Goal: Task Accomplishment & Management: Manage account settings

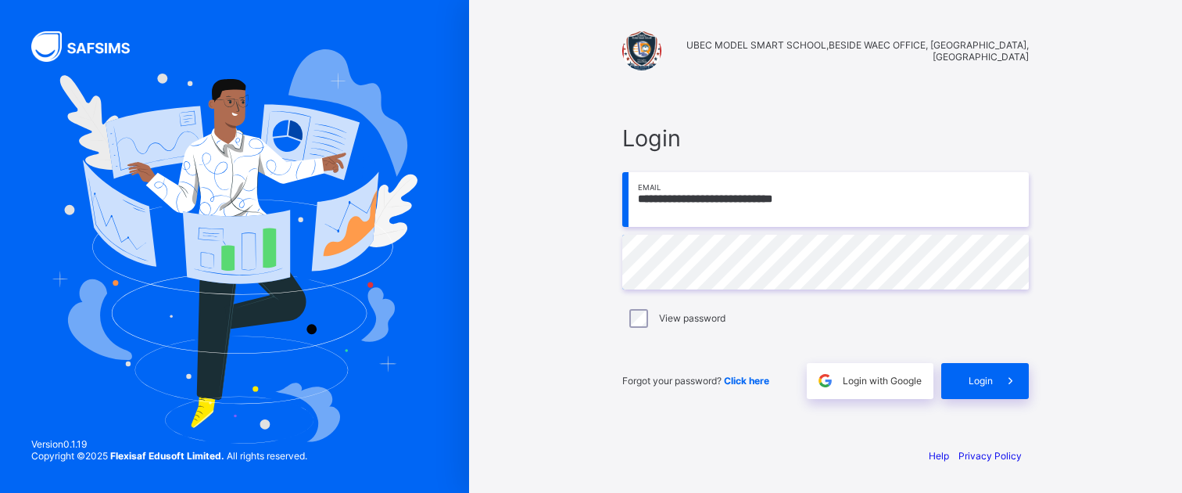
click at [853, 202] on input "**********" at bounding box center [825, 199] width 407 height 55
type input "**********"
click at [970, 375] on span "Login" at bounding box center [981, 381] width 24 height 12
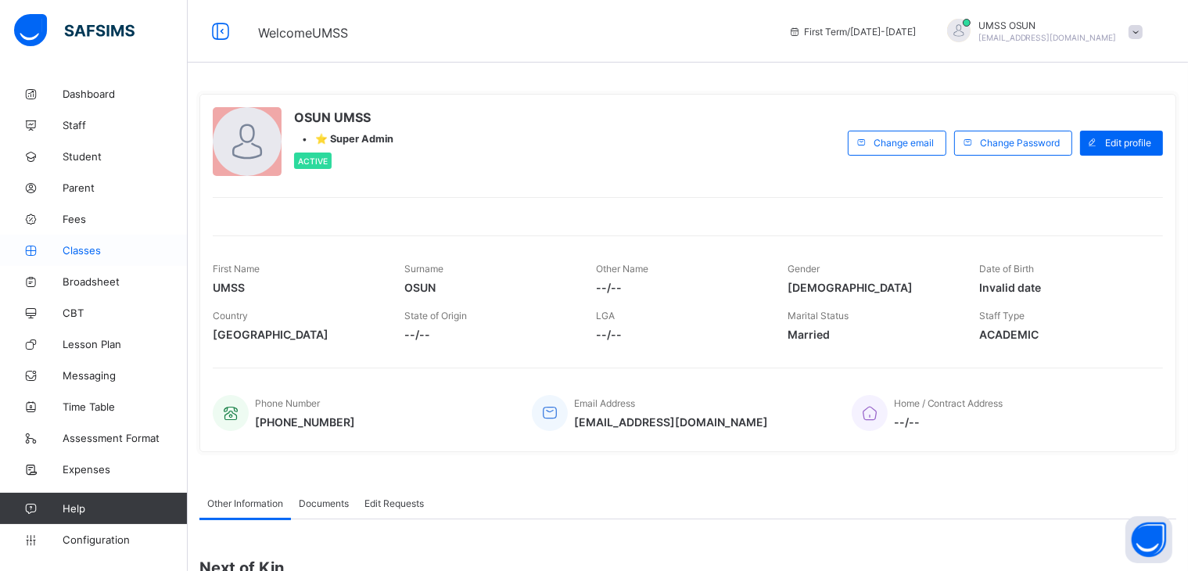
click at [78, 246] on span "Classes" at bounding box center [125, 250] width 125 height 13
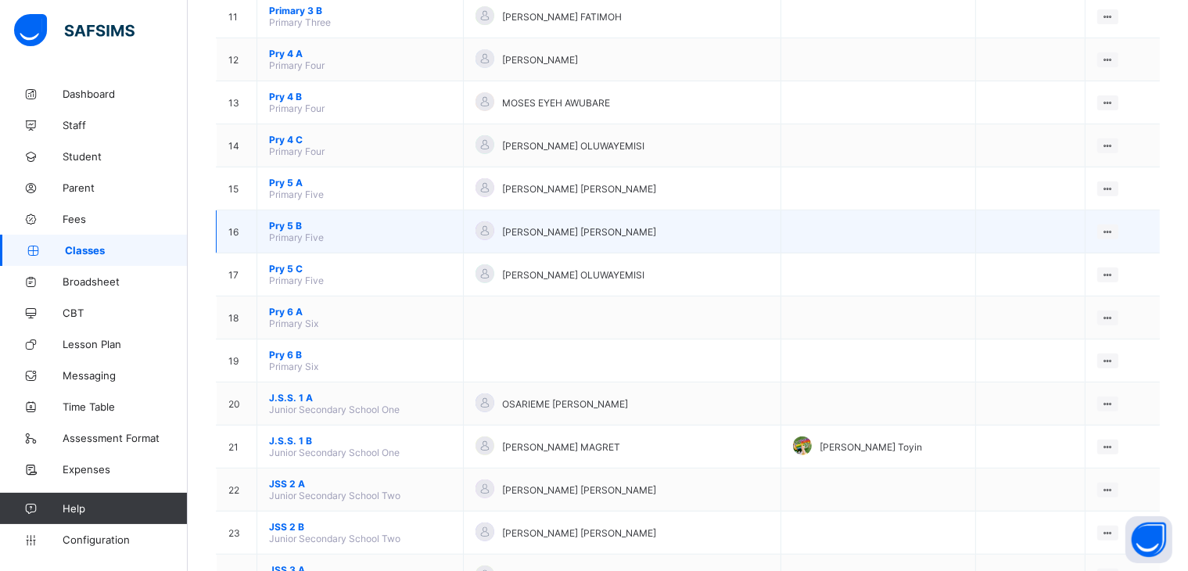
scroll to position [704, 0]
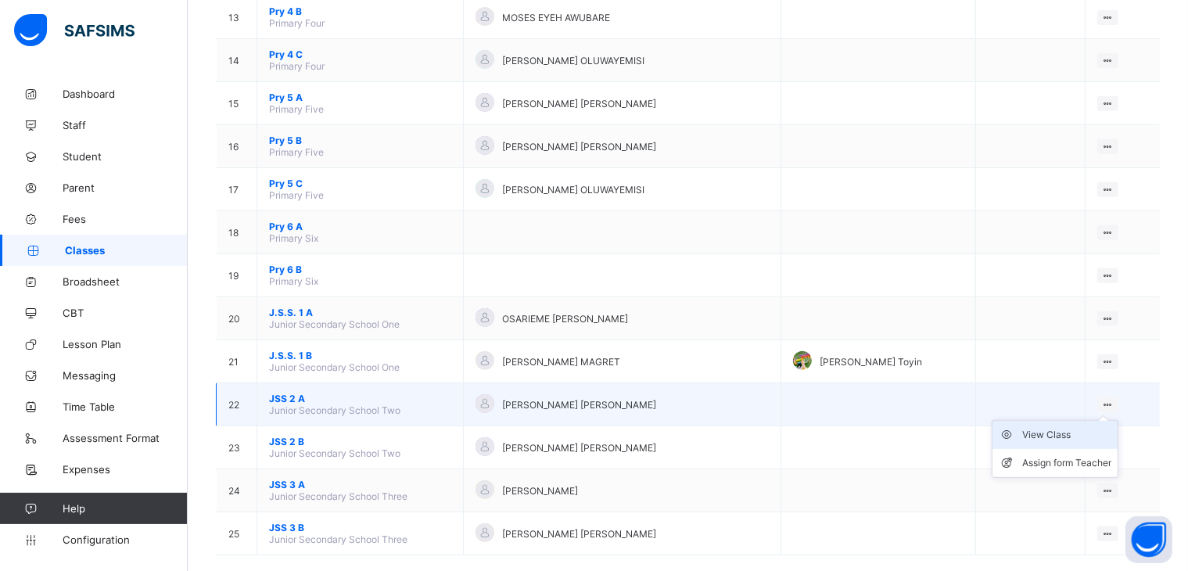
click at [1063, 436] on div "View Class" at bounding box center [1066, 435] width 89 height 16
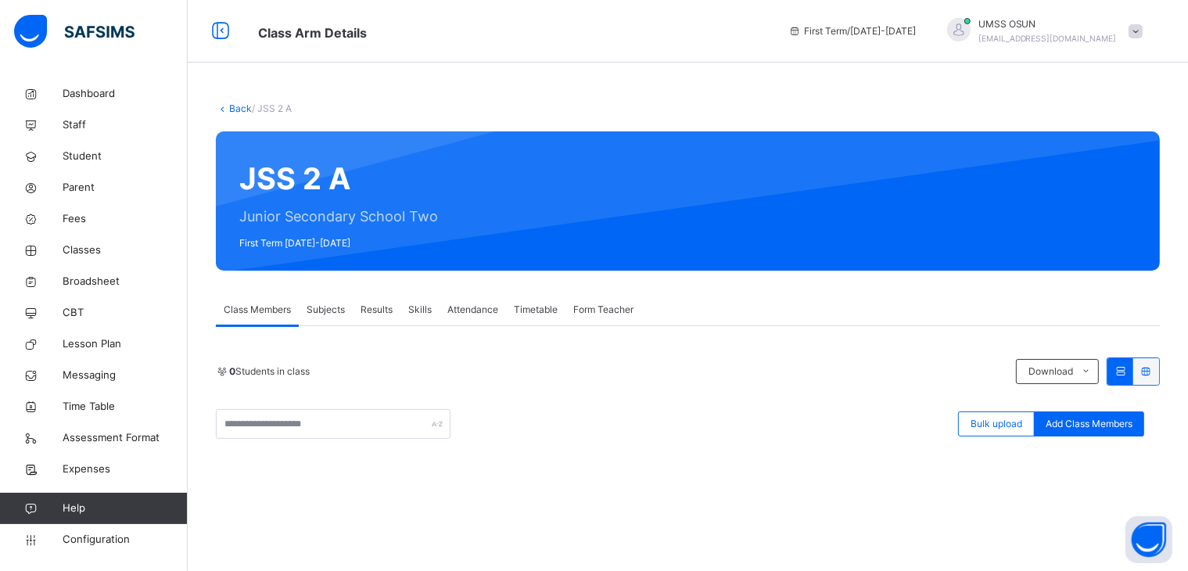
click at [1017, 386] on div "0 Students in class Download Pdf Report Excel Report Bulk upload Add Class Memb…" at bounding box center [688, 397] width 944 height 81
click at [1110, 420] on span "Add Class Members" at bounding box center [1089, 424] width 87 height 14
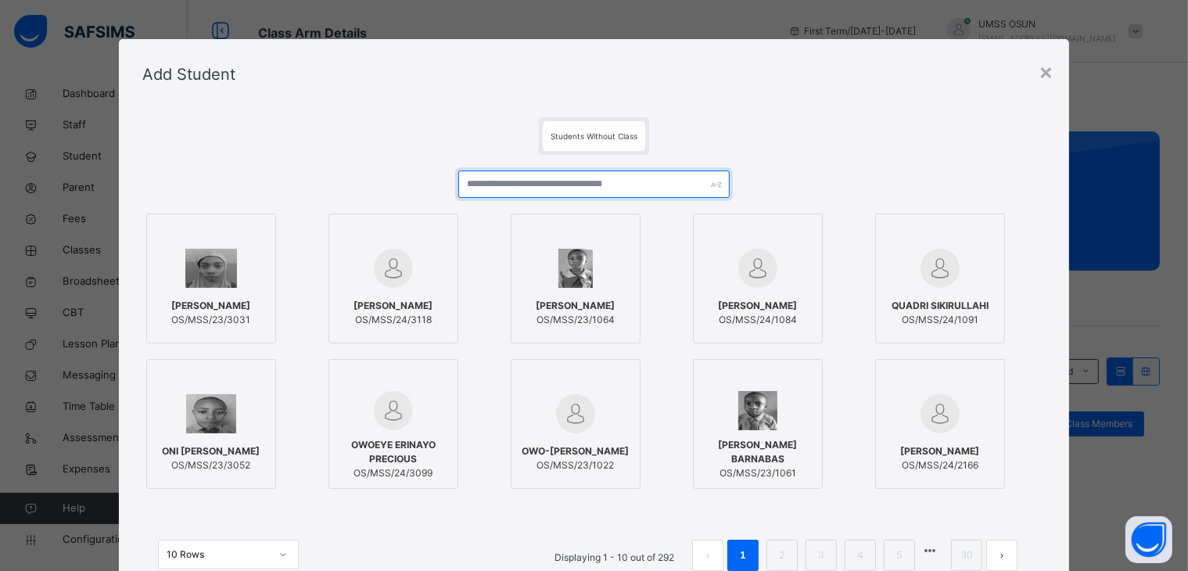
click at [689, 188] on input "text" at bounding box center [593, 183] width 271 height 27
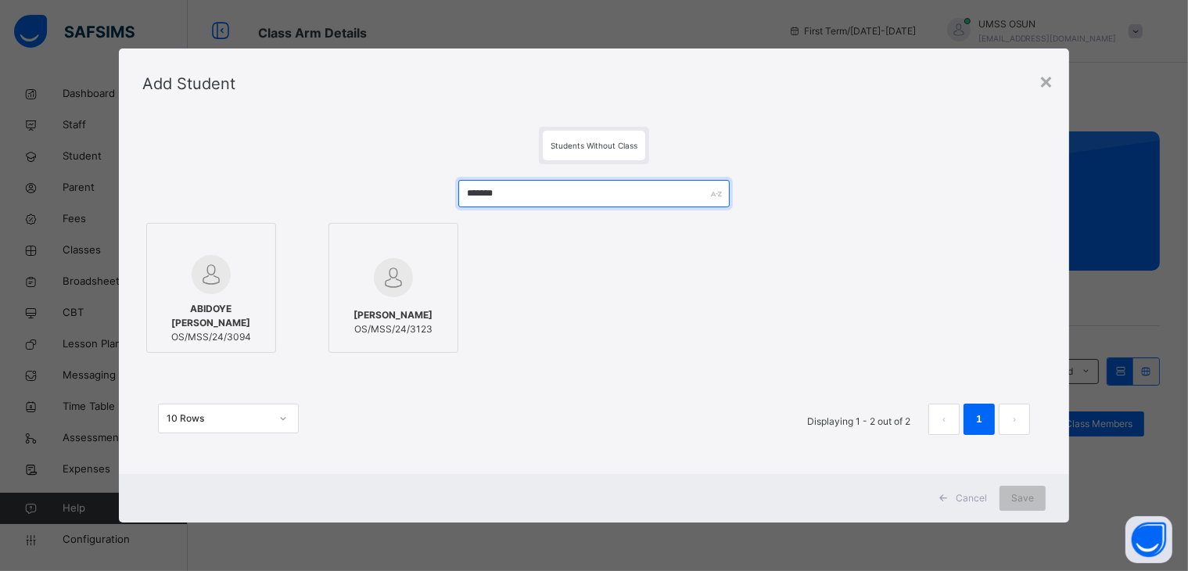
type input "*******"
click at [235, 274] on div at bounding box center [211, 274] width 113 height 39
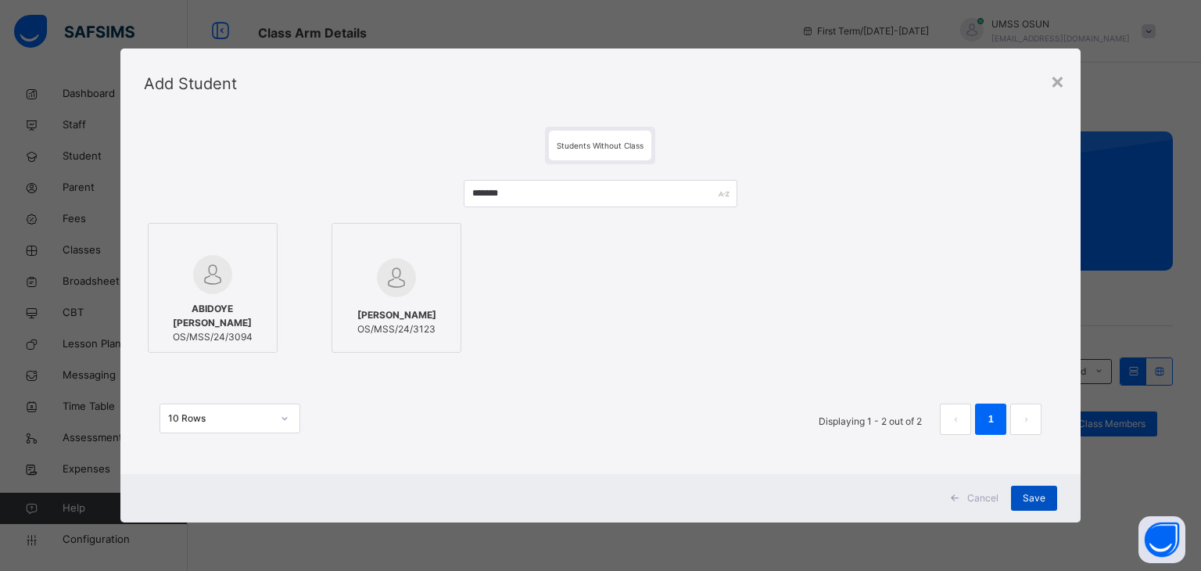
click at [1032, 492] on span "Save" at bounding box center [1034, 498] width 23 height 14
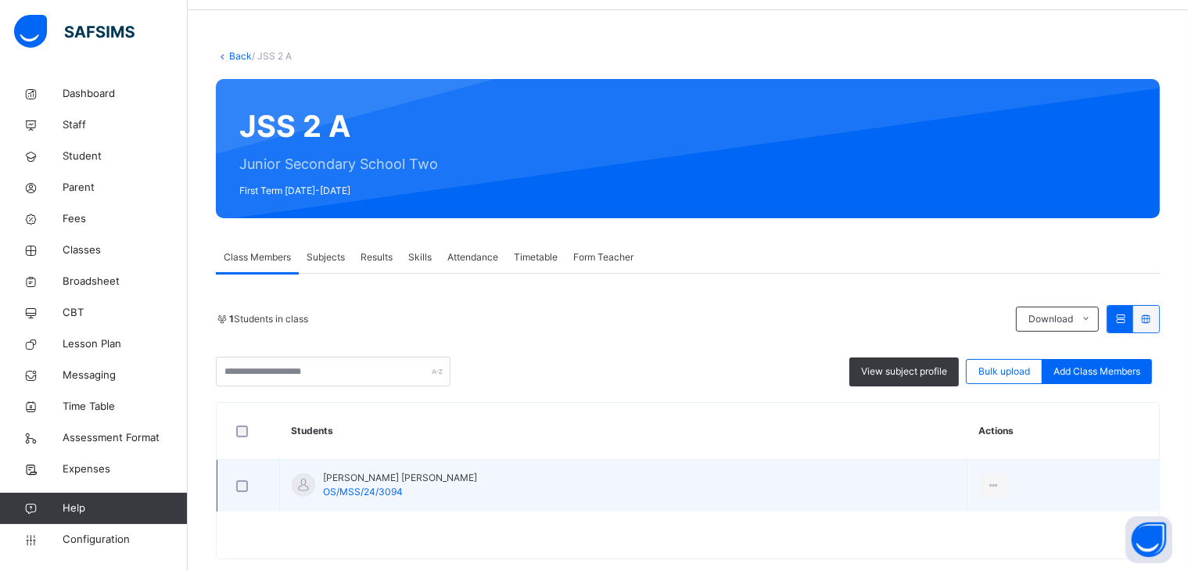
scroll to position [79, 0]
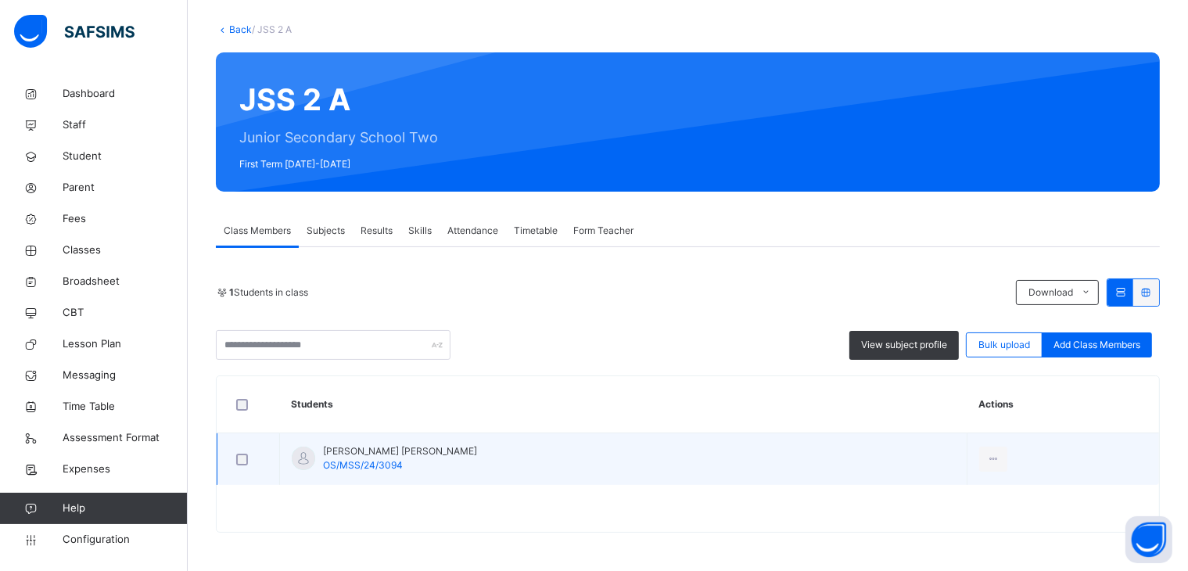
click at [393, 468] on span "OS/MSS/24/3094" at bounding box center [363, 465] width 80 height 12
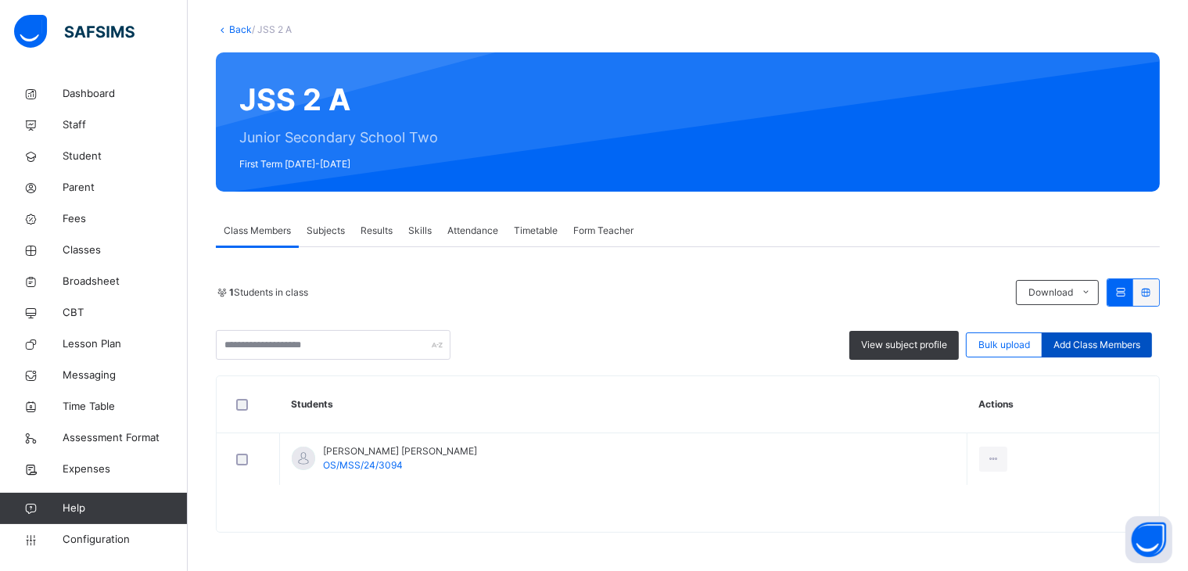
click at [1110, 345] on span "Add Class Members" at bounding box center [1096, 345] width 87 height 14
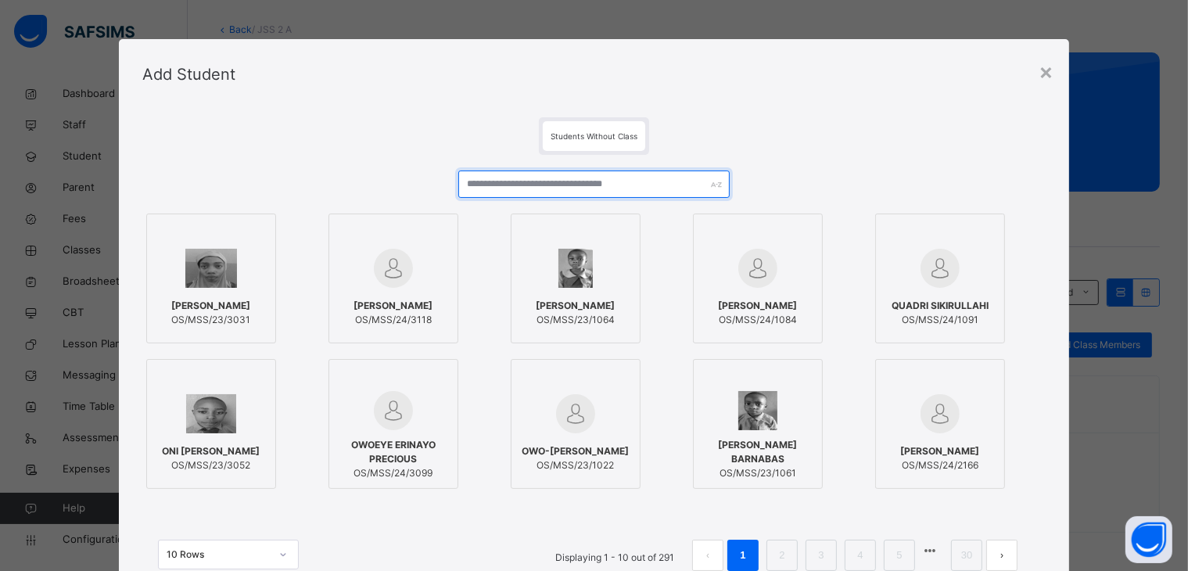
click at [635, 190] on input "text" at bounding box center [593, 183] width 271 height 27
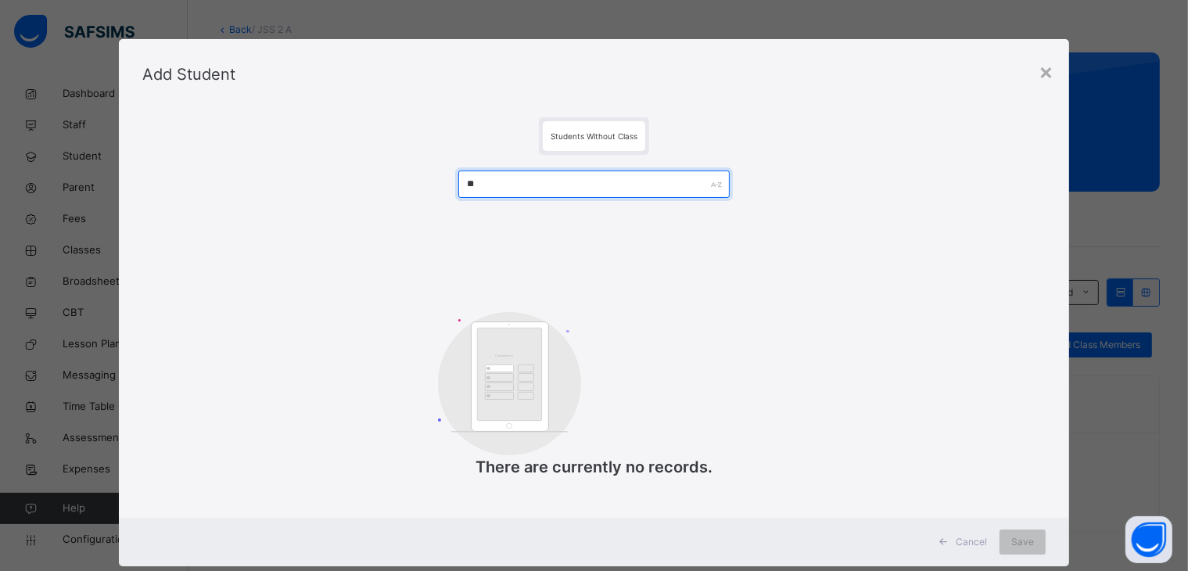
type input "*"
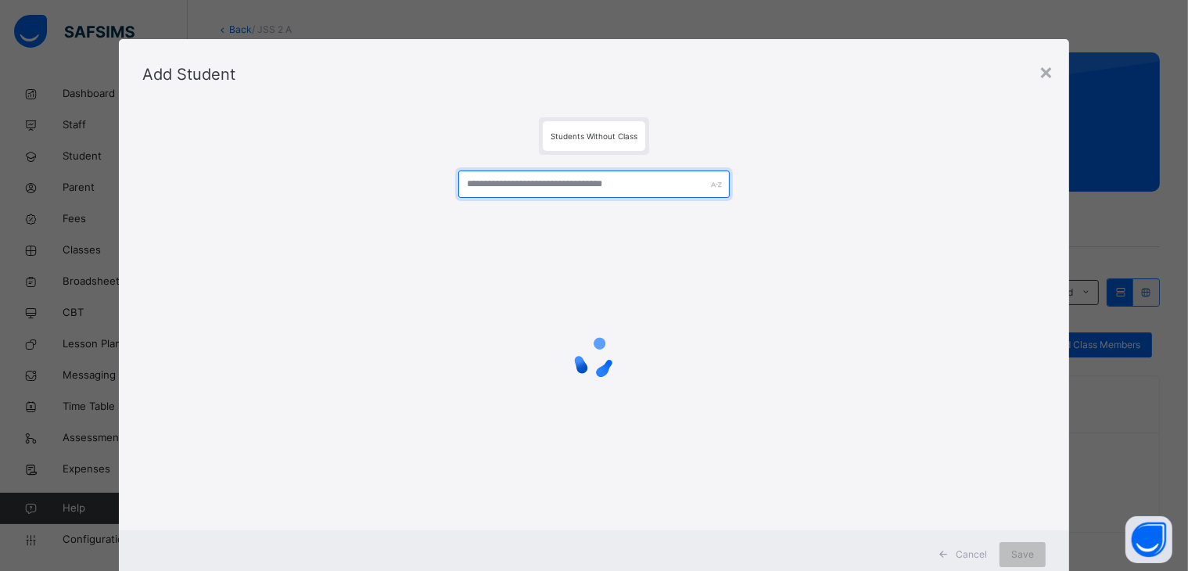
type input "*"
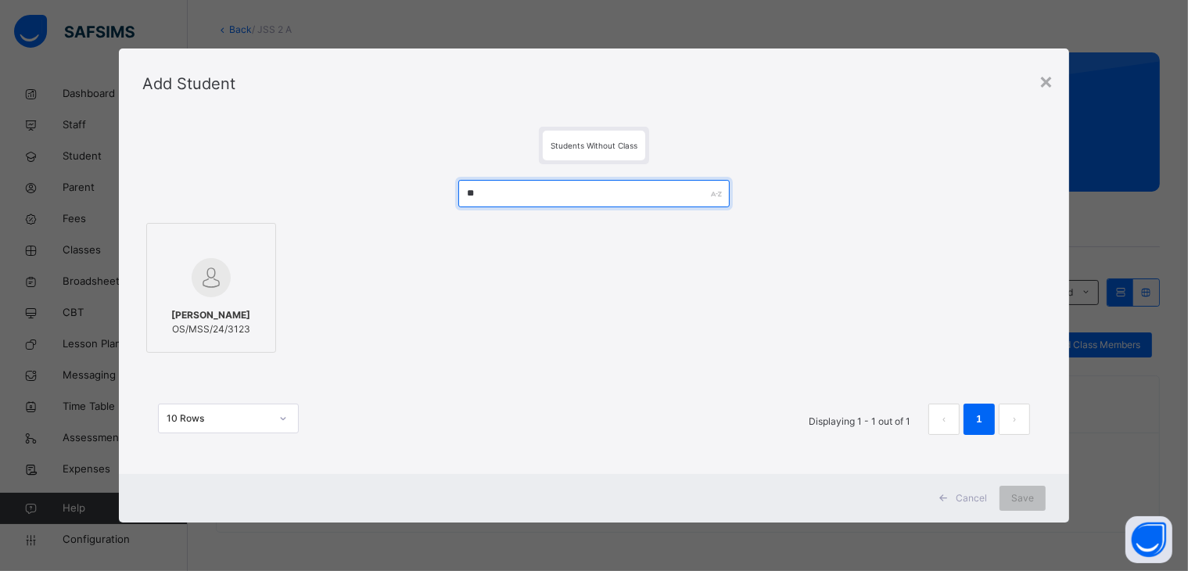
type input "*"
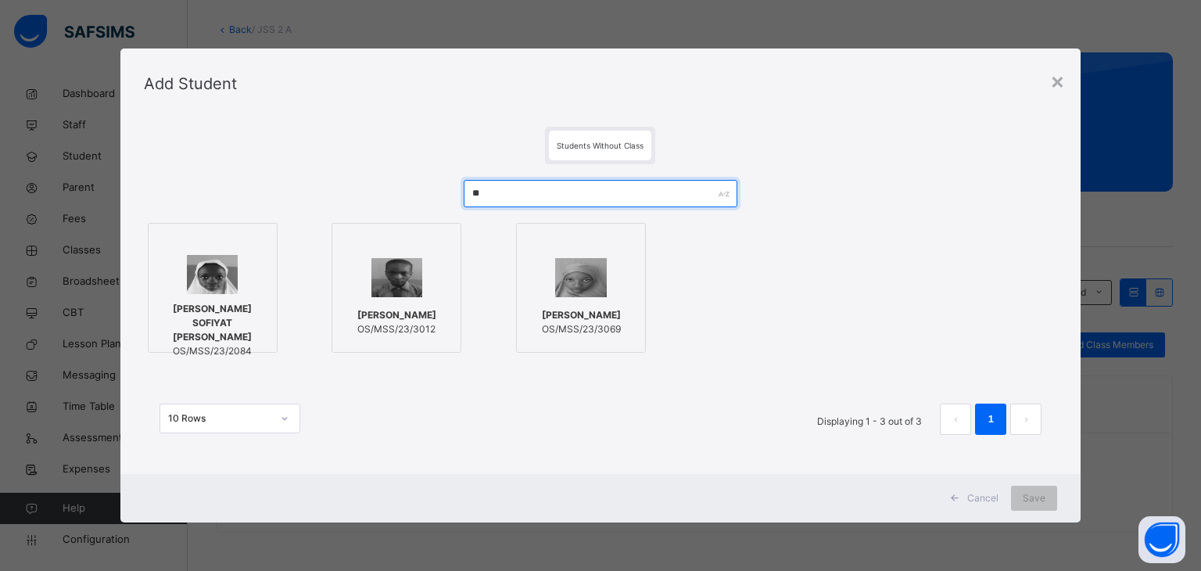
type input "*"
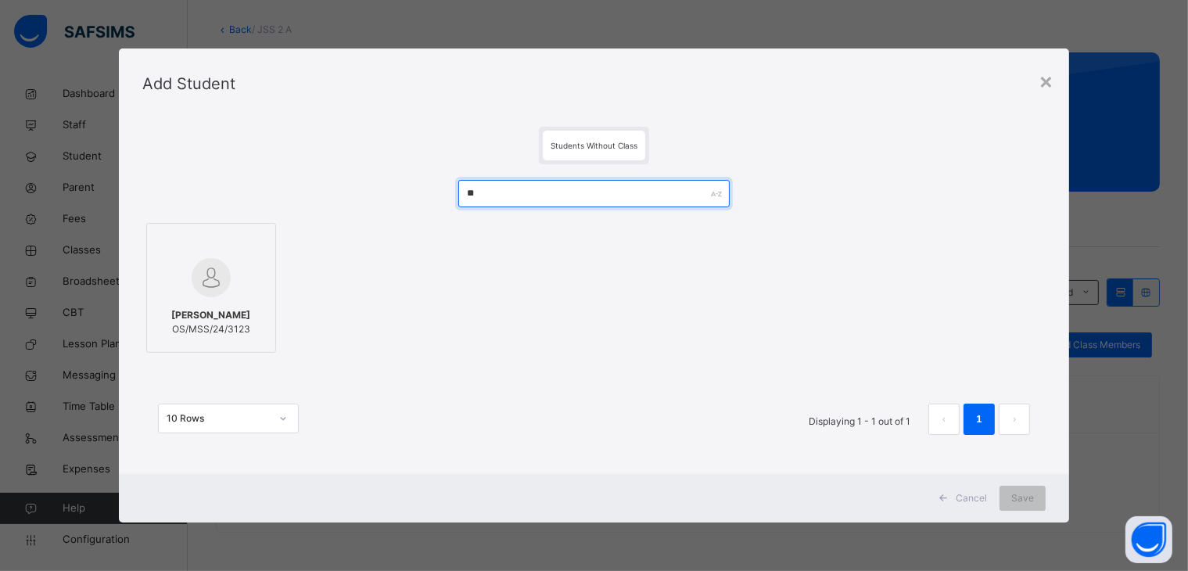
type input "*"
type input "*****"
click at [237, 440] on div "Students Without Class ***** ABULO SAMUEL ANJOLAOLUWA OS/MSS/24/3116 10 Rows Di…" at bounding box center [594, 296] width 950 height 355
click at [203, 300] on div "ABULO SAMUEL ANJOLAOLUWA OS/MSS/24/3116" at bounding box center [211, 322] width 113 height 44
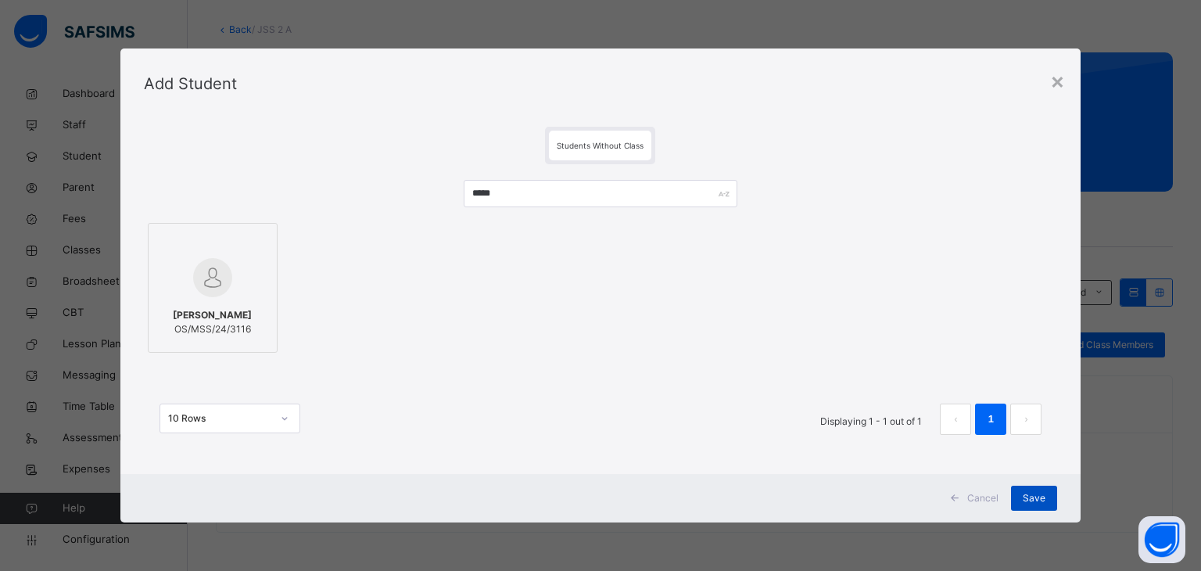
click at [1031, 492] on span "Save" at bounding box center [1034, 498] width 23 height 14
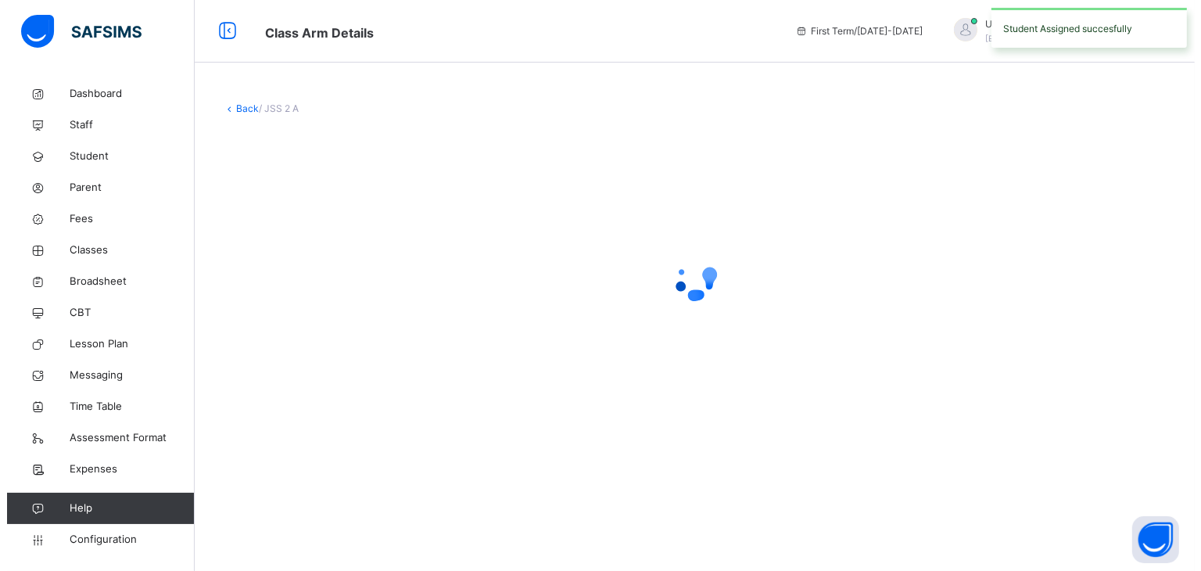
scroll to position [0, 0]
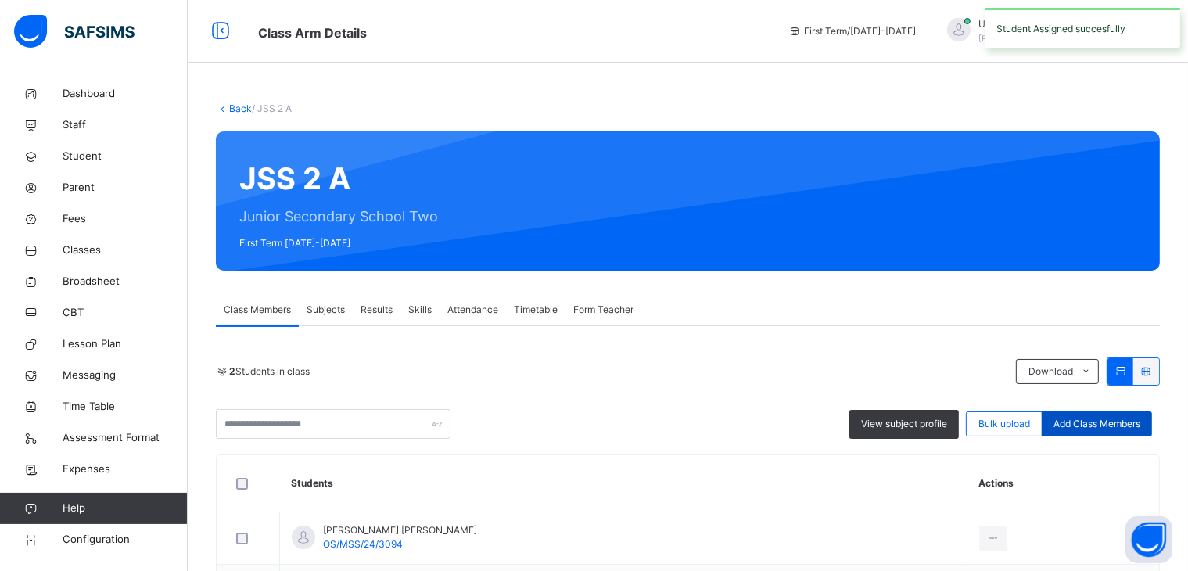
click at [1112, 421] on span "Add Class Members" at bounding box center [1096, 424] width 87 height 14
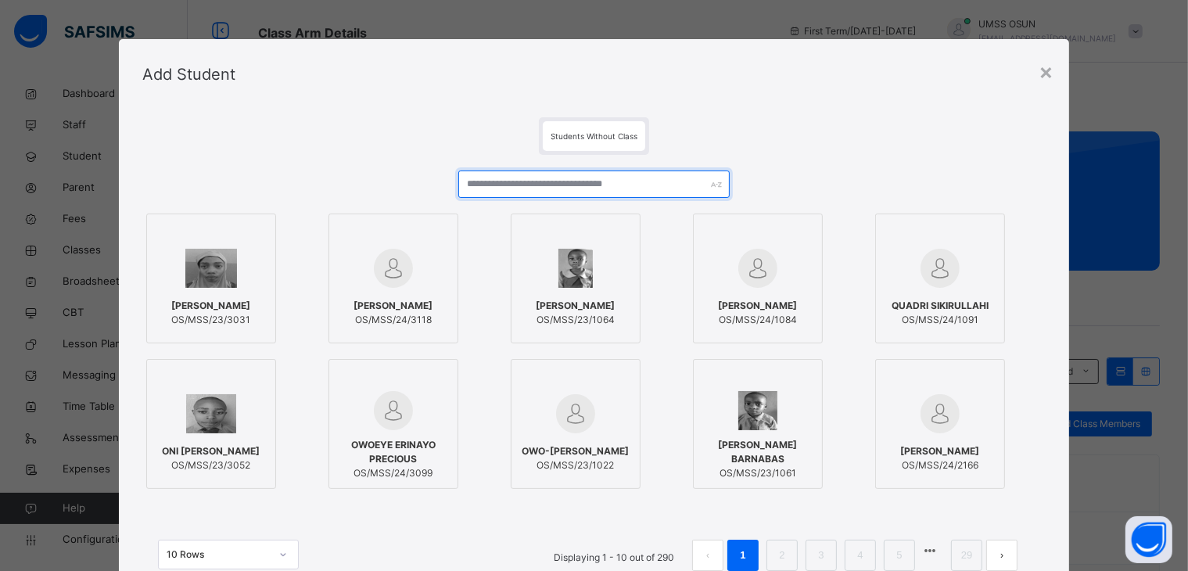
click at [580, 188] on input "text" at bounding box center [593, 183] width 271 height 27
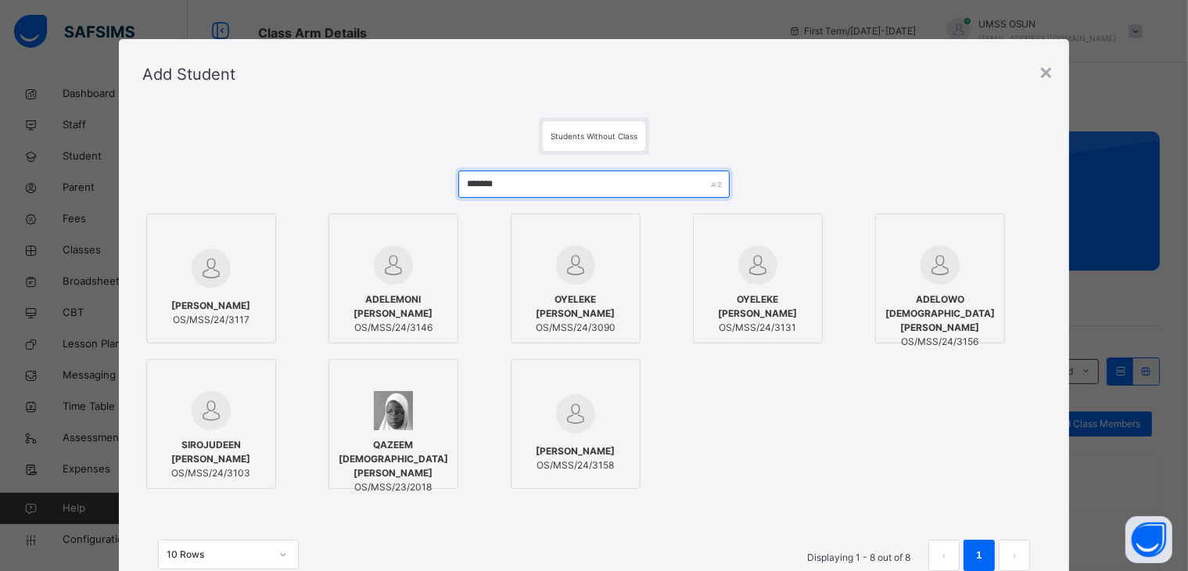
type input "*******"
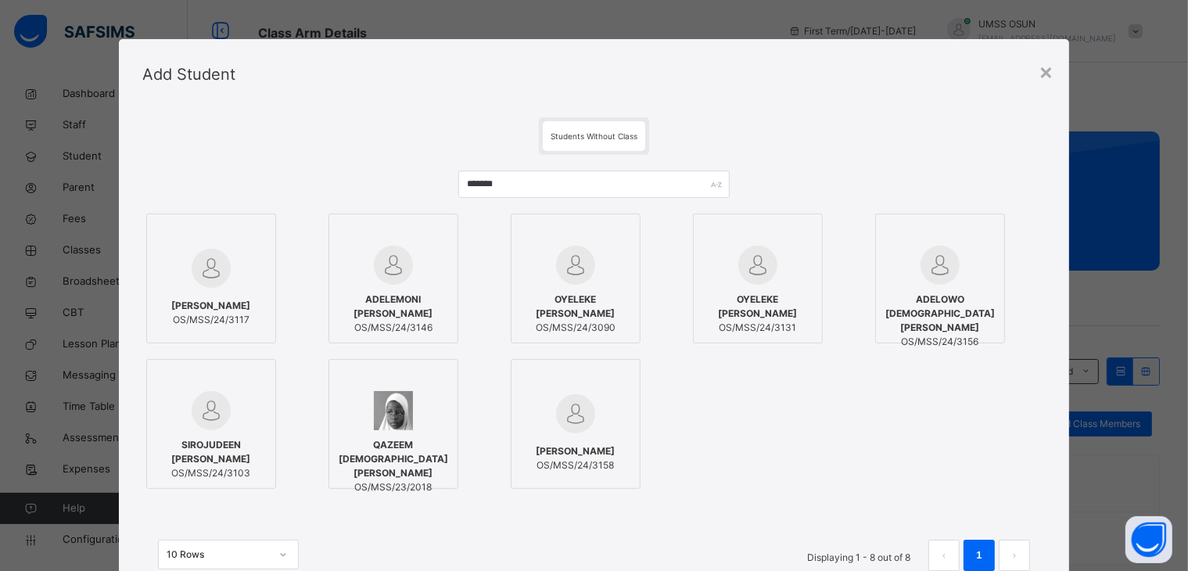
drag, startPoint x: 197, startPoint y: 289, endPoint x: 181, endPoint y: 285, distance: 16.7
click at [197, 291] on div "ADELEKE ABDULLAH KEWULERE OS/MSS/24/3117" at bounding box center [211, 313] width 113 height 44
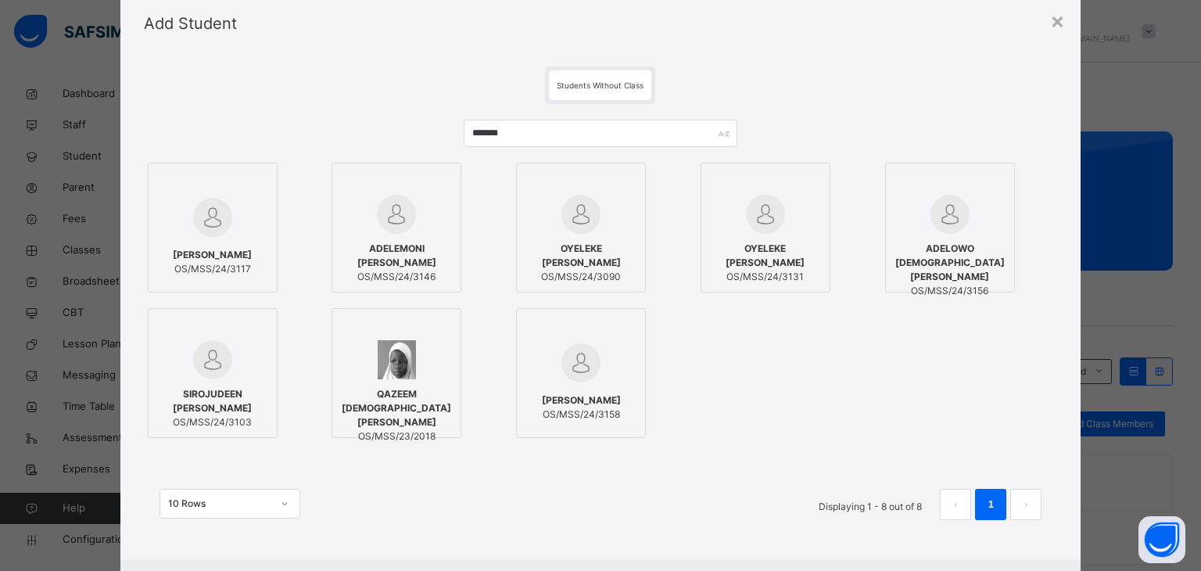
scroll to position [127, 0]
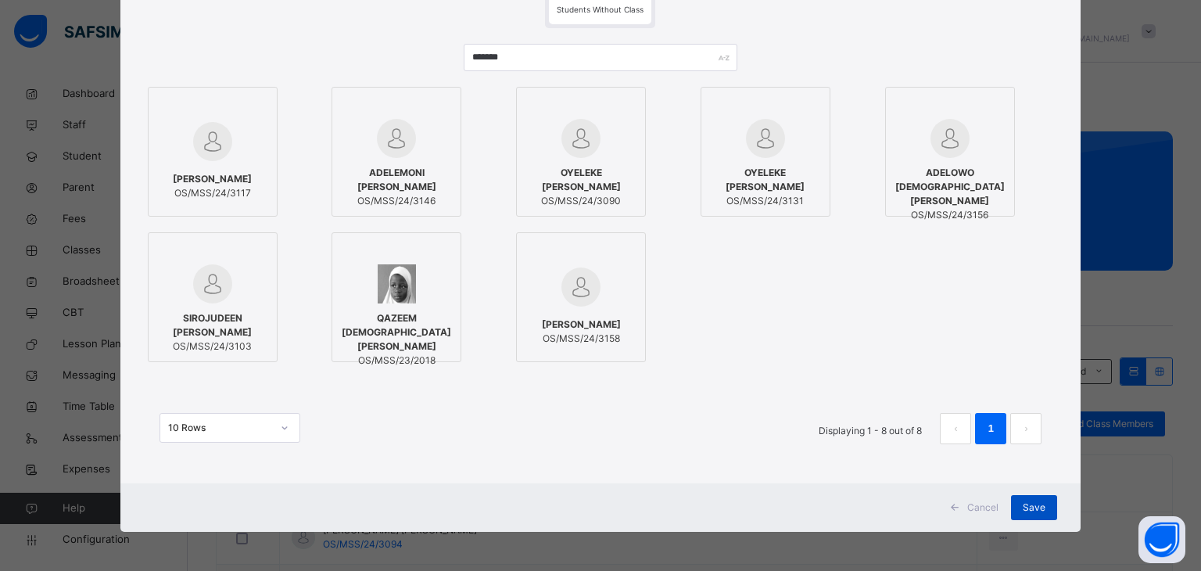
click at [1034, 492] on span "Save" at bounding box center [1034, 507] width 23 height 14
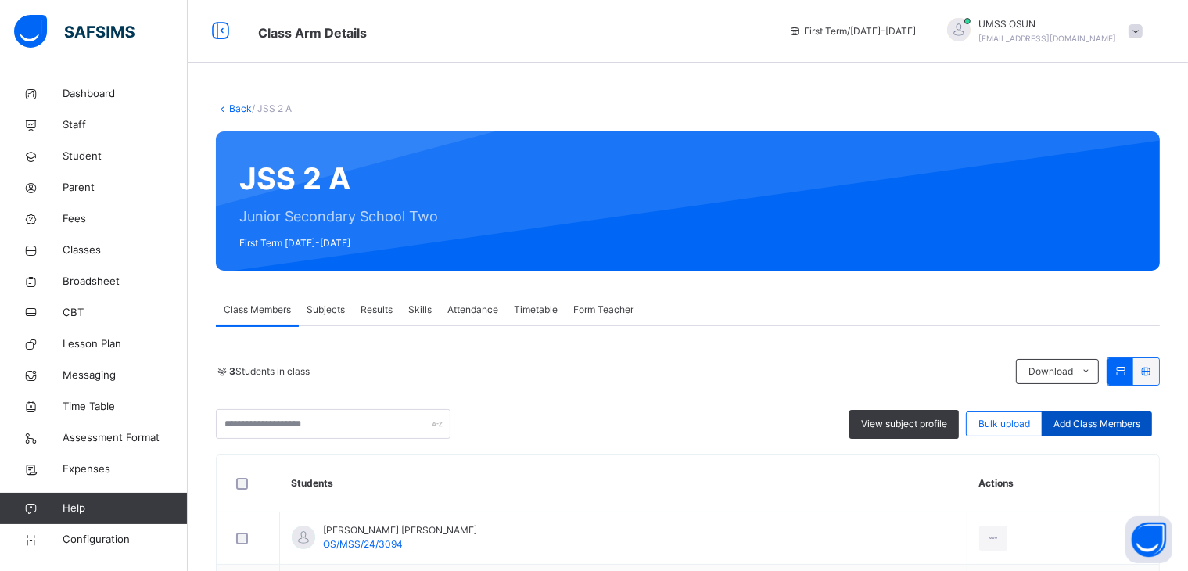
click at [1123, 425] on span "Add Class Members" at bounding box center [1096, 424] width 87 height 14
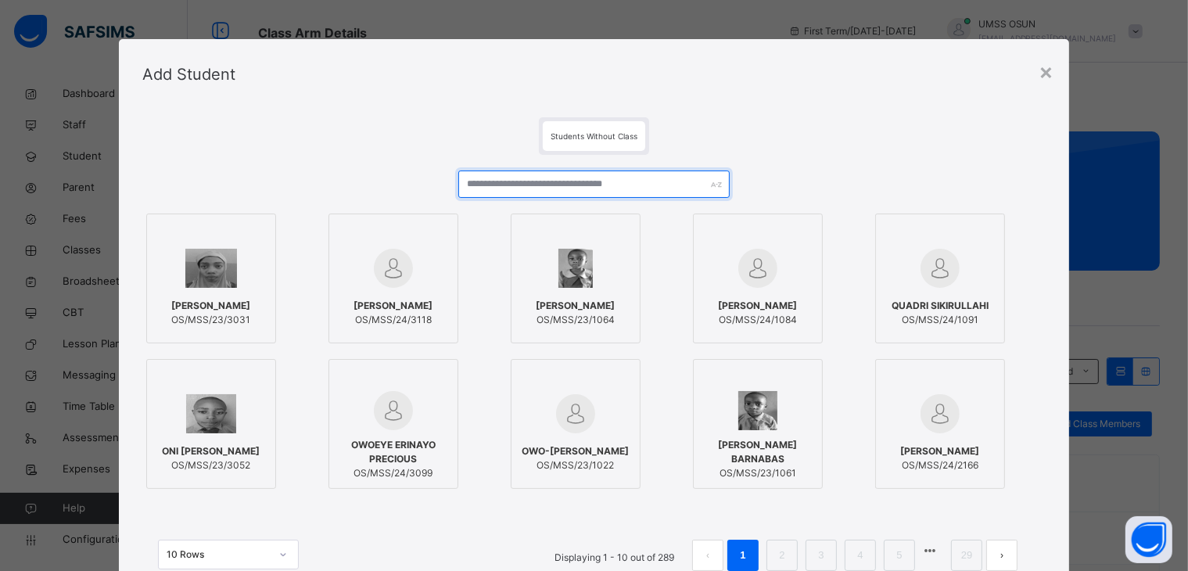
click at [669, 195] on input "text" at bounding box center [593, 183] width 271 height 27
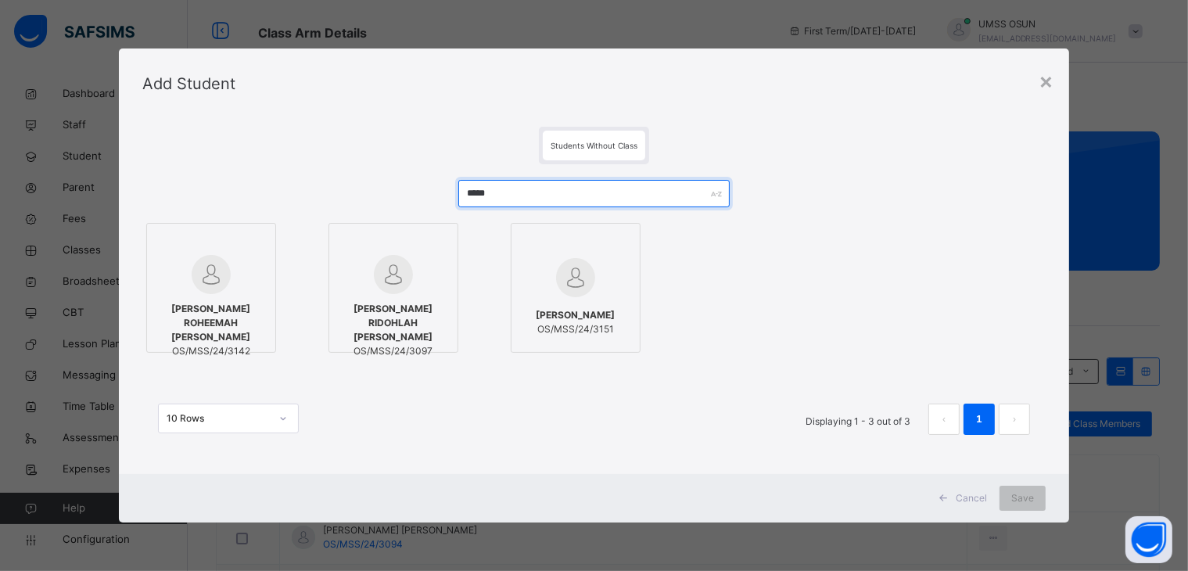
type input "*****"
click at [419, 249] on div at bounding box center [393, 242] width 113 height 23
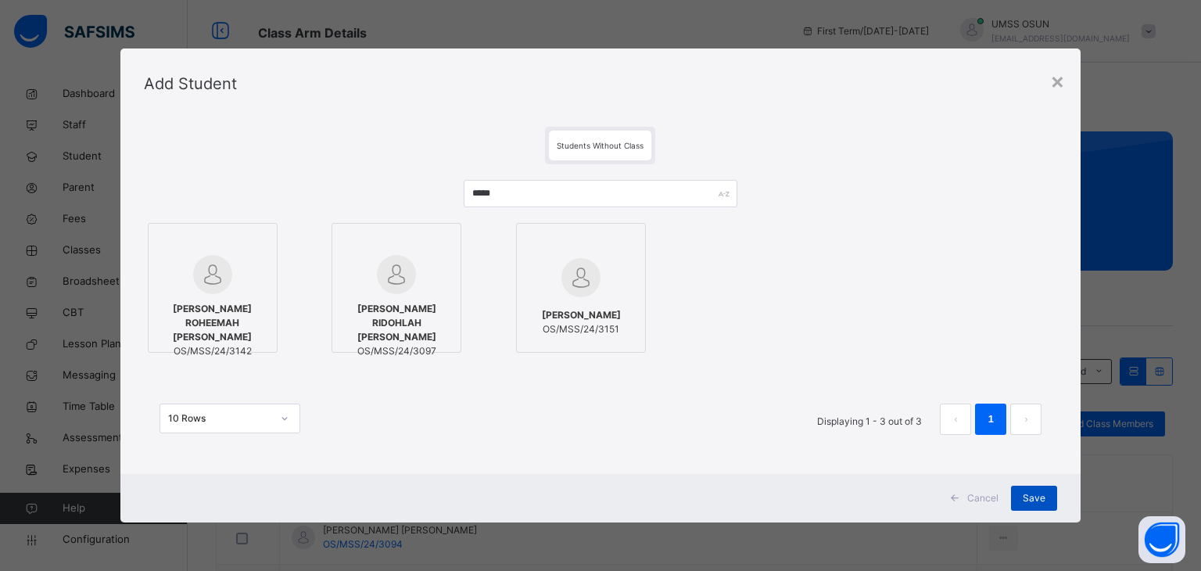
click at [1032, 492] on span "Save" at bounding box center [1034, 498] width 23 height 14
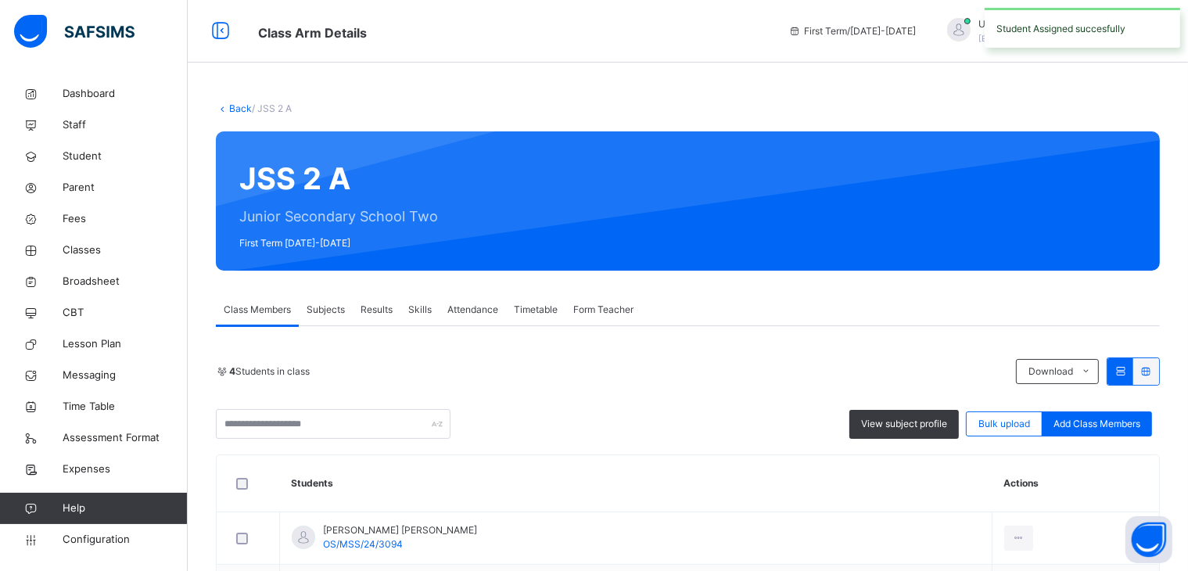
drag, startPoint x: 834, startPoint y: 411, endPoint x: 971, endPoint y: 433, distance: 138.6
click at [938, 452] on div "4 Students in class Download Pdf Report Excel Report View subject profile Bulk …" at bounding box center [688, 562] width 944 height 411
click at [1068, 420] on span "Add Class Members" at bounding box center [1096, 424] width 87 height 14
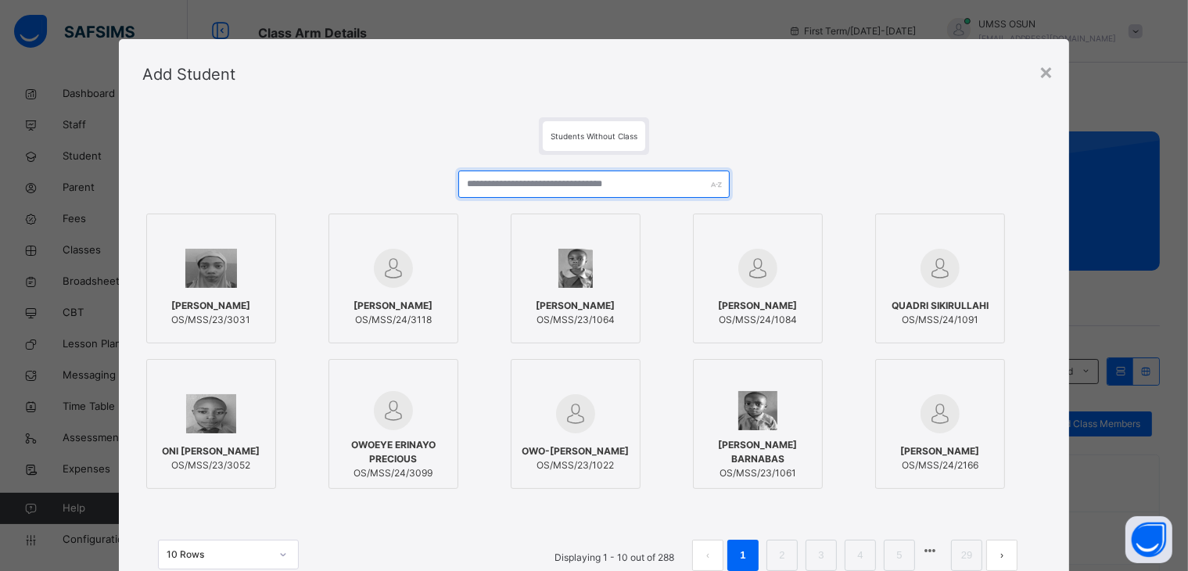
click at [569, 182] on input "text" at bounding box center [593, 183] width 271 height 27
click at [569, 182] on input "***" at bounding box center [601, 183] width 274 height 27
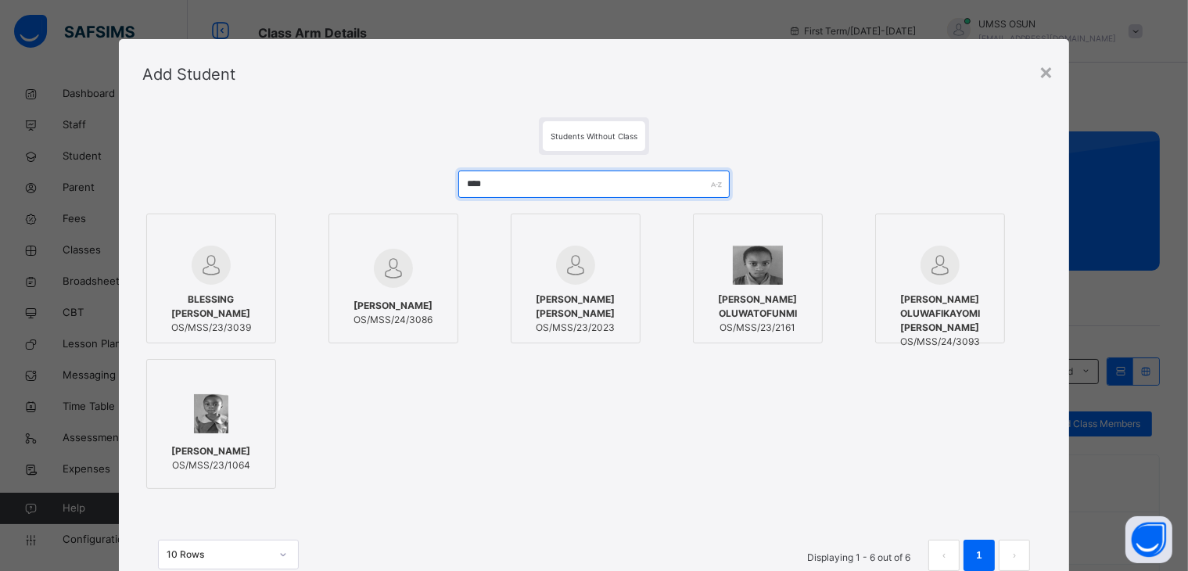
type input "****"
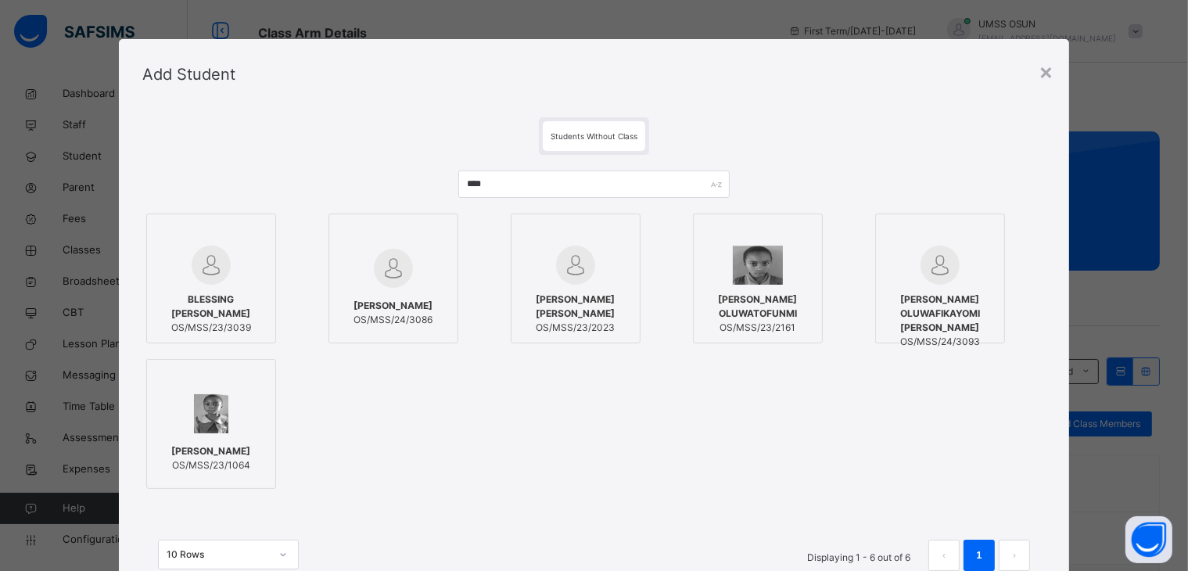
click at [407, 276] on div at bounding box center [393, 268] width 113 height 45
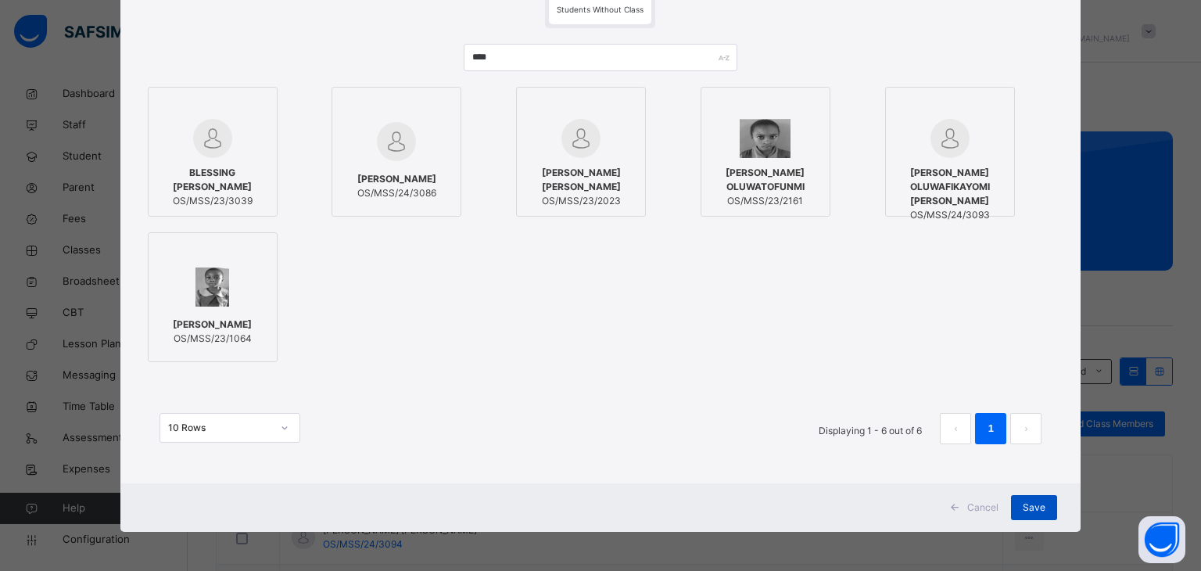
click at [1039, 492] on span "Save" at bounding box center [1034, 507] width 23 height 14
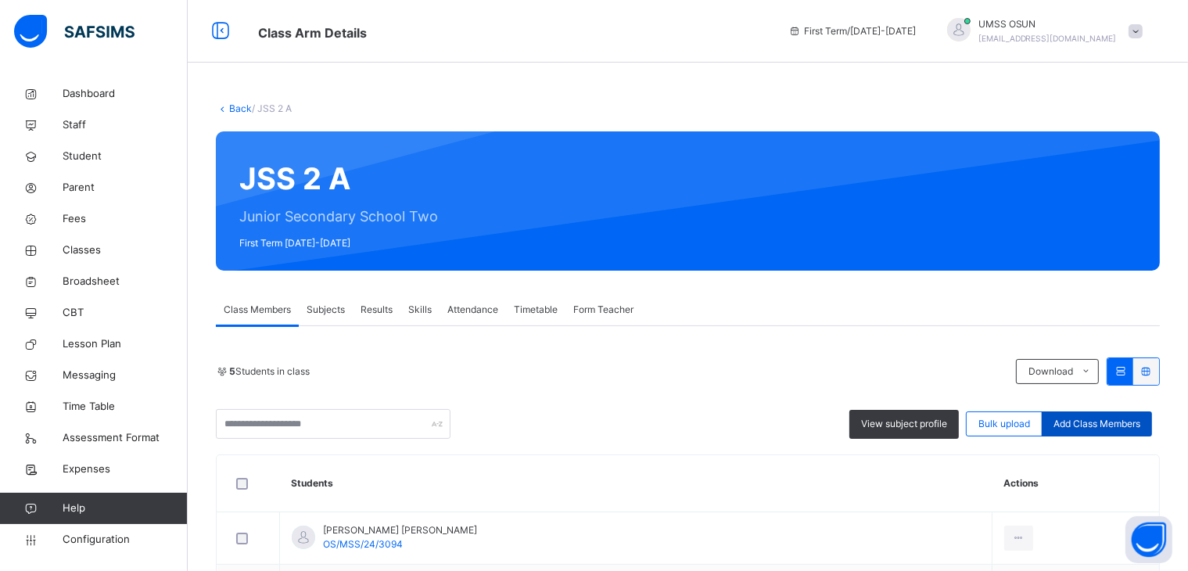
click at [1124, 420] on span "Add Class Members" at bounding box center [1096, 424] width 87 height 14
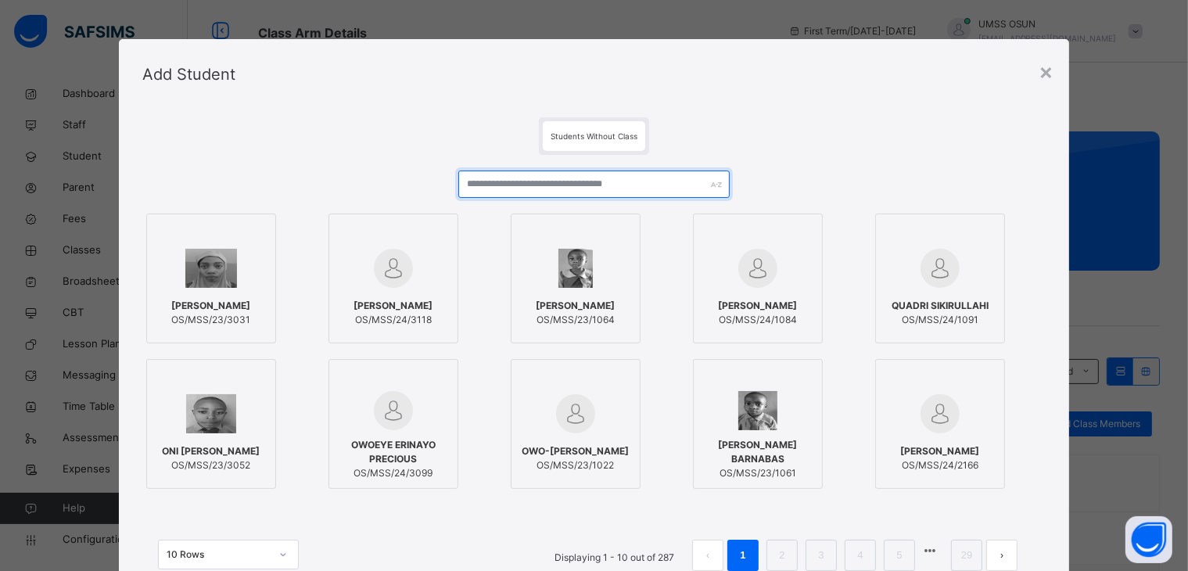
click at [645, 190] on input "text" at bounding box center [593, 183] width 271 height 27
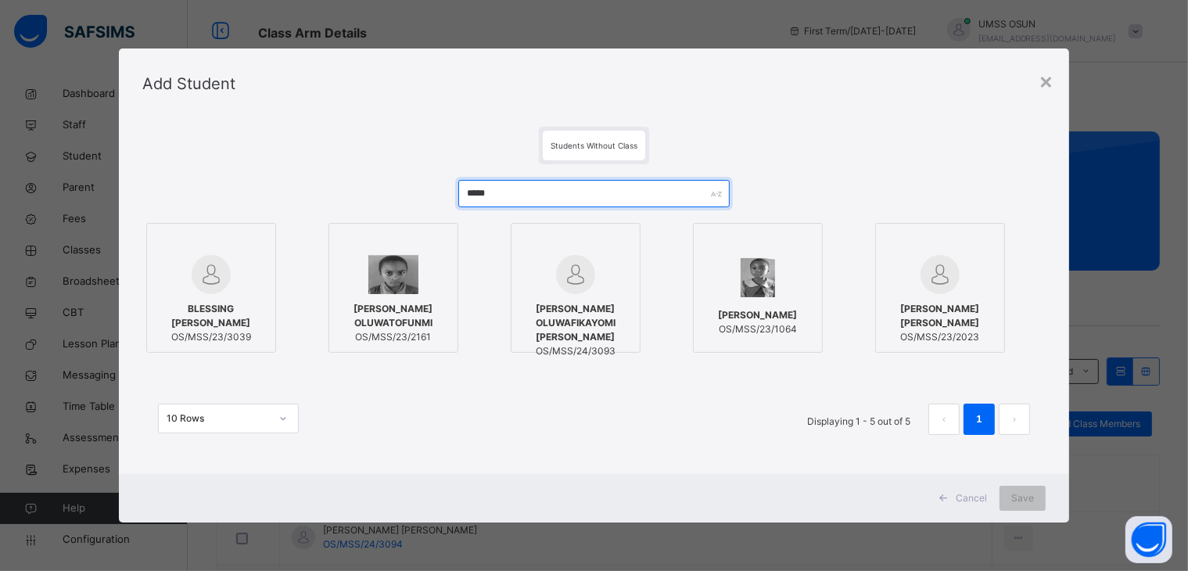
type input "*****"
click at [599, 271] on div at bounding box center [575, 274] width 113 height 39
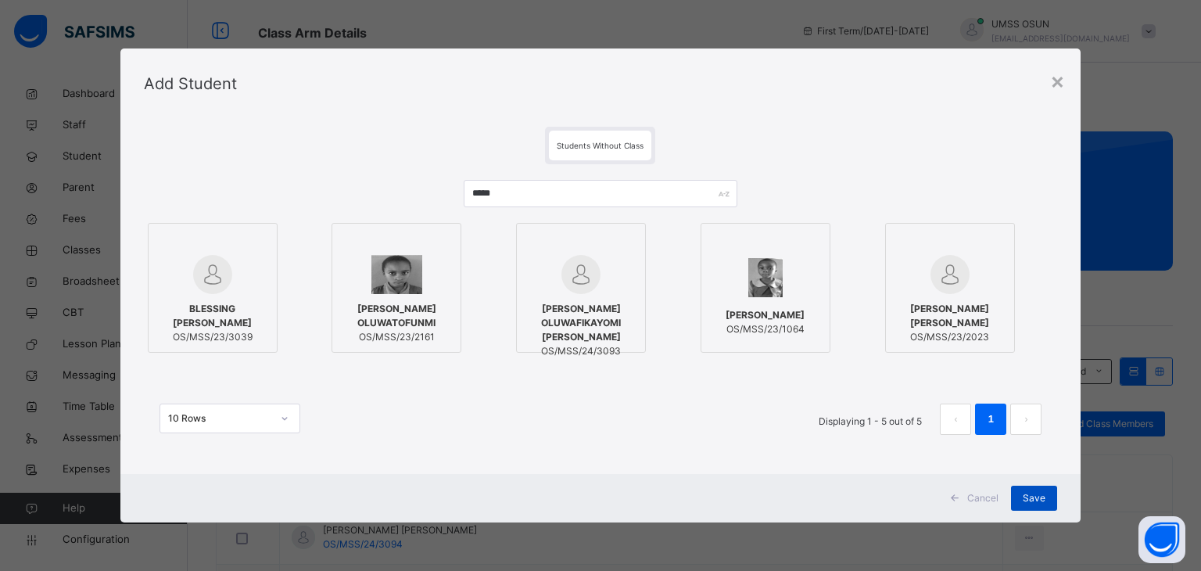
click at [1033, 492] on span "Save" at bounding box center [1034, 498] width 23 height 14
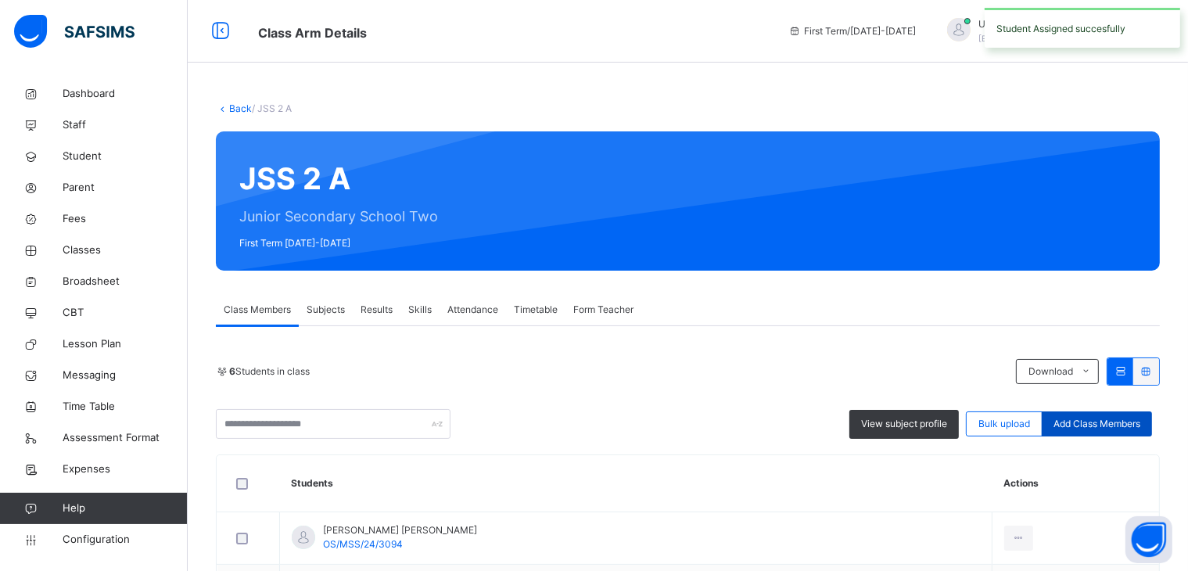
click at [1117, 421] on span "Add Class Members" at bounding box center [1096, 424] width 87 height 14
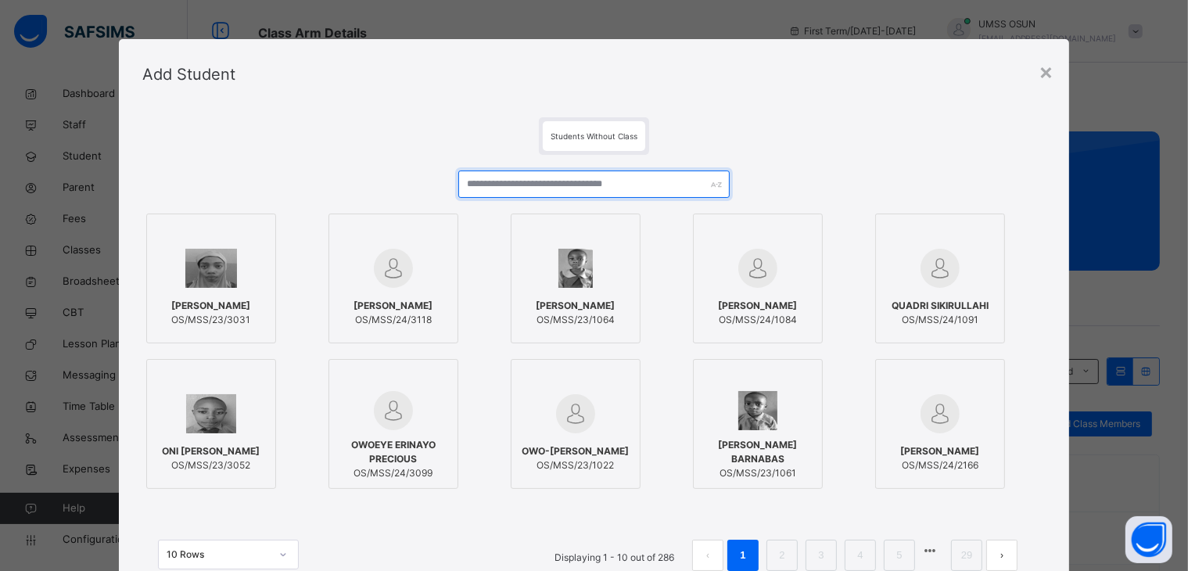
click at [662, 181] on input "text" at bounding box center [593, 183] width 271 height 27
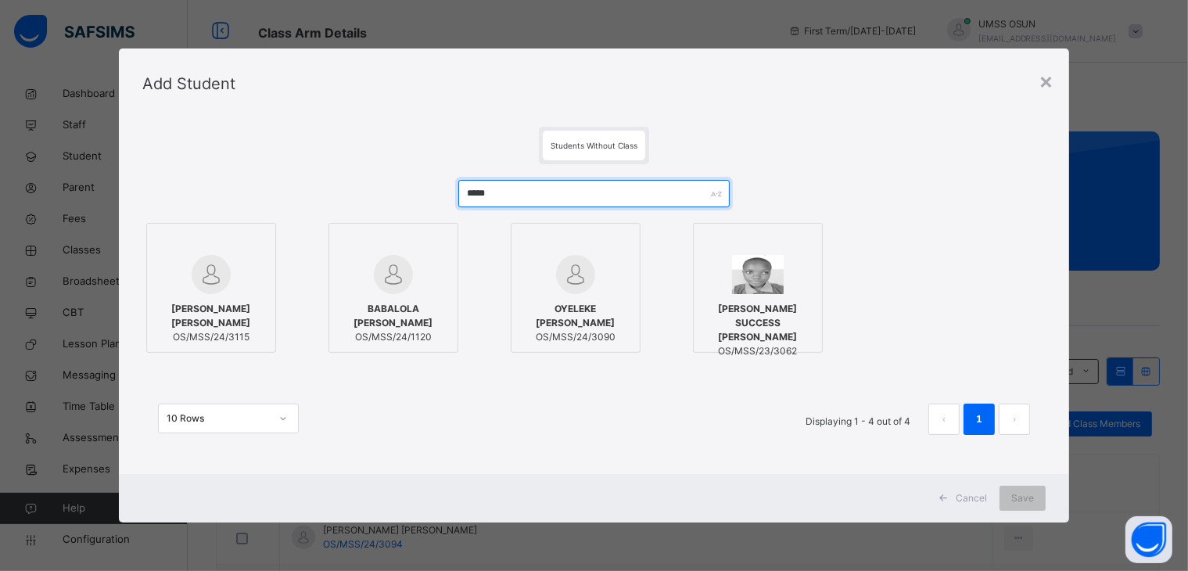
type input "*****"
click at [233, 289] on div at bounding box center [211, 274] width 113 height 39
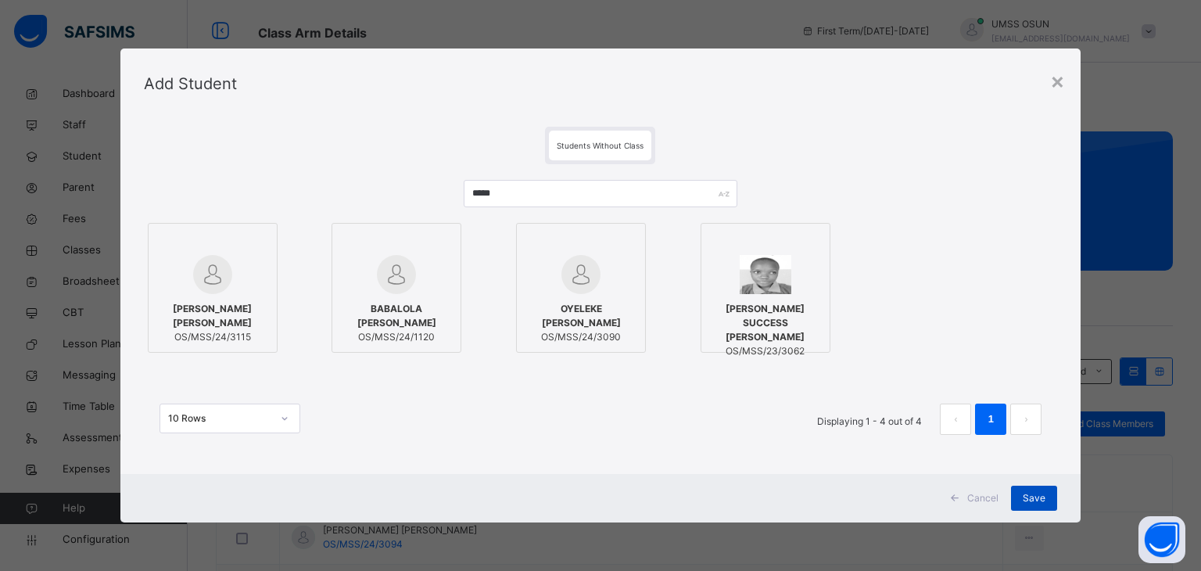
click at [1035, 492] on span "Save" at bounding box center [1034, 498] width 23 height 14
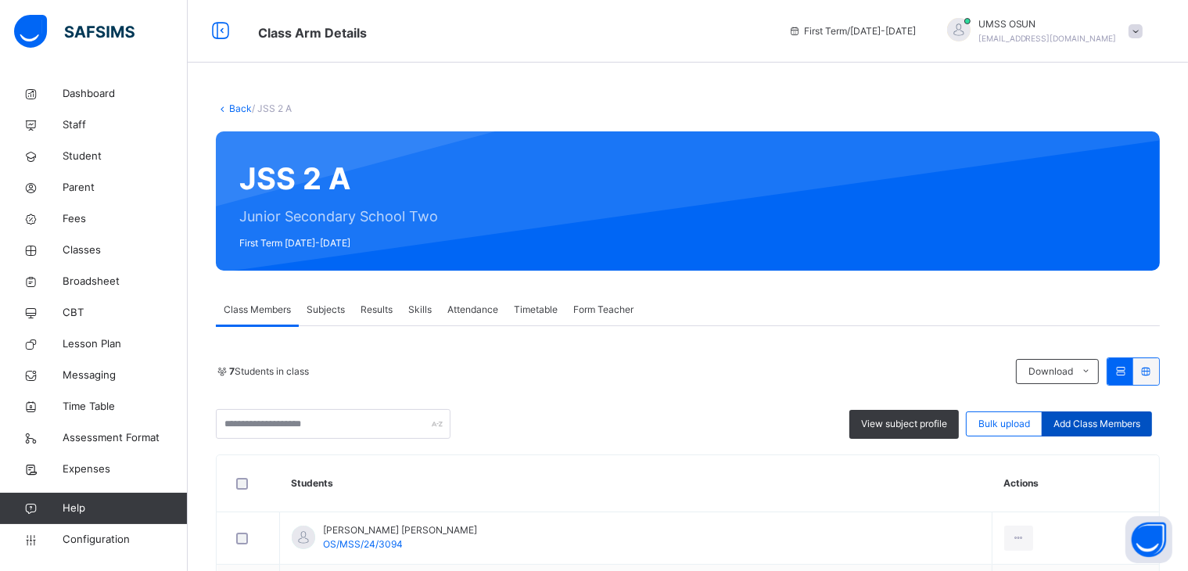
click at [1088, 426] on span "Add Class Members" at bounding box center [1096, 424] width 87 height 14
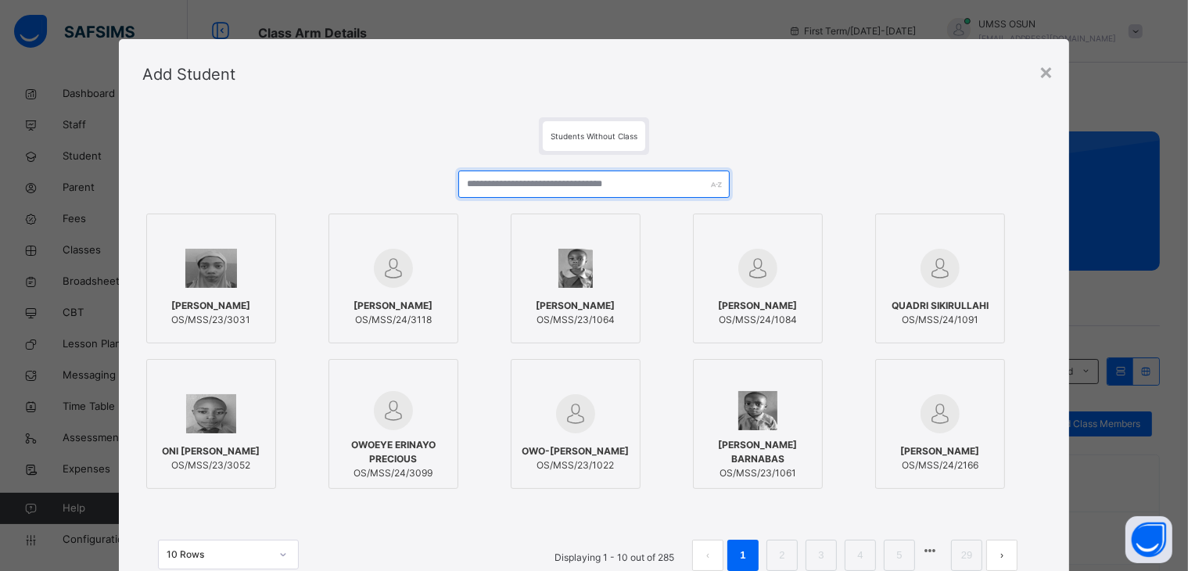
click at [650, 194] on input "text" at bounding box center [593, 183] width 271 height 27
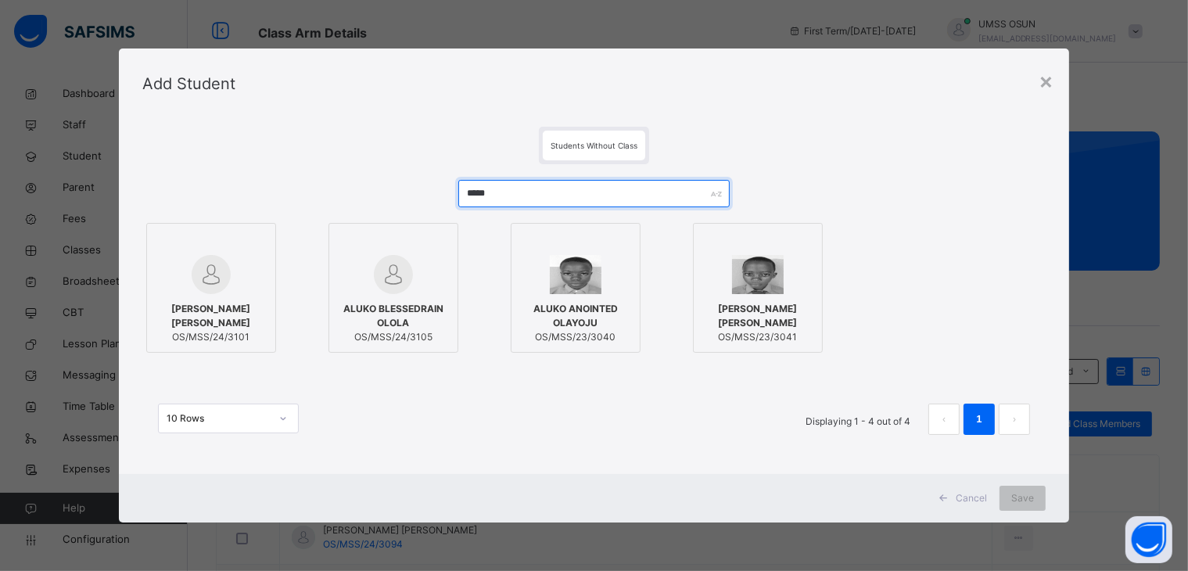
type input "*****"
click at [419, 251] on div at bounding box center [393, 242] width 113 height 23
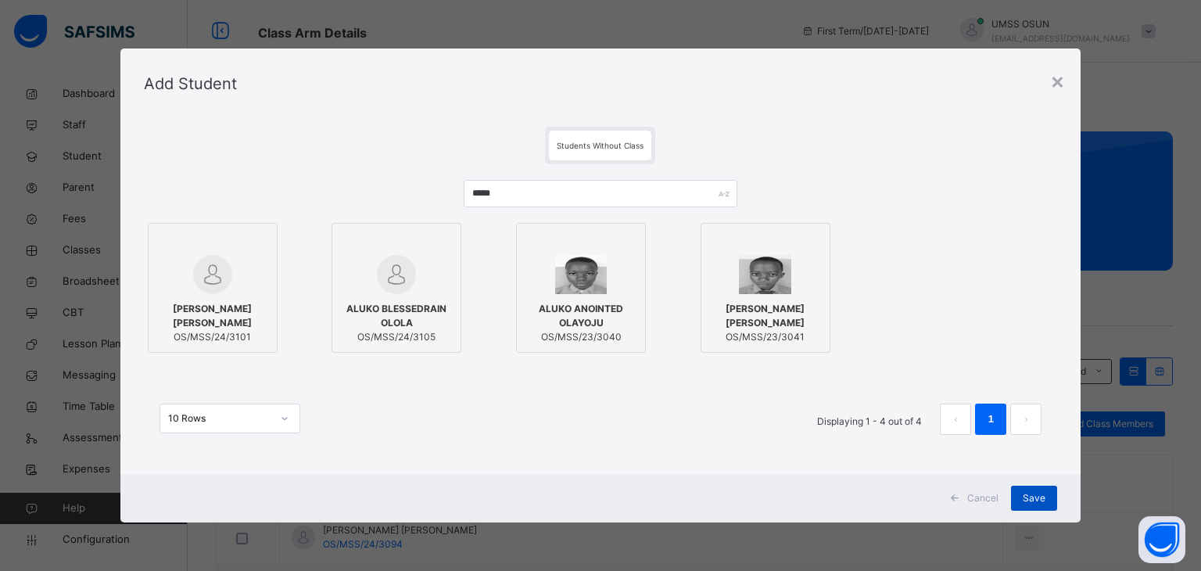
click at [1031, 492] on span "Save" at bounding box center [1034, 498] width 23 height 14
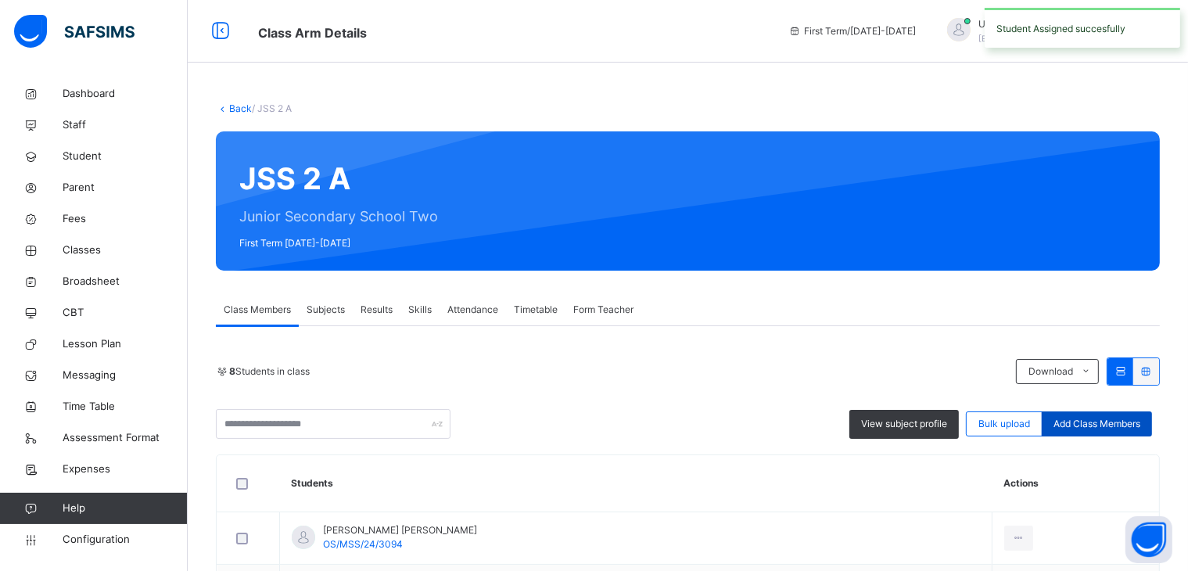
click at [1132, 420] on span "Add Class Members" at bounding box center [1096, 424] width 87 height 14
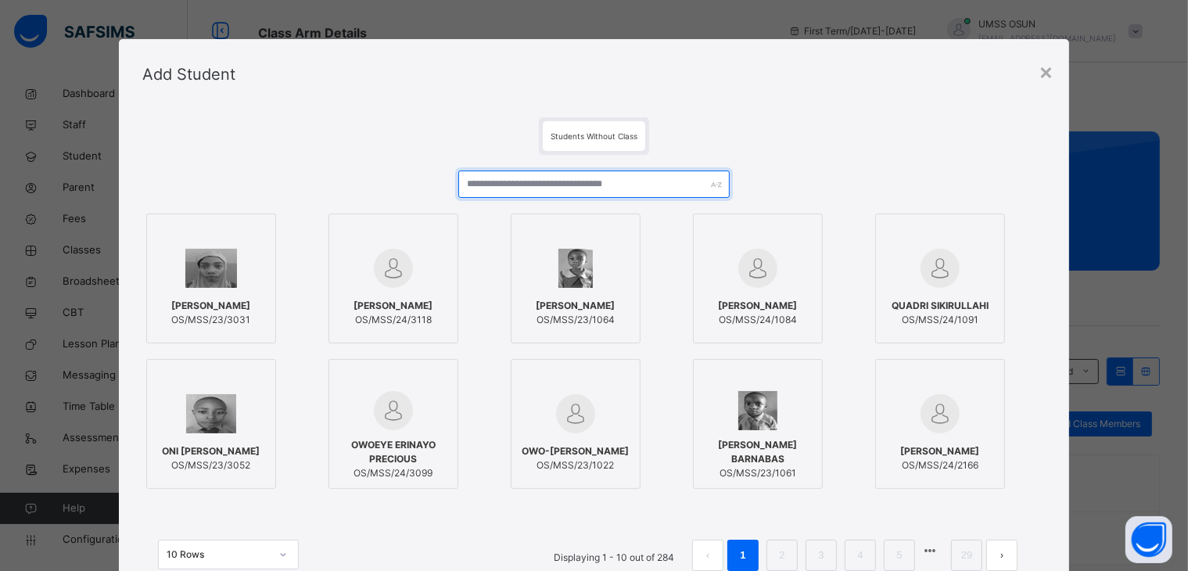
click at [682, 196] on input "text" at bounding box center [593, 183] width 271 height 27
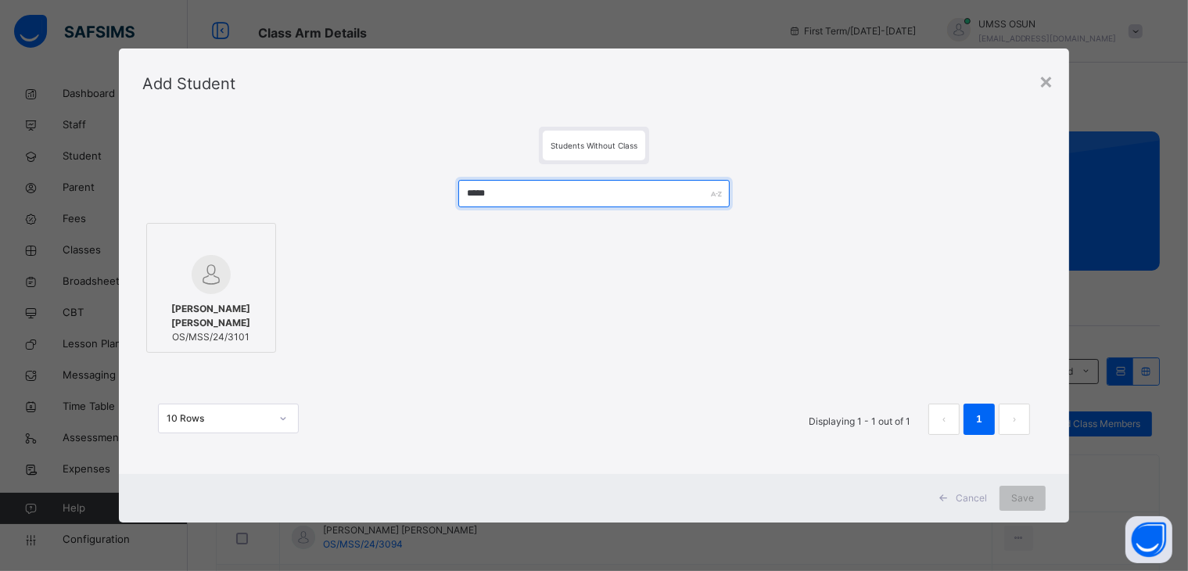
type input "*****"
click at [204, 277] on img at bounding box center [211, 274] width 39 height 39
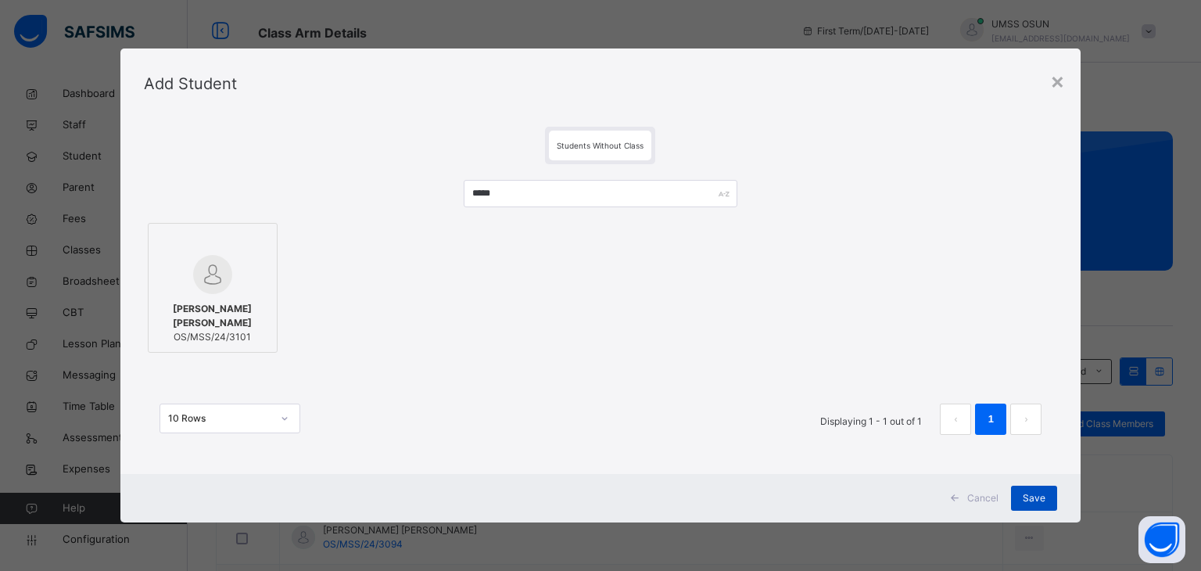
click at [1033, 492] on span "Save" at bounding box center [1034, 498] width 23 height 14
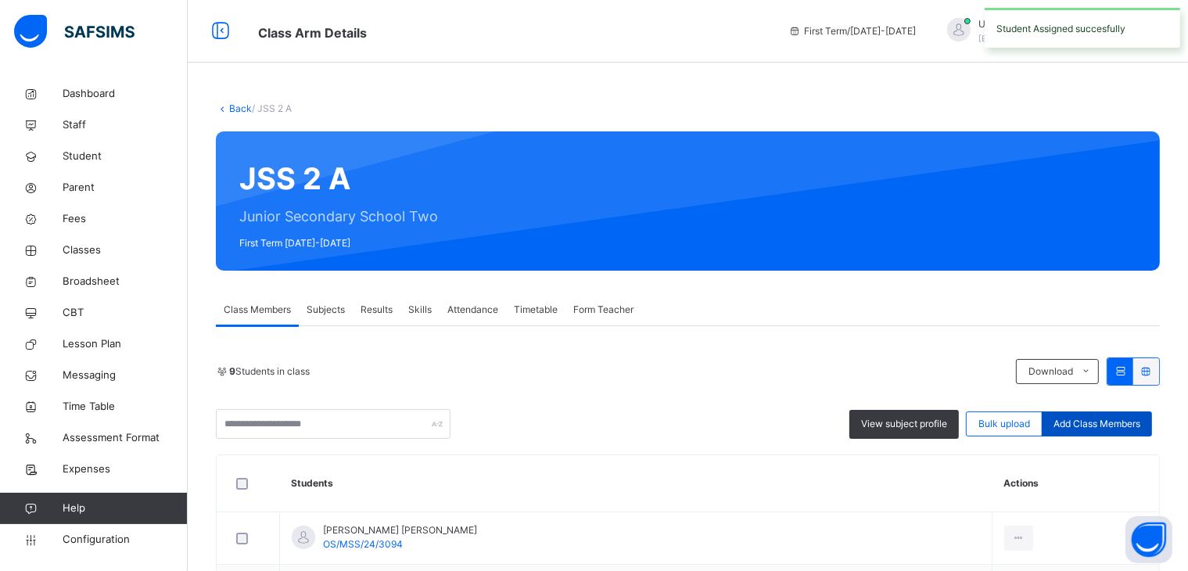
click at [1098, 428] on span "Add Class Members" at bounding box center [1096, 424] width 87 height 14
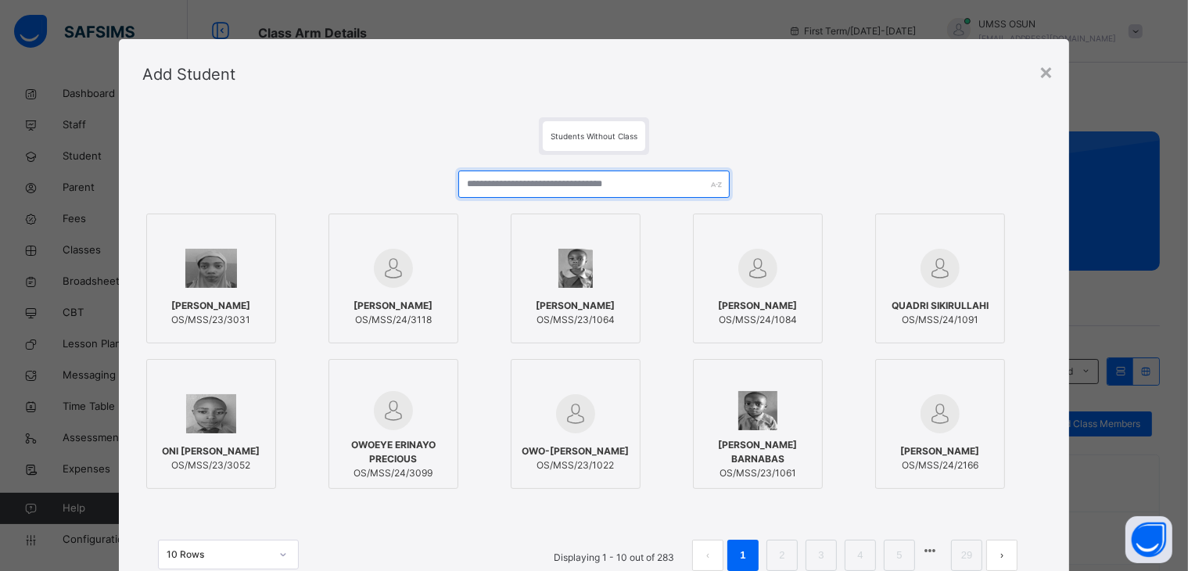
click at [649, 178] on input "text" at bounding box center [593, 183] width 271 height 27
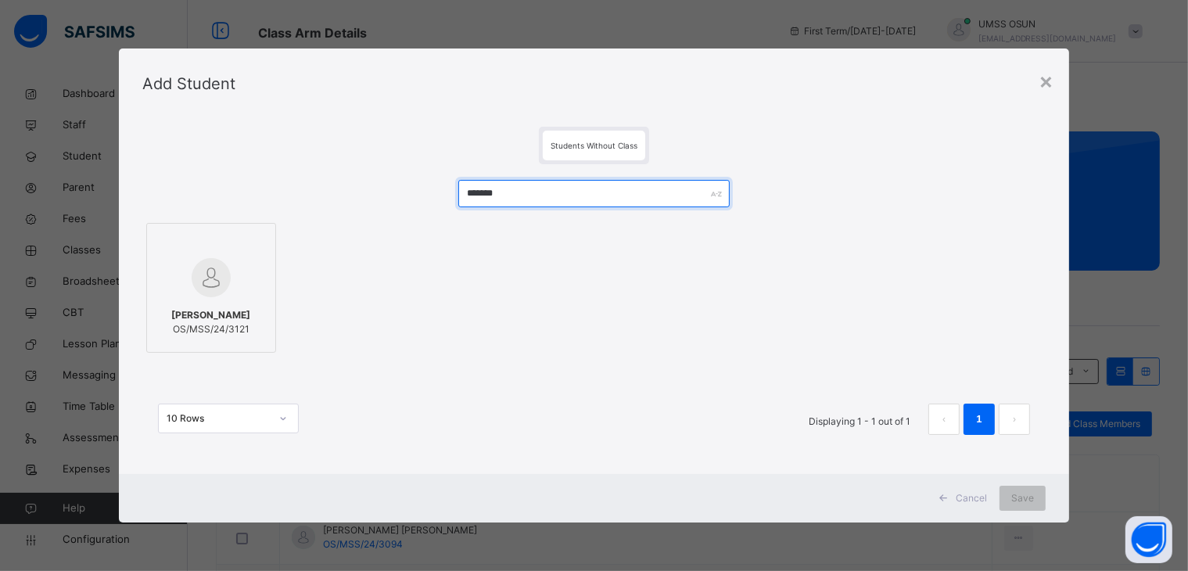
type input "*******"
click at [247, 310] on span "ATOYEBI YUSUF OKIKIOLA" at bounding box center [210, 315] width 79 height 14
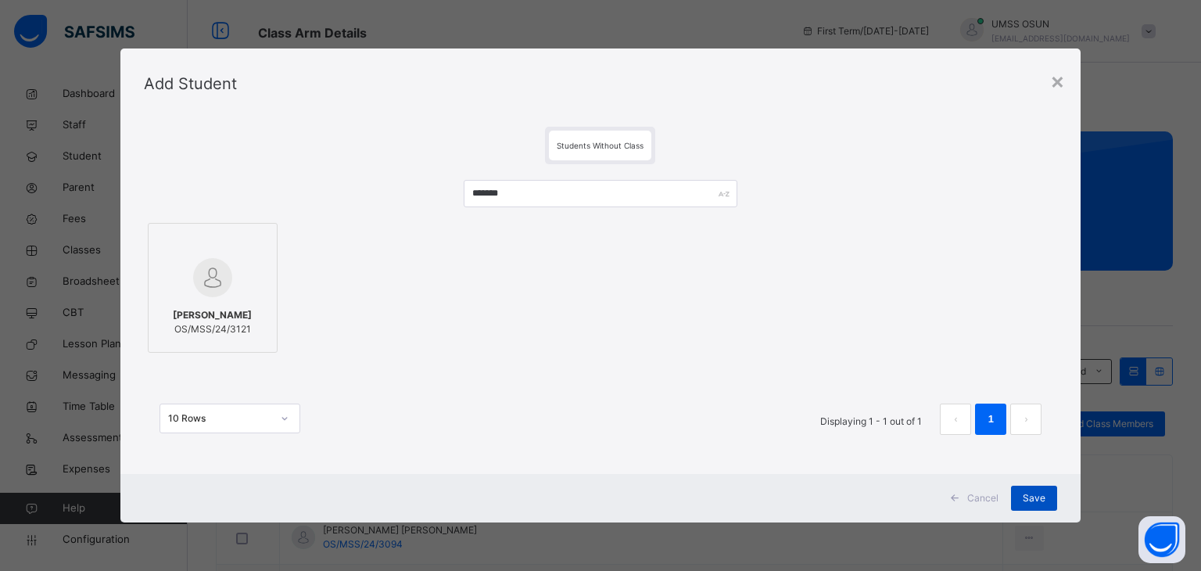
click at [1023, 488] on div "Save" at bounding box center [1034, 498] width 46 height 25
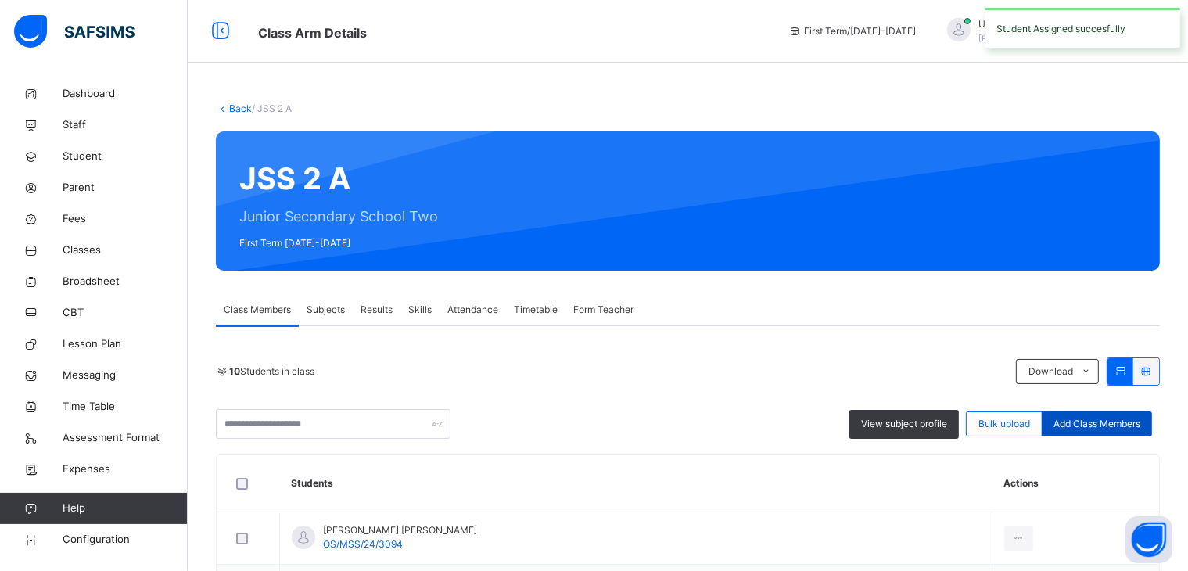
click at [1105, 425] on span "Add Class Members" at bounding box center [1096, 424] width 87 height 14
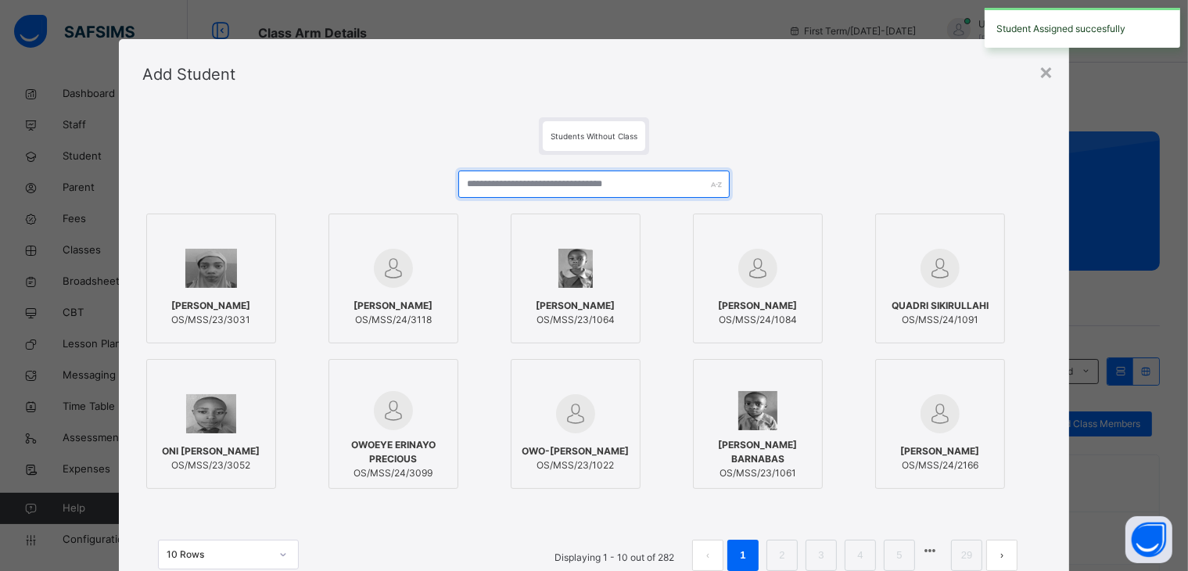
click at [616, 185] on input "text" at bounding box center [593, 183] width 271 height 27
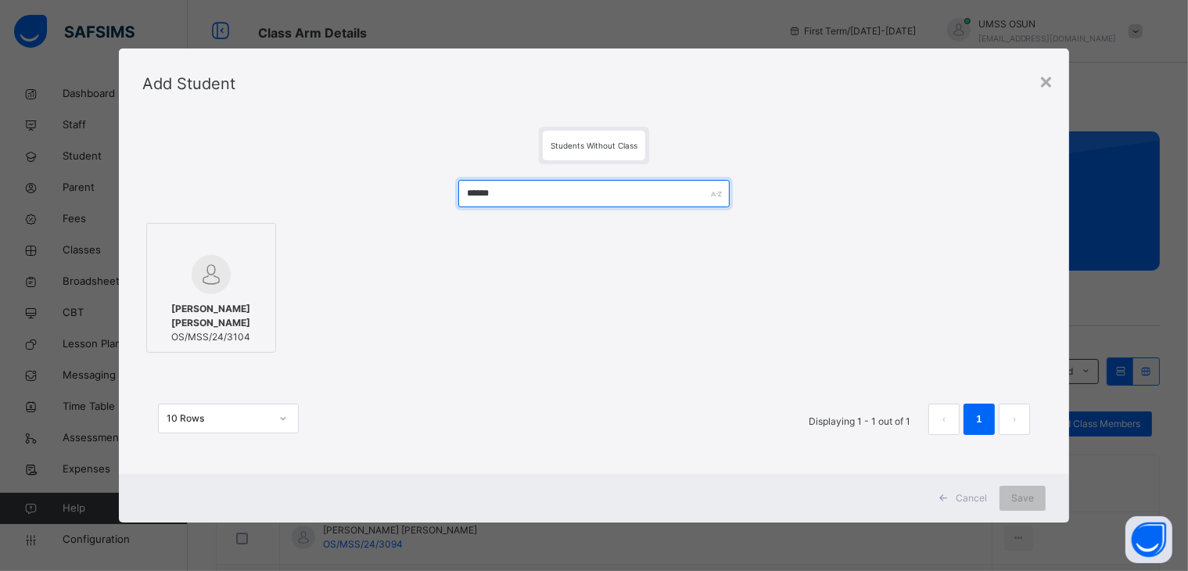
type input "******"
click at [189, 250] on div at bounding box center [211, 242] width 113 height 23
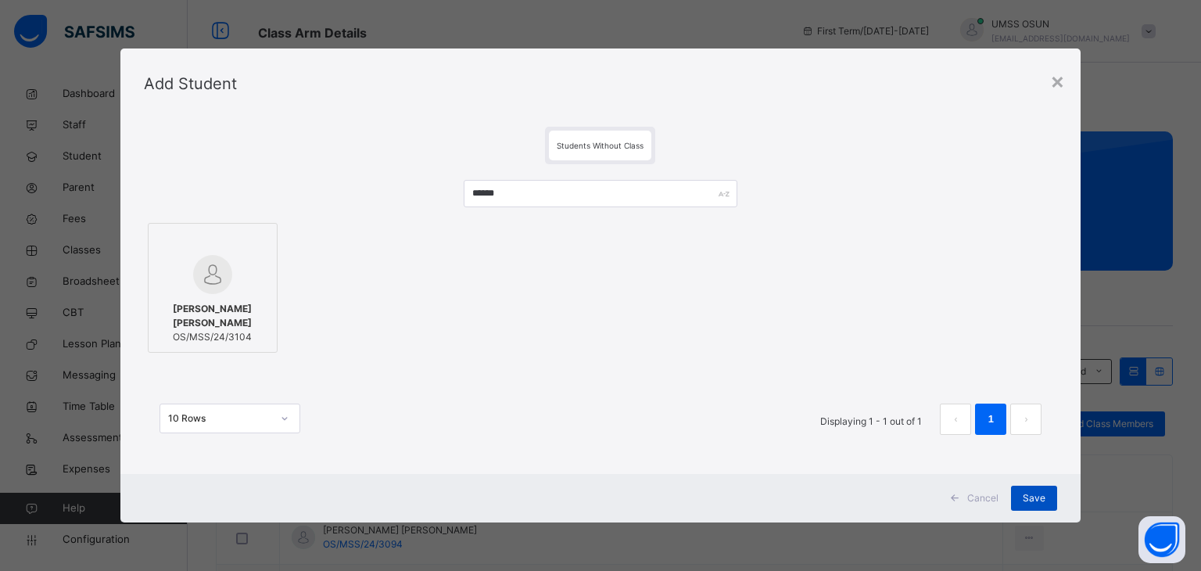
click at [1053, 492] on div "Save" at bounding box center [1034, 498] width 46 height 25
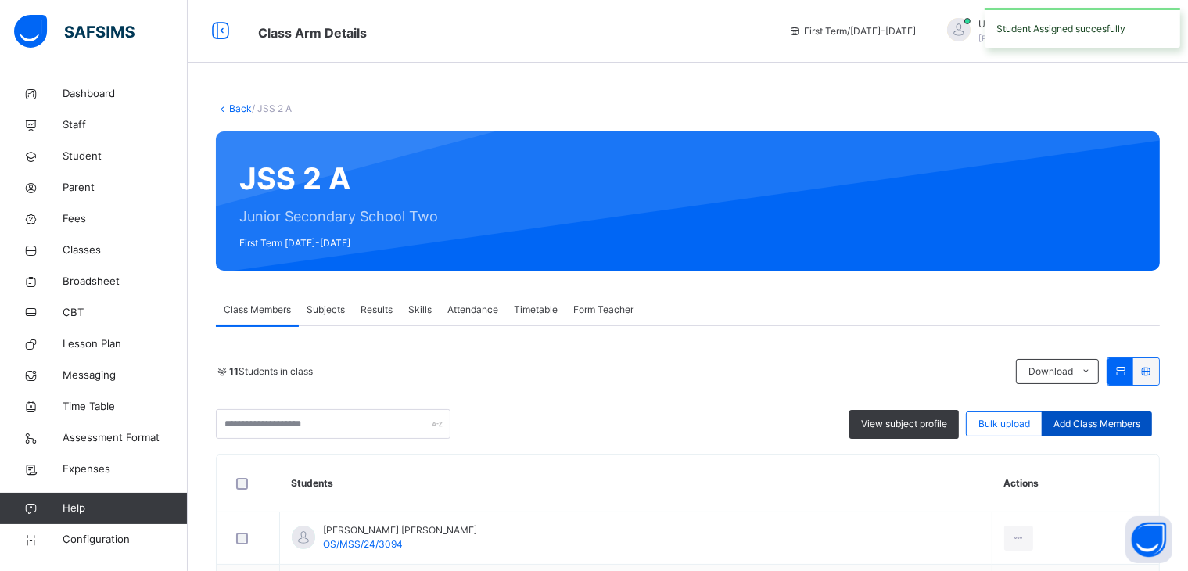
click at [1111, 425] on span "Add Class Members" at bounding box center [1096, 424] width 87 height 14
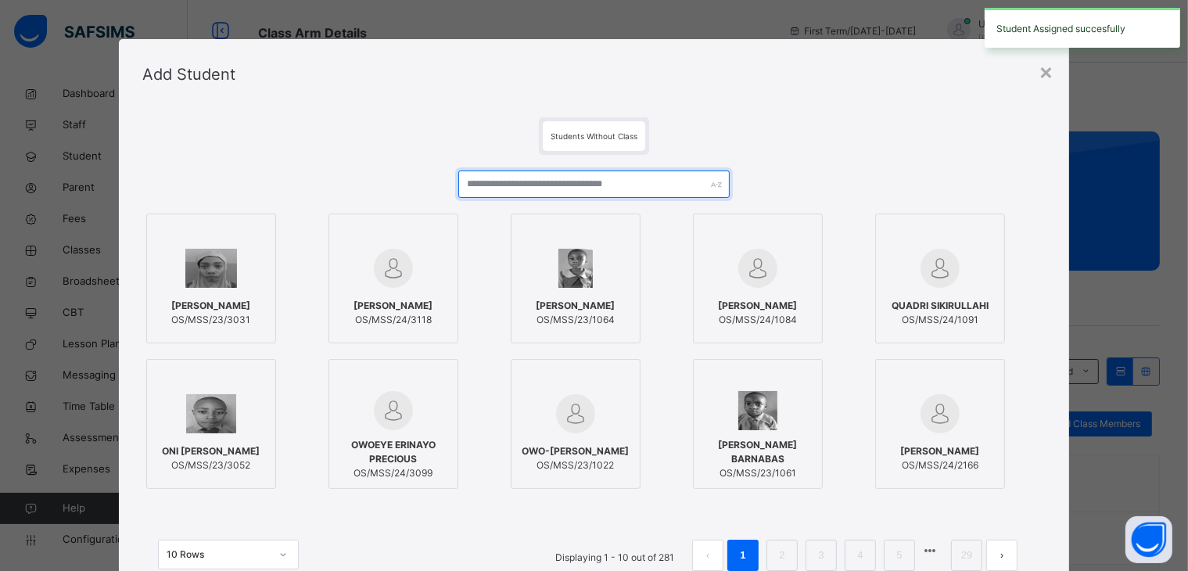
click at [656, 172] on input "text" at bounding box center [593, 183] width 271 height 27
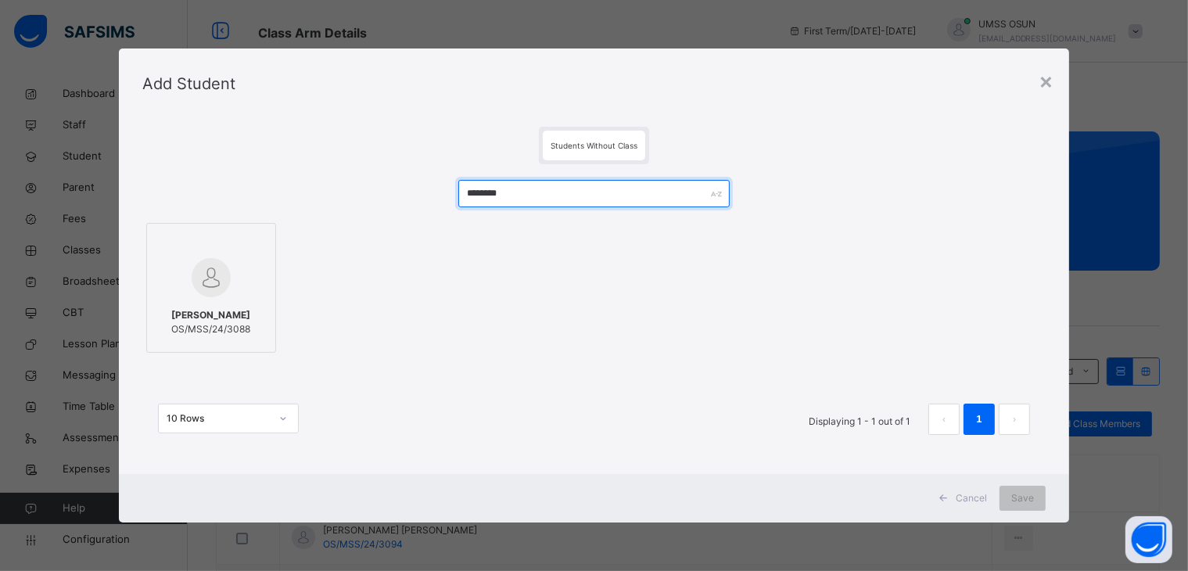
type input "********"
click at [214, 300] on div "BAMIDELE ELIZABETH Olamiposi OS/MSS/24/3088" at bounding box center [211, 322] width 113 height 44
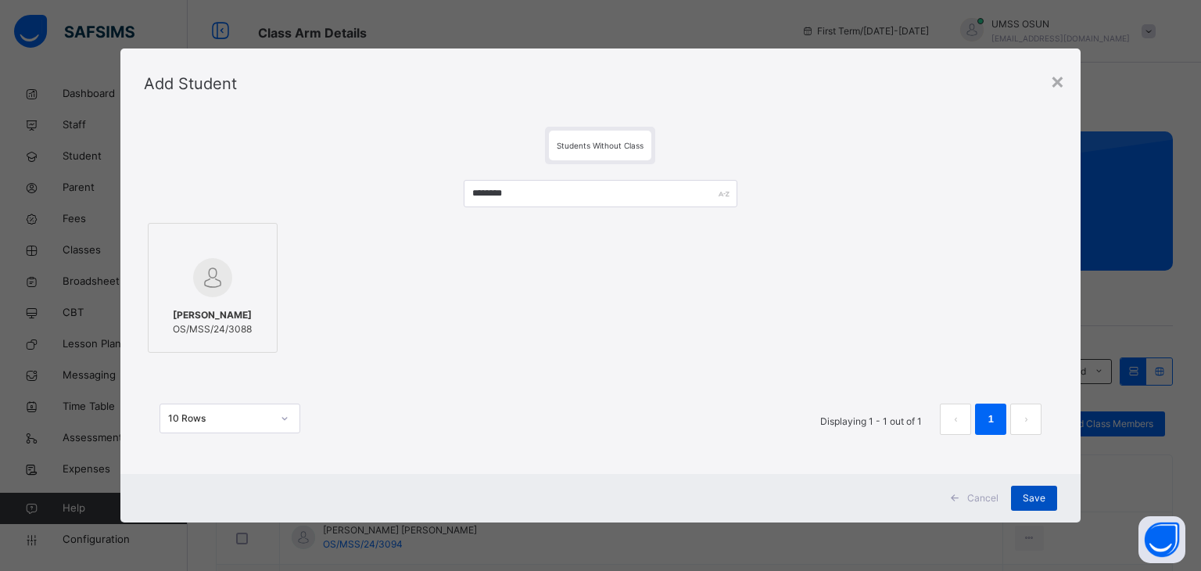
click at [1035, 492] on span "Save" at bounding box center [1034, 498] width 23 height 14
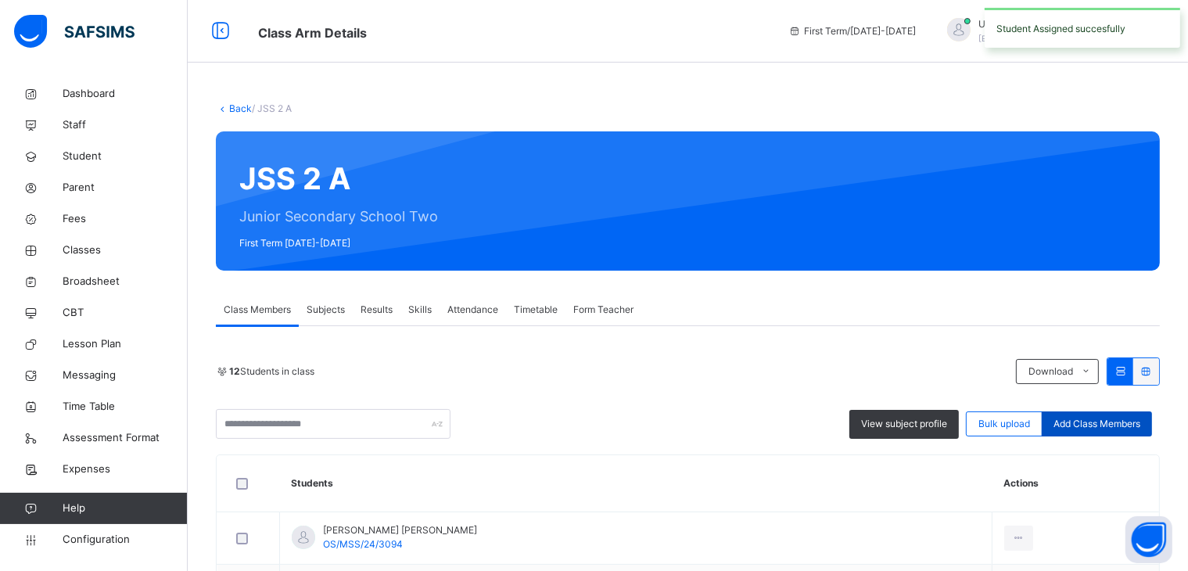
click at [1096, 432] on div "Add Class Members" at bounding box center [1097, 423] width 110 height 25
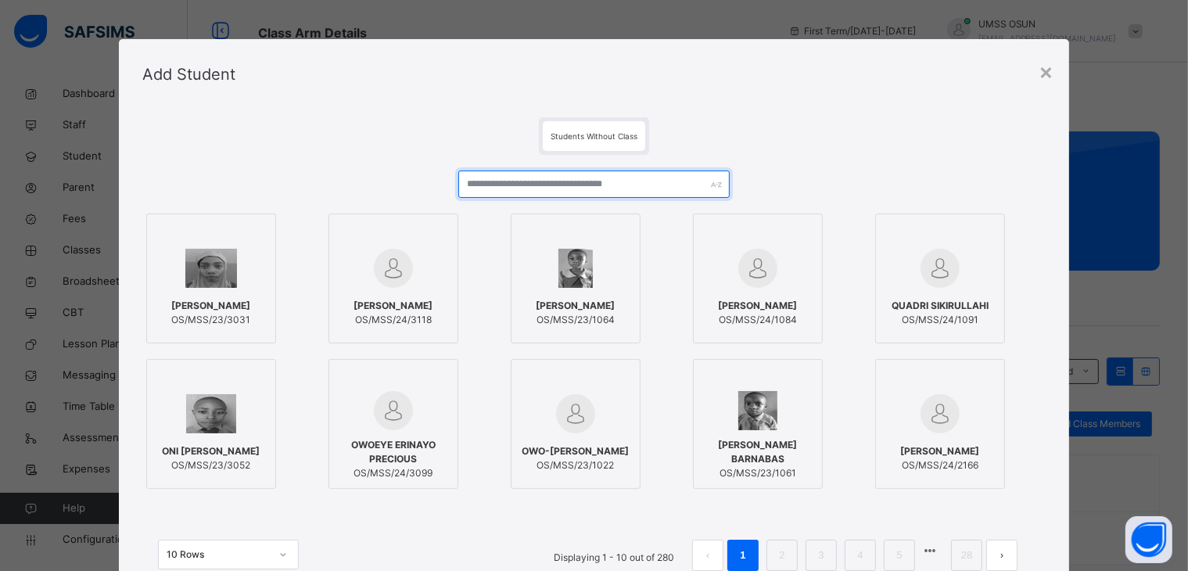
click at [700, 176] on input "text" at bounding box center [593, 183] width 271 height 27
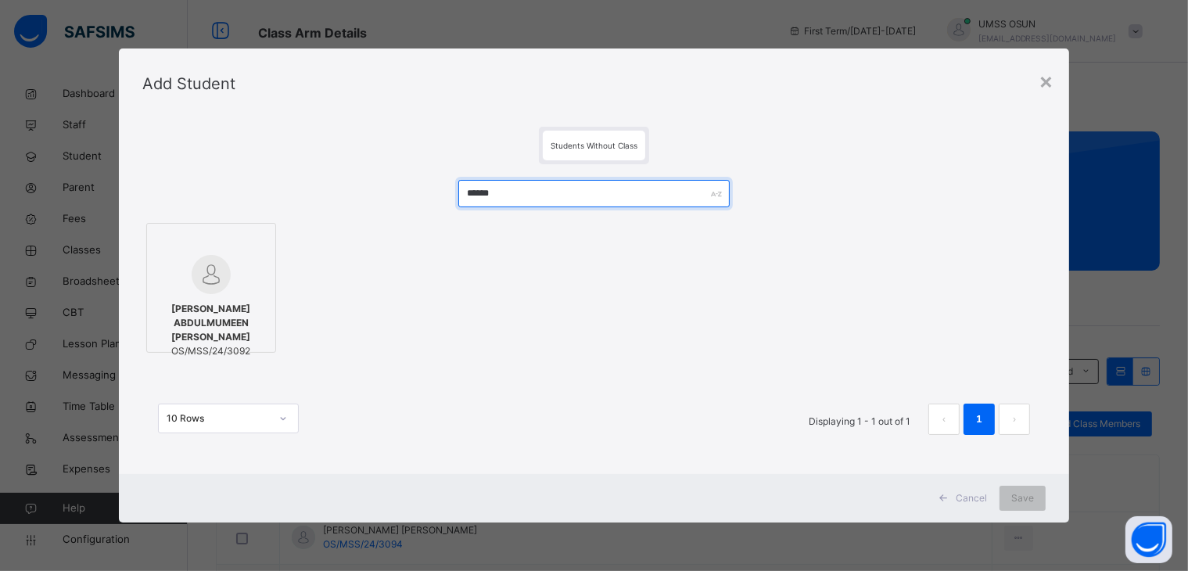
type input "******"
click at [168, 265] on div at bounding box center [211, 274] width 113 height 39
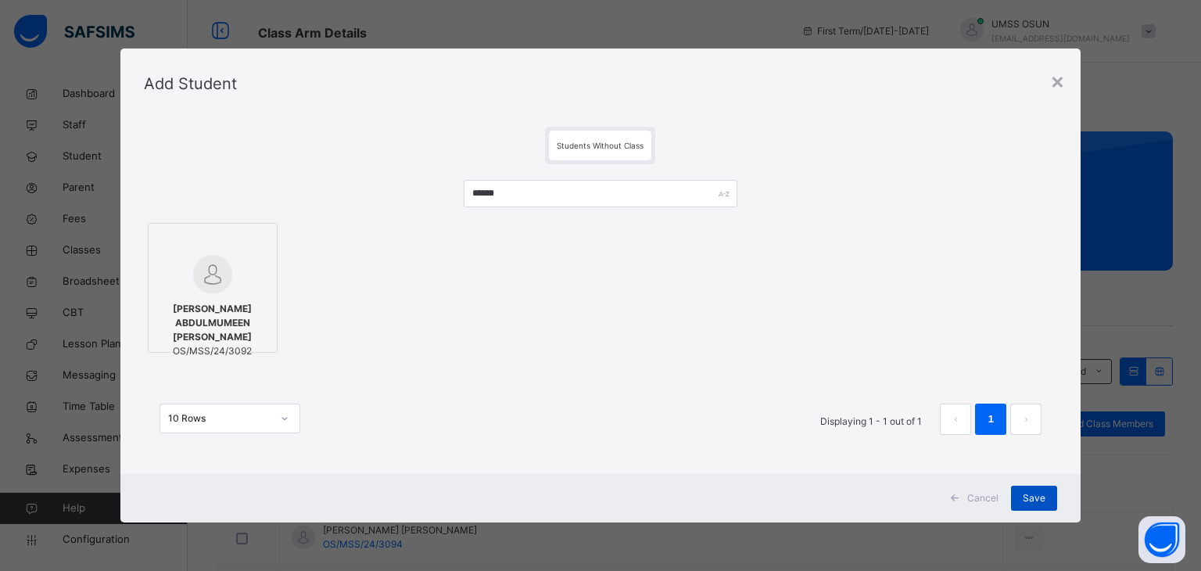
click at [1026, 492] on span "Save" at bounding box center [1034, 498] width 23 height 14
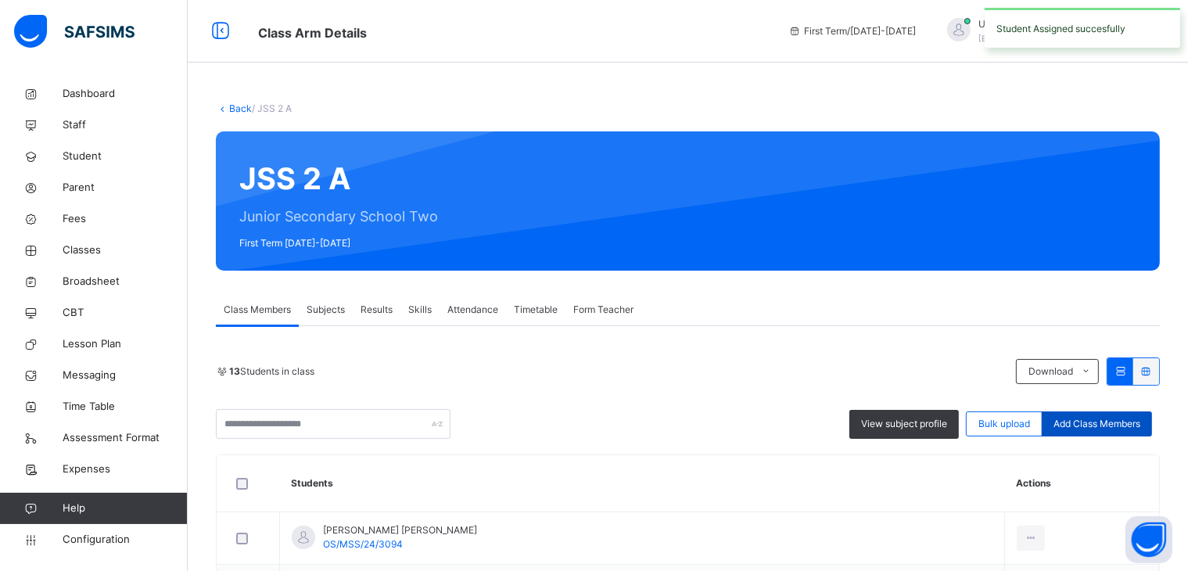
click at [1109, 419] on span "Add Class Members" at bounding box center [1096, 424] width 87 height 14
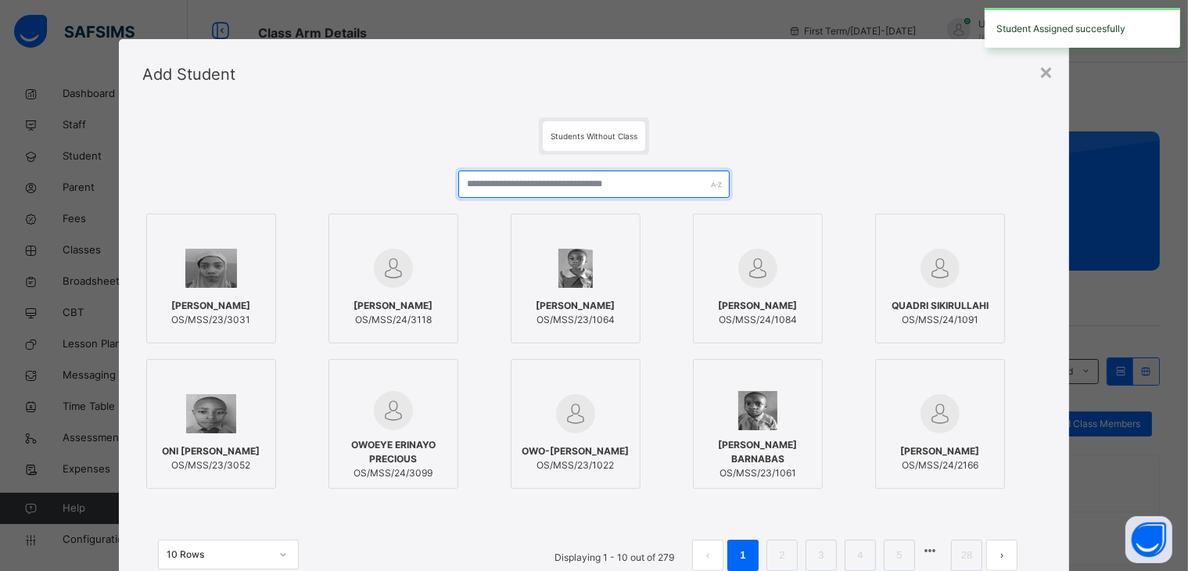
click at [649, 178] on input "text" at bounding box center [593, 183] width 271 height 27
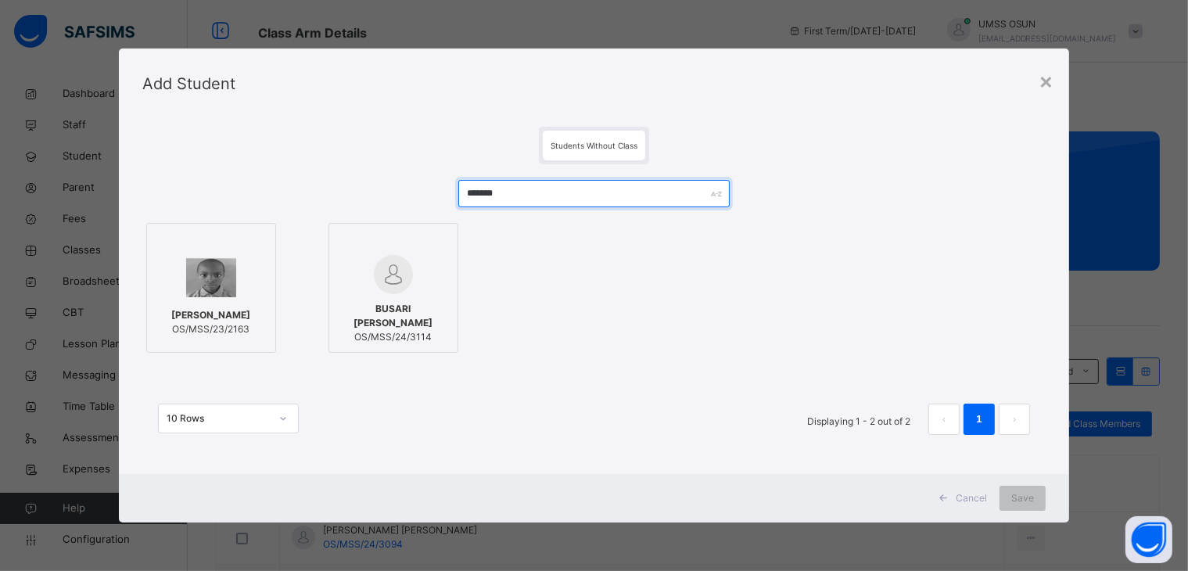
type input "******"
click at [411, 297] on div "BUSARI EMMANUEL ADEDOYIN OS/MSS/24/3114" at bounding box center [393, 323] width 113 height 58
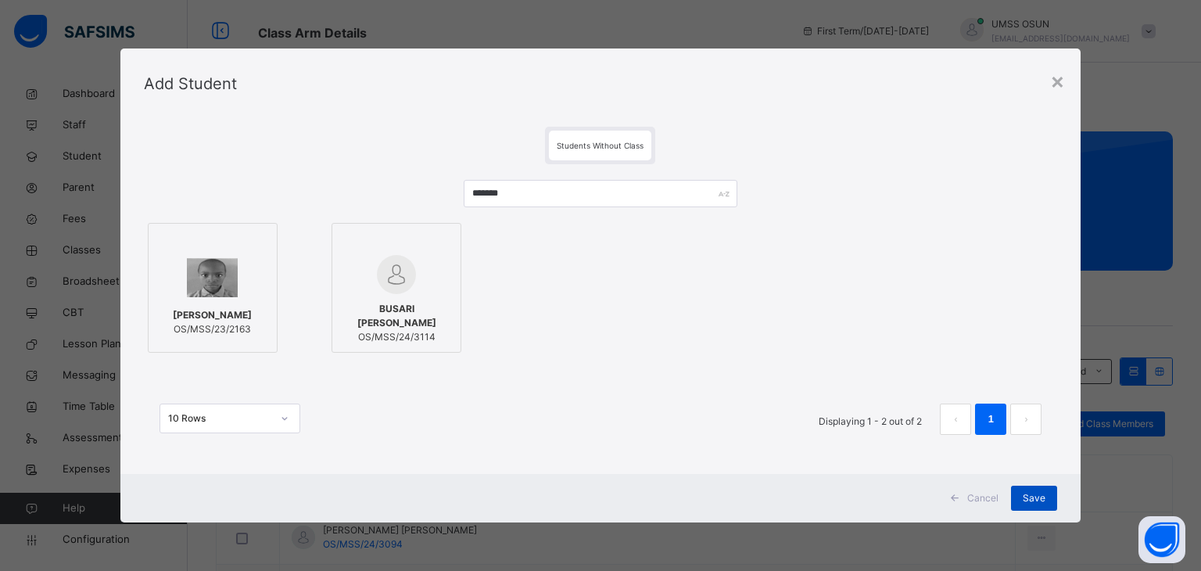
click at [1032, 490] on div "Save" at bounding box center [1034, 498] width 46 height 25
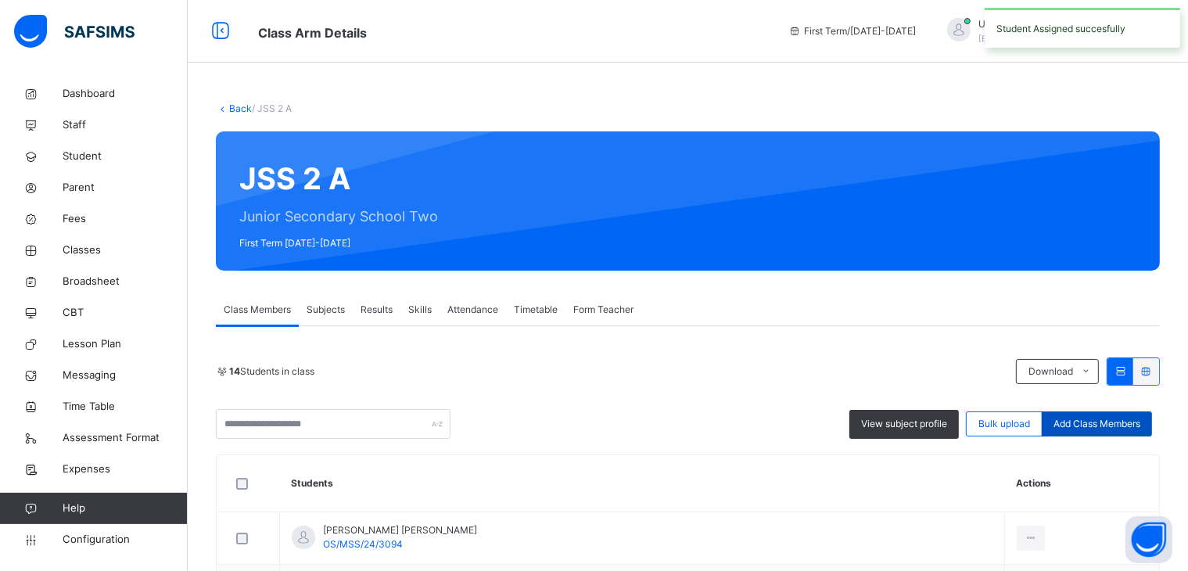
click at [1103, 420] on span "Add Class Members" at bounding box center [1096, 424] width 87 height 14
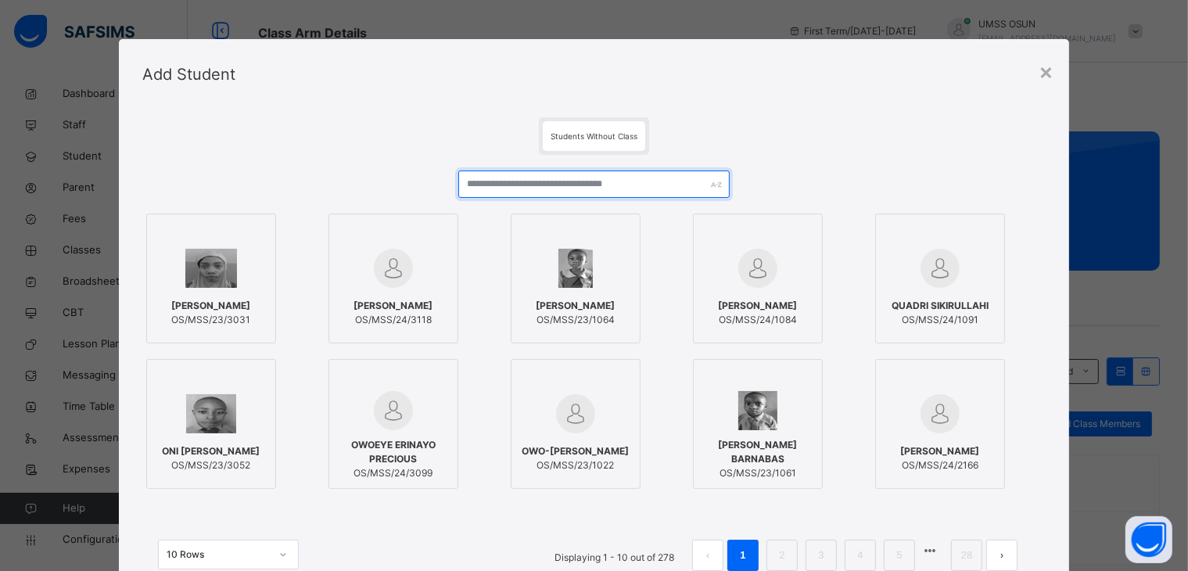
click at [647, 188] on input "text" at bounding box center [593, 183] width 271 height 27
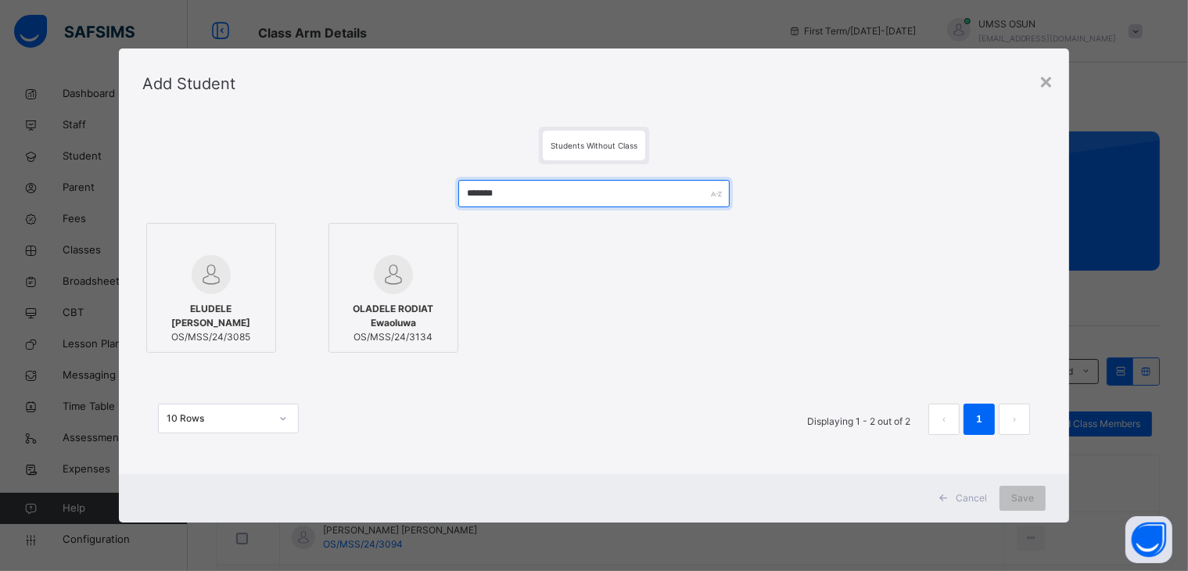
type input "*******"
click at [233, 339] on span "OS/MSS/24/3085" at bounding box center [211, 337] width 113 height 14
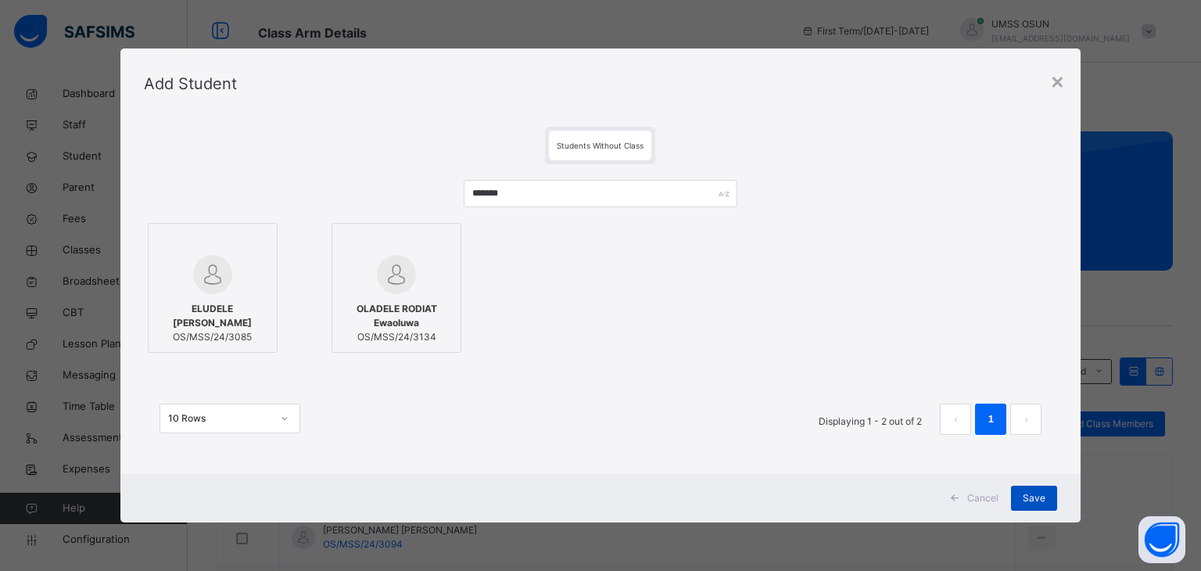
click at [1049, 486] on div "Save" at bounding box center [1034, 498] width 46 height 25
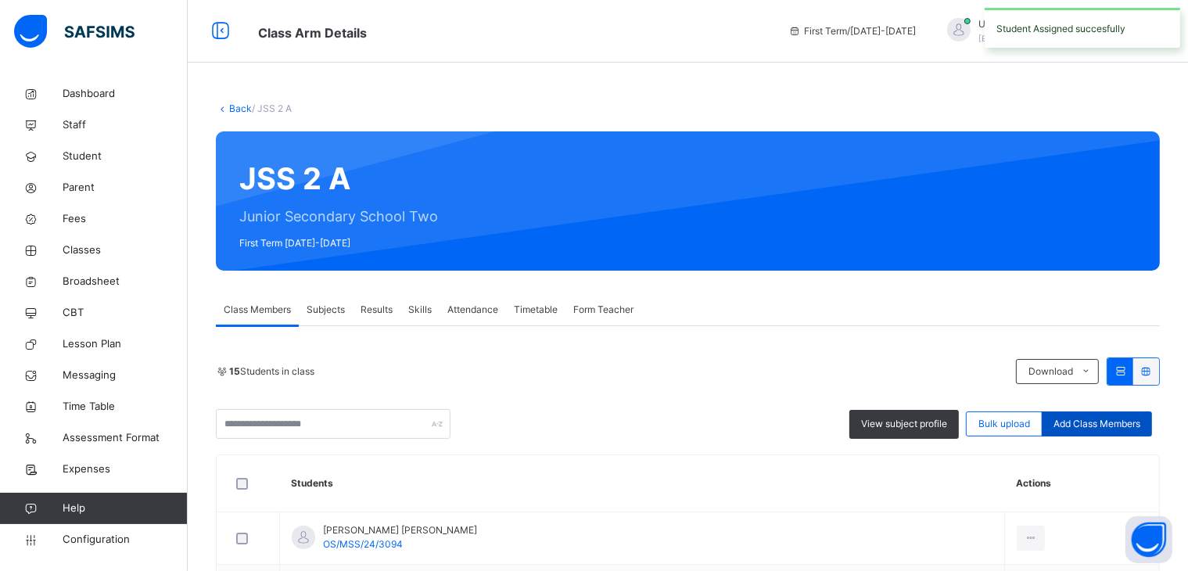
click at [1123, 420] on span "Add Class Members" at bounding box center [1096, 424] width 87 height 14
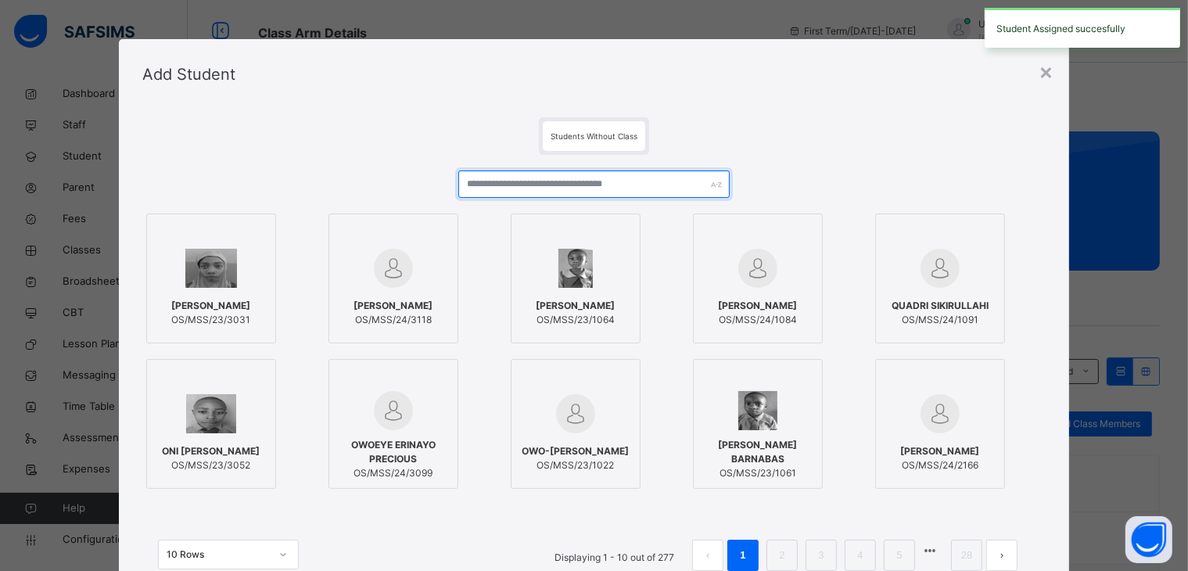
click at [685, 176] on input "text" at bounding box center [593, 183] width 271 height 27
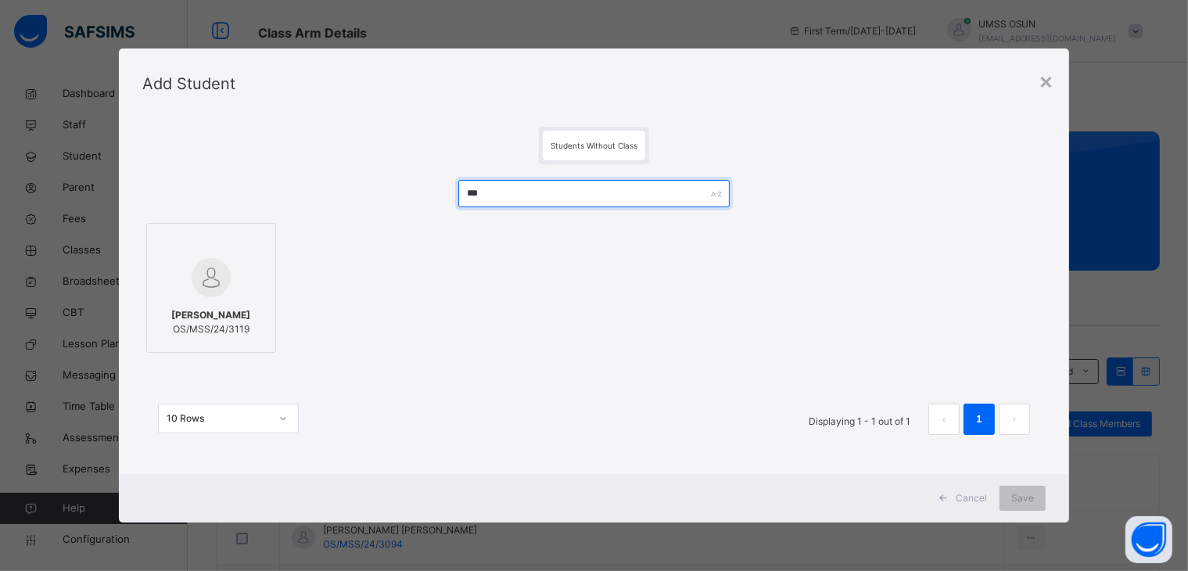
type input "***"
click at [249, 285] on div at bounding box center [211, 277] width 113 height 45
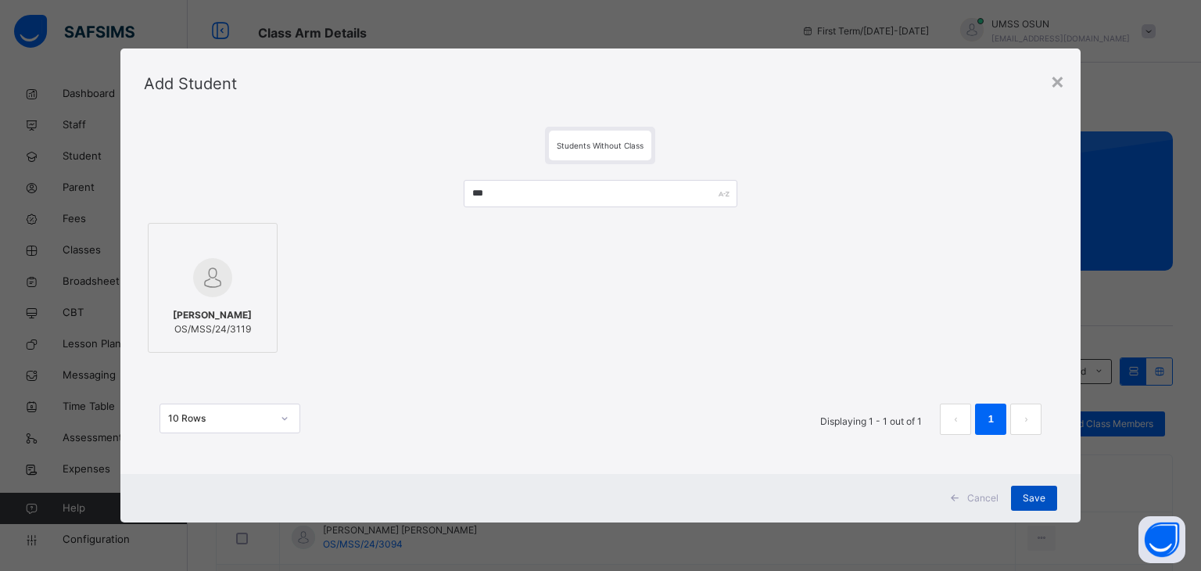
click at [1040, 492] on span "Save" at bounding box center [1034, 498] width 23 height 14
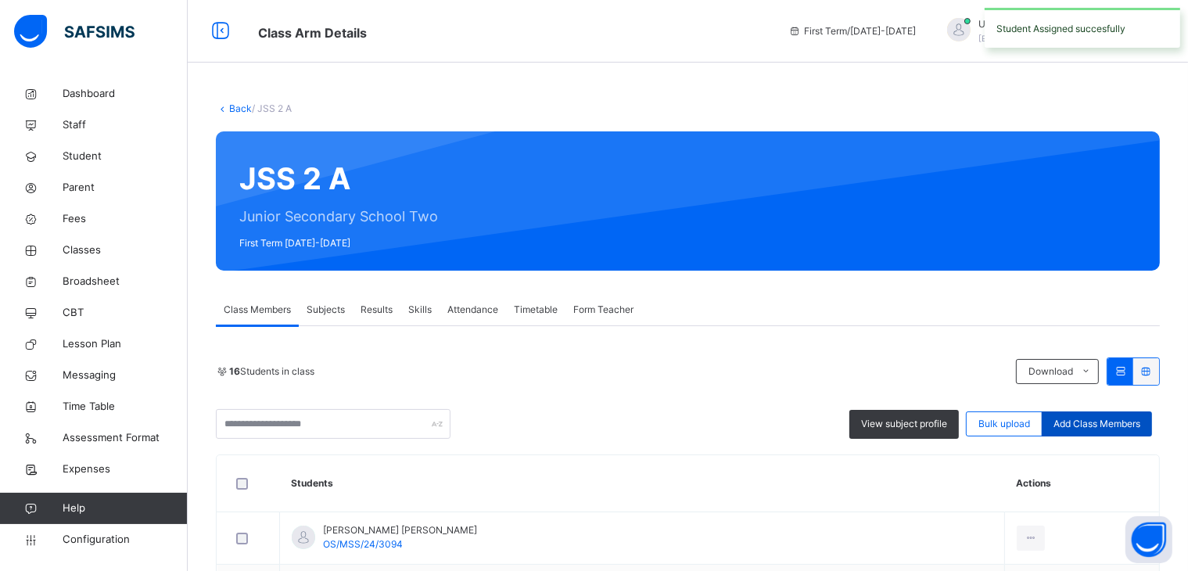
click at [1104, 423] on span "Add Class Members" at bounding box center [1096, 424] width 87 height 14
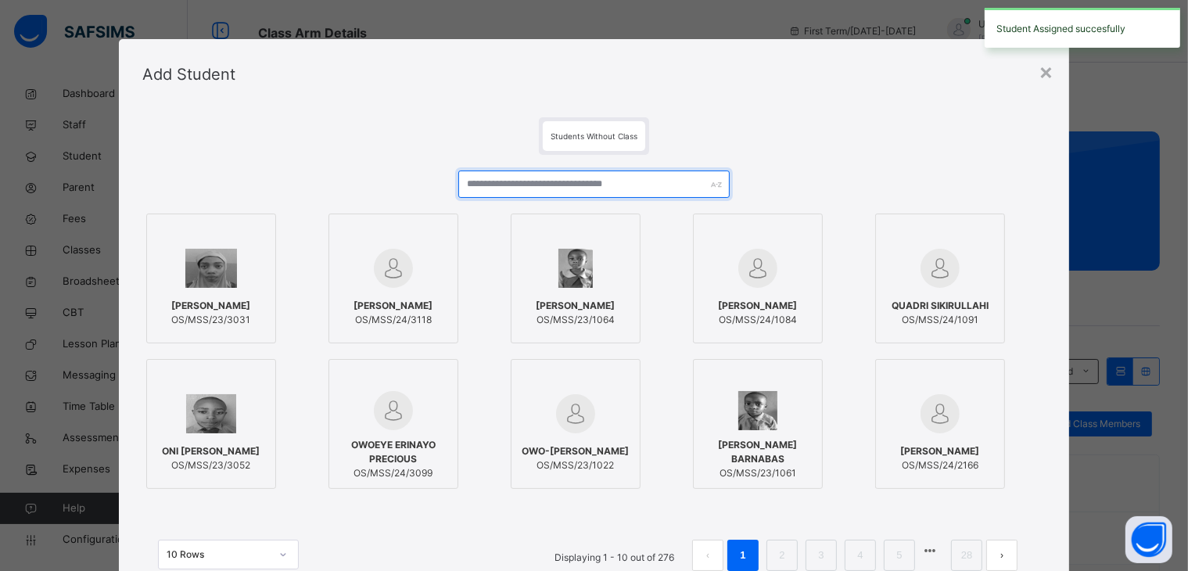
click at [676, 171] on input "text" at bounding box center [593, 183] width 271 height 27
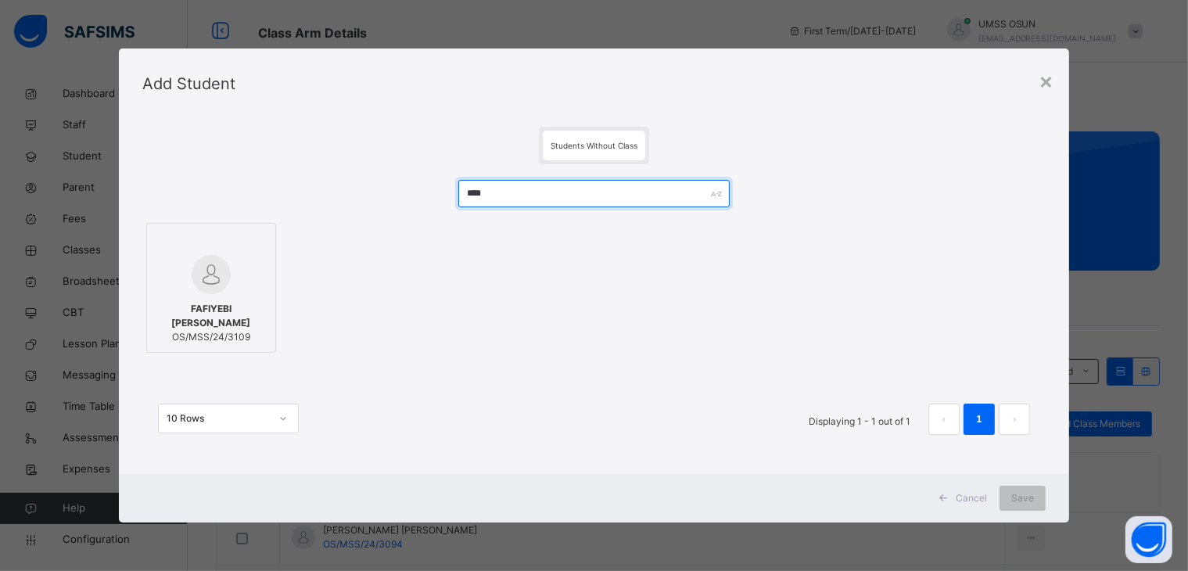
type input "****"
click at [192, 289] on img at bounding box center [211, 274] width 39 height 39
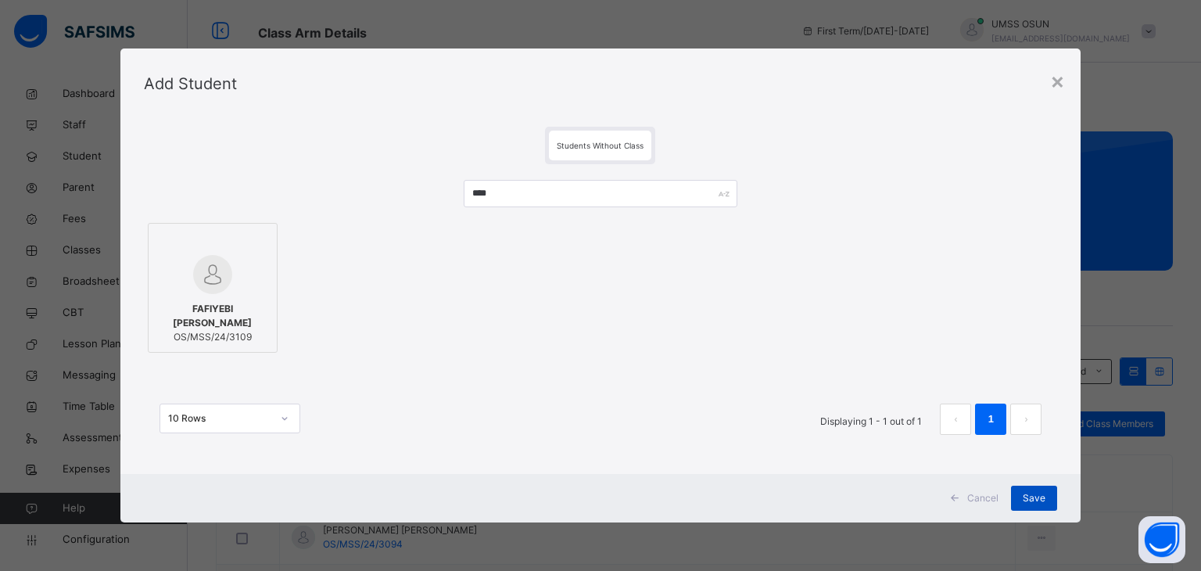
click at [1032, 492] on div "Save" at bounding box center [1034, 498] width 46 height 25
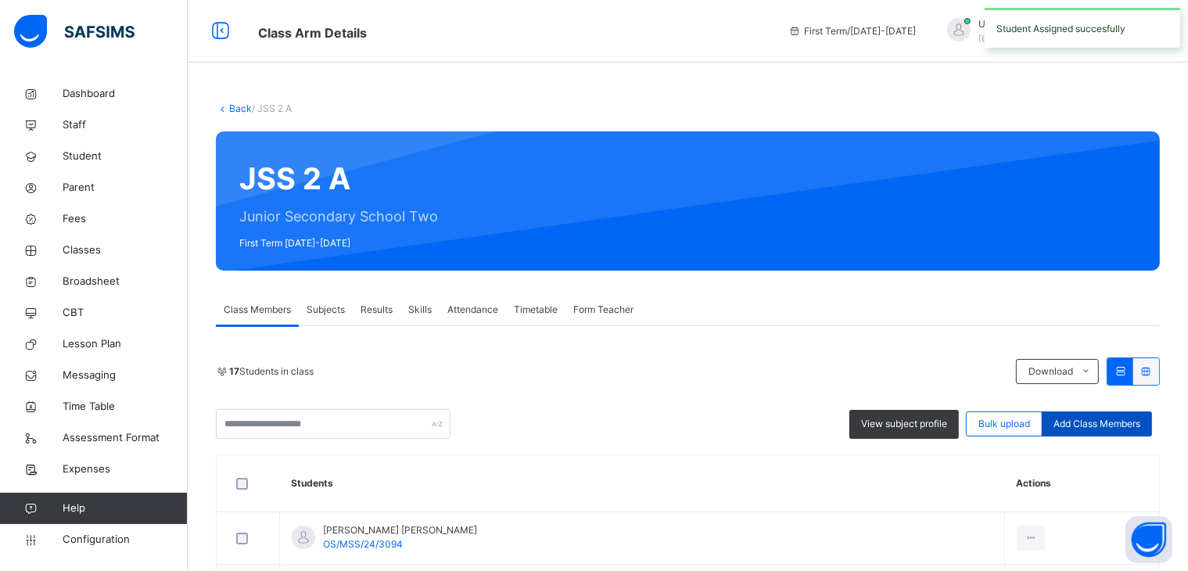
click at [1129, 424] on span "Add Class Members" at bounding box center [1096, 424] width 87 height 14
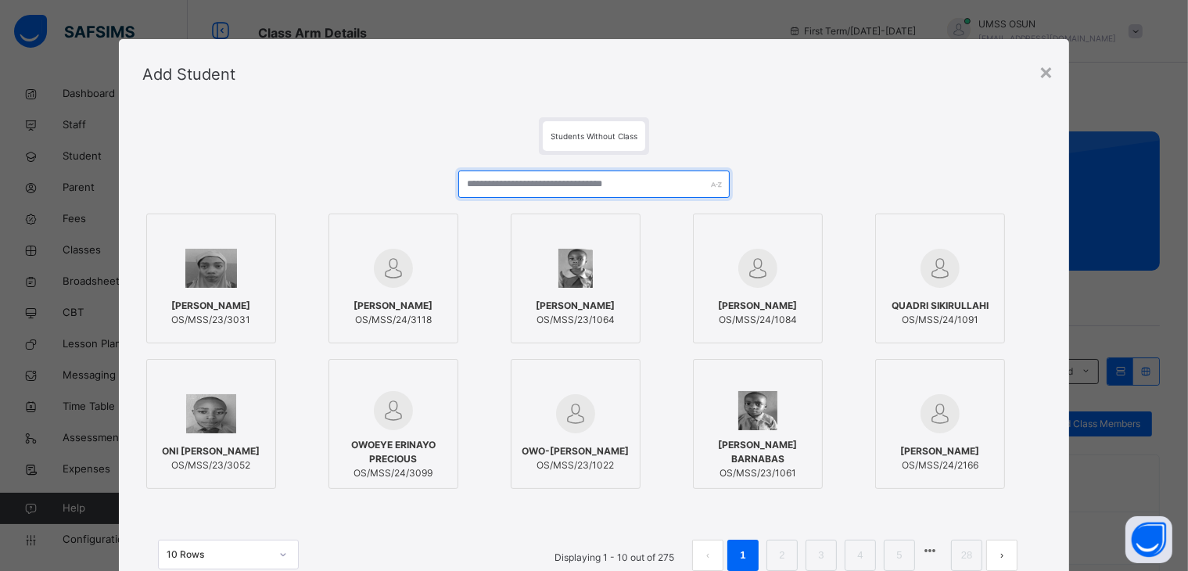
click at [687, 185] on input "text" at bounding box center [593, 183] width 271 height 27
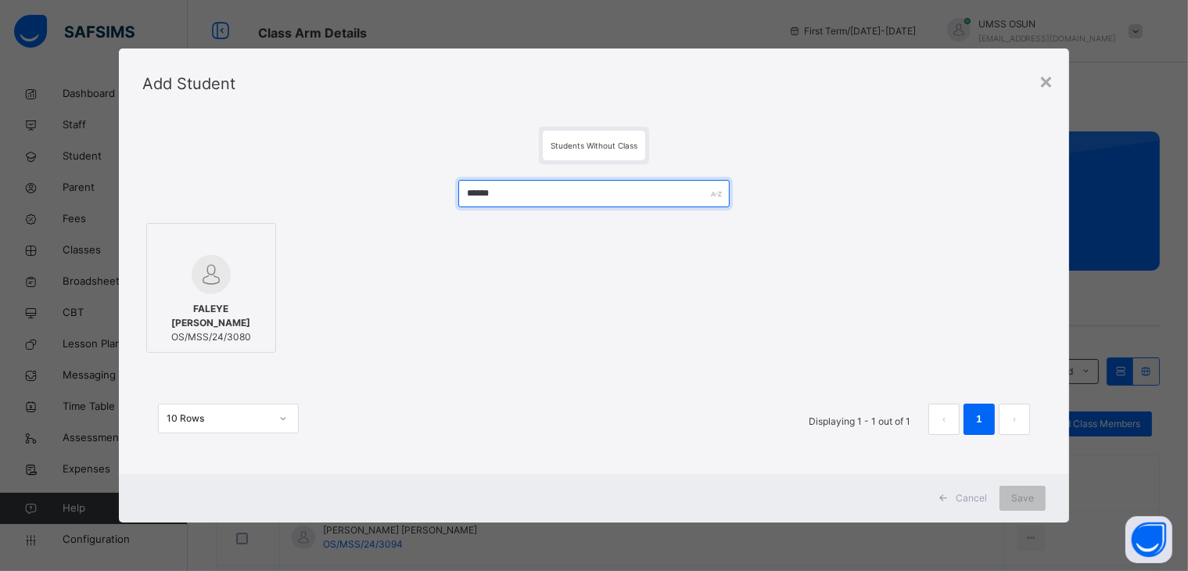
type input "******"
click at [250, 227] on label "FALEYE MOHAMMED OLAYINKA OS/MSS/24/3080" at bounding box center [211, 288] width 130 height 130
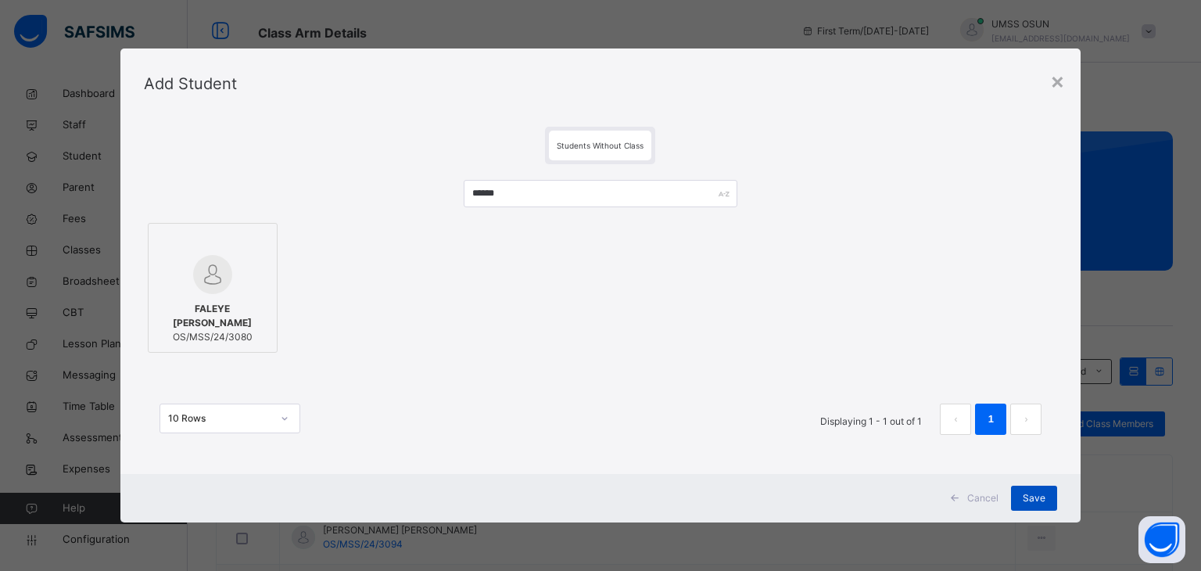
click at [1038, 492] on span "Save" at bounding box center [1034, 498] width 23 height 14
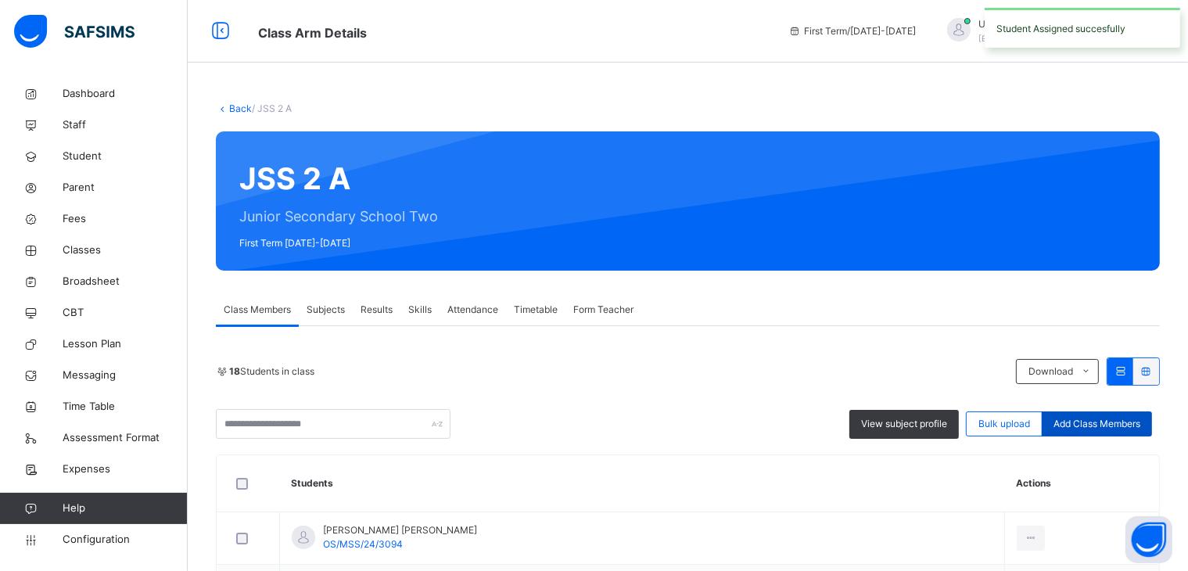
click at [1138, 421] on span "Add Class Members" at bounding box center [1096, 424] width 87 height 14
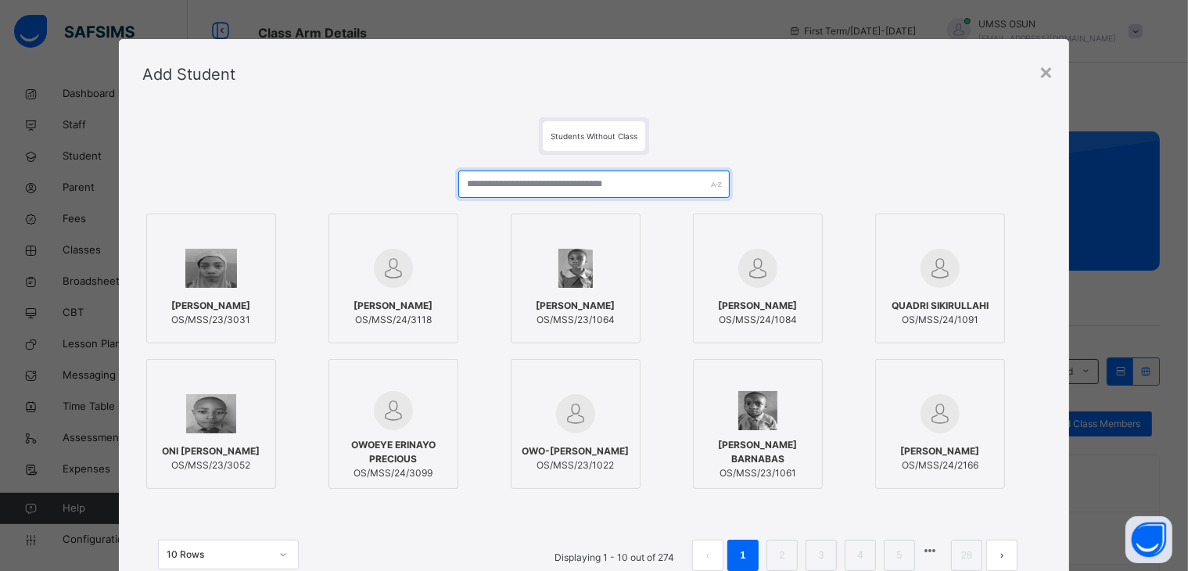
click at [656, 179] on input "text" at bounding box center [593, 183] width 271 height 27
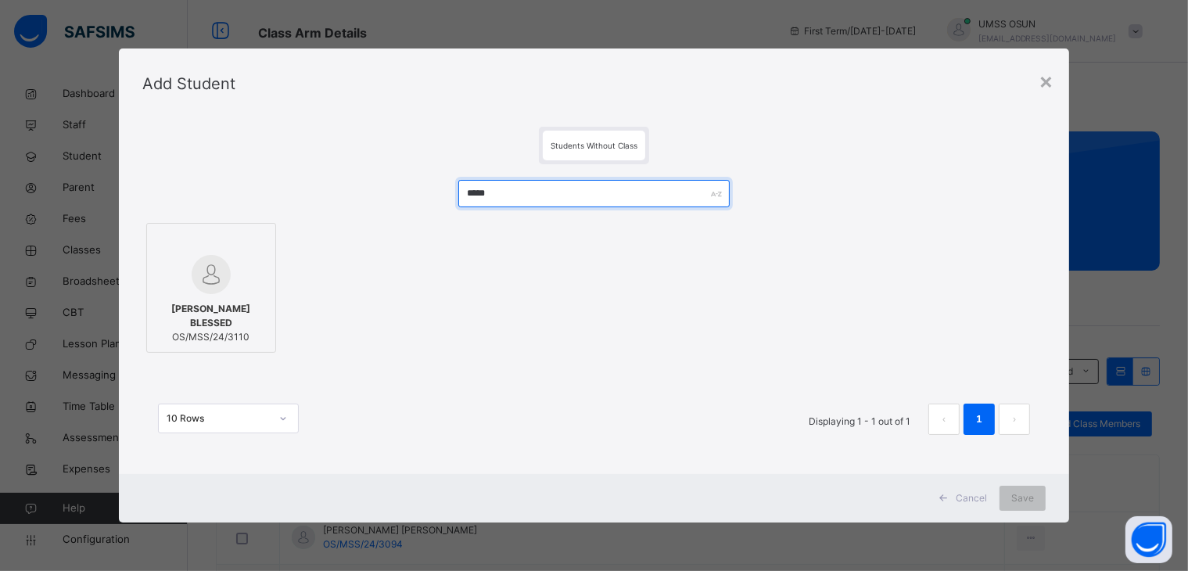
type input "*****"
click at [210, 250] on div at bounding box center [211, 242] width 113 height 23
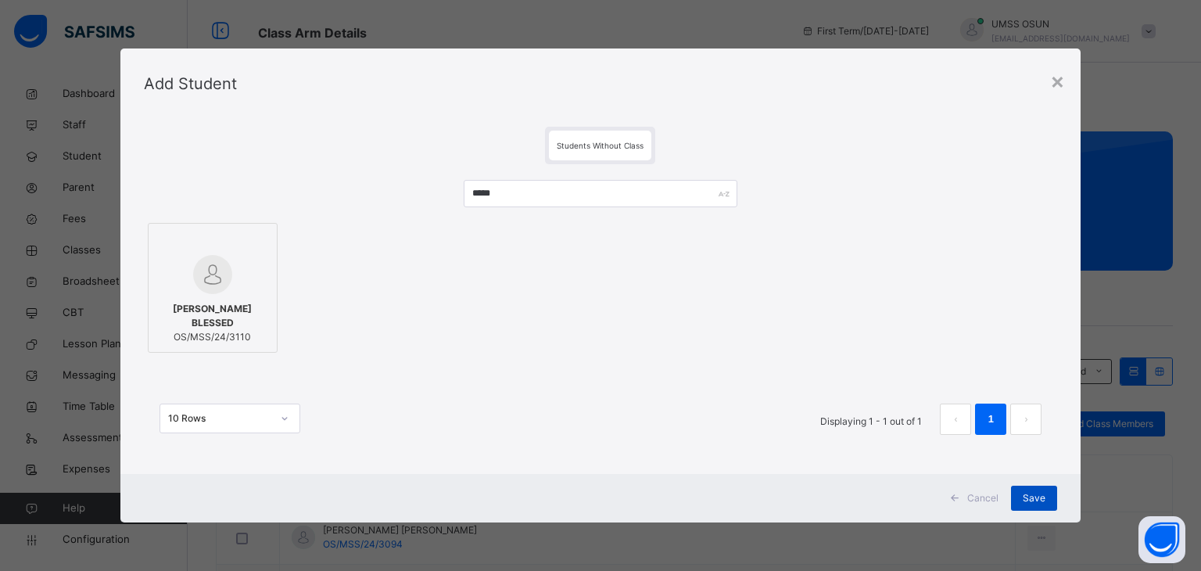
click at [1024, 486] on div "Save" at bounding box center [1034, 498] width 46 height 25
click at [1046, 492] on div "Save" at bounding box center [1022, 498] width 46 height 25
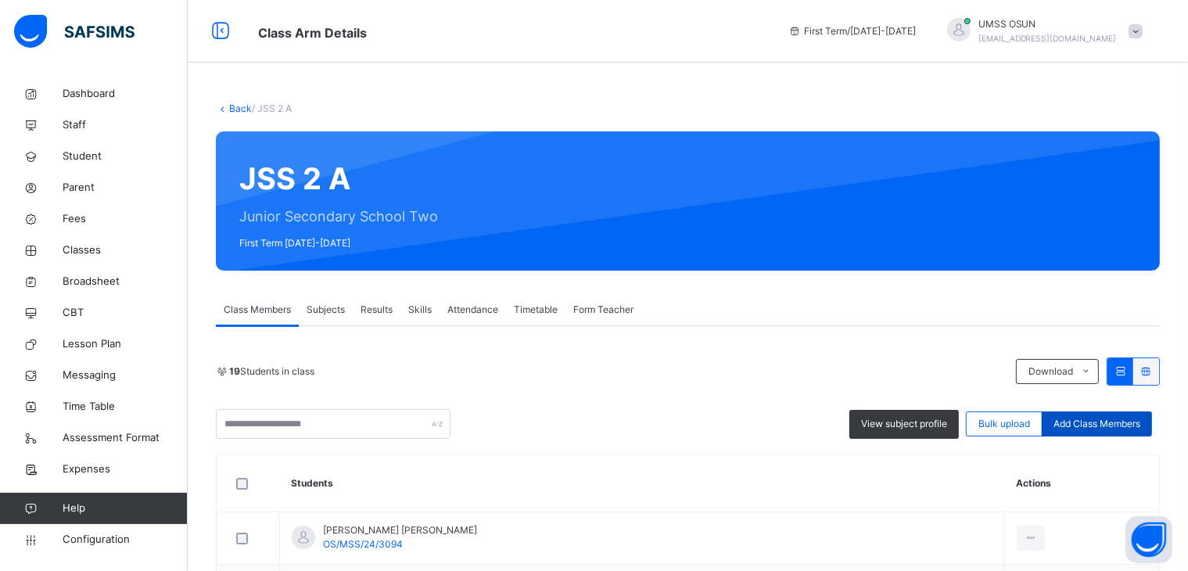
click at [1111, 420] on span "Add Class Members" at bounding box center [1096, 424] width 87 height 14
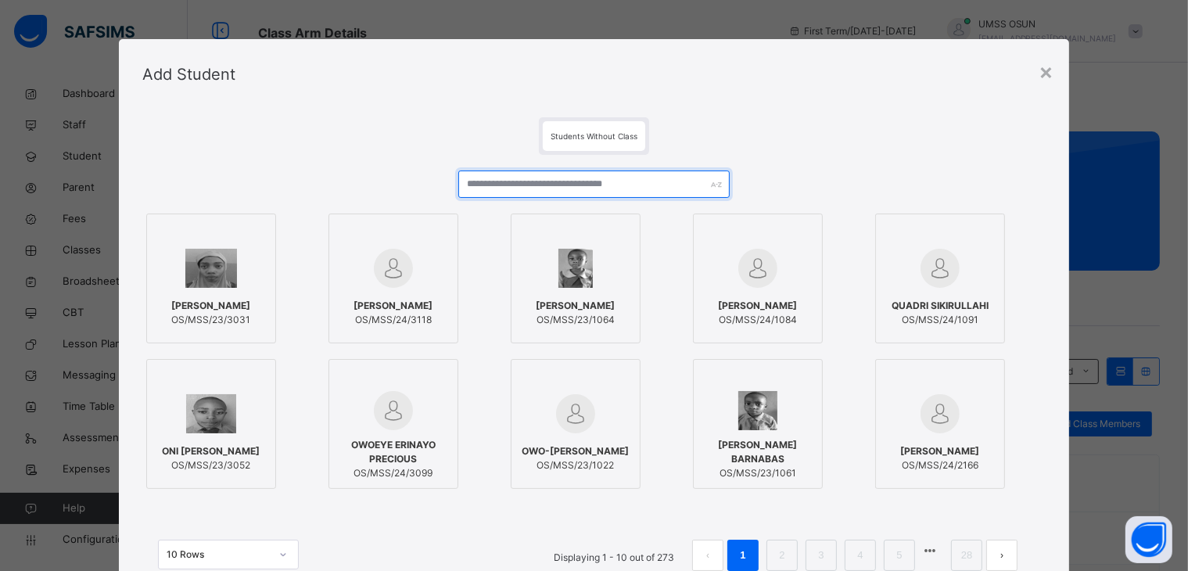
click at [580, 174] on input "text" at bounding box center [593, 183] width 271 height 27
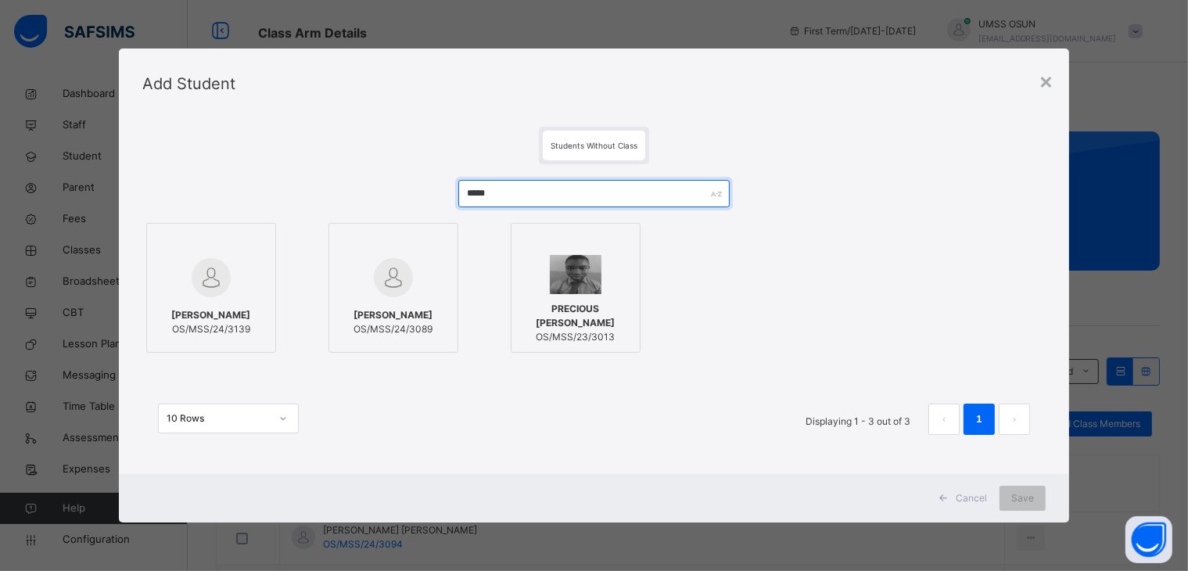
type input "*****"
click at [359, 246] on div at bounding box center [393, 242] width 113 height 23
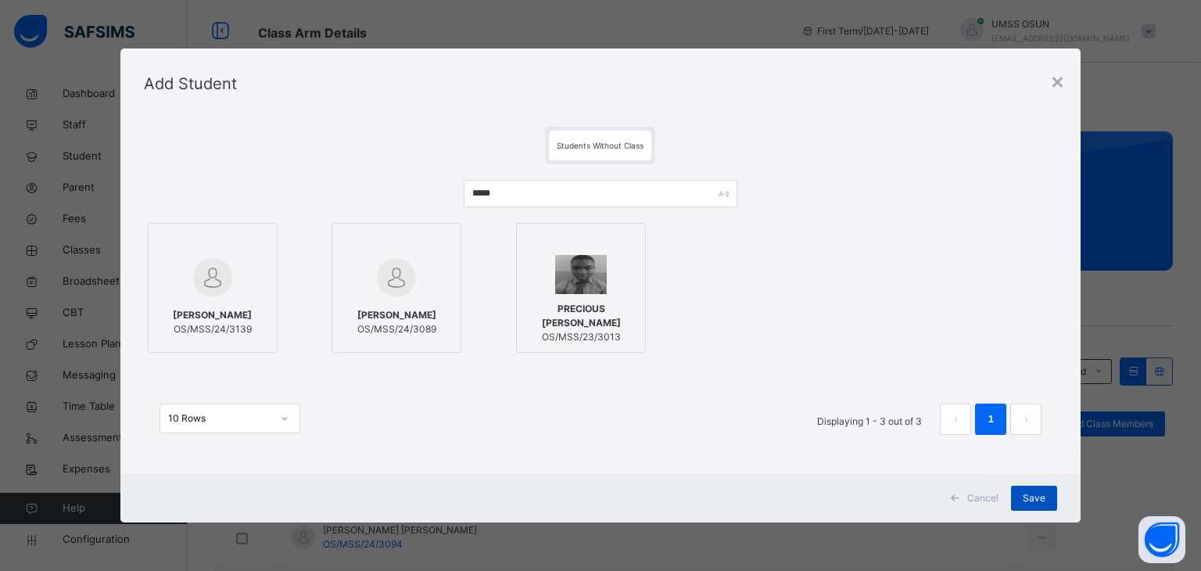
click at [1035, 486] on div "Save" at bounding box center [1034, 498] width 46 height 25
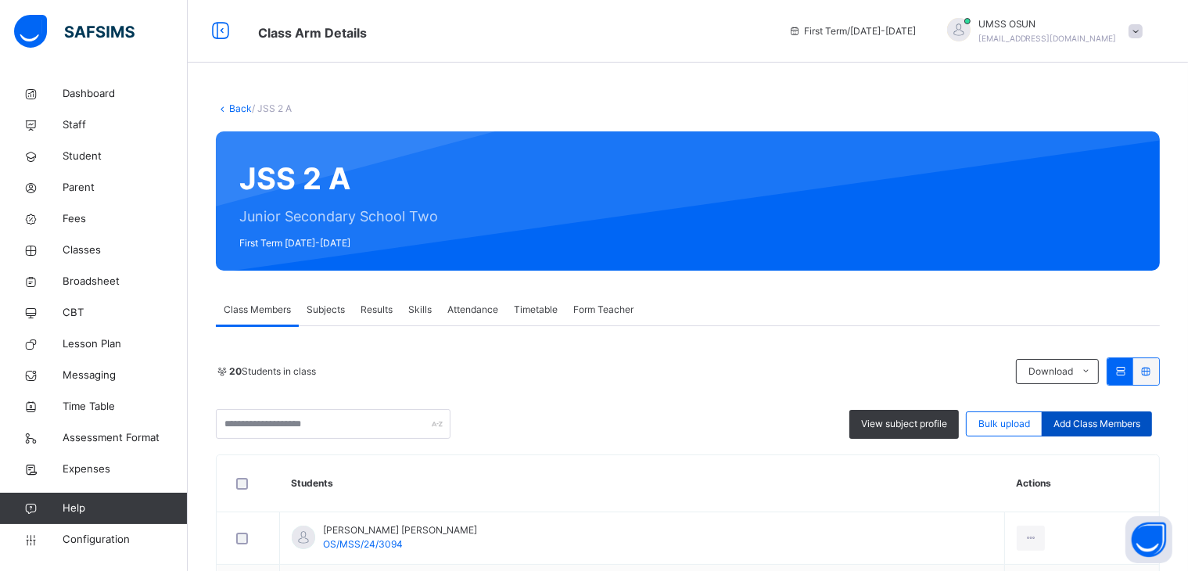
click at [1102, 436] on div "View subject profile Bulk upload Add Class Members" at bounding box center [688, 424] width 944 height 30
click at [1115, 425] on span "Add Class Members" at bounding box center [1096, 424] width 87 height 14
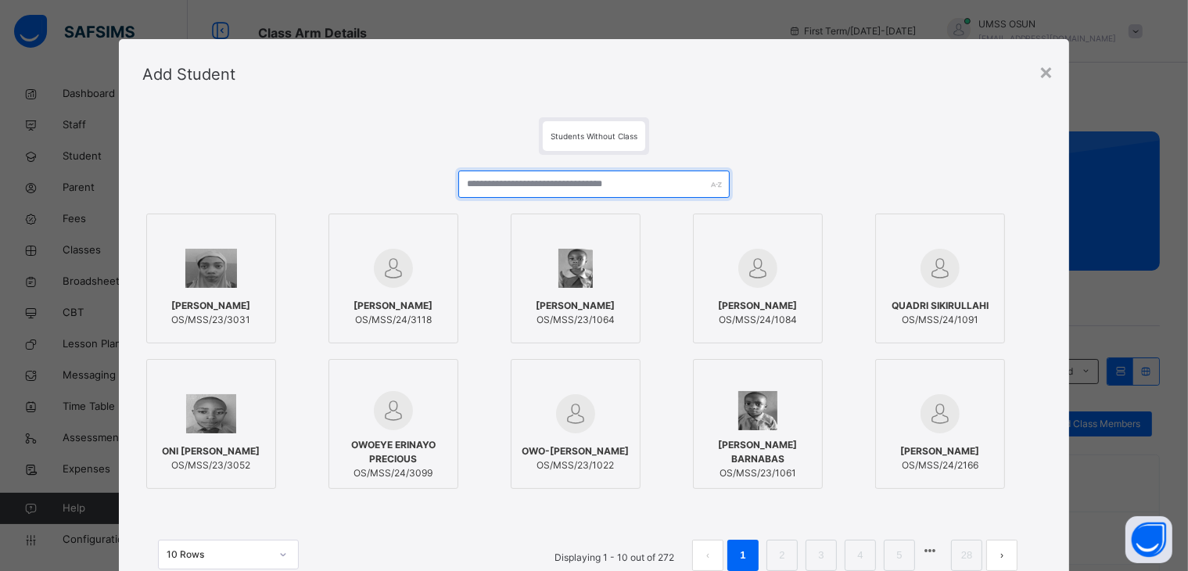
click at [516, 182] on input "text" at bounding box center [593, 183] width 271 height 27
click at [515, 185] on input "text" at bounding box center [593, 183] width 271 height 27
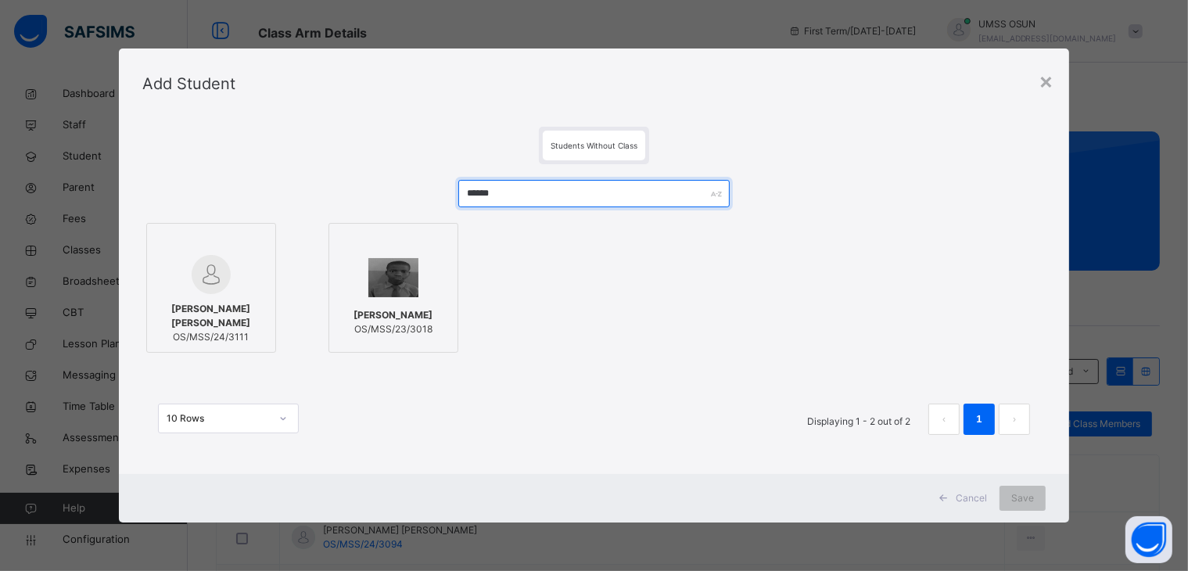
type input "******"
click at [210, 321] on span "JOLAYEMI OLAMIDE ABIGAIL" at bounding box center [211, 316] width 113 height 28
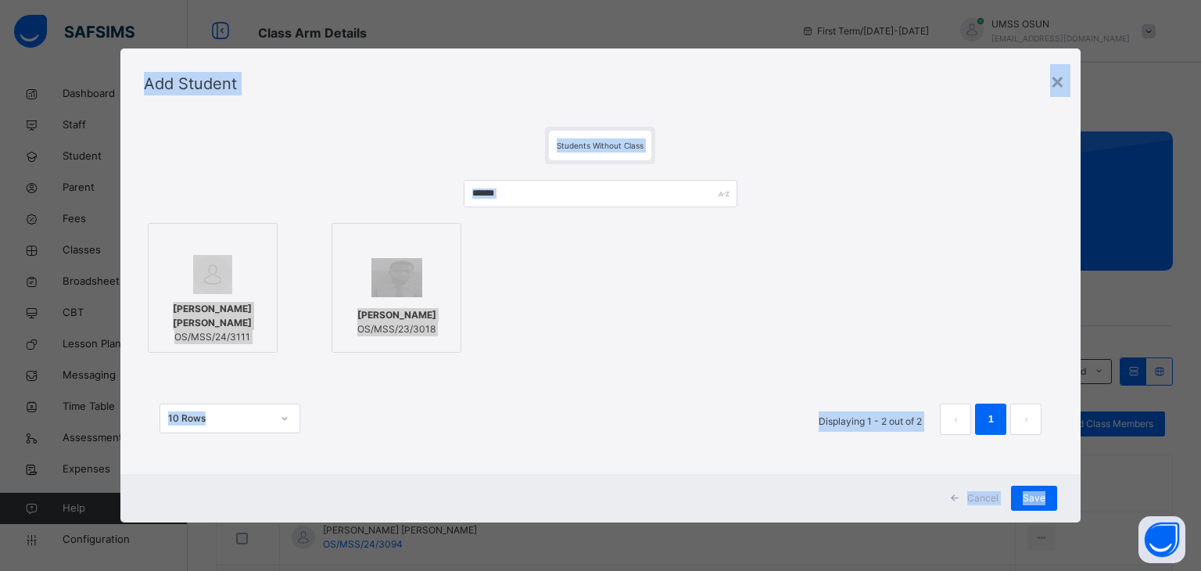
drag, startPoint x: 1001, startPoint y: 604, endPoint x: 910, endPoint y: 160, distance: 454.1
click at [910, 160] on div "Students Without Class" at bounding box center [601, 146] width 914 height 38
click at [1026, 492] on span "Save" at bounding box center [1034, 498] width 23 height 14
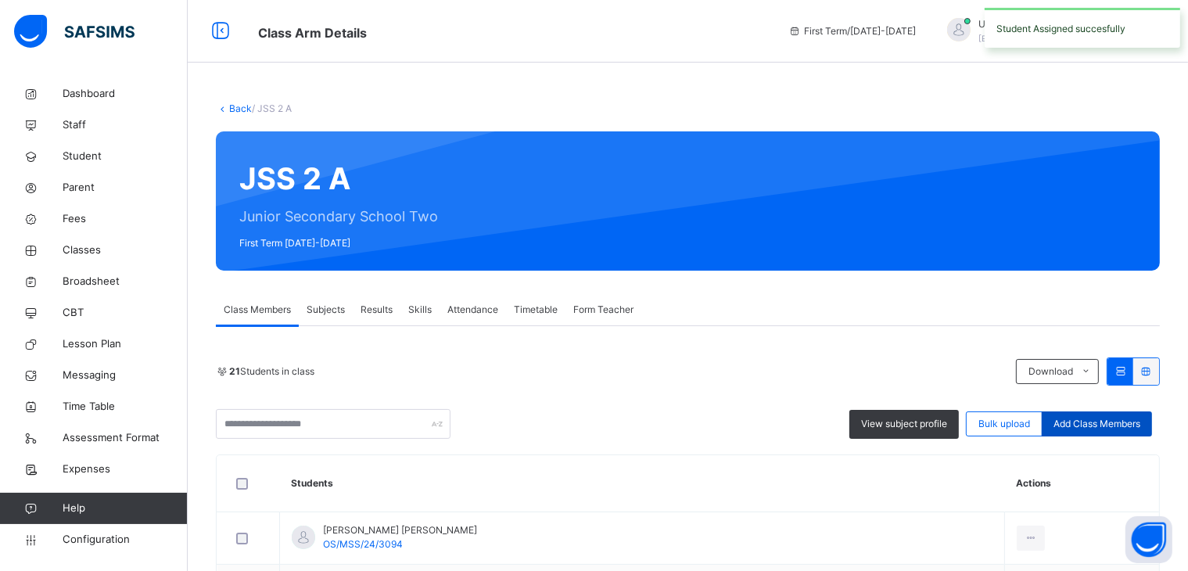
click at [1092, 423] on span "Add Class Members" at bounding box center [1096, 424] width 87 height 14
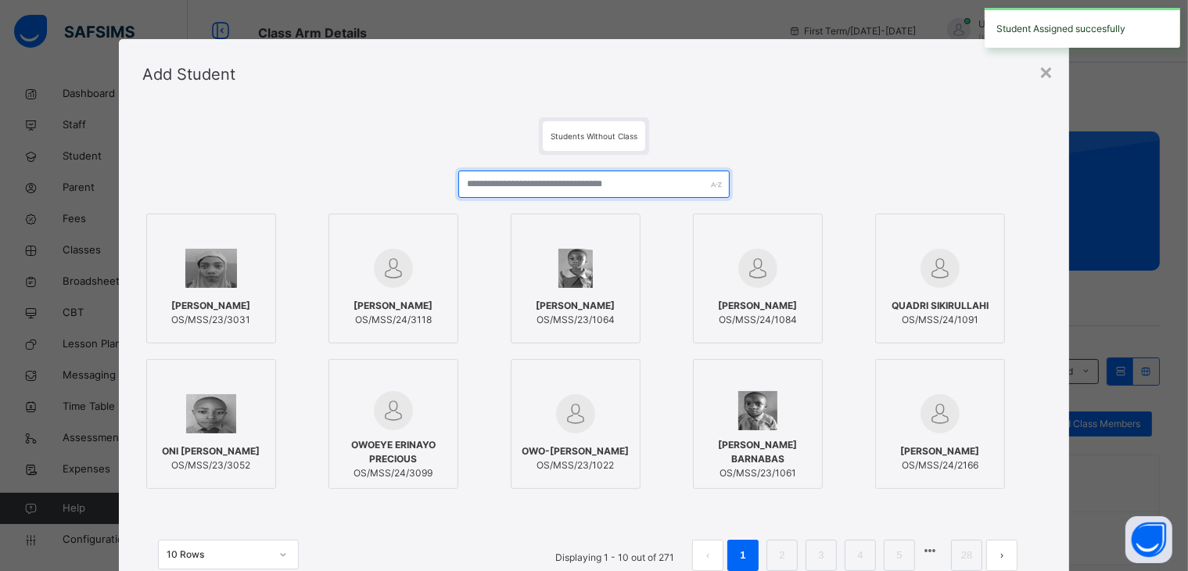
click at [634, 183] on input "text" at bounding box center [593, 183] width 271 height 27
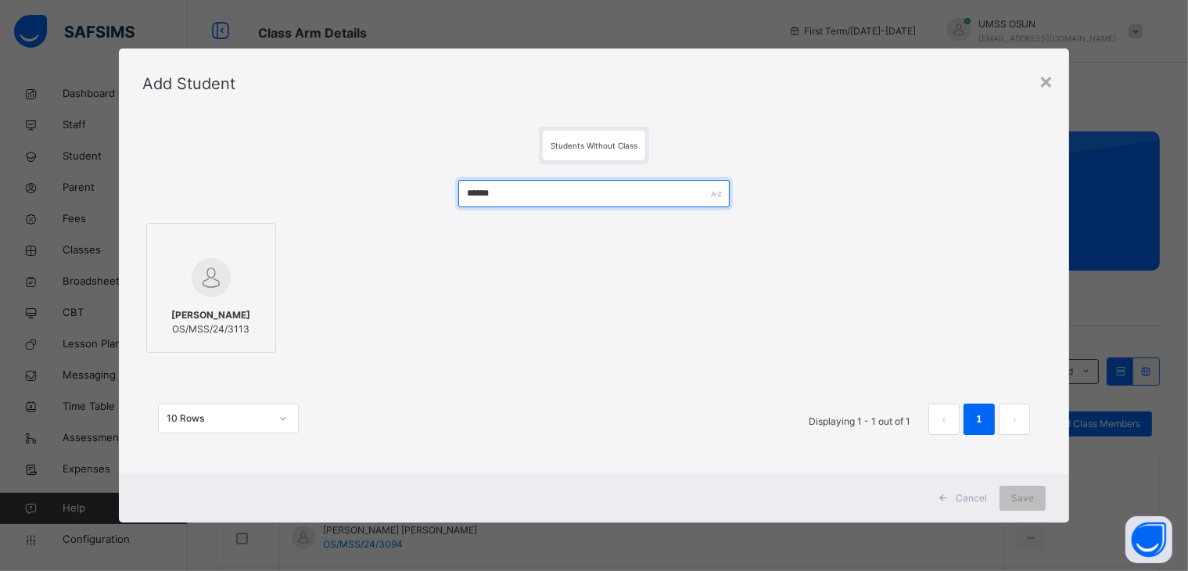
type input "******"
click at [189, 324] on span "OS/MSS/24/3113" at bounding box center [210, 329] width 79 height 14
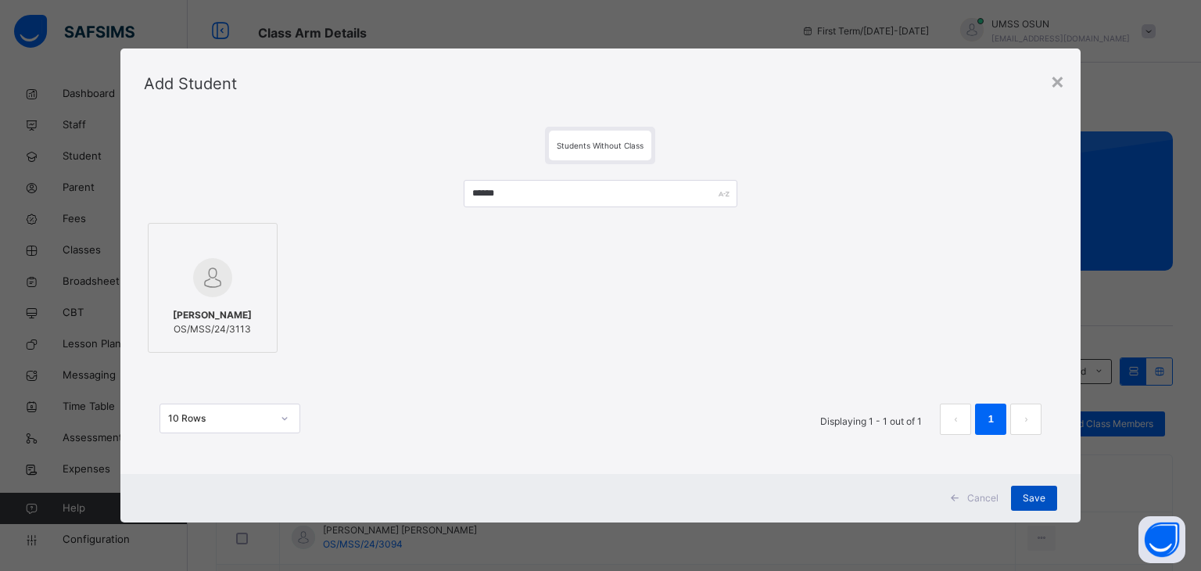
click at [1029, 486] on div "Save" at bounding box center [1034, 498] width 46 height 25
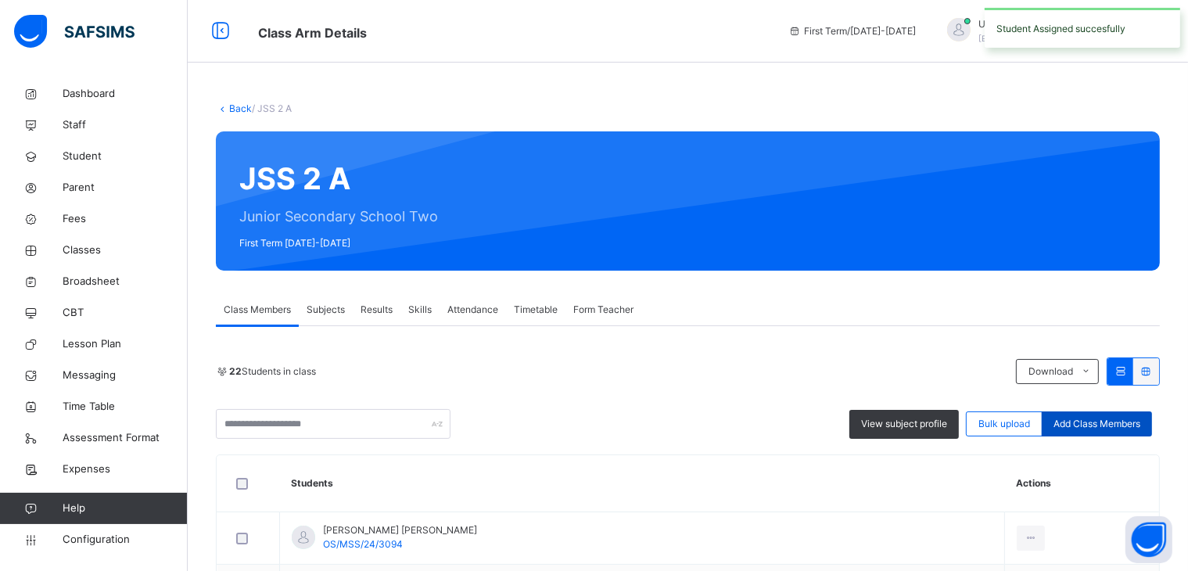
click at [1079, 429] on span "Add Class Members" at bounding box center [1096, 424] width 87 height 14
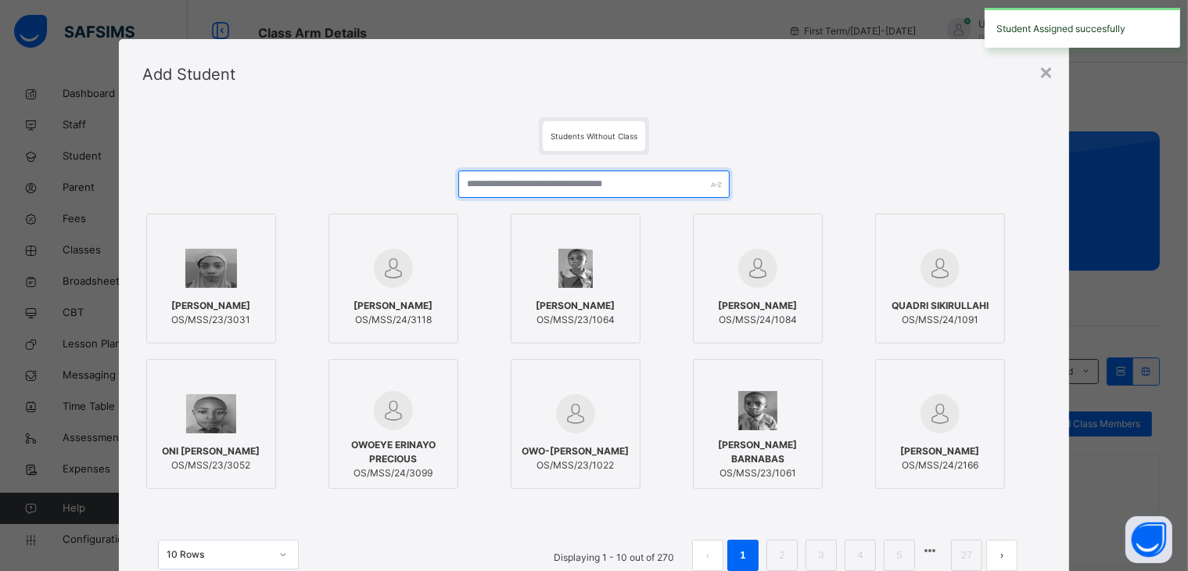
click at [677, 173] on input "text" at bounding box center [593, 183] width 271 height 27
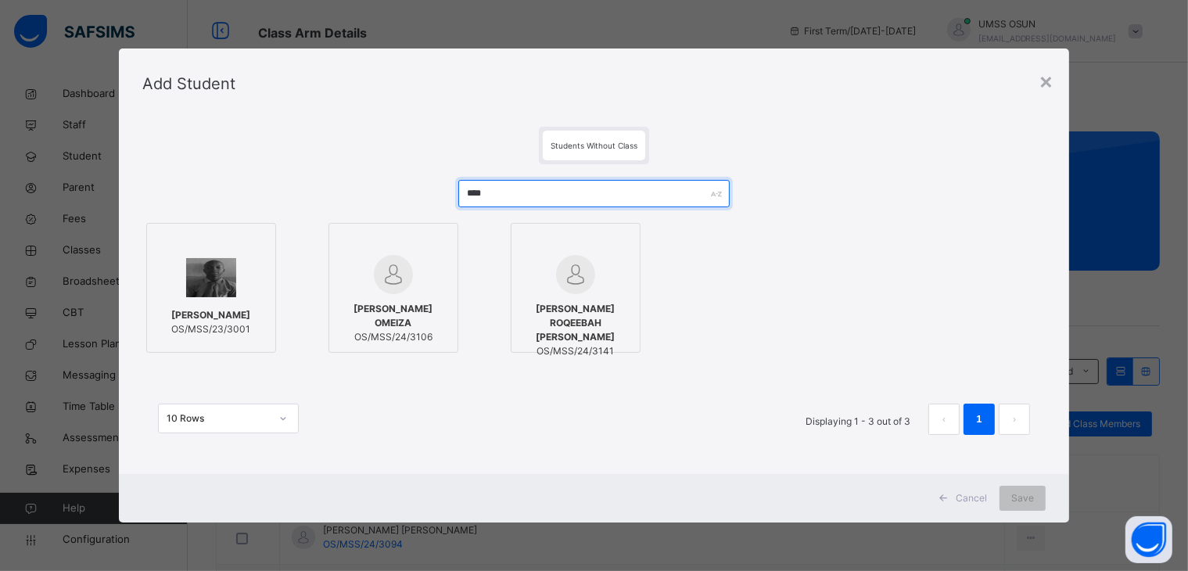
type input "****"
click at [408, 294] on div at bounding box center [393, 274] width 113 height 39
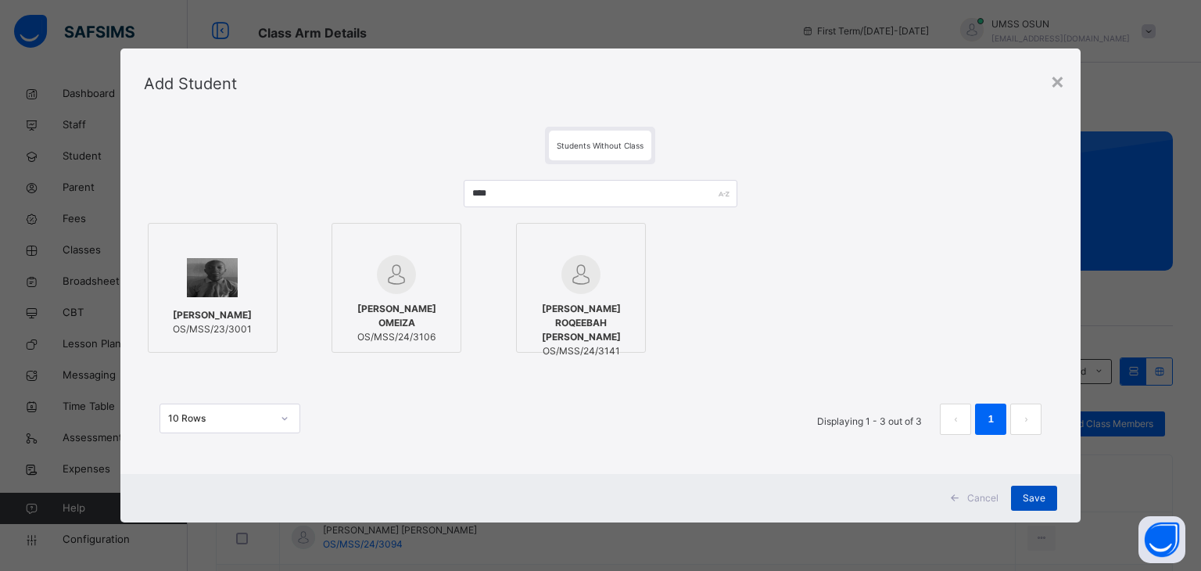
click at [1019, 489] on div "Save" at bounding box center [1034, 498] width 46 height 25
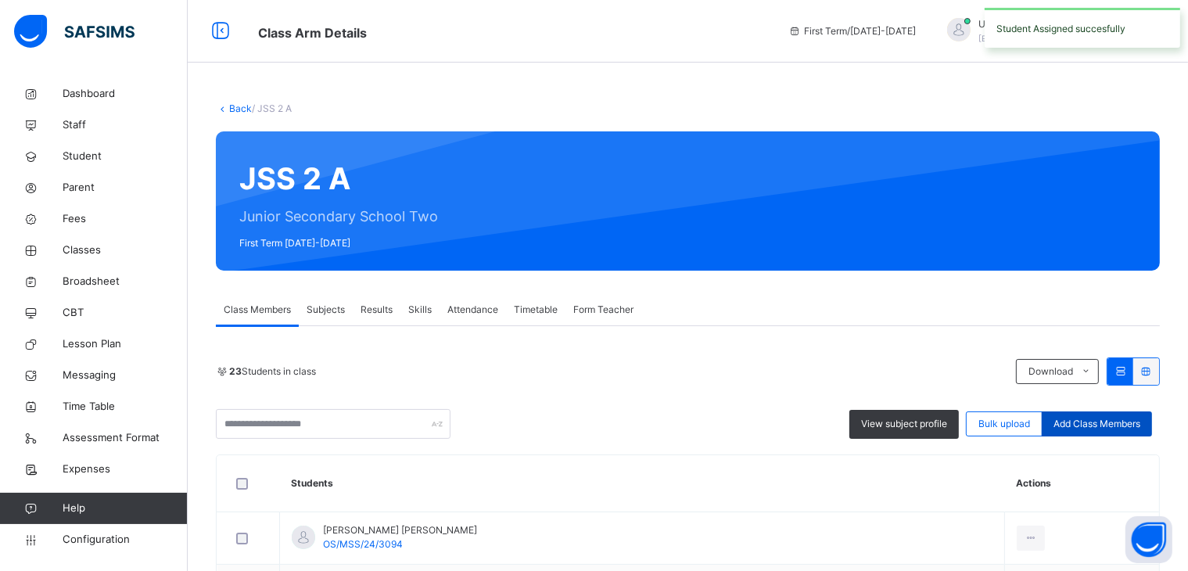
click at [1114, 430] on div "Add Class Members" at bounding box center [1097, 423] width 110 height 25
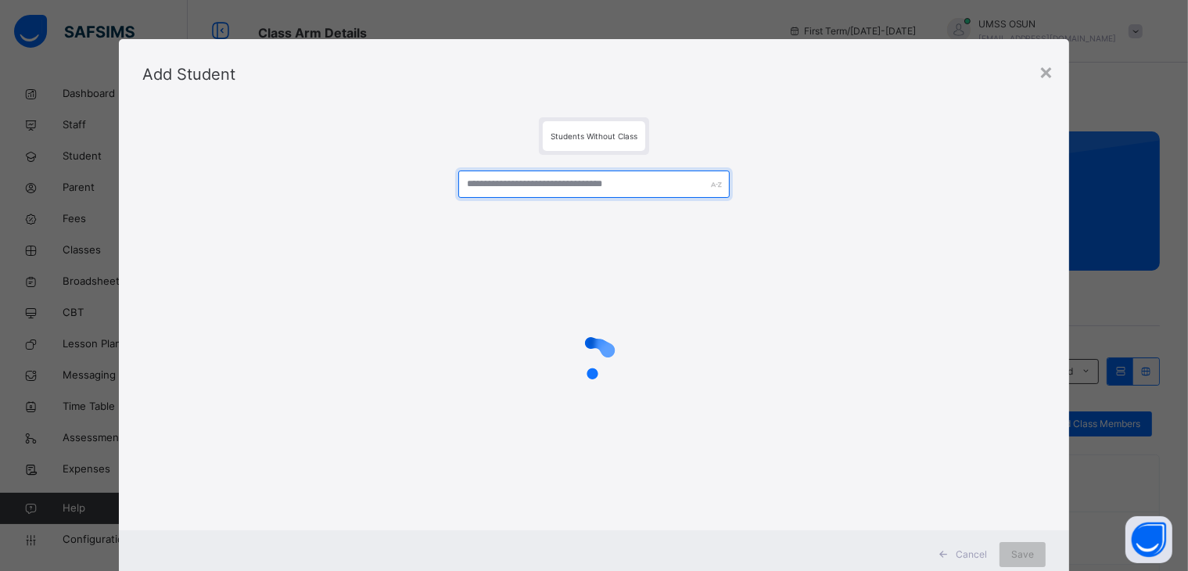
click at [613, 185] on input "text" at bounding box center [593, 183] width 271 height 27
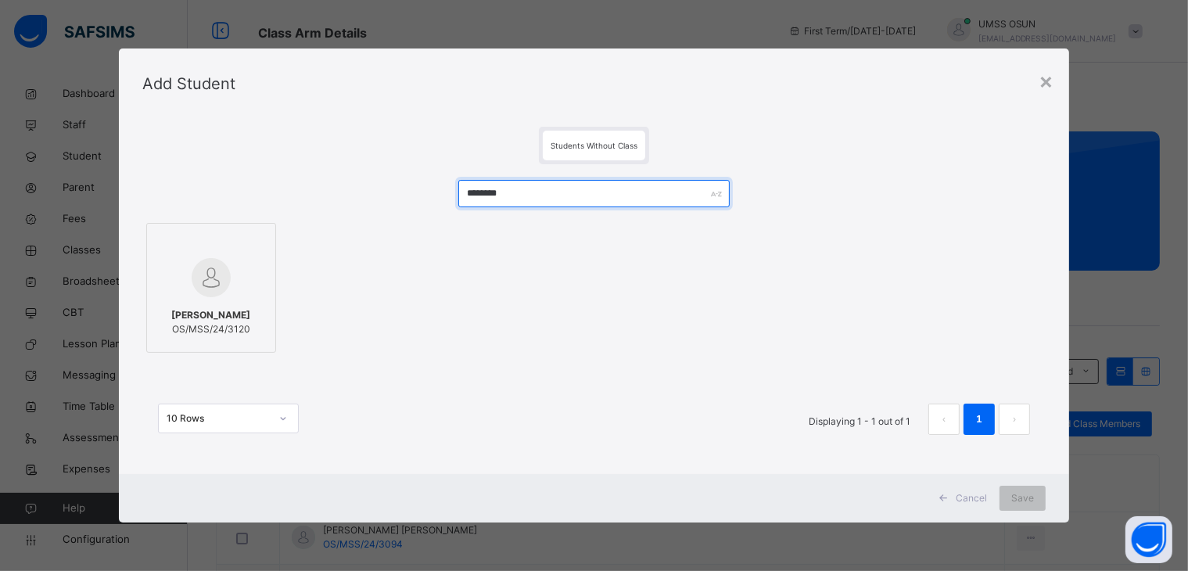
type input "********"
click at [200, 321] on span "OGUNJIMI DEBORAH" at bounding box center [210, 315] width 79 height 14
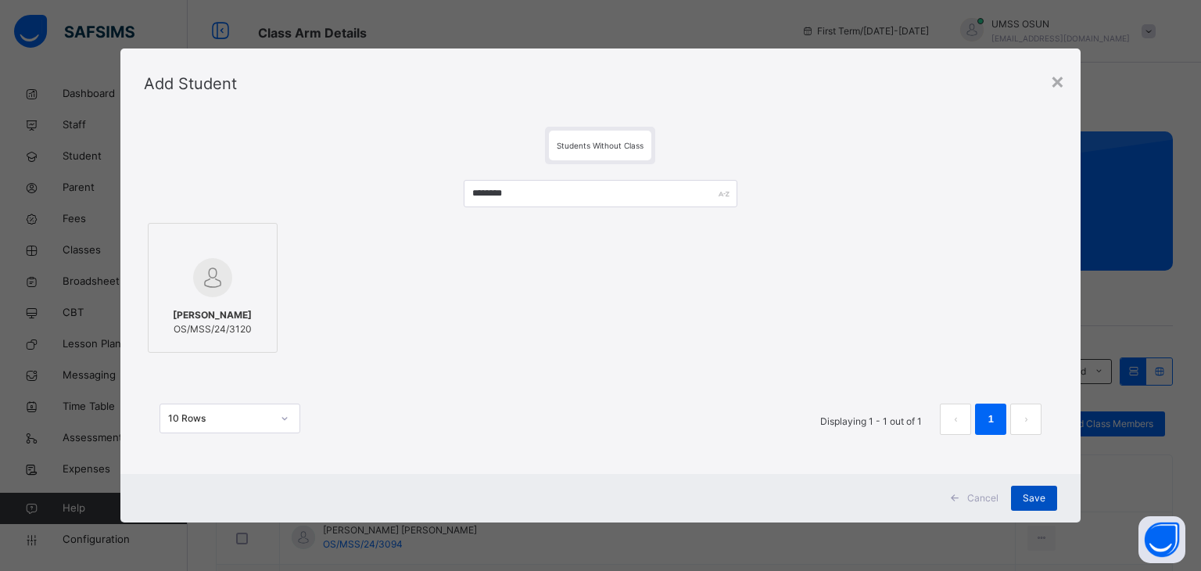
click at [1029, 491] on span "Save" at bounding box center [1034, 498] width 23 height 14
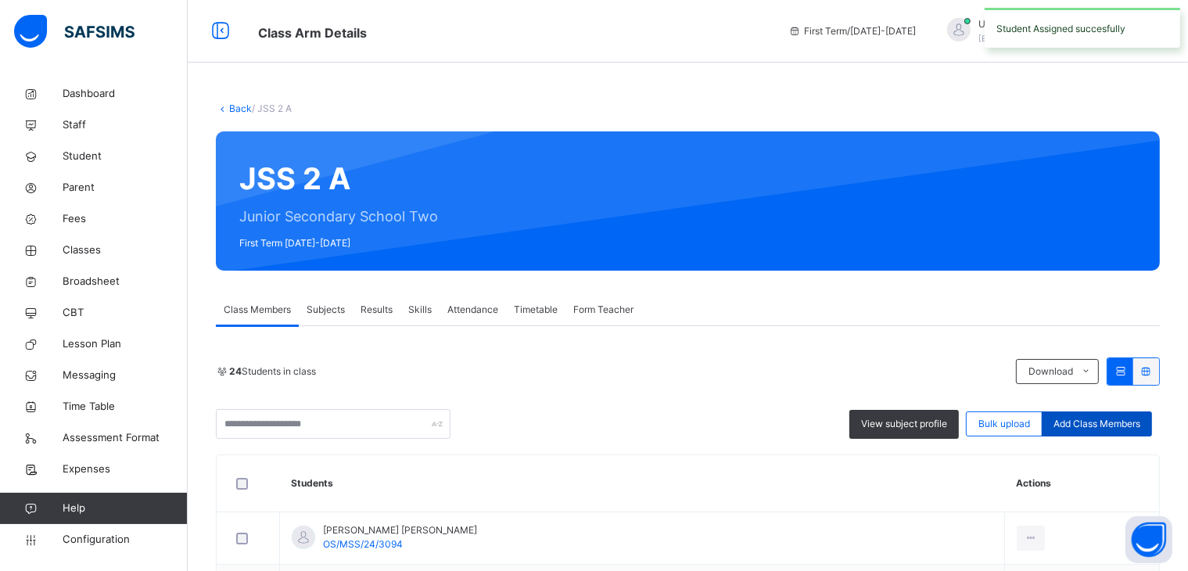
click at [1111, 414] on div "Add Class Members" at bounding box center [1097, 423] width 110 height 25
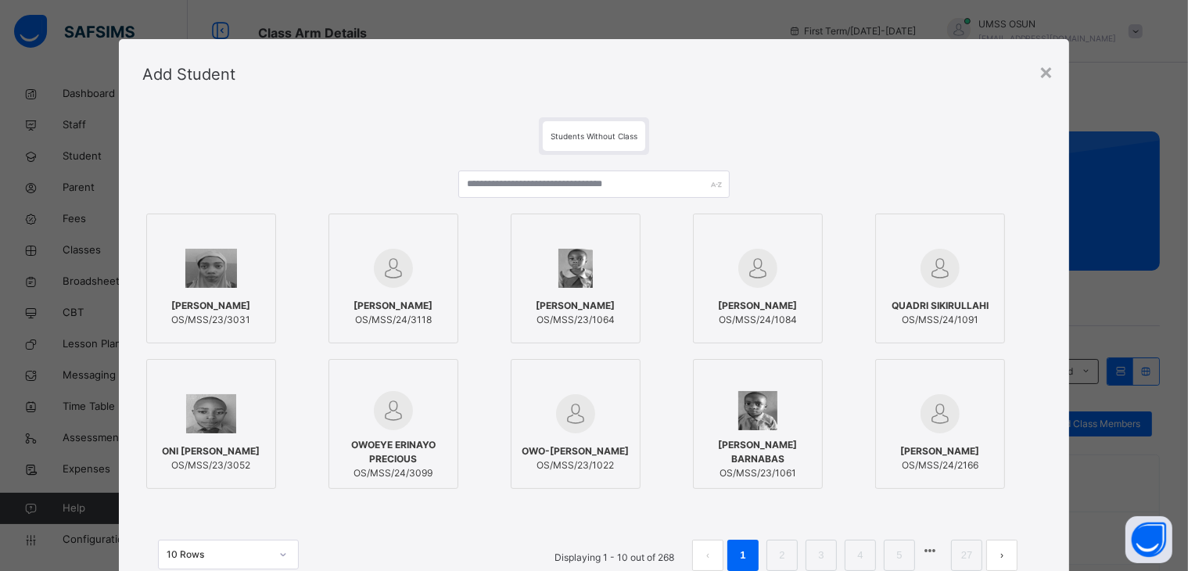
drag, startPoint x: 622, startPoint y: 201, endPoint x: 618, endPoint y: 188, distance: 13.4
click at [618, 188] on div at bounding box center [593, 189] width 271 height 39
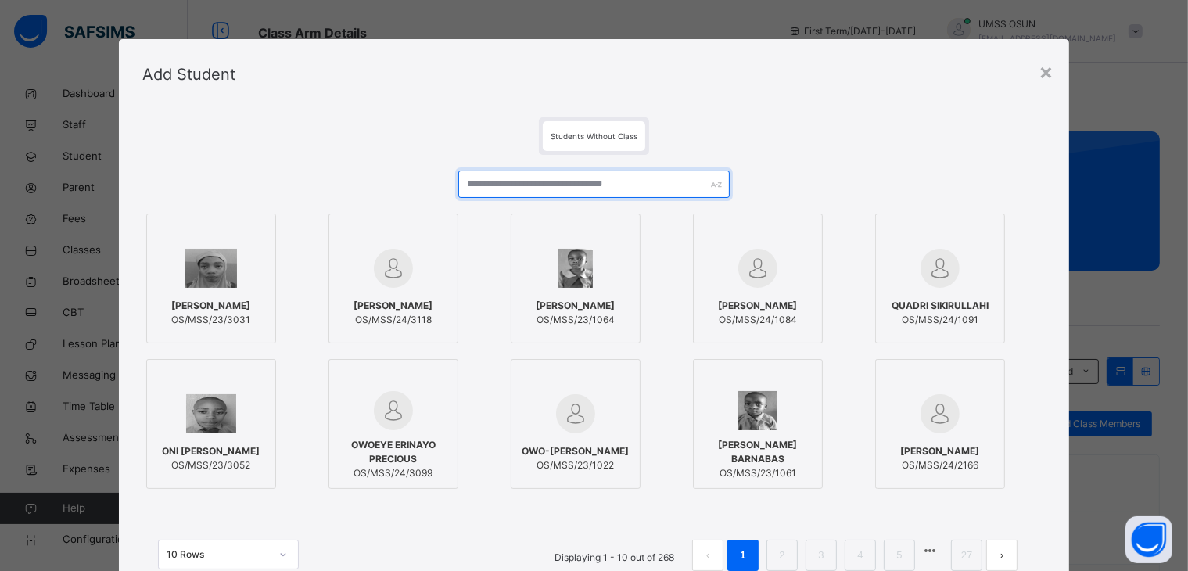
click at [618, 188] on input "text" at bounding box center [593, 183] width 271 height 27
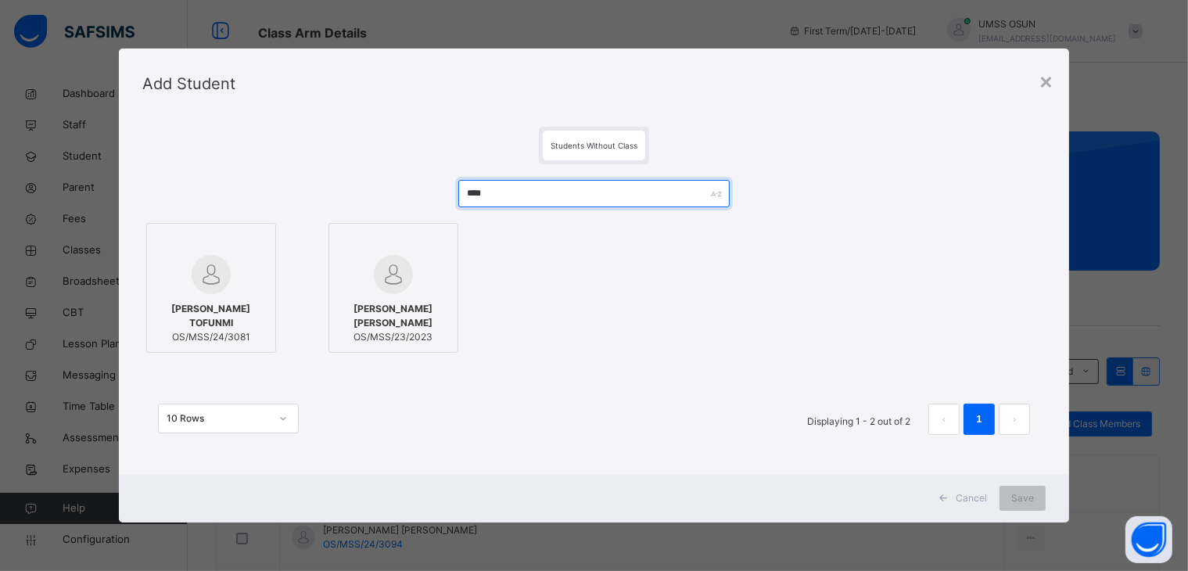
type input "****"
click at [209, 310] on span "OLADIPUPO JAMIN TOFUNMI" at bounding box center [211, 316] width 113 height 28
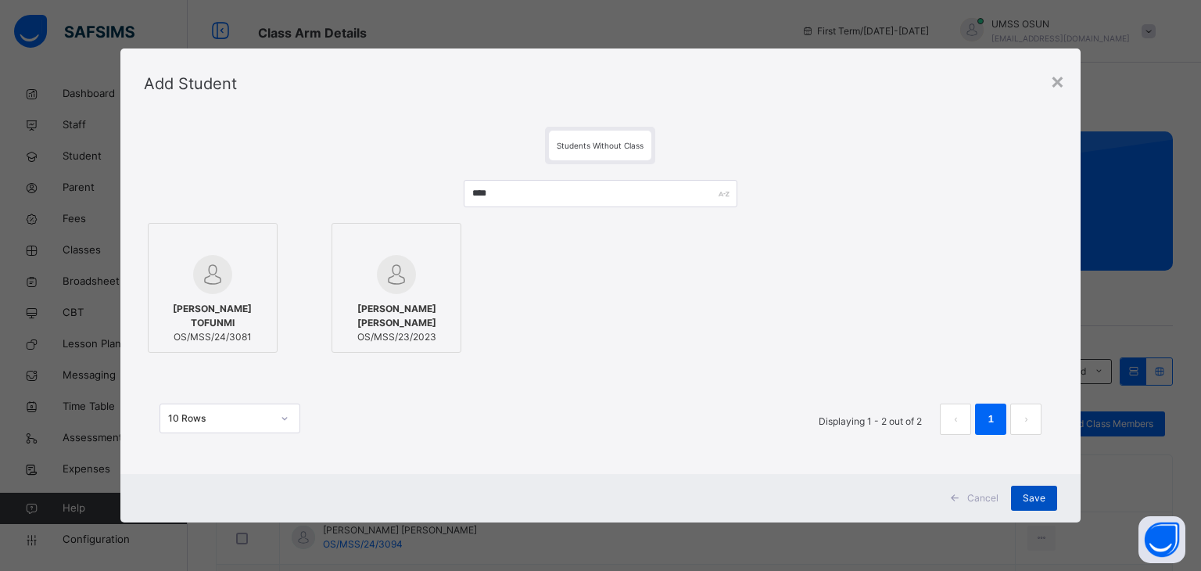
click at [1026, 492] on span "Save" at bounding box center [1034, 498] width 23 height 14
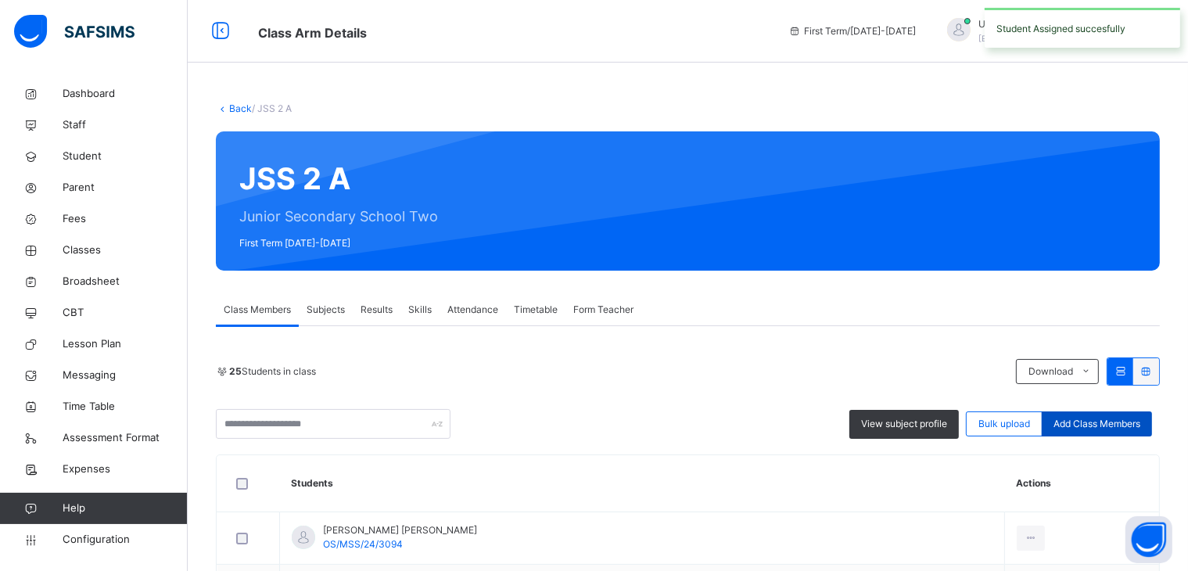
click at [1071, 422] on span "Add Class Members" at bounding box center [1096, 424] width 87 height 14
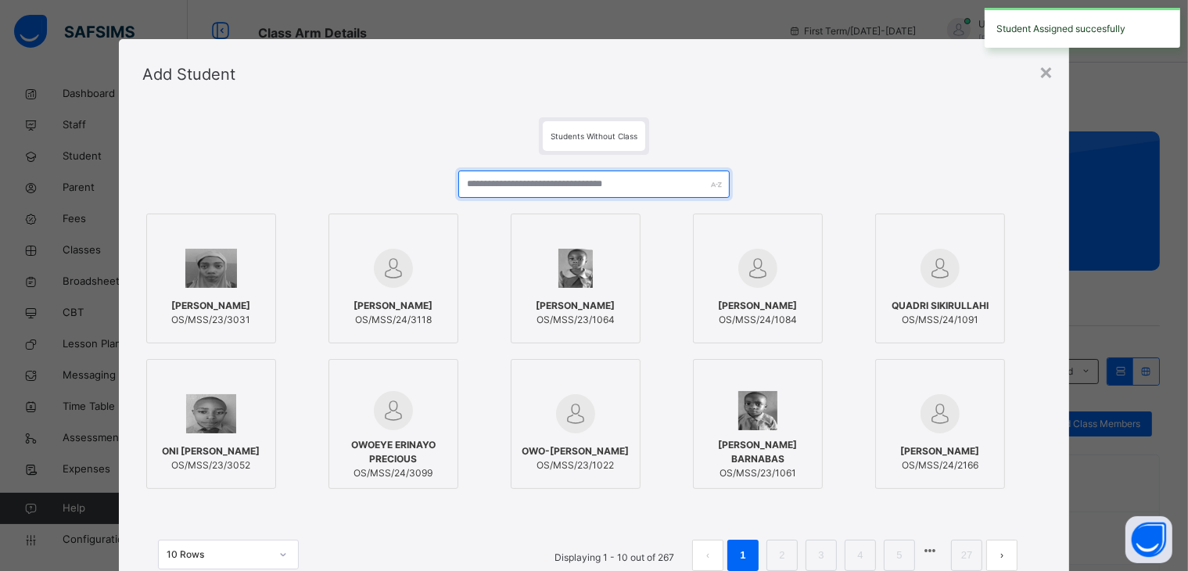
click at [663, 182] on input "text" at bounding box center [593, 183] width 271 height 27
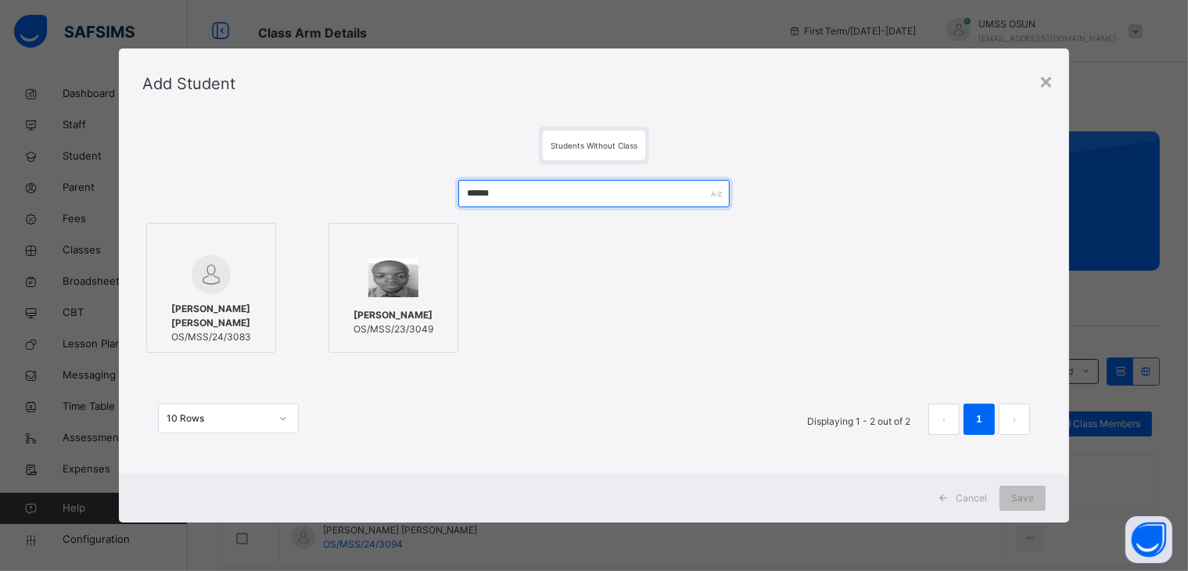
type input "******"
click at [221, 282] on img at bounding box center [211, 274] width 39 height 39
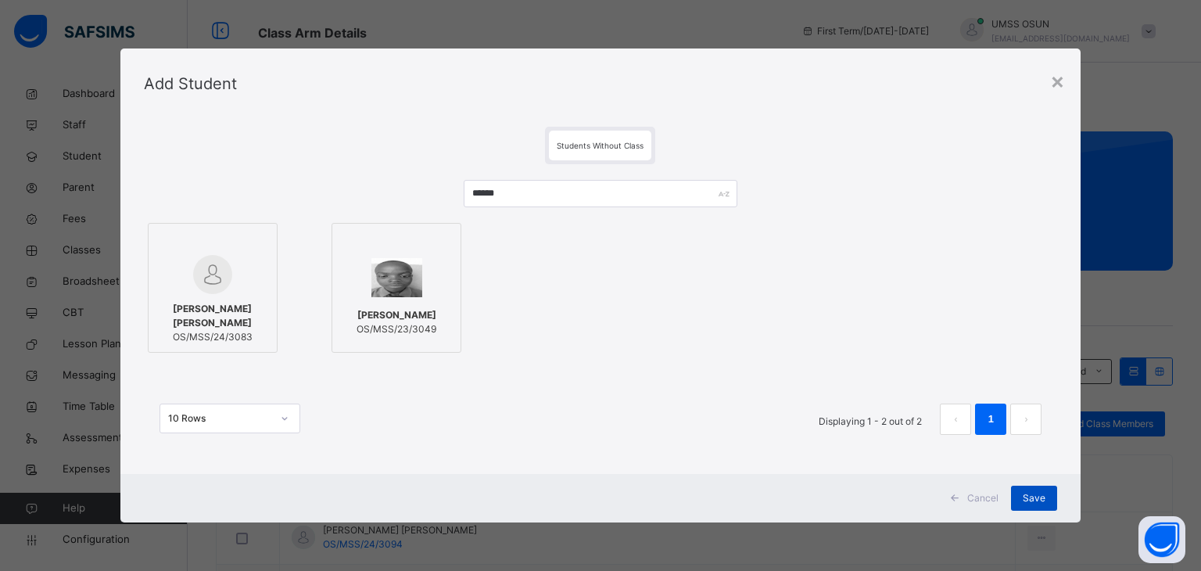
click at [1054, 492] on div "Save" at bounding box center [1034, 498] width 46 height 25
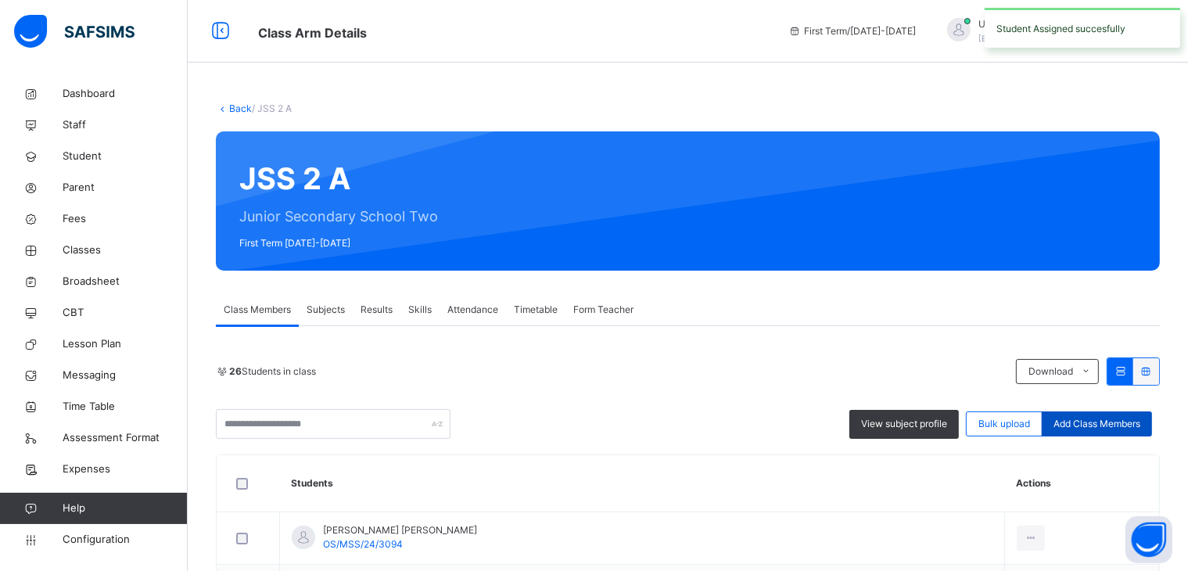
click at [1085, 429] on span "Add Class Members" at bounding box center [1096, 424] width 87 height 14
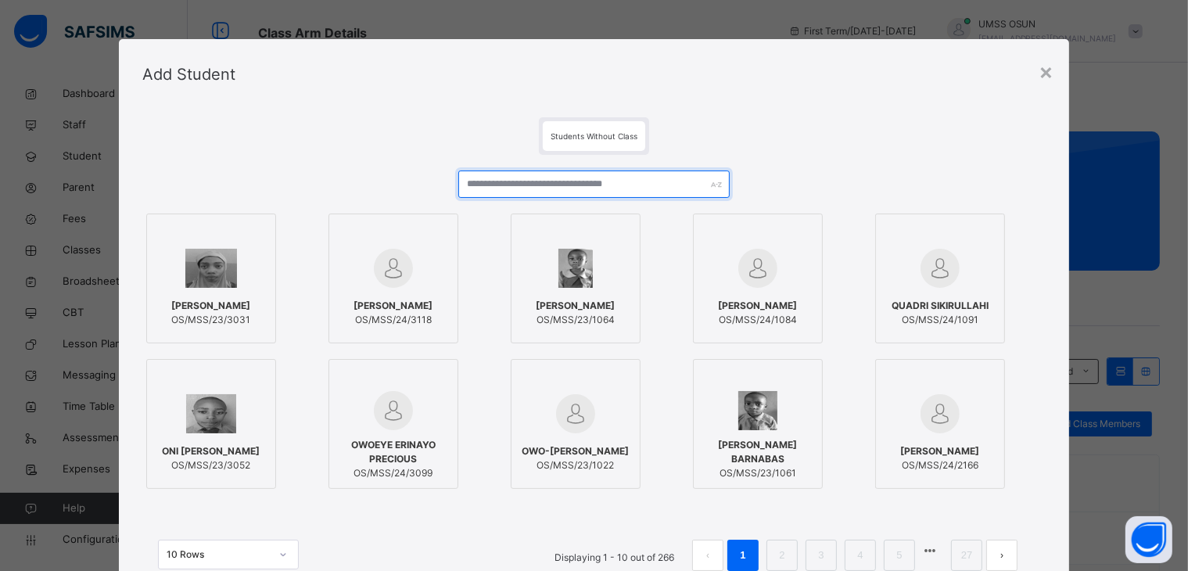
click at [663, 180] on input "text" at bounding box center [593, 183] width 271 height 27
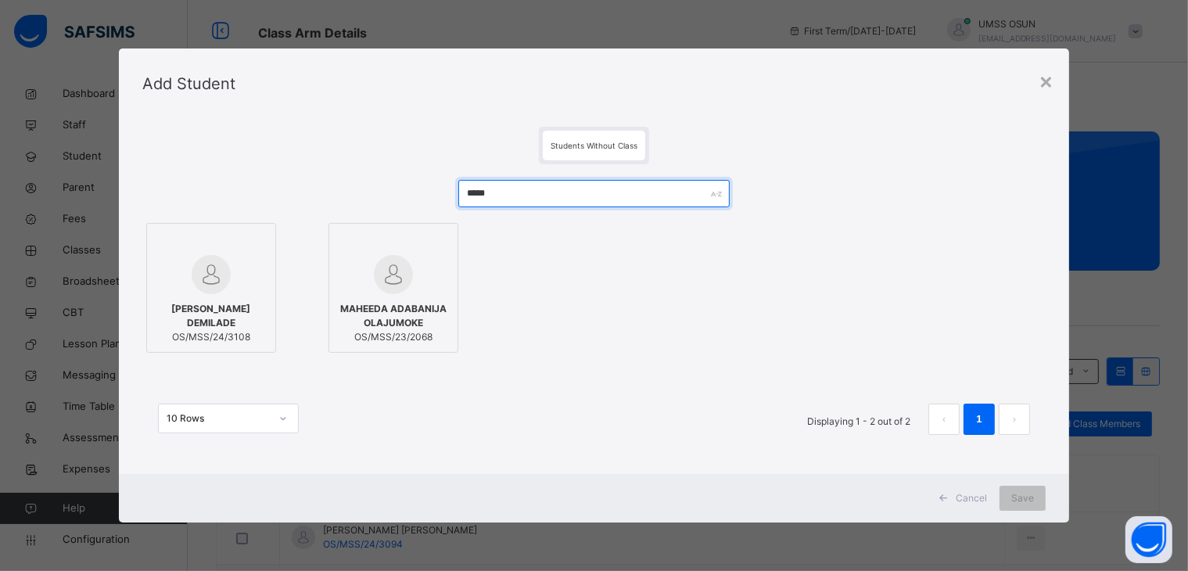
type input "*****"
click at [238, 303] on span "OLOKE OBALOLUWA DEMILADE" at bounding box center [211, 316] width 113 height 28
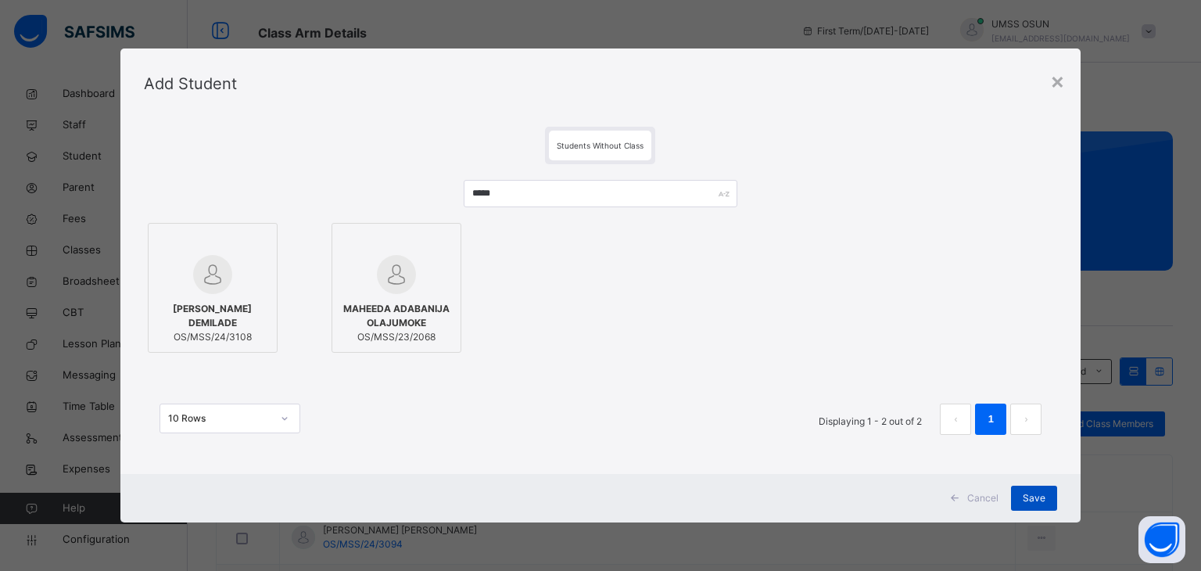
click at [1048, 492] on div "Save" at bounding box center [1034, 498] width 46 height 25
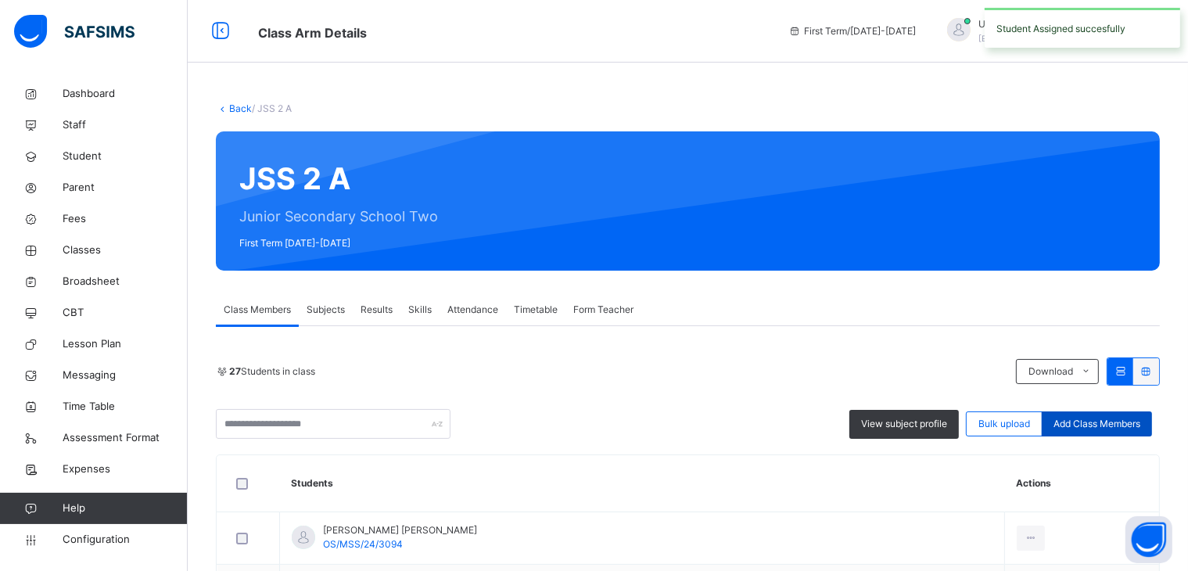
click at [1092, 423] on span "Add Class Members" at bounding box center [1096, 424] width 87 height 14
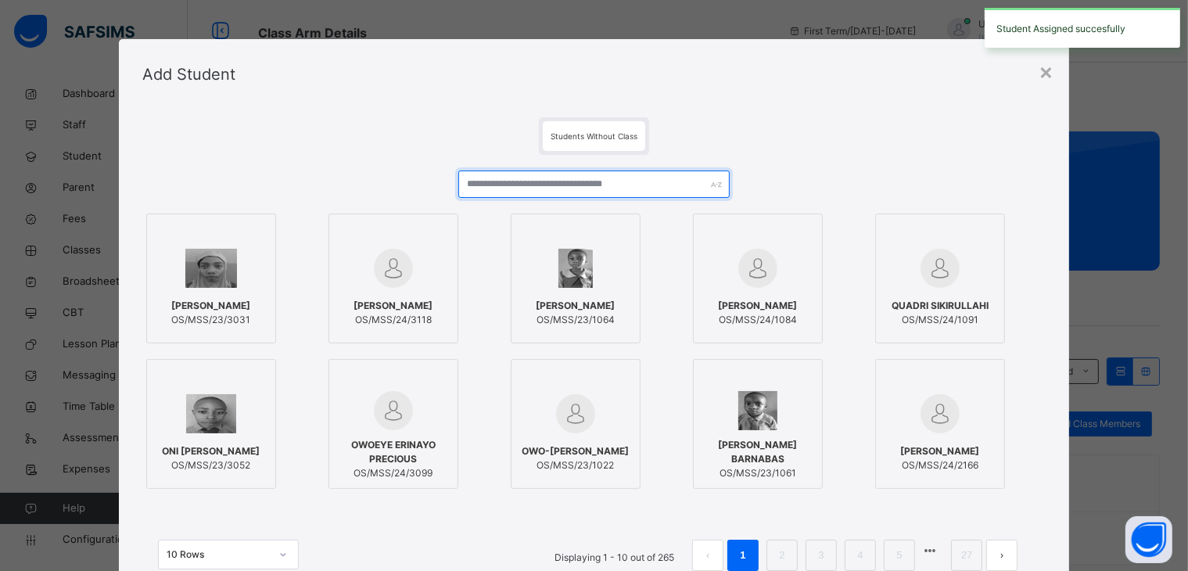
click at [677, 181] on input "text" at bounding box center [593, 183] width 271 height 27
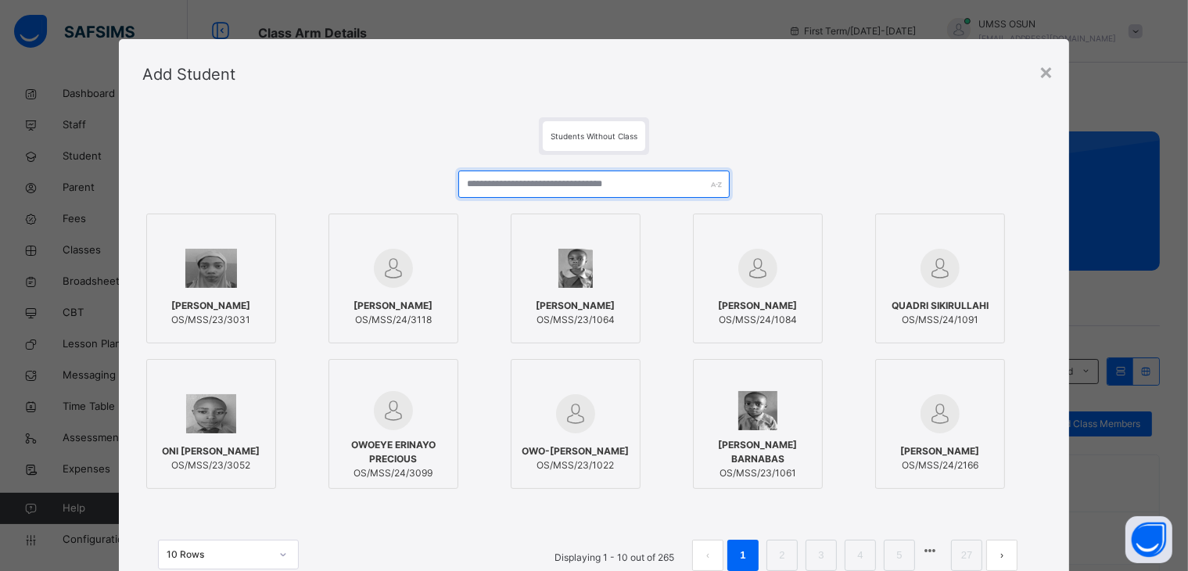
type input "*"
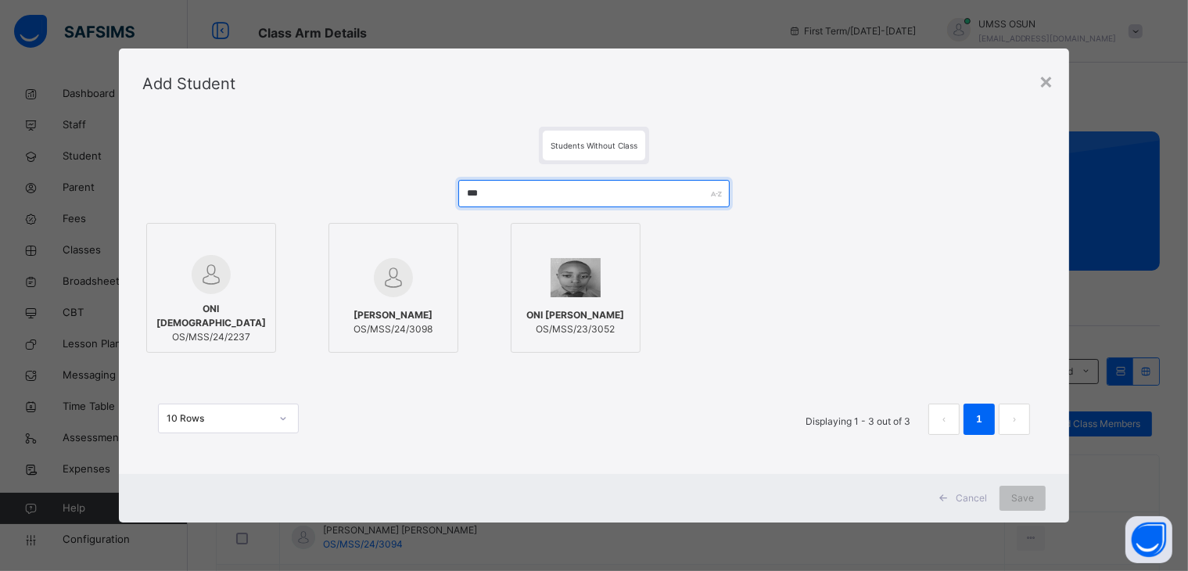
type input "***"
click at [404, 308] on span "ONI RACHAEL ADESEWA" at bounding box center [392, 315] width 79 height 14
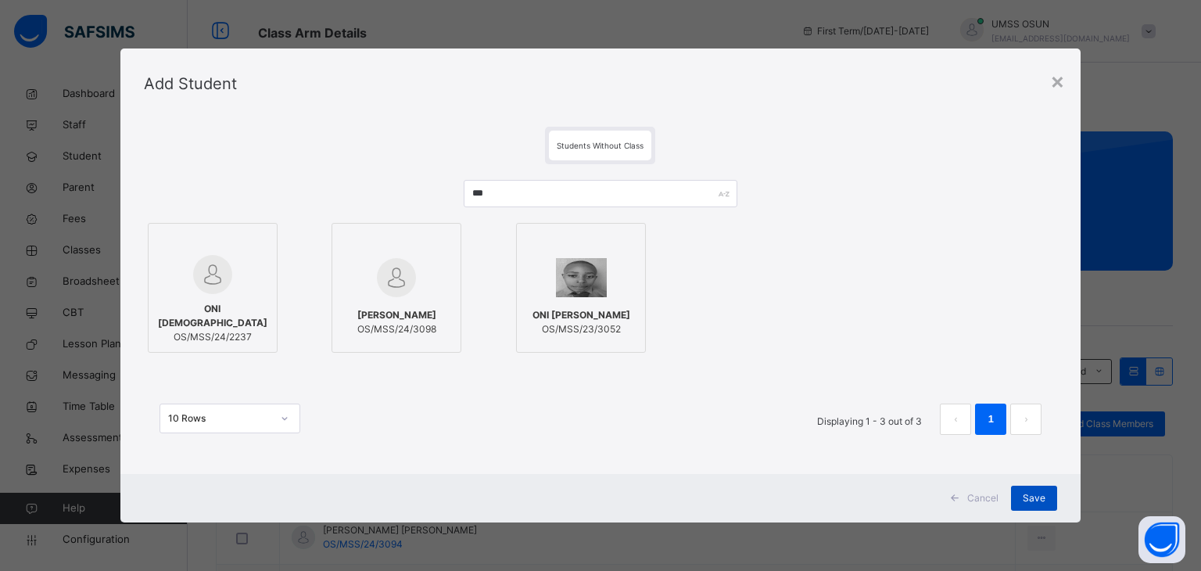
click at [1042, 492] on span "Save" at bounding box center [1034, 498] width 23 height 14
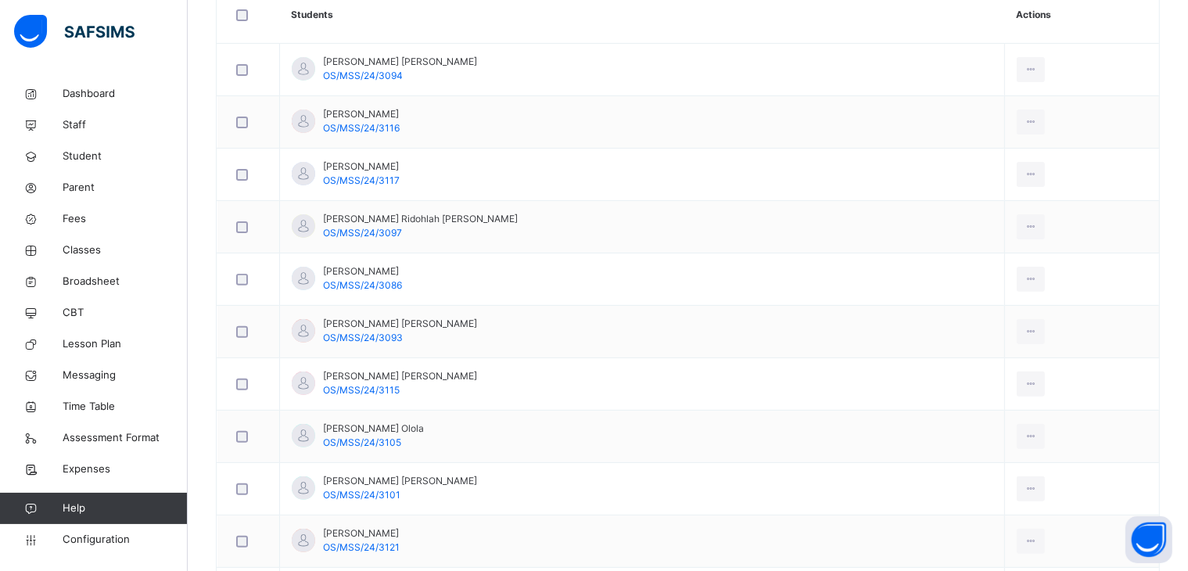
scroll to position [0, 0]
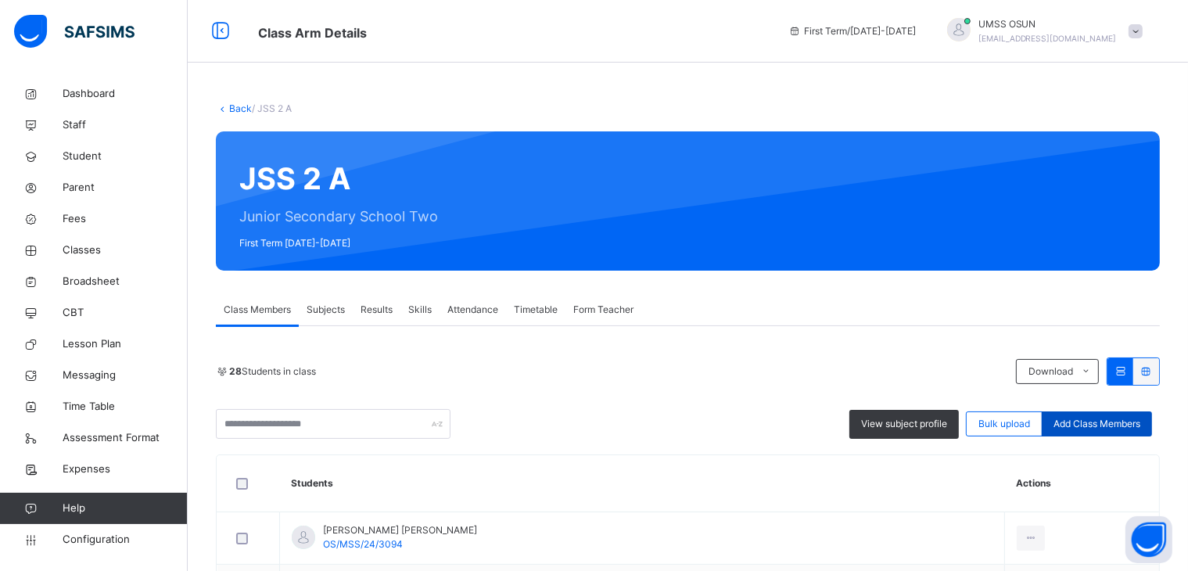
click at [1098, 417] on span "Add Class Members" at bounding box center [1096, 424] width 87 height 14
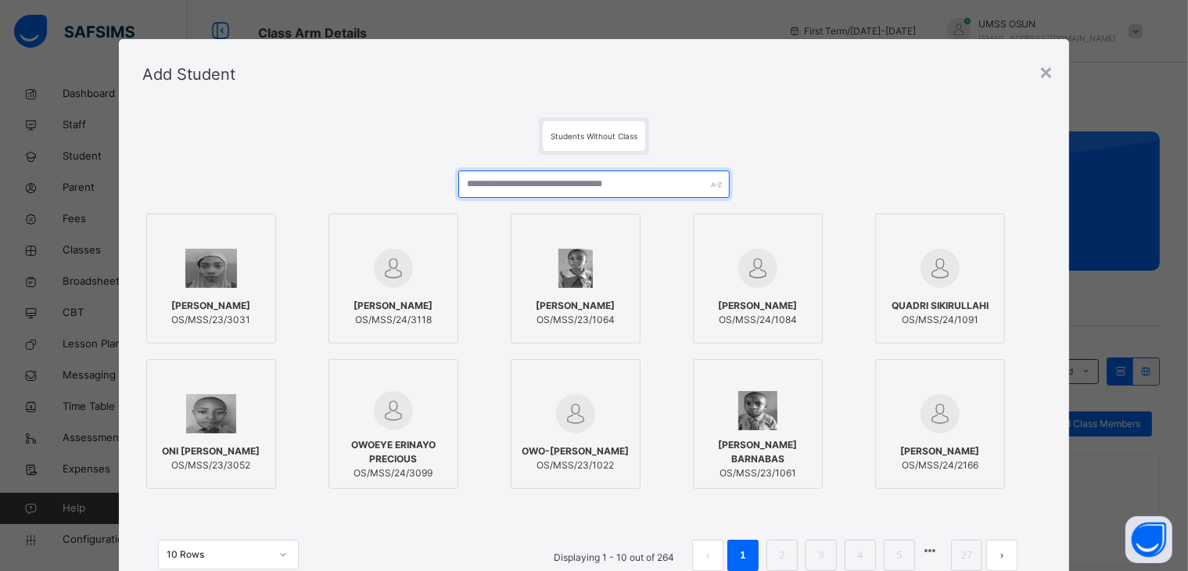
click at [649, 192] on input "text" at bounding box center [593, 183] width 271 height 27
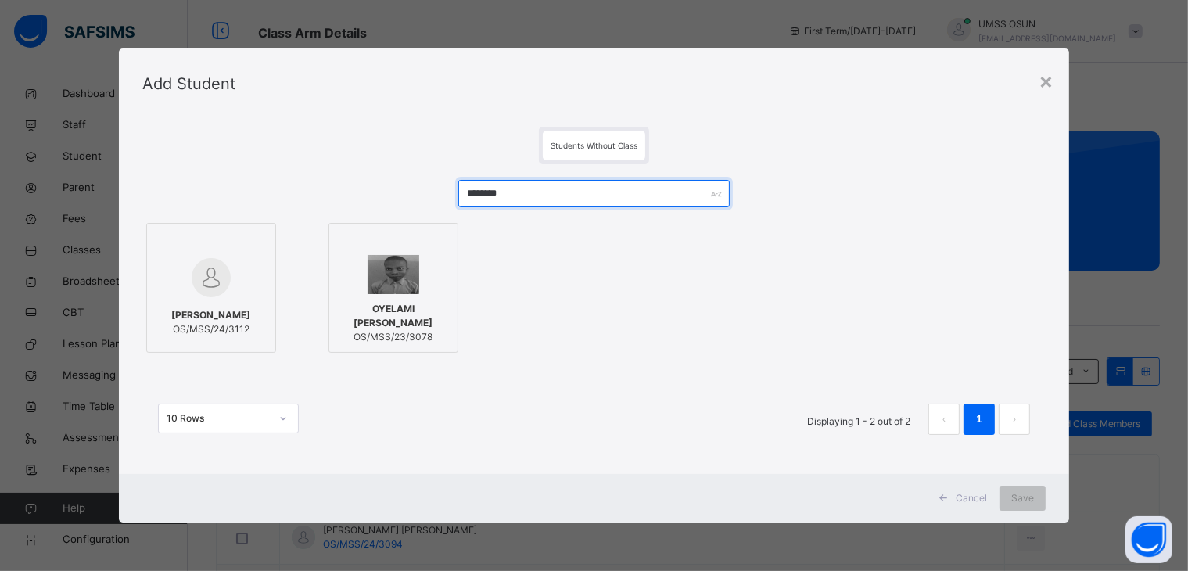
type input "********"
click at [181, 276] on div at bounding box center [211, 277] width 113 height 45
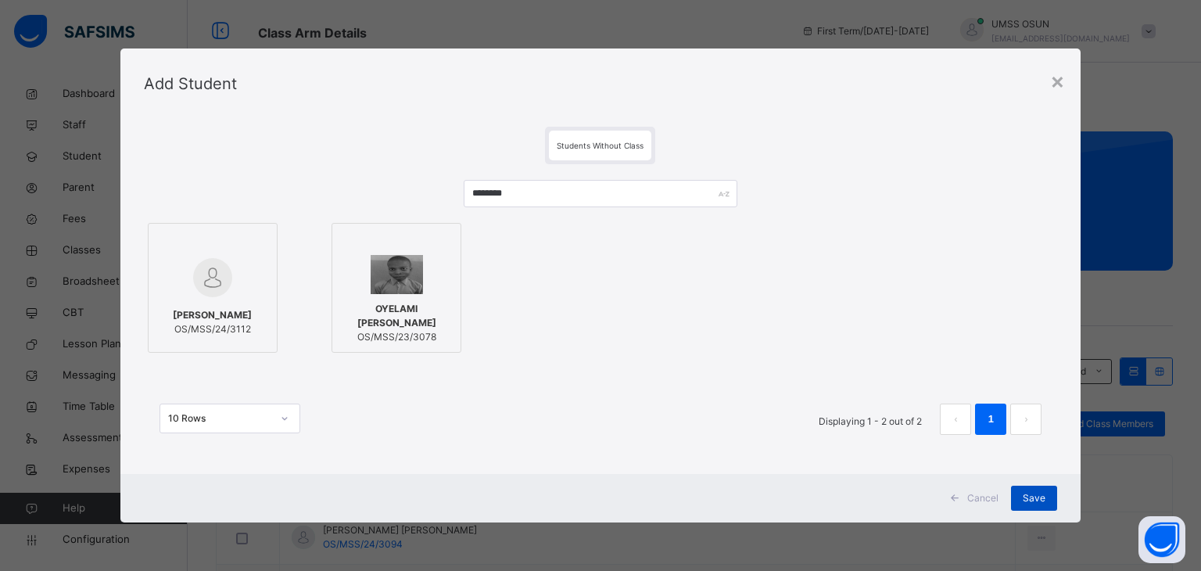
click at [1032, 492] on span "Save" at bounding box center [1034, 498] width 23 height 14
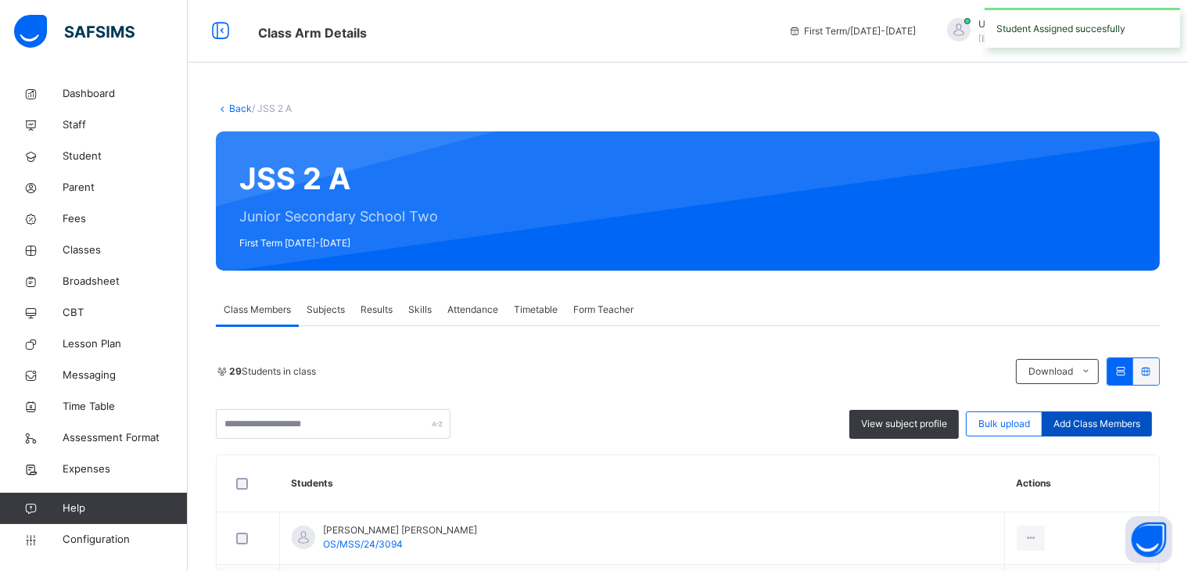
click at [1113, 417] on span "Add Class Members" at bounding box center [1096, 424] width 87 height 14
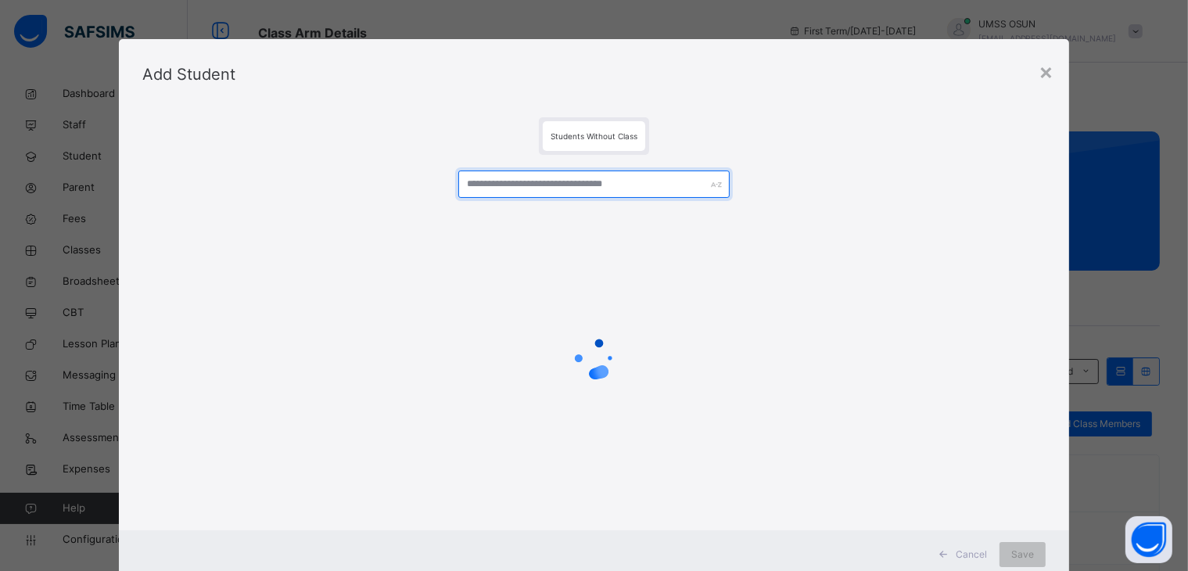
click at [649, 192] on input "text" at bounding box center [593, 183] width 271 height 27
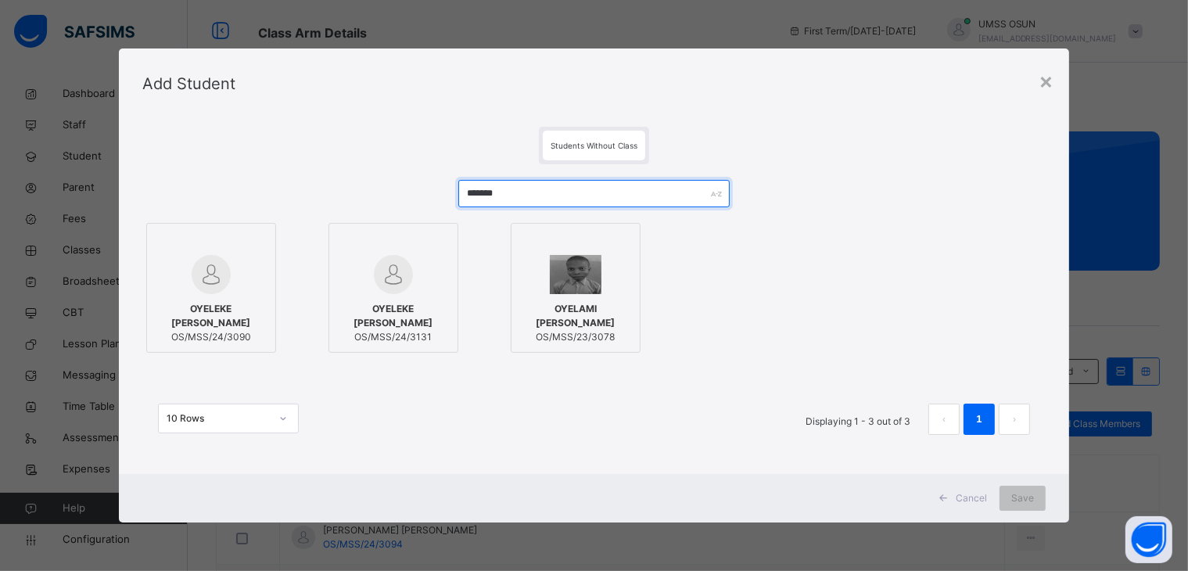
type input "*******"
click at [258, 292] on div at bounding box center [211, 274] width 113 height 39
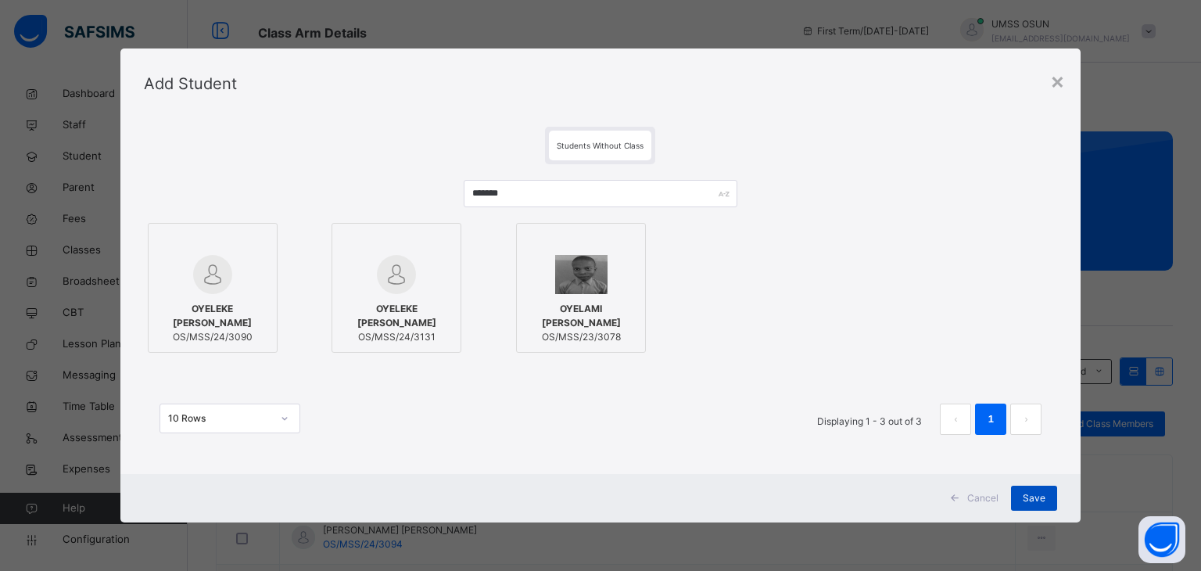
click at [1032, 492] on span "Save" at bounding box center [1034, 498] width 23 height 14
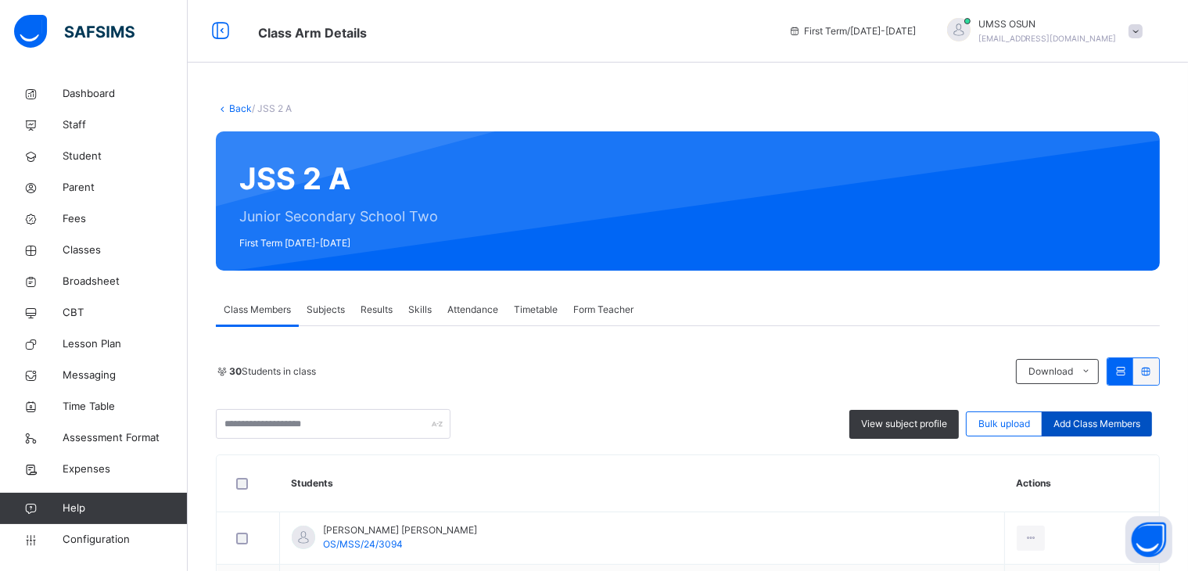
click at [1075, 418] on span "Add Class Members" at bounding box center [1096, 424] width 87 height 14
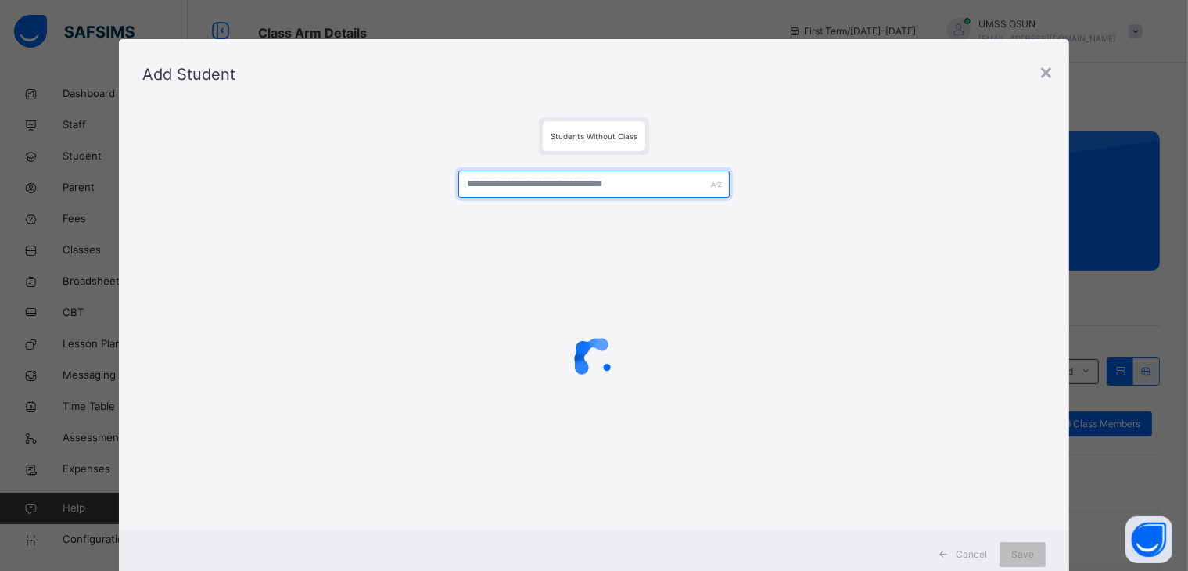
click at [601, 183] on input "text" at bounding box center [593, 183] width 271 height 27
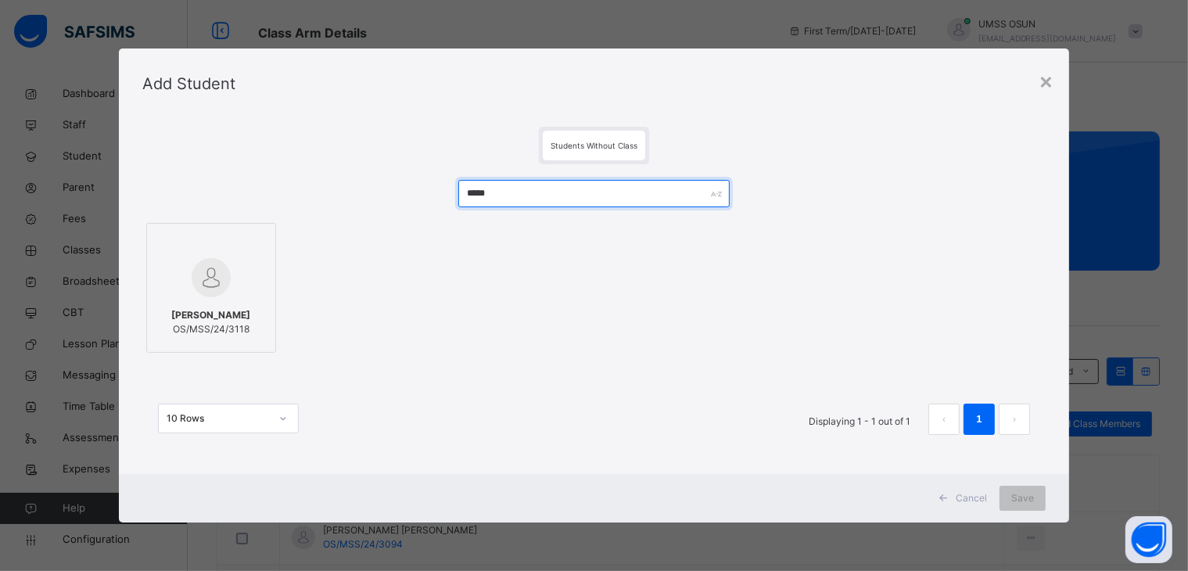
type input "*****"
click at [201, 289] on img at bounding box center [211, 277] width 39 height 39
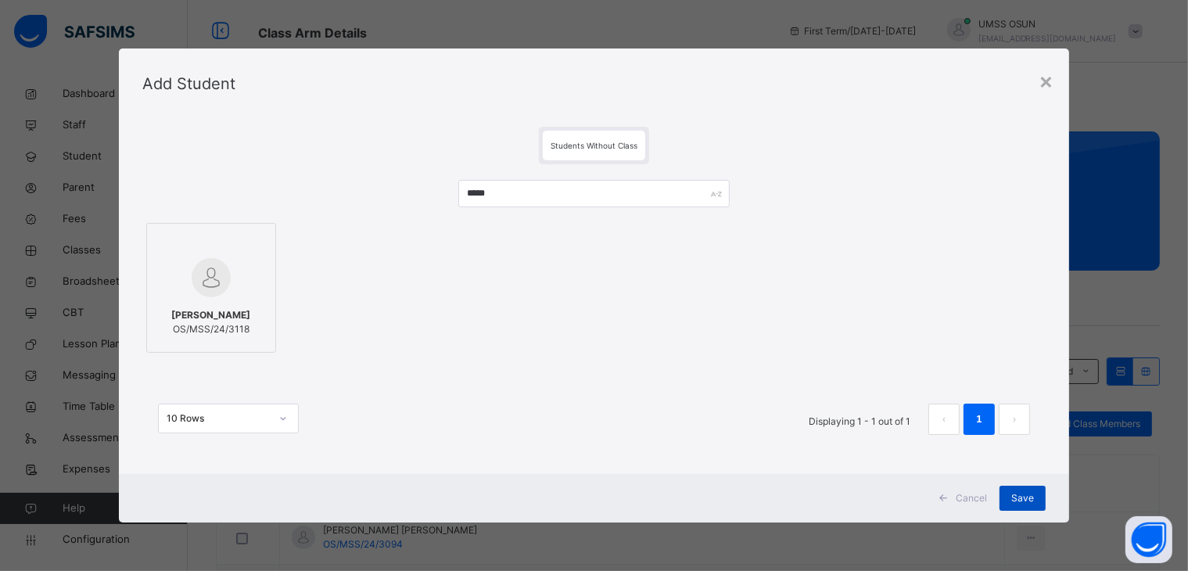
click at [1013, 492] on div "Save" at bounding box center [1022, 498] width 46 height 25
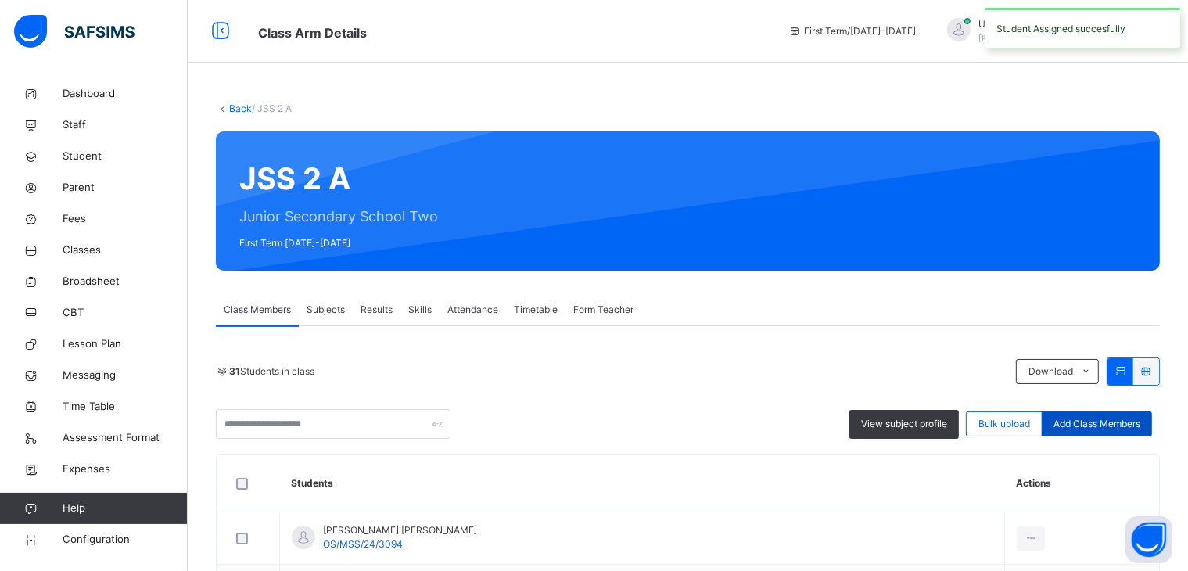
click at [1109, 432] on div "Add Class Members" at bounding box center [1097, 423] width 110 height 25
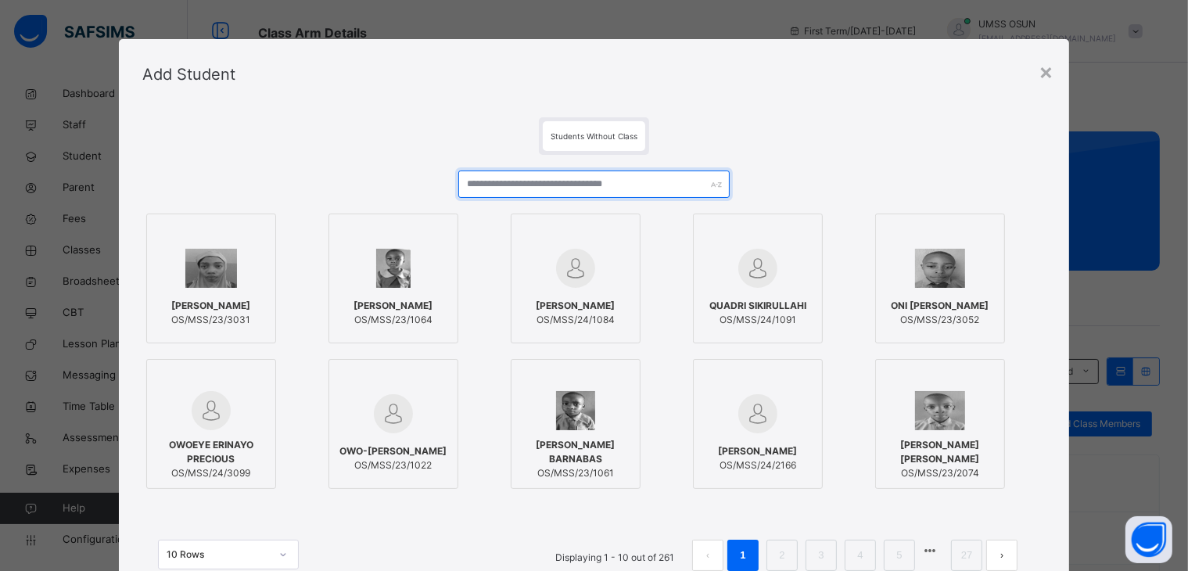
click at [646, 173] on input "text" at bounding box center [593, 183] width 271 height 27
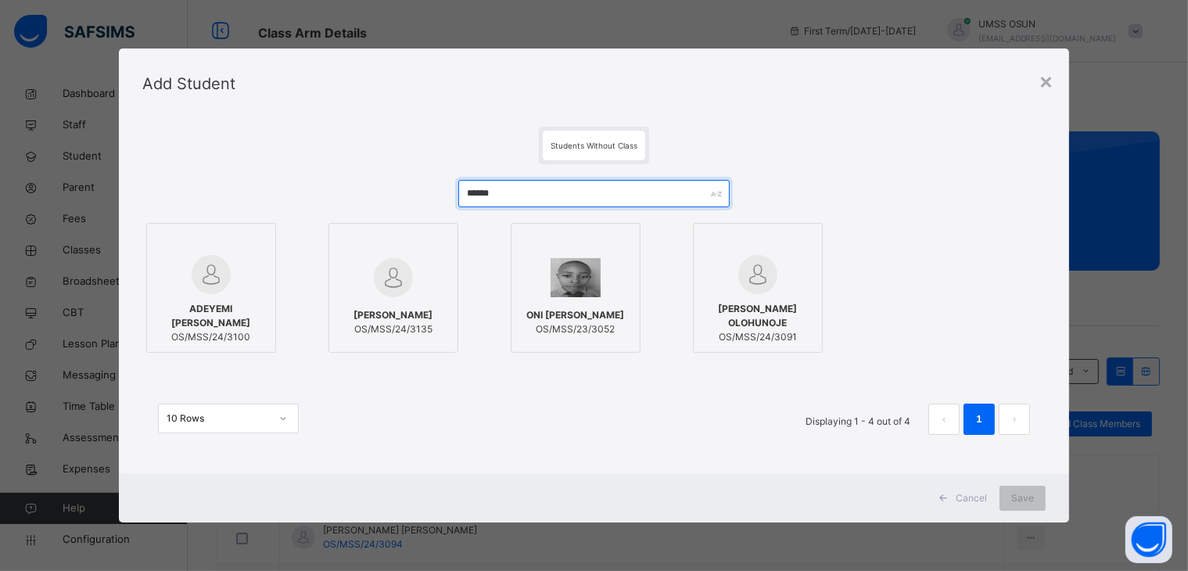
type input "******"
click at [723, 318] on span "SAMUEL OPEYEMI OLOHUNOJE" at bounding box center [757, 316] width 113 height 28
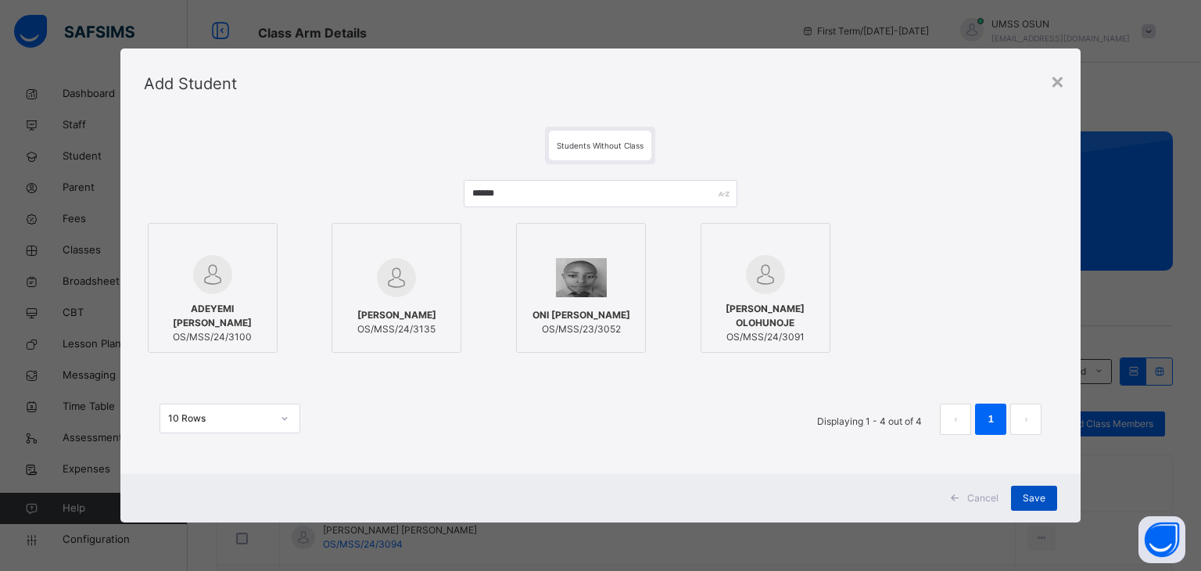
click at [1029, 492] on span "Save" at bounding box center [1034, 498] width 23 height 14
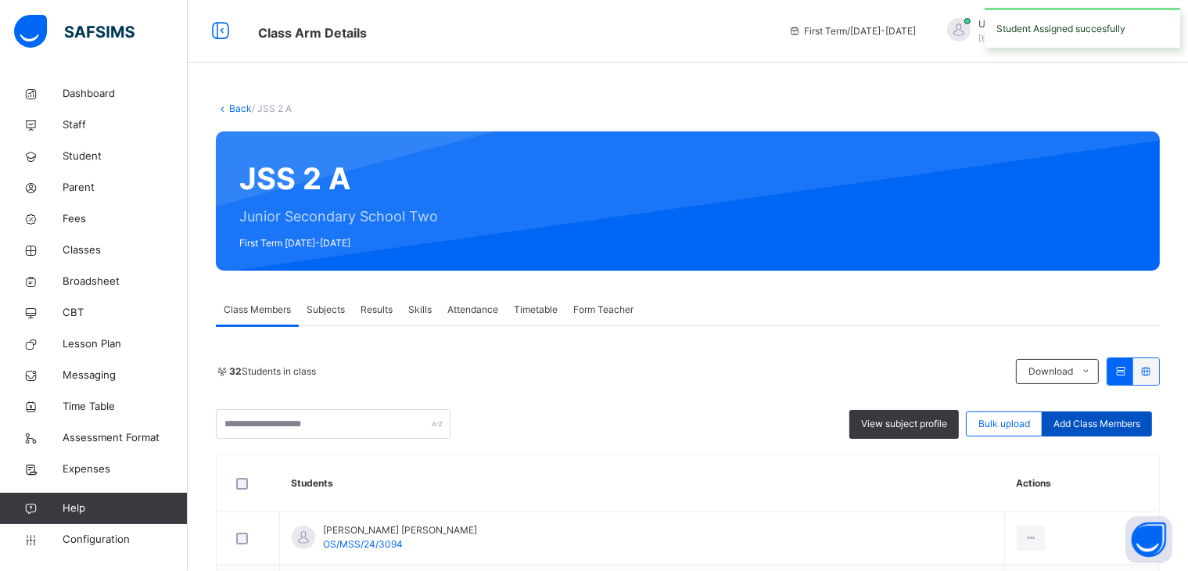
click at [1097, 412] on div "Add Class Members" at bounding box center [1097, 423] width 110 height 25
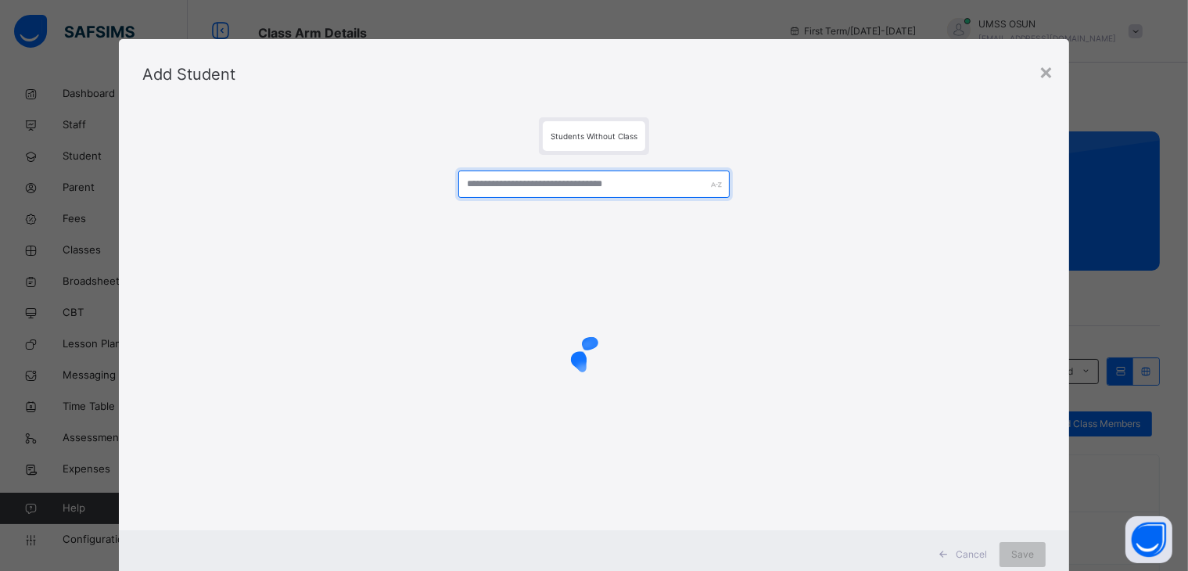
click at [618, 179] on input "text" at bounding box center [593, 183] width 271 height 27
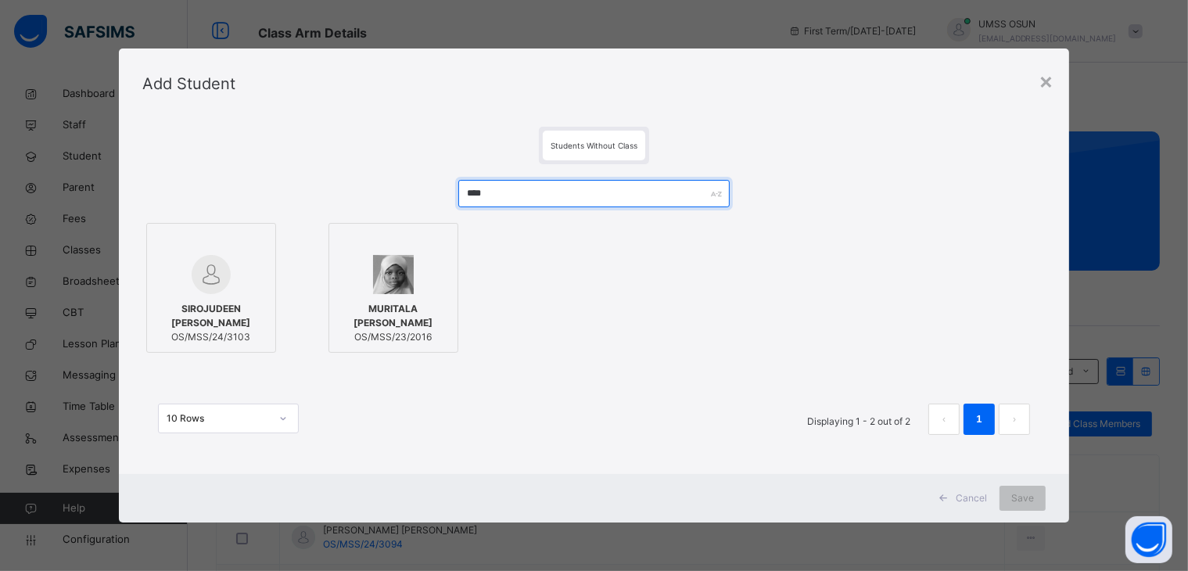
type input "****"
click at [239, 303] on span "SIROJUDEEN MUKTHAR ADELANI" at bounding box center [211, 316] width 113 height 28
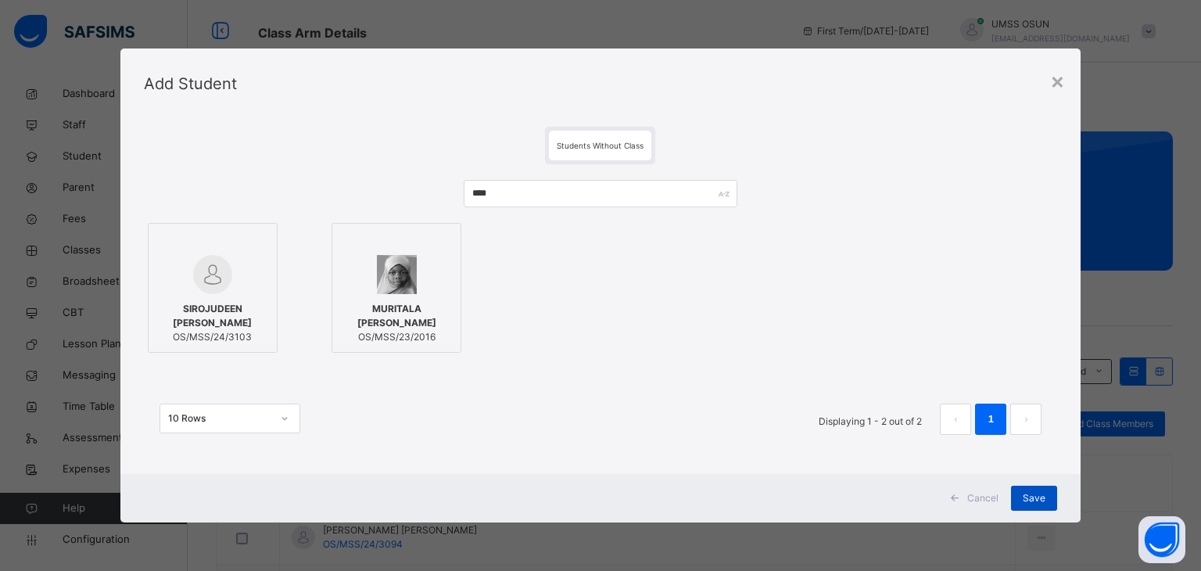
click at [1050, 492] on div "Save" at bounding box center [1034, 498] width 46 height 25
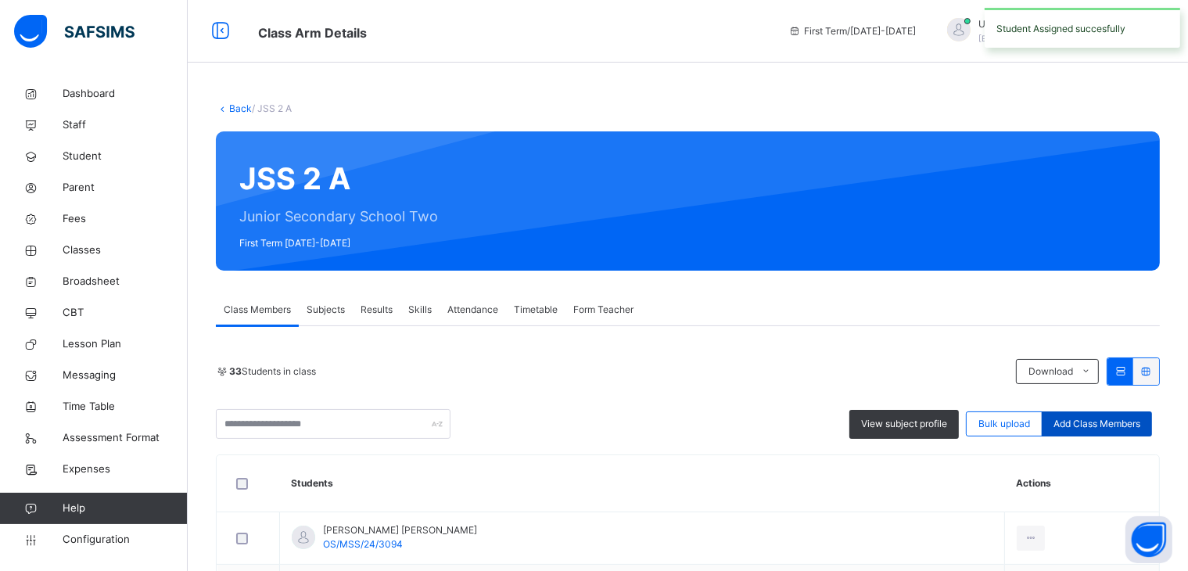
click at [1105, 417] on span "Add Class Members" at bounding box center [1096, 424] width 87 height 14
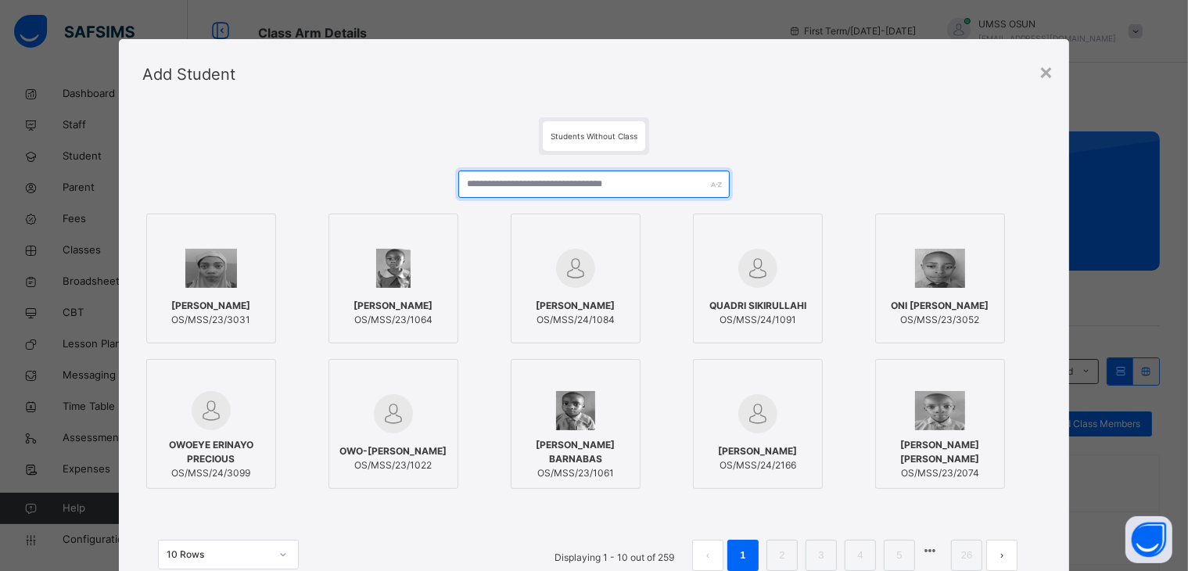
click at [596, 189] on input "text" at bounding box center [593, 183] width 271 height 27
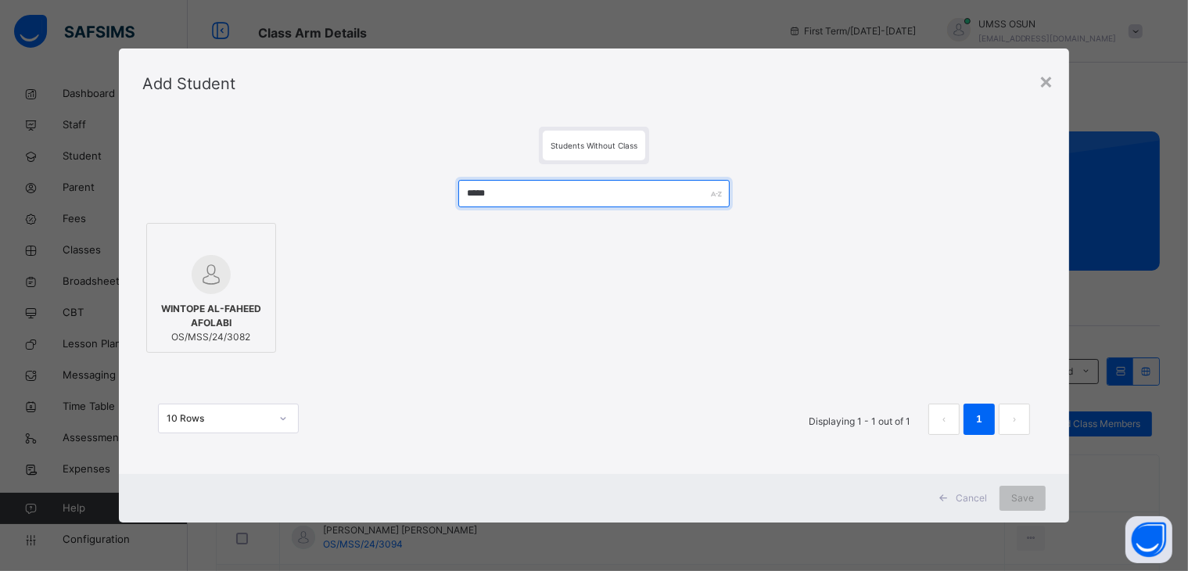
type input "*****"
click at [183, 273] on div at bounding box center [211, 274] width 113 height 39
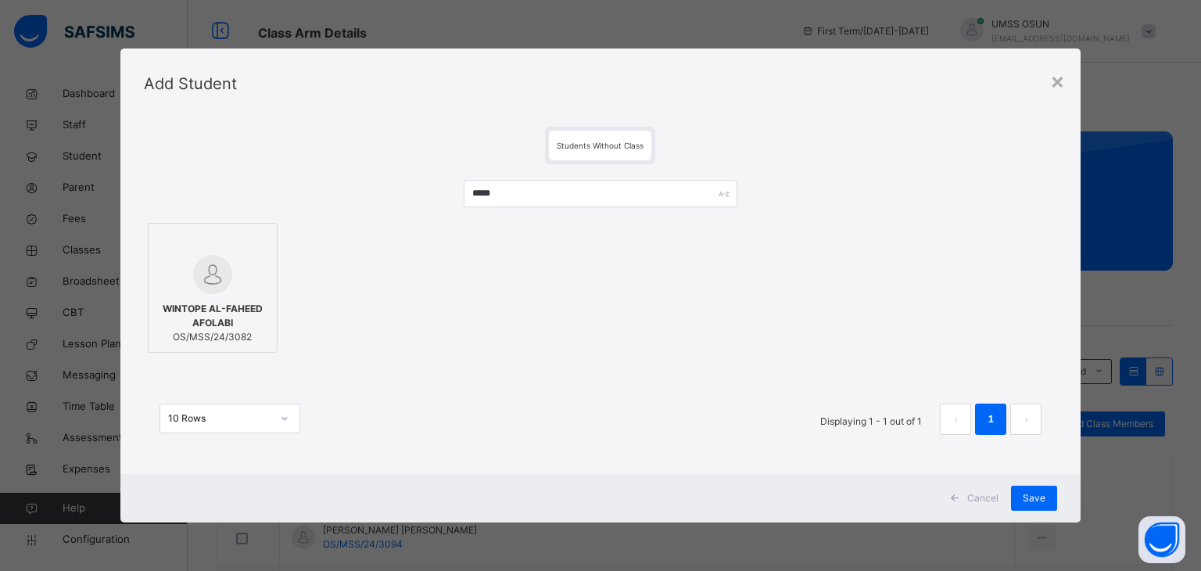
click at [1027, 482] on div "Cancel Save" at bounding box center [600, 498] width 961 height 48
click at [1017, 492] on div "Save" at bounding box center [1034, 498] width 46 height 25
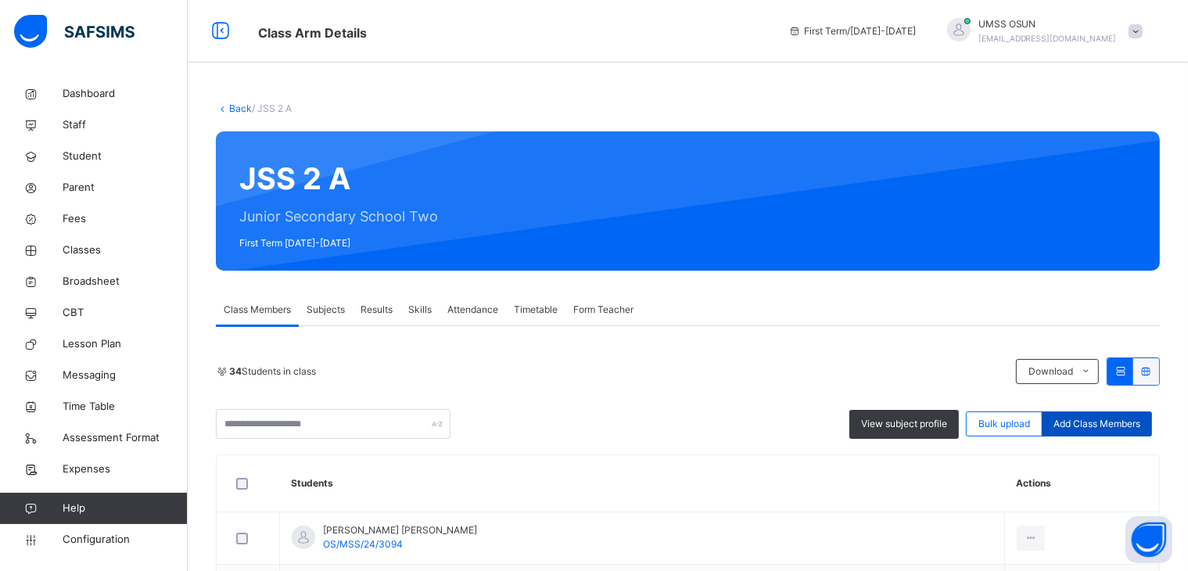
click at [1077, 423] on span "Add Class Members" at bounding box center [1096, 424] width 87 height 14
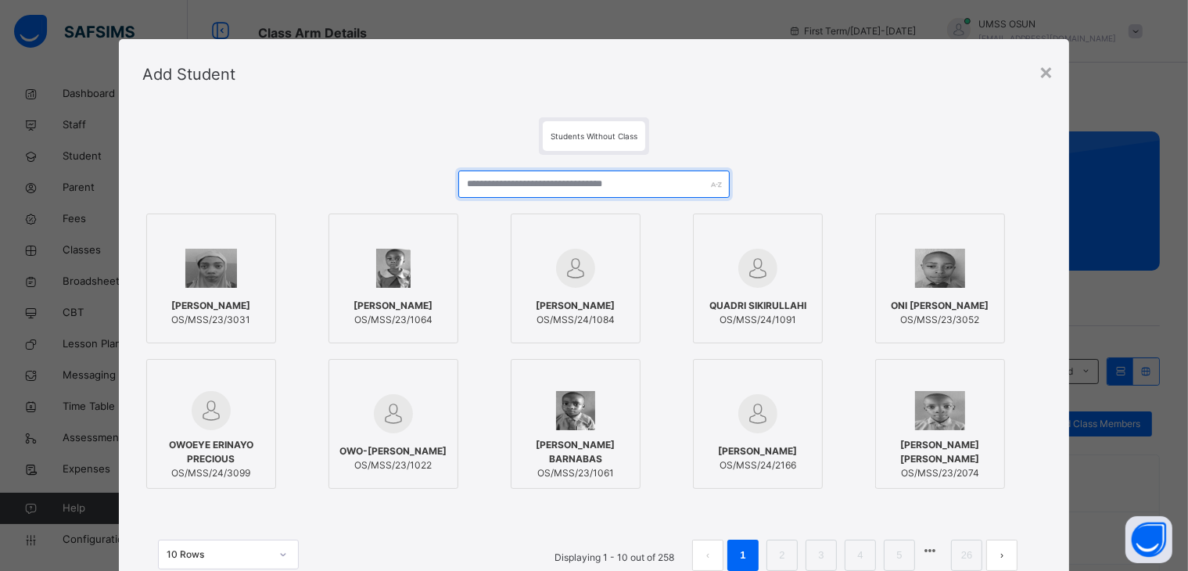
click at [577, 191] on input "text" at bounding box center [593, 183] width 271 height 27
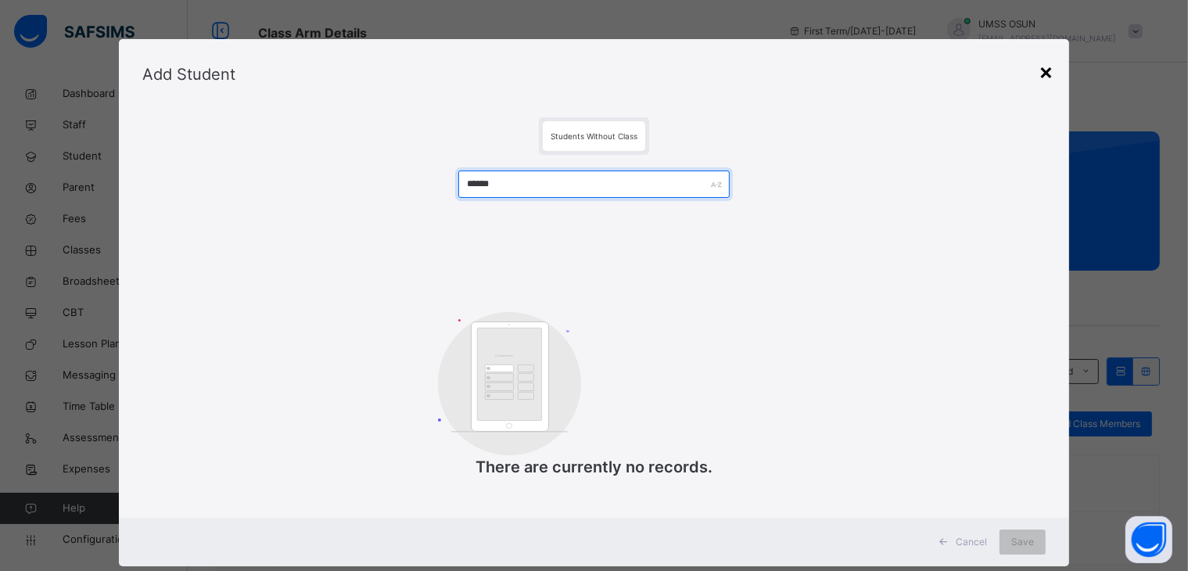
type input "******"
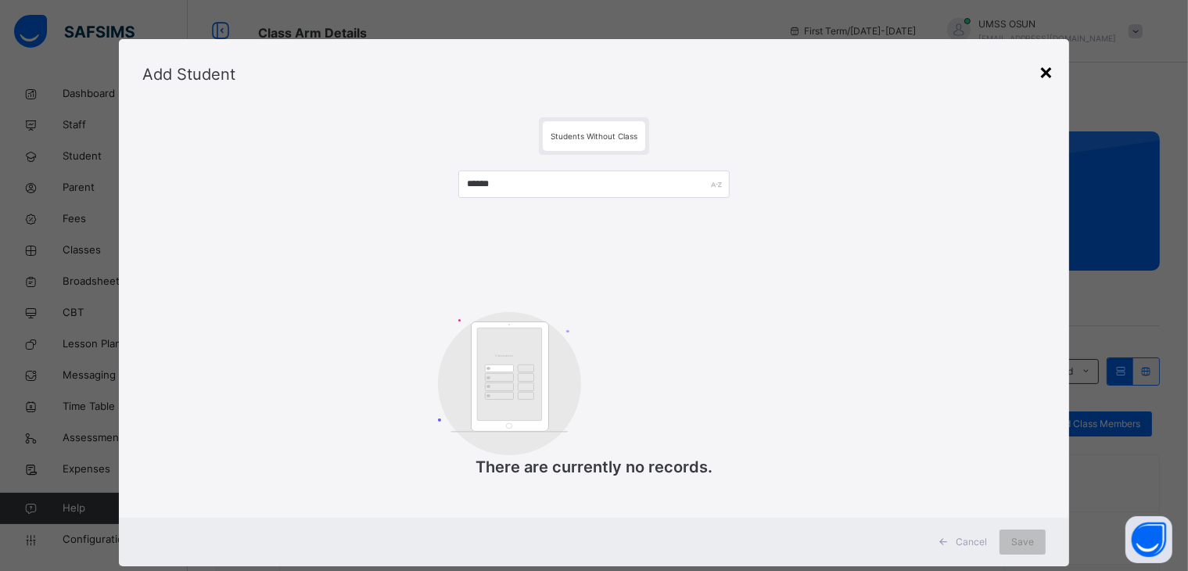
click at [1039, 74] on div "×" at bounding box center [1045, 71] width 15 height 33
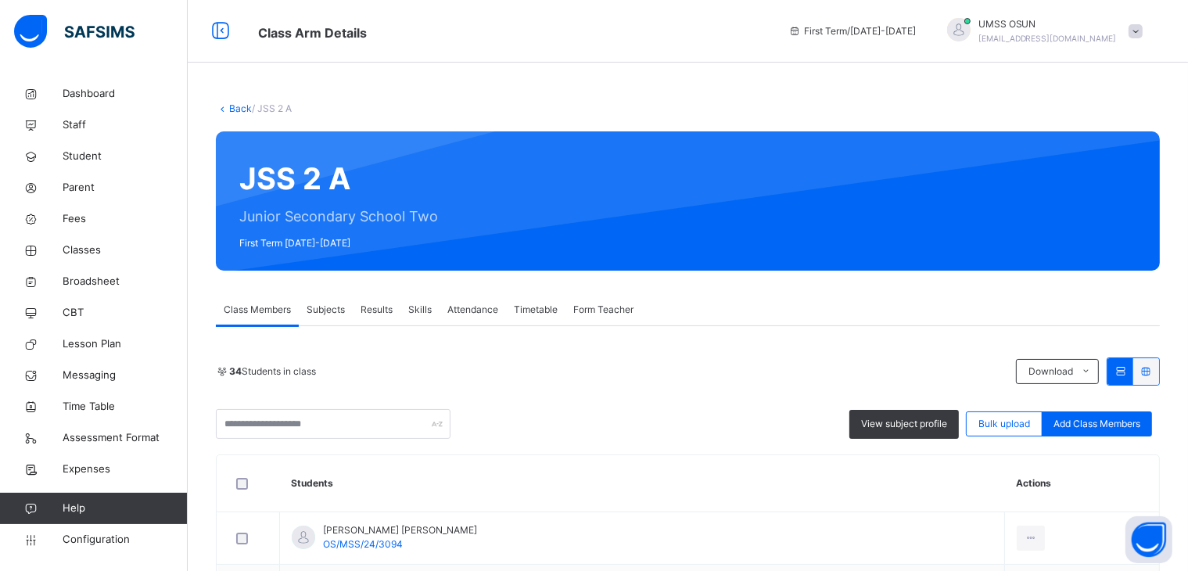
drag, startPoint x: 215, startPoint y: 113, endPoint x: 227, endPoint y: 111, distance: 12.0
click at [227, 111] on icon at bounding box center [222, 108] width 13 height 12
click at [240, 105] on link "Back" at bounding box center [240, 108] width 23 height 12
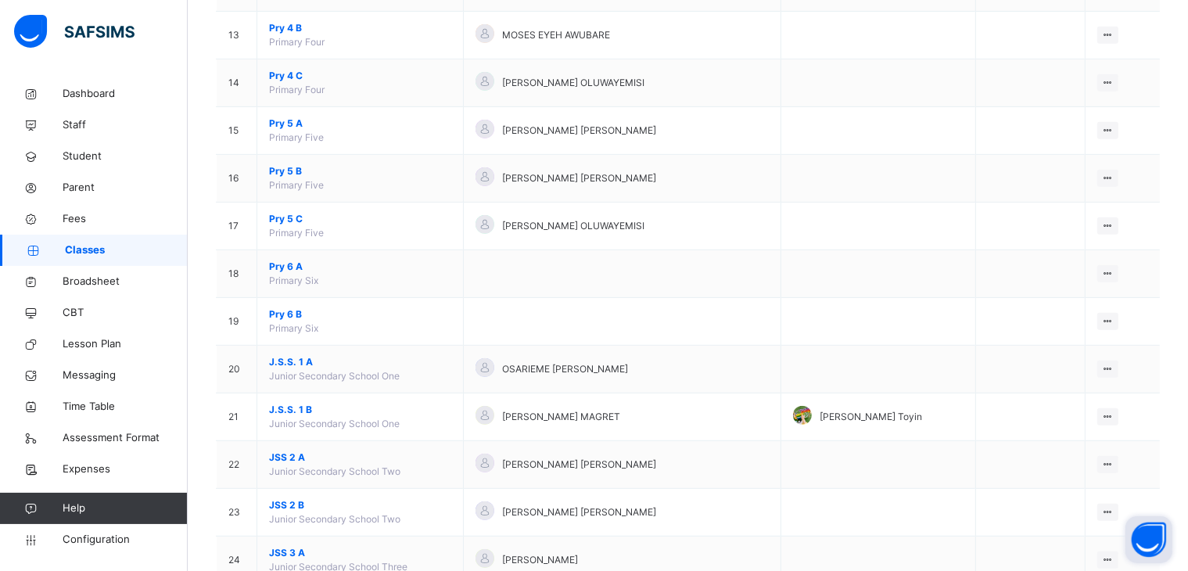
scroll to position [784, 0]
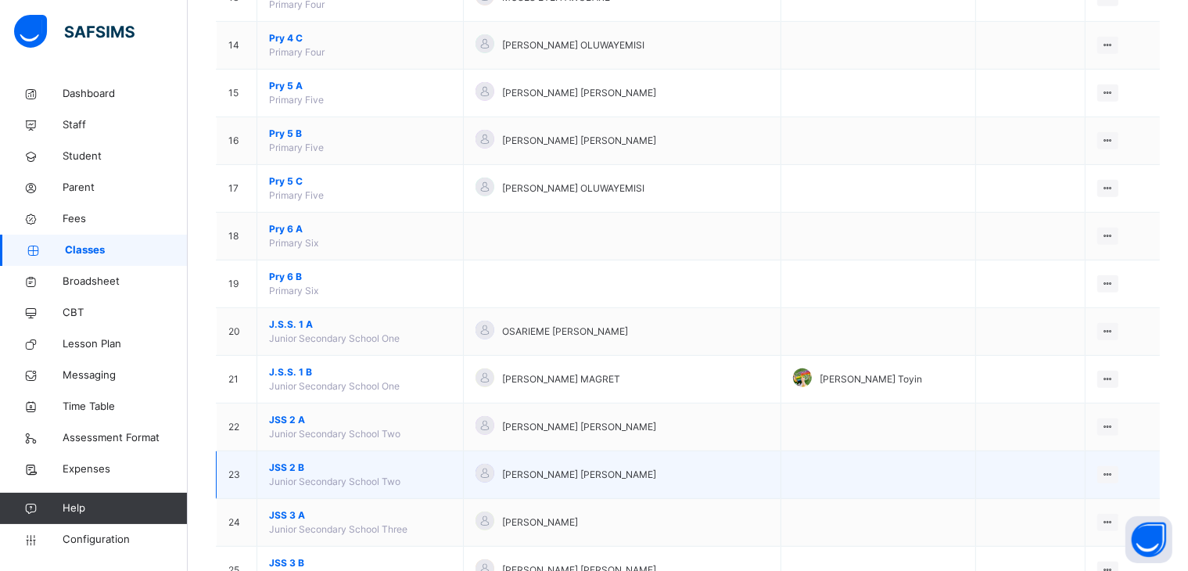
click at [661, 464] on div "[PERSON_NAME] [PERSON_NAME]" at bounding box center [621, 475] width 293 height 23
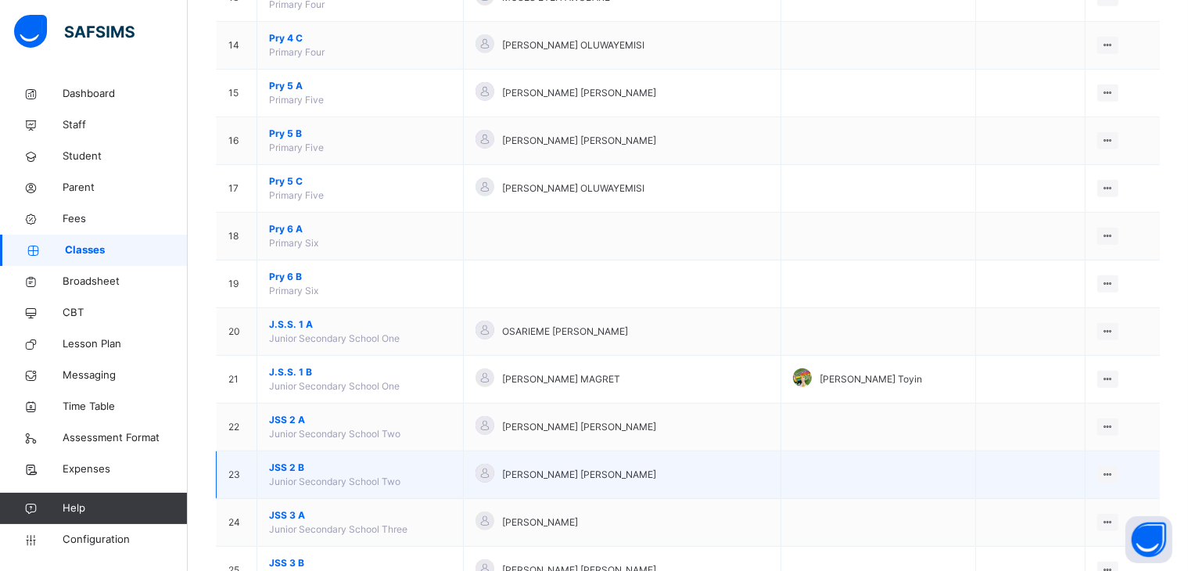
click at [661, 464] on div "[PERSON_NAME] [PERSON_NAME]" at bounding box center [621, 475] width 293 height 23
click at [1109, 471] on div at bounding box center [1107, 474] width 21 height 17
click at [1057, 492] on li "View Class" at bounding box center [1054, 506] width 125 height 28
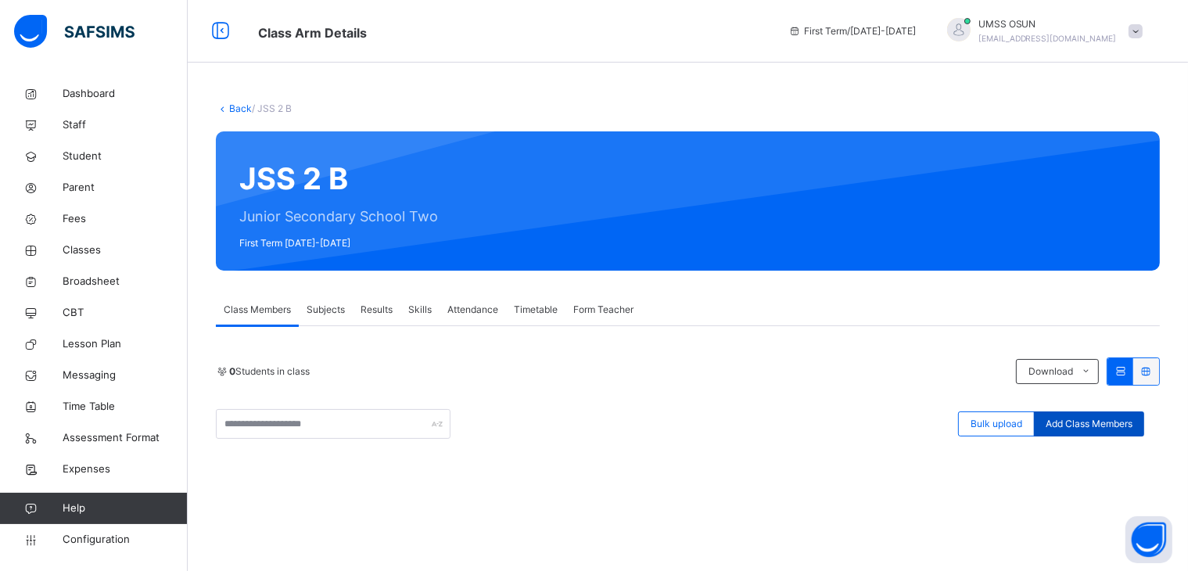
click at [1107, 418] on span "Add Class Members" at bounding box center [1089, 424] width 87 height 14
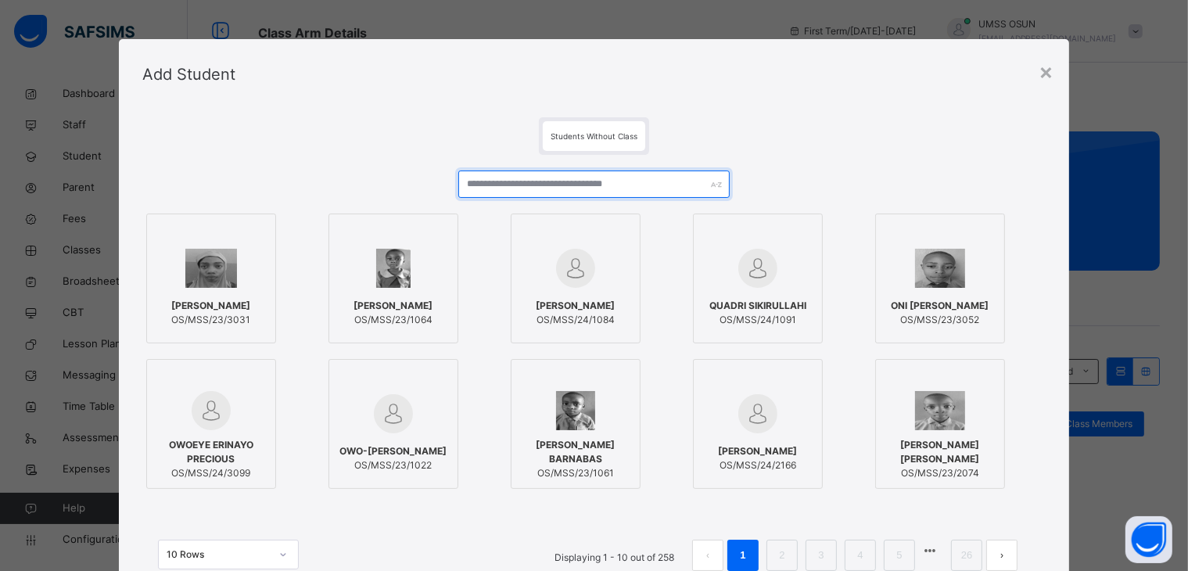
click at [633, 180] on input "text" at bounding box center [593, 183] width 271 height 27
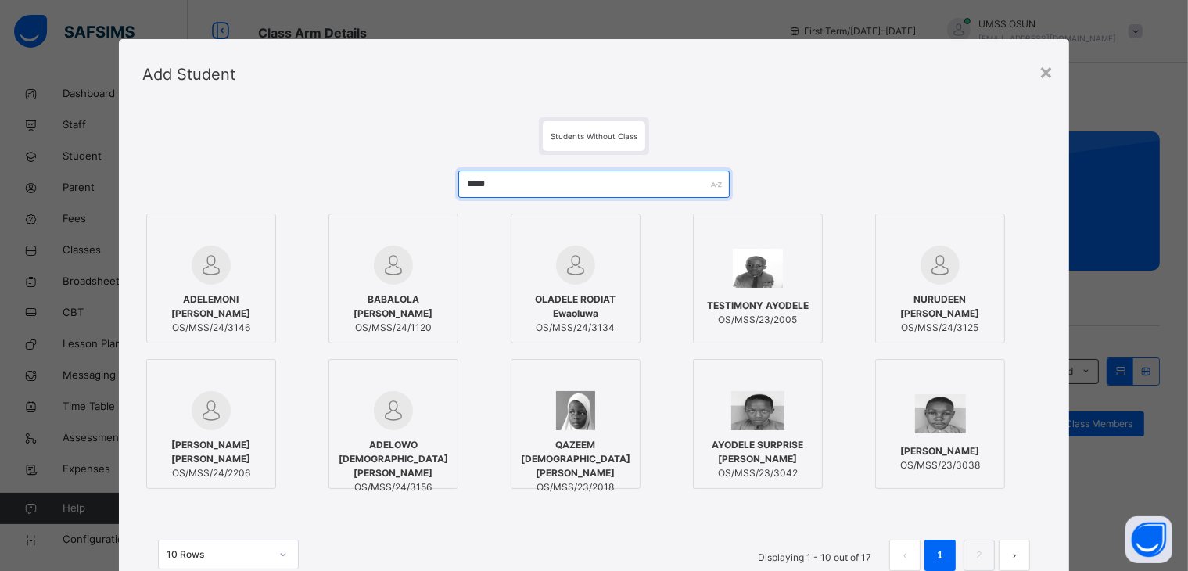
type input "*****"
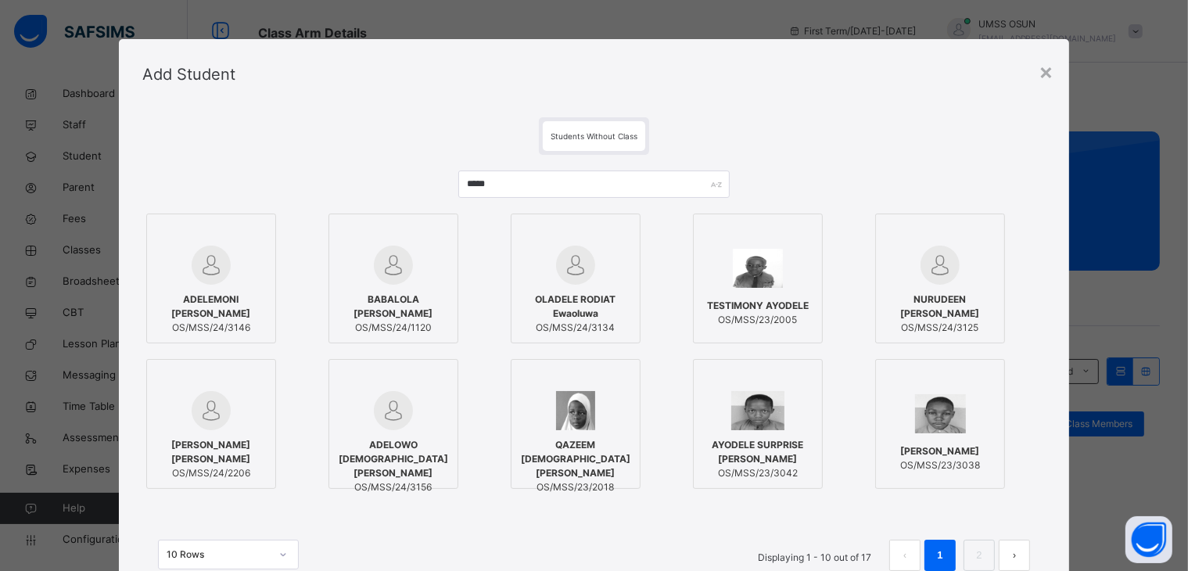
click at [227, 295] on div "ADELEMONI DAVID OS/MSS/24/3146" at bounding box center [211, 314] width 113 height 58
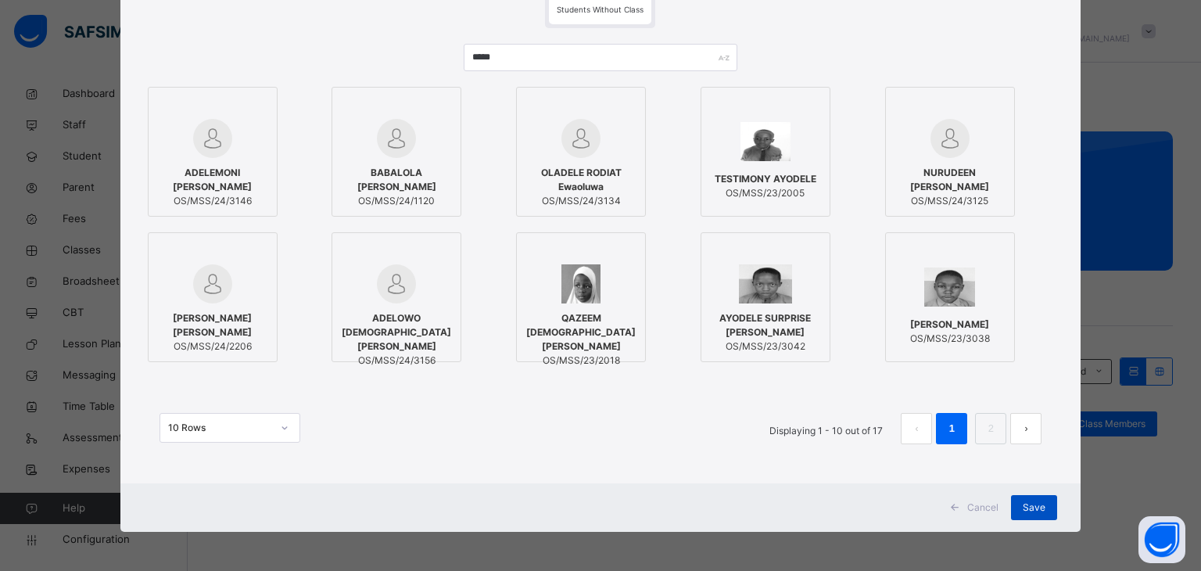
click at [1053, 492] on div "Save" at bounding box center [1034, 507] width 46 height 25
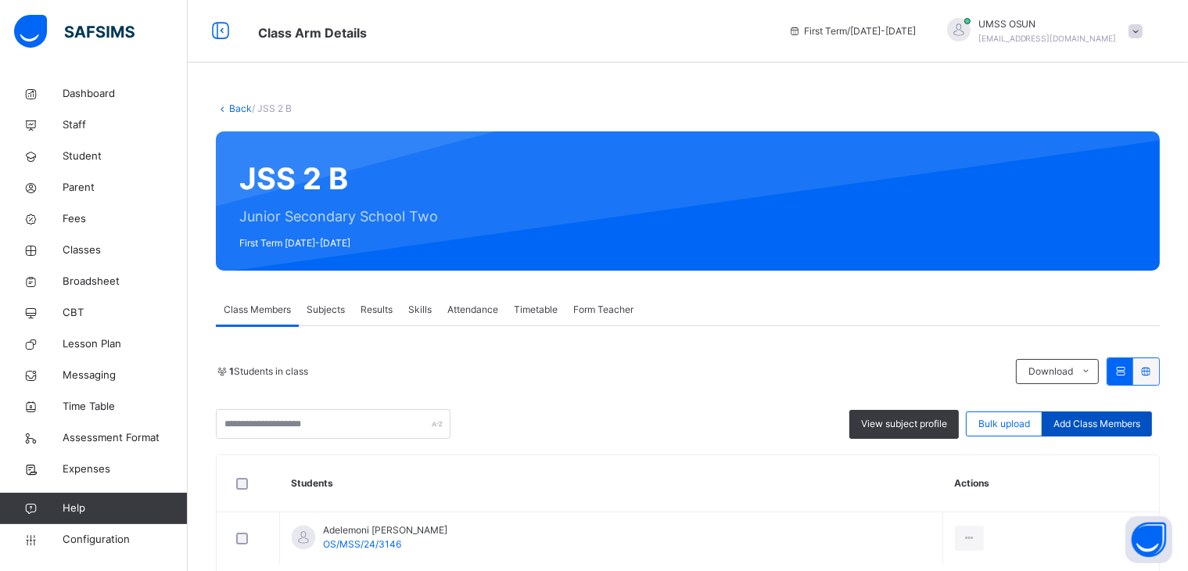
click at [1114, 423] on span "Add Class Members" at bounding box center [1096, 424] width 87 height 14
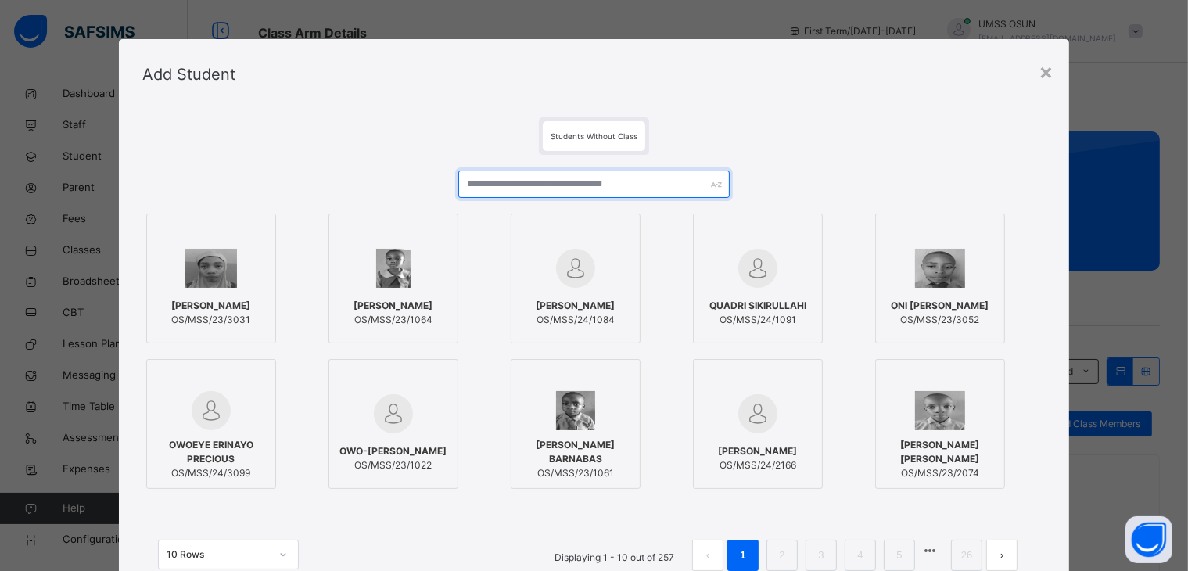
click at [512, 181] on input "text" at bounding box center [593, 183] width 271 height 27
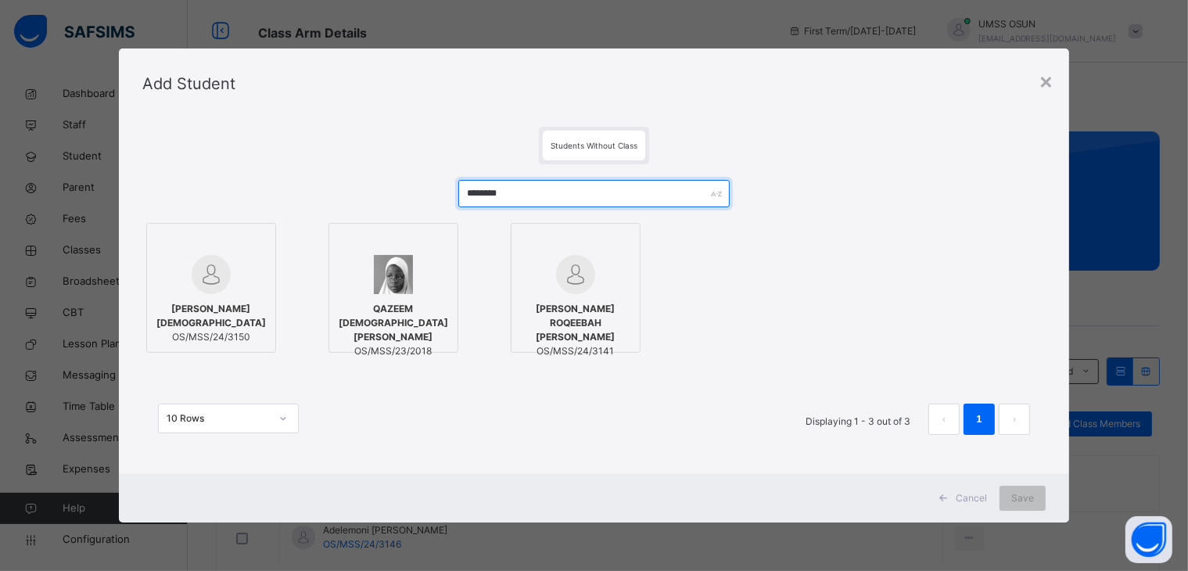
type input "********"
click at [219, 267] on img at bounding box center [211, 274] width 39 height 39
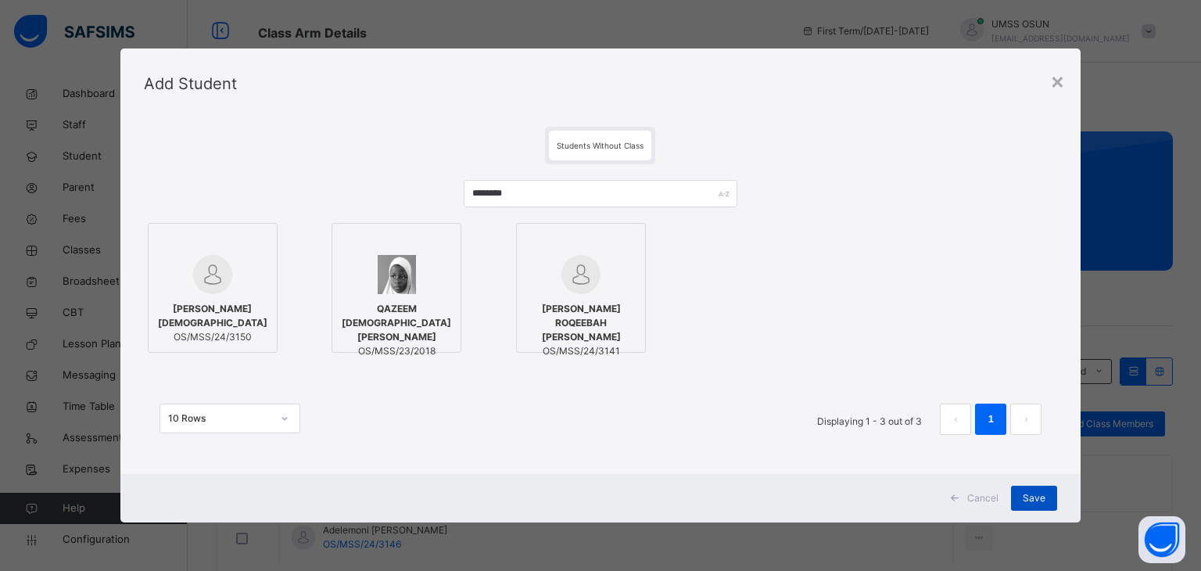
click at [1051, 492] on div "Save" at bounding box center [1034, 498] width 46 height 25
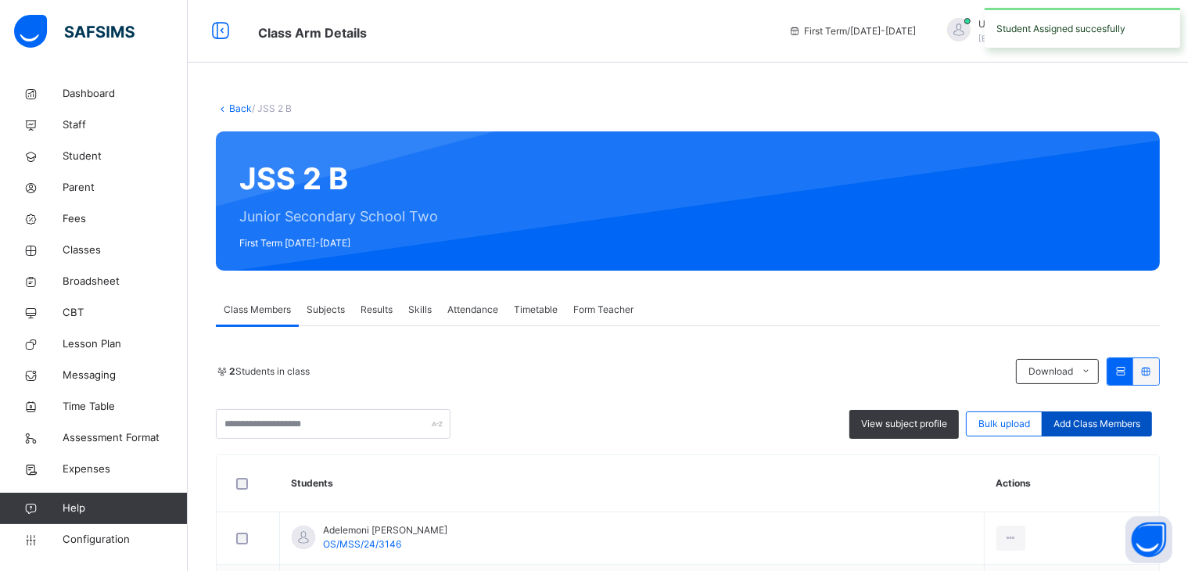
click at [1094, 417] on span "Add Class Members" at bounding box center [1096, 424] width 87 height 14
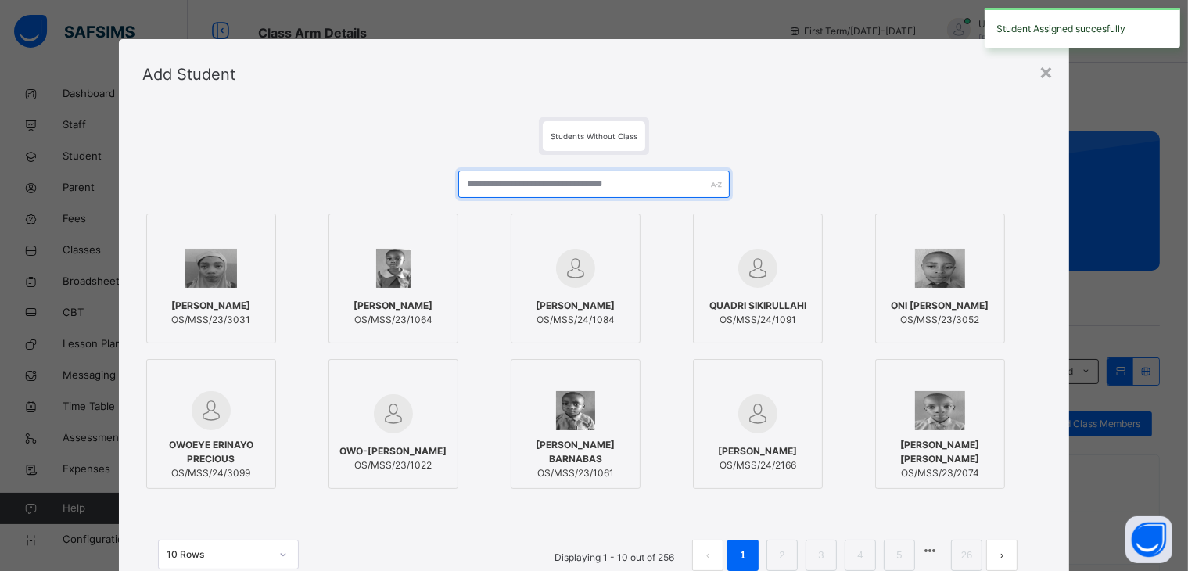
click at [542, 180] on input "text" at bounding box center [593, 183] width 271 height 27
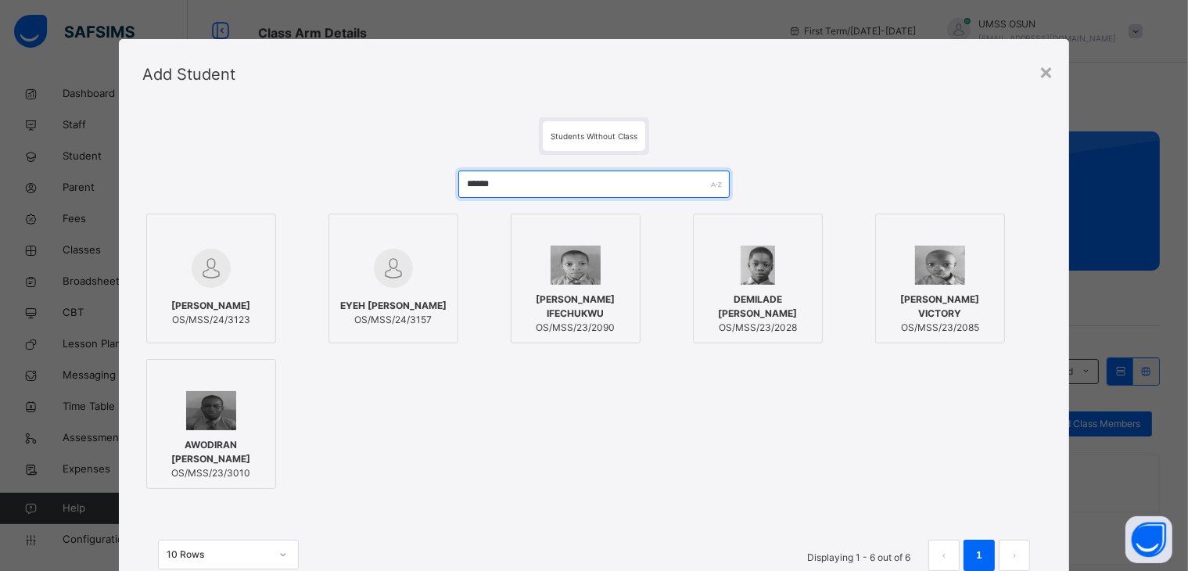
type input "******"
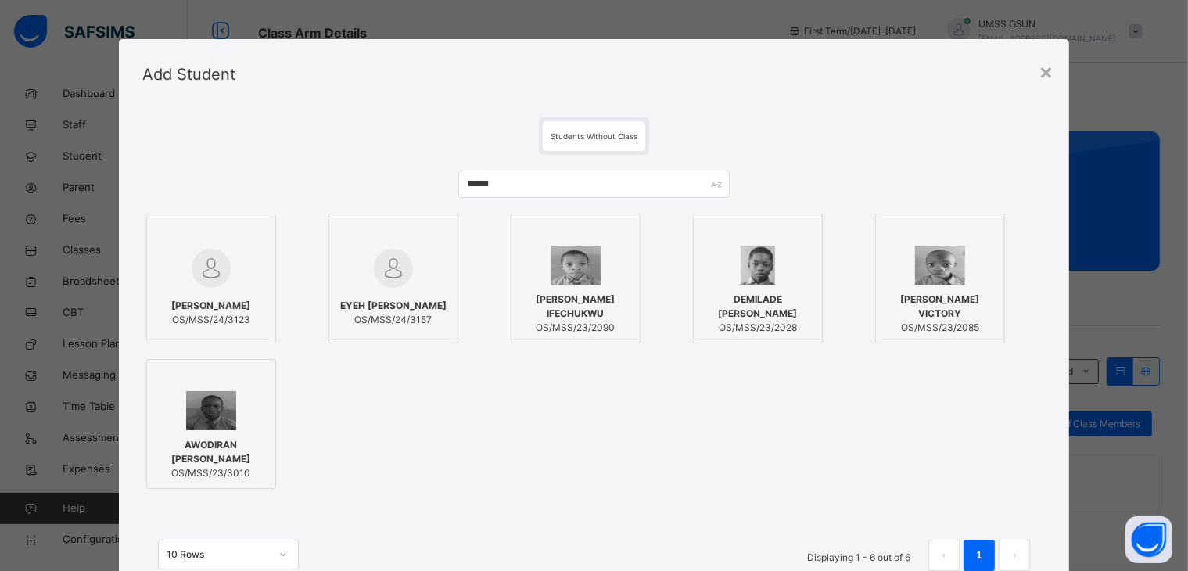
drag, startPoint x: 225, startPoint y: 289, endPoint x: 342, endPoint y: 298, distance: 116.9
click at [248, 291] on div "ABIOYE VICTOR Ayomide OS/MSS/24/3123" at bounding box center [211, 313] width 113 height 44
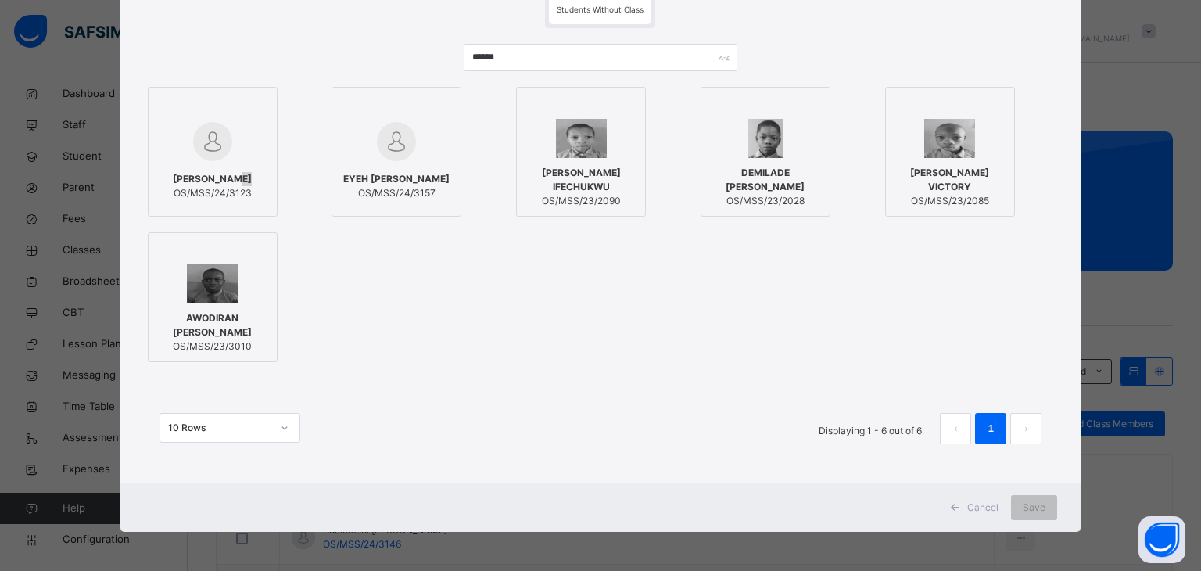
click at [252, 172] on span "[PERSON_NAME]" at bounding box center [212, 179] width 79 height 14
click at [1048, 492] on div "Save" at bounding box center [1034, 507] width 46 height 25
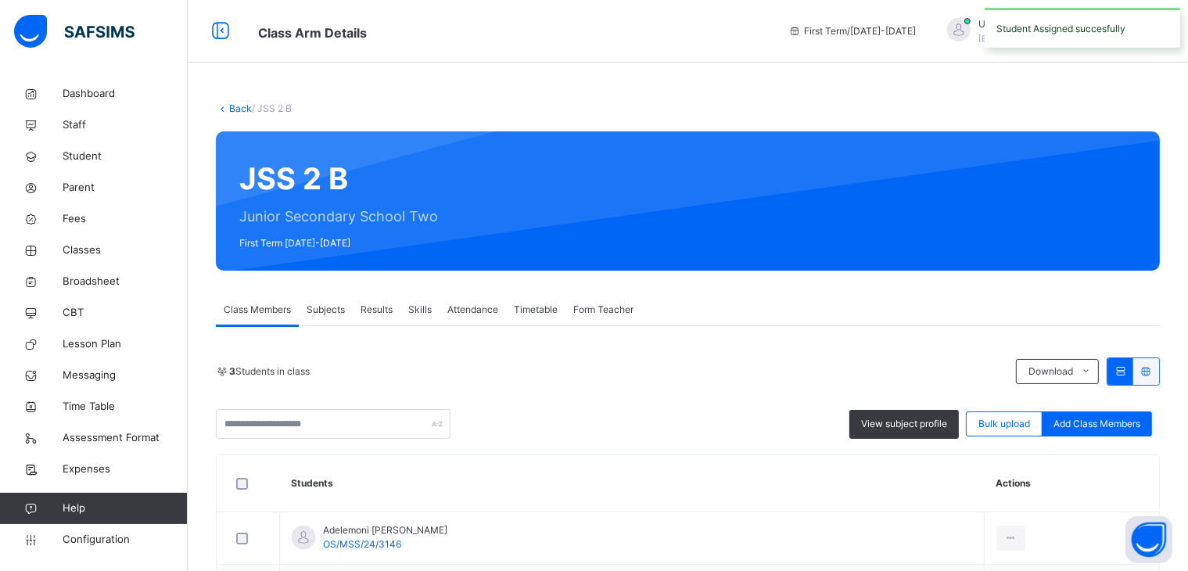
click at [1122, 437] on div "View subject profile Bulk upload Add Class Members" at bounding box center [688, 424] width 944 height 30
drag, startPoint x: 1109, startPoint y: 423, endPoint x: 1097, endPoint y: 428, distance: 12.6
click at [1107, 423] on span "Add Class Members" at bounding box center [1096, 424] width 87 height 14
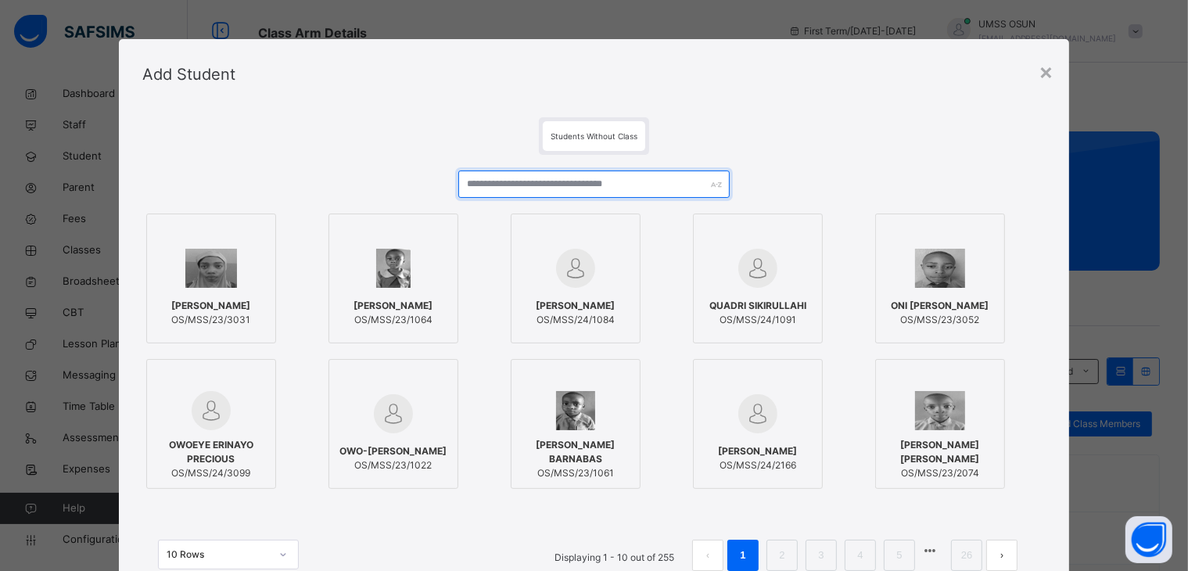
click at [494, 180] on input "text" at bounding box center [593, 183] width 271 height 27
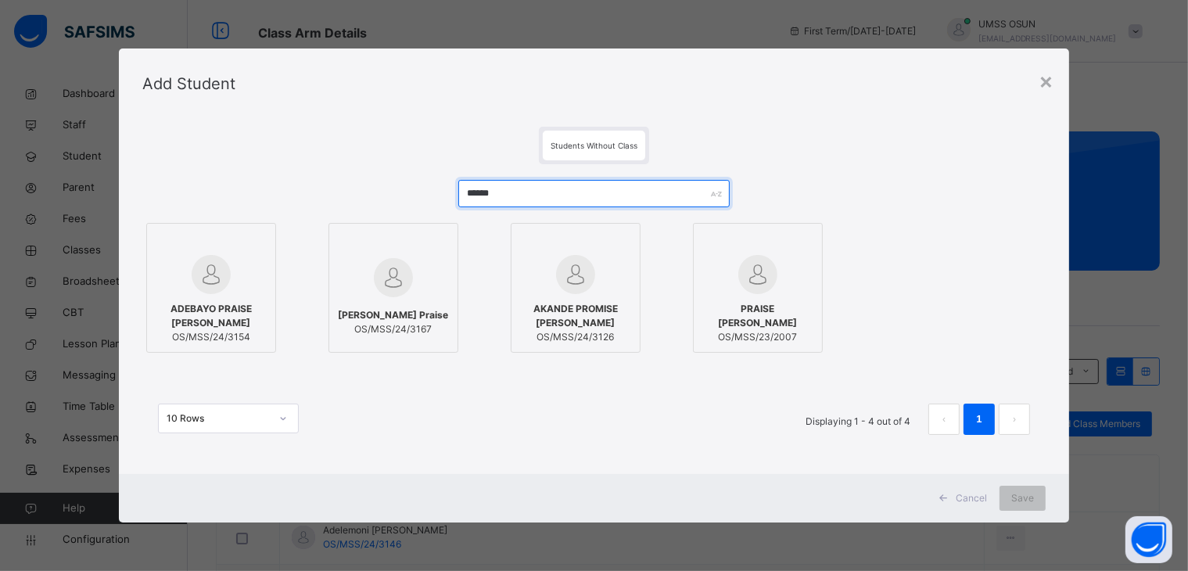
type input "******"
drag, startPoint x: 179, startPoint y: 276, endPoint x: 217, endPoint y: 282, distance: 38.8
click at [185, 279] on div at bounding box center [211, 274] width 113 height 39
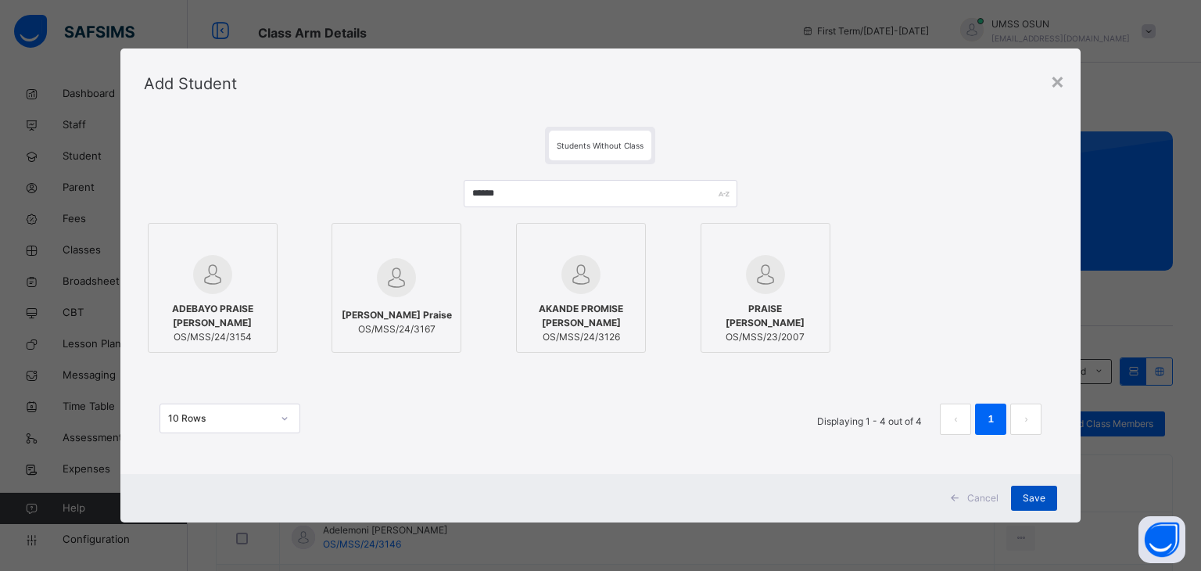
click at [1049, 492] on div "Save" at bounding box center [1034, 498] width 46 height 25
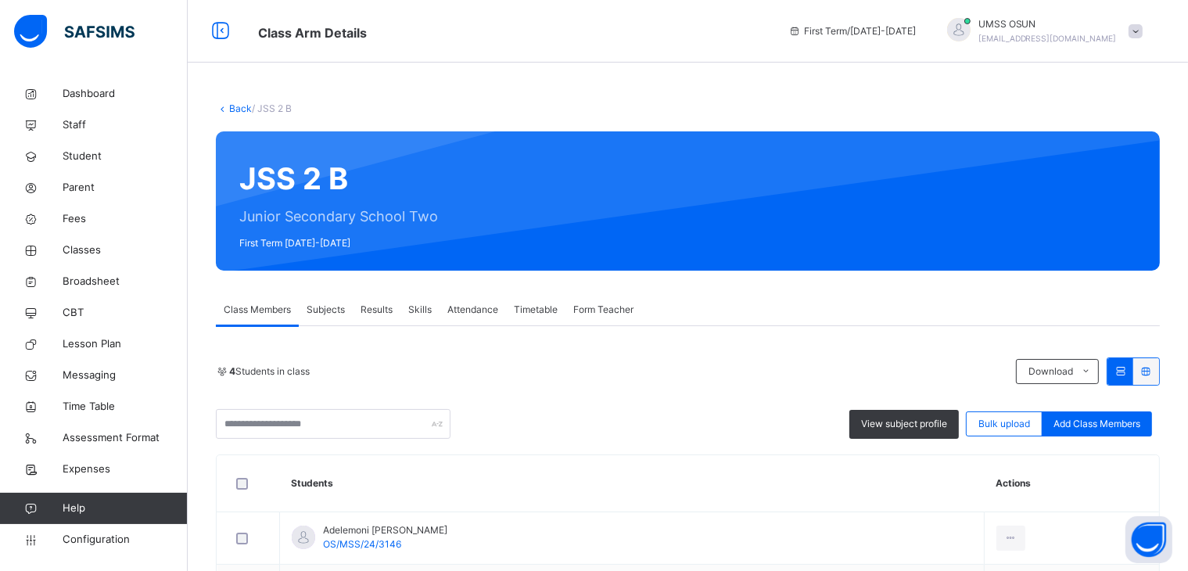
click at [1140, 427] on span "Add Class Members" at bounding box center [1096, 424] width 87 height 14
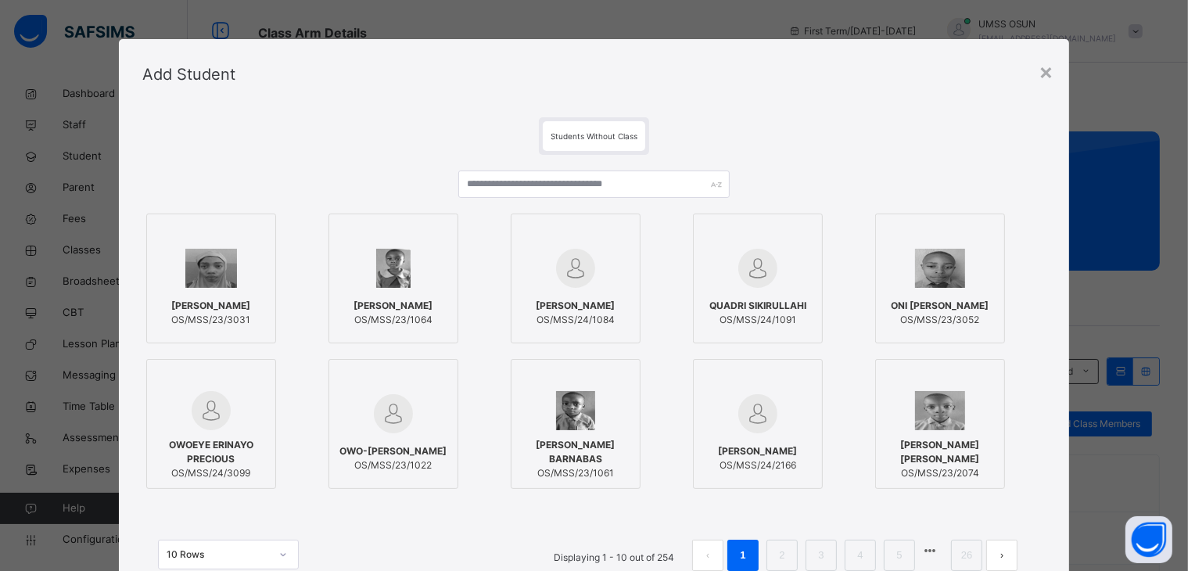
click at [599, 166] on div "LUKMAN ZEENAT AYOMIDE OS/MSS/23/3031 AJAYI PRISCILLA OLUWADUNSIN OS/MSS/23/1064…" at bounding box center [593, 378] width 903 height 447
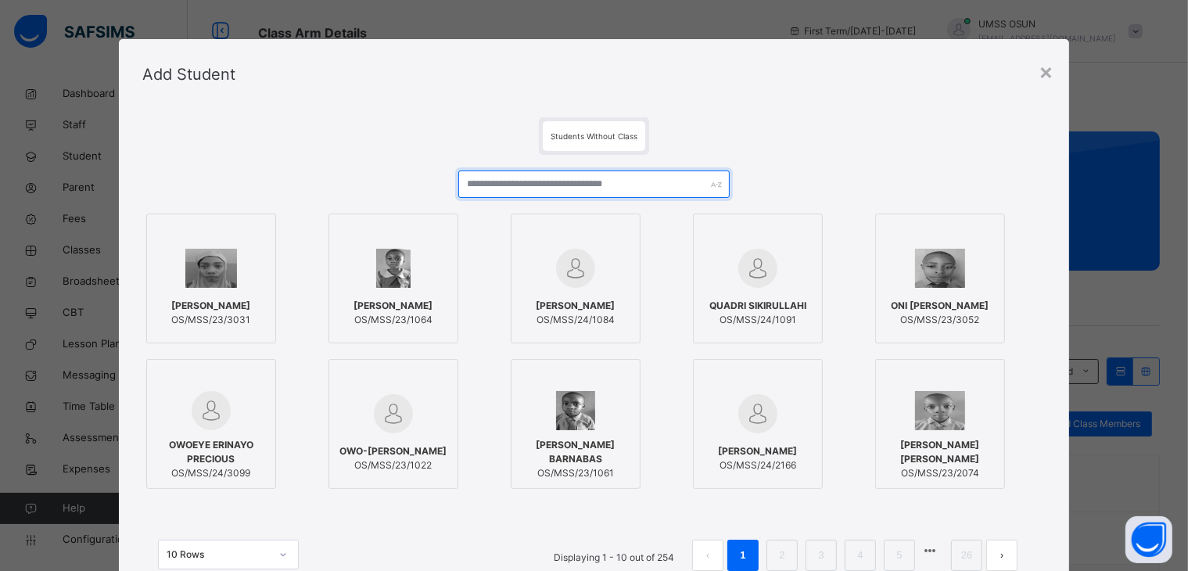
click at [597, 178] on input "text" at bounding box center [593, 183] width 271 height 27
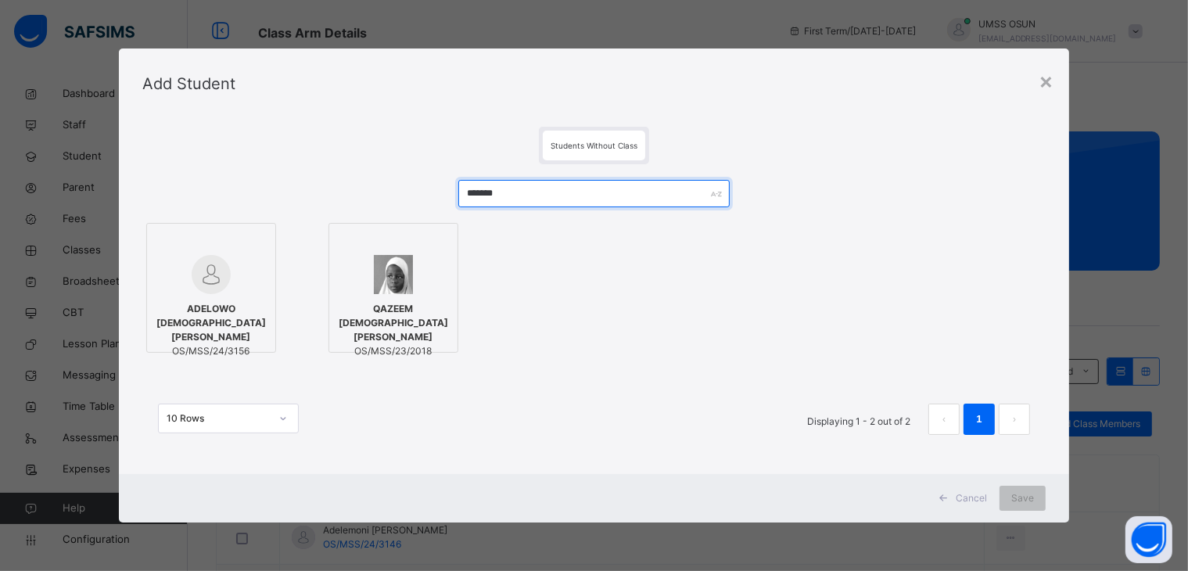
type input "*******"
click at [252, 319] on span "ADELOWO [DEMOGRAPHIC_DATA] [PERSON_NAME]" at bounding box center [211, 323] width 113 height 42
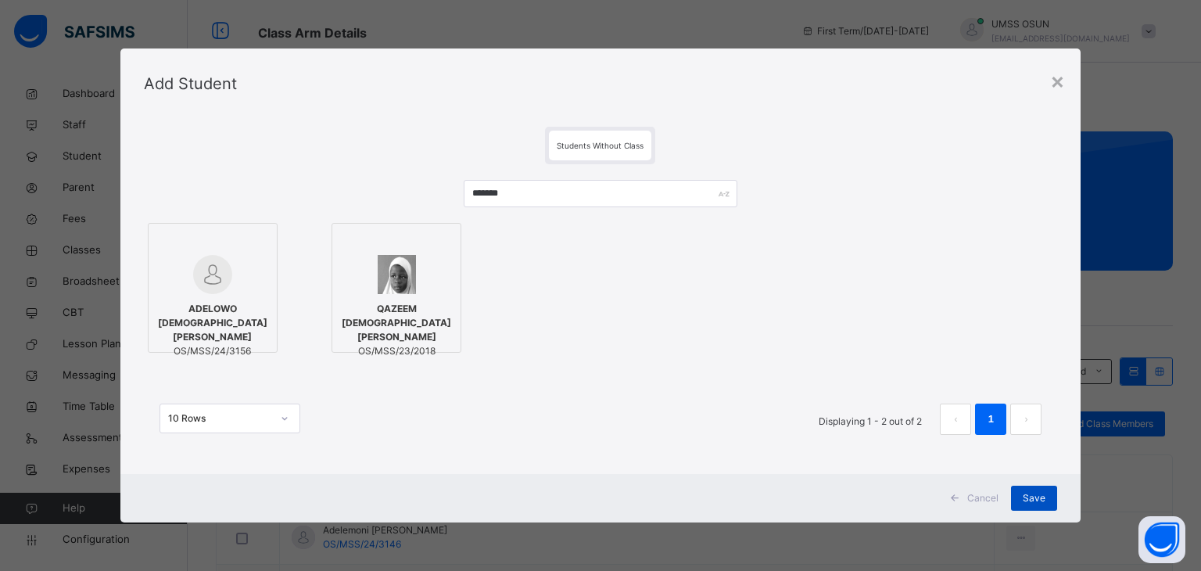
click at [1013, 492] on div "Save" at bounding box center [1034, 498] width 46 height 25
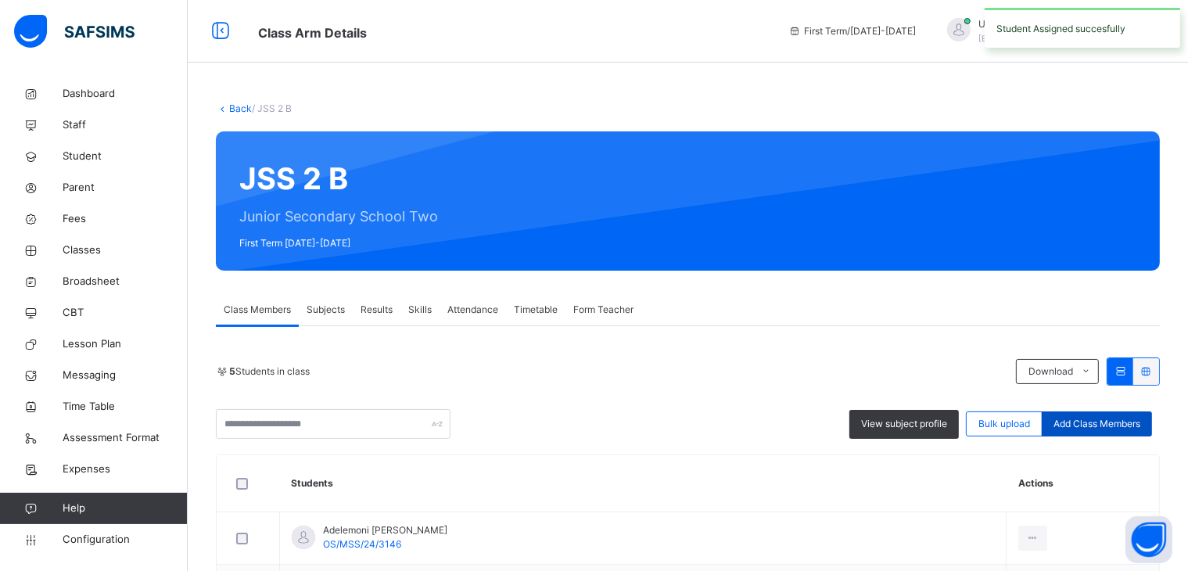
click at [1092, 428] on span "Add Class Members" at bounding box center [1096, 424] width 87 height 14
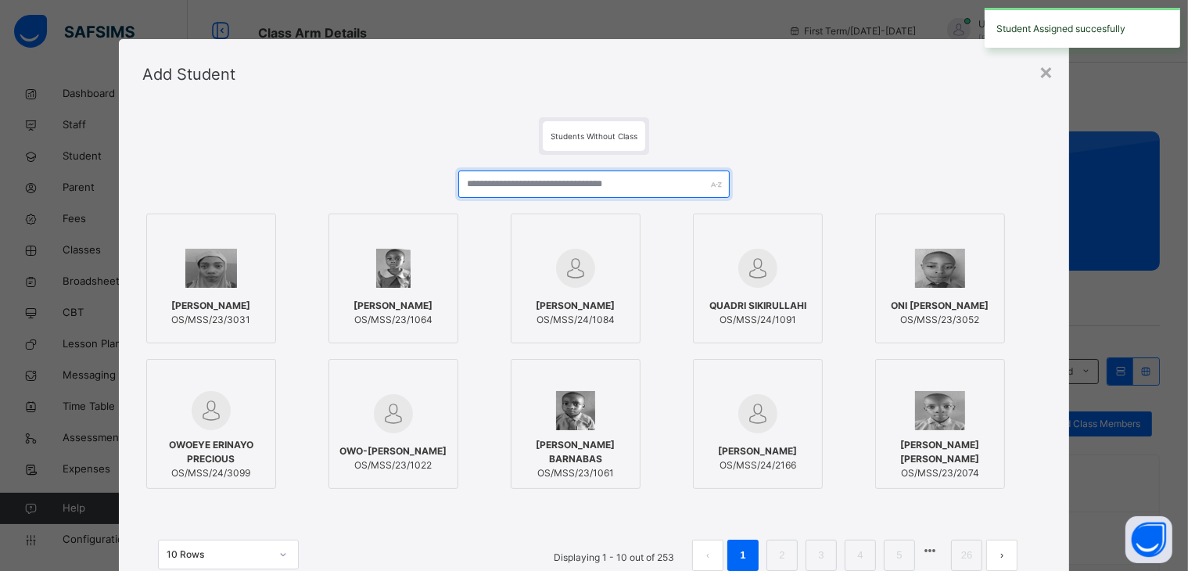
click at [501, 187] on input "text" at bounding box center [593, 183] width 271 height 27
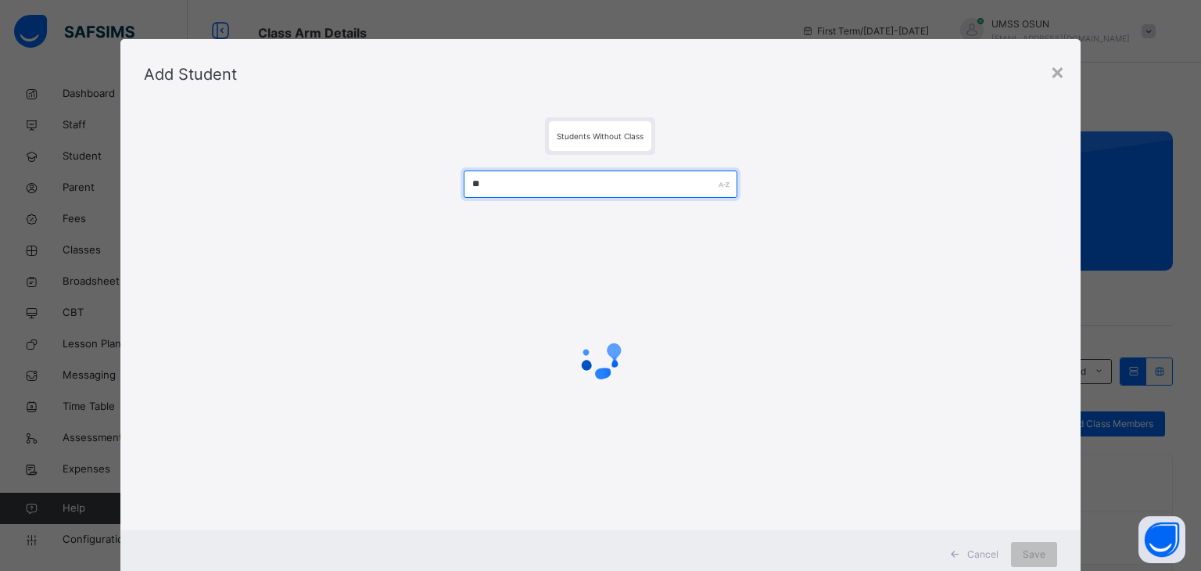
type input "*"
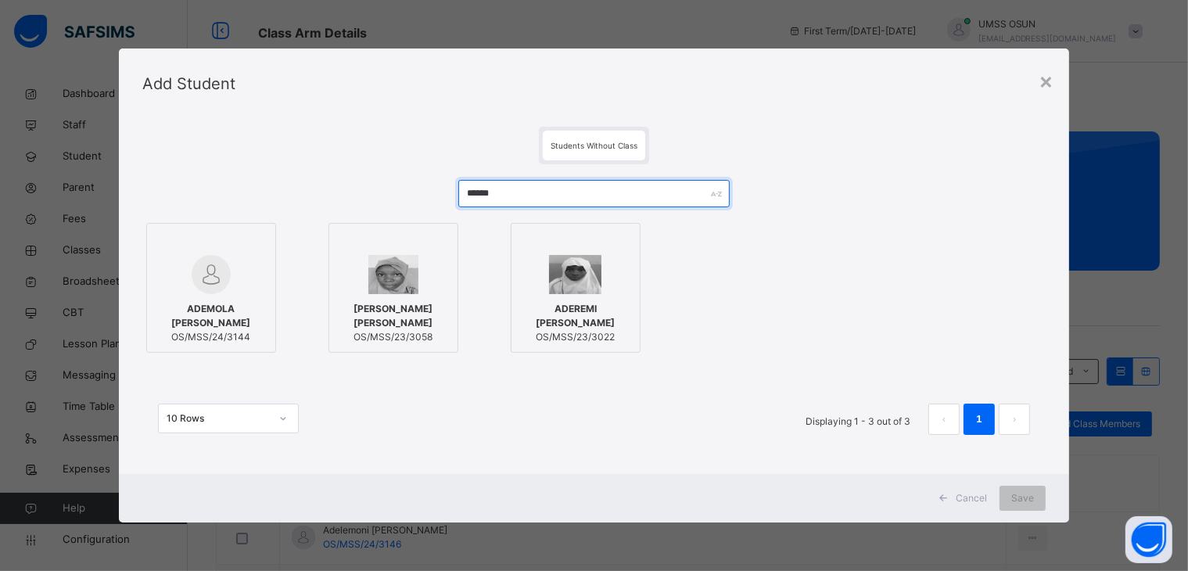
type input "******"
click at [234, 266] on div at bounding box center [211, 274] width 113 height 39
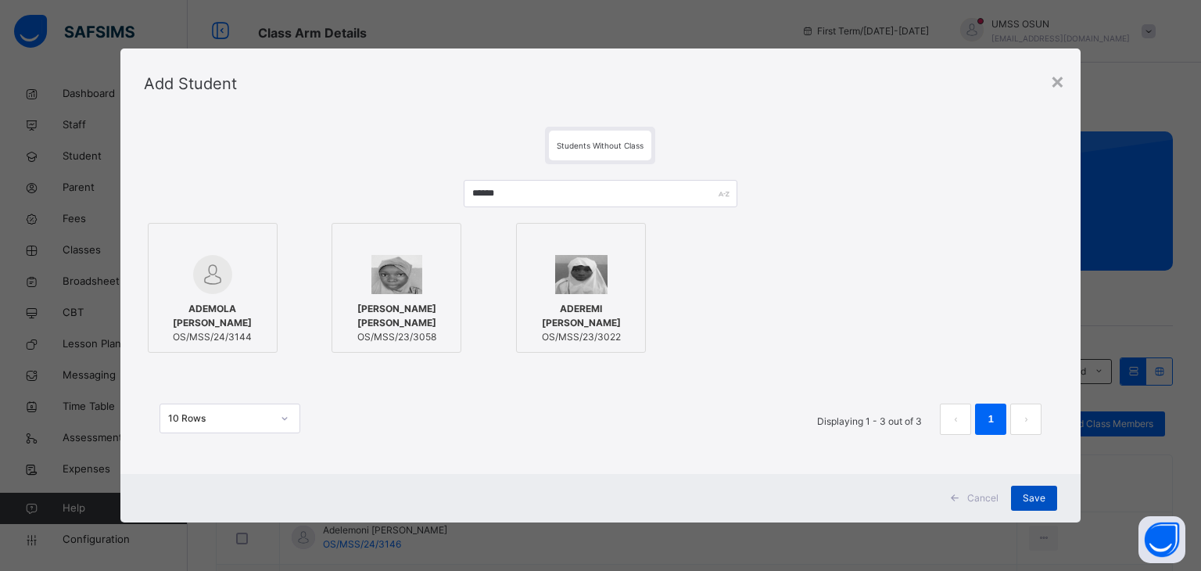
click at [1015, 492] on div "Save" at bounding box center [1034, 498] width 46 height 25
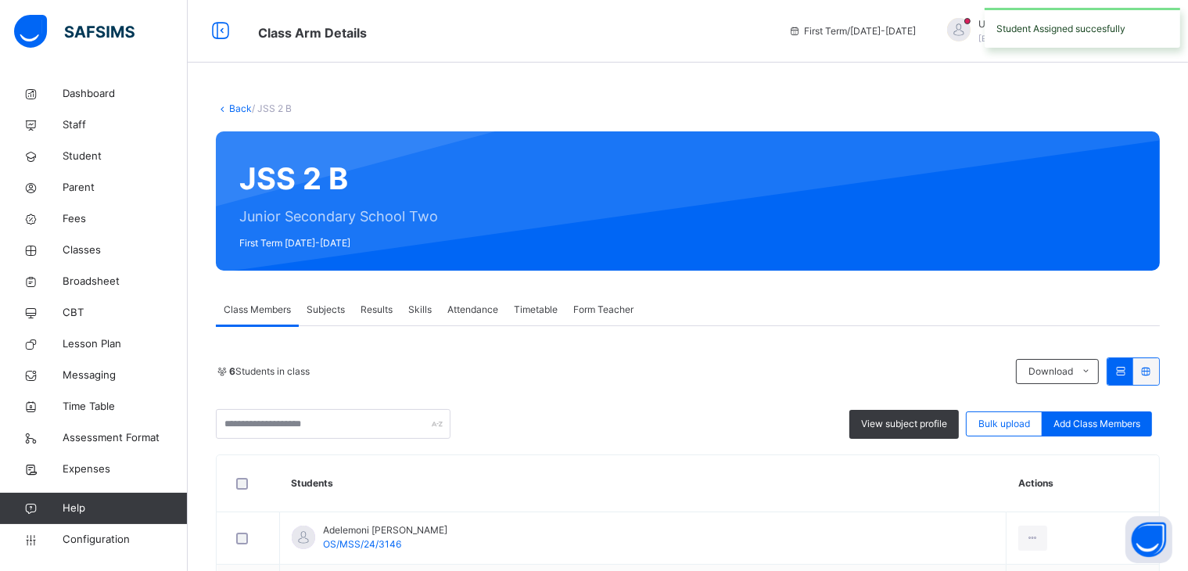
click at [1067, 417] on span "Add Class Members" at bounding box center [1096, 424] width 87 height 14
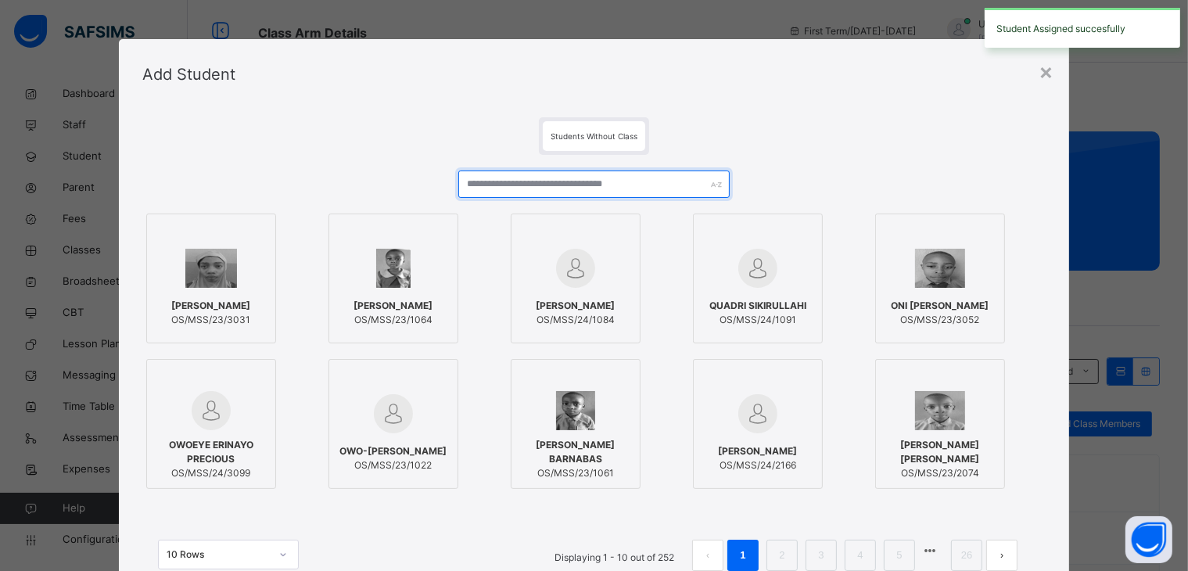
click at [626, 186] on input "text" at bounding box center [593, 183] width 271 height 27
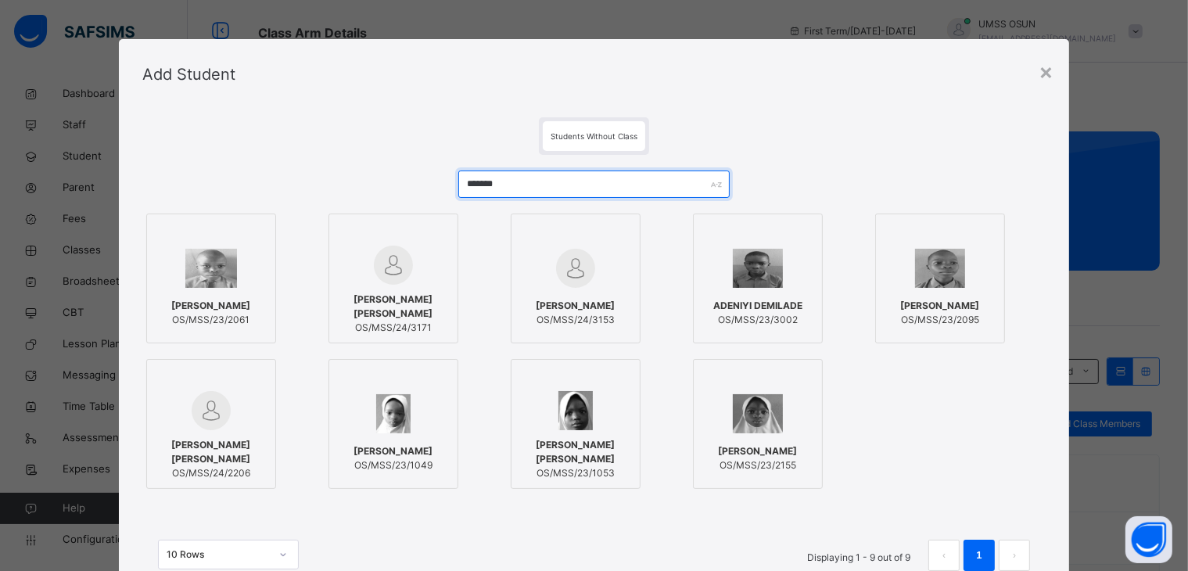
type input "*******"
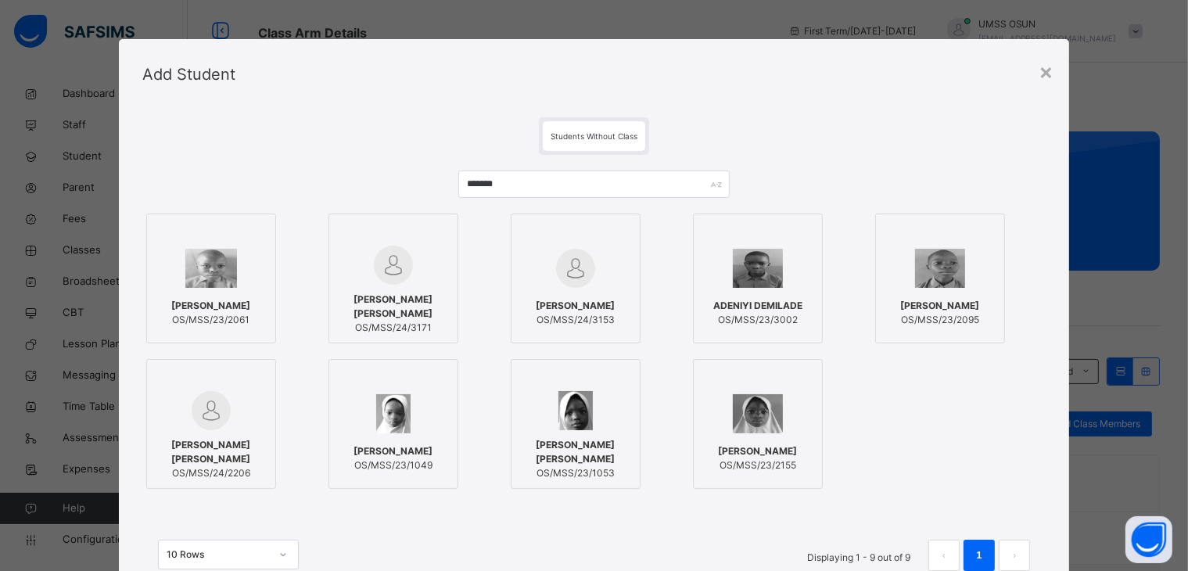
click at [571, 291] on div "ADENIYI EMMANUEL OLUWAJOMILOJU OS/MSS/24/3153" at bounding box center [575, 313] width 113 height 44
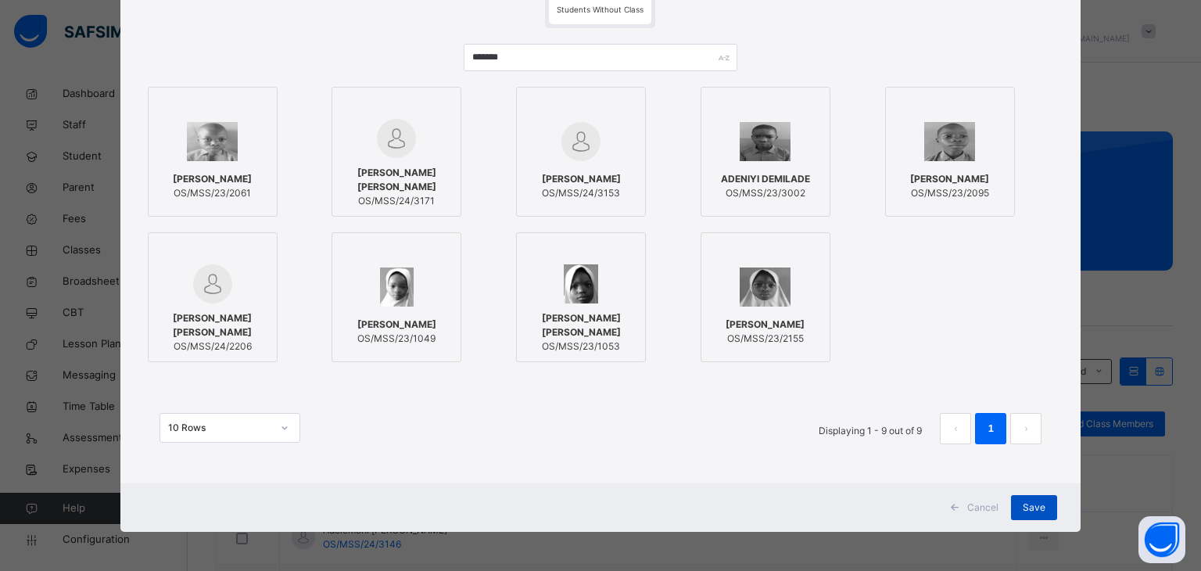
click at [1017, 492] on div "Save" at bounding box center [1034, 507] width 46 height 25
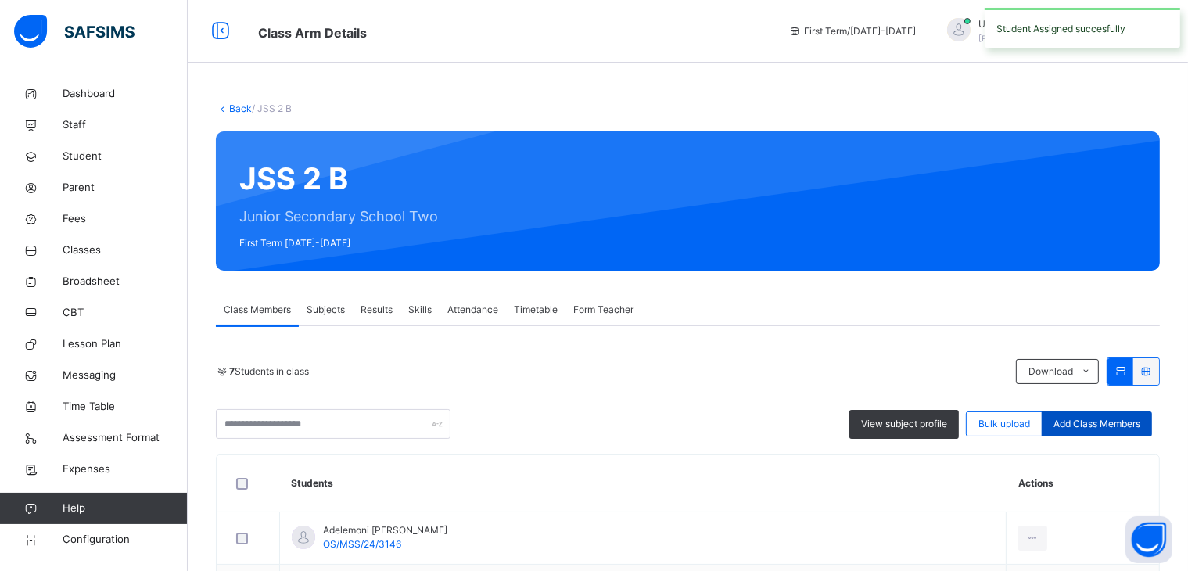
click at [1114, 420] on span "Add Class Members" at bounding box center [1096, 424] width 87 height 14
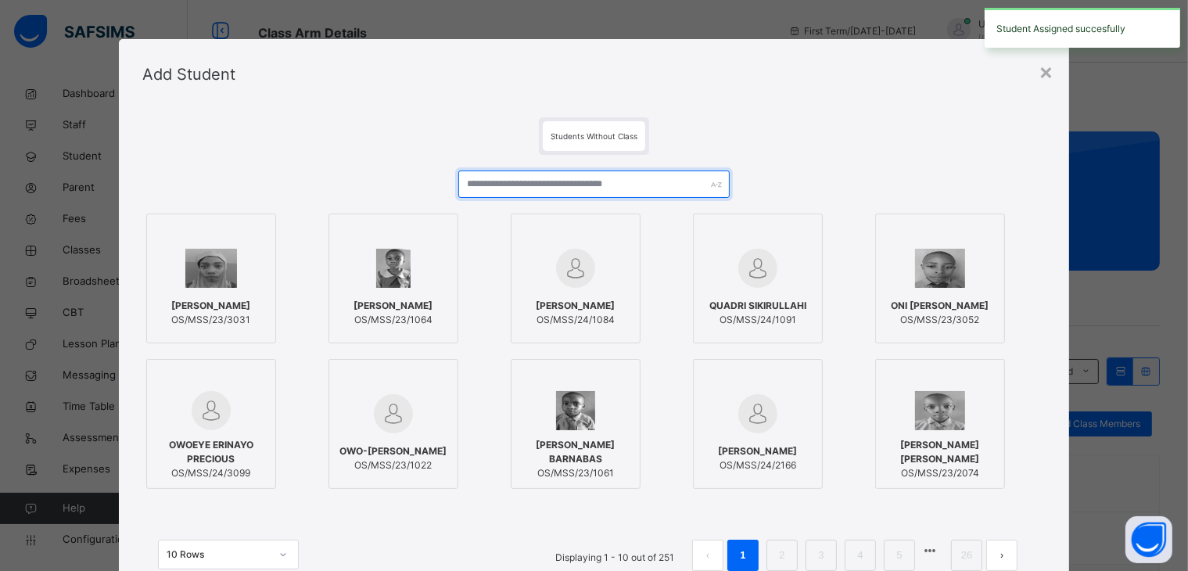
click at [496, 182] on input "text" at bounding box center [593, 183] width 271 height 27
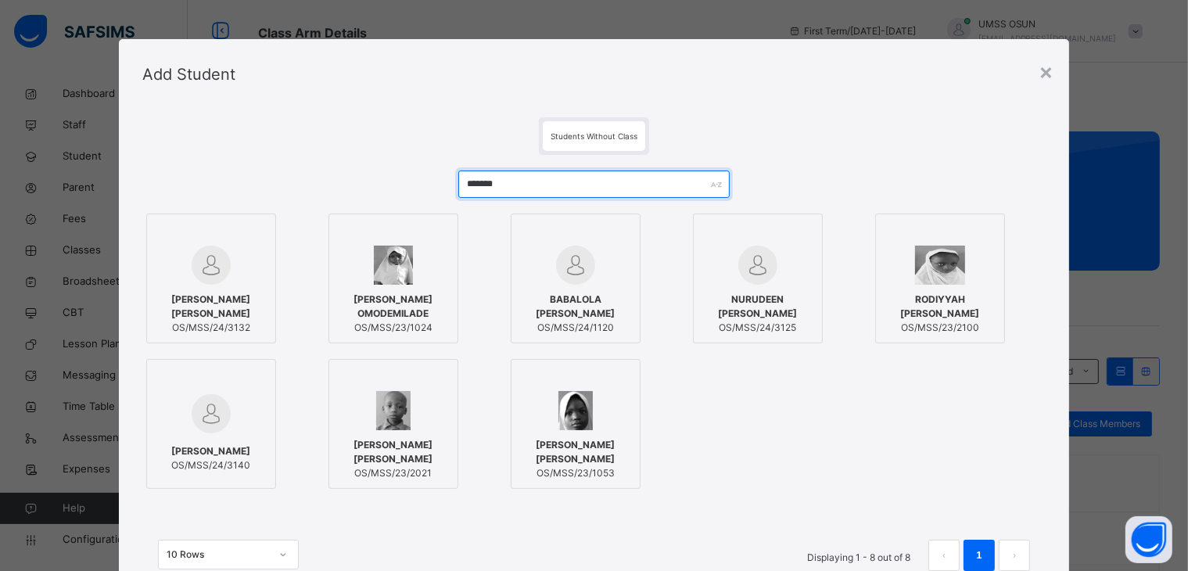
type input "*******"
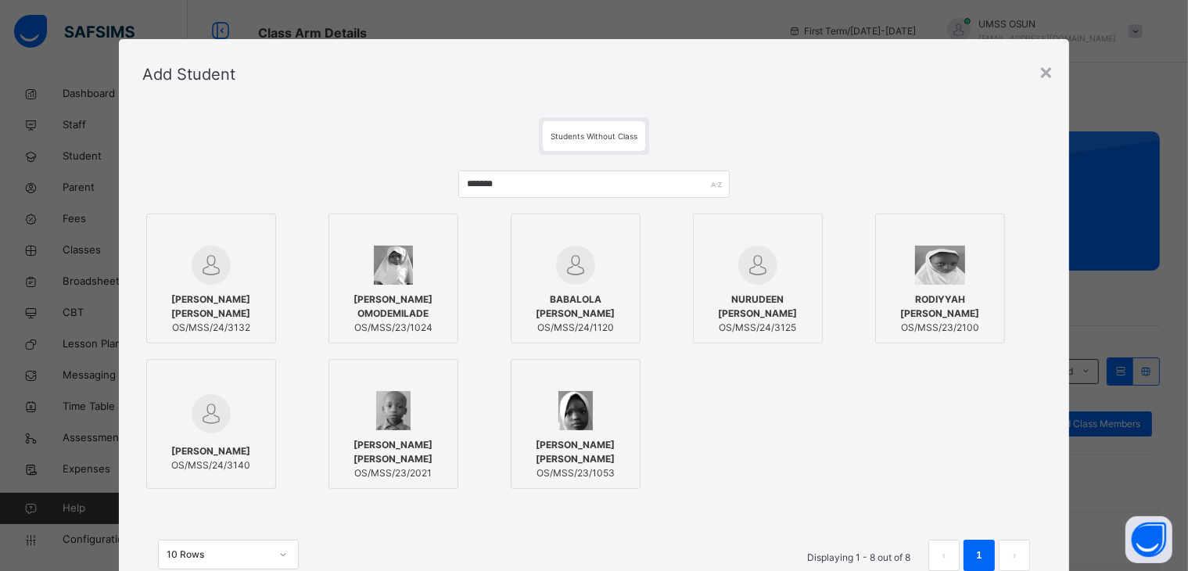
drag, startPoint x: 200, startPoint y: 292, endPoint x: 317, endPoint y: 301, distance: 117.7
click at [200, 291] on div "ADEOGUN OBALOLUWA AYODEJI OS/MSS/24/3132" at bounding box center [211, 314] width 113 height 58
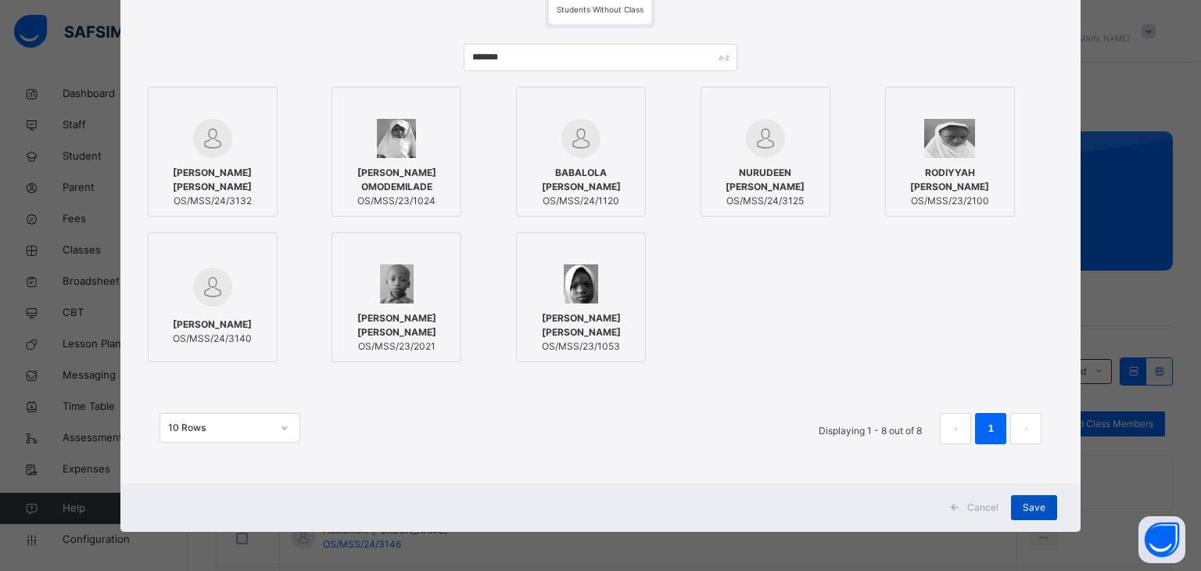
drag, startPoint x: 1057, startPoint y: 506, endPoint x: 1037, endPoint y: 517, distance: 23.1
click at [1047, 492] on div "Cancel Save" at bounding box center [600, 507] width 961 height 48
click at [1035, 492] on span "Save" at bounding box center [1034, 507] width 23 height 14
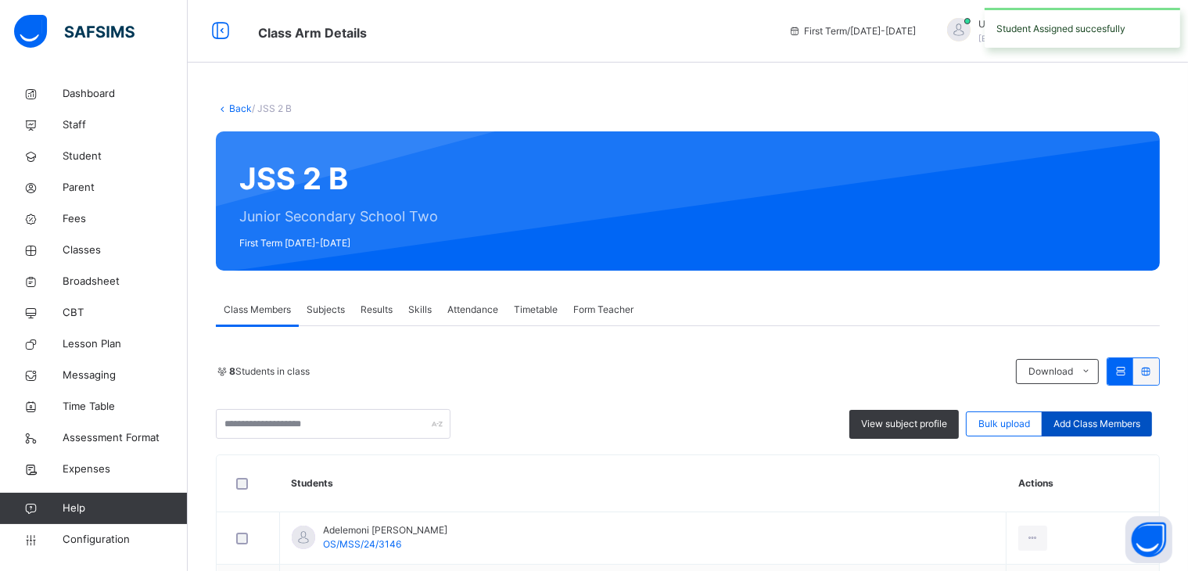
click at [1119, 423] on span "Add Class Members" at bounding box center [1096, 424] width 87 height 14
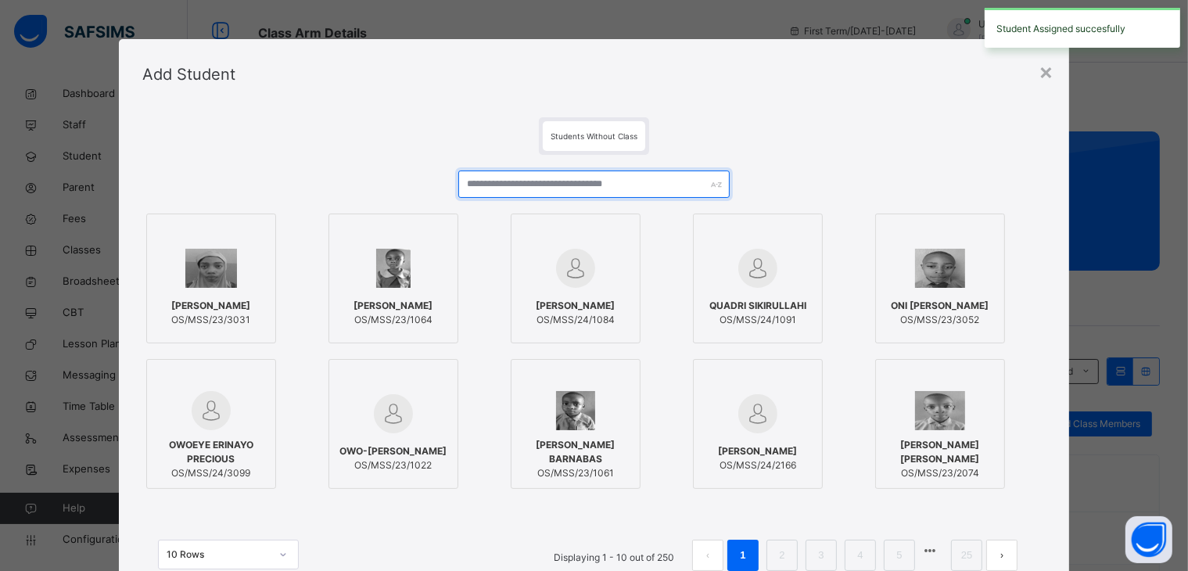
click at [573, 185] on input "text" at bounding box center [593, 183] width 271 height 27
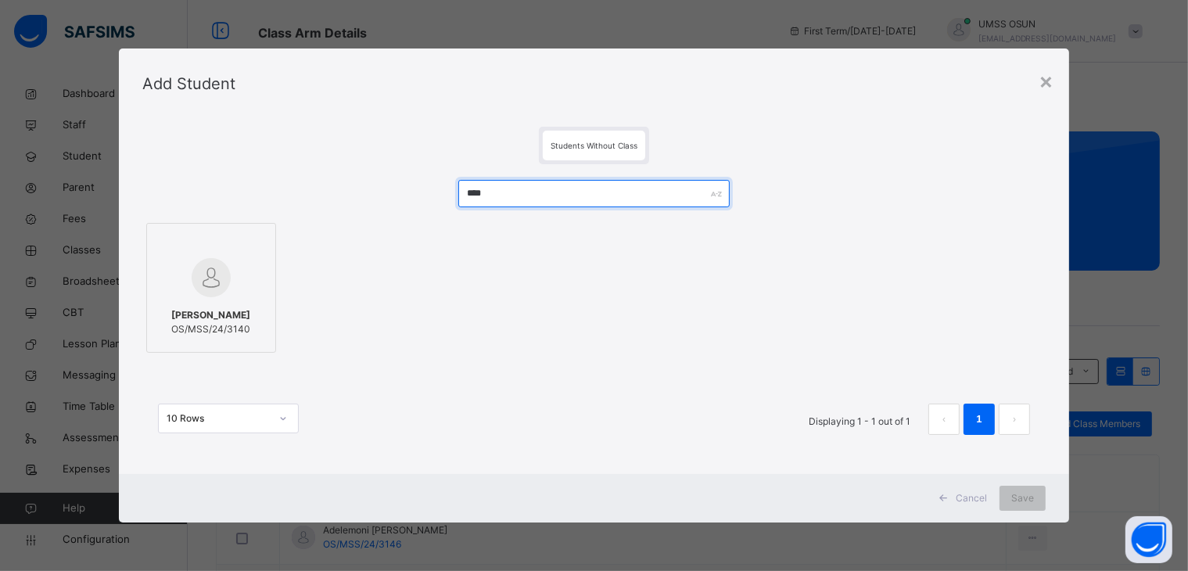
type input "****"
drag, startPoint x: 224, startPoint y: 261, endPoint x: 256, endPoint y: 264, distance: 32.9
click at [224, 261] on img at bounding box center [211, 277] width 39 height 39
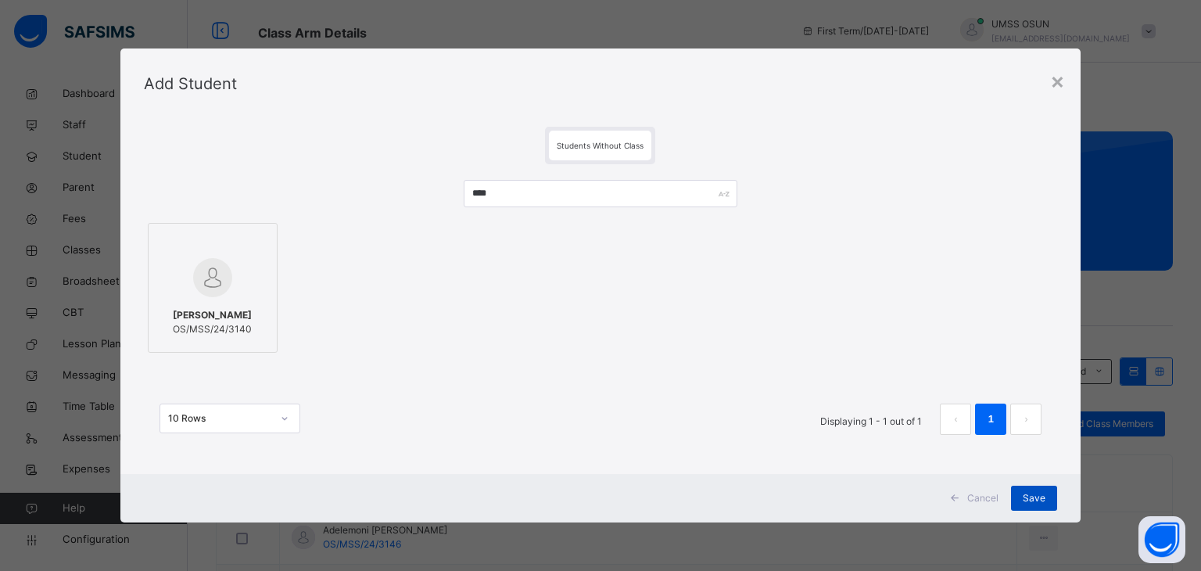
click at [1053, 492] on div "Save" at bounding box center [1034, 498] width 46 height 25
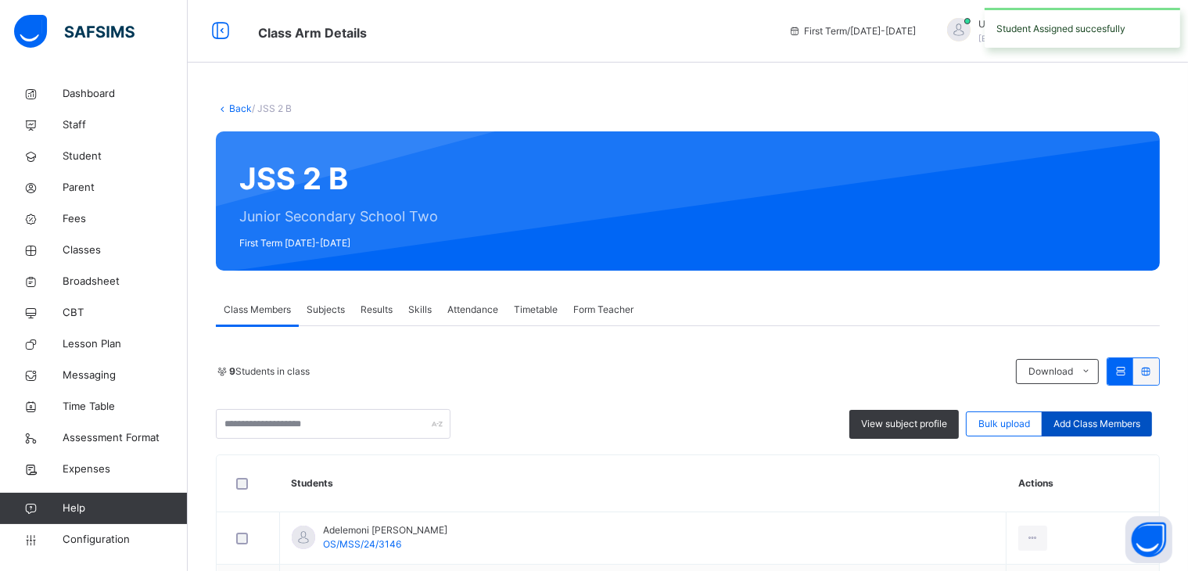
click at [1099, 418] on span "Add Class Members" at bounding box center [1096, 424] width 87 height 14
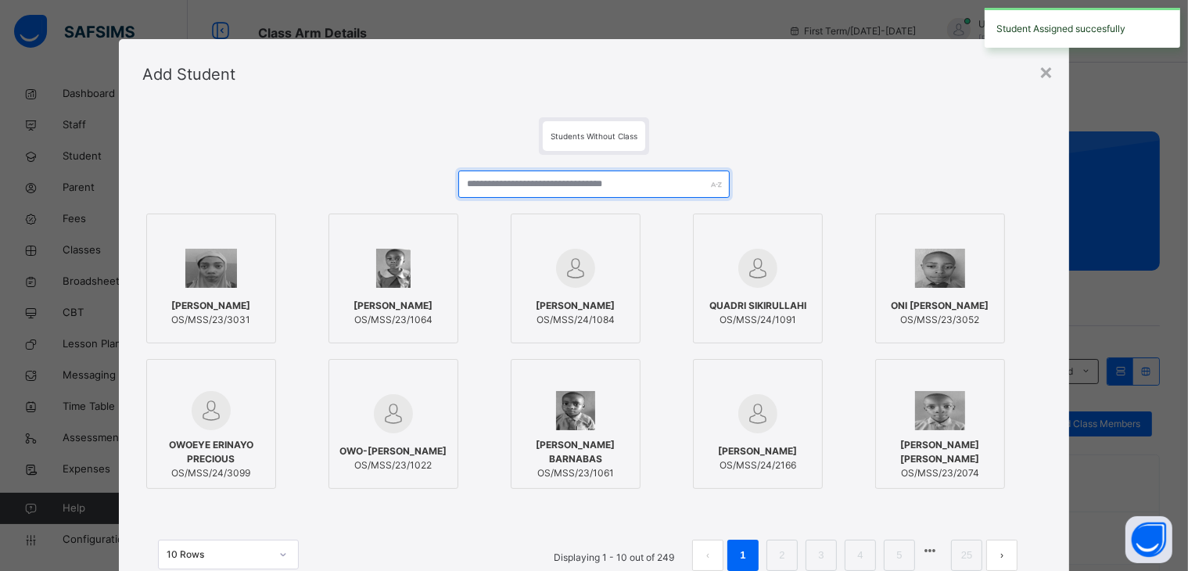
click at [579, 185] on input "text" at bounding box center [593, 183] width 271 height 27
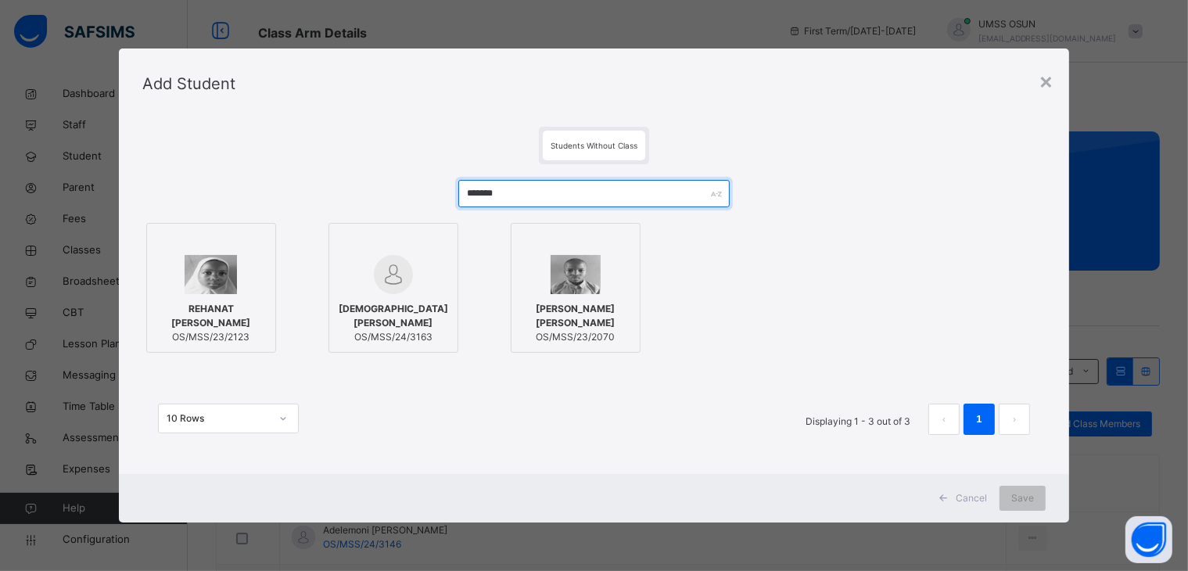
type input "*******"
click at [444, 303] on div "AFOLABI EMMANUEL OS/MSS/24/3163" at bounding box center [393, 323] width 113 height 58
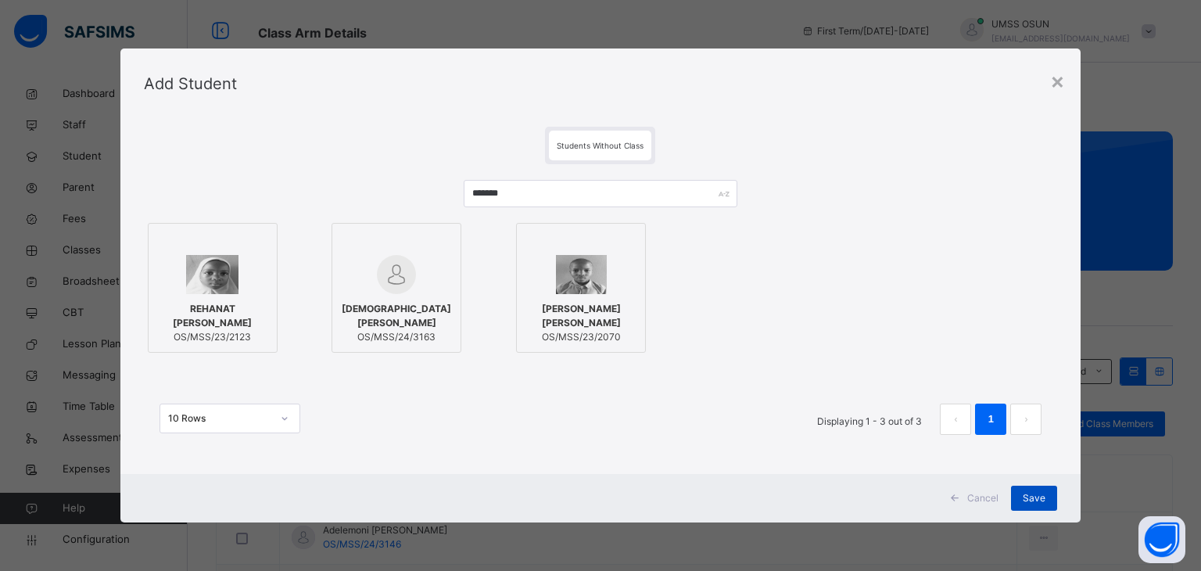
click at [1057, 492] on div "Save" at bounding box center [1034, 498] width 46 height 25
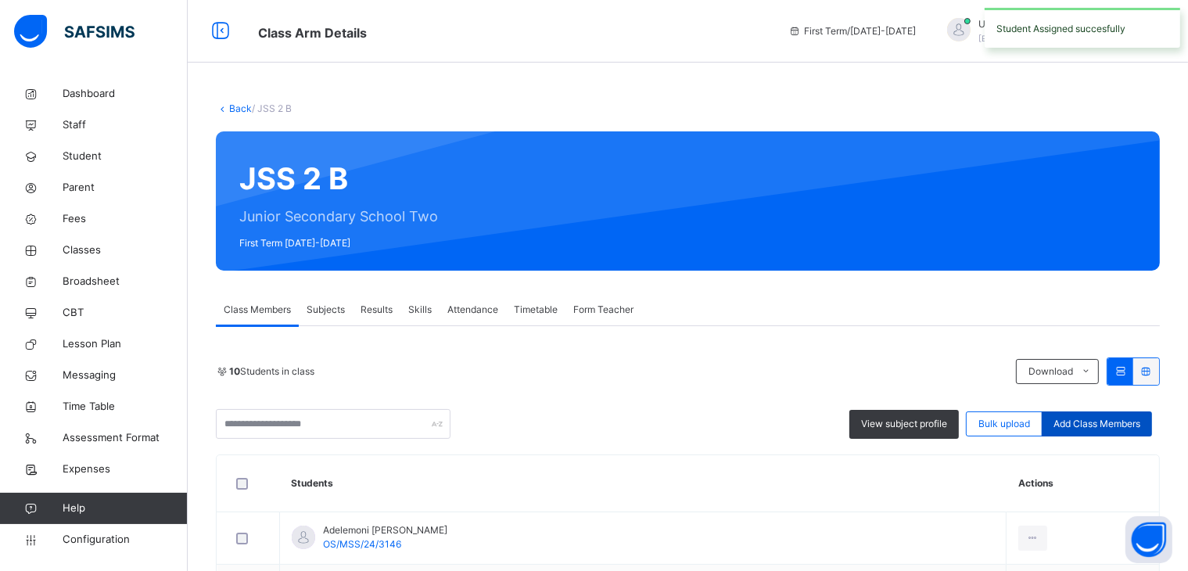
click at [1078, 420] on span "Add Class Members" at bounding box center [1096, 424] width 87 height 14
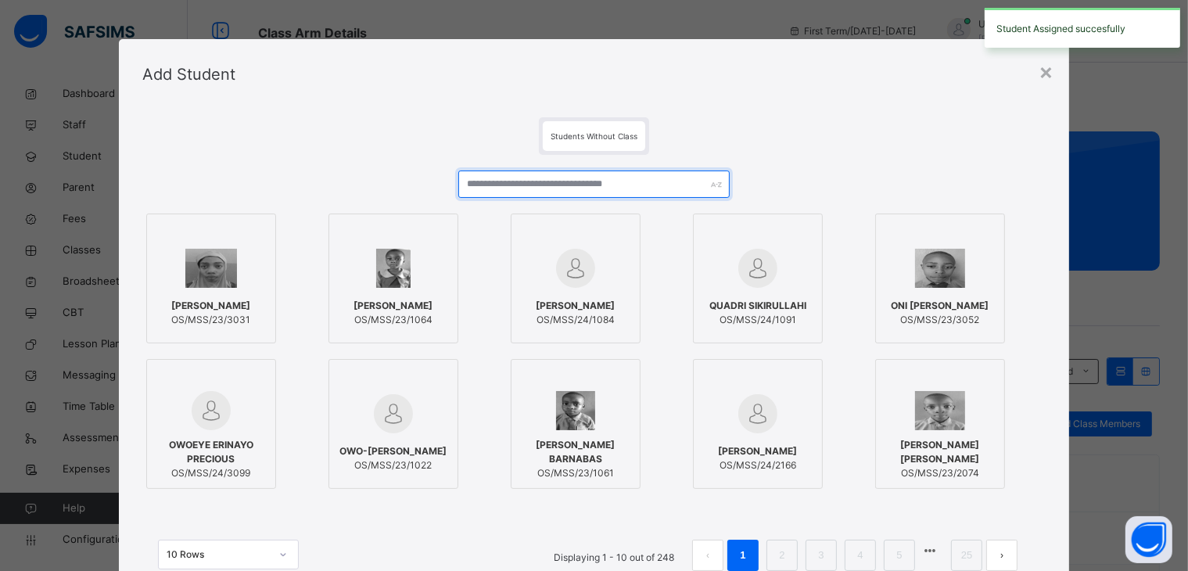
click at [525, 174] on input "text" at bounding box center [593, 183] width 271 height 27
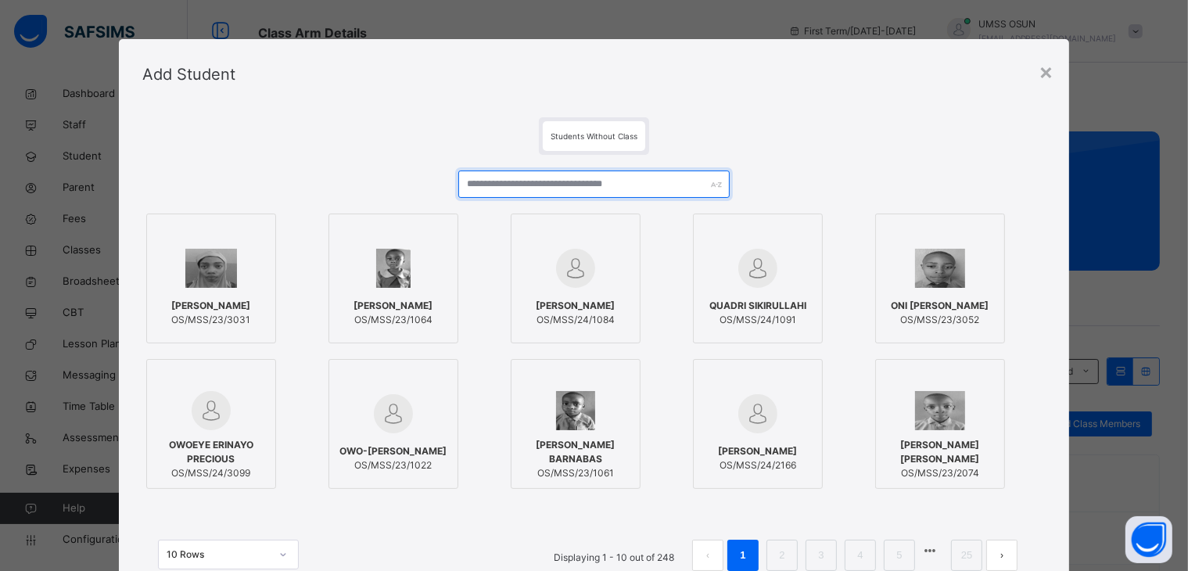
type input "*"
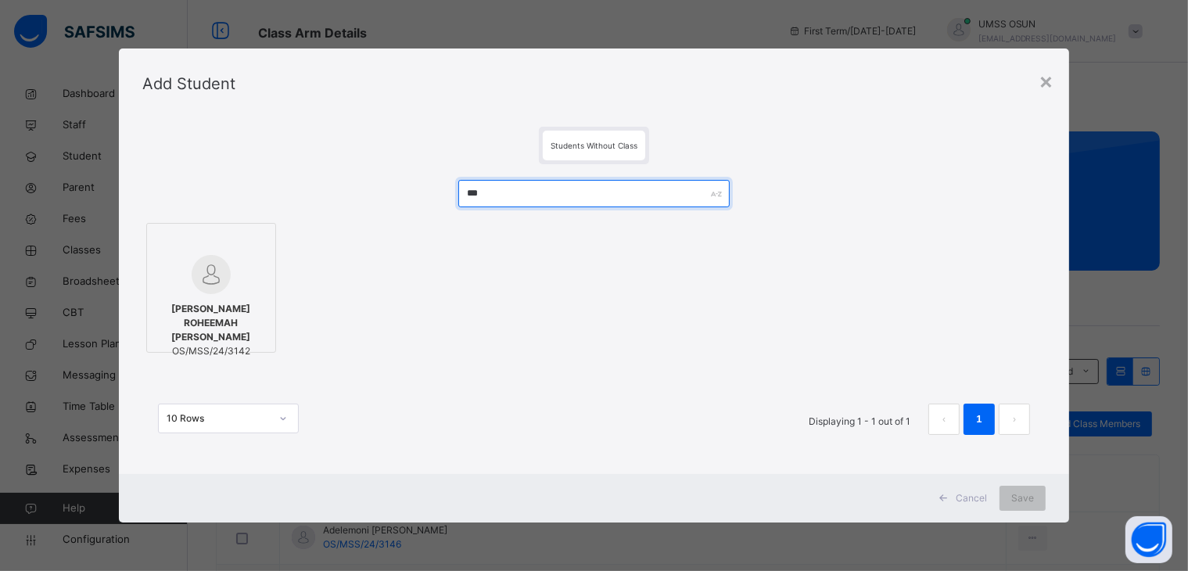
type input "***"
click at [161, 229] on label "AHMED ROHEEMAH TAIWO OS/MSS/24/3142" at bounding box center [211, 288] width 130 height 130
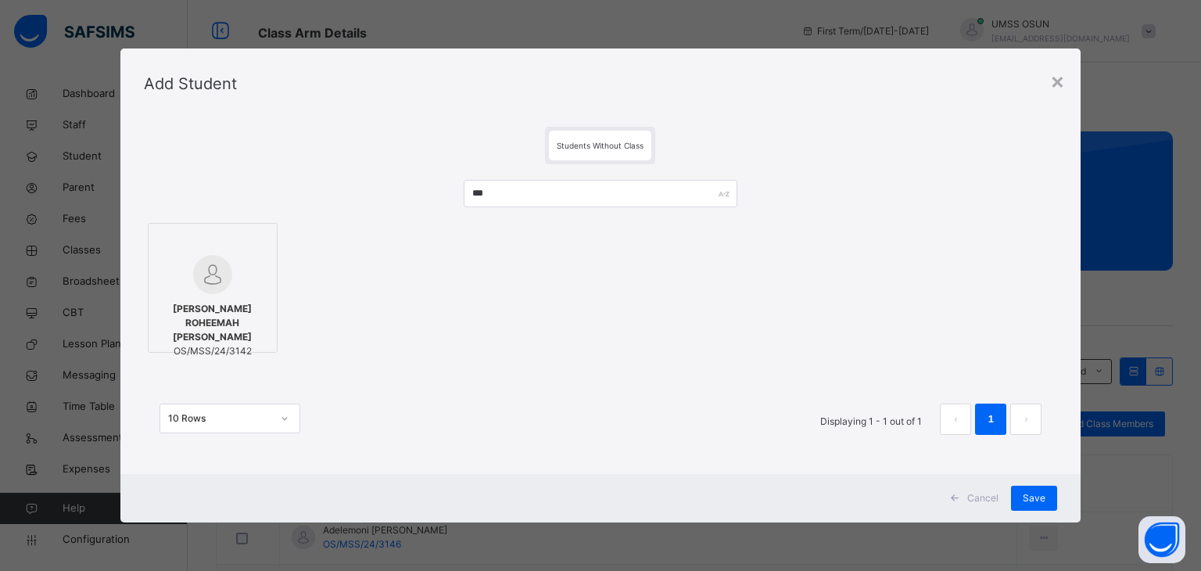
click at [1060, 492] on div "Cancel Save" at bounding box center [600, 498] width 961 height 48
click at [1042, 492] on span "Save" at bounding box center [1034, 498] width 23 height 14
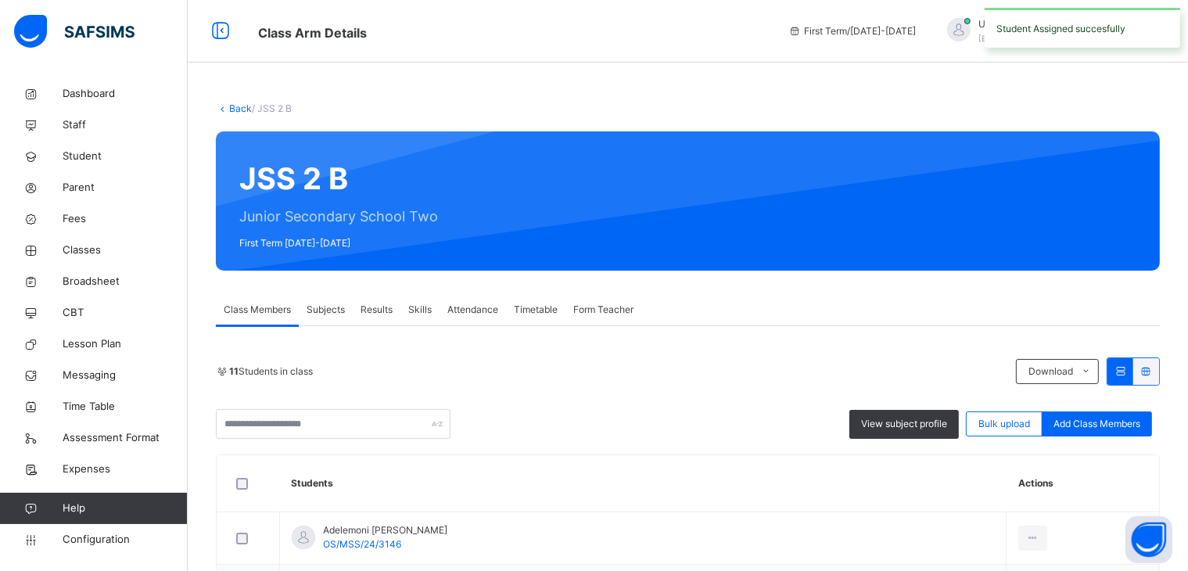
click at [1136, 429] on span "Add Class Members" at bounding box center [1096, 424] width 87 height 14
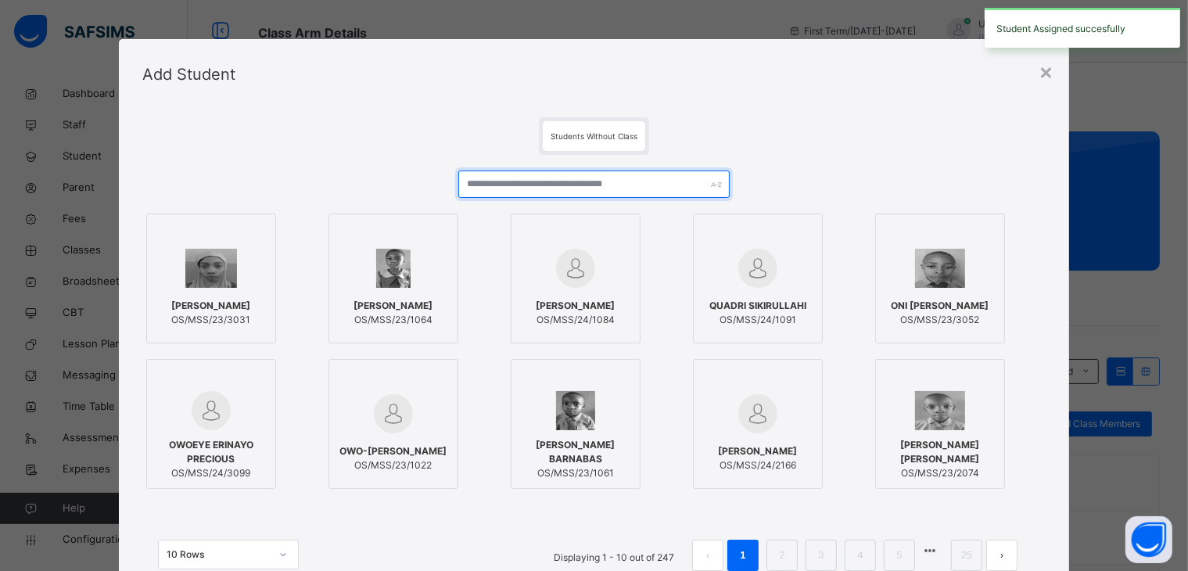
click at [624, 184] on input "text" at bounding box center [593, 183] width 271 height 27
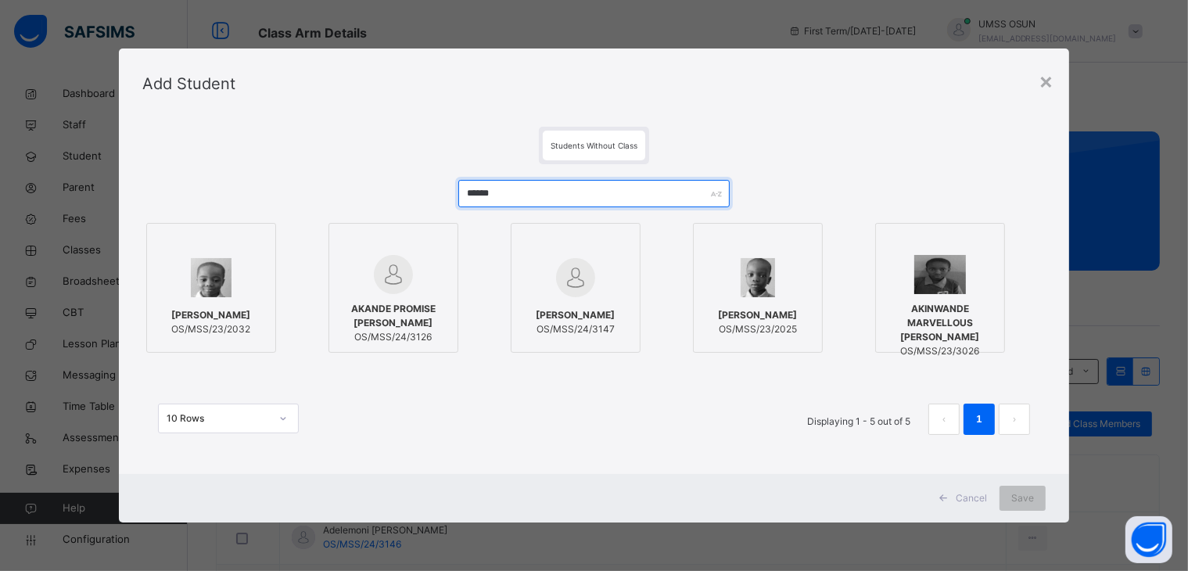
type input "******"
click at [407, 303] on span "AKANDE PROMISE [PERSON_NAME]" at bounding box center [393, 316] width 113 height 28
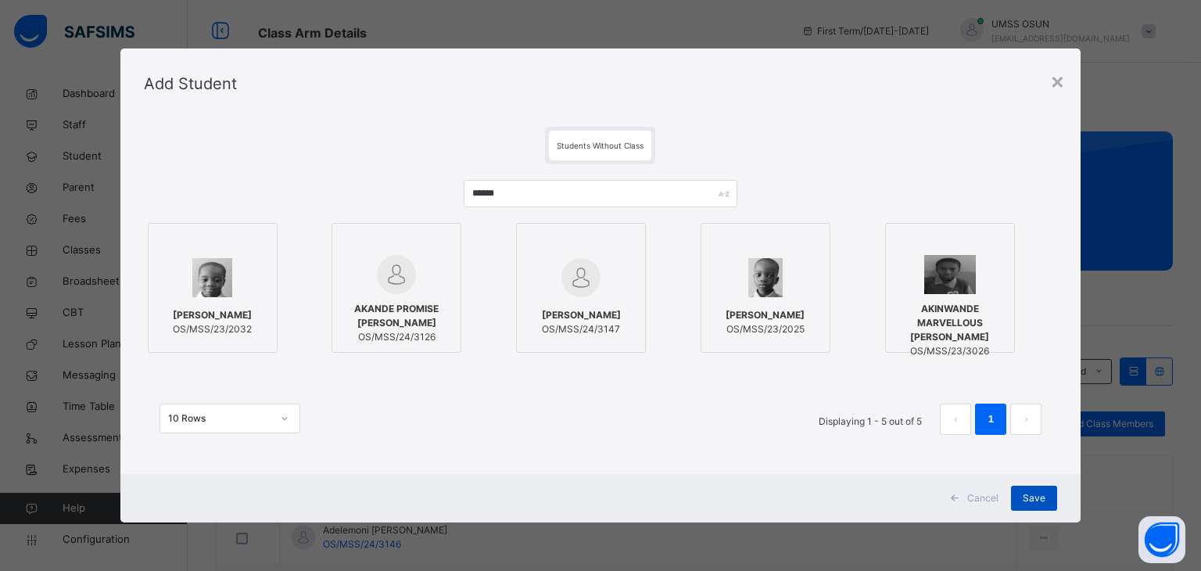
click at [1029, 492] on span "Save" at bounding box center [1034, 498] width 23 height 14
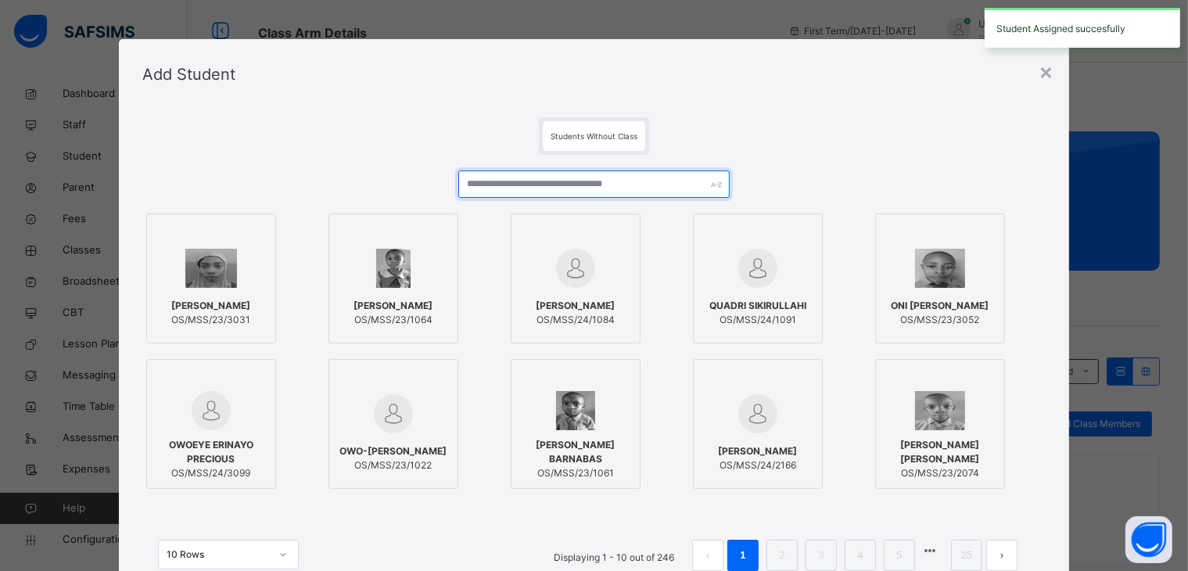
click at [574, 176] on input "text" at bounding box center [593, 183] width 271 height 27
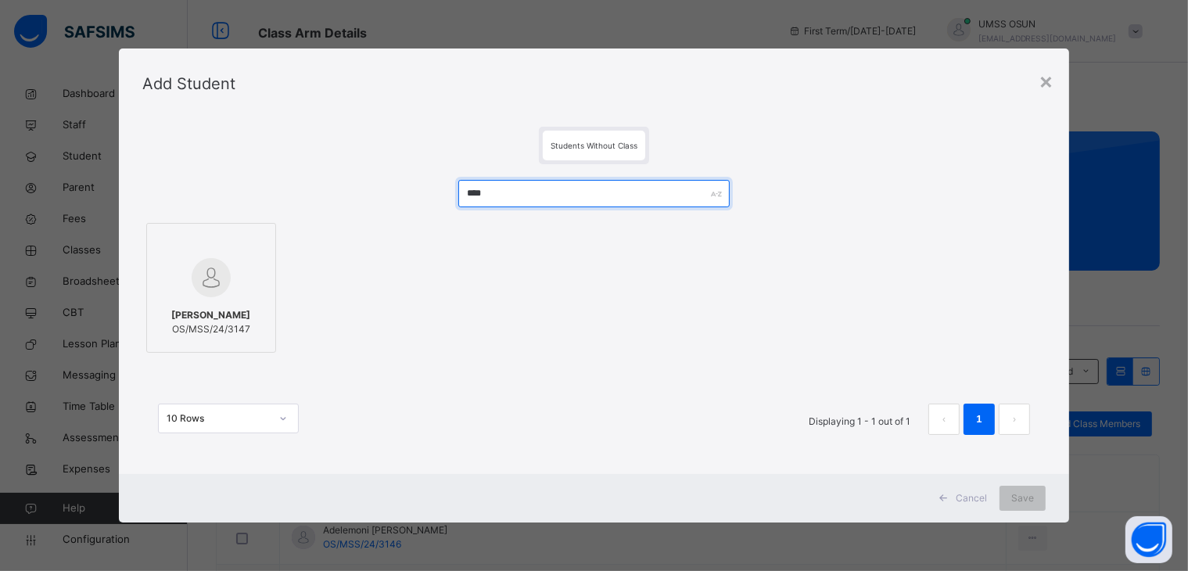
type input "****"
click at [185, 304] on div "[PERSON_NAME] OS/MSS/24/3147" at bounding box center [211, 322] width 113 height 44
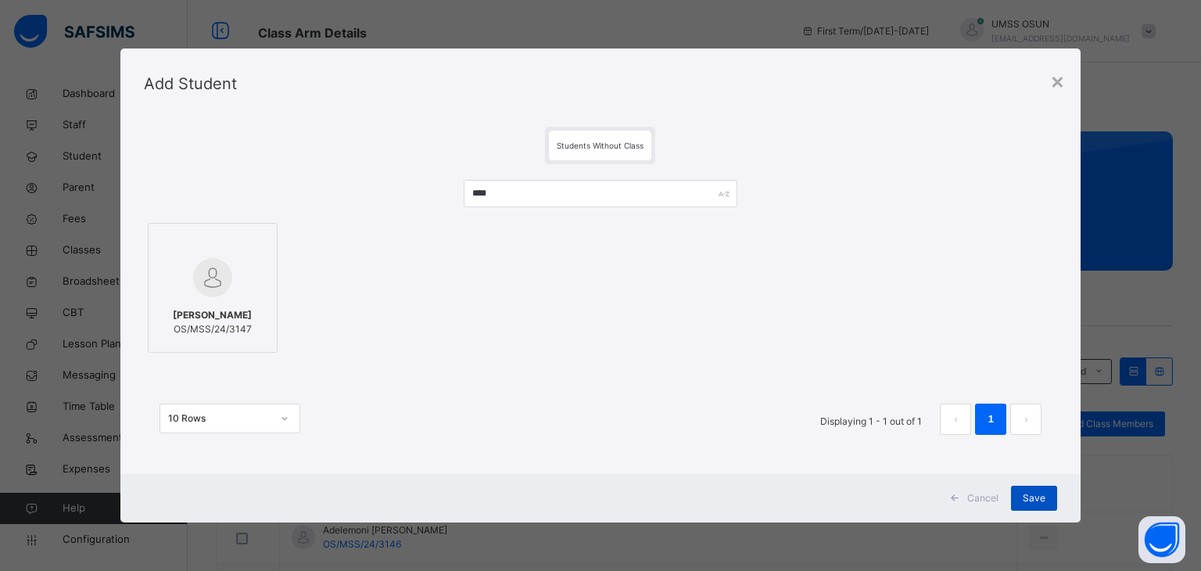
click at [1045, 489] on div "Save" at bounding box center [1034, 498] width 46 height 25
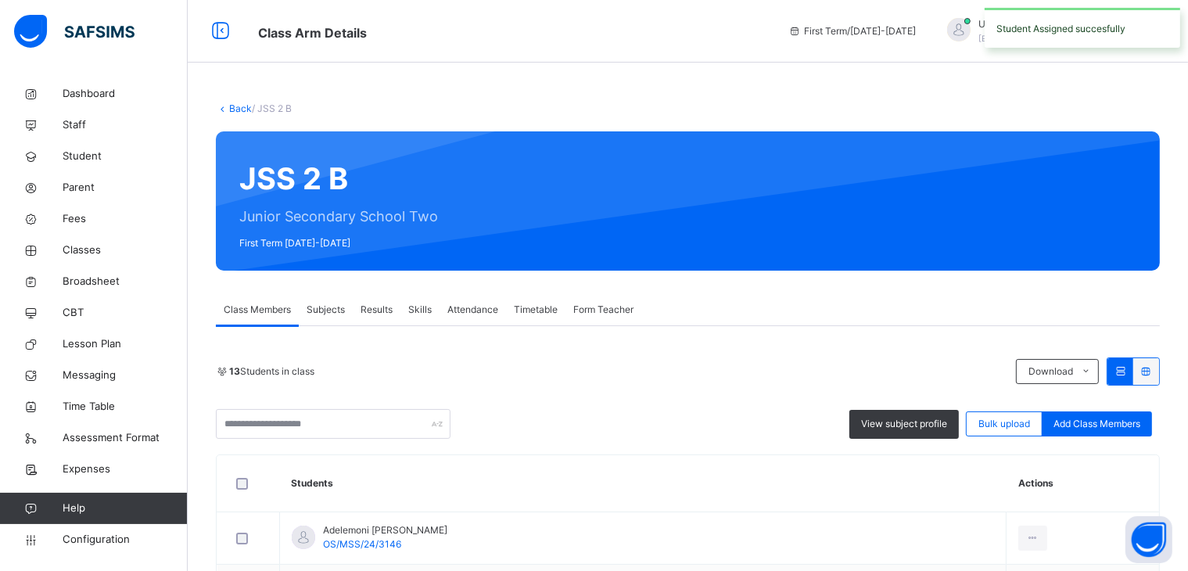
click at [1140, 423] on span "Add Class Members" at bounding box center [1096, 424] width 87 height 14
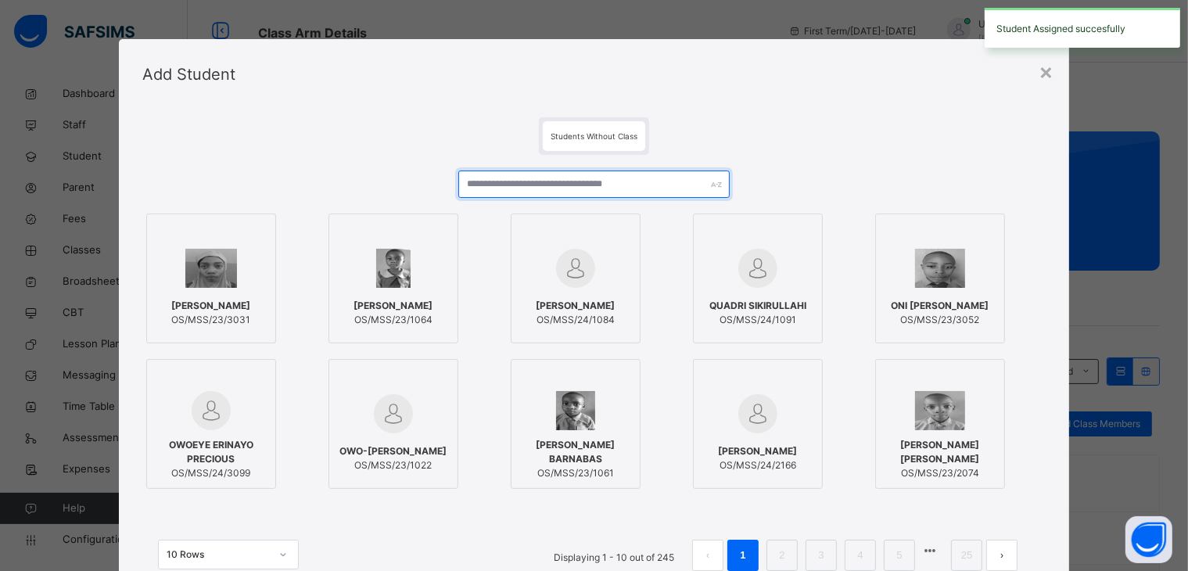
click at [588, 183] on input "text" at bounding box center [593, 183] width 271 height 27
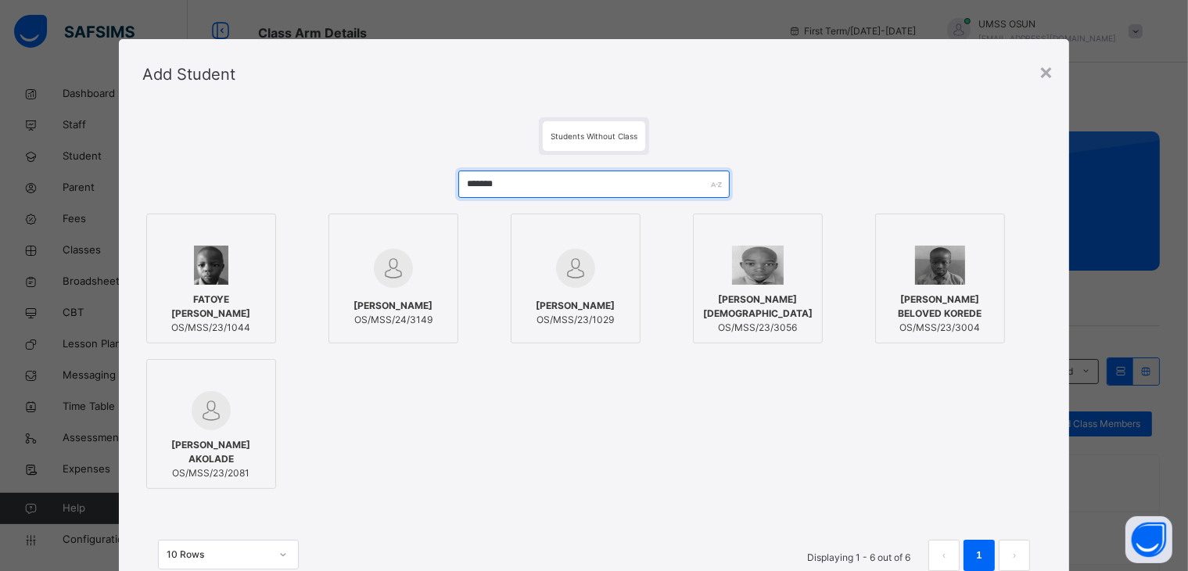
type input "*******"
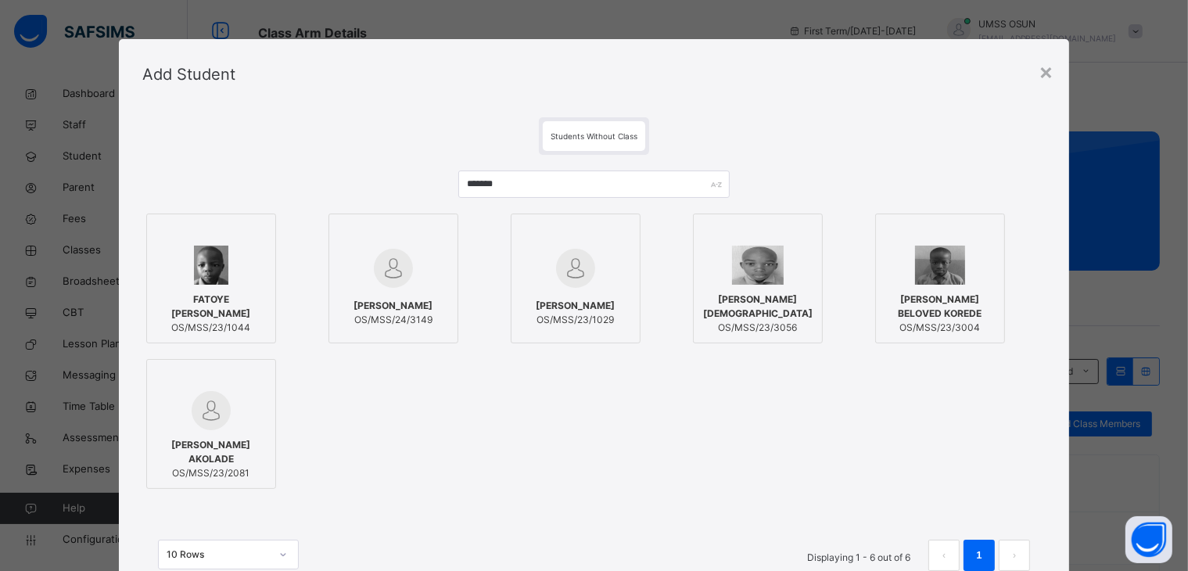
click at [371, 297] on div "[PERSON_NAME] OS/MSS/24/3149" at bounding box center [393, 313] width 113 height 44
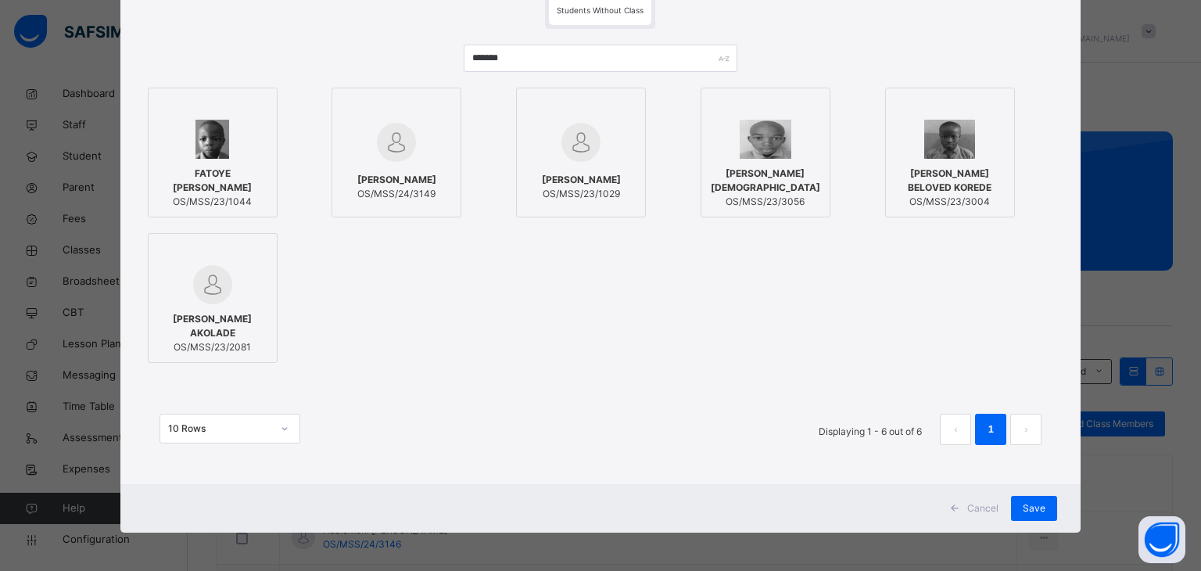
scroll to position [127, 0]
click at [1020, 509] on div "Save" at bounding box center [1034, 507] width 46 height 25
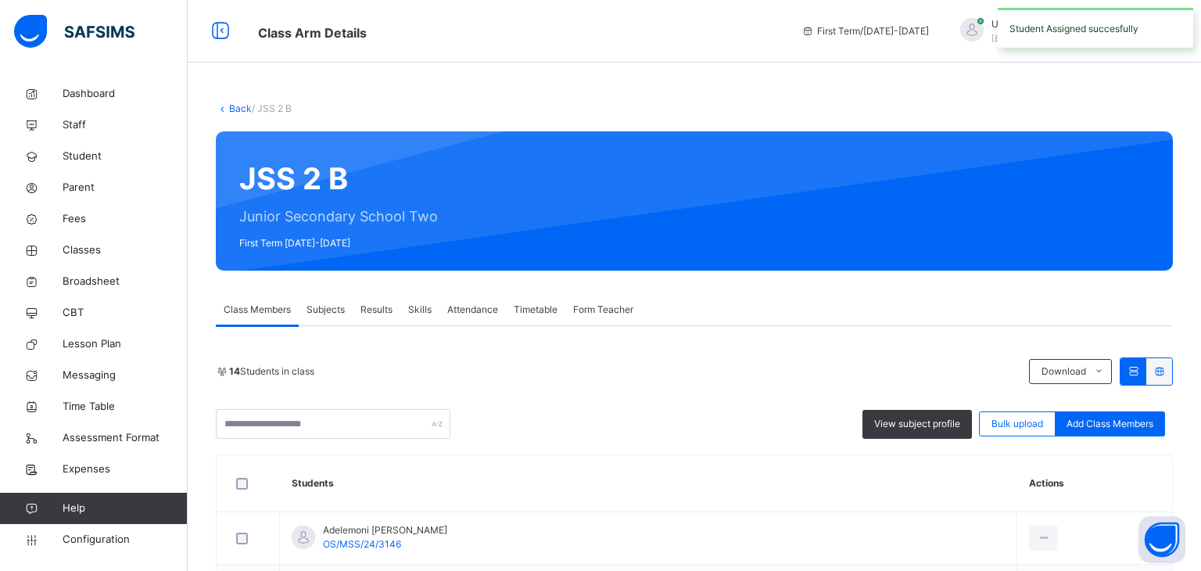
click at [1092, 412] on div "Add Class Members" at bounding box center [1110, 423] width 110 height 25
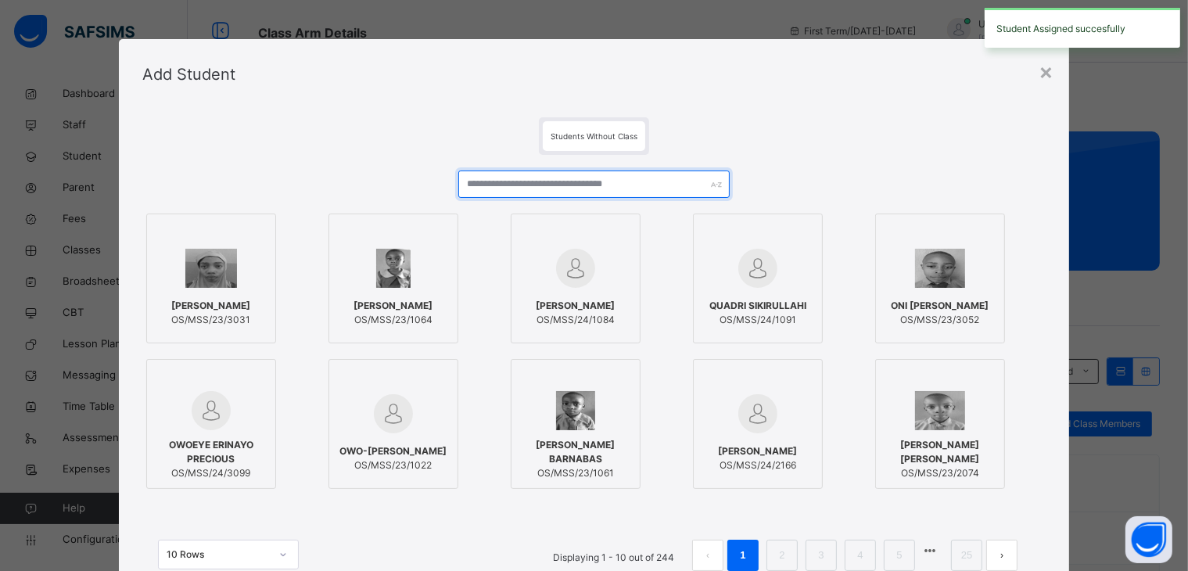
click at [657, 181] on input "text" at bounding box center [593, 183] width 271 height 27
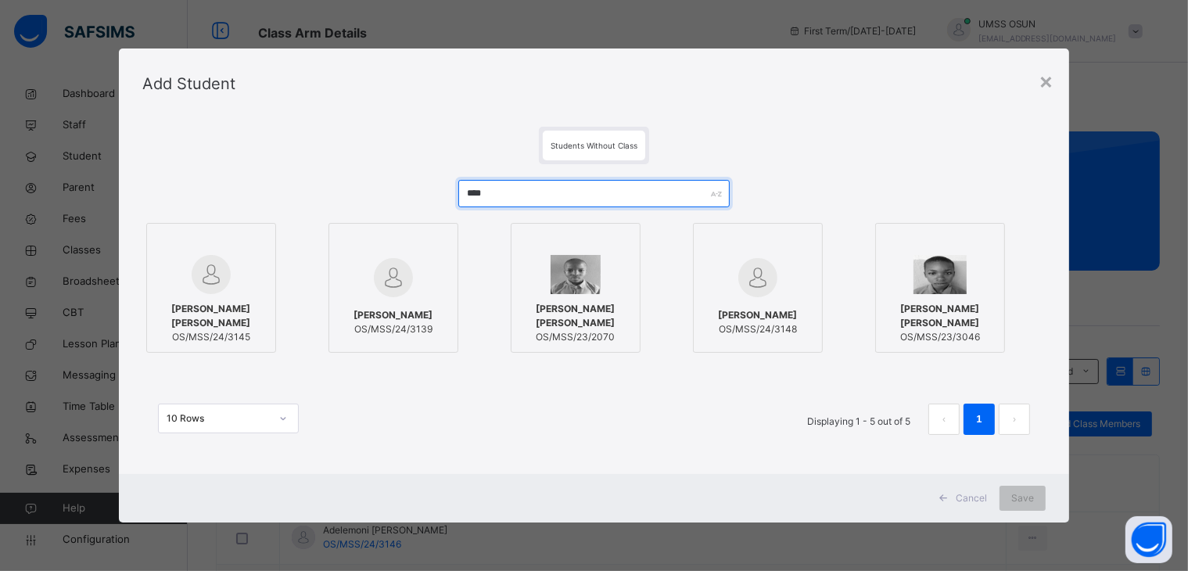
type input "****"
click at [222, 294] on div at bounding box center [211, 274] width 113 height 39
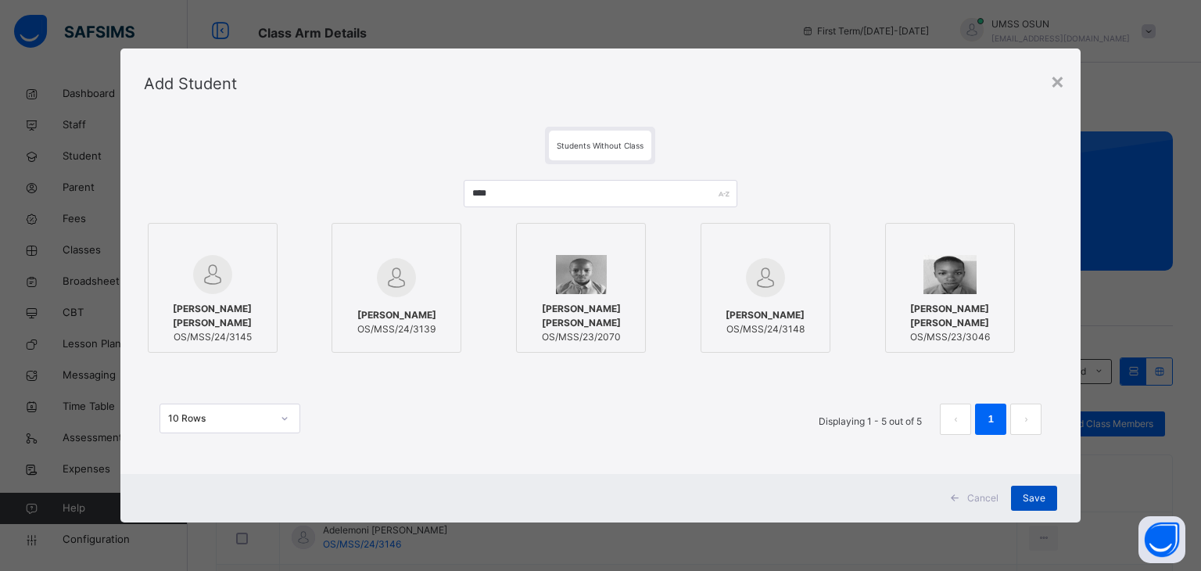
click at [1048, 501] on div "Save" at bounding box center [1034, 498] width 46 height 25
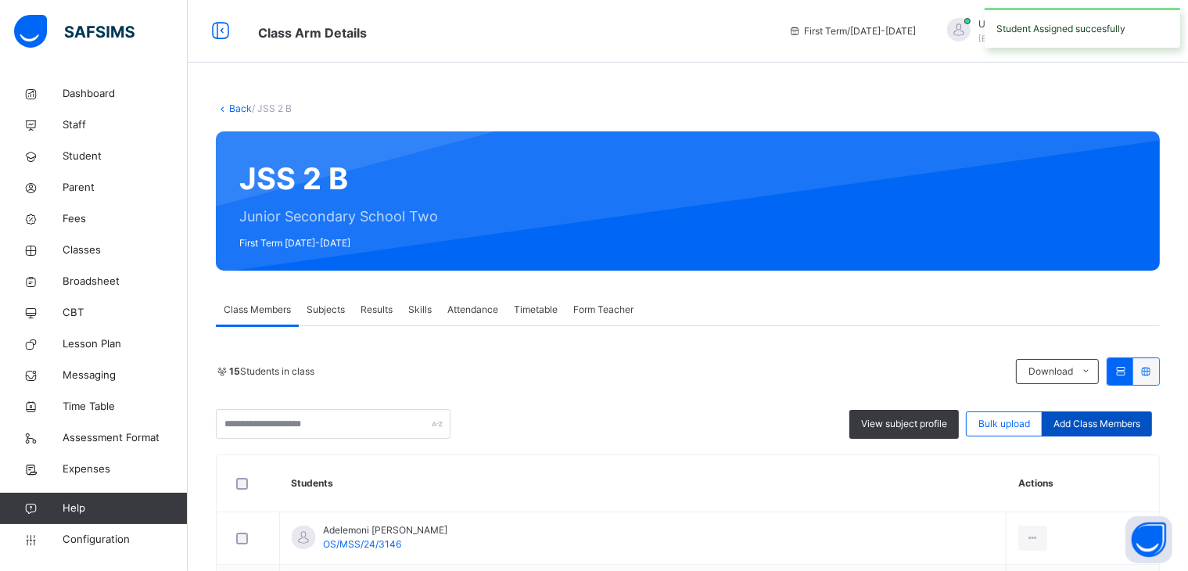
click at [1114, 425] on span "Add Class Members" at bounding box center [1096, 424] width 87 height 14
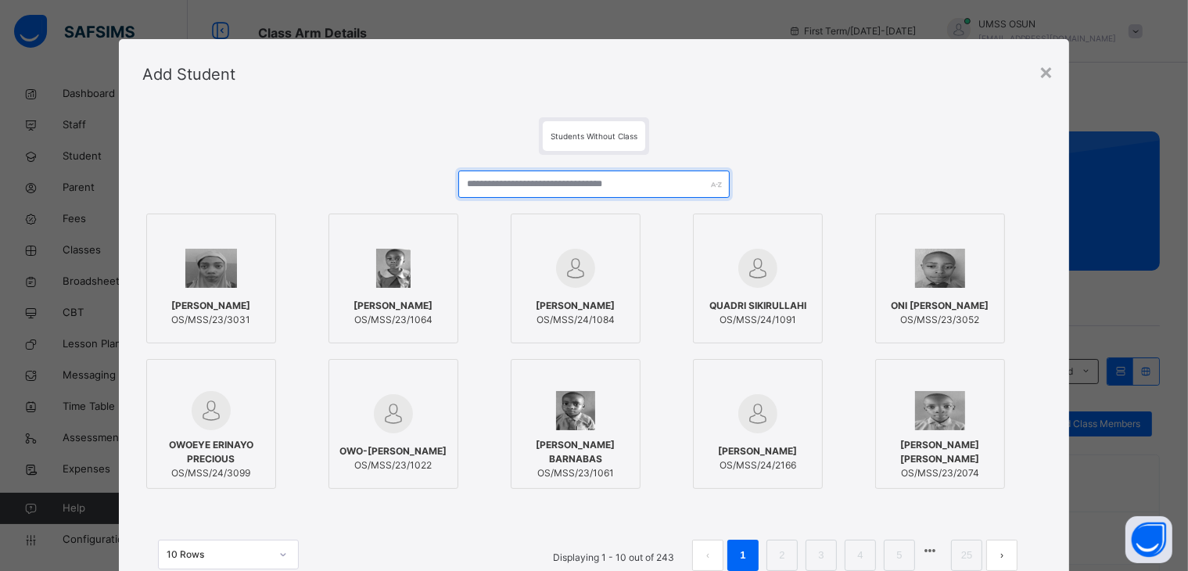
click at [554, 181] on input "text" at bounding box center [593, 183] width 271 height 27
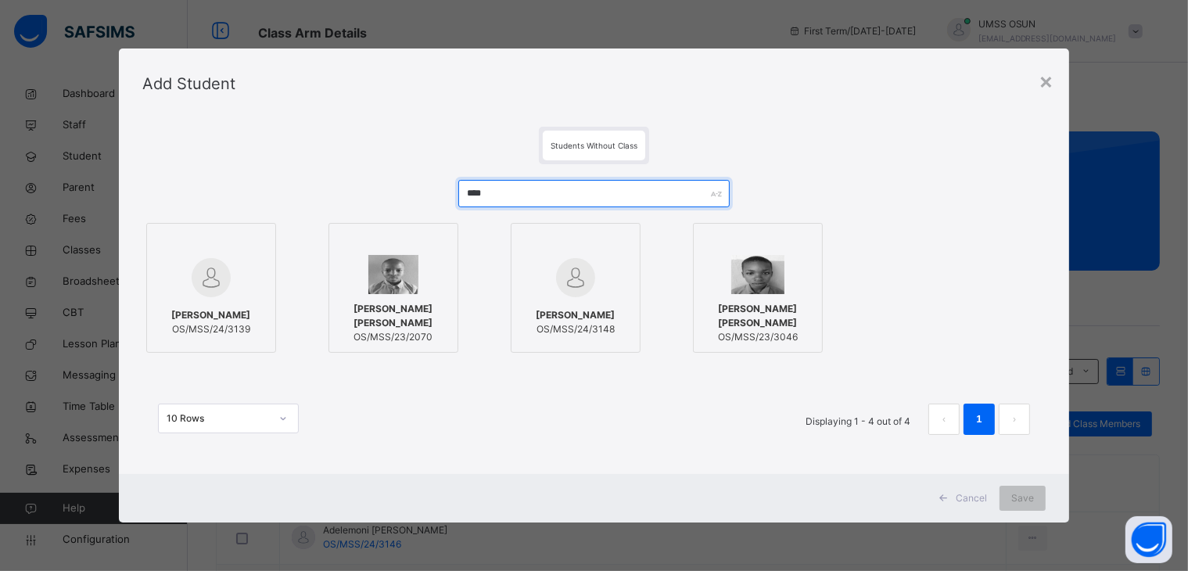
type input "****"
click at [221, 289] on img at bounding box center [211, 277] width 39 height 39
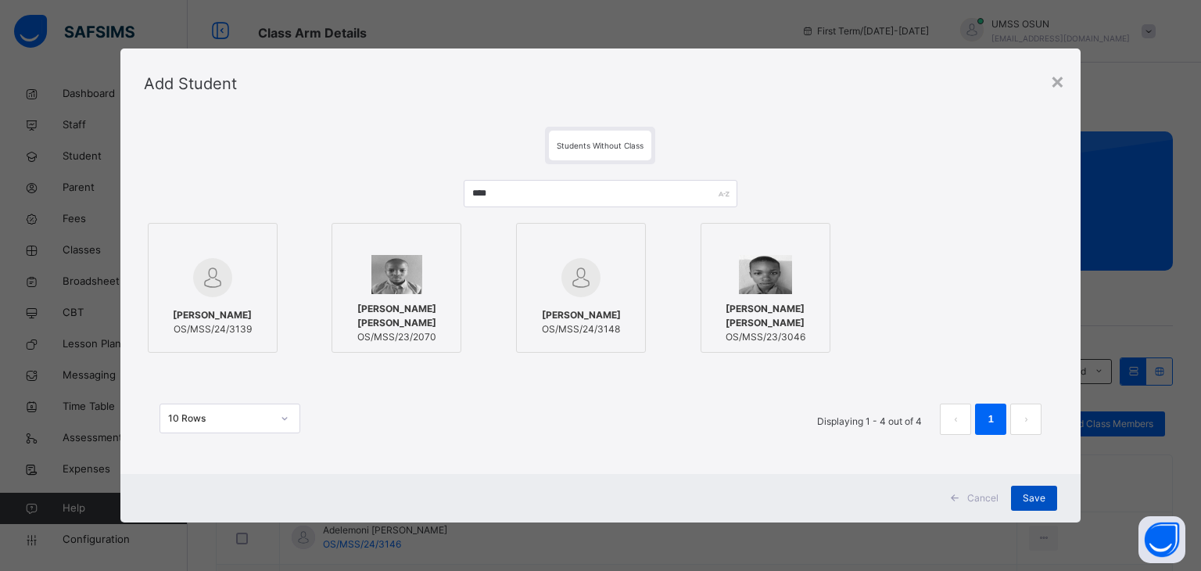
click at [1034, 492] on span "Save" at bounding box center [1034, 498] width 23 height 14
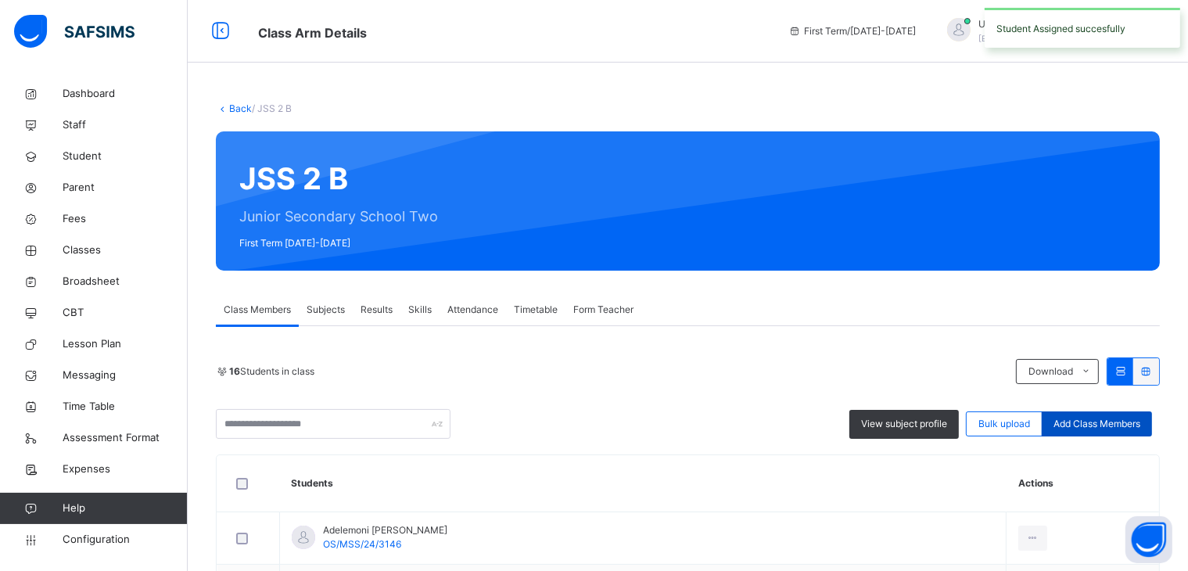
click at [1060, 421] on div "Add Class Members" at bounding box center [1097, 423] width 110 height 25
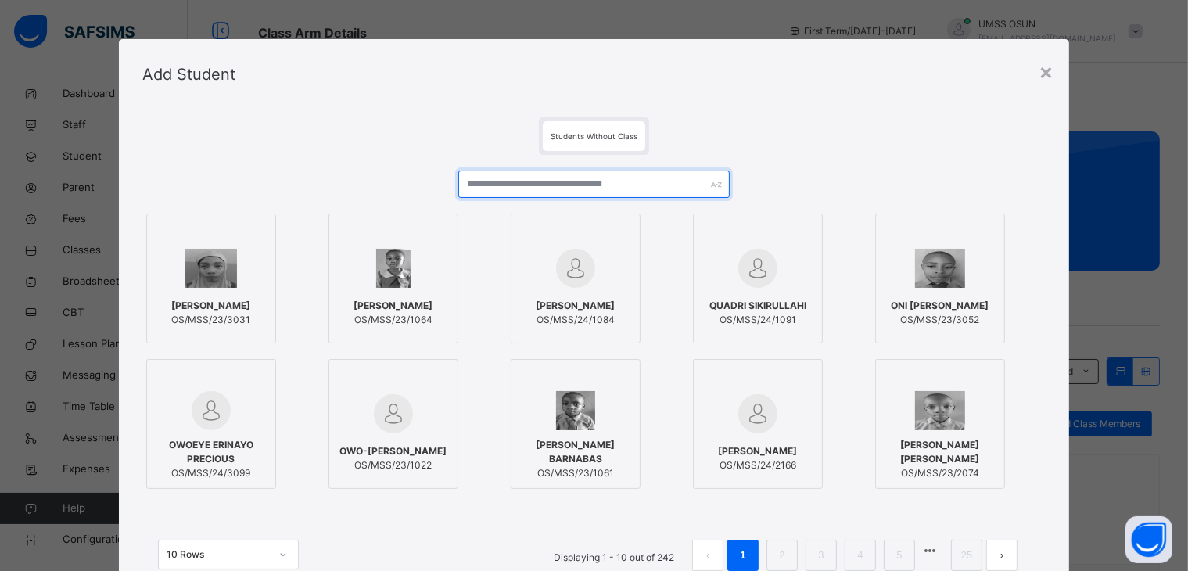
click at [679, 193] on input "text" at bounding box center [593, 183] width 271 height 27
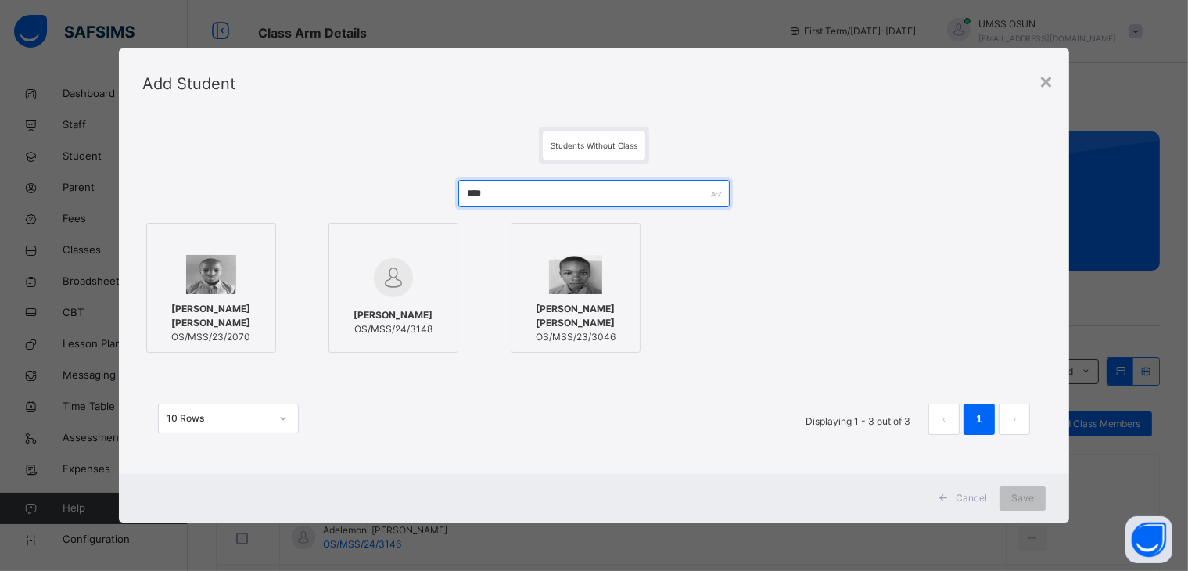
type input "****"
click at [406, 279] on img at bounding box center [393, 277] width 39 height 39
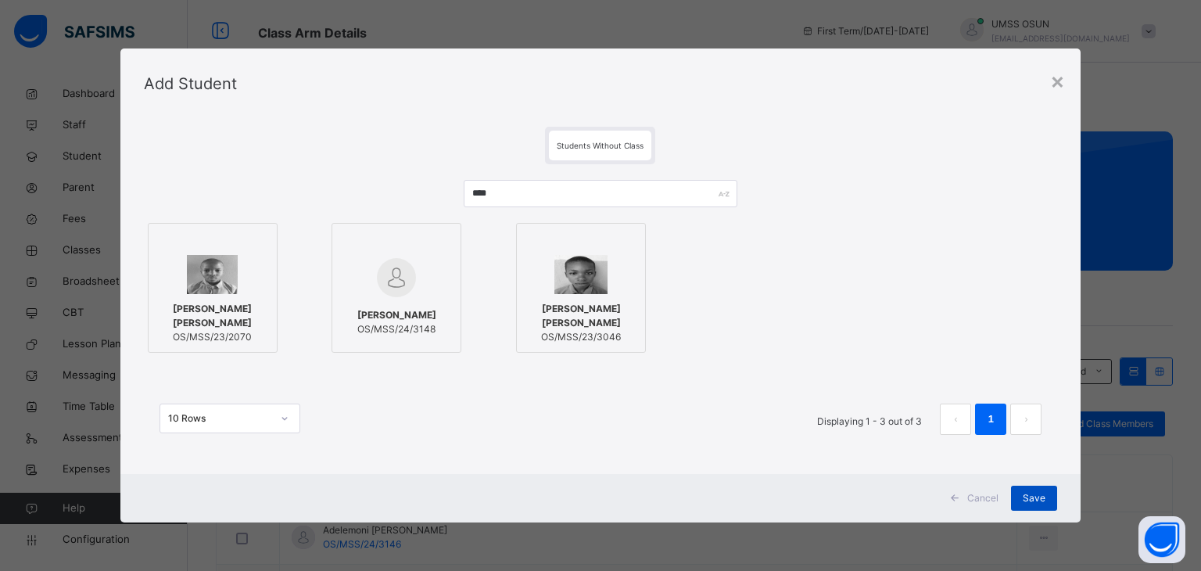
click at [1023, 493] on div "Save" at bounding box center [1034, 498] width 46 height 25
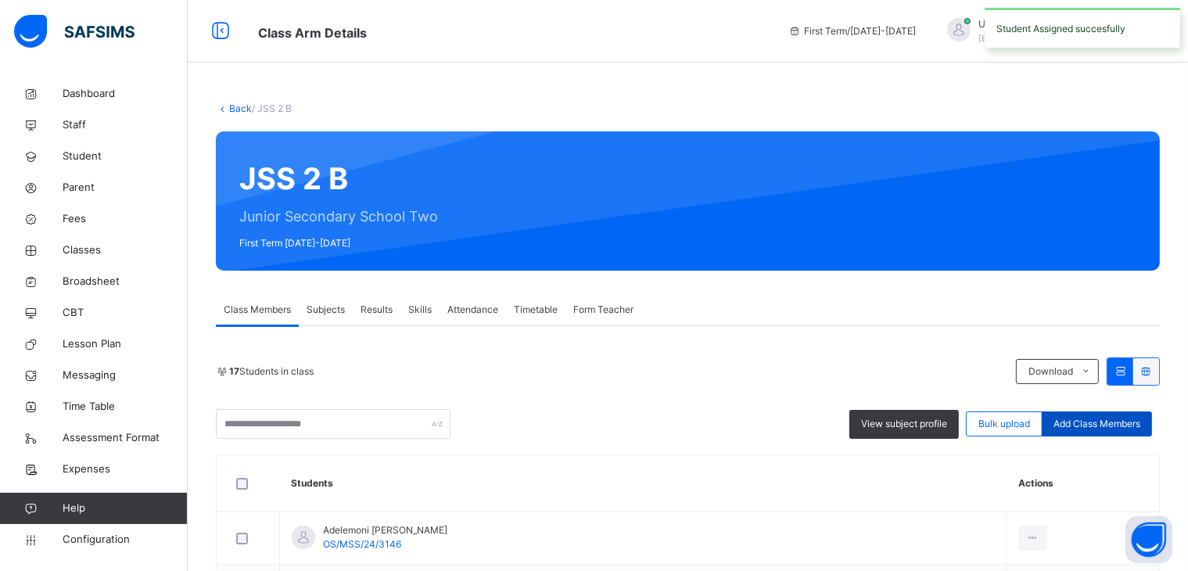
click at [1140, 418] on span "Add Class Members" at bounding box center [1096, 424] width 87 height 14
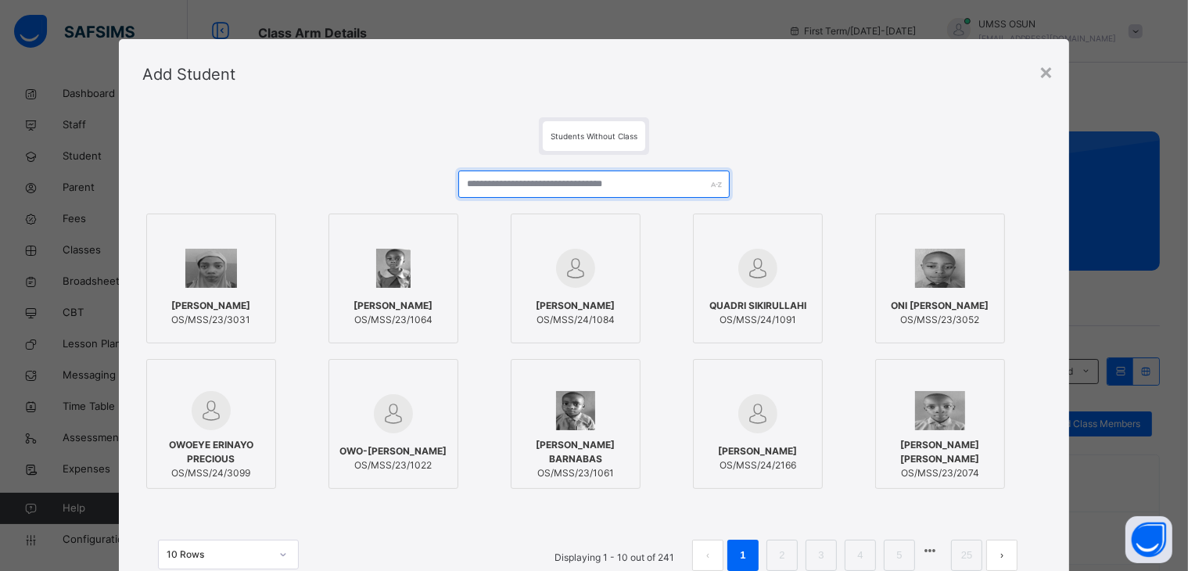
click at [517, 195] on input "text" at bounding box center [593, 183] width 271 height 27
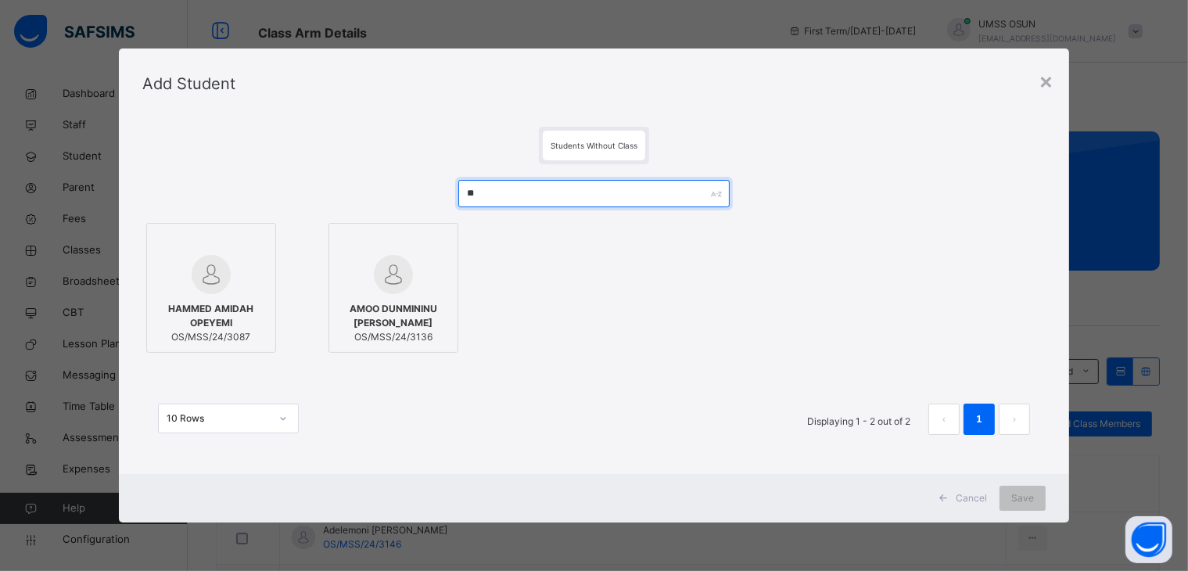
type input "**"
click at [414, 291] on div at bounding box center [393, 274] width 113 height 39
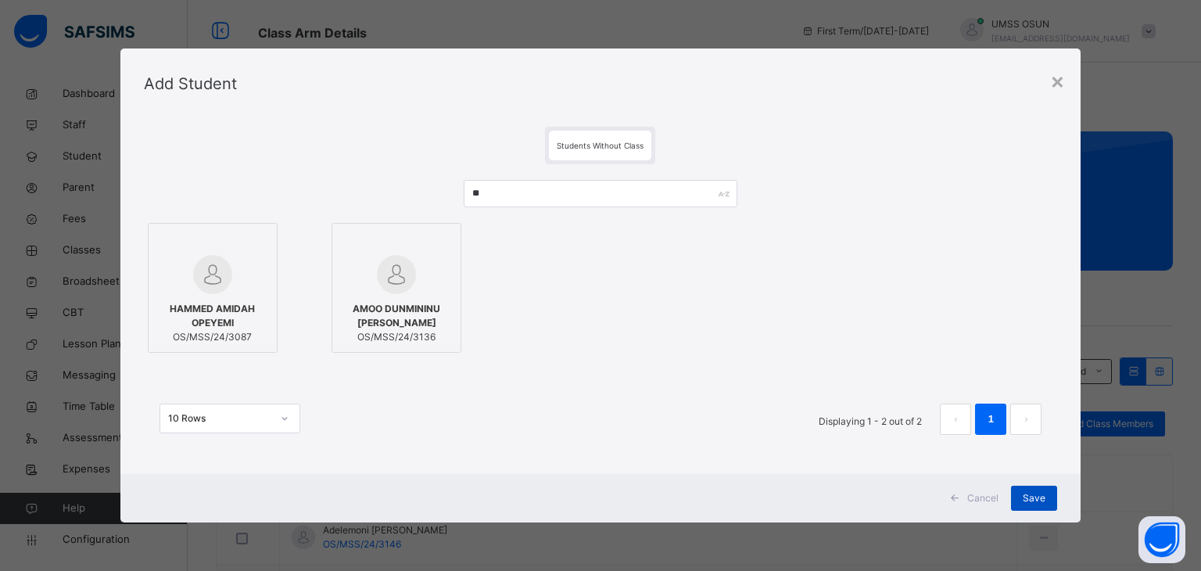
click at [1035, 496] on span "Save" at bounding box center [1034, 498] width 23 height 14
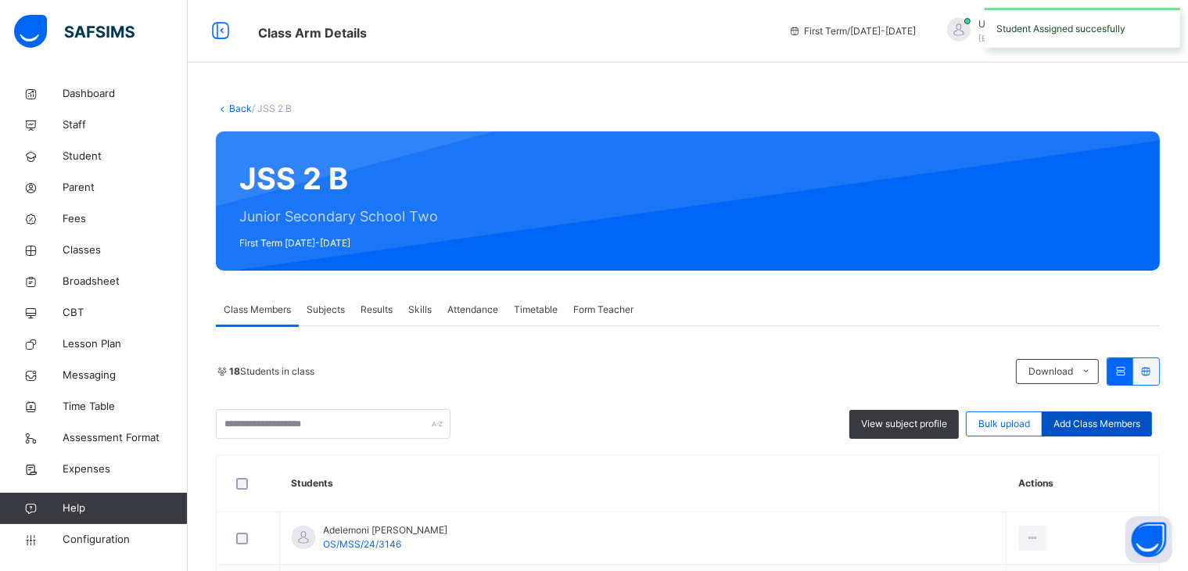
click at [1085, 418] on span "Add Class Members" at bounding box center [1096, 424] width 87 height 14
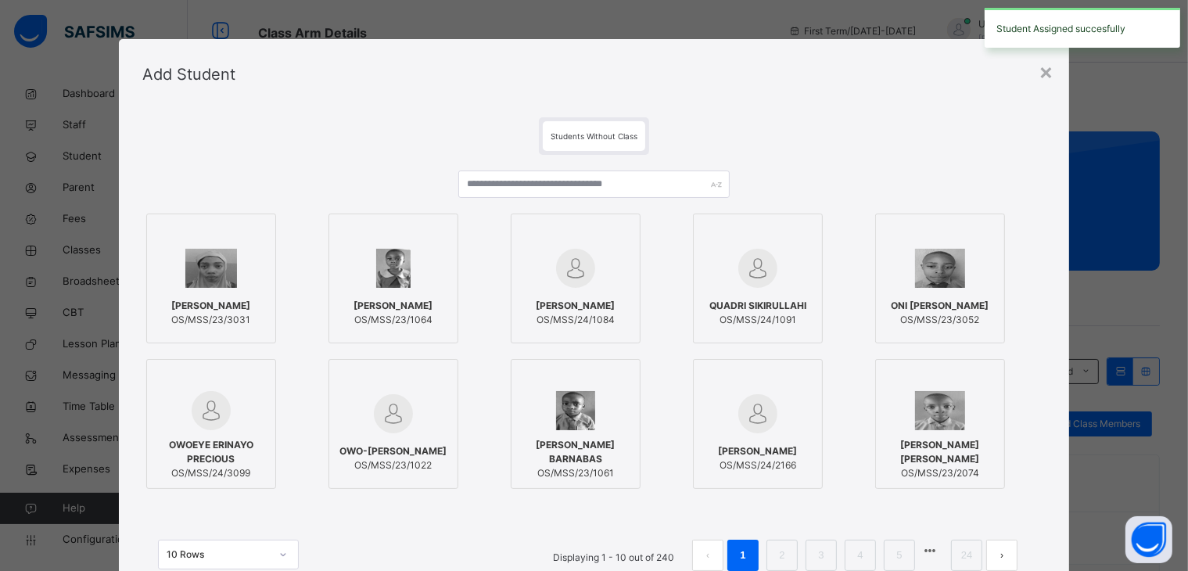
click at [657, 170] on div "[PERSON_NAME] AYOMIDE OS/MSS/23/3031 [PERSON_NAME] OS/MSS/23/1064 [PERSON_NAME]…" at bounding box center [593, 378] width 903 height 447
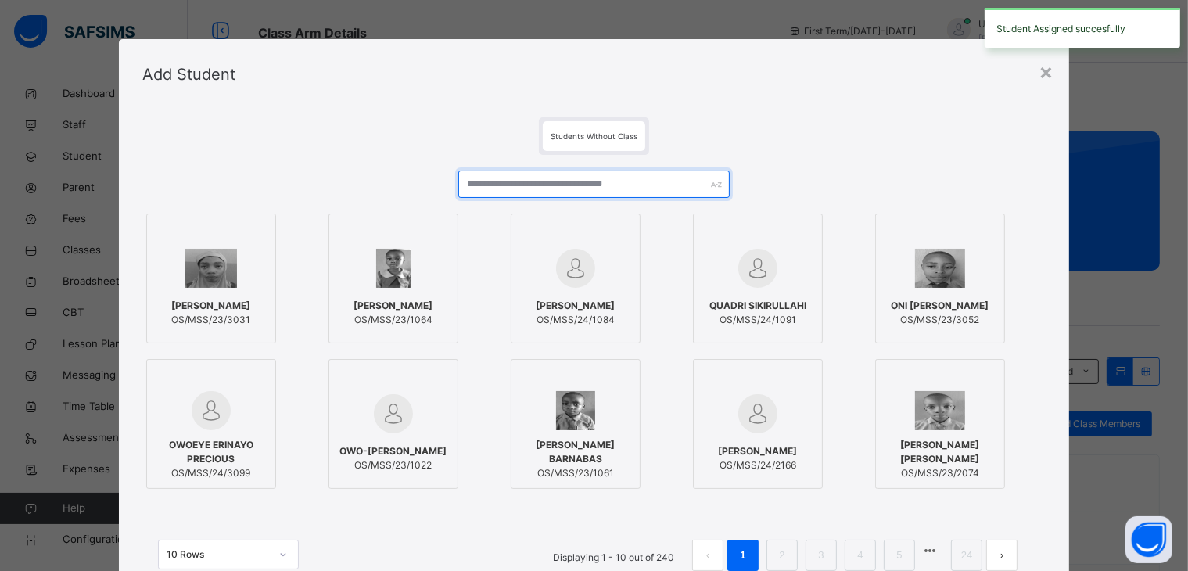
click at [657, 185] on input "text" at bounding box center [593, 183] width 271 height 27
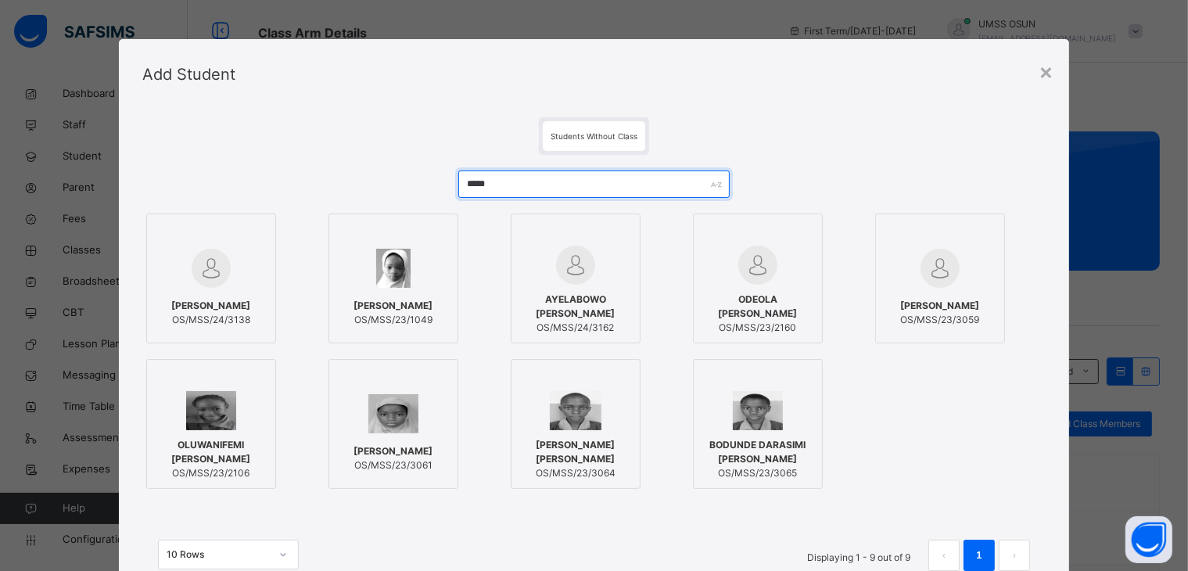
type input "*****"
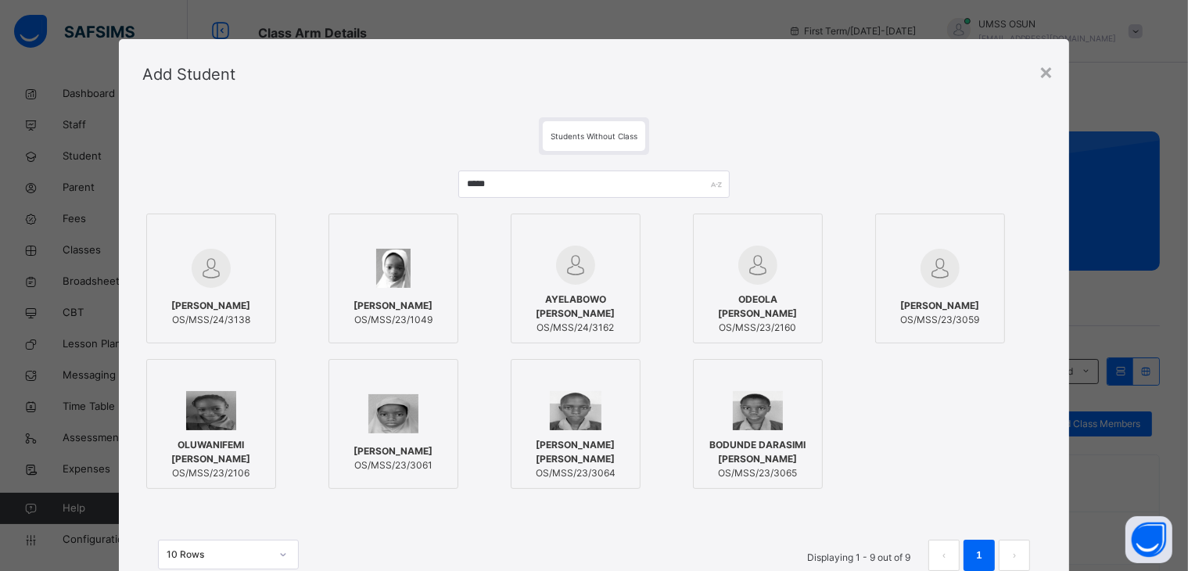
drag, startPoint x: 612, startPoint y: 302, endPoint x: 635, endPoint y: 312, distance: 25.6
click at [611, 302] on span "AYELABOWO [PERSON_NAME]" at bounding box center [575, 306] width 113 height 28
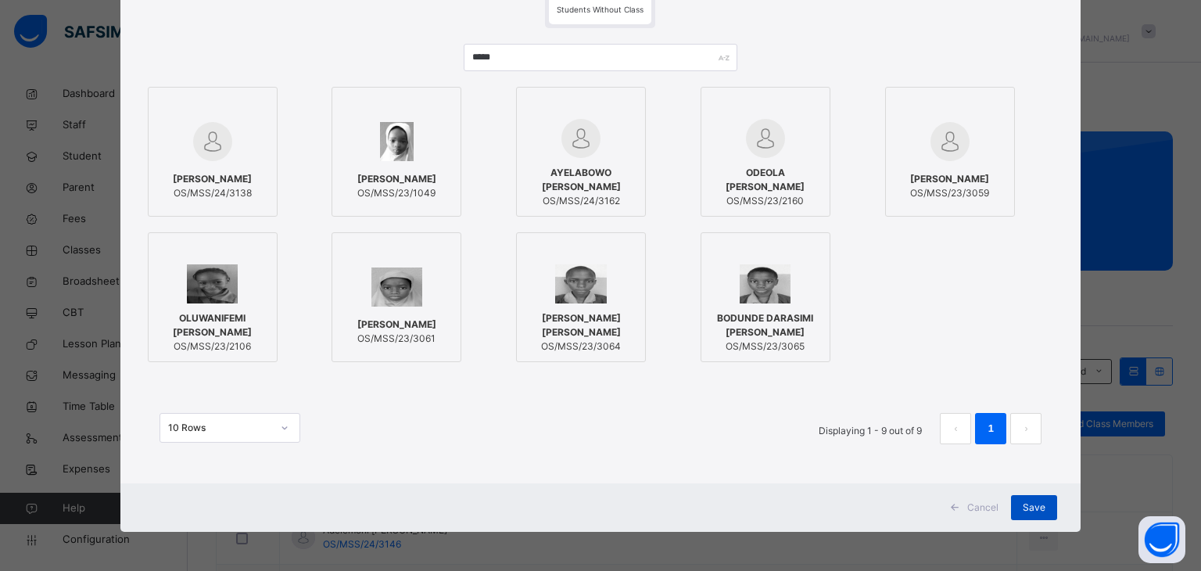
drag, startPoint x: 1045, startPoint y: 504, endPoint x: 1032, endPoint y: 495, distance: 15.6
click at [1046, 504] on div "Save" at bounding box center [1034, 507] width 46 height 25
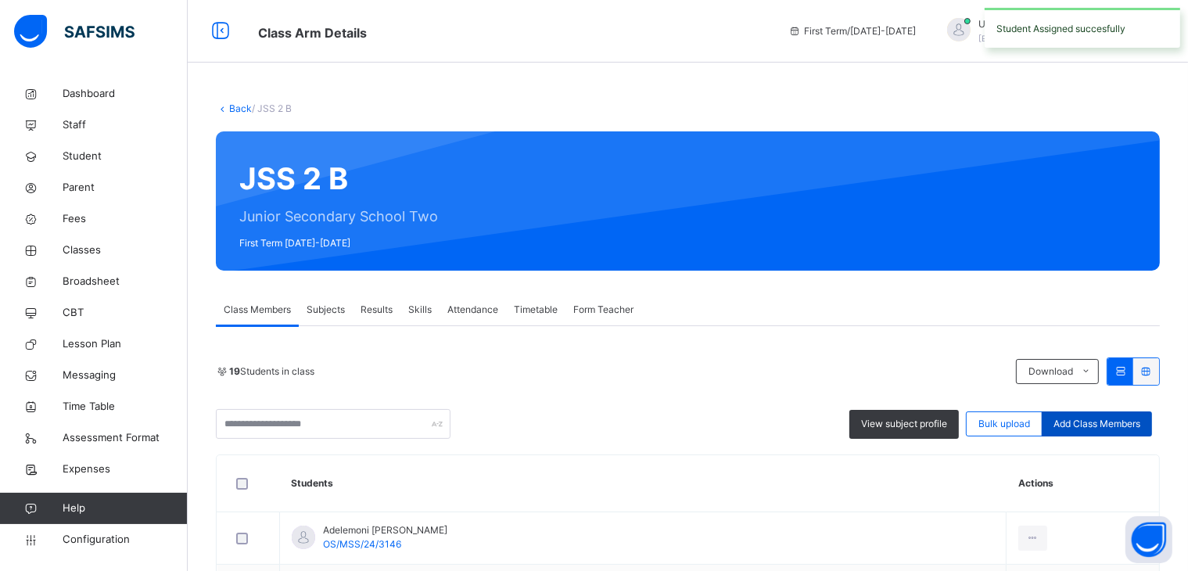
click at [1123, 426] on span "Add Class Members" at bounding box center [1096, 424] width 87 height 14
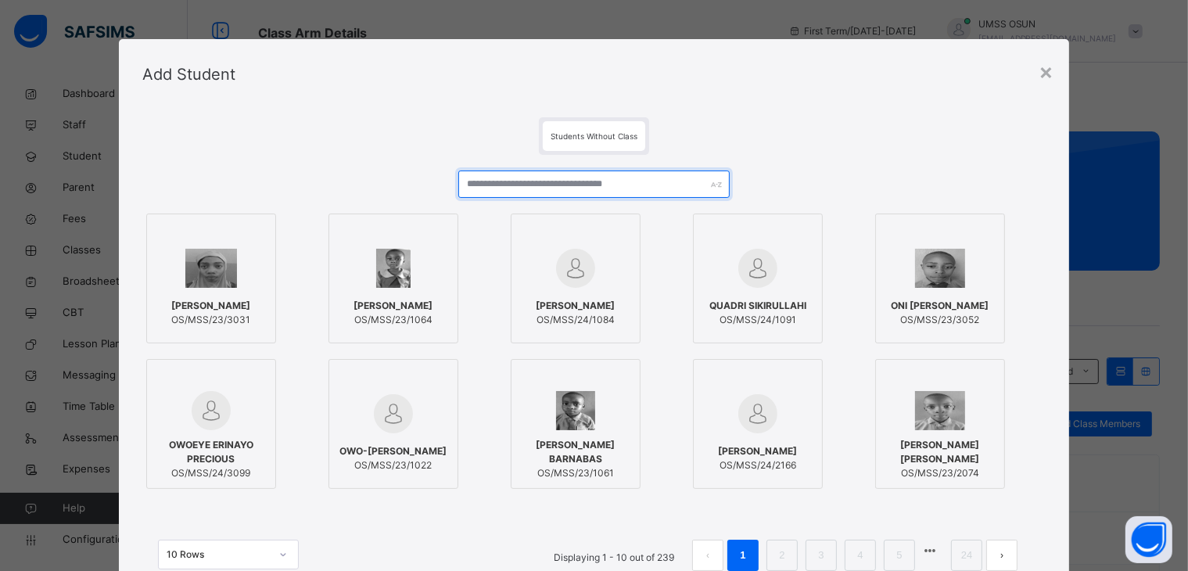
click at [645, 176] on input "text" at bounding box center [593, 183] width 271 height 27
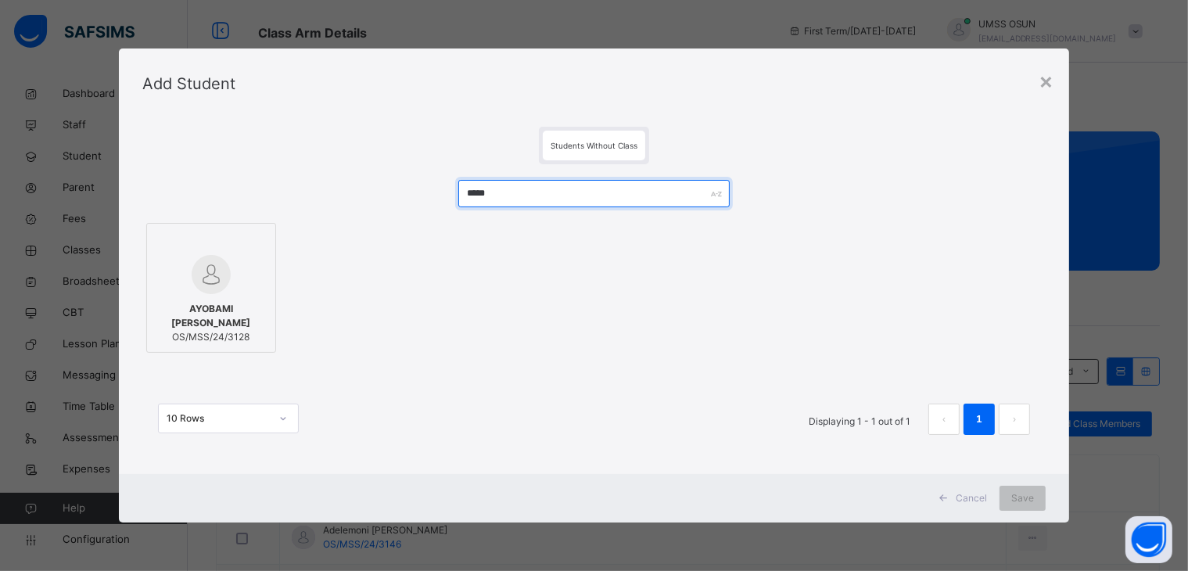
type input "*****"
drag, startPoint x: 221, startPoint y: 320, endPoint x: 337, endPoint y: 314, distance: 115.9
click at [221, 319] on span "AYOBAMI [PERSON_NAME]" at bounding box center [211, 316] width 113 height 28
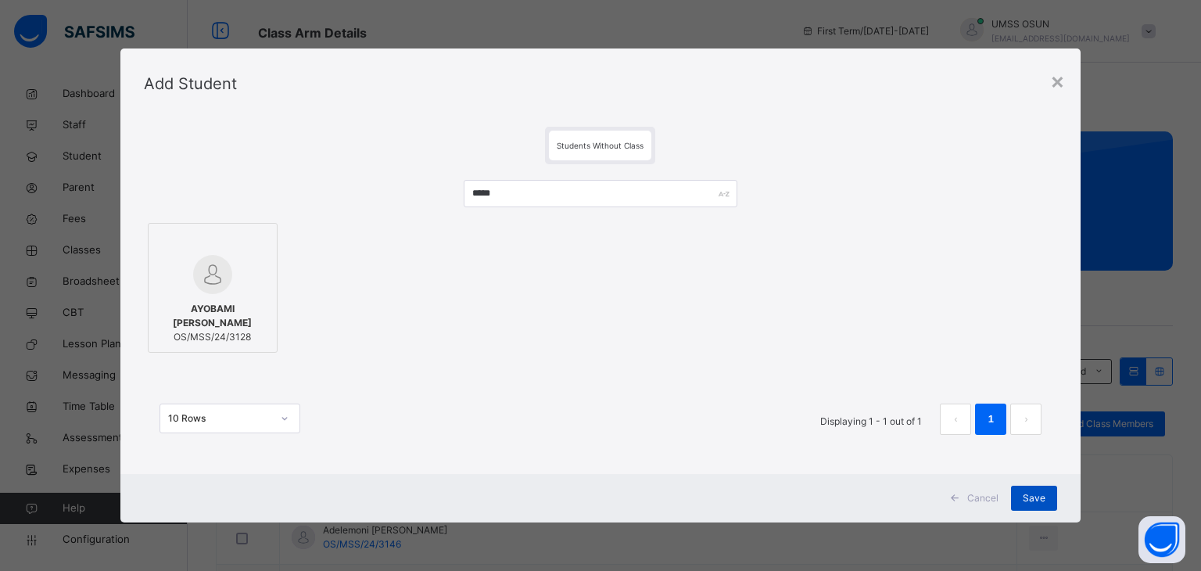
click at [1014, 499] on div "Save" at bounding box center [1034, 498] width 46 height 25
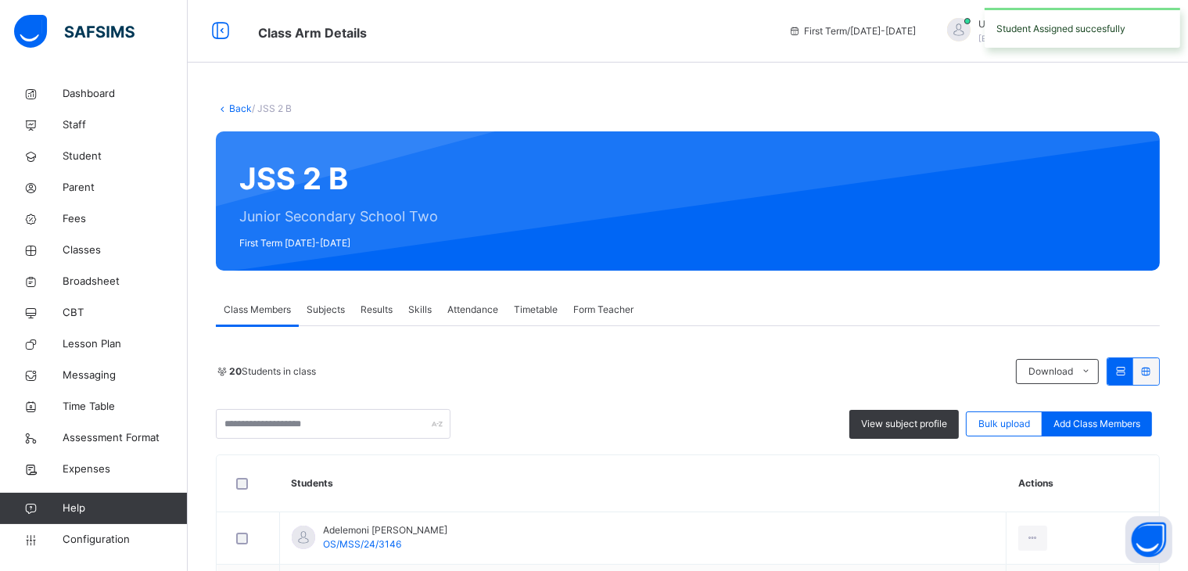
click at [1070, 424] on span "Add Class Members" at bounding box center [1096, 424] width 87 height 14
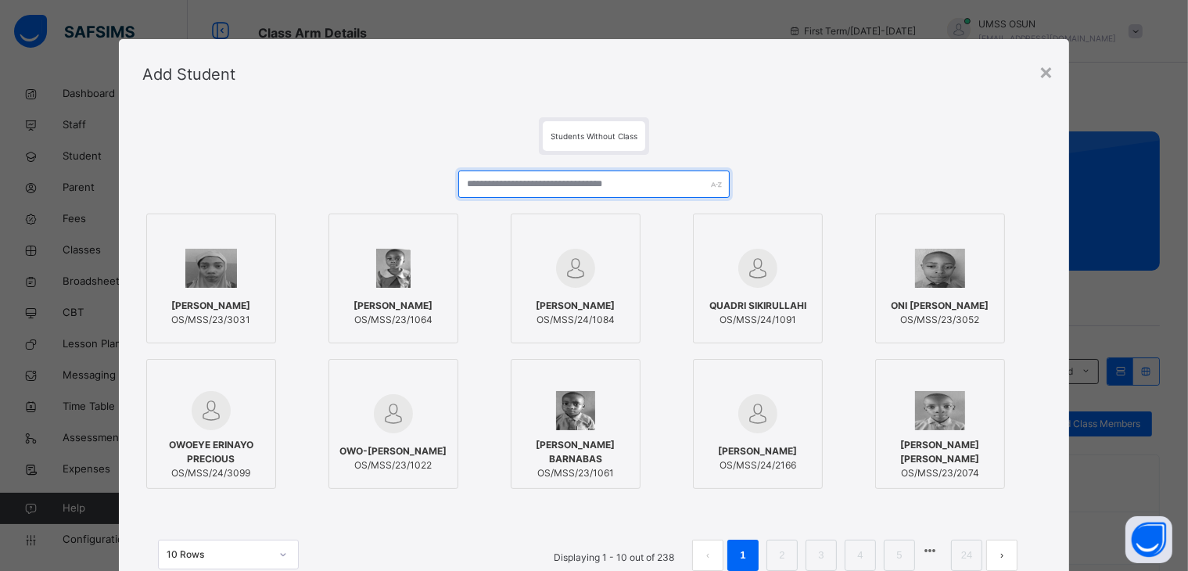
click at [566, 186] on input "text" at bounding box center [593, 183] width 271 height 27
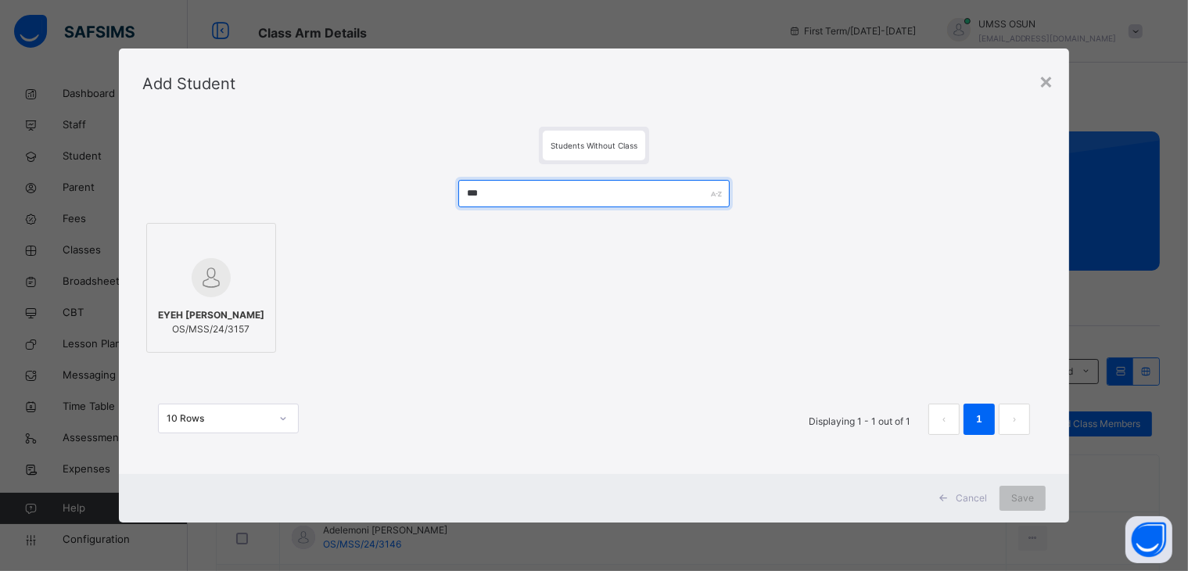
type input "***"
drag, startPoint x: 228, startPoint y: 282, endPoint x: 259, endPoint y: 285, distance: 31.4
click at [227, 283] on div at bounding box center [211, 277] width 113 height 45
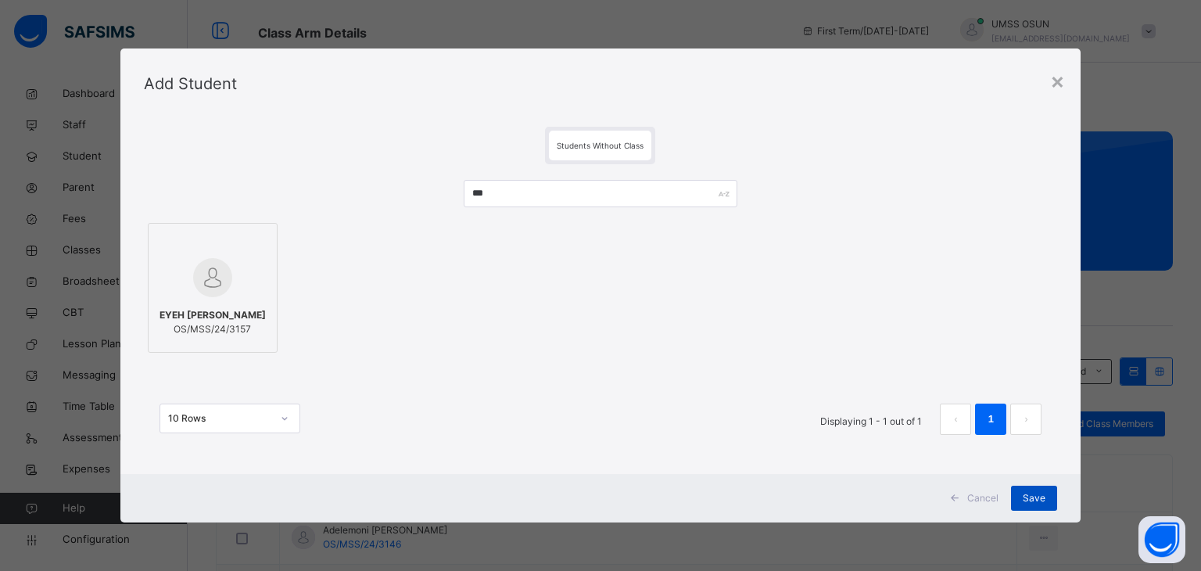
click at [1049, 499] on div "Save" at bounding box center [1034, 498] width 46 height 25
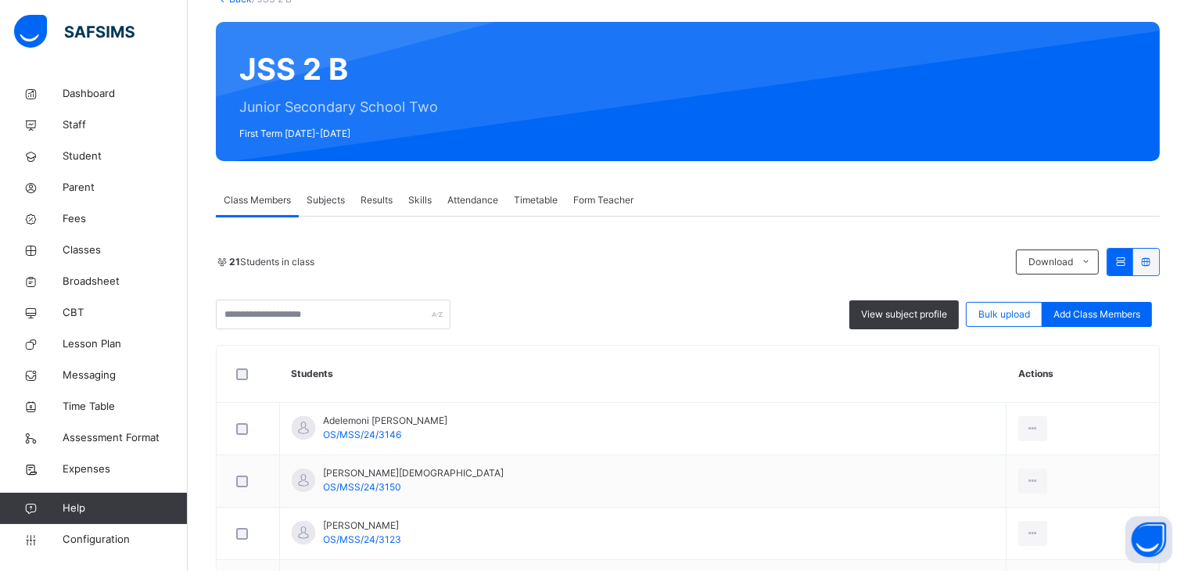
scroll to position [108, 0]
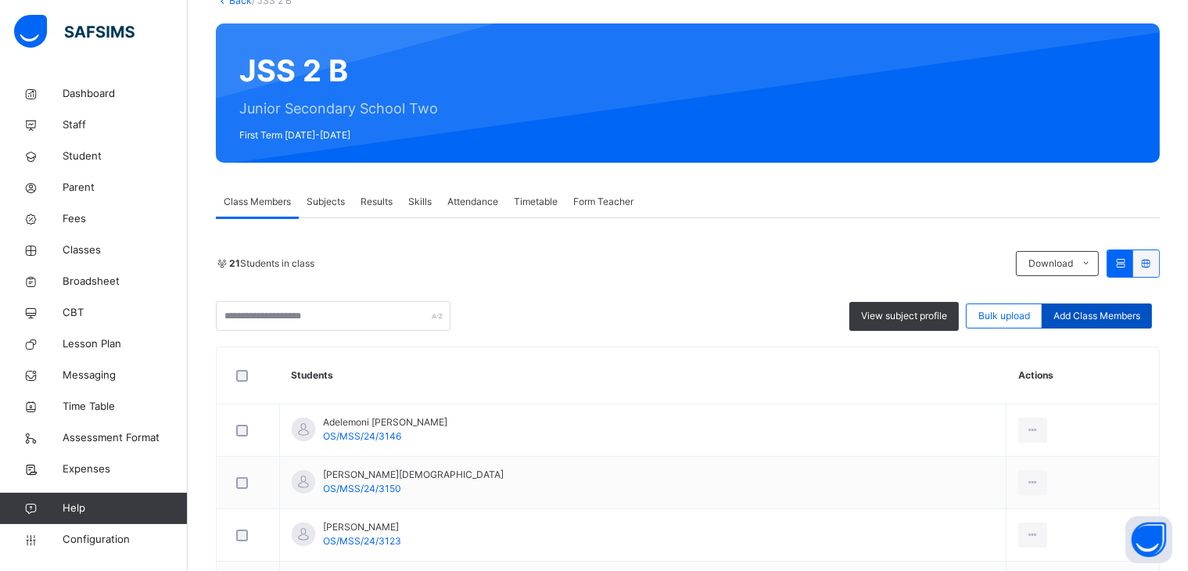
click at [1107, 310] on span "Add Class Members" at bounding box center [1096, 316] width 87 height 14
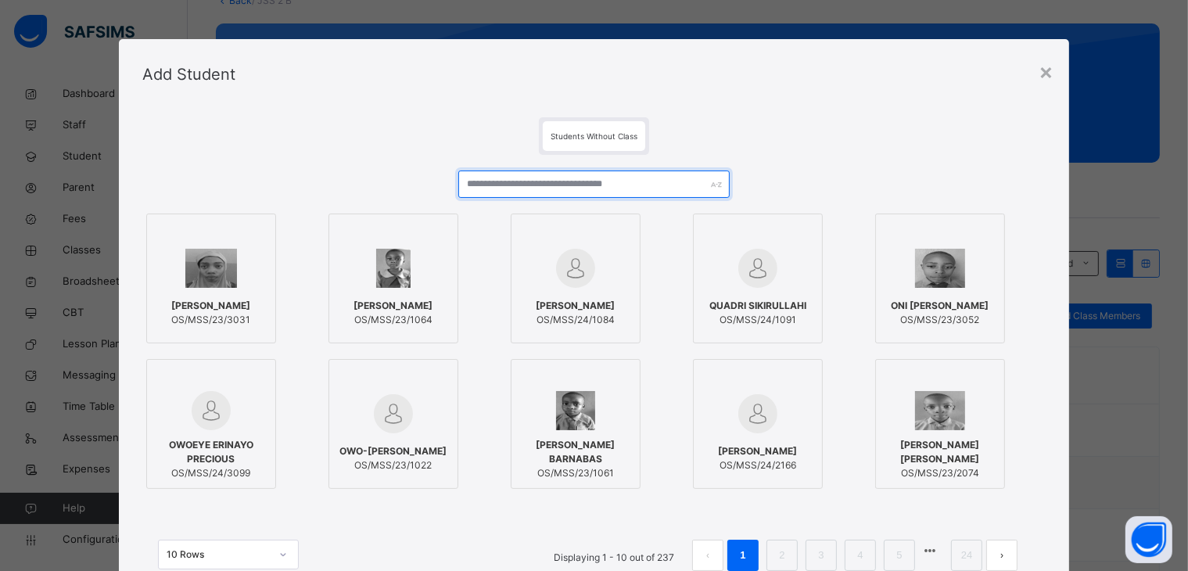
click at [520, 177] on input "text" at bounding box center [593, 183] width 271 height 27
type input "*"
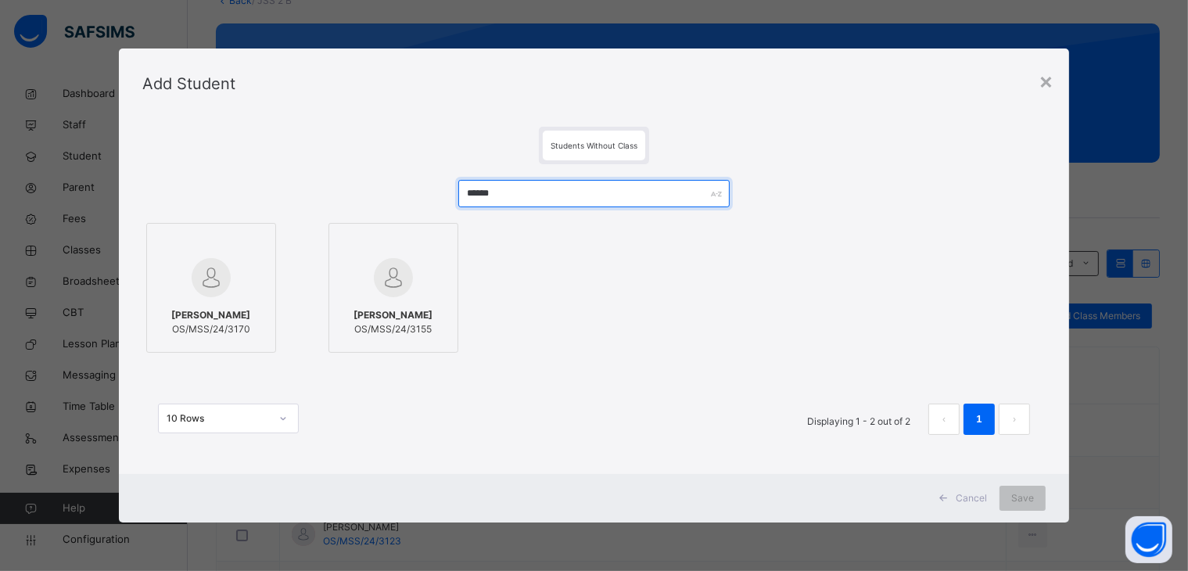
type input "******"
click at [432, 322] on span "[PERSON_NAME]" at bounding box center [392, 315] width 79 height 14
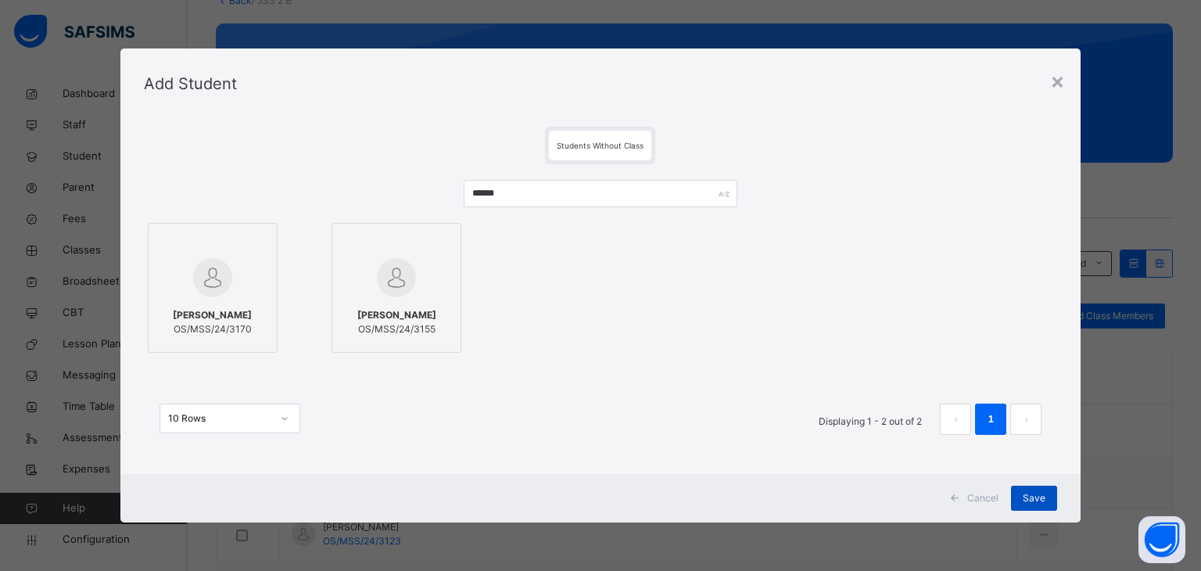
click at [1051, 501] on div "Save" at bounding box center [1034, 498] width 46 height 25
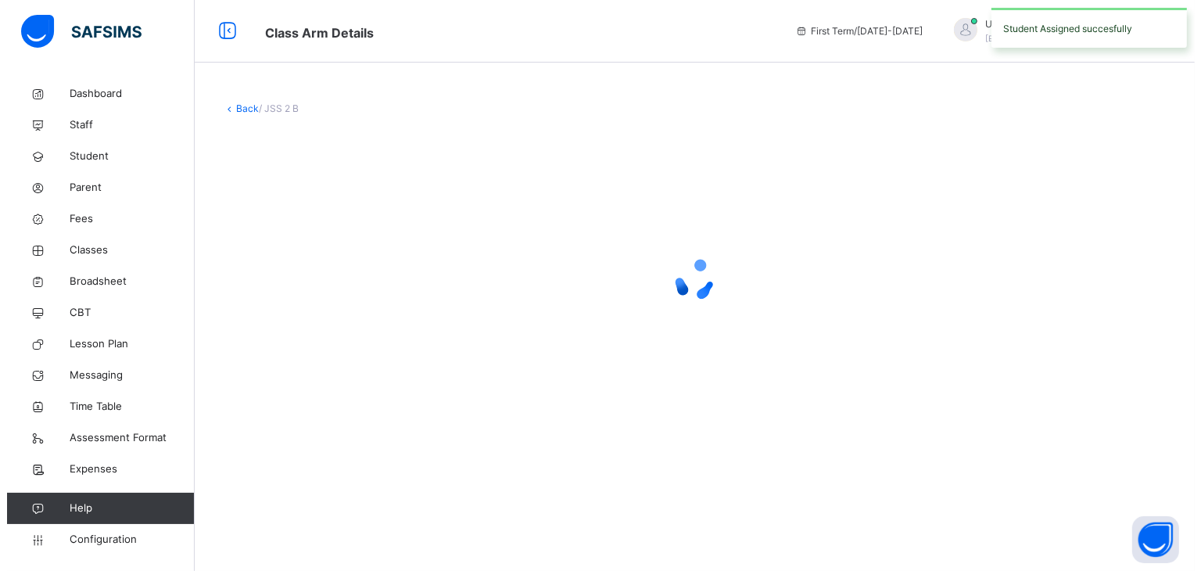
scroll to position [0, 0]
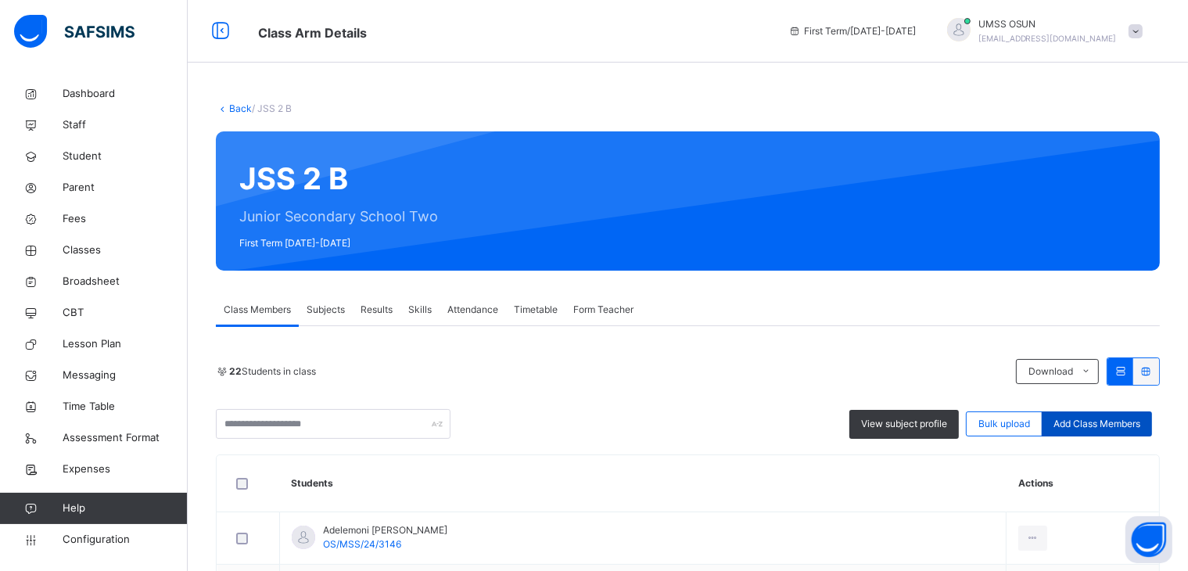
click at [1112, 432] on div "Add Class Members" at bounding box center [1097, 423] width 110 height 25
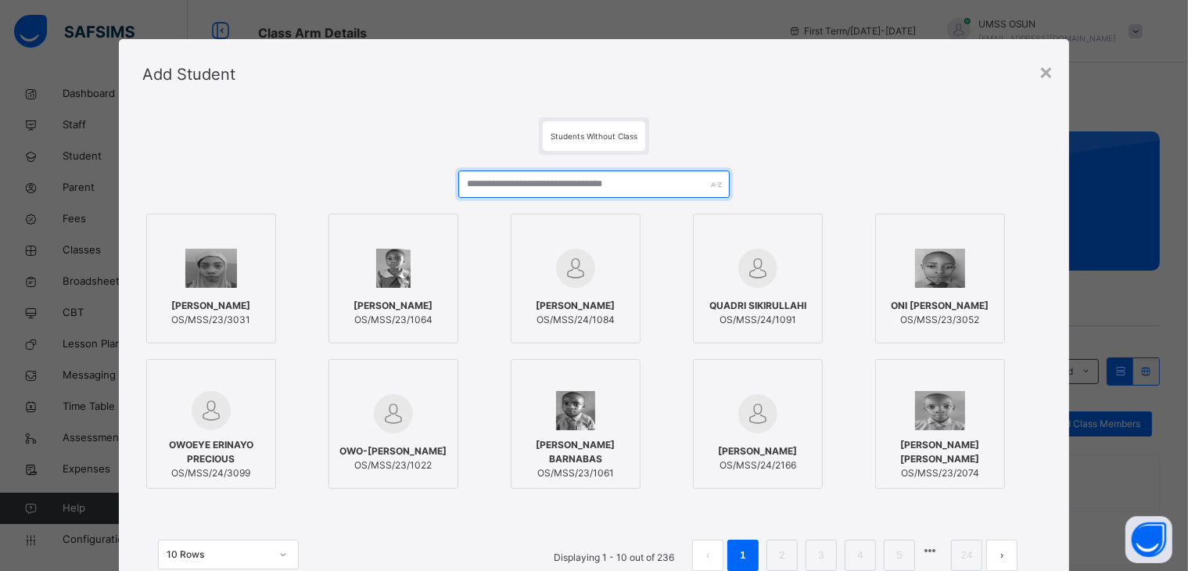
click at [590, 189] on input "text" at bounding box center [593, 183] width 271 height 27
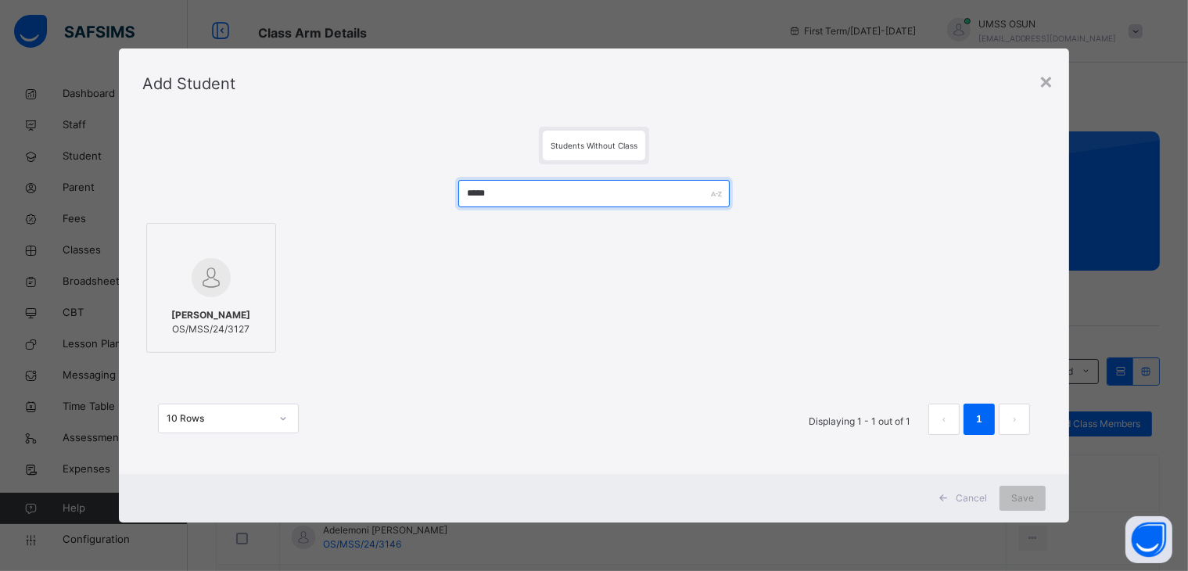
type input "*****"
drag, startPoint x: 195, startPoint y: 299, endPoint x: 519, endPoint y: 301, distance: 323.8
click at [198, 299] on div at bounding box center [211, 277] width 113 height 45
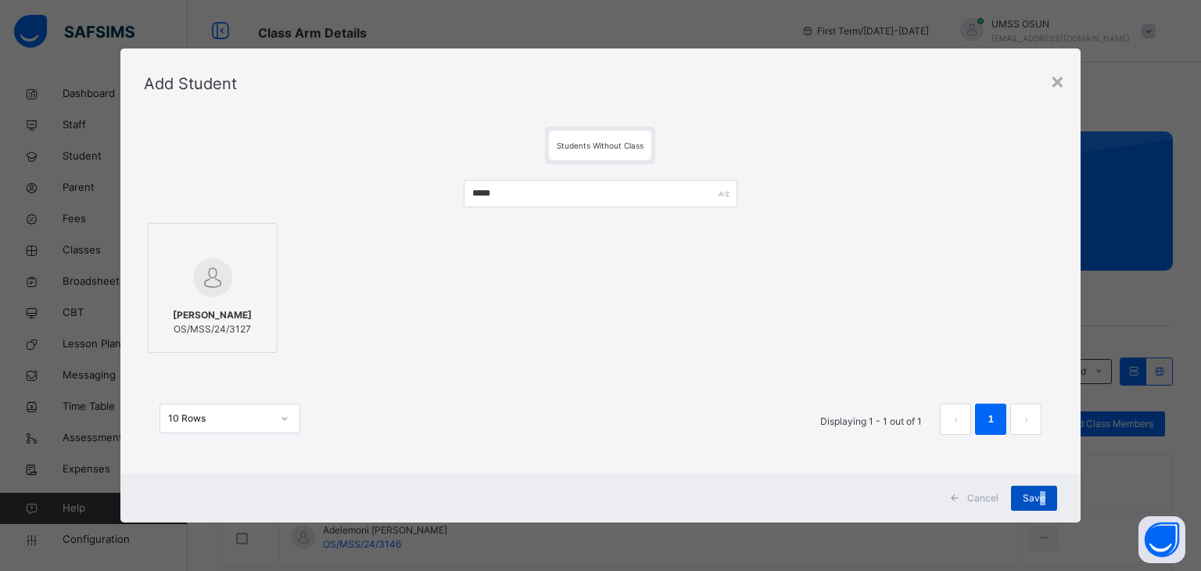
click at [1039, 498] on div "Save" at bounding box center [1034, 498] width 46 height 25
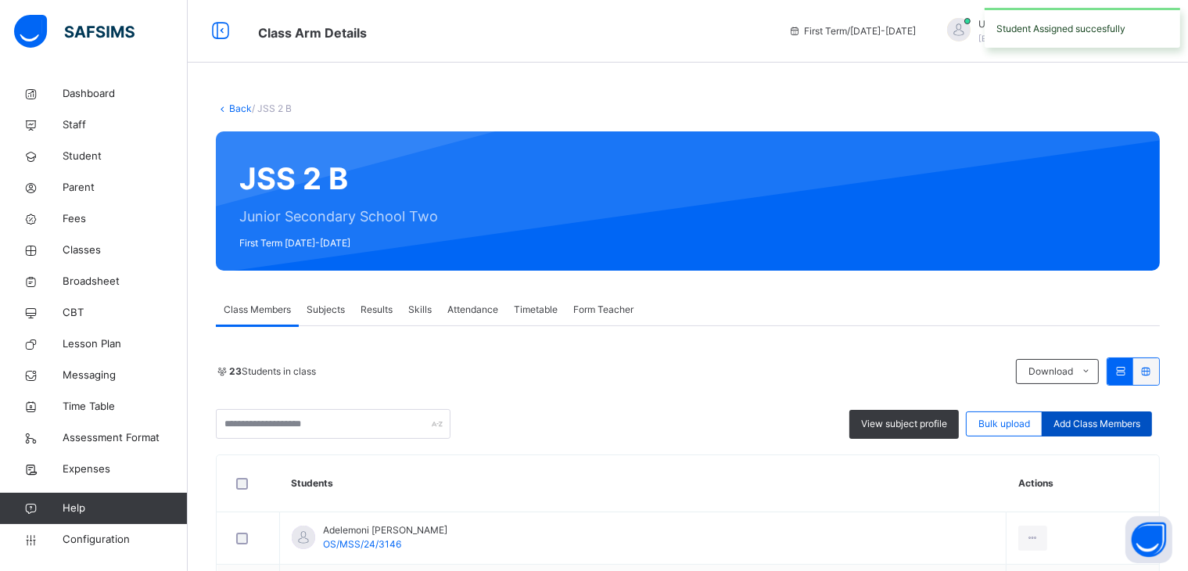
click at [1107, 434] on div "Add Class Members" at bounding box center [1097, 423] width 110 height 25
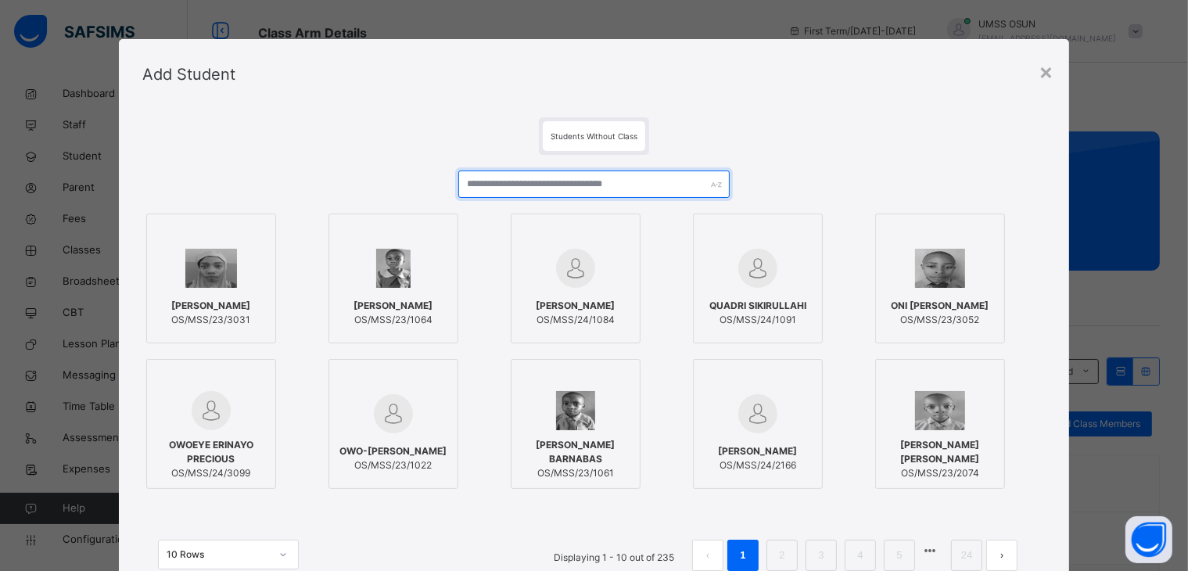
click at [603, 185] on input "text" at bounding box center [593, 183] width 271 height 27
click at [460, 185] on input "text" at bounding box center [593, 183] width 271 height 27
drag, startPoint x: 677, startPoint y: 188, endPoint x: 651, endPoint y: 198, distance: 28.2
click at [659, 198] on div at bounding box center [593, 189] width 271 height 39
drag, startPoint x: 641, startPoint y: 183, endPoint x: 429, endPoint y: 182, distance: 212.7
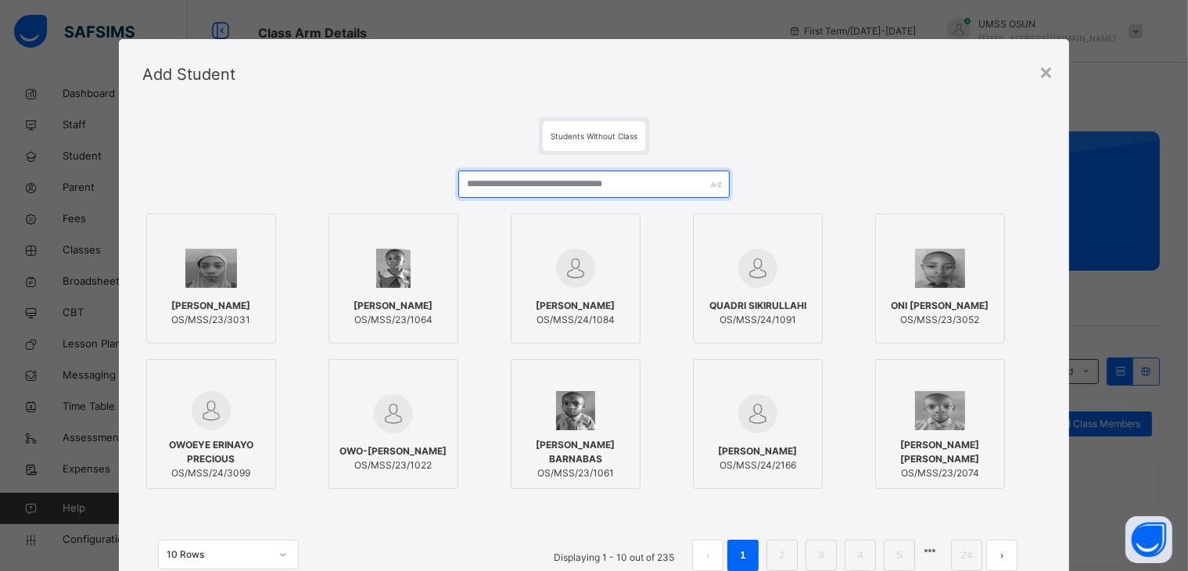
click at [429, 182] on div "[PERSON_NAME] AYOMIDE OS/MSS/23/3031 [PERSON_NAME] OS/MSS/23/1064 [PERSON_NAME]…" at bounding box center [593, 378] width 903 height 447
drag, startPoint x: 522, startPoint y: 176, endPoint x: 521, endPoint y: 196, distance: 20.4
click at [521, 196] on input "text" at bounding box center [593, 183] width 271 height 27
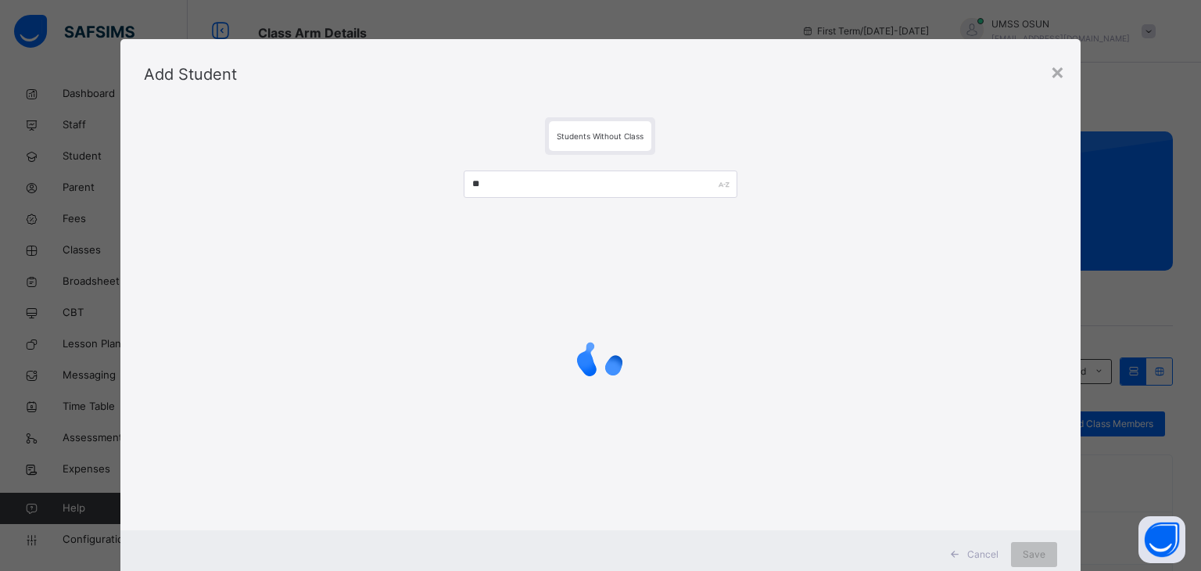
click at [565, 361] on div at bounding box center [601, 358] width 914 height 63
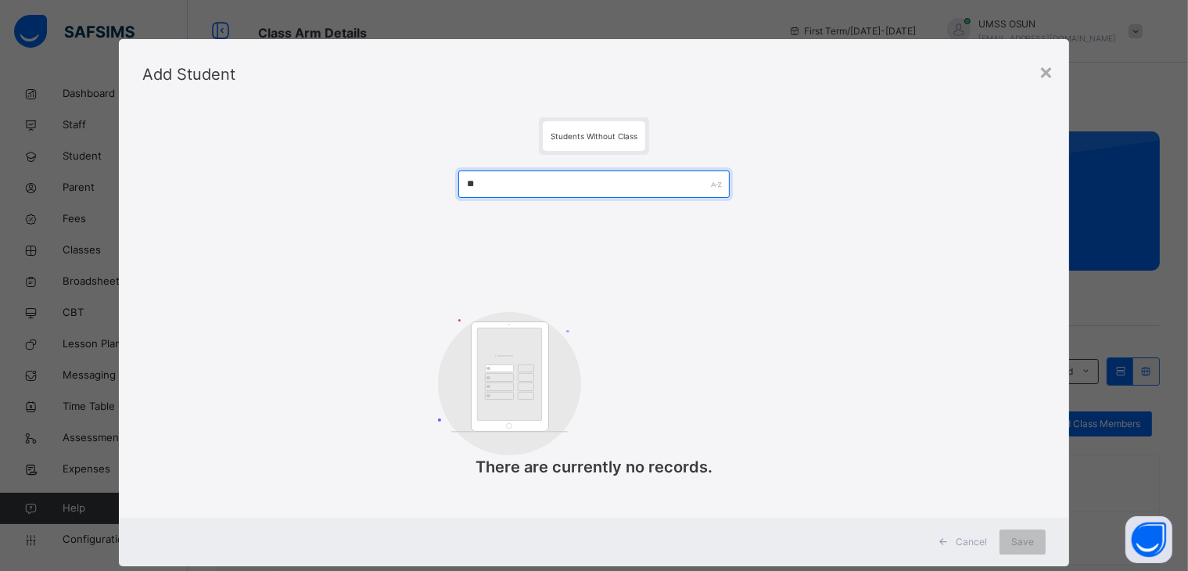
click at [568, 181] on input "**" at bounding box center [593, 183] width 271 height 27
type input "*"
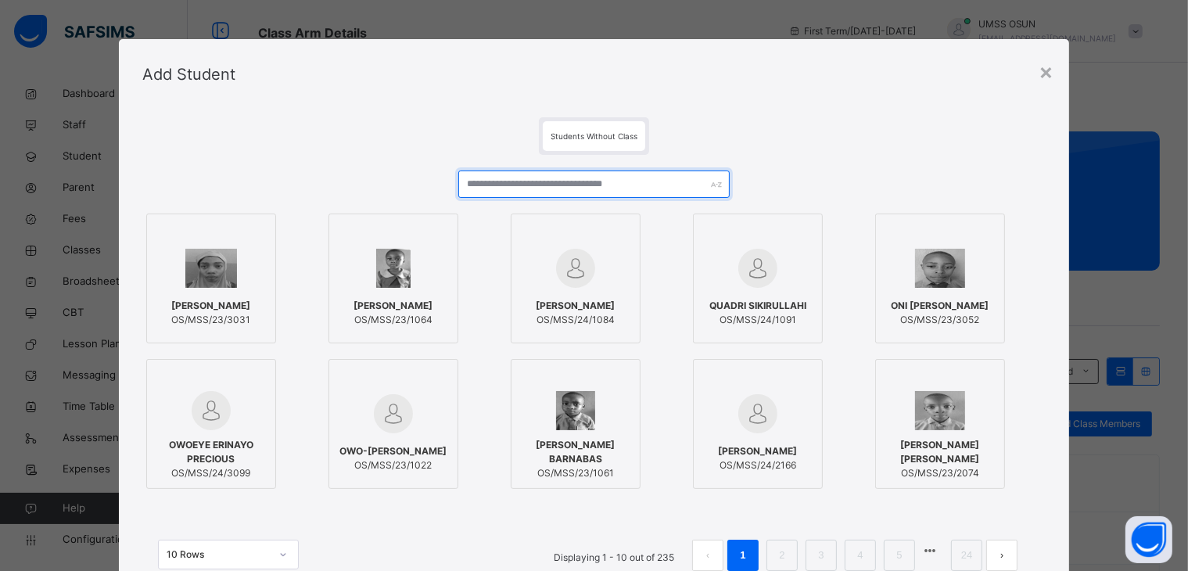
click at [508, 200] on div at bounding box center [593, 189] width 271 height 39
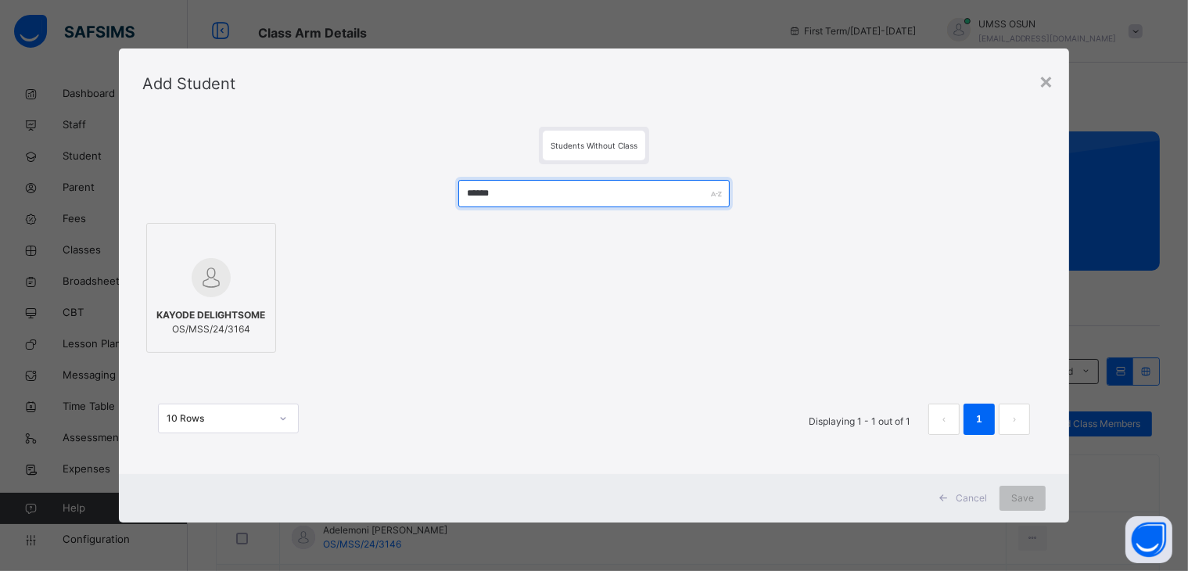
type input "******"
click at [194, 301] on div "KAYODE DELIGHTSOME OS/MSS/24/3164" at bounding box center [211, 322] width 113 height 44
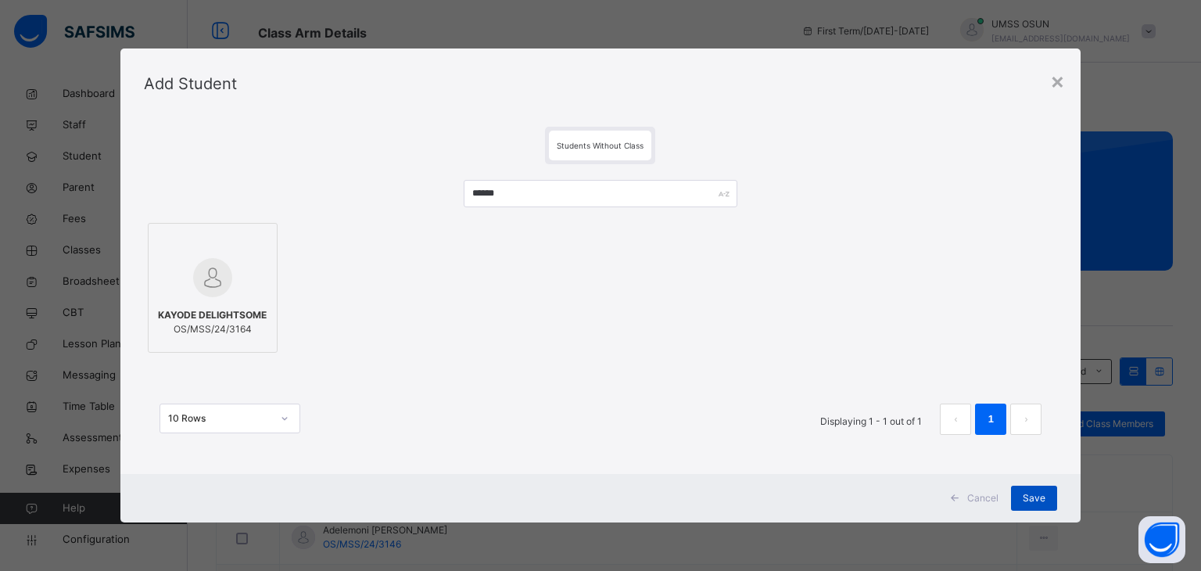
click at [1031, 492] on span "Save" at bounding box center [1034, 498] width 23 height 14
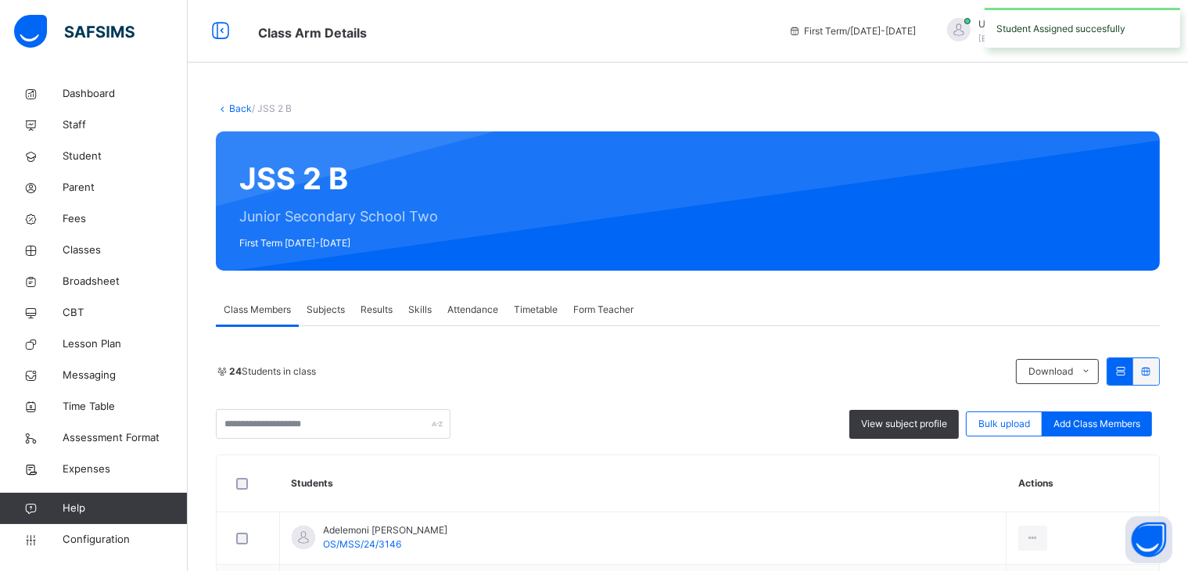
click at [1107, 404] on div "24 Students in class Download Pdf Report Excel Report View subject profile Bulk…" at bounding box center [688, 397] width 944 height 81
click at [1107, 425] on span "Add Class Members" at bounding box center [1096, 424] width 87 height 14
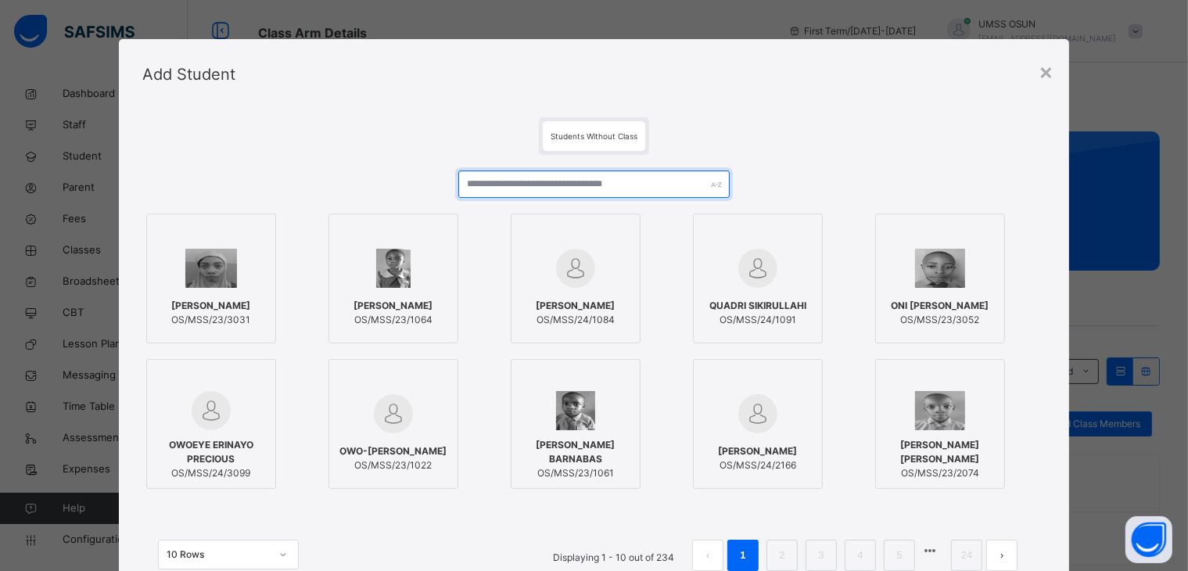
click at [529, 176] on input "text" at bounding box center [593, 183] width 271 height 27
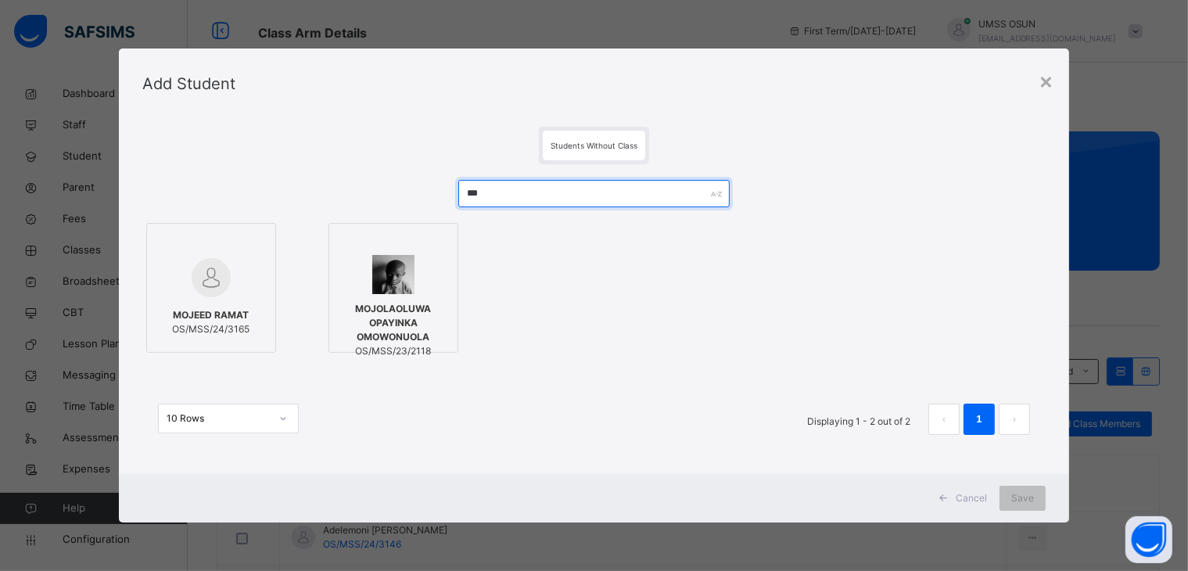
type input "***"
click at [206, 323] on span "OS/MSS/24/3165" at bounding box center [210, 329] width 77 height 14
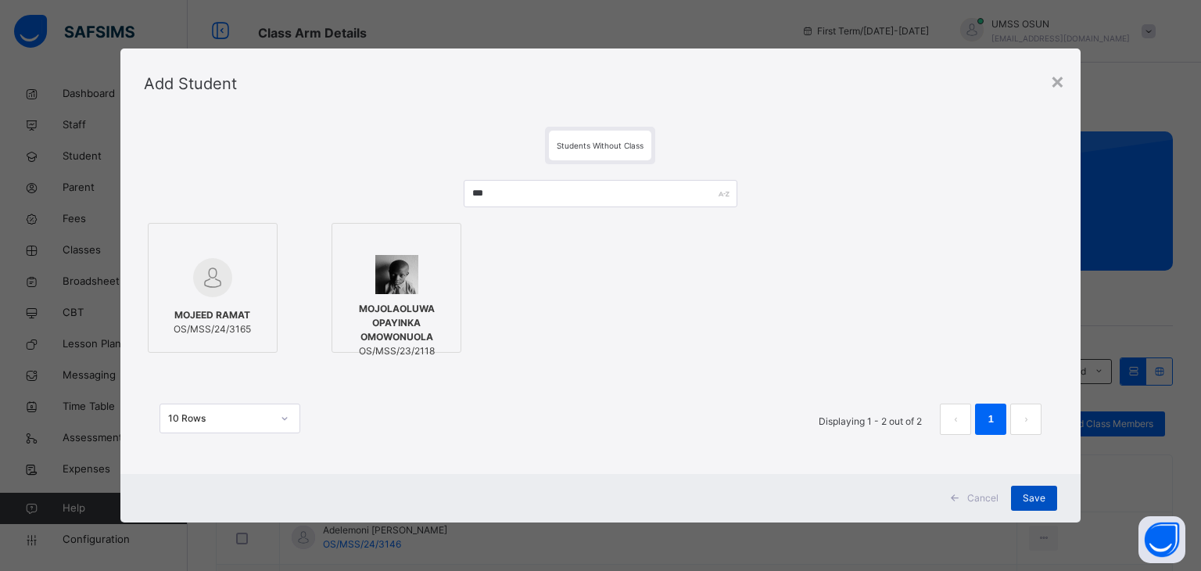
click at [1033, 500] on span "Save" at bounding box center [1034, 498] width 23 height 14
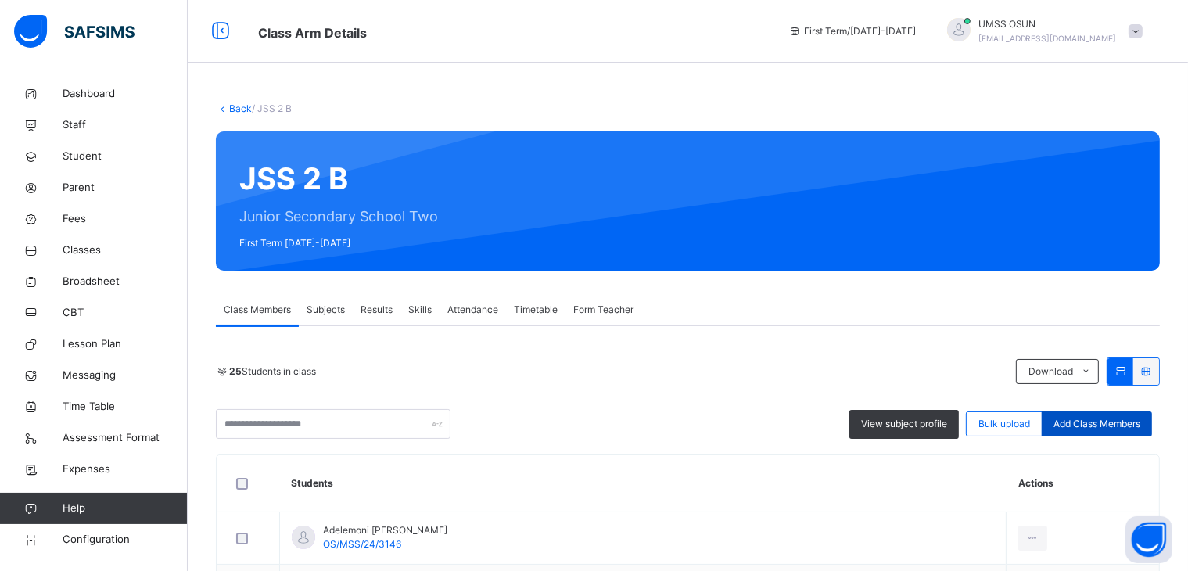
click at [1113, 432] on div "Add Class Members" at bounding box center [1097, 423] width 110 height 25
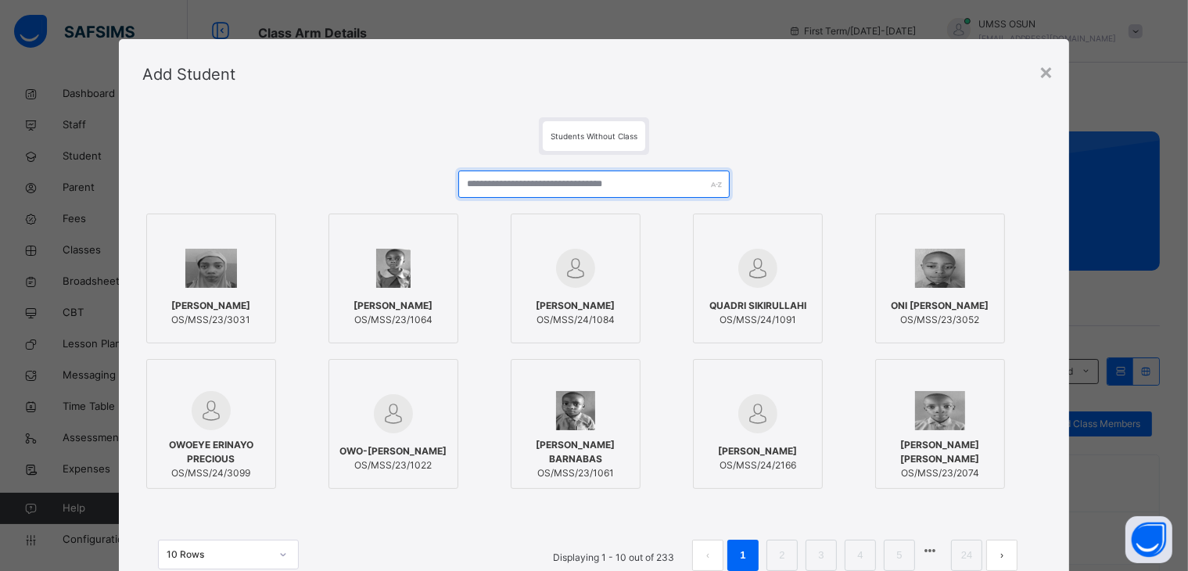
click at [530, 188] on input "text" at bounding box center [593, 183] width 271 height 27
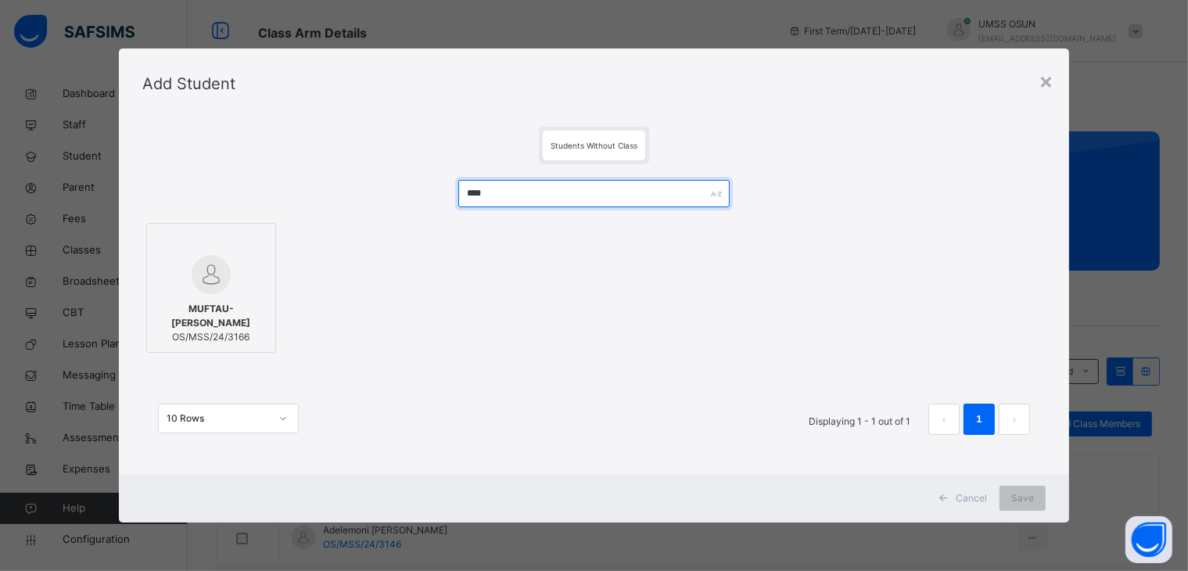
type input "****"
click at [239, 289] on div at bounding box center [211, 274] width 113 height 39
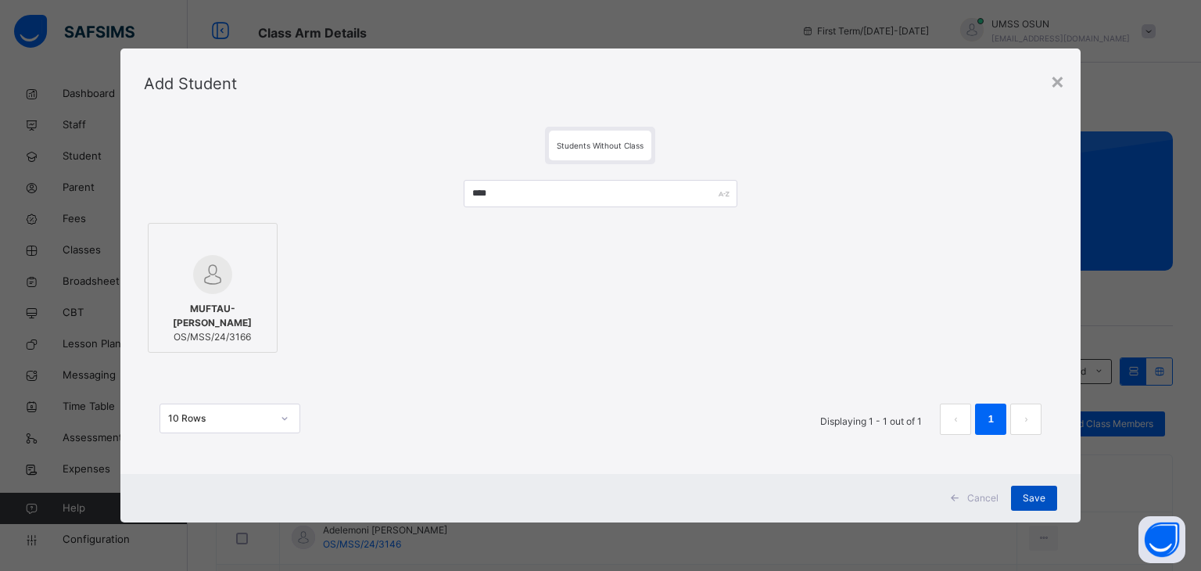
click at [1045, 492] on span "Save" at bounding box center [1034, 498] width 23 height 14
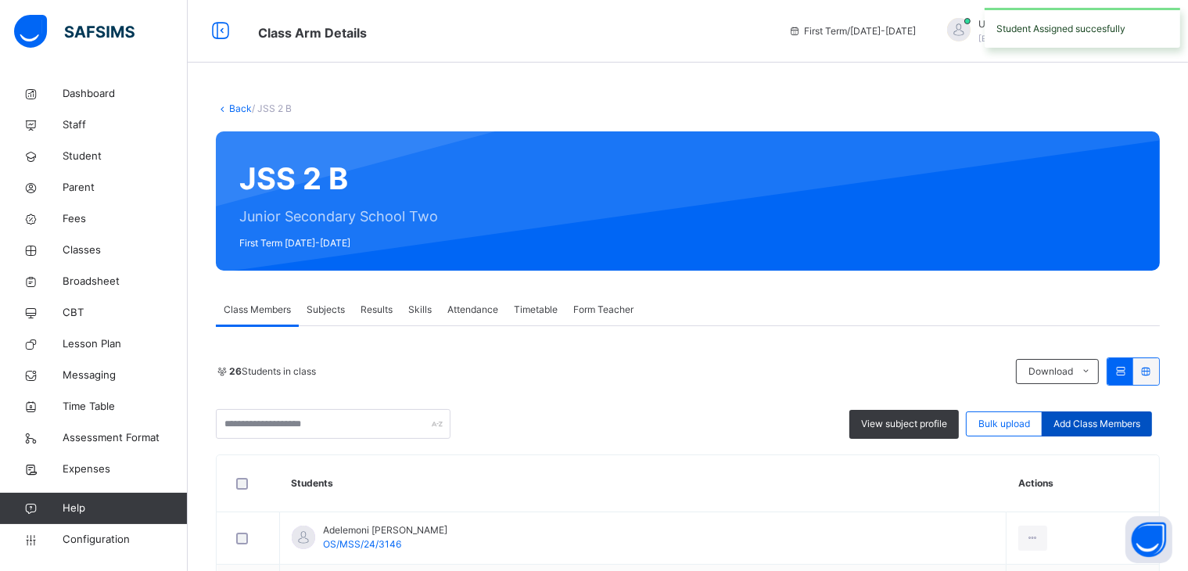
click at [1072, 418] on span "Add Class Members" at bounding box center [1096, 424] width 87 height 14
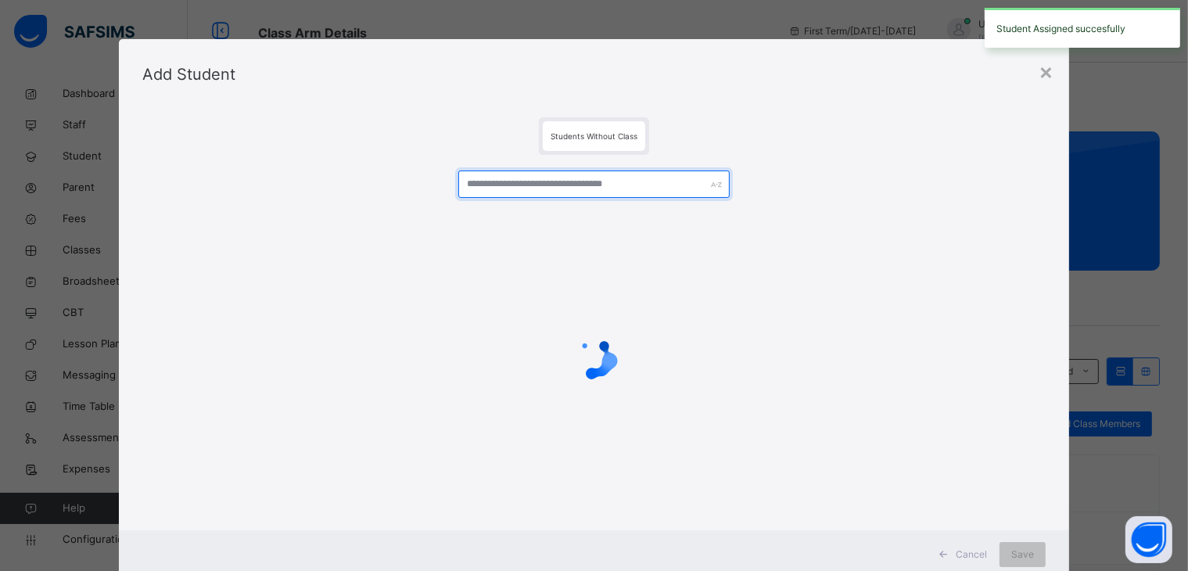
click at [579, 185] on input "text" at bounding box center [593, 183] width 271 height 27
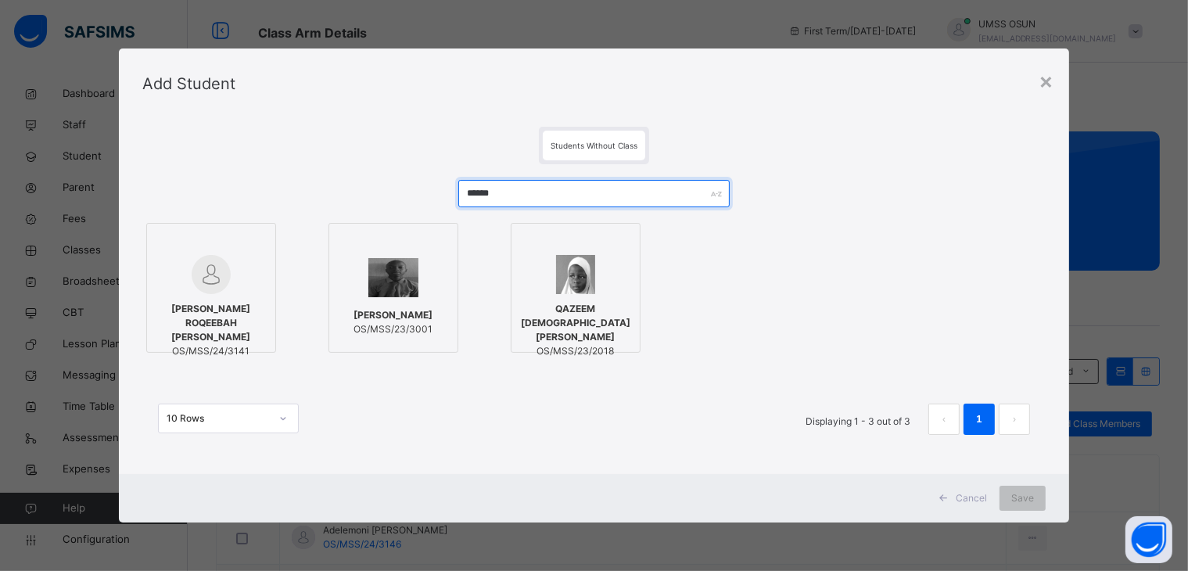
type input "******"
click at [224, 313] on span "[PERSON_NAME] ROQEEBAH [PERSON_NAME]" at bounding box center [211, 323] width 113 height 42
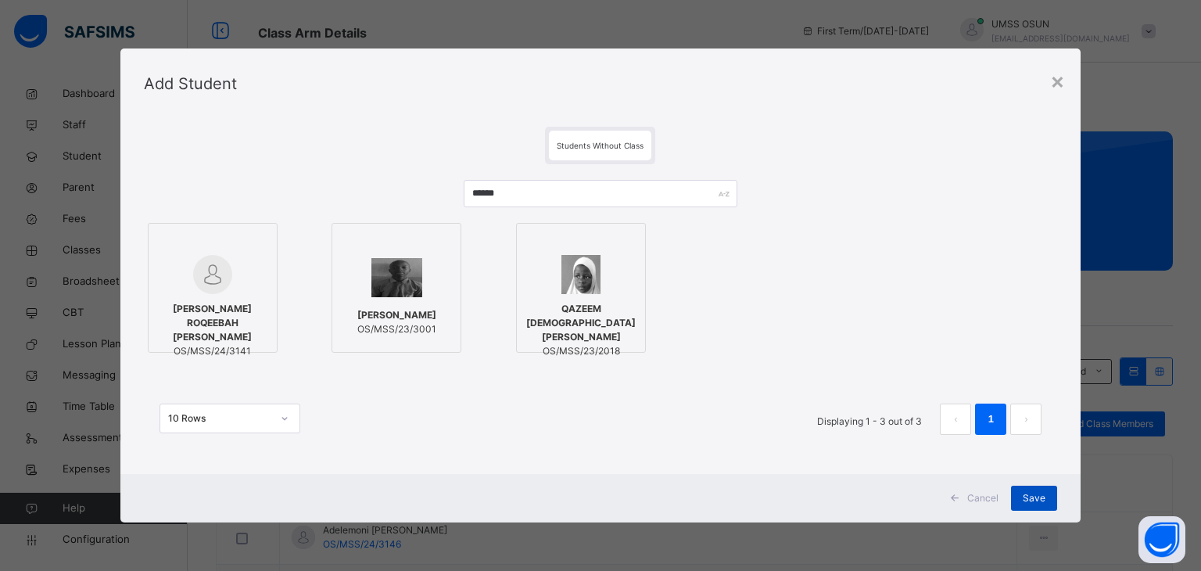
click at [1036, 499] on span "Save" at bounding box center [1034, 498] width 23 height 14
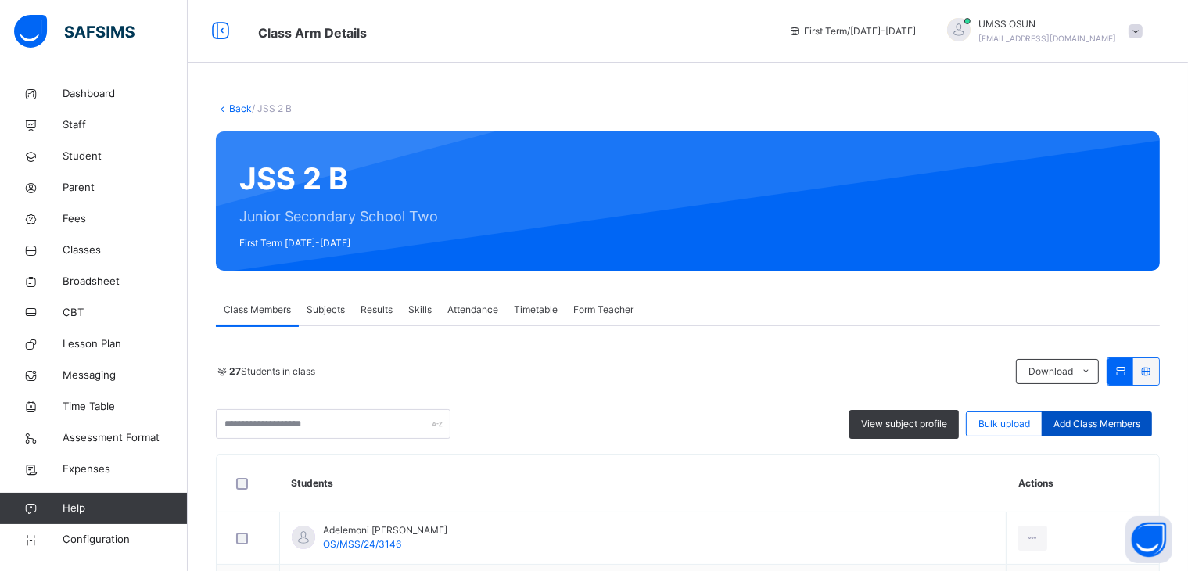
click at [1056, 423] on div "Add Class Members" at bounding box center [1097, 423] width 110 height 25
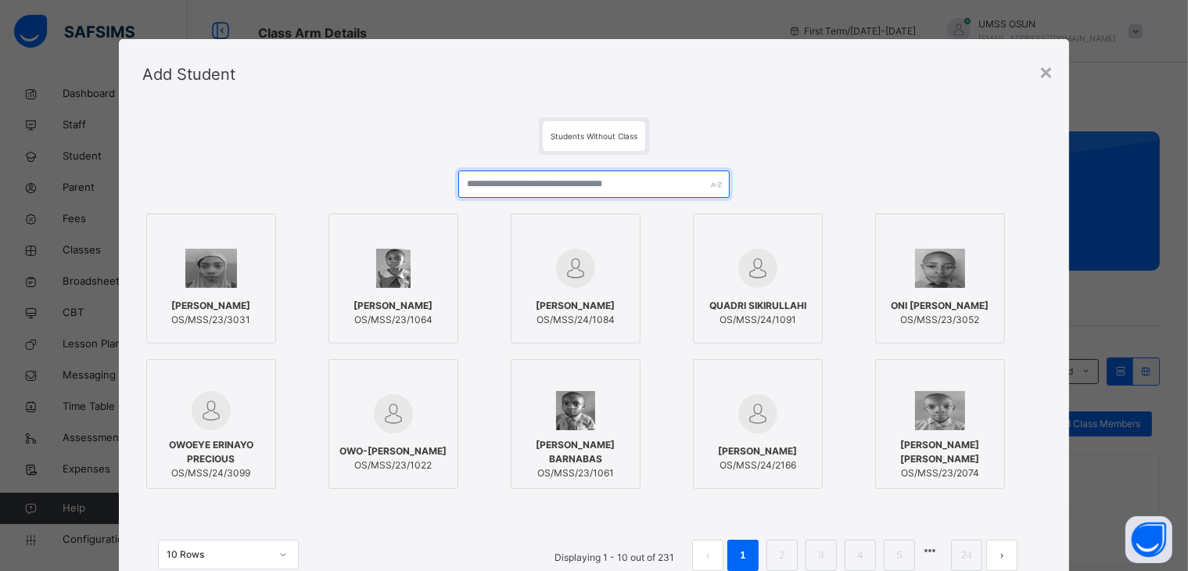
click at [579, 179] on input "text" at bounding box center [593, 183] width 271 height 27
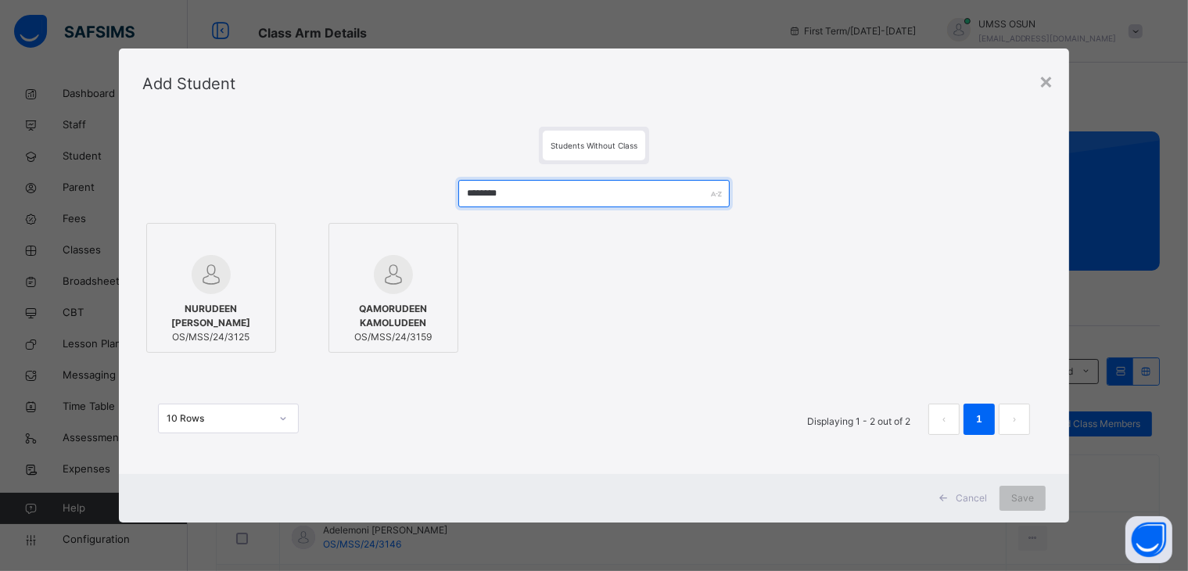
type input "********"
click at [160, 300] on div "NURUDEEN AISHAT ADEOLA OS/MSS/24/3125" at bounding box center [211, 323] width 113 height 58
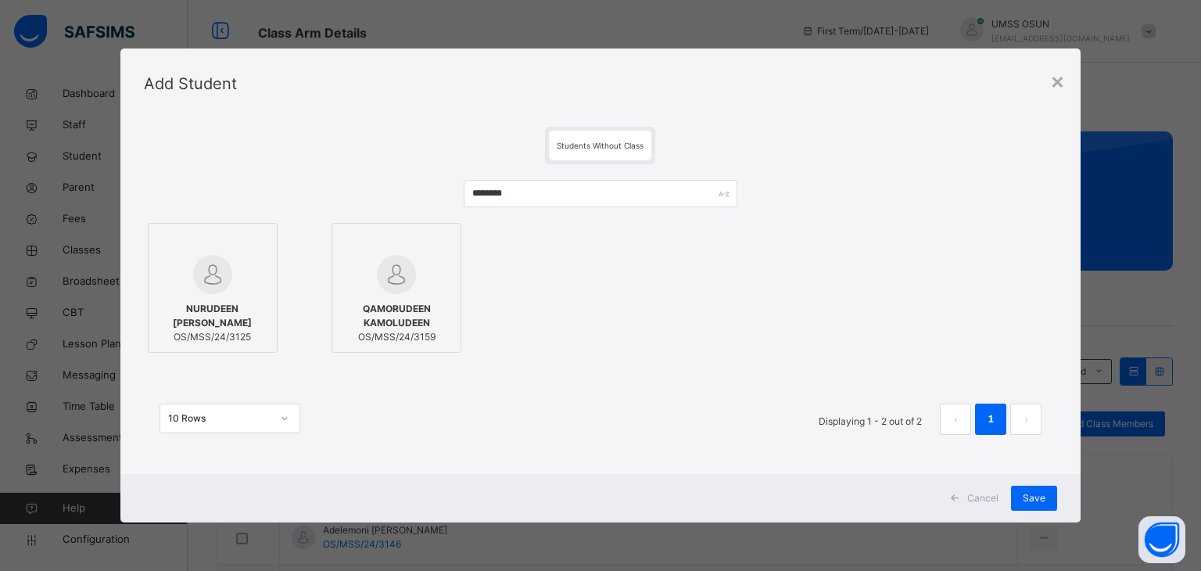
click at [1042, 502] on span "Save" at bounding box center [1034, 498] width 23 height 14
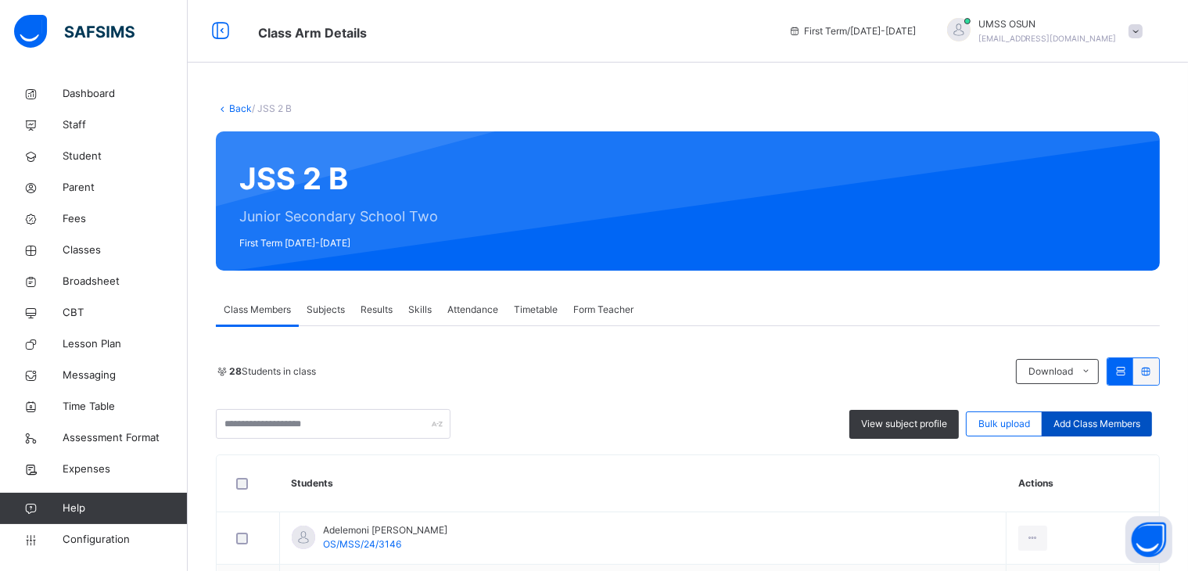
click at [1107, 424] on span "Add Class Members" at bounding box center [1096, 424] width 87 height 14
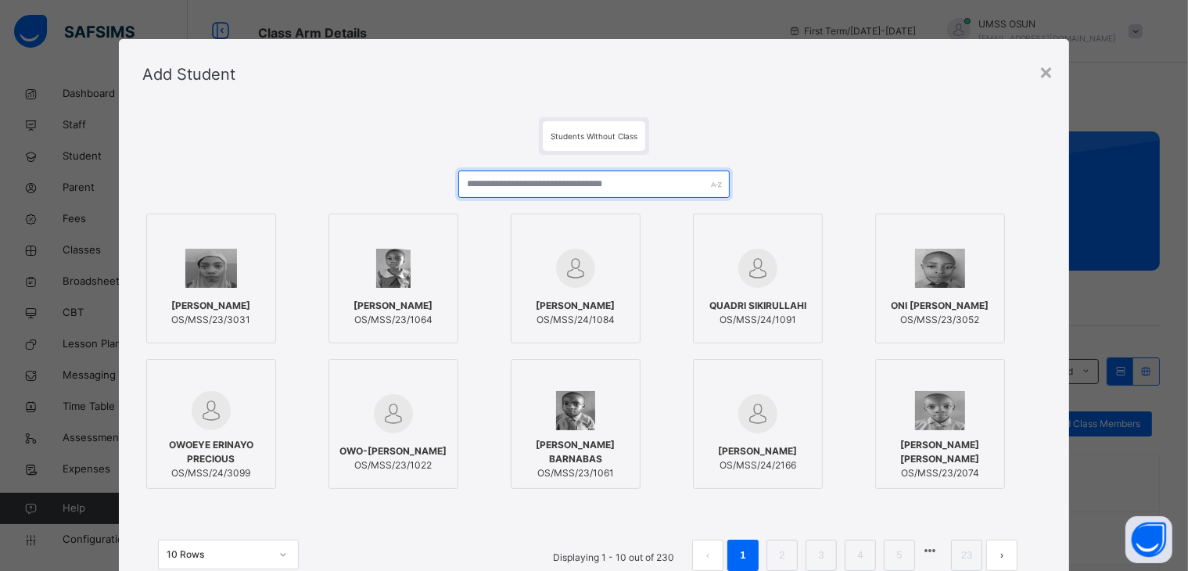
click at [597, 195] on input "text" at bounding box center [593, 183] width 271 height 27
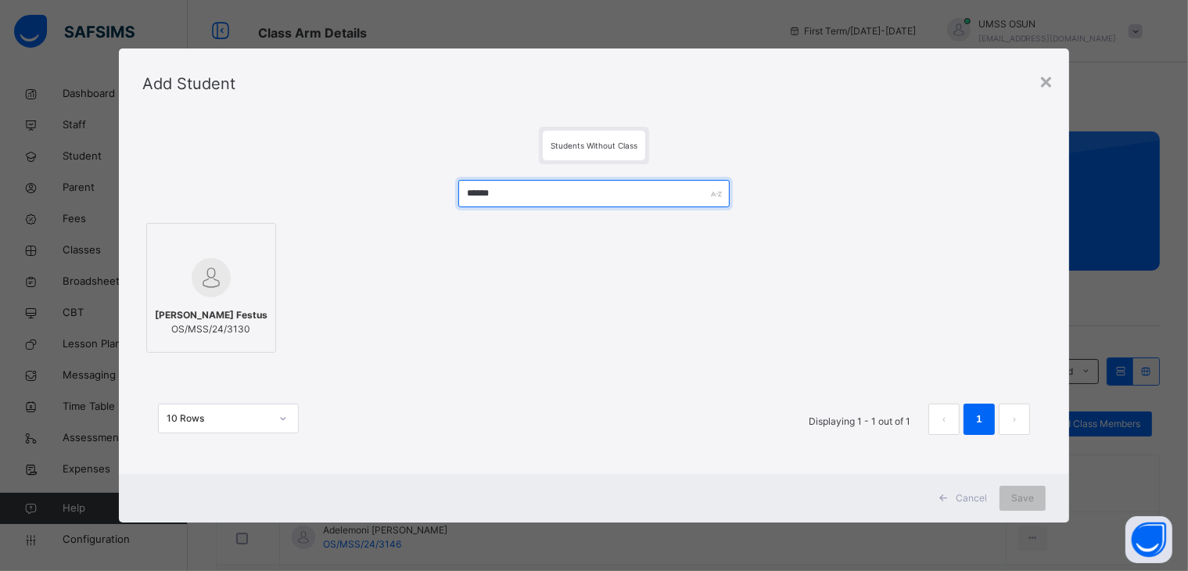
type input "******"
click at [216, 298] on div at bounding box center [211, 277] width 113 height 45
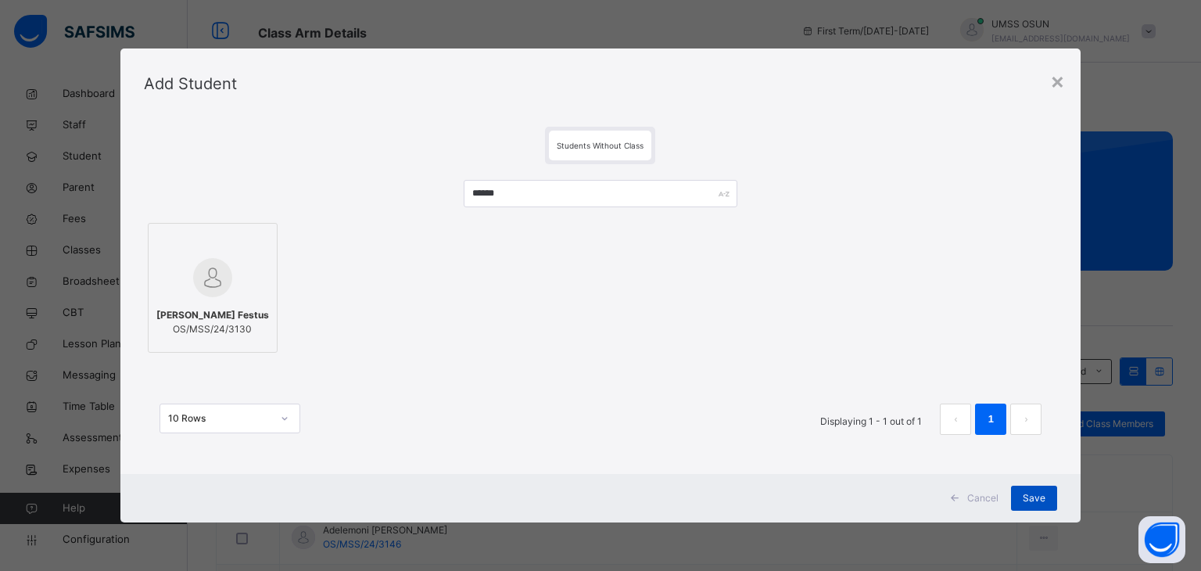
click at [1051, 504] on div "Save" at bounding box center [1034, 498] width 46 height 25
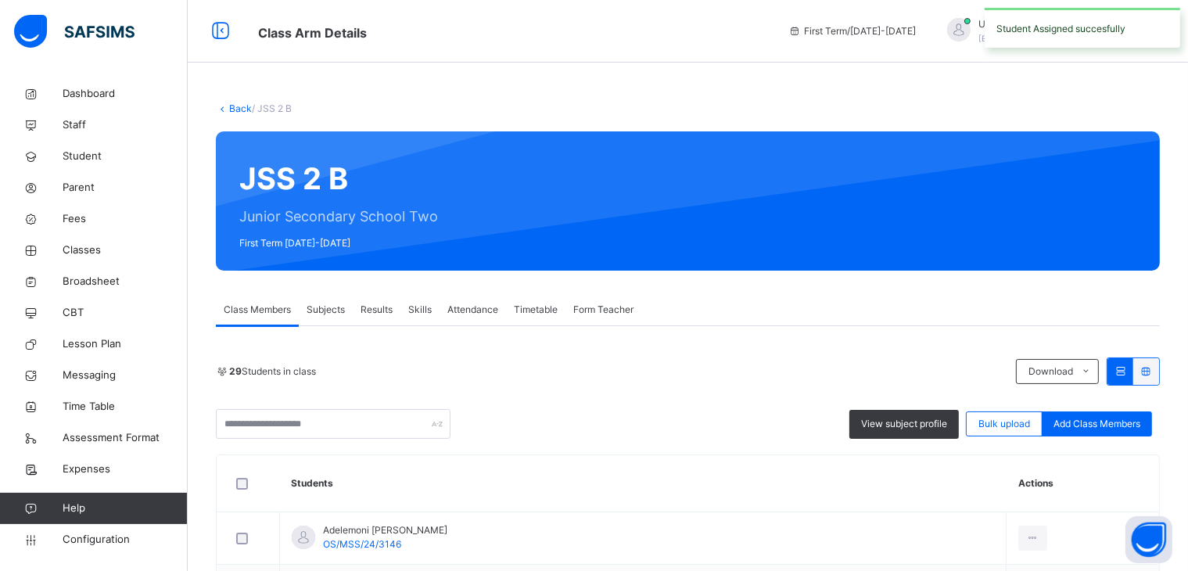
click at [1082, 438] on div "View subject profile Bulk upload Add Class Members" at bounding box center [688, 424] width 944 height 30
click at [1080, 432] on div "Add Class Members" at bounding box center [1097, 423] width 110 height 25
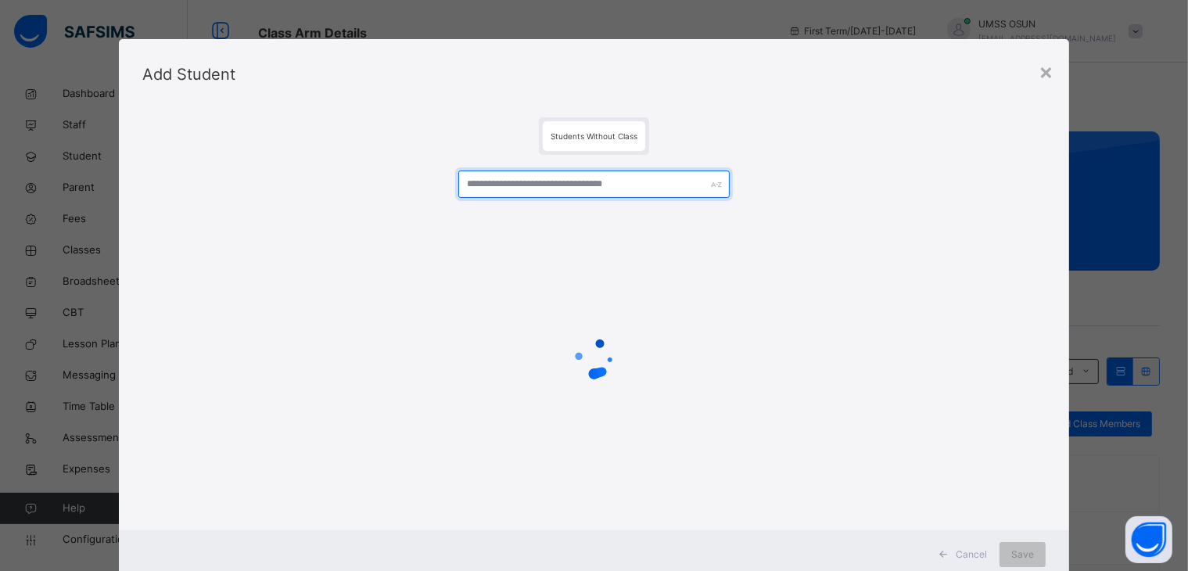
click at [541, 173] on input "text" at bounding box center [593, 183] width 271 height 27
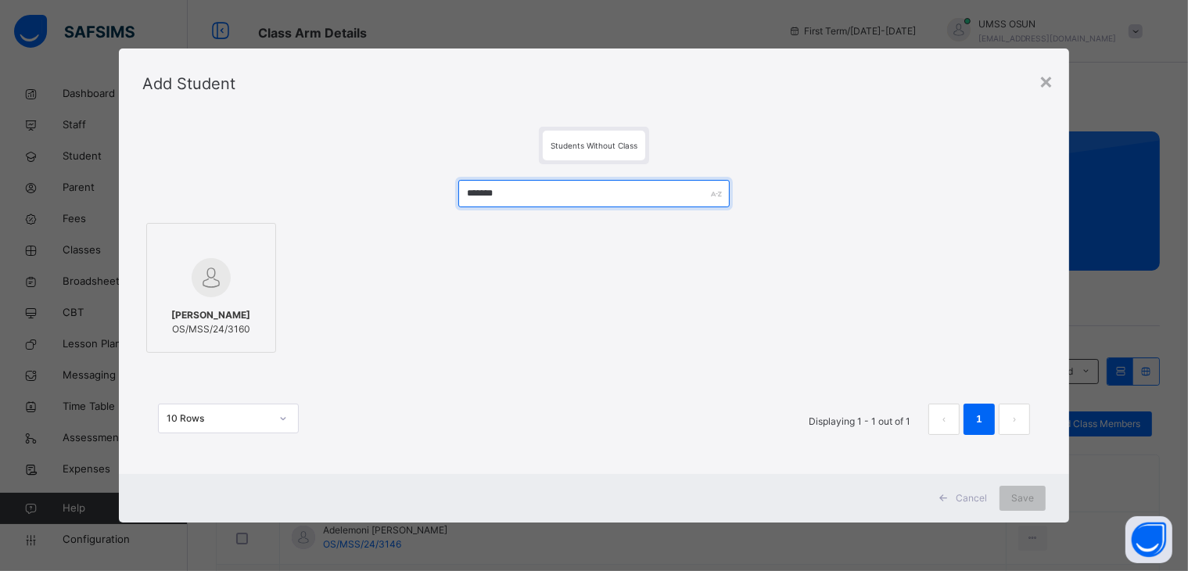
type input "*******"
drag, startPoint x: 156, startPoint y: 298, endPoint x: 314, endPoint y: 291, distance: 157.3
click at [160, 300] on div "[PERSON_NAME] PEMISIRE OS/MSS/24/3160" at bounding box center [211, 322] width 113 height 44
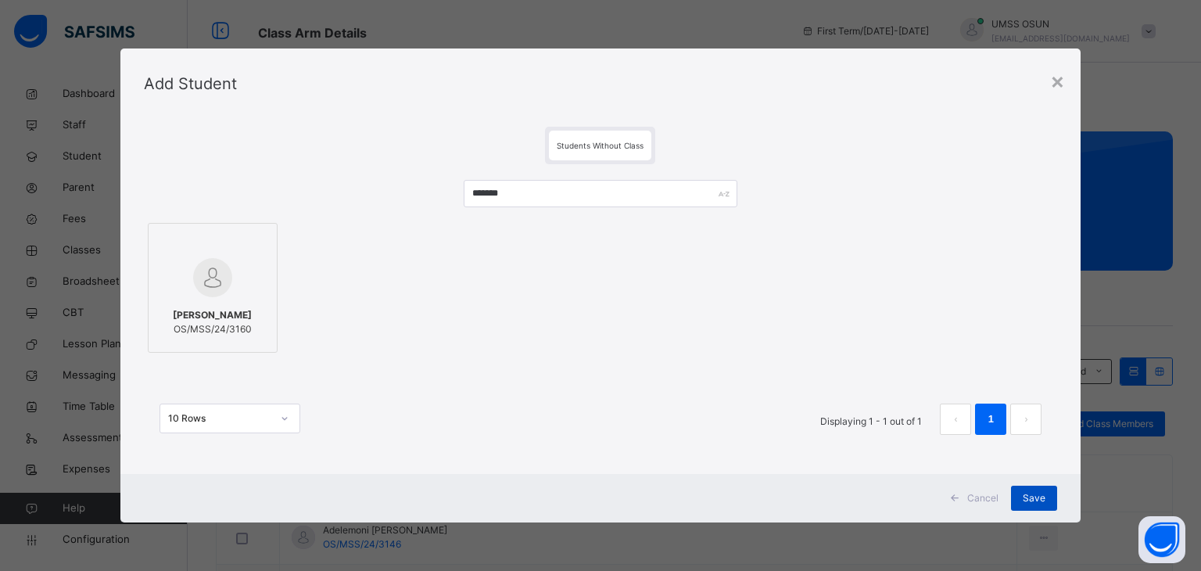
click at [1048, 495] on div "Save" at bounding box center [1034, 498] width 46 height 25
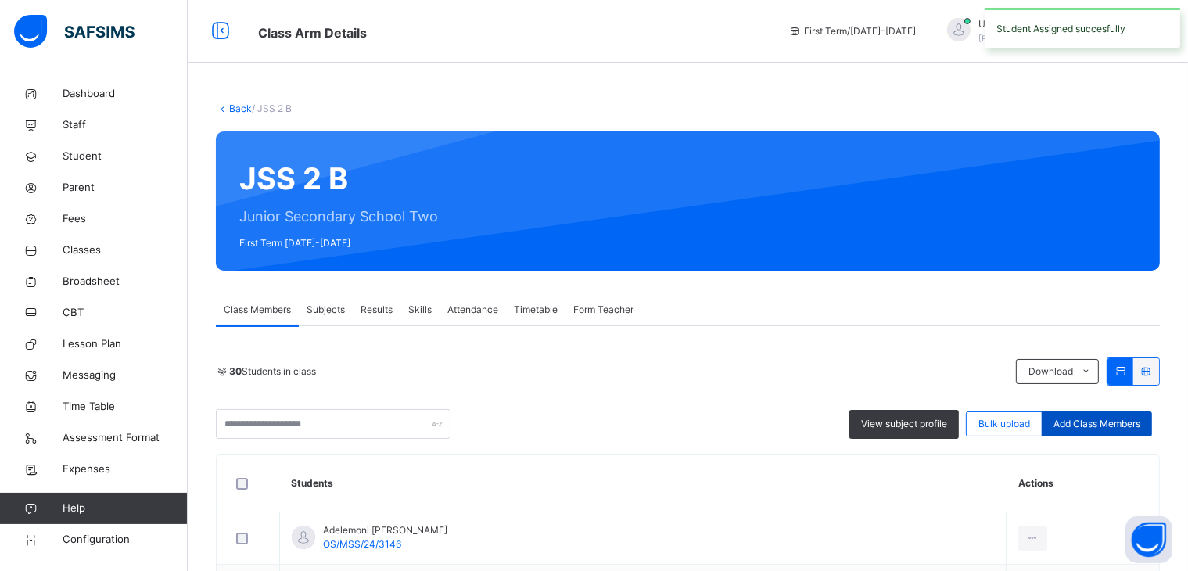
click at [1140, 418] on span "Add Class Members" at bounding box center [1096, 424] width 87 height 14
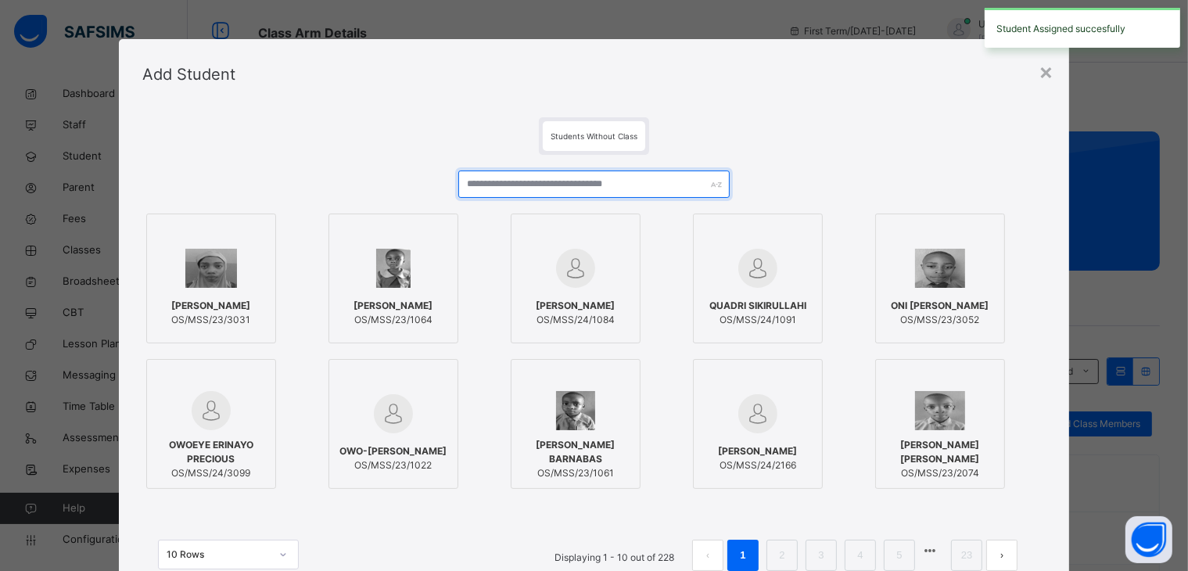
click at [647, 192] on input "text" at bounding box center [593, 183] width 271 height 27
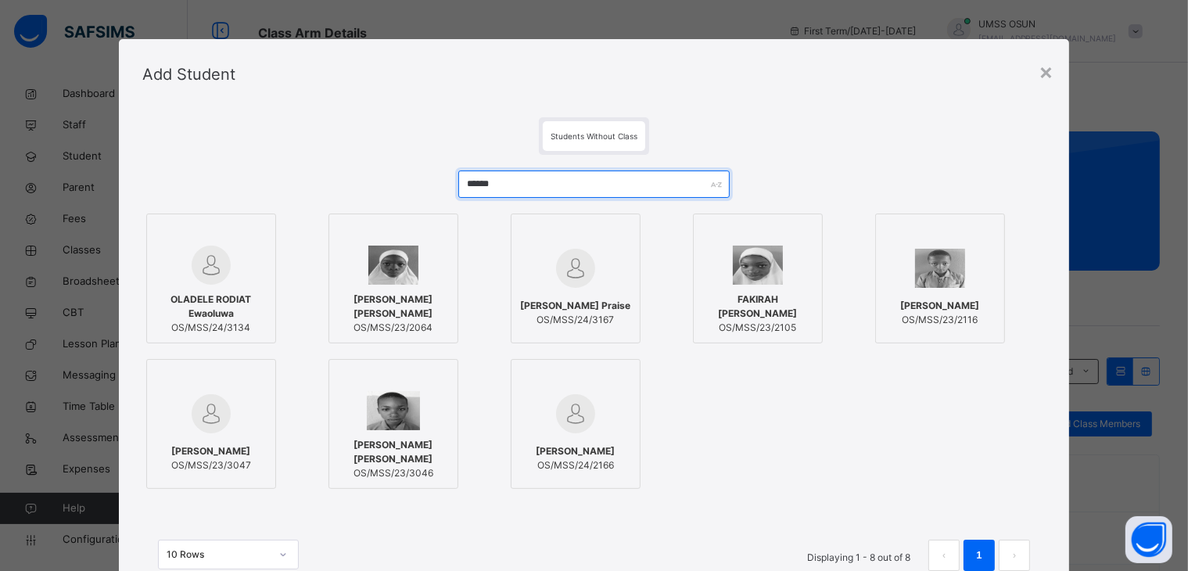
type input "******"
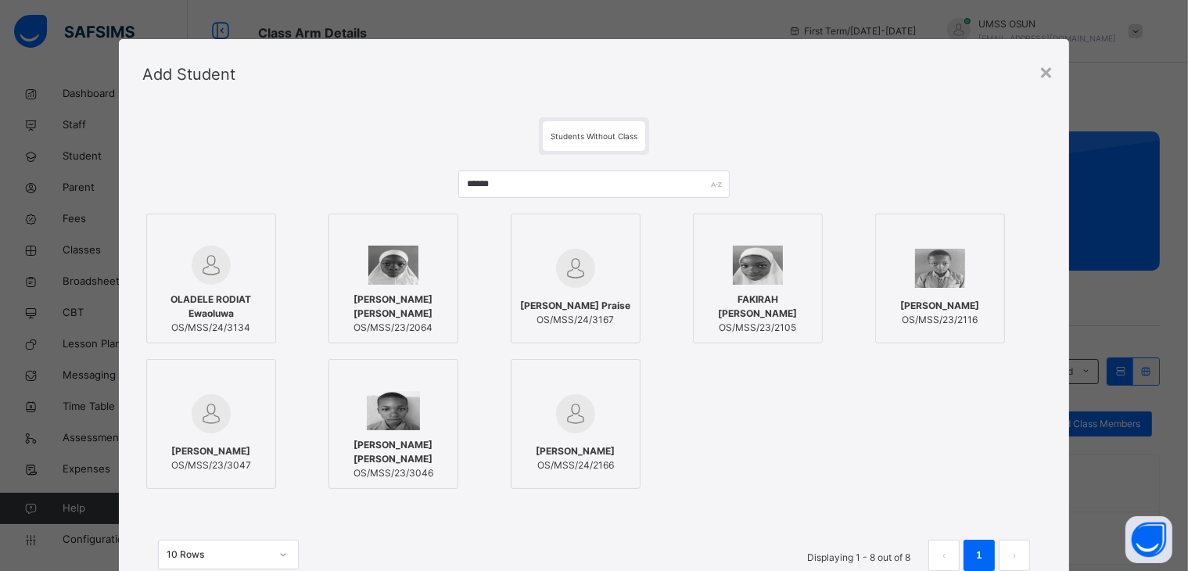
click at [216, 323] on span "OS/MSS/24/3134" at bounding box center [211, 328] width 113 height 14
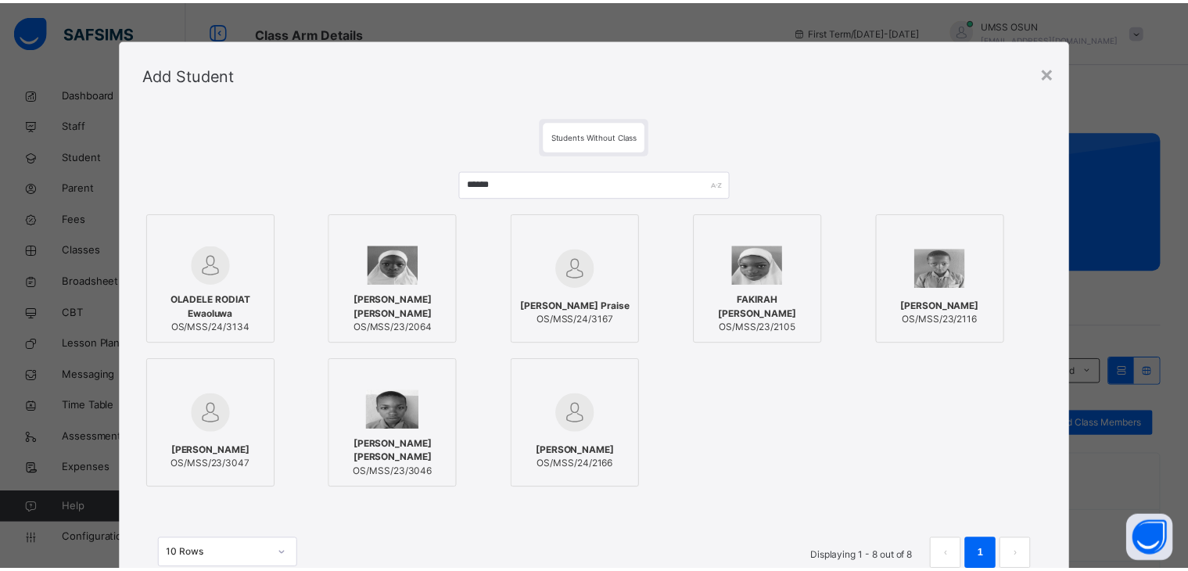
scroll to position [127, 0]
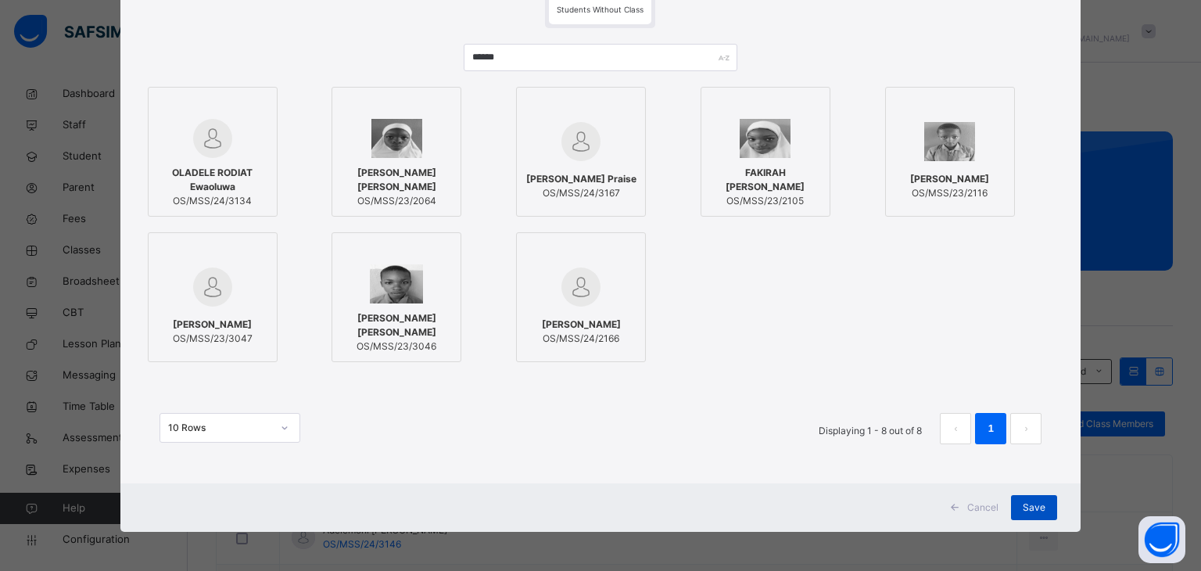
click at [1024, 504] on span "Save" at bounding box center [1034, 507] width 23 height 14
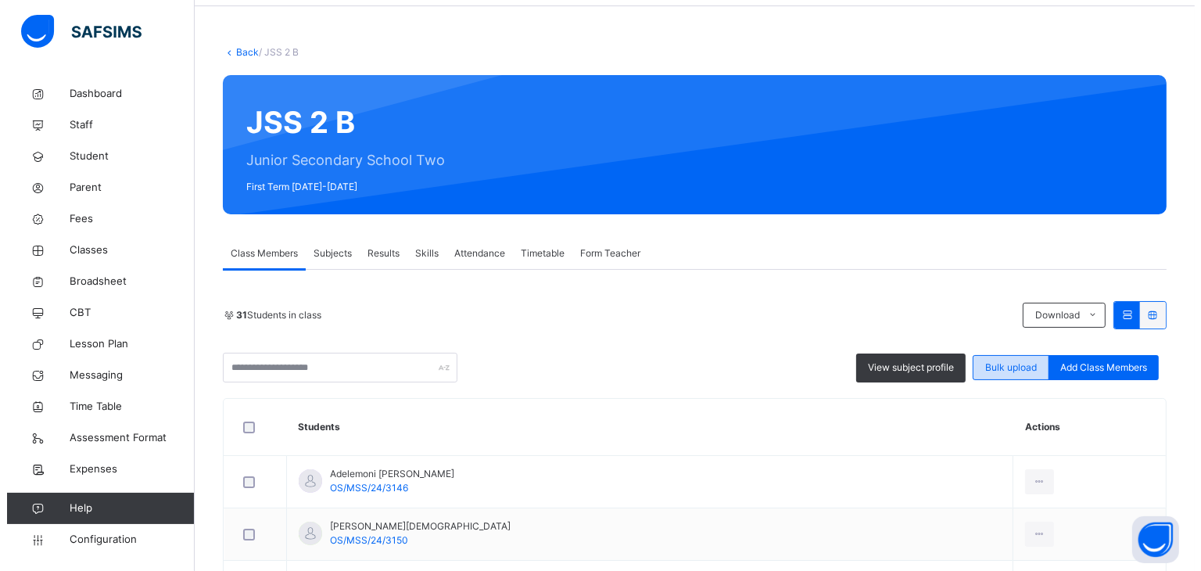
scroll to position [0, 0]
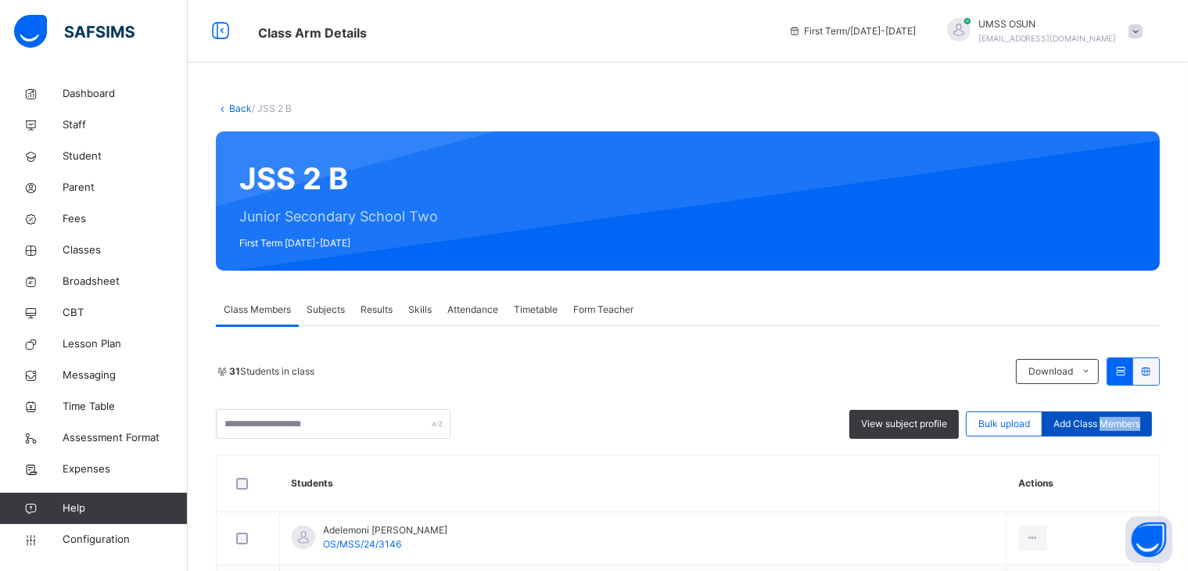
click at [1115, 414] on div "View subject profile Bulk upload Add Class Members" at bounding box center [688, 424] width 944 height 30
click at [1116, 420] on span "Add Class Members" at bounding box center [1096, 424] width 87 height 14
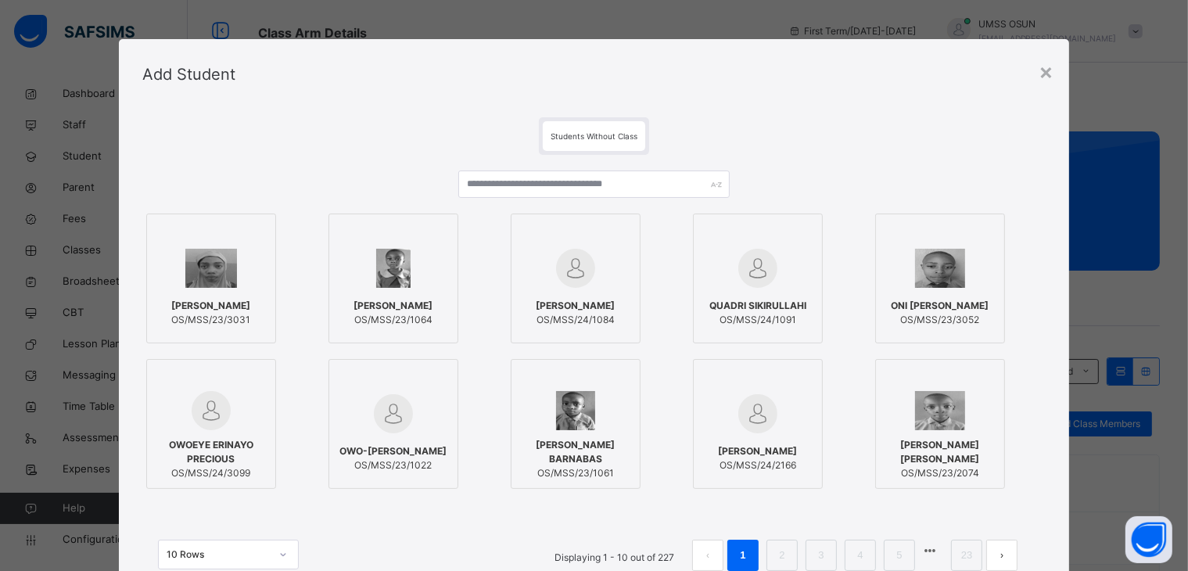
click at [599, 173] on div "[PERSON_NAME] AYOMIDE OS/MSS/23/3031 [PERSON_NAME] OS/MSS/23/1064 [PERSON_NAME]…" at bounding box center [593, 378] width 903 height 447
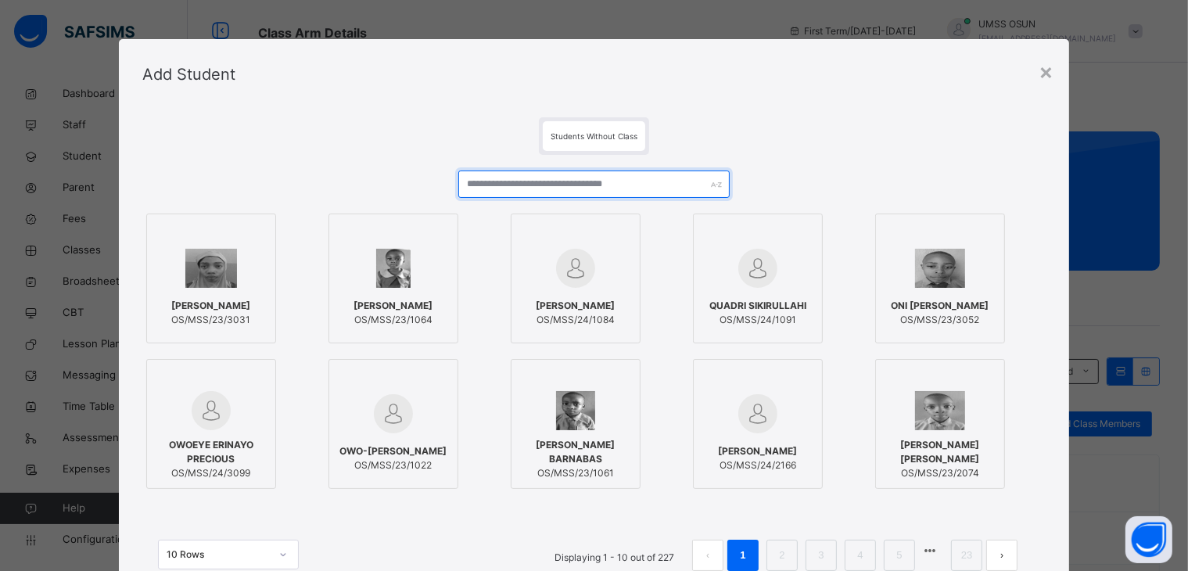
click at [603, 178] on input "text" at bounding box center [593, 183] width 271 height 27
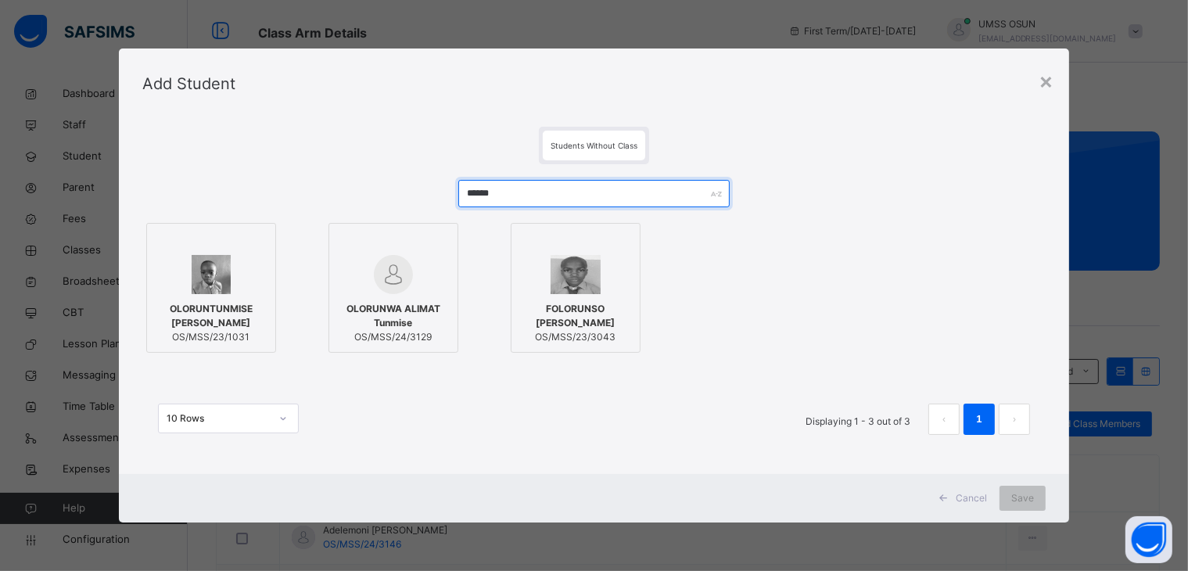
type input "******"
click at [427, 282] on div at bounding box center [393, 274] width 113 height 39
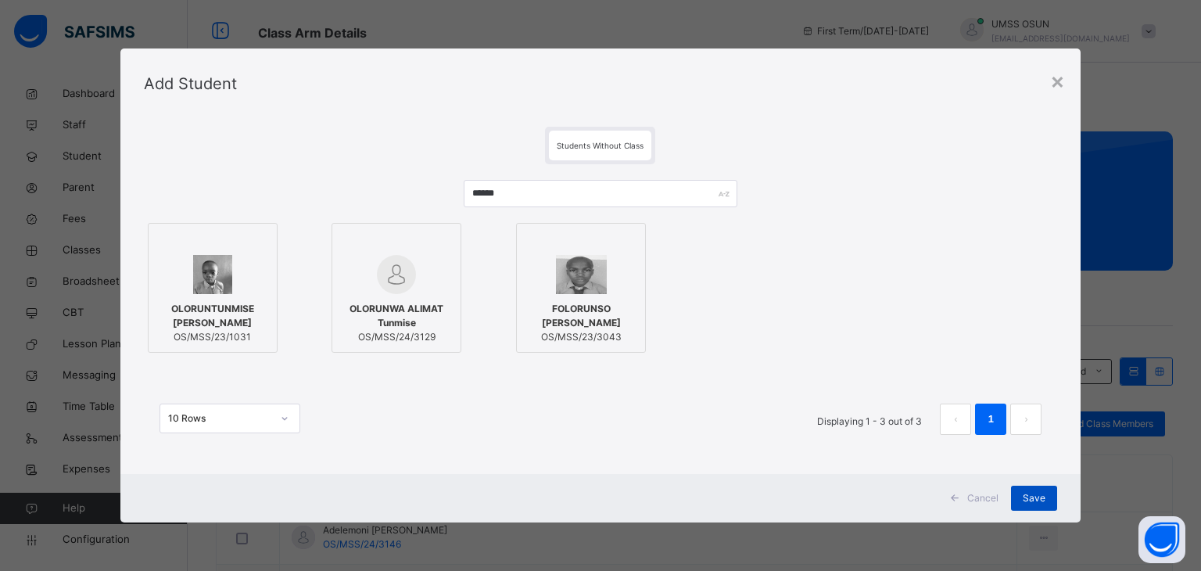
click at [1042, 504] on span "Save" at bounding box center [1034, 498] width 23 height 14
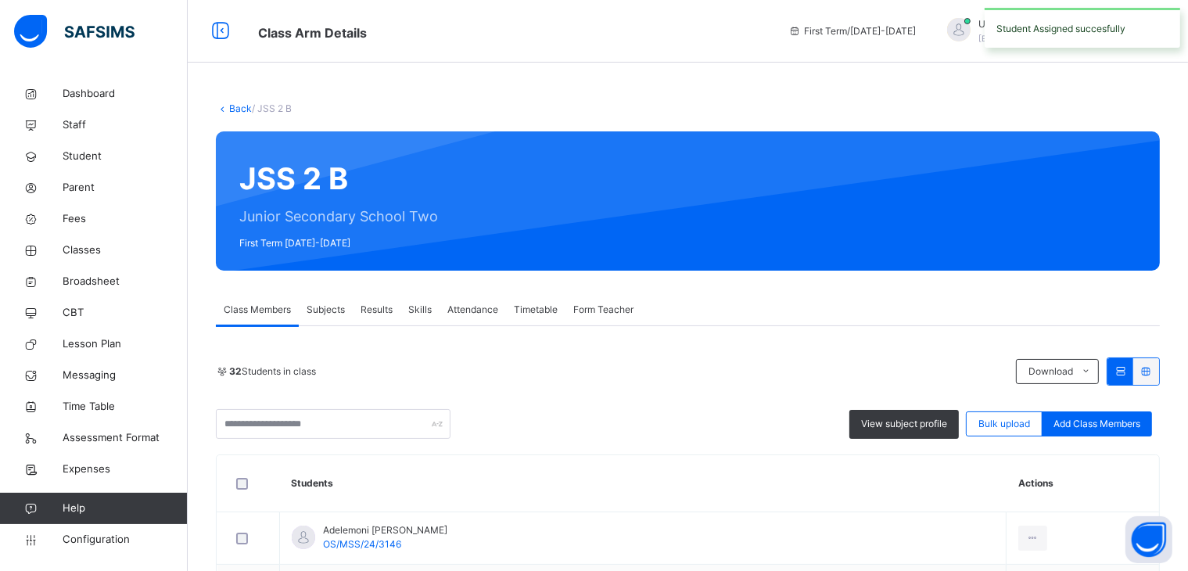
click at [1140, 420] on span "Add Class Members" at bounding box center [1096, 424] width 87 height 14
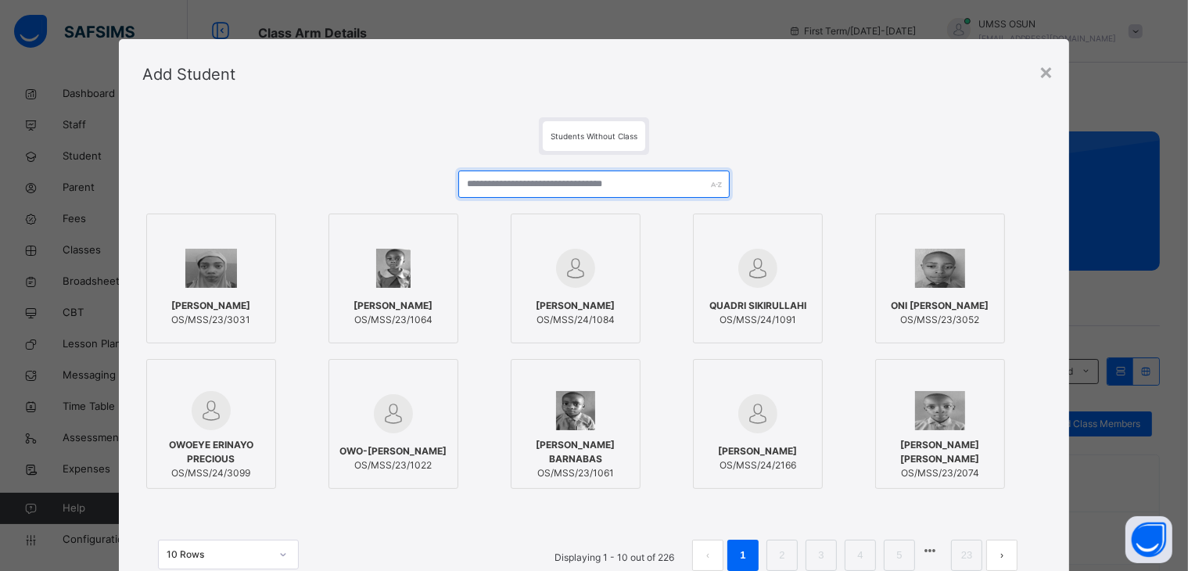
click at [615, 170] on input "text" at bounding box center [593, 183] width 271 height 27
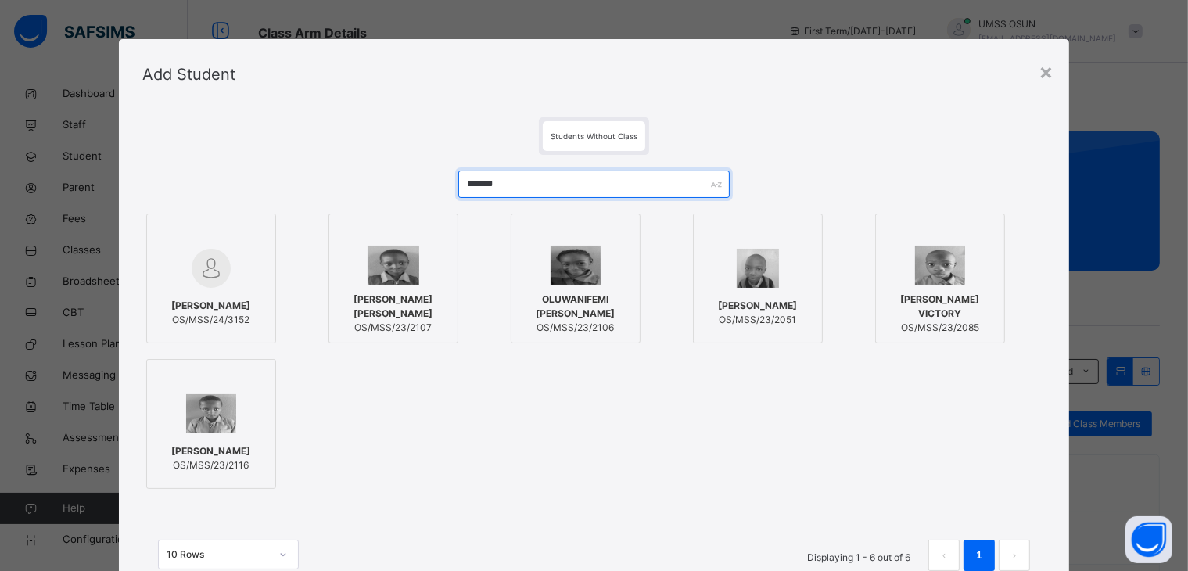
type input "*******"
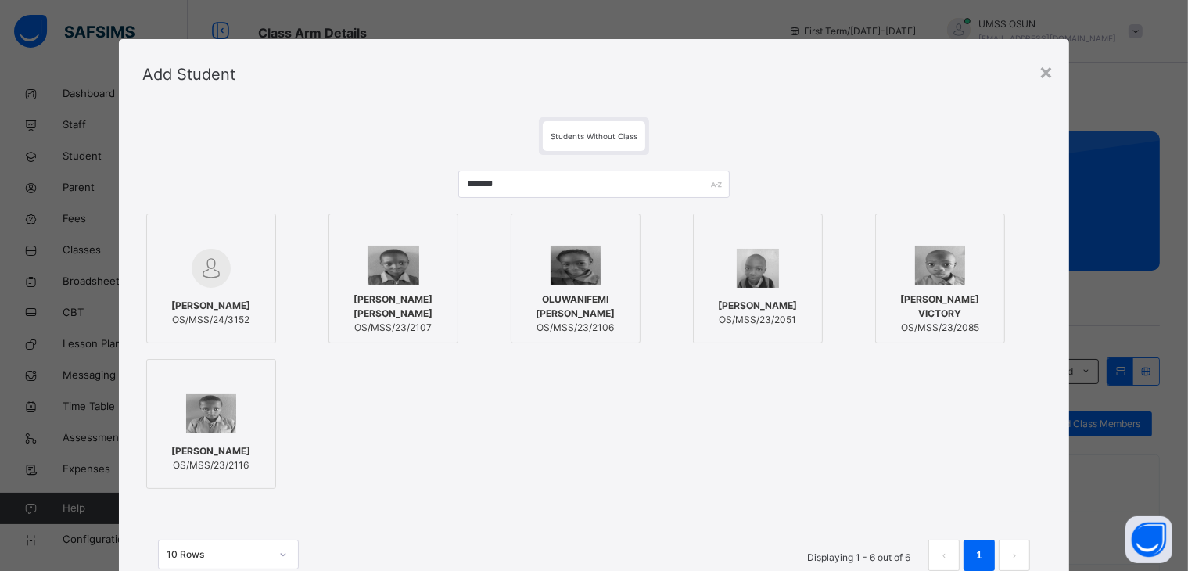
drag, startPoint x: 231, startPoint y: 298, endPoint x: 353, endPoint y: 300, distance: 122.0
click at [228, 300] on span "[PERSON_NAME]" at bounding box center [210, 306] width 79 height 14
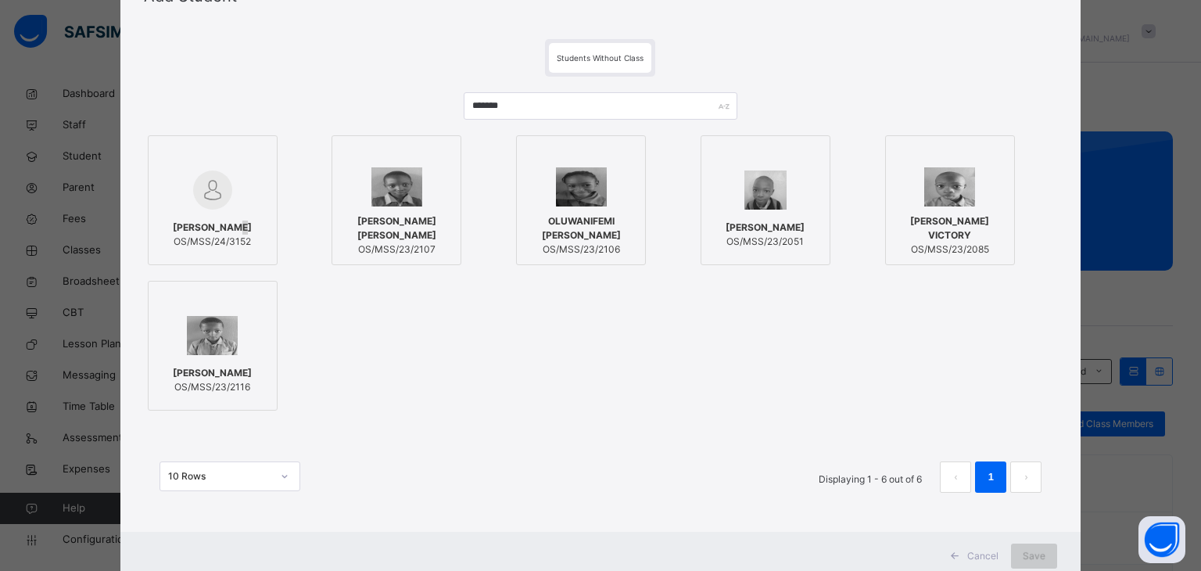
scroll to position [127, 0]
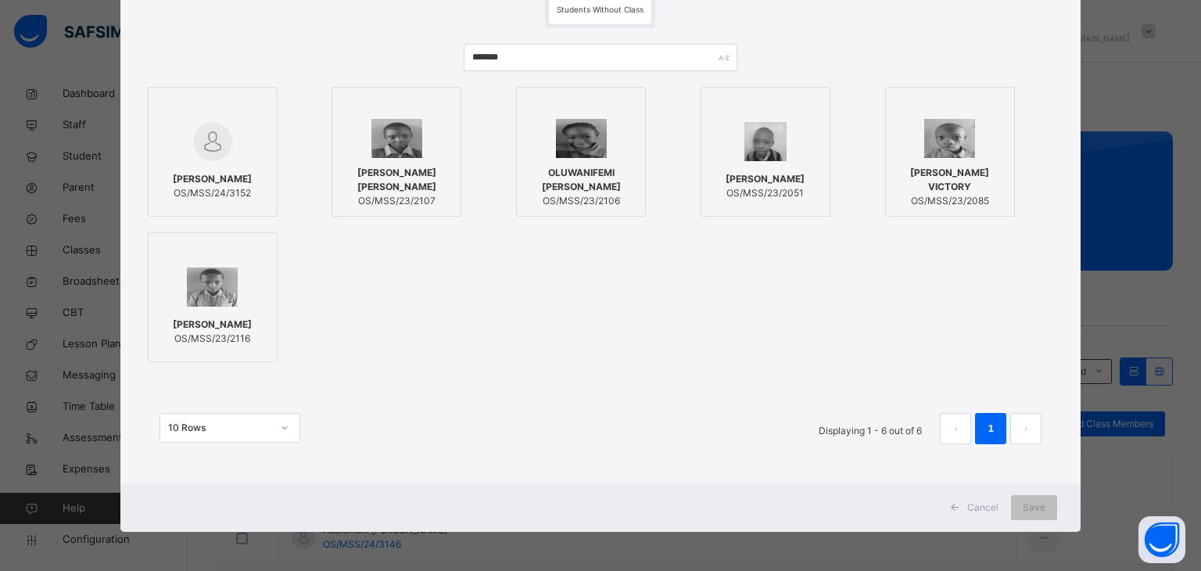
click at [239, 123] on div at bounding box center [212, 141] width 113 height 45
click at [1035, 513] on span "Save" at bounding box center [1034, 507] width 23 height 14
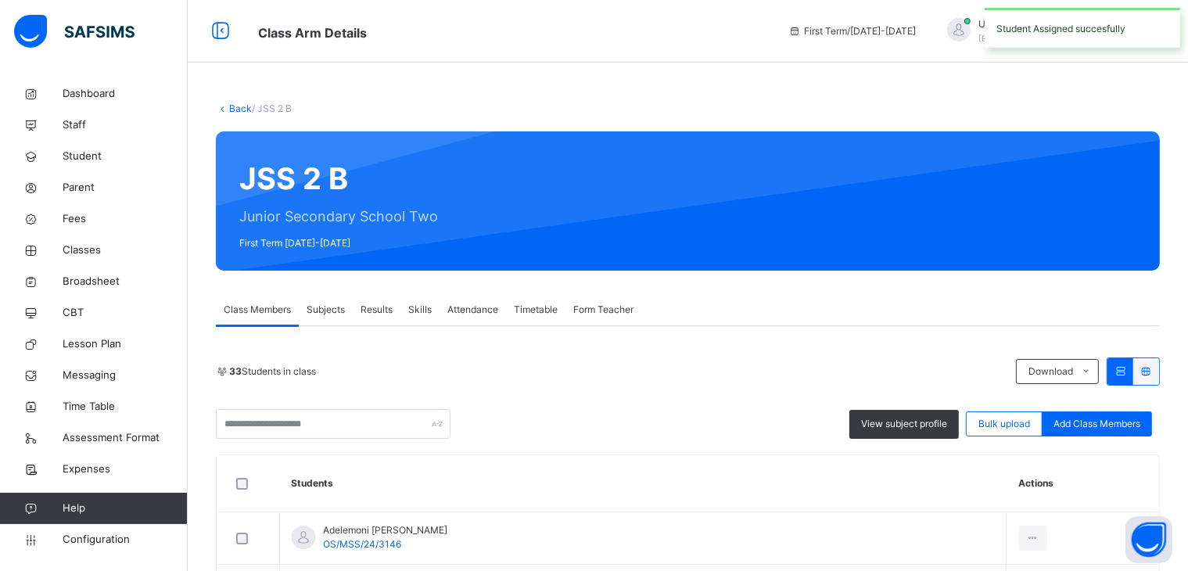
click at [1128, 427] on span "Add Class Members" at bounding box center [1096, 424] width 87 height 14
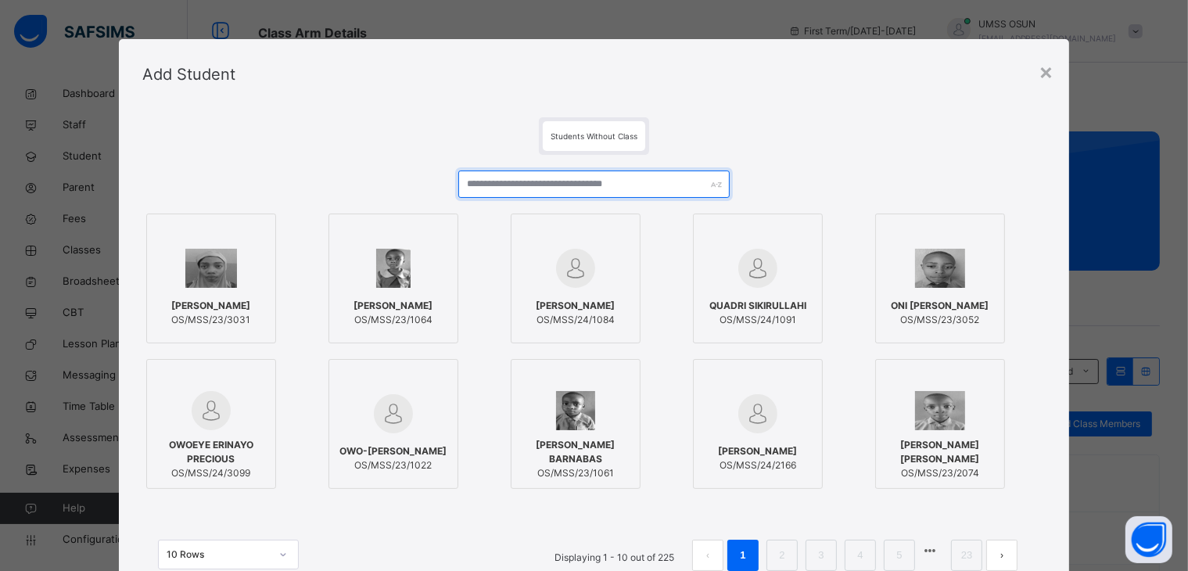
click at [672, 188] on input "text" at bounding box center [593, 183] width 271 height 27
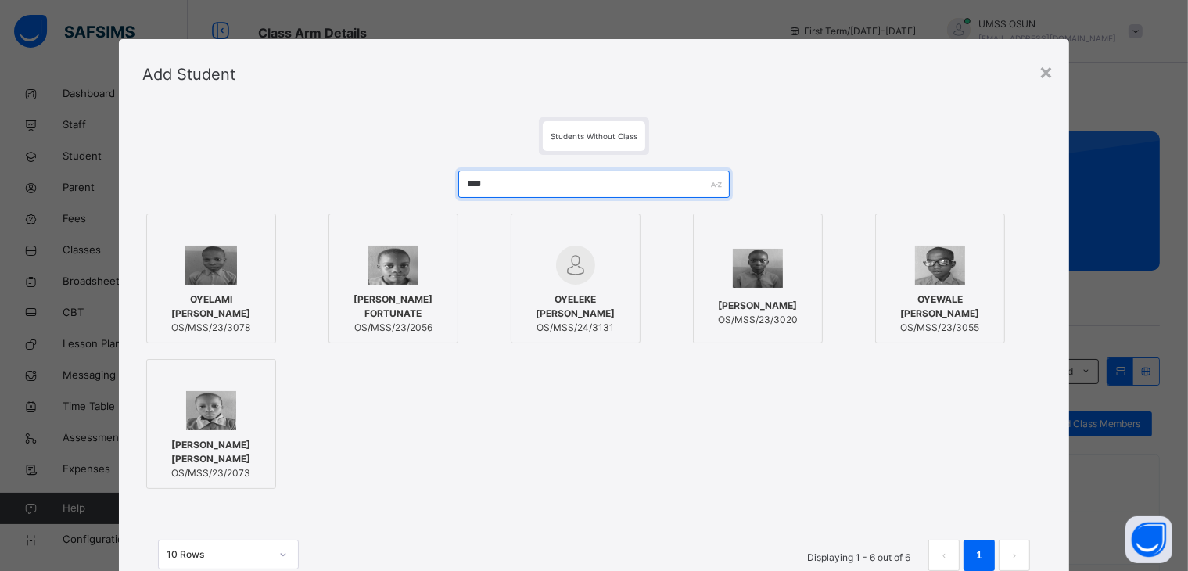
type input "****"
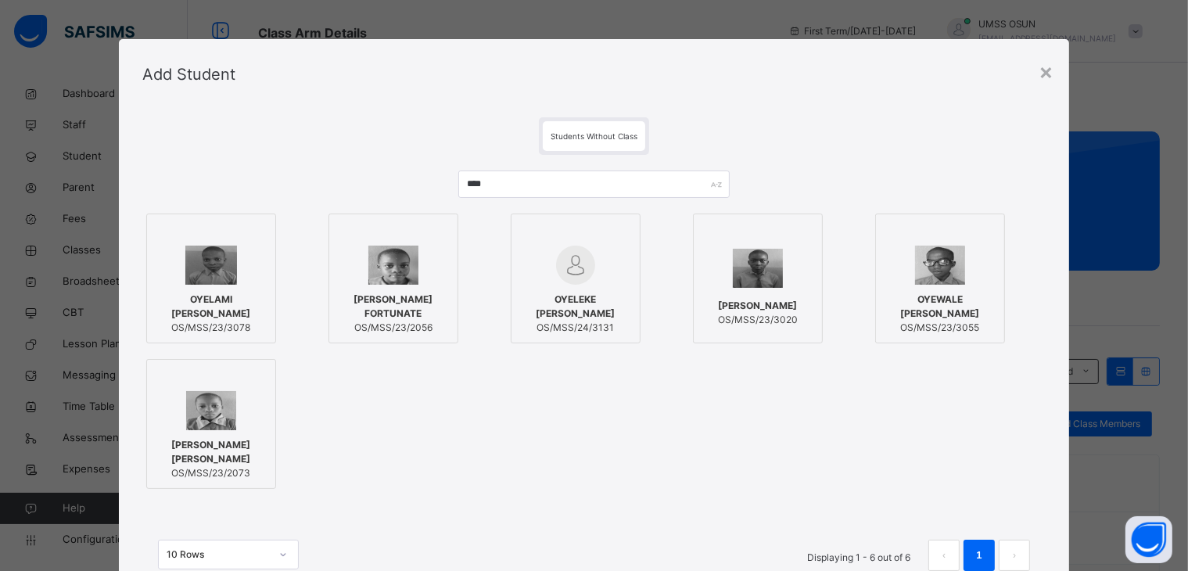
click at [567, 288] on div "OYELEKE [PERSON_NAME] OS/MSS/24/3131" at bounding box center [575, 314] width 113 height 58
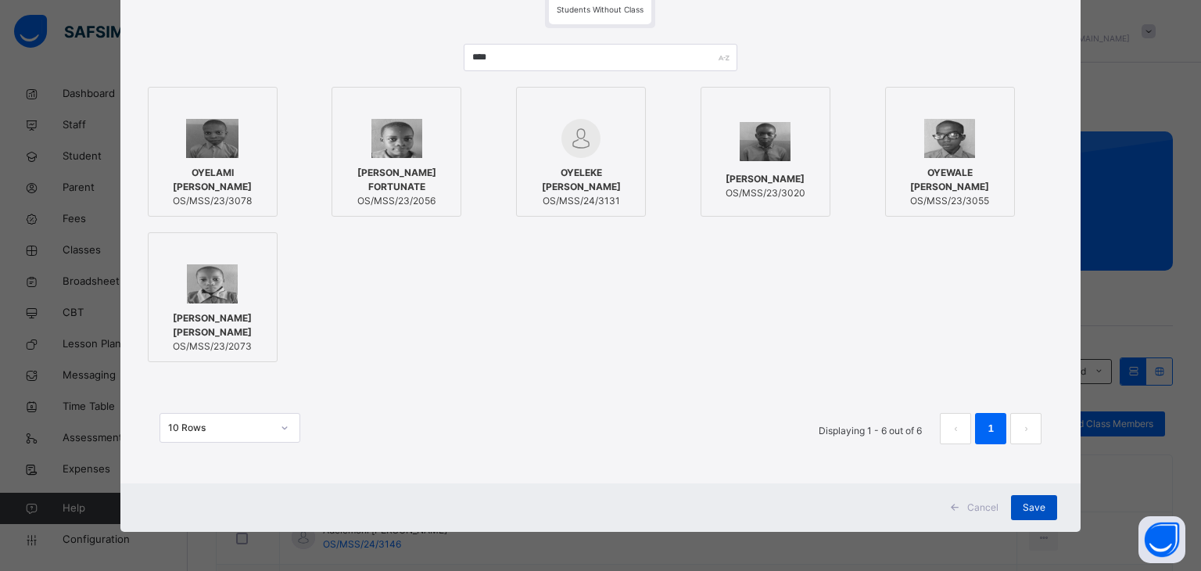
click at [1029, 501] on span "Save" at bounding box center [1034, 507] width 23 height 14
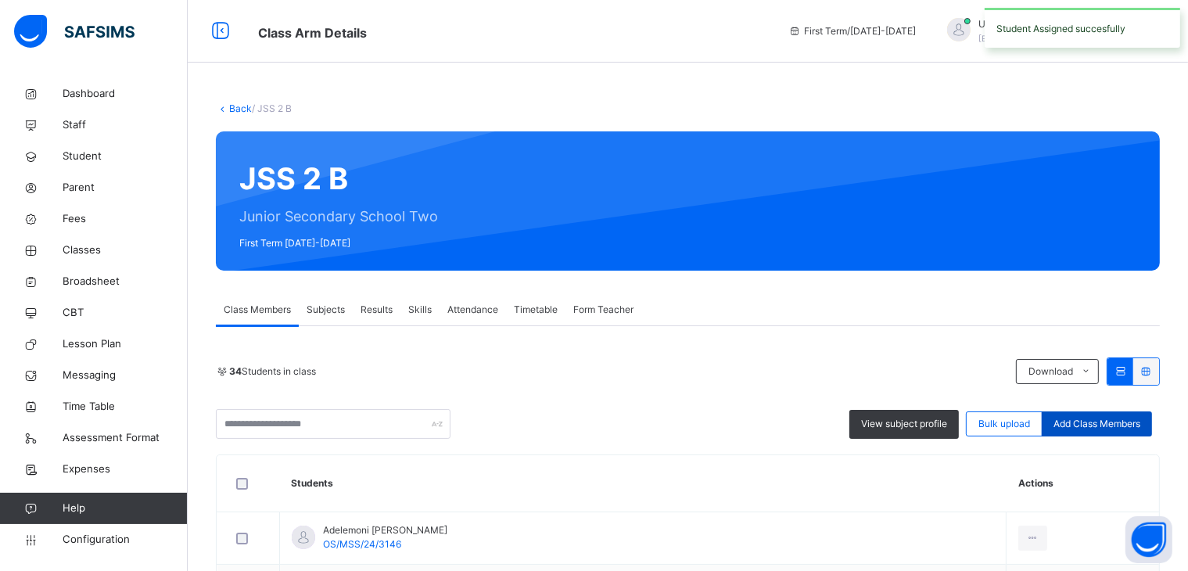
click at [1129, 429] on span "Add Class Members" at bounding box center [1096, 424] width 87 height 14
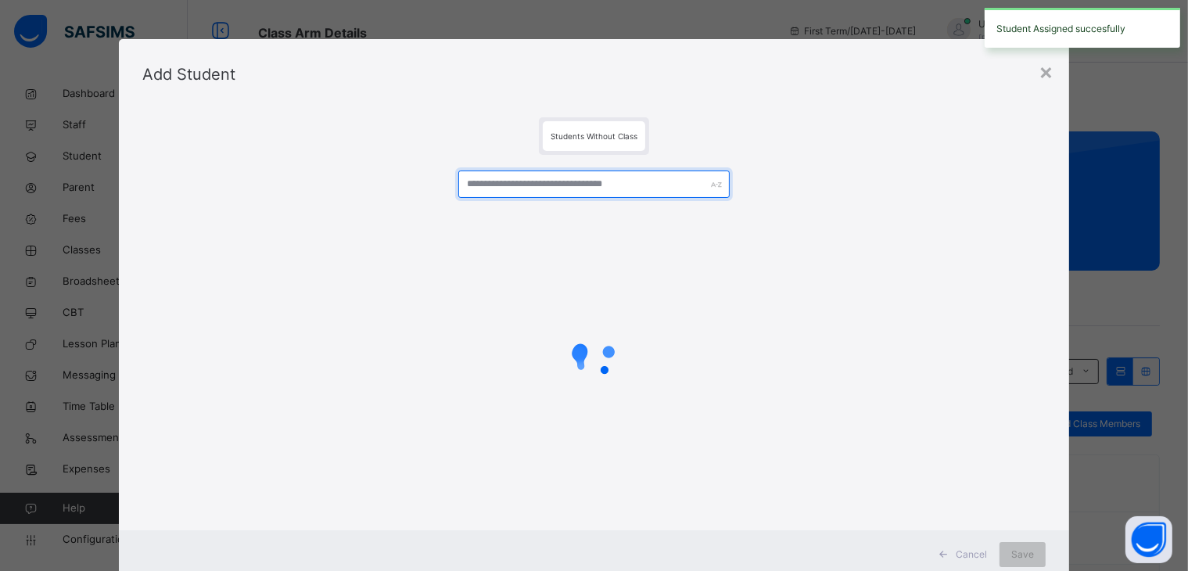
click at [567, 192] on input "text" at bounding box center [593, 183] width 271 height 27
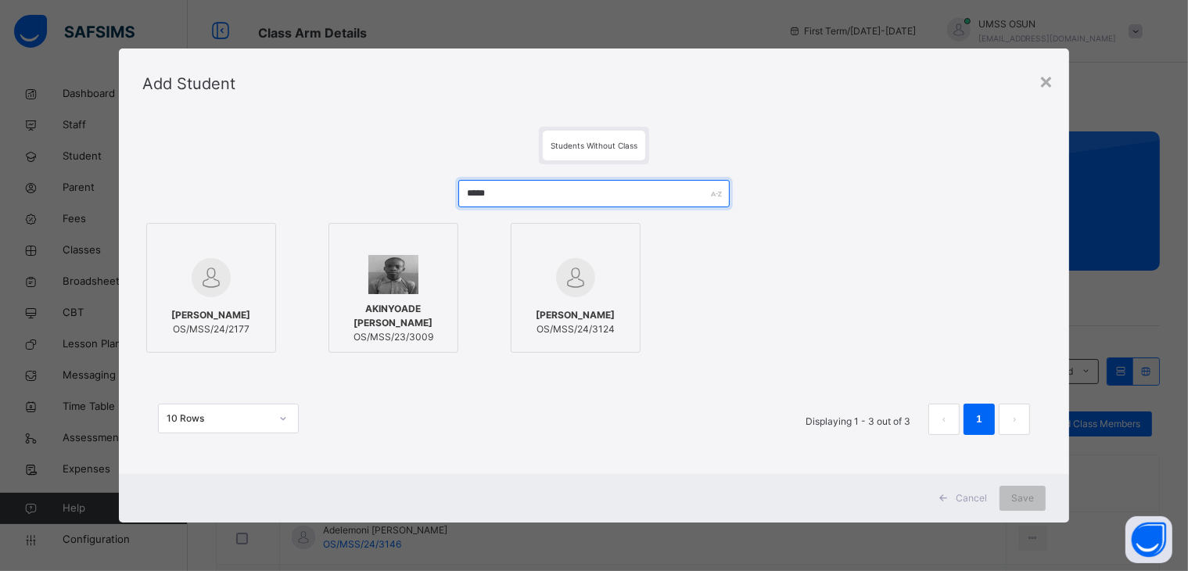
type input "*****"
drag, startPoint x: 585, startPoint y: 332, endPoint x: 641, endPoint y: 346, distance: 57.9
click at [588, 335] on span "OS/MSS/24/3124" at bounding box center [575, 329] width 79 height 14
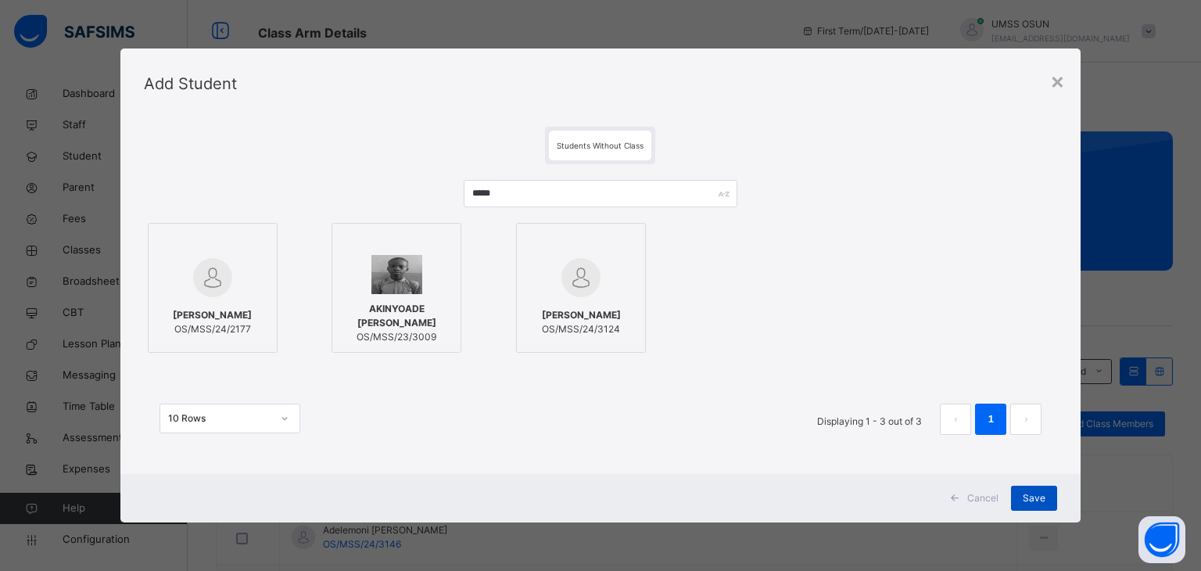
click at [1016, 498] on div "Save" at bounding box center [1034, 498] width 46 height 25
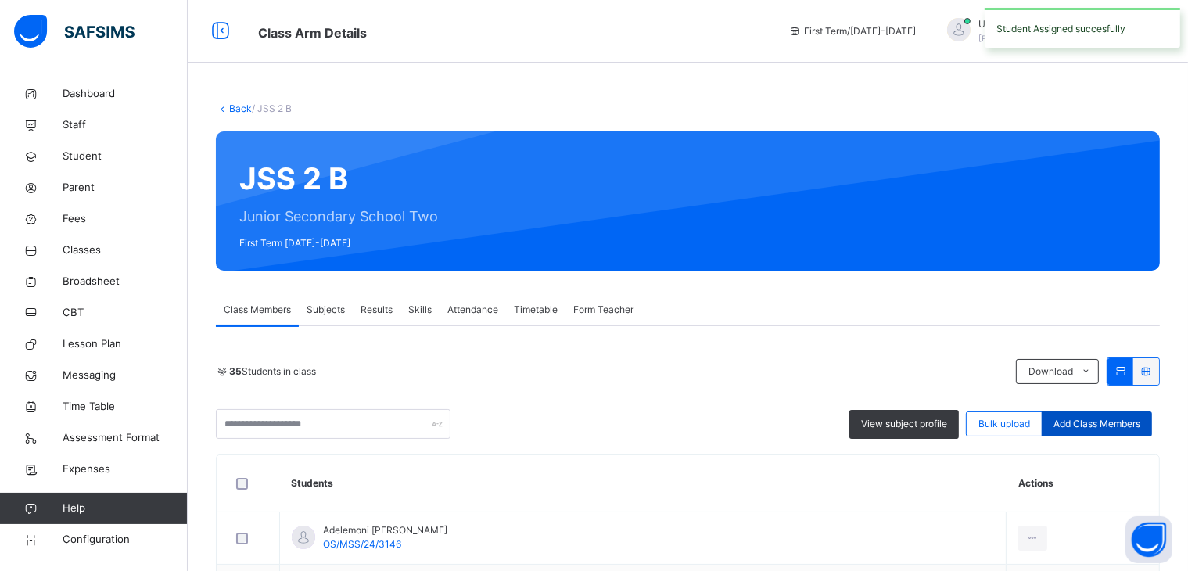
click at [1136, 421] on span "Add Class Members" at bounding box center [1096, 424] width 87 height 14
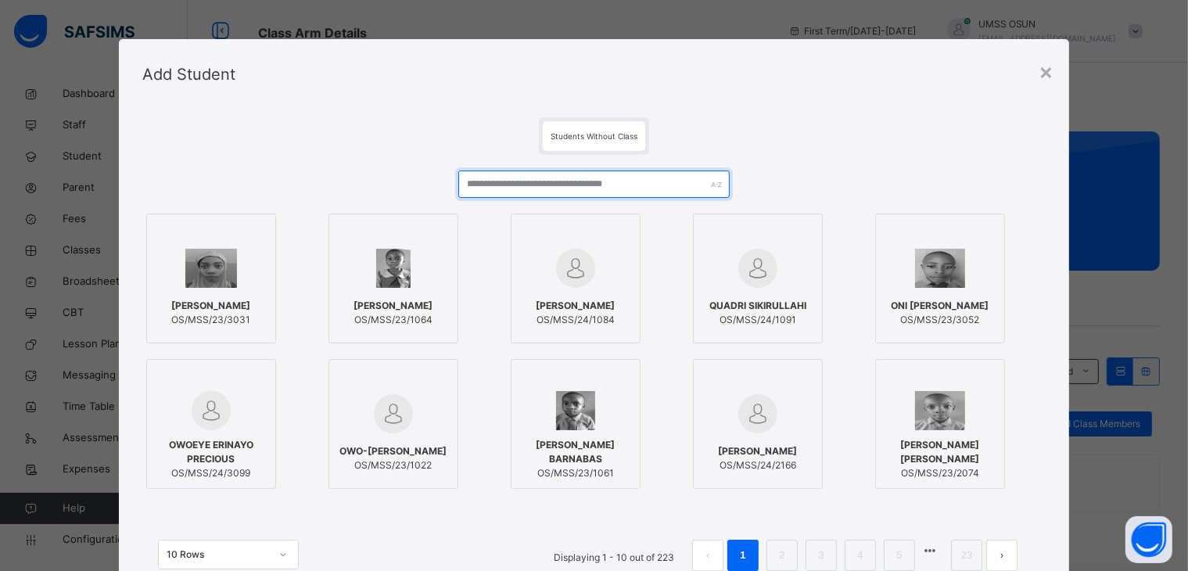
click at [674, 183] on input "text" at bounding box center [593, 183] width 271 height 27
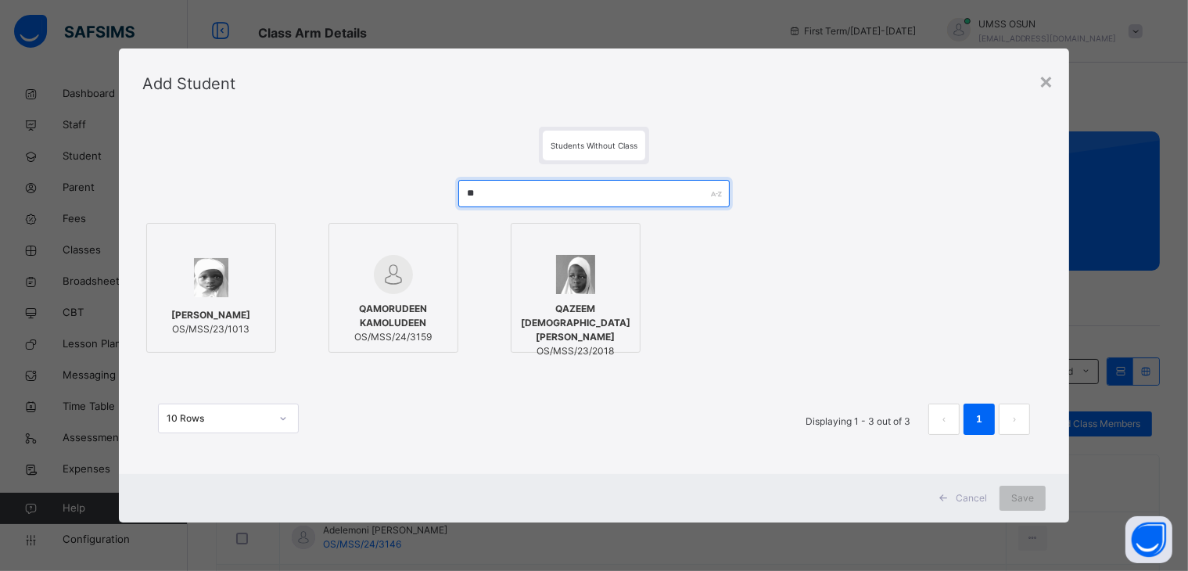
type input "**"
click at [374, 282] on img at bounding box center [393, 274] width 39 height 39
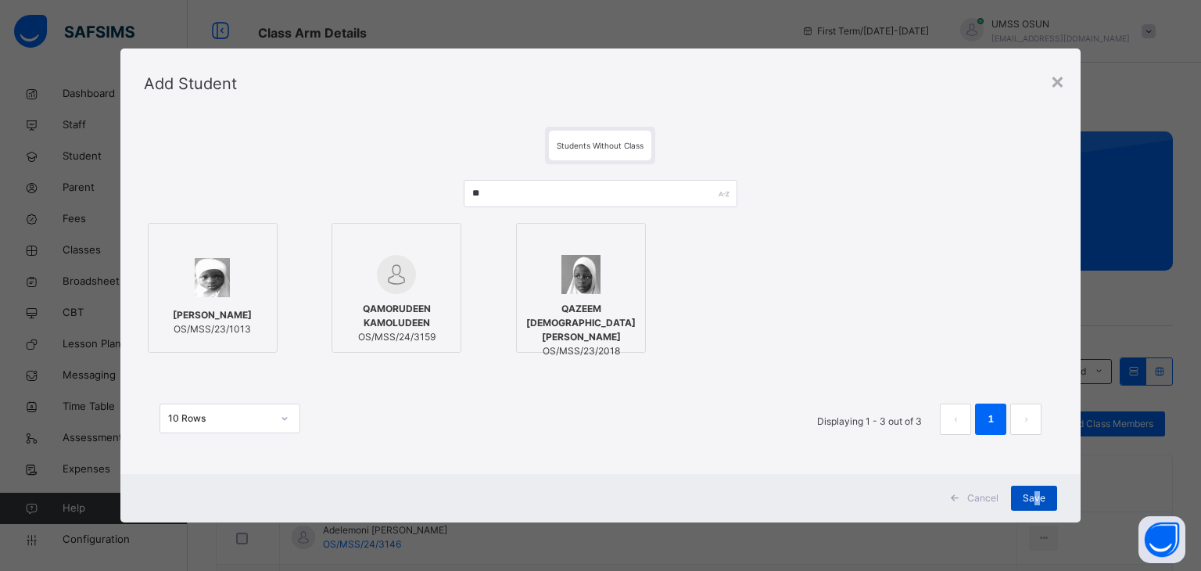
click at [1034, 496] on span "Save" at bounding box center [1034, 498] width 23 height 14
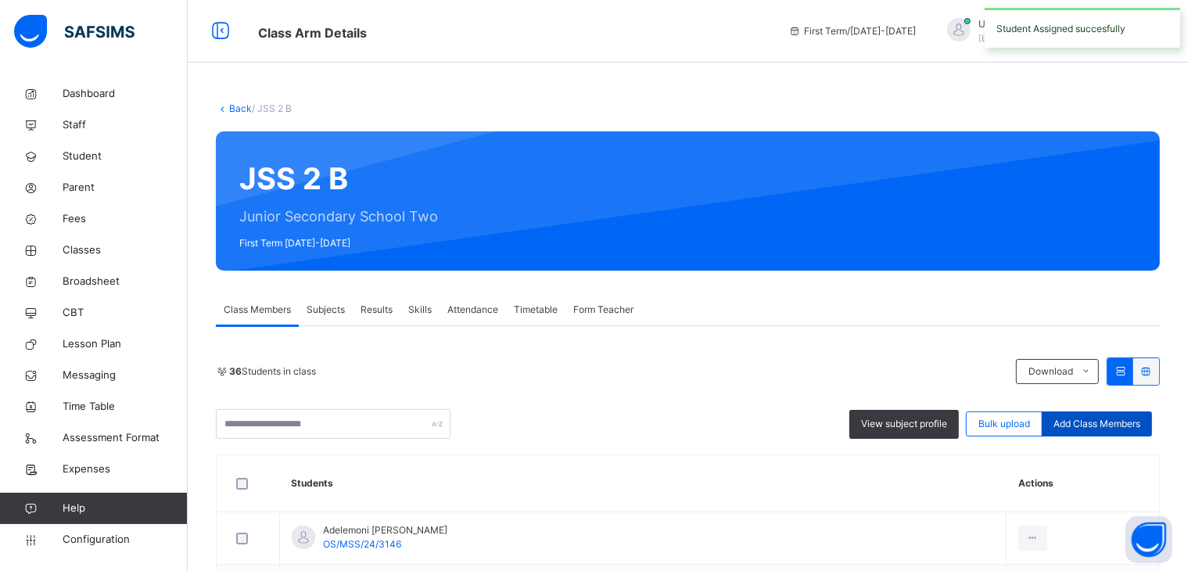
click at [1115, 424] on span "Add Class Members" at bounding box center [1096, 424] width 87 height 14
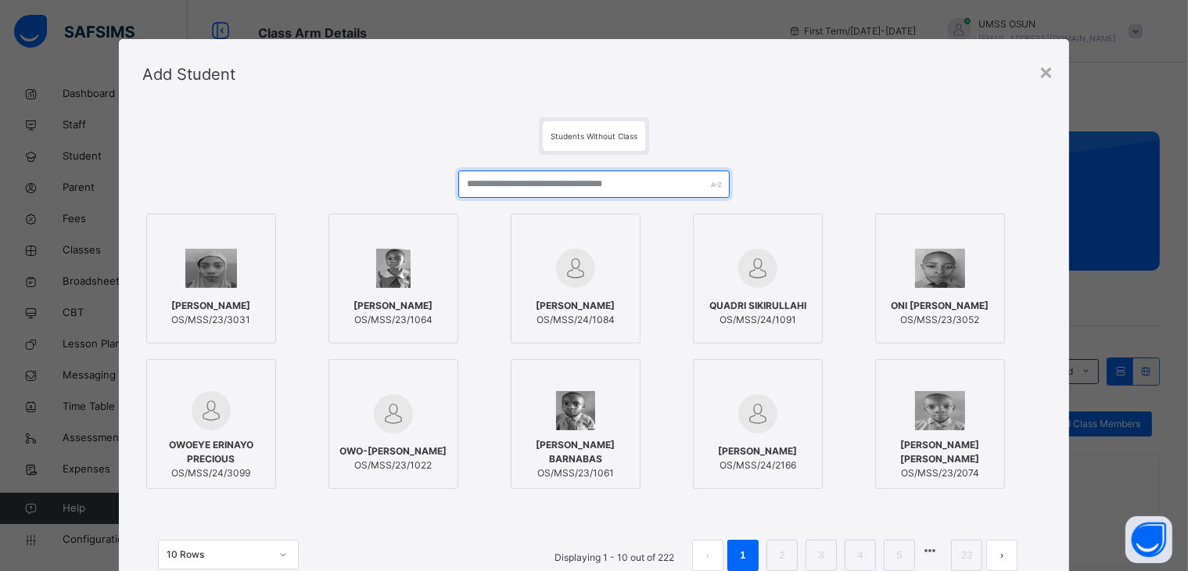
click at [587, 181] on input "text" at bounding box center [593, 183] width 271 height 27
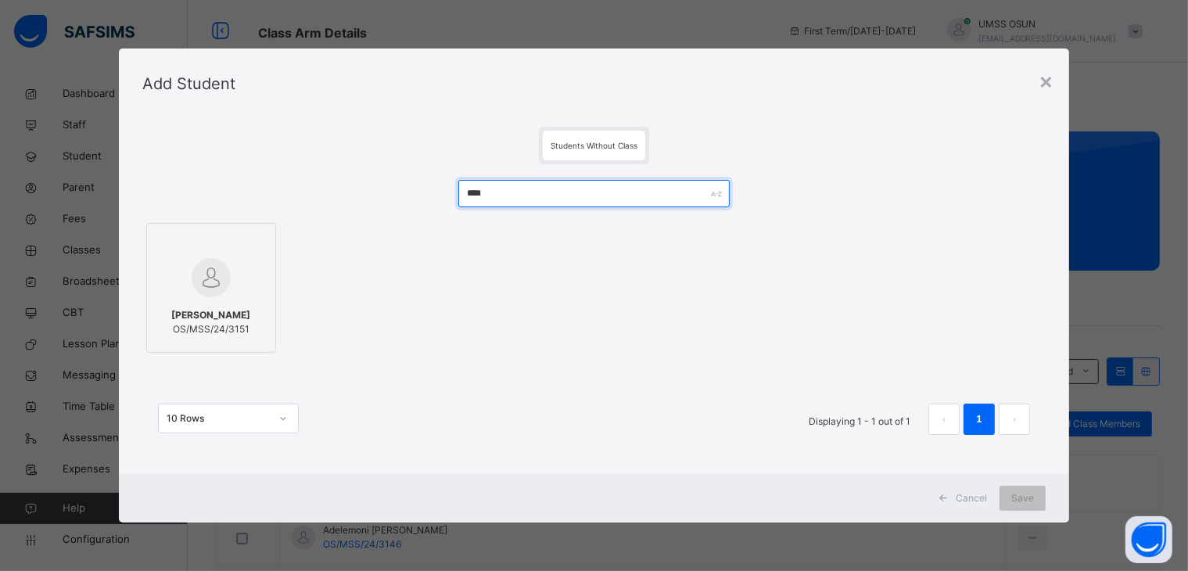
type input "****"
click at [202, 308] on span "[PERSON_NAME]" at bounding box center [210, 315] width 79 height 14
click at [252, 336] on span "OS/MSS/24/3151" at bounding box center [212, 329] width 79 height 14
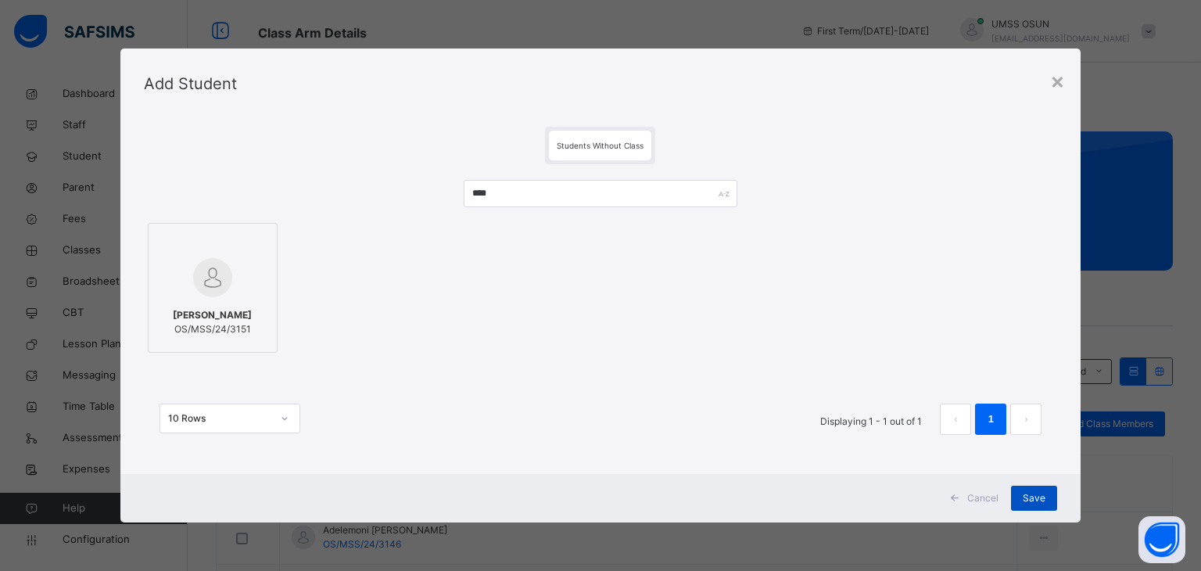
click at [1038, 499] on span "Save" at bounding box center [1034, 498] width 23 height 14
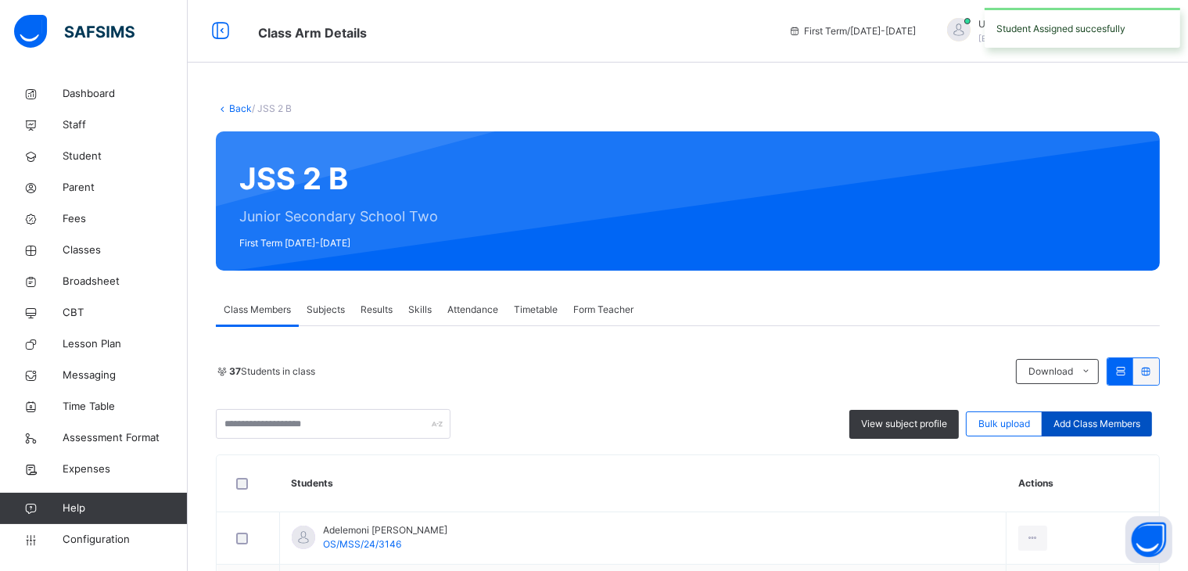
drag, startPoint x: 1089, startPoint y: 403, endPoint x: 1092, endPoint y: 411, distance: 8.7
click at [1090, 404] on div "37 Students in class Download Pdf Report Excel Report View subject profile Bulk…" at bounding box center [688, 397] width 944 height 81
click at [1095, 421] on span "Add Class Members" at bounding box center [1096, 424] width 87 height 14
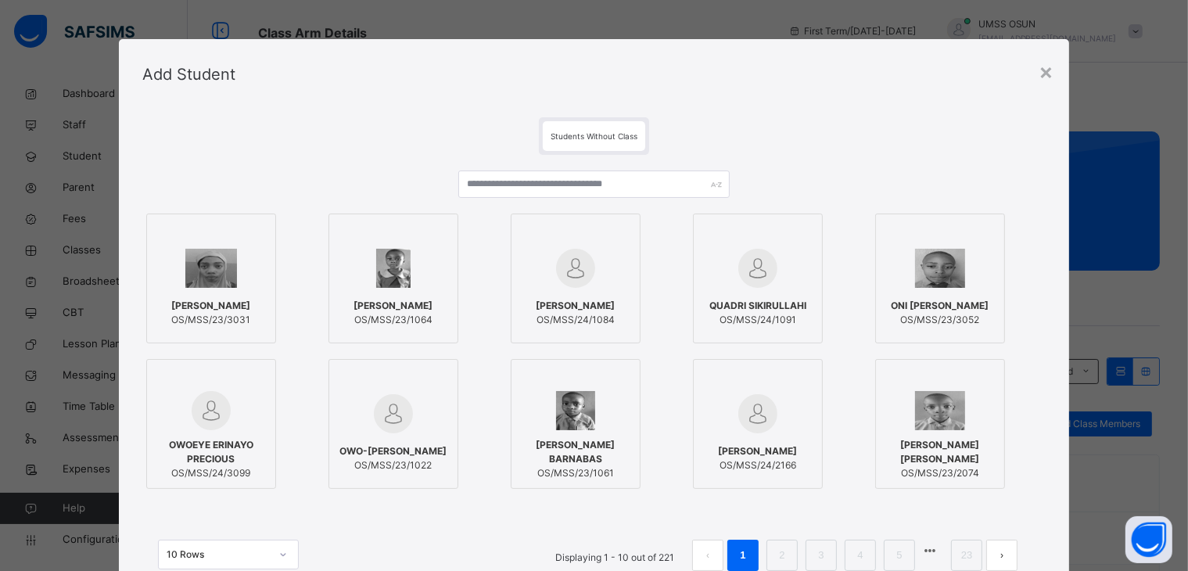
click at [641, 199] on div at bounding box center [593, 189] width 271 height 39
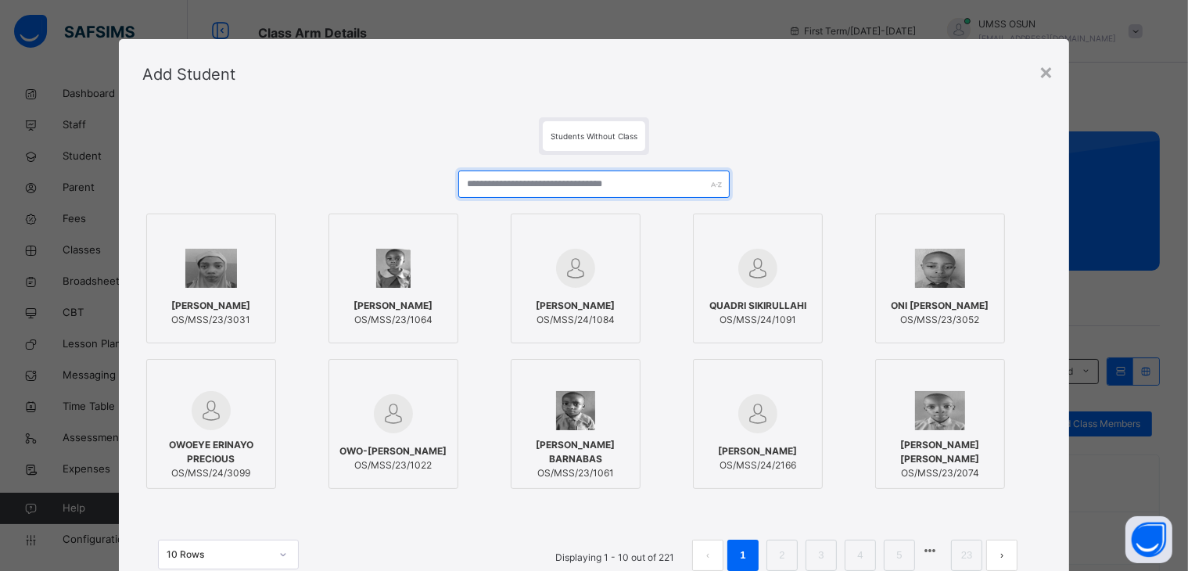
click at [649, 190] on input "text" at bounding box center [593, 183] width 271 height 27
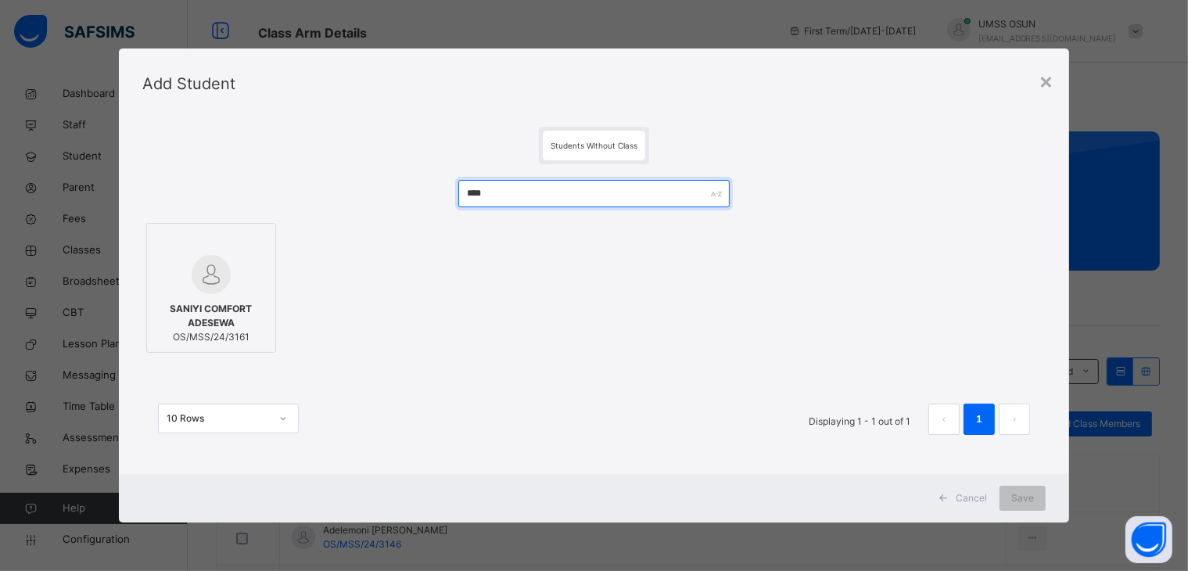
type input "****"
drag, startPoint x: 234, startPoint y: 282, endPoint x: 459, endPoint y: 278, distance: 225.2
click at [238, 281] on div at bounding box center [211, 274] width 113 height 39
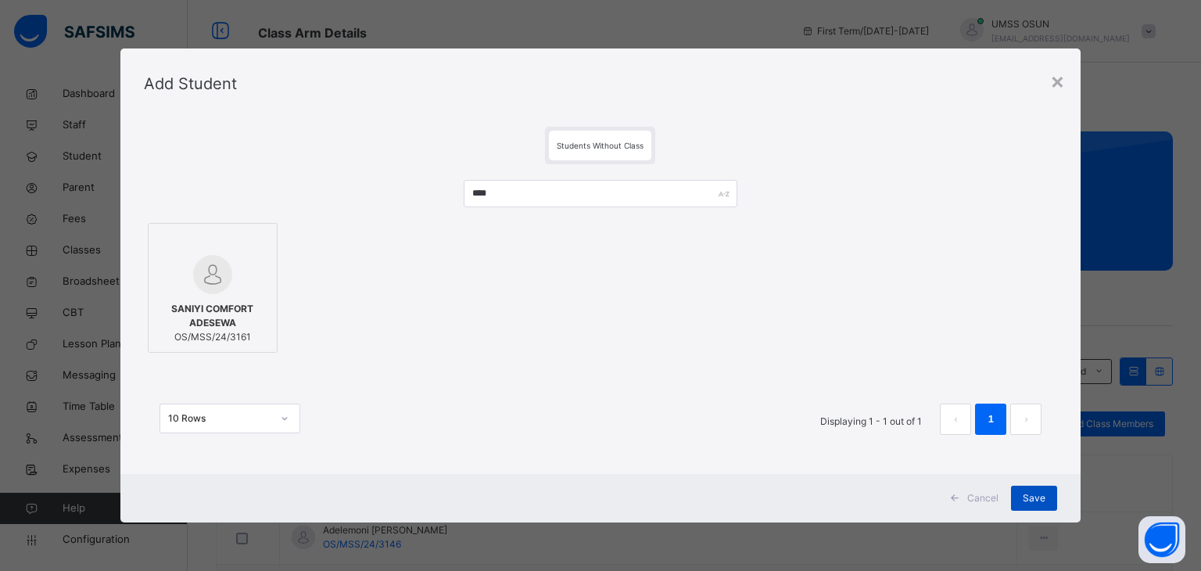
click at [1020, 494] on div "Save" at bounding box center [1034, 498] width 46 height 25
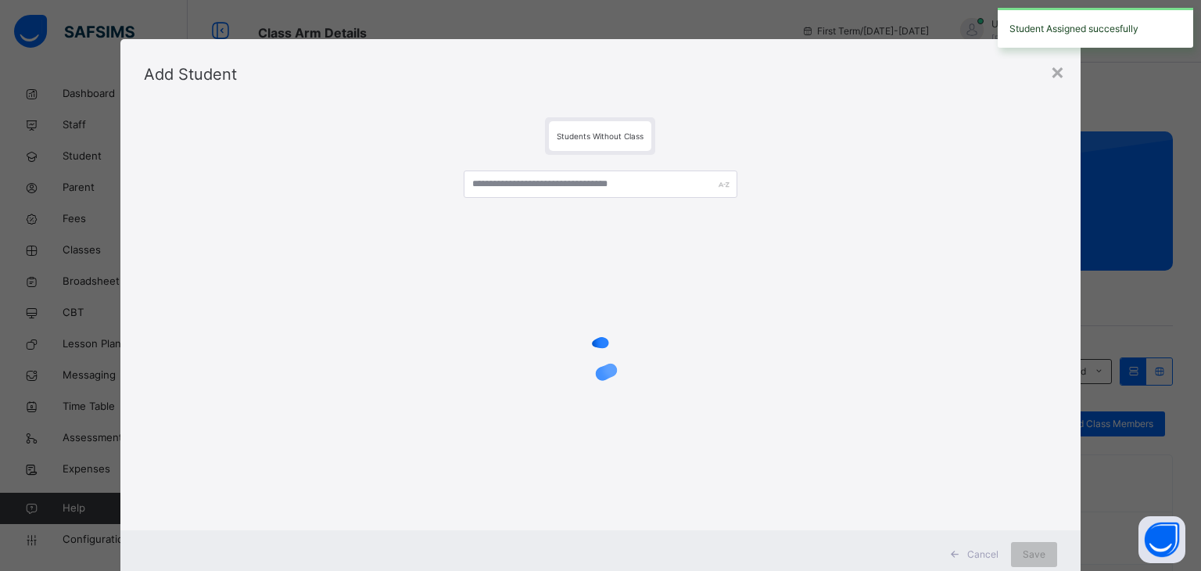
click at [1074, 418] on div "× Add Student Students Without Class Cancel Save" at bounding box center [600, 285] width 1201 height 571
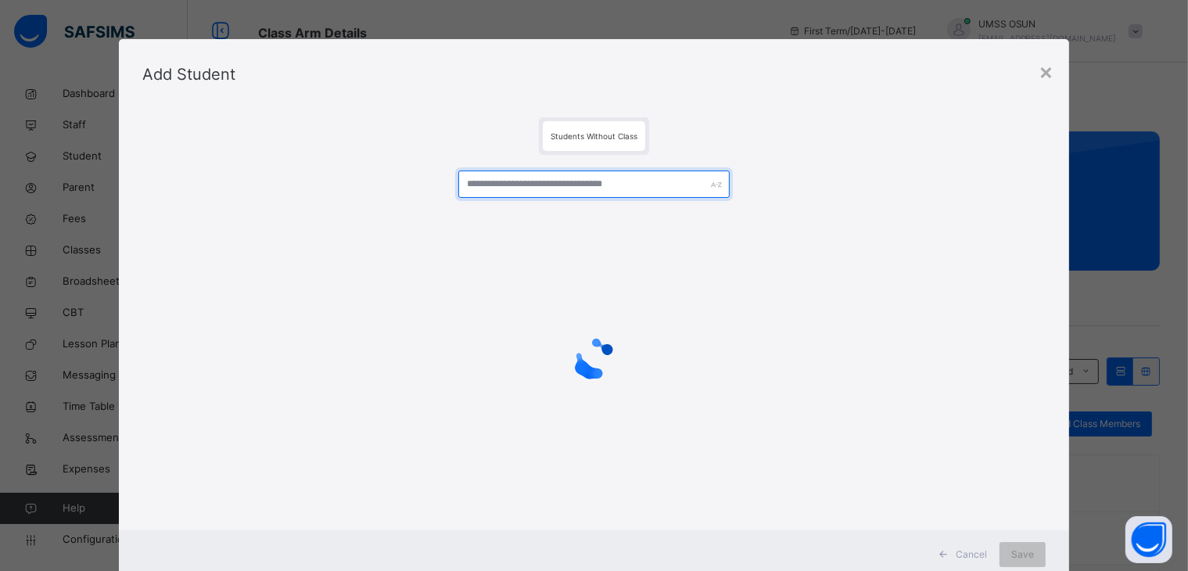
click at [619, 175] on input "text" at bounding box center [593, 183] width 271 height 27
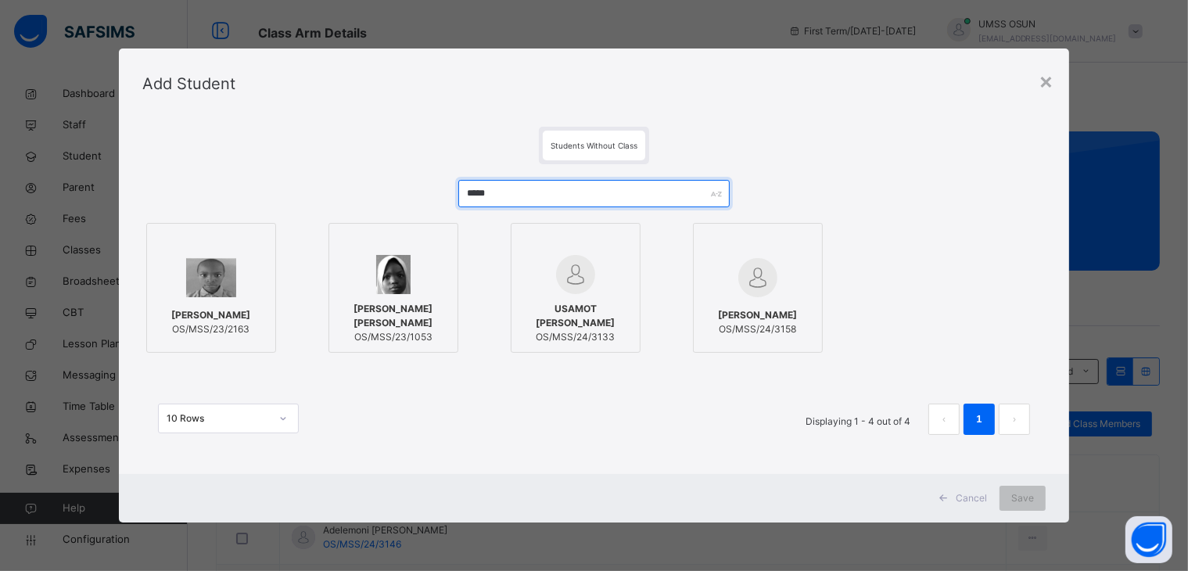
type input "*****"
click at [600, 310] on span "USAMOT [PERSON_NAME]" at bounding box center [575, 316] width 113 height 28
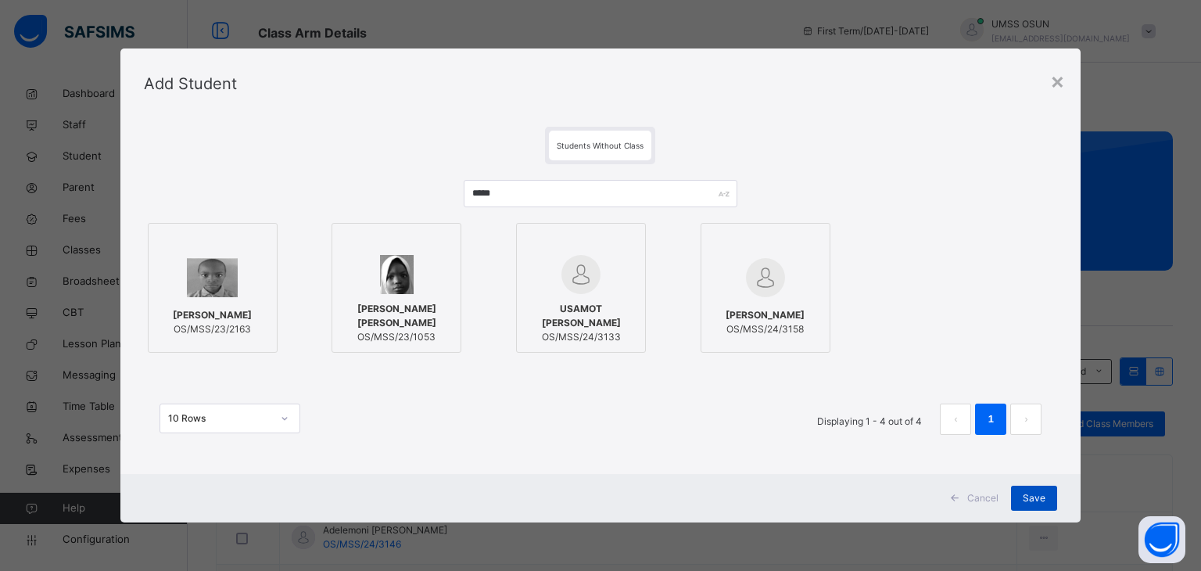
click at [1020, 498] on div "Save" at bounding box center [1034, 498] width 46 height 25
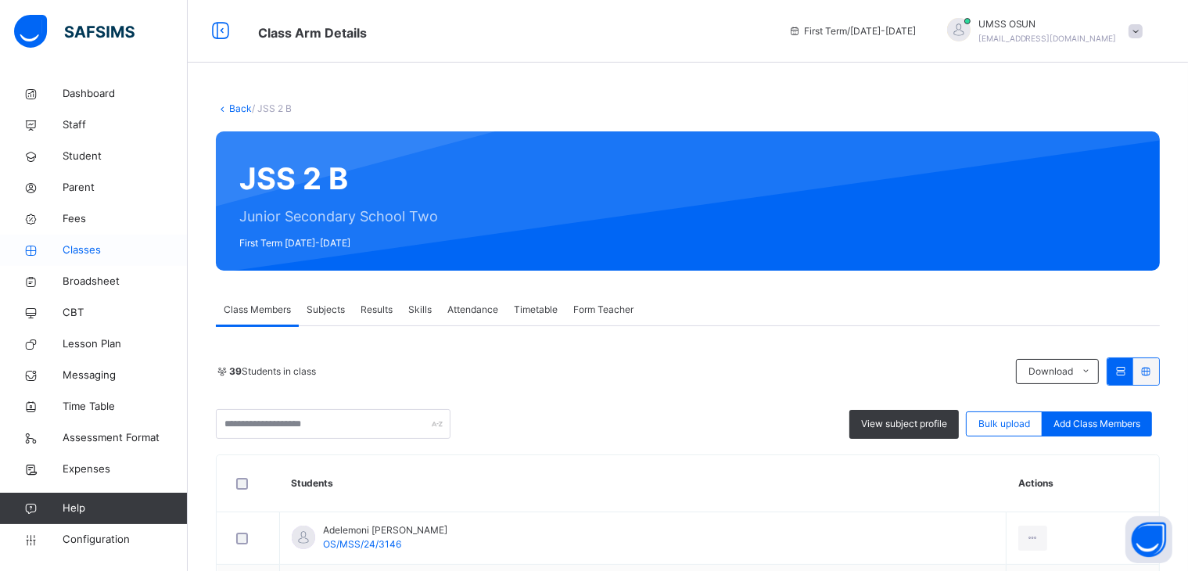
click at [70, 242] on link "Classes" at bounding box center [94, 250] width 188 height 31
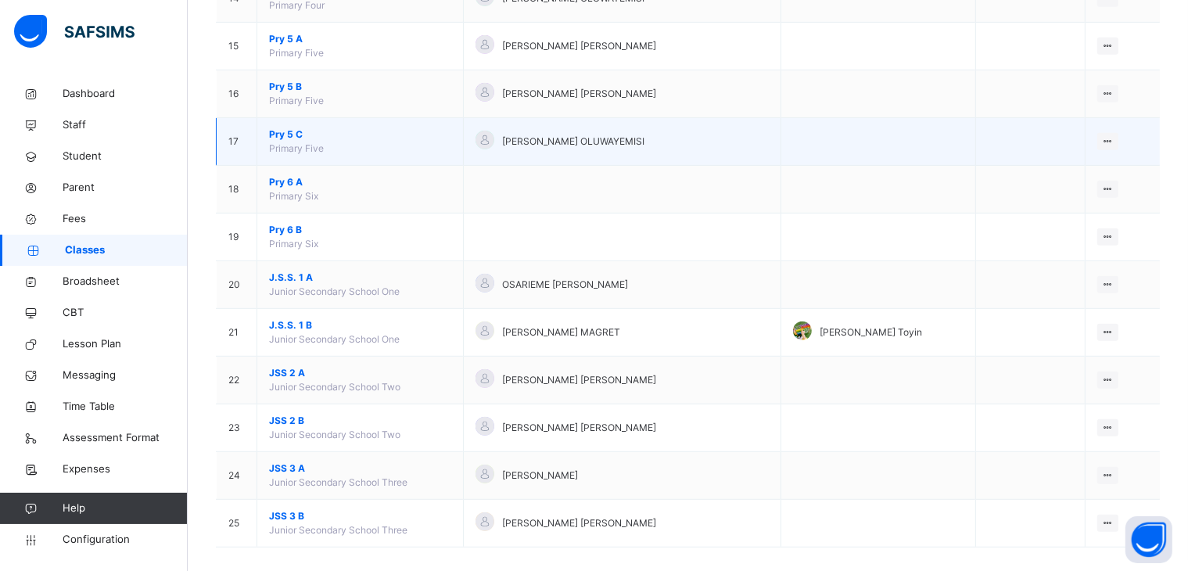
scroll to position [843, 0]
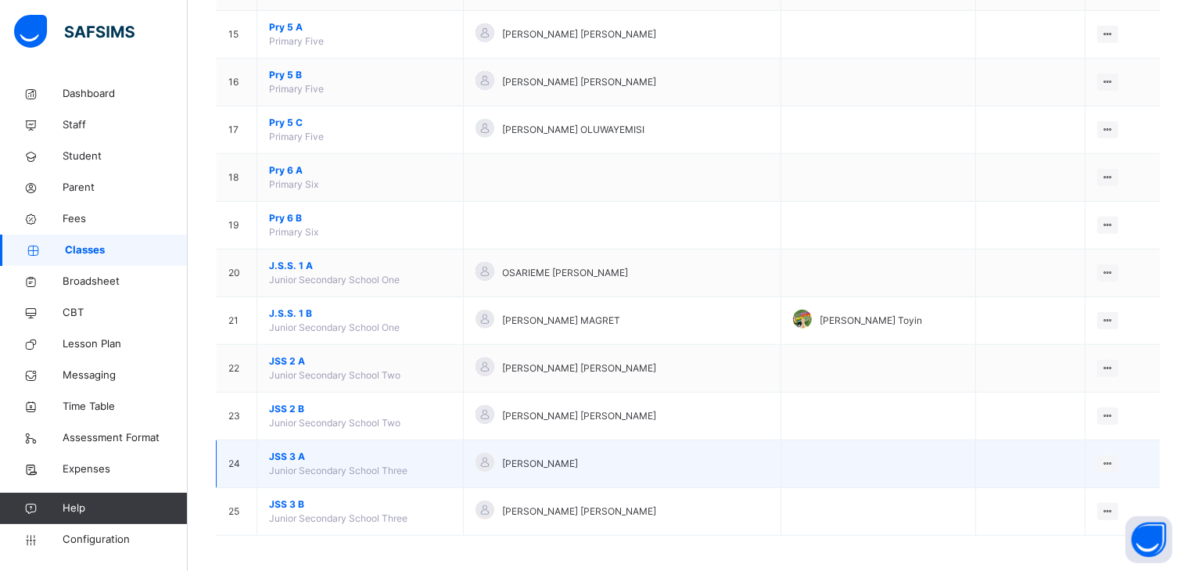
click at [418, 454] on span "JSS 3 A" at bounding box center [360, 457] width 182 height 14
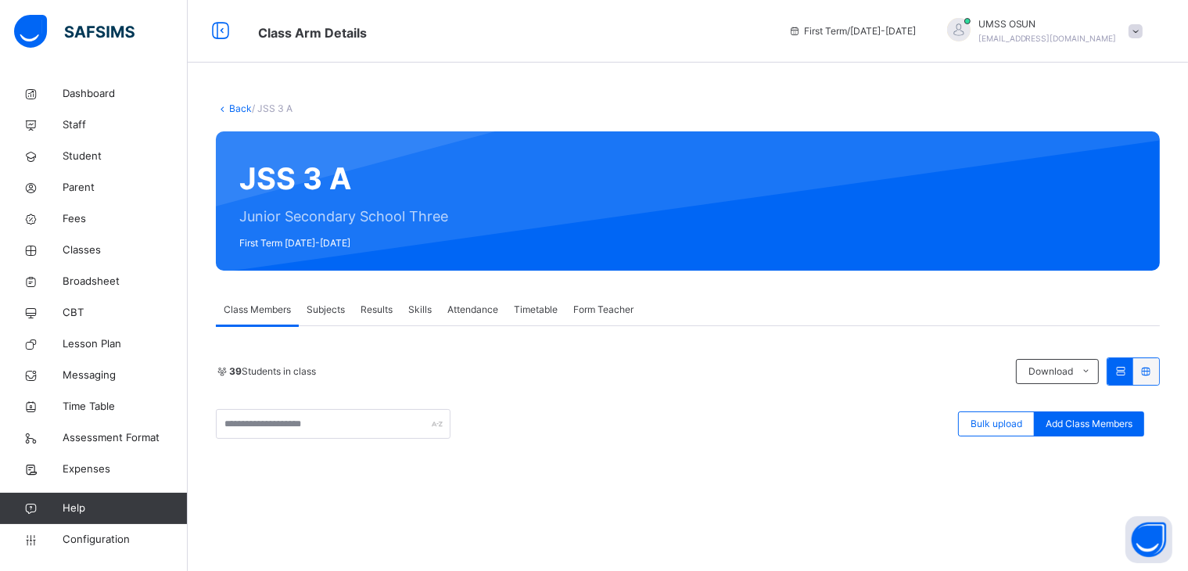
click at [1142, 35] on span at bounding box center [1135, 31] width 14 height 14
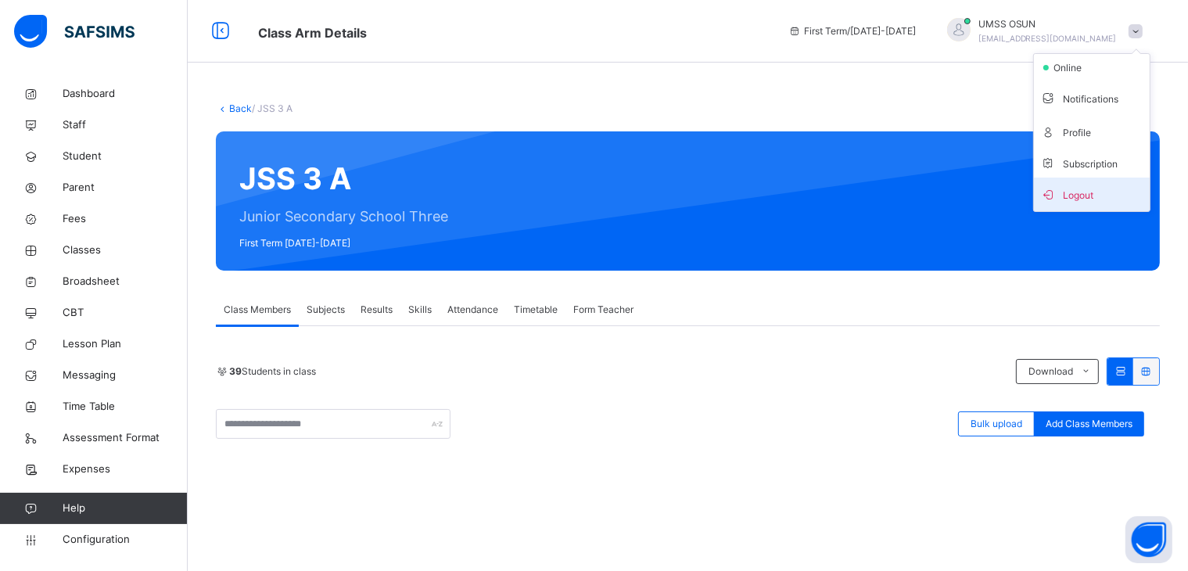
click at [1117, 186] on span "Logout" at bounding box center [1091, 194] width 103 height 21
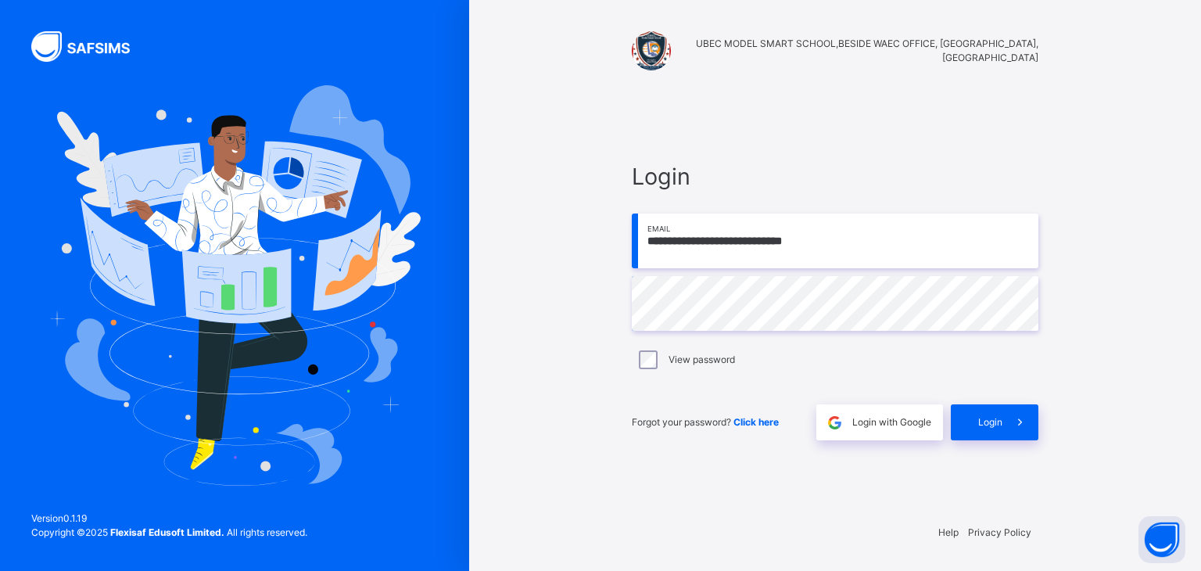
click at [961, 248] on input "**********" at bounding box center [835, 240] width 407 height 55
type input "**********"
click at [988, 413] on div "Login" at bounding box center [995, 422] width 88 height 36
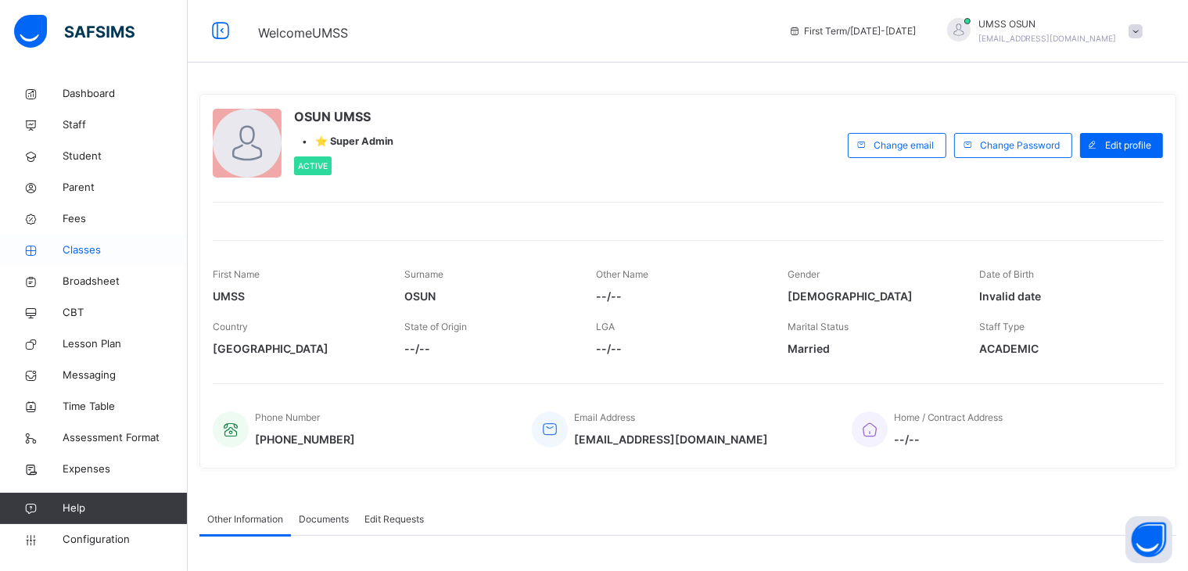
click at [87, 256] on link "Classes" at bounding box center [94, 250] width 188 height 31
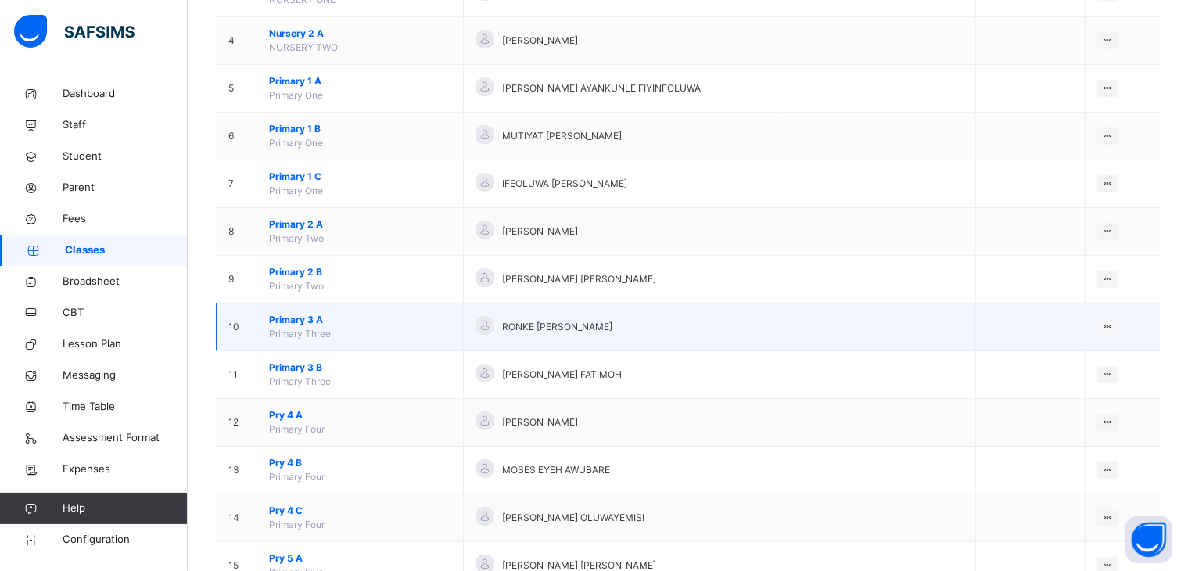
scroll to position [313, 0]
click at [394, 326] on td "Primary 3 A Primary Three" at bounding box center [360, 327] width 206 height 48
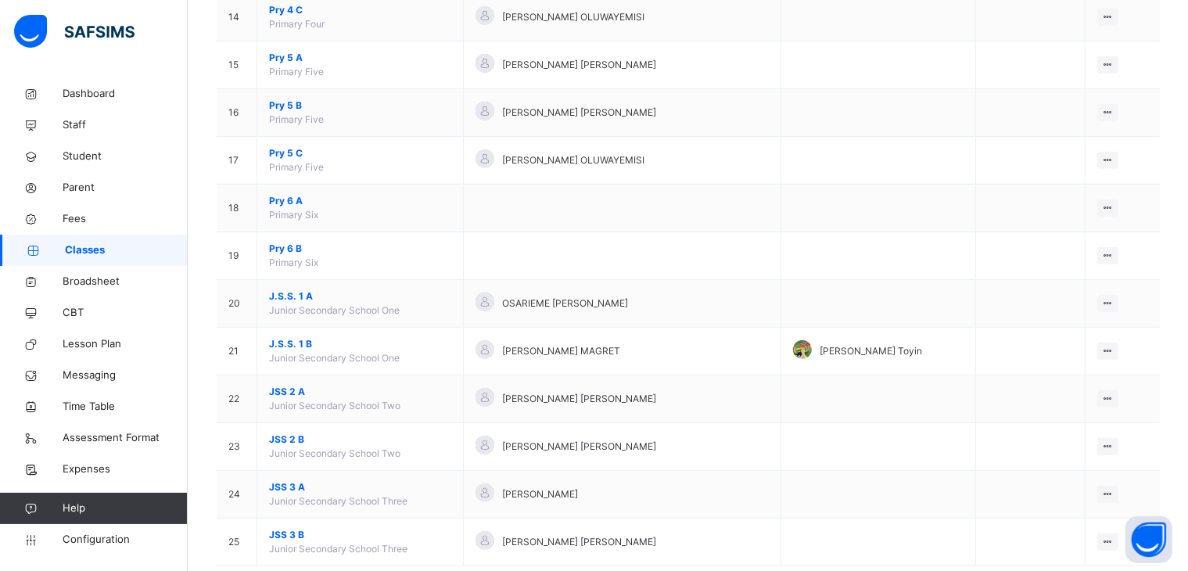
scroll to position [843, 0]
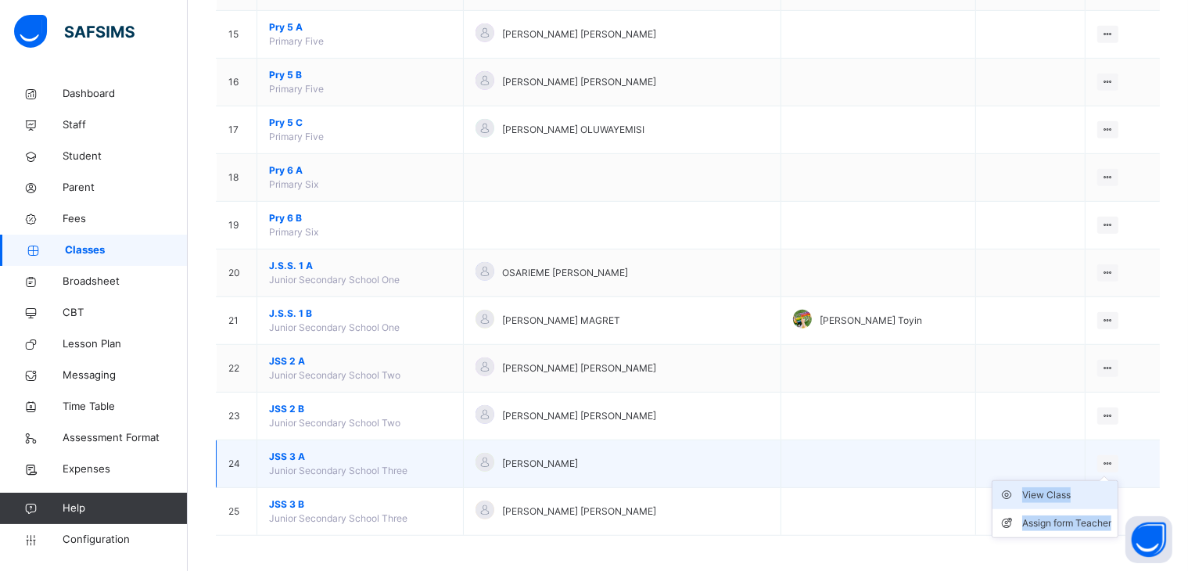
drag, startPoint x: 1114, startPoint y: 465, endPoint x: 1032, endPoint y: 484, distance: 83.5
click at [1032, 484] on ul "View Class Assign form Teacher" at bounding box center [1055, 509] width 127 height 58
click at [1032, 487] on div "View Class" at bounding box center [1066, 495] width 89 height 16
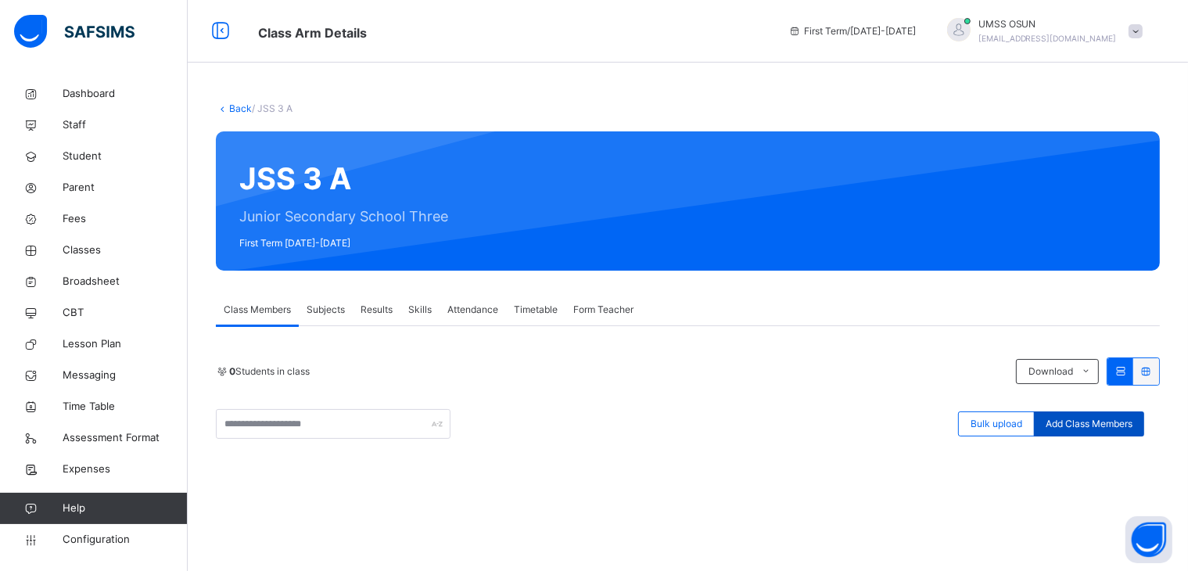
click at [1104, 432] on div "Add Class Members" at bounding box center [1089, 423] width 110 height 25
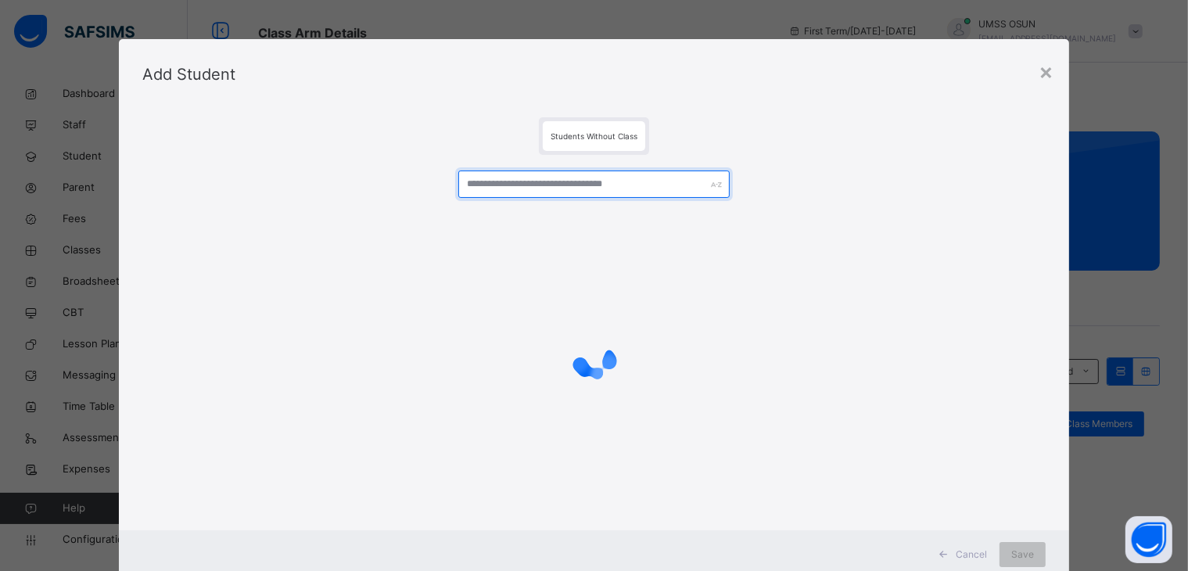
click at [680, 189] on input "text" at bounding box center [593, 183] width 271 height 27
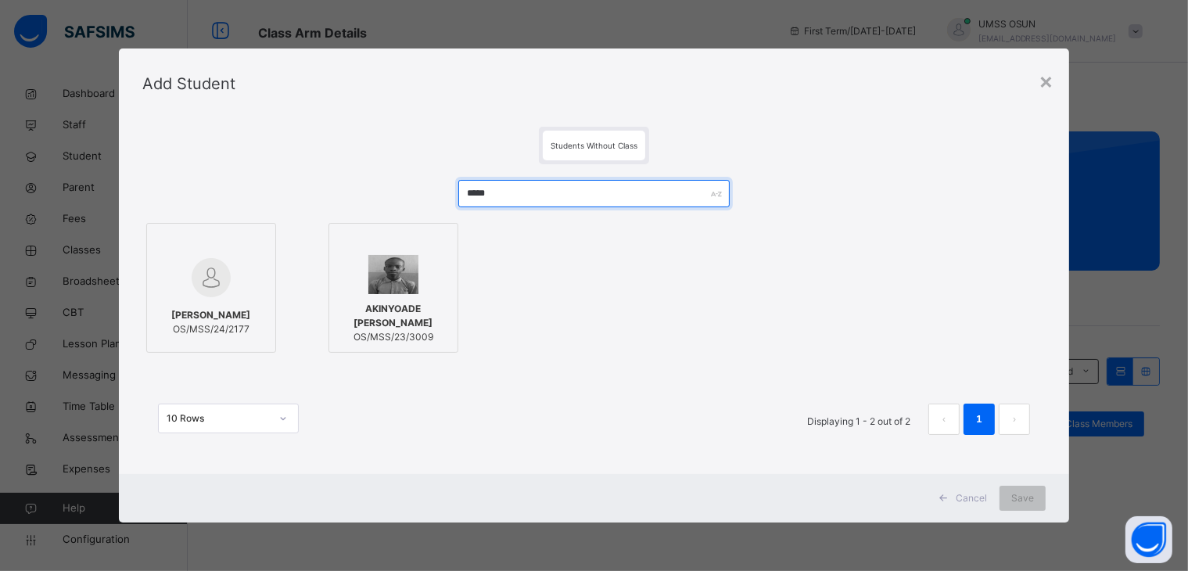
type input "*****"
click at [359, 275] on div at bounding box center [393, 274] width 113 height 39
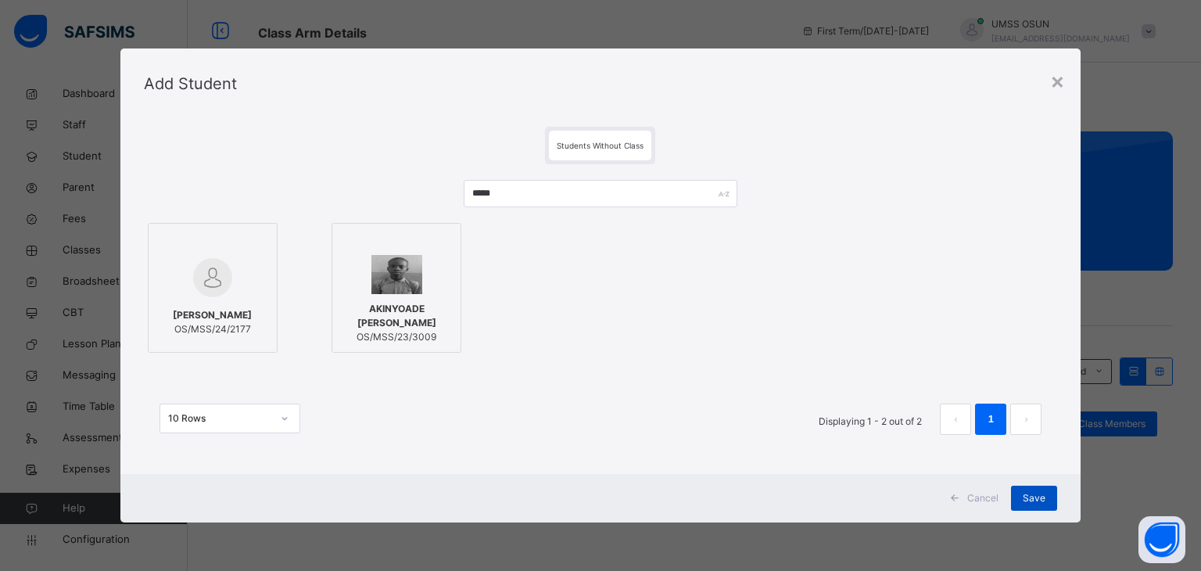
click at [1052, 493] on div "Save" at bounding box center [1034, 498] width 46 height 25
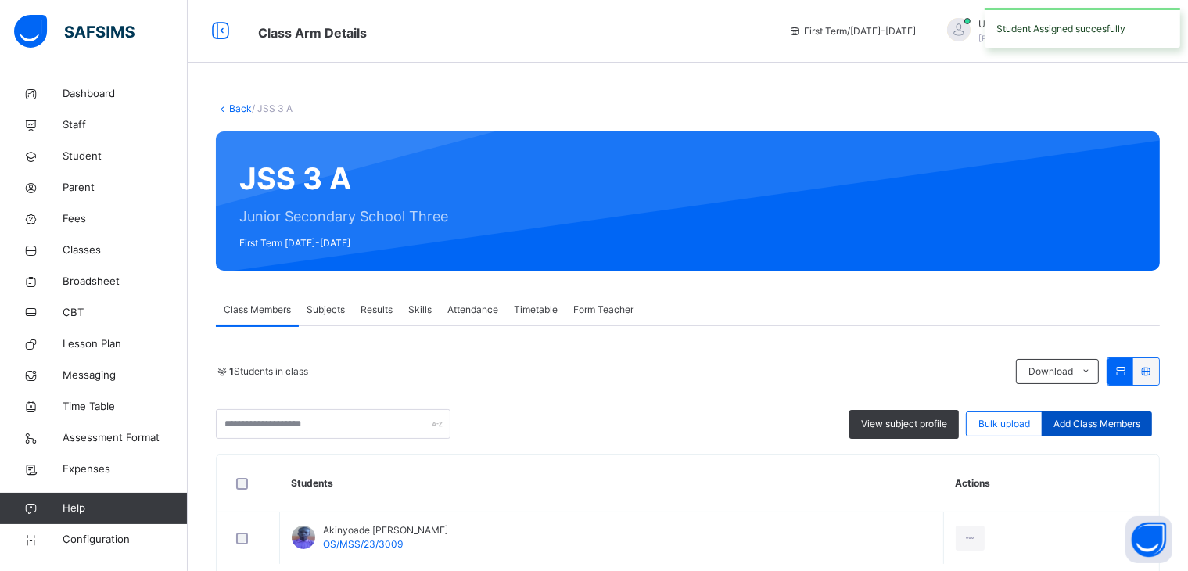
click at [1101, 421] on span "Add Class Members" at bounding box center [1096, 424] width 87 height 14
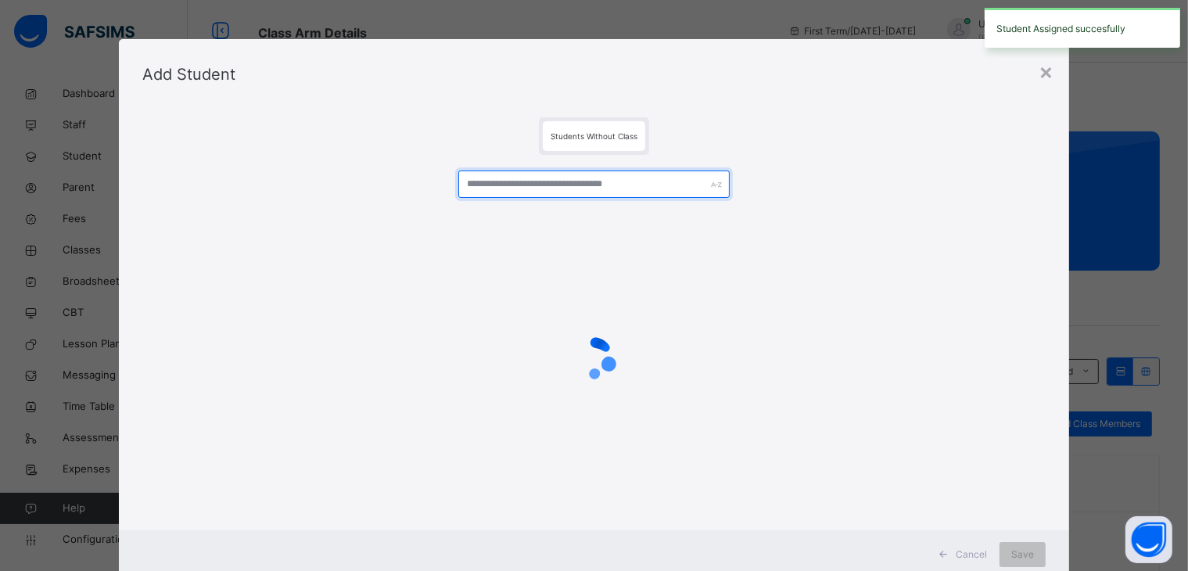
click at [564, 196] on input "text" at bounding box center [593, 183] width 271 height 27
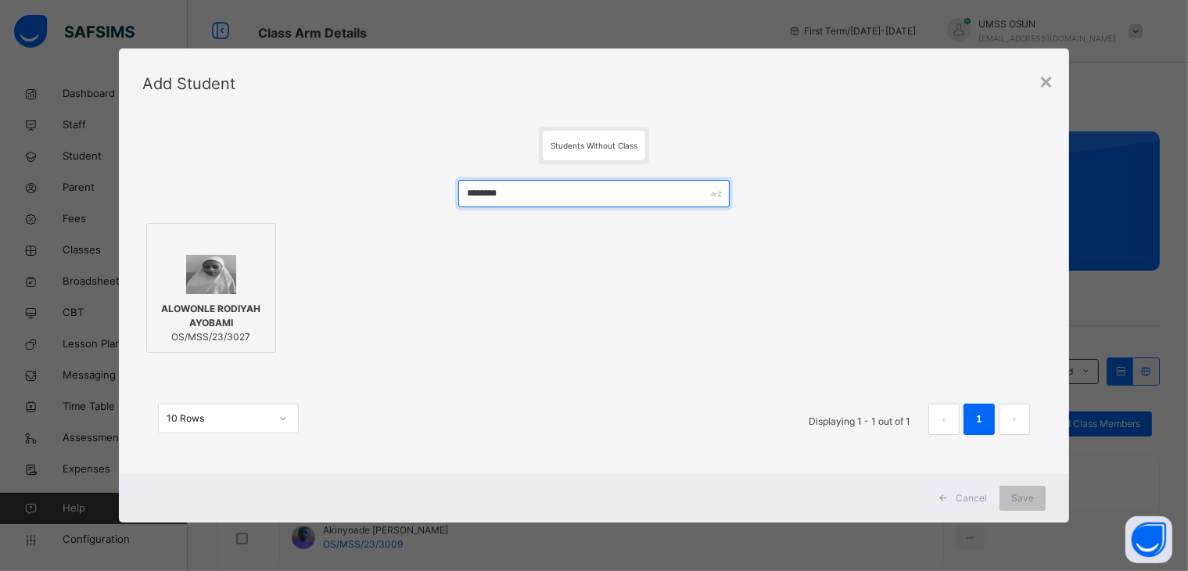
type input "********"
click at [195, 267] on img at bounding box center [211, 274] width 51 height 39
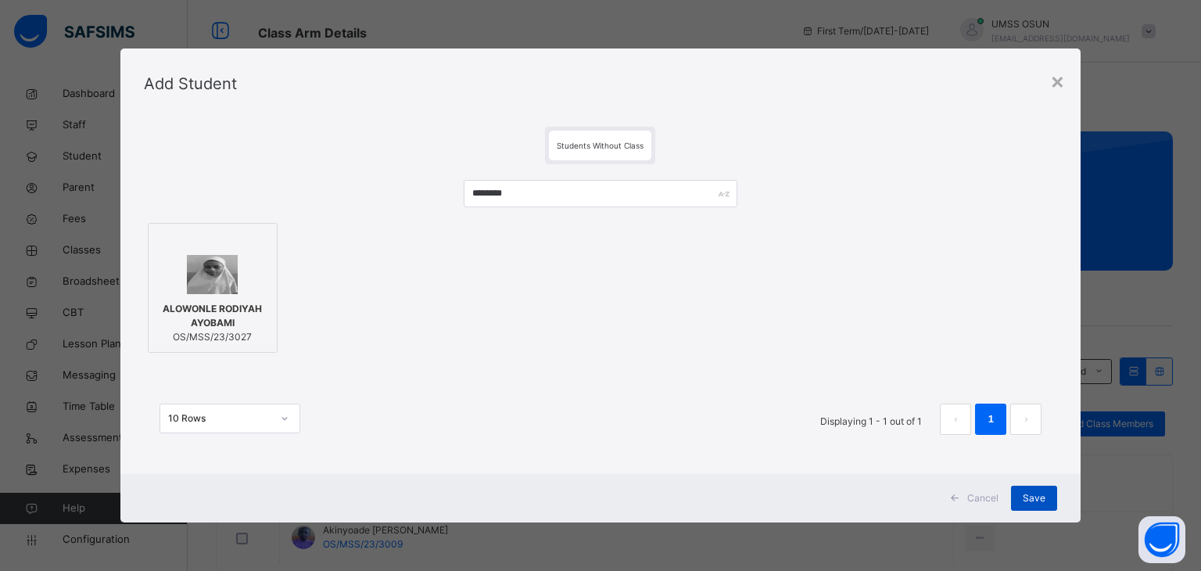
click at [1030, 500] on span "Save" at bounding box center [1034, 498] width 23 height 14
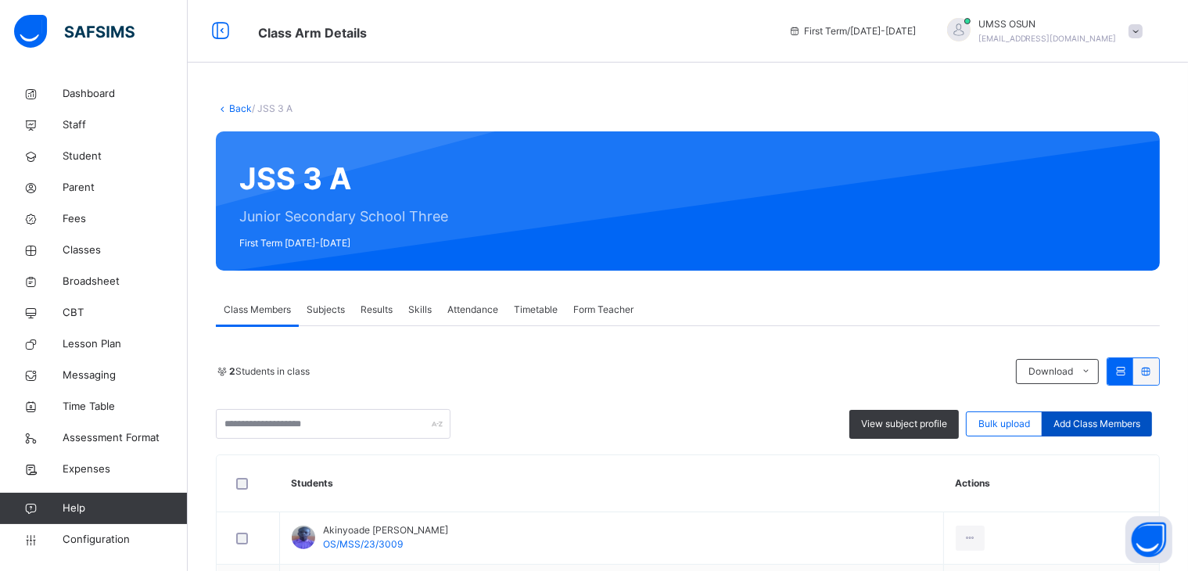
click at [1118, 434] on div "Add Class Members" at bounding box center [1097, 423] width 110 height 25
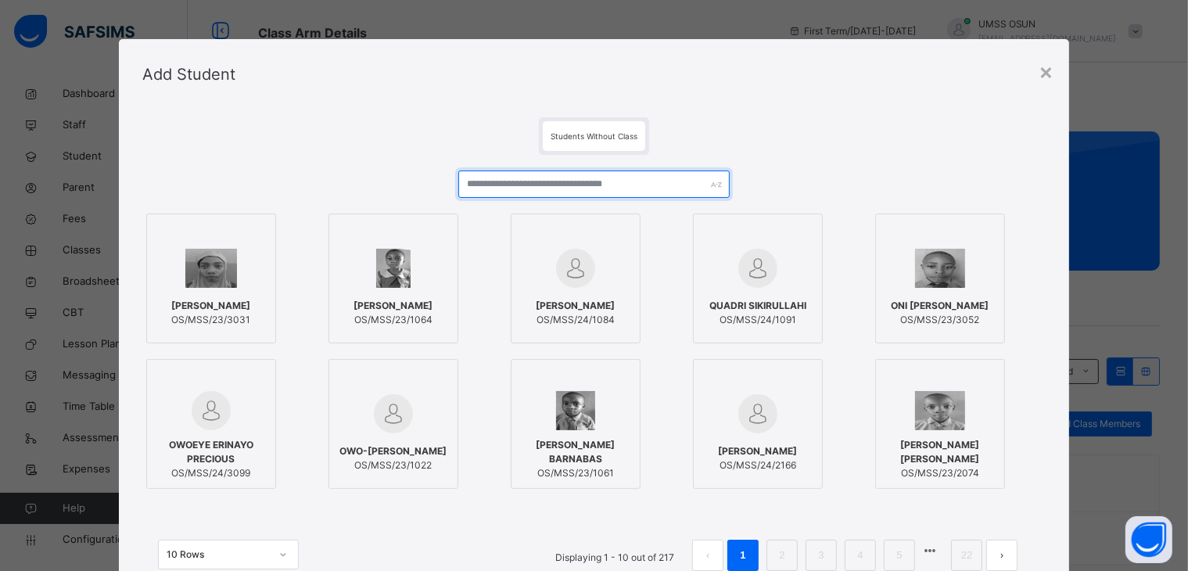
click at [693, 173] on input "text" at bounding box center [593, 183] width 271 height 27
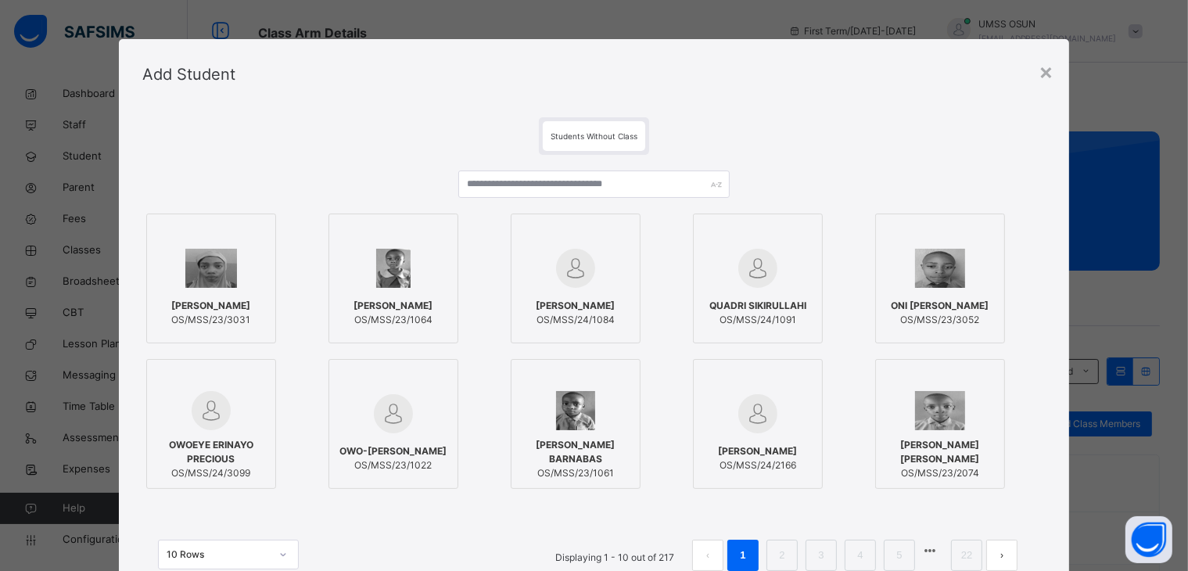
click at [708, 207] on div at bounding box center [593, 189] width 271 height 39
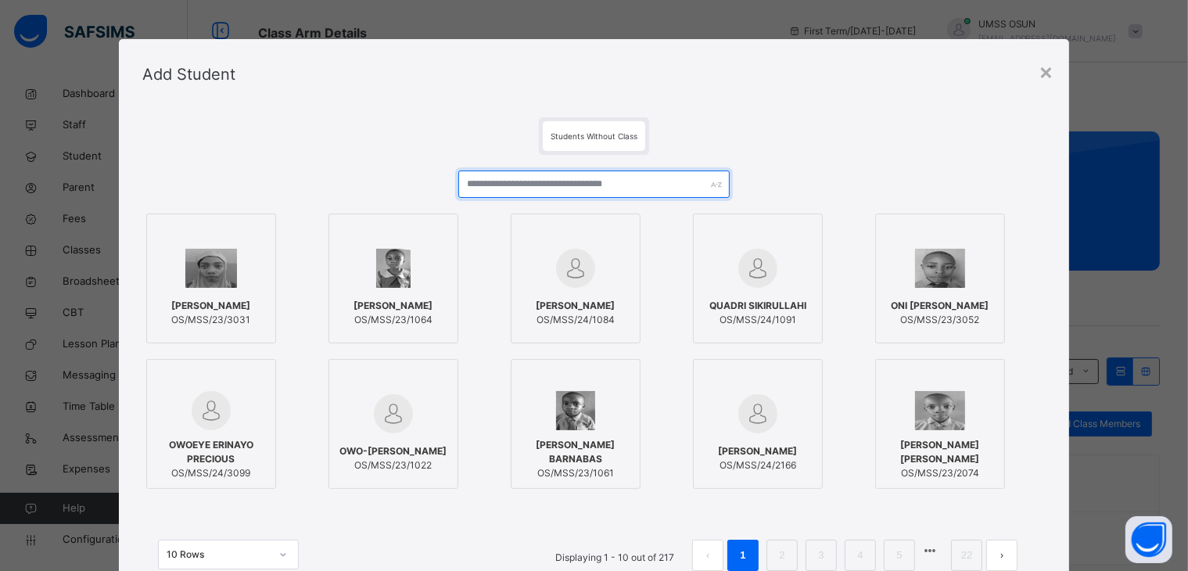
click at [676, 189] on input "text" at bounding box center [593, 183] width 271 height 27
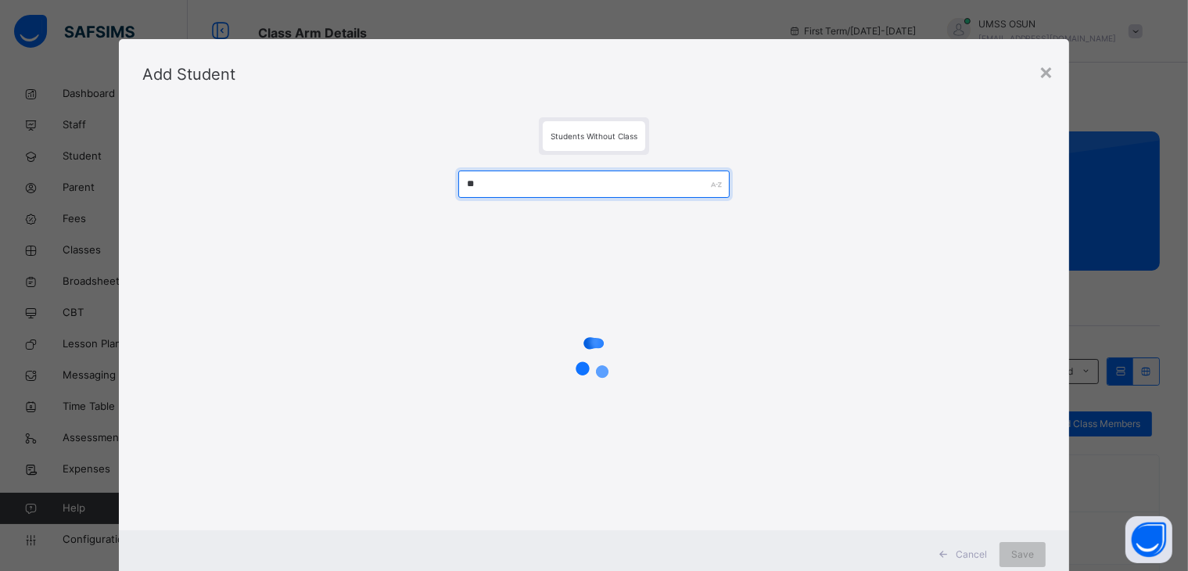
click at [676, 189] on input "**" at bounding box center [593, 183] width 271 height 27
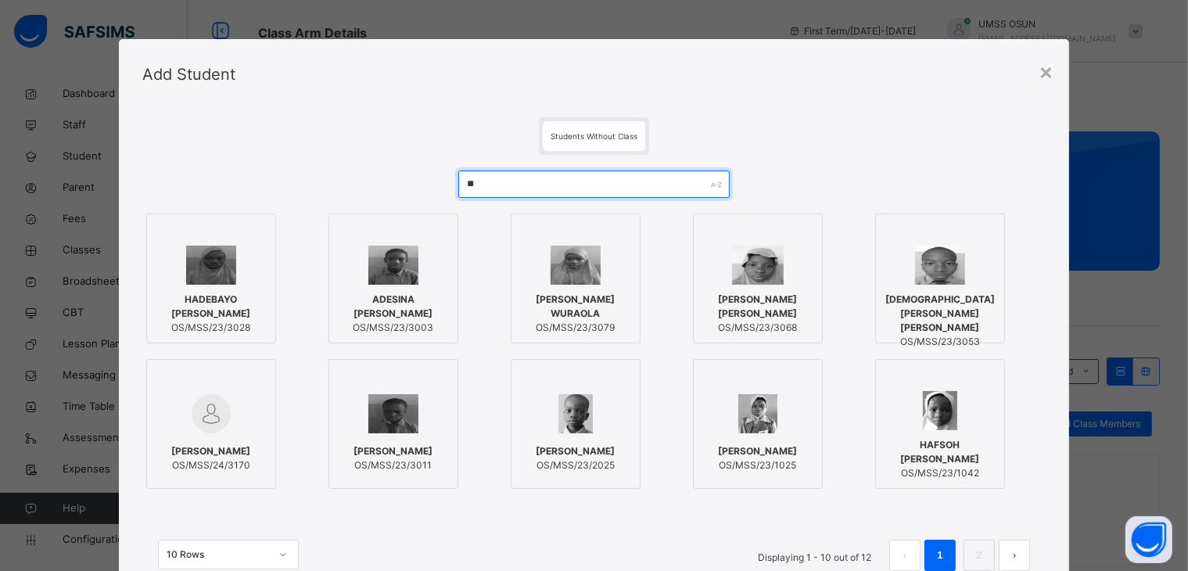
type input "**"
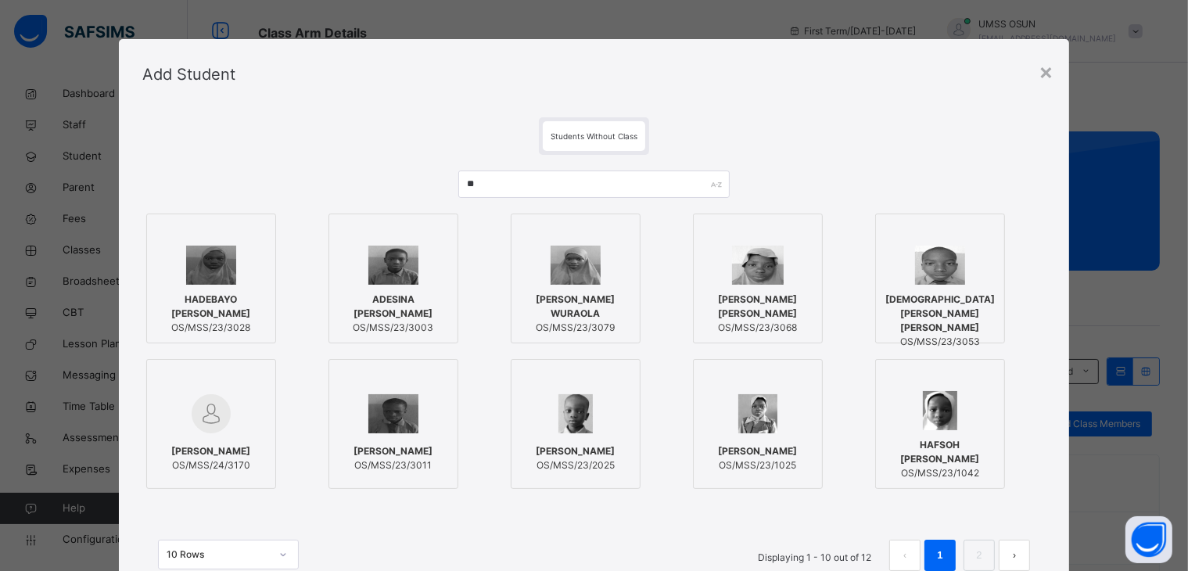
click at [195, 271] on img at bounding box center [211, 265] width 51 height 39
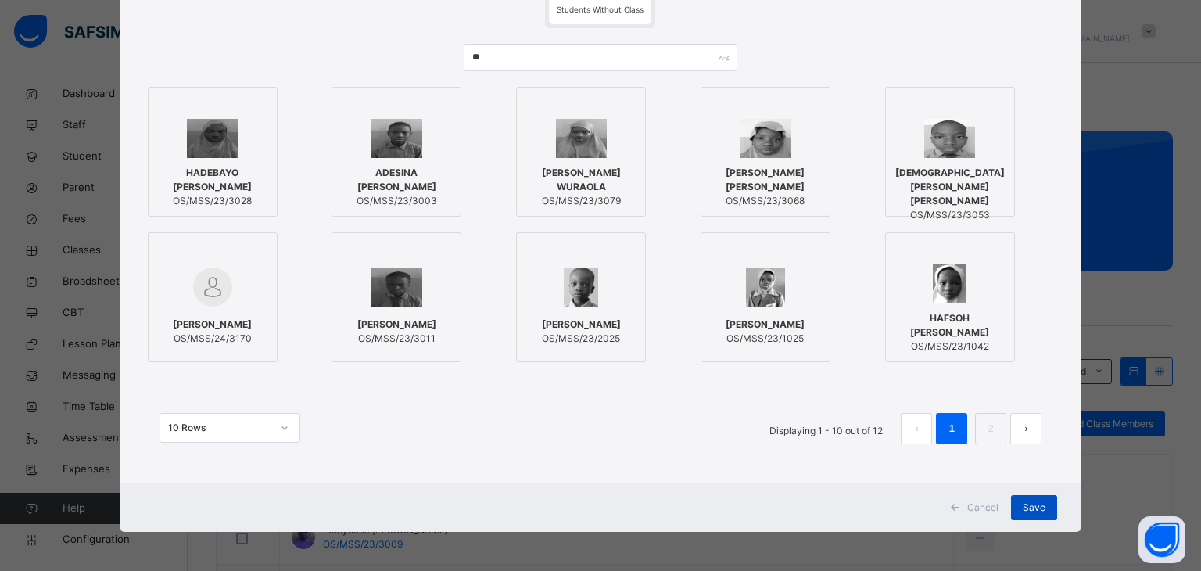
click at [1035, 515] on div "Save" at bounding box center [1034, 507] width 46 height 25
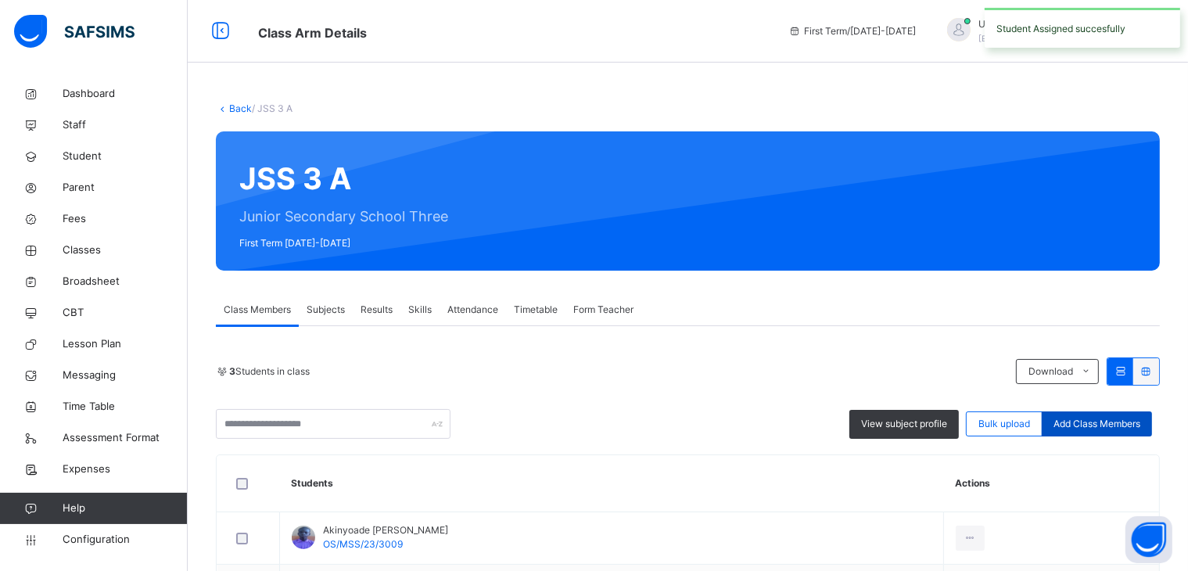
click at [1104, 414] on div "Add Class Members" at bounding box center [1097, 423] width 110 height 25
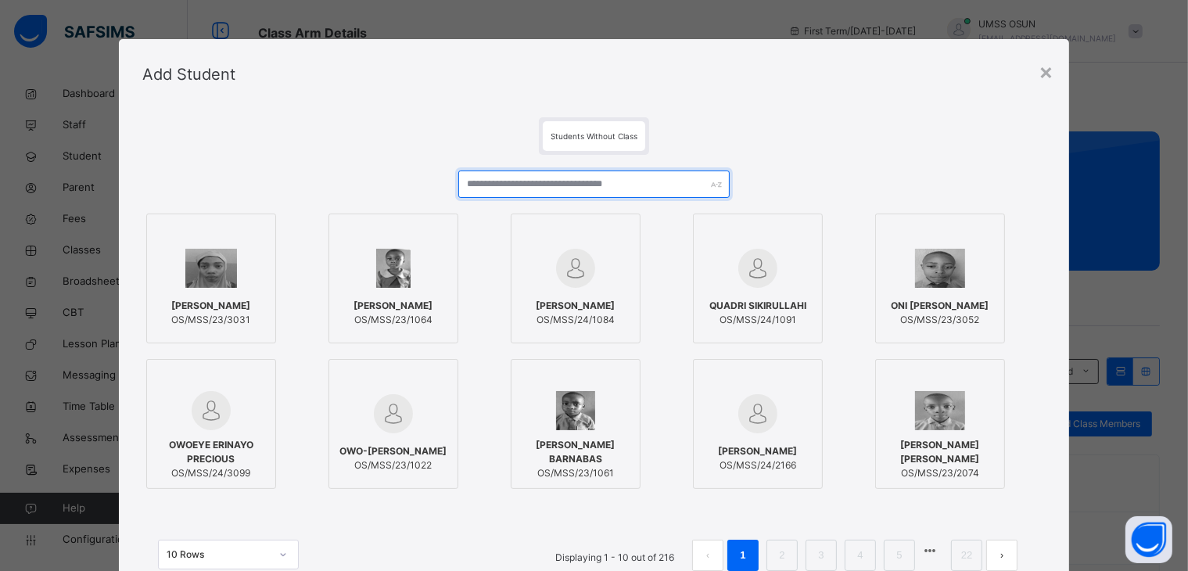
click at [652, 176] on input "text" at bounding box center [593, 183] width 271 height 27
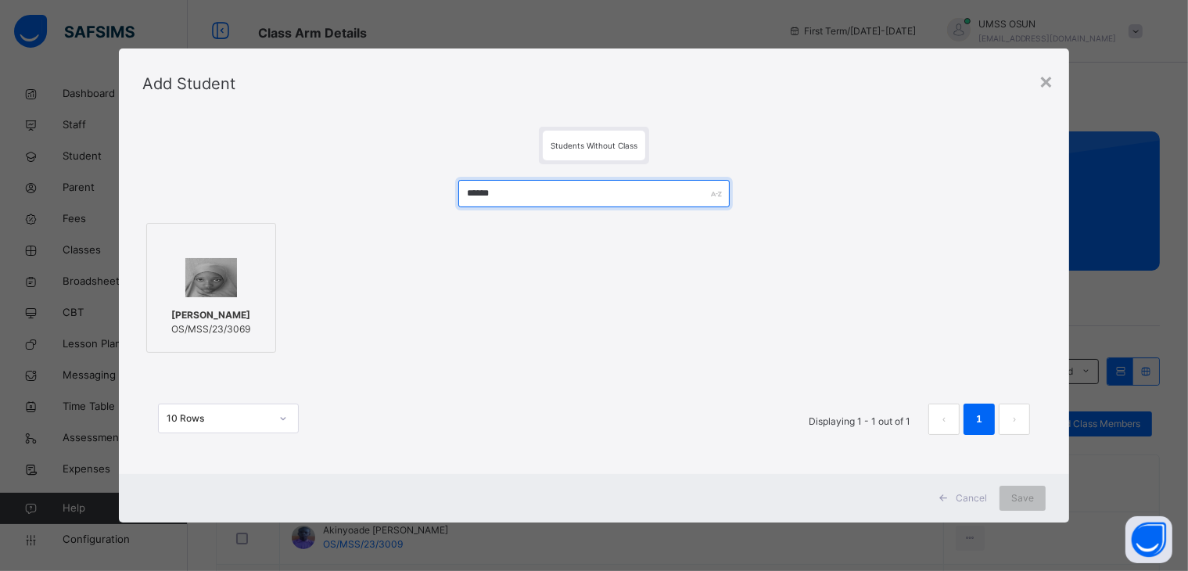
type input "******"
click at [219, 344] on div "[PERSON_NAME] MORENIKEJI OS/MSS/23/3069" at bounding box center [211, 322] width 113 height 44
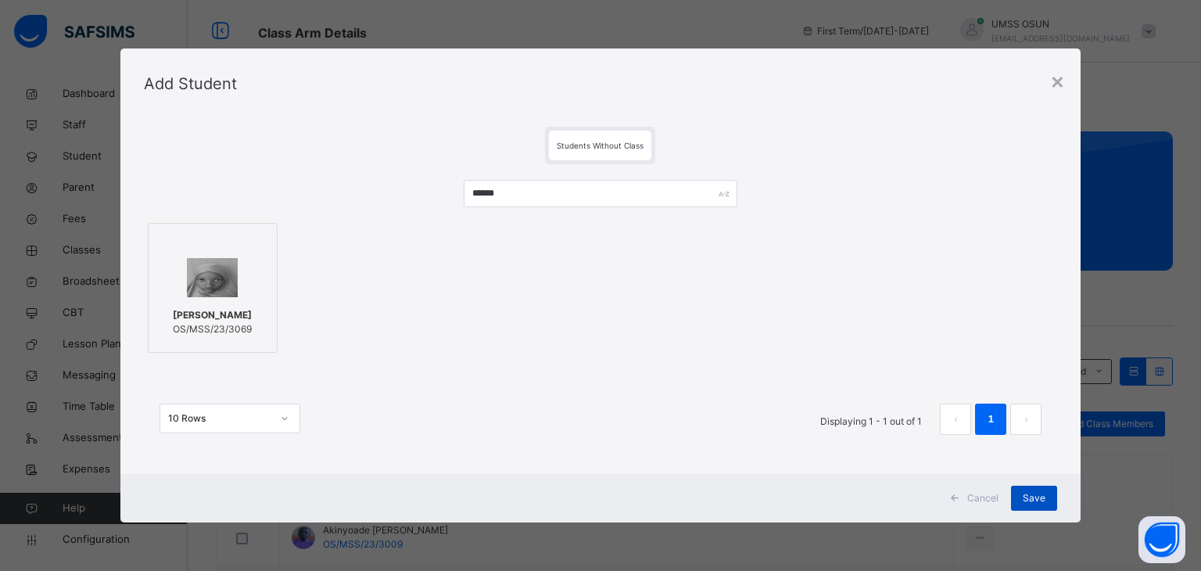
click at [1033, 492] on span "Save" at bounding box center [1034, 498] width 23 height 14
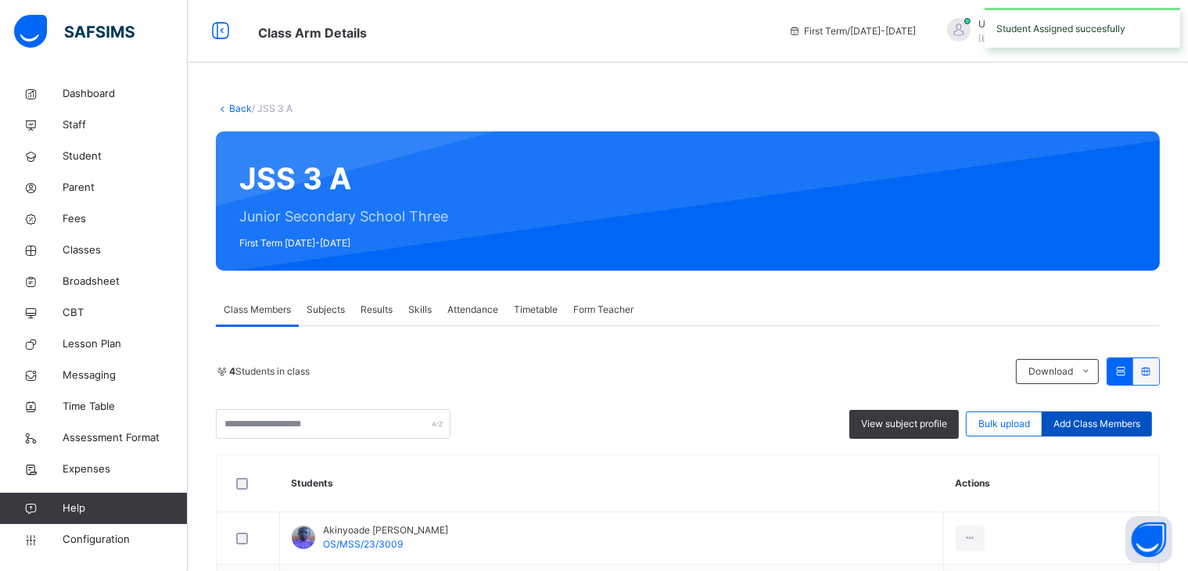
click at [1100, 414] on div "Add Class Members" at bounding box center [1097, 423] width 110 height 25
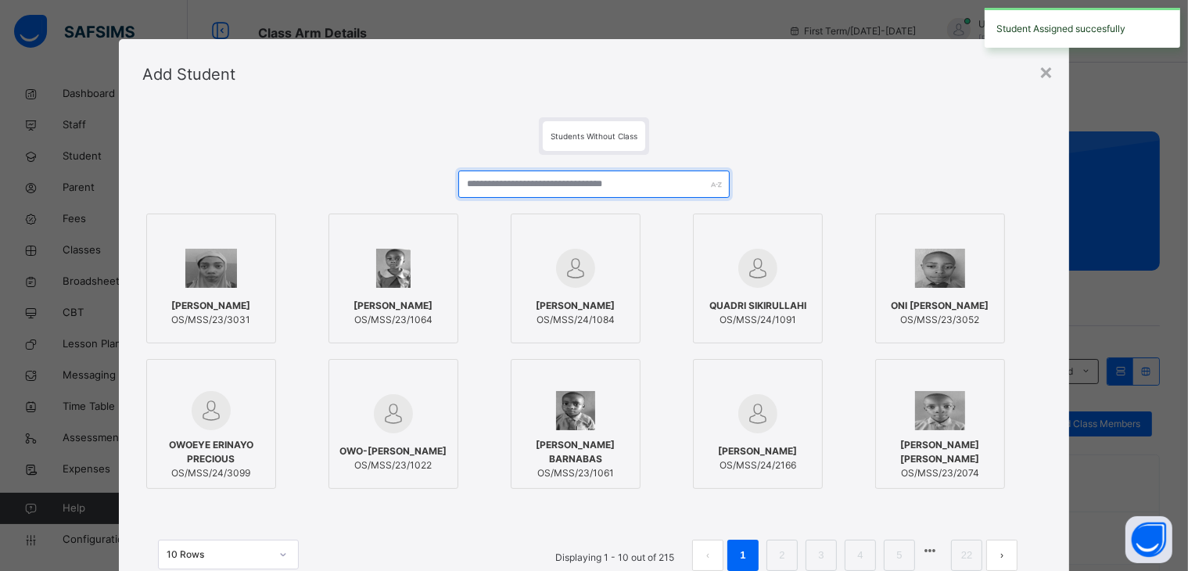
click at [584, 186] on input "text" at bounding box center [593, 183] width 271 height 27
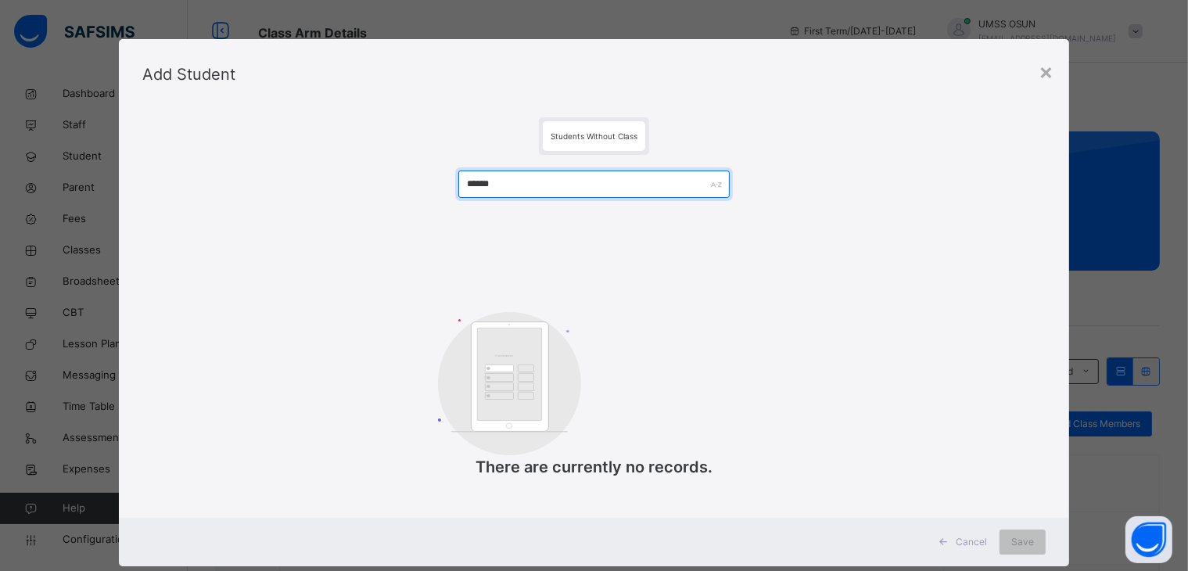
click at [479, 174] on input "******" at bounding box center [593, 183] width 271 height 27
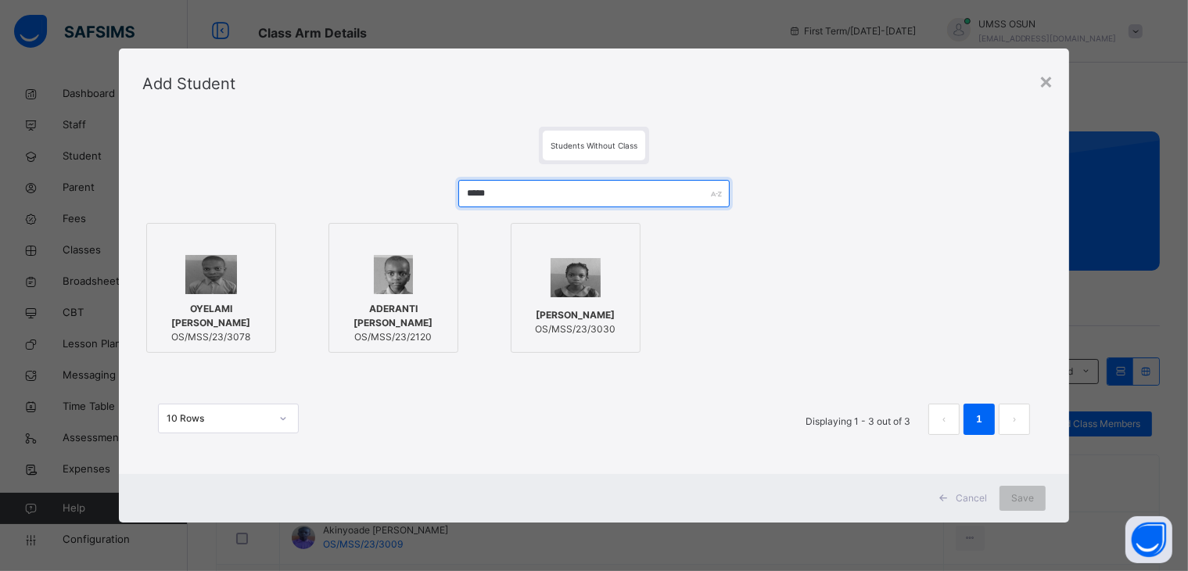
type input "*****"
click at [546, 342] on div "[PERSON_NAME] OS/MSS/23/3030" at bounding box center [575, 322] width 113 height 44
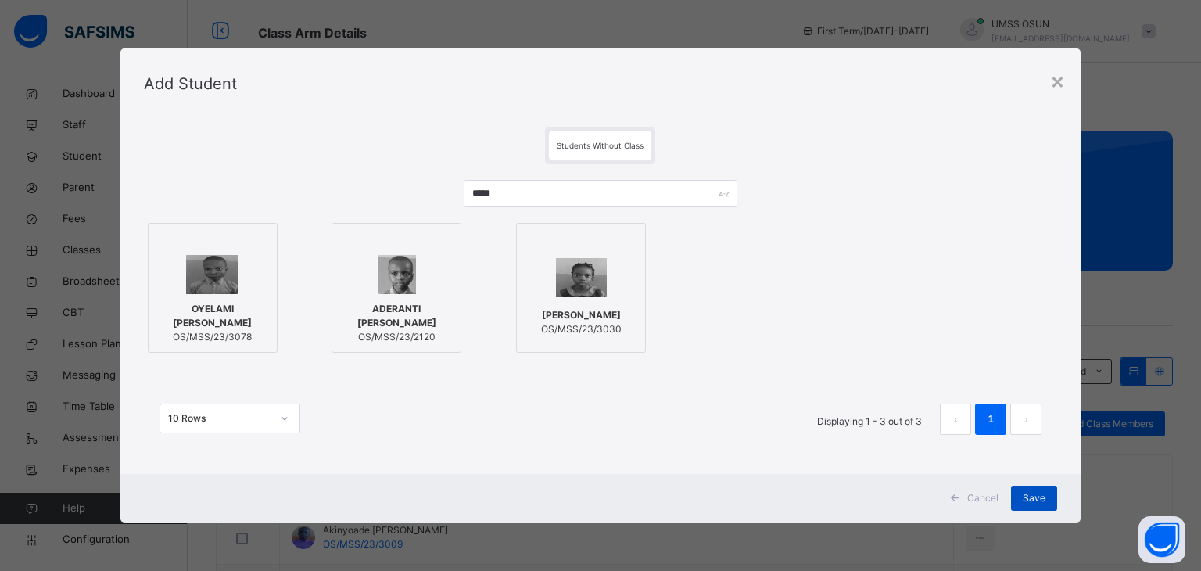
click at [1050, 497] on div "Save" at bounding box center [1034, 498] width 46 height 25
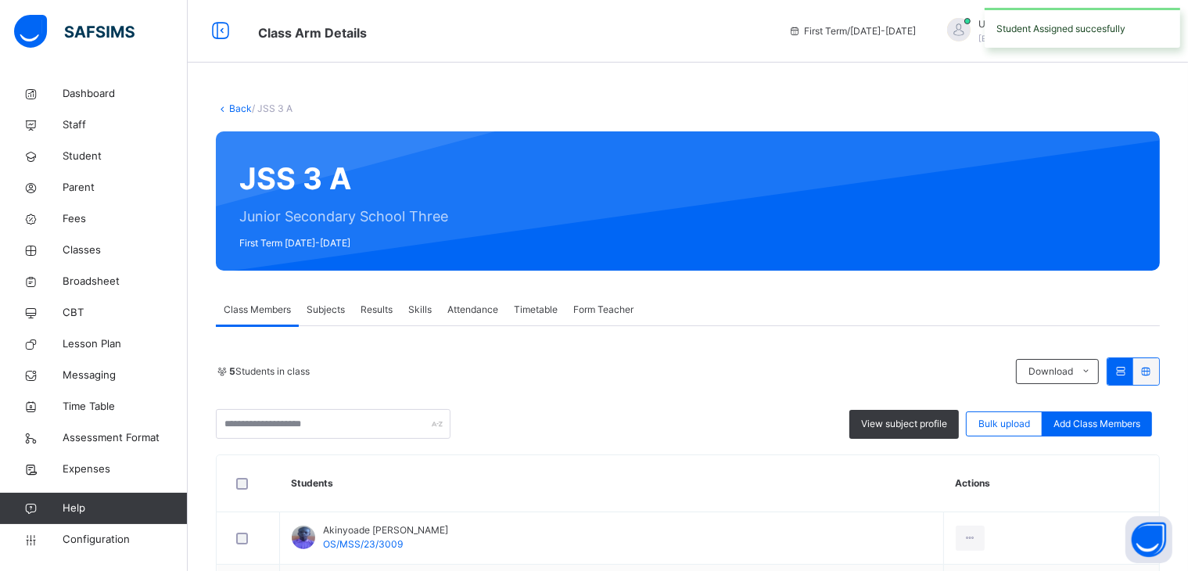
click at [1102, 425] on span "Add Class Members" at bounding box center [1096, 424] width 87 height 14
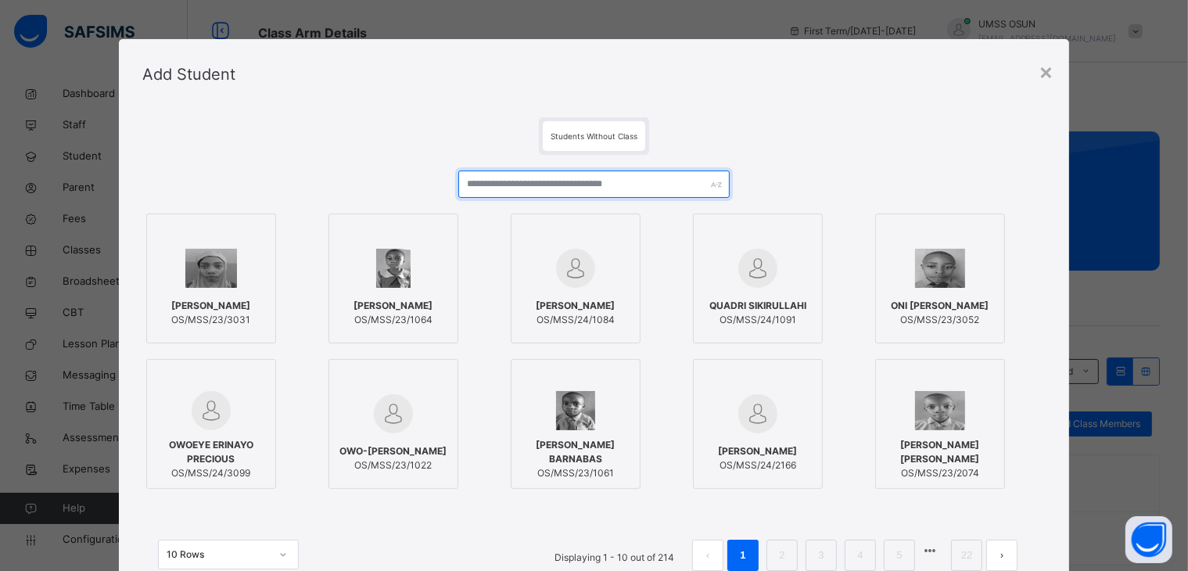
click at [626, 181] on input "text" at bounding box center [593, 183] width 271 height 27
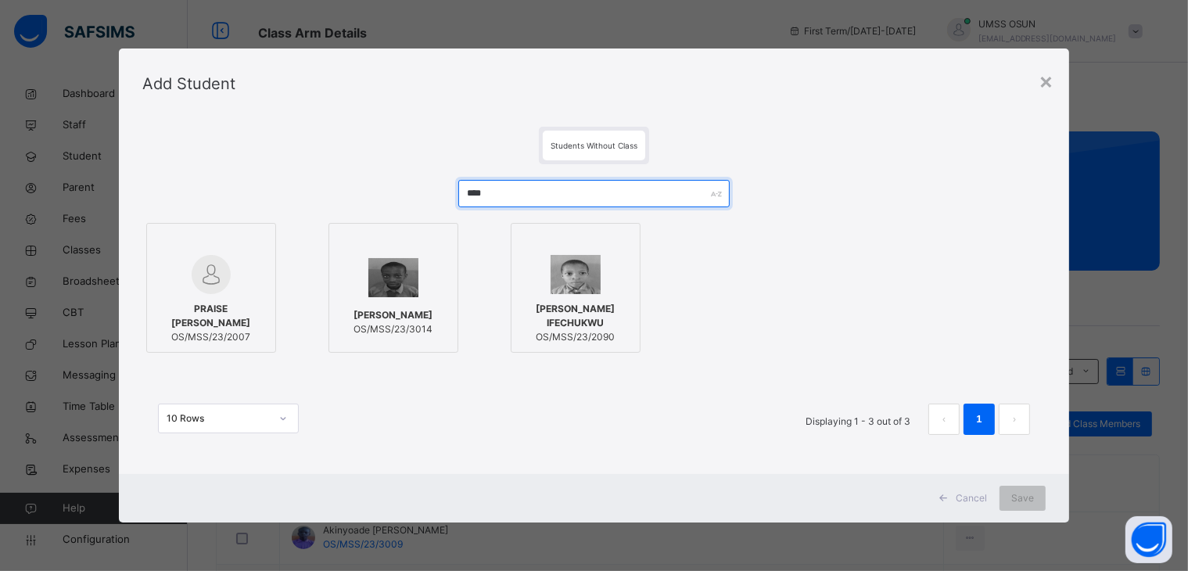
type input "****"
click at [369, 275] on img at bounding box center [393, 277] width 51 height 39
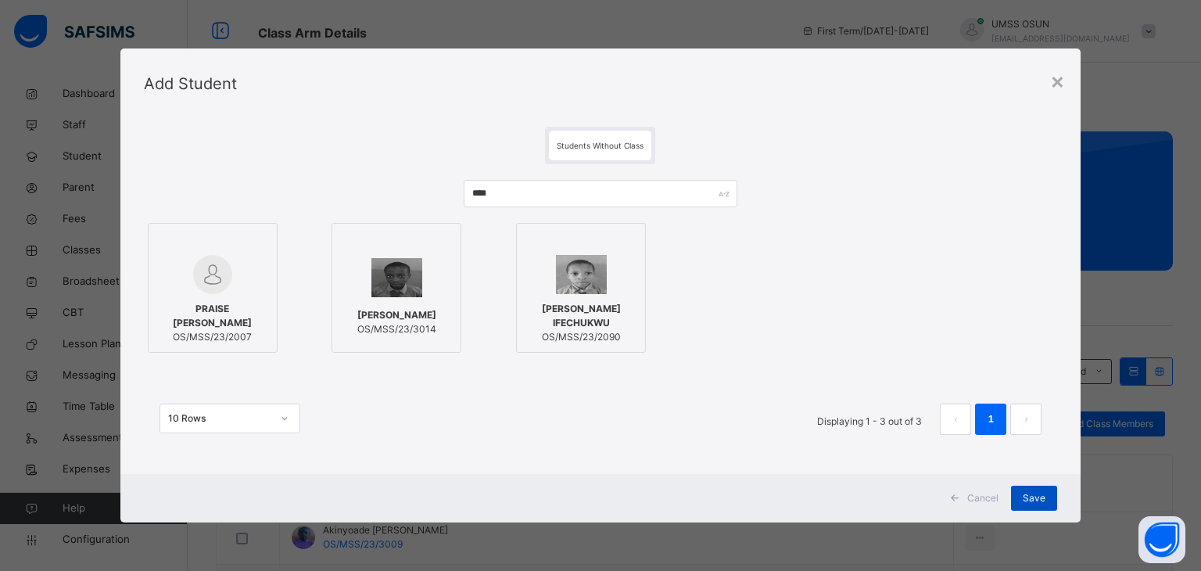
click at [1037, 499] on span "Save" at bounding box center [1034, 498] width 23 height 14
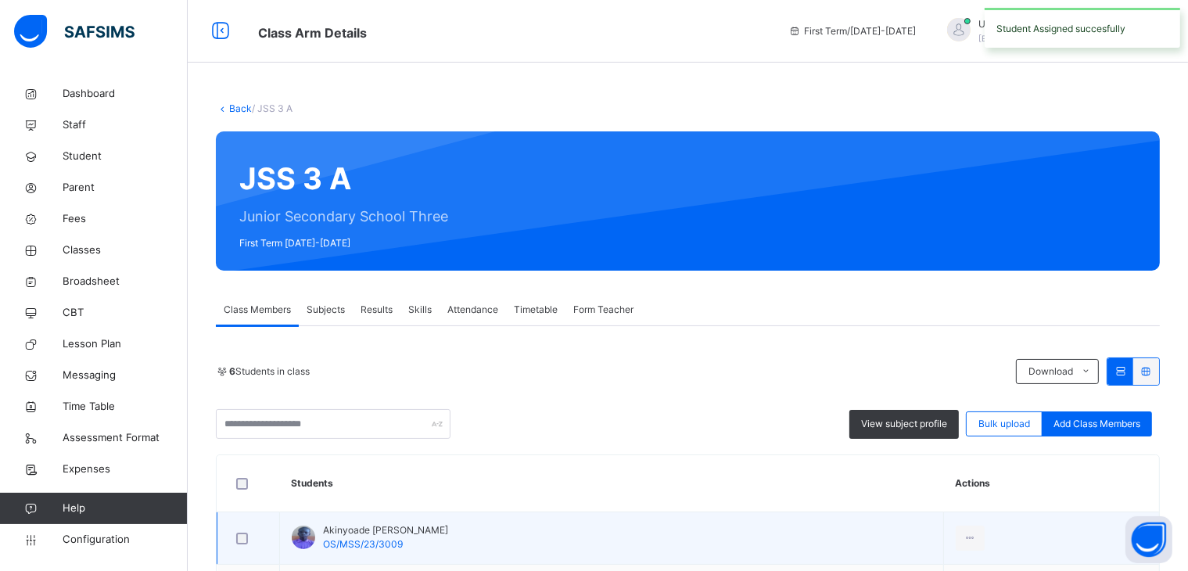
click at [1146, 514] on td "View Profile Remove from Class Transfer Student" at bounding box center [1051, 538] width 216 height 52
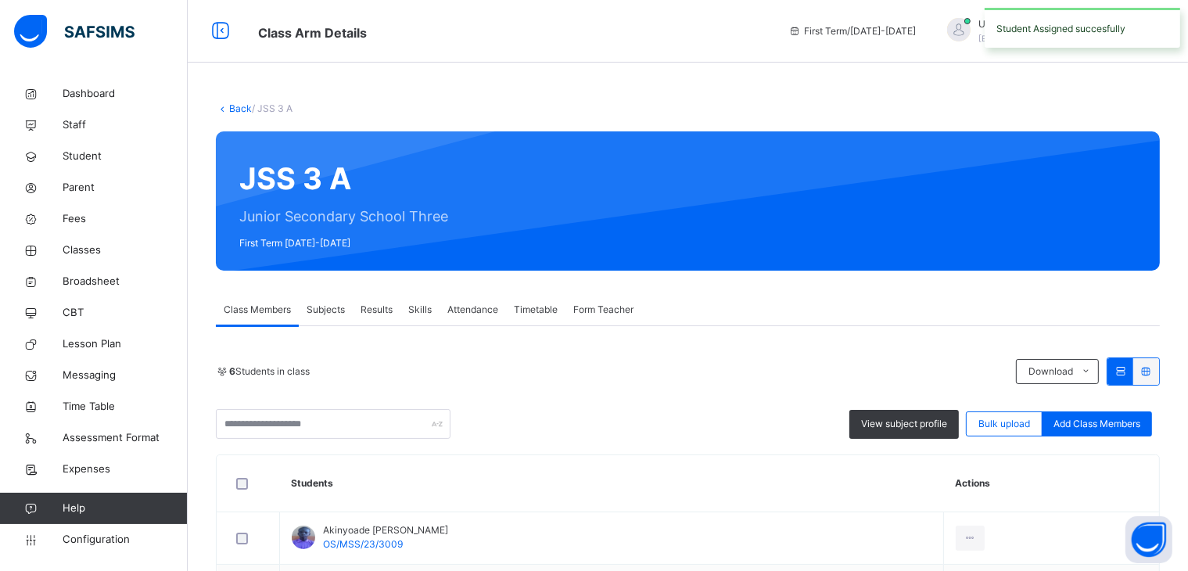
click at [1132, 418] on span "Add Class Members" at bounding box center [1096, 424] width 87 height 14
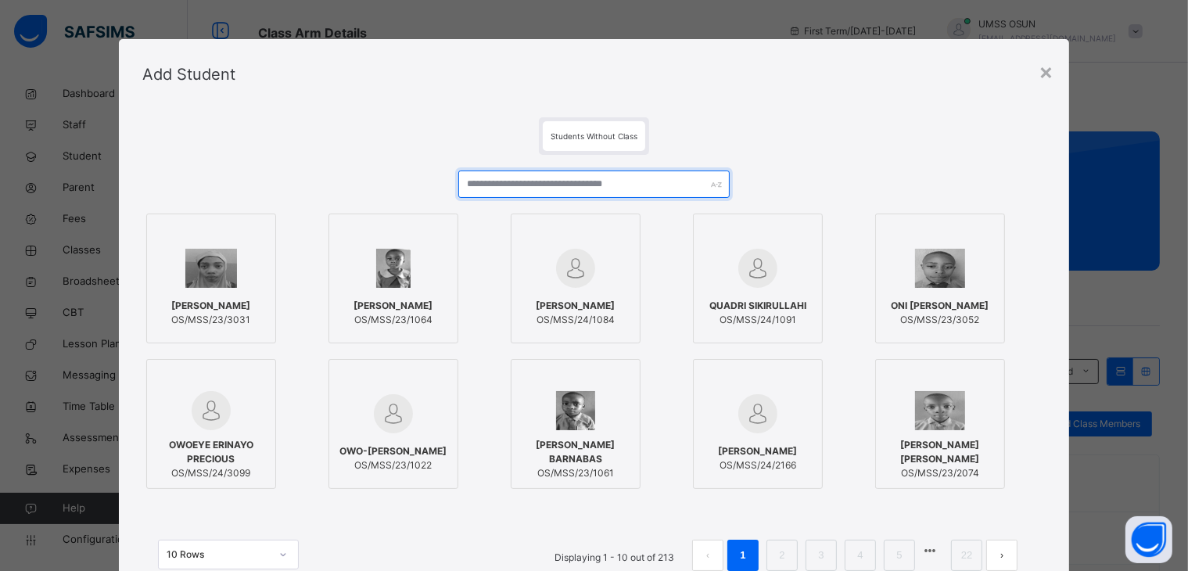
click at [679, 179] on input "text" at bounding box center [593, 183] width 271 height 27
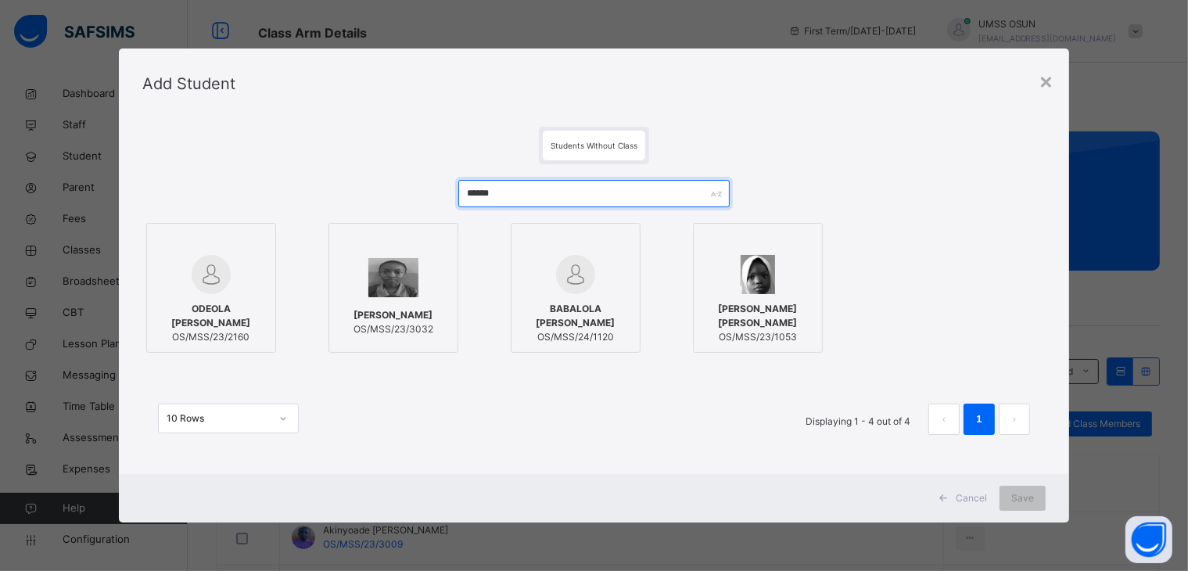
type input "******"
click at [392, 322] on span "[PERSON_NAME]" at bounding box center [393, 315] width 80 height 14
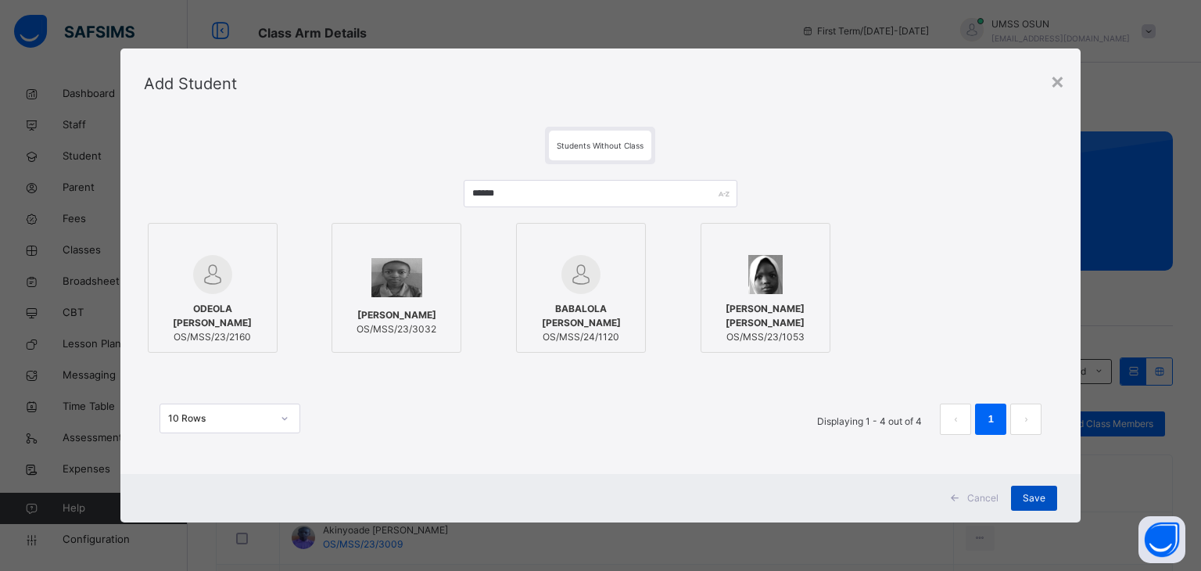
click at [1017, 491] on div "Save" at bounding box center [1034, 498] width 46 height 25
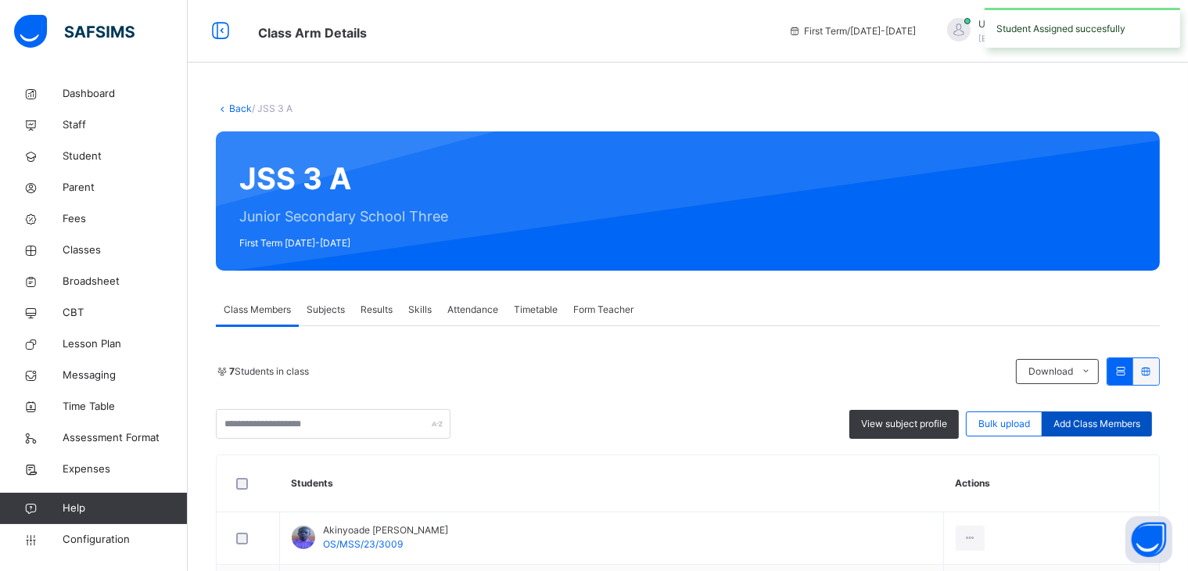
click at [1123, 433] on div "Add Class Members" at bounding box center [1097, 423] width 110 height 25
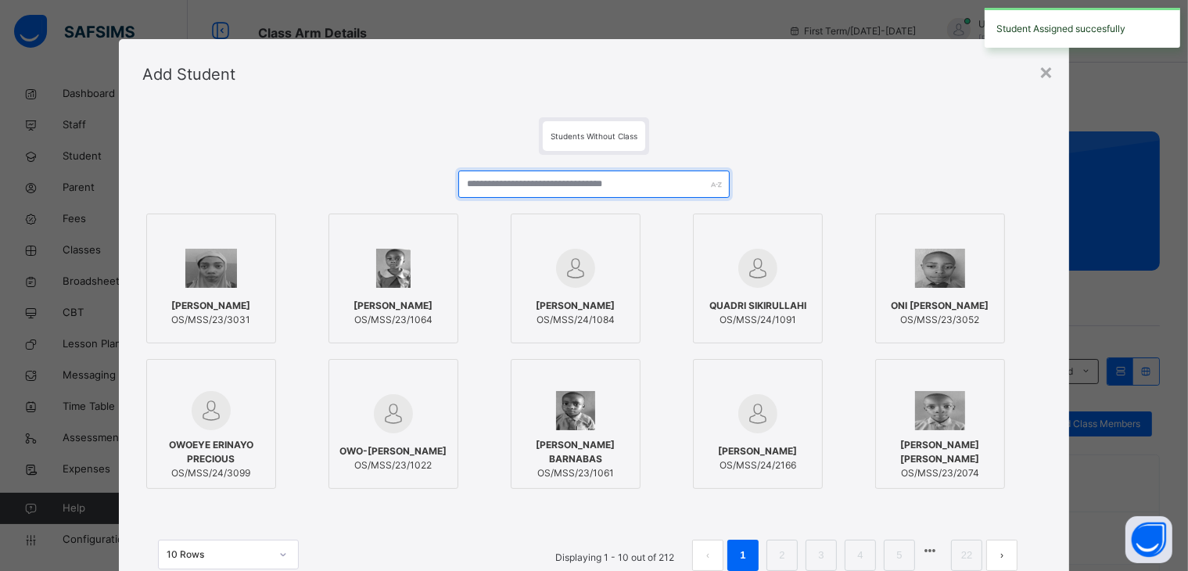
click at [621, 179] on input "text" at bounding box center [593, 183] width 271 height 27
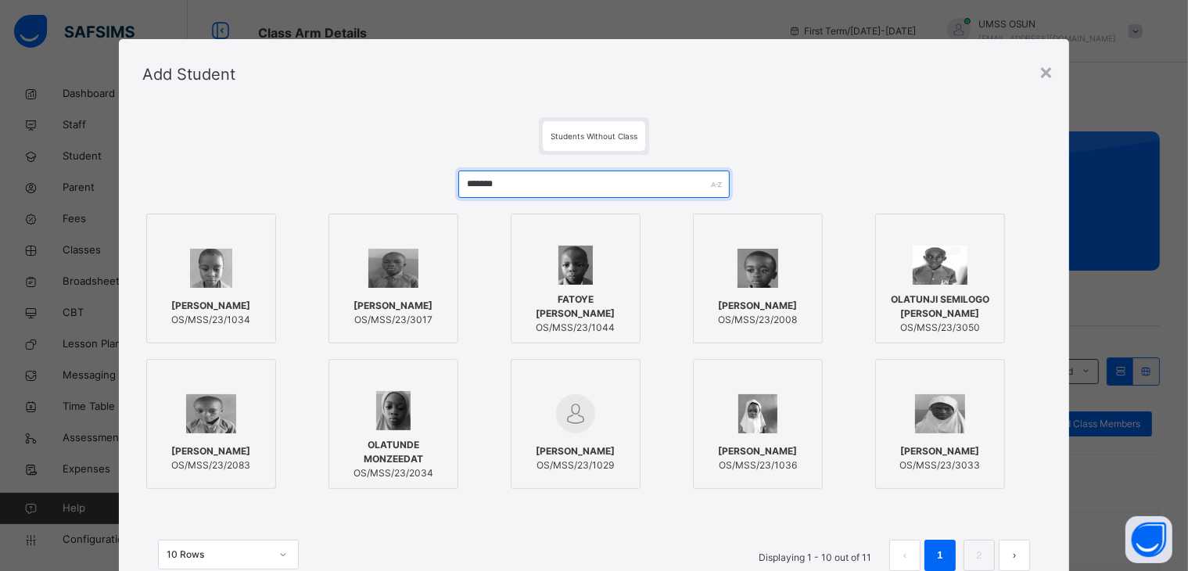
type input "*******"
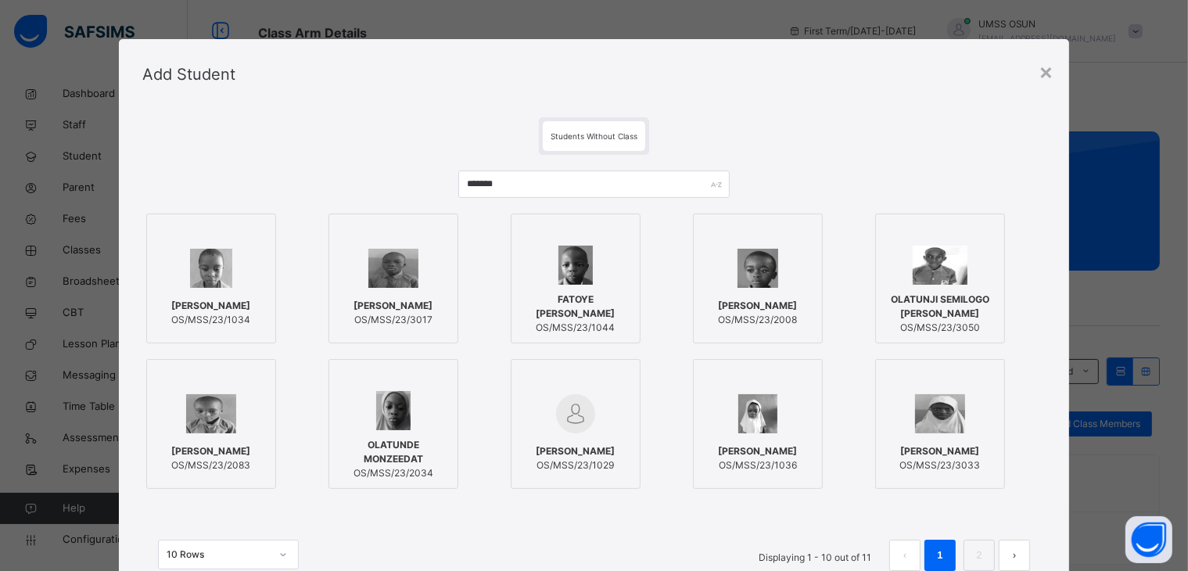
click at [338, 282] on div at bounding box center [393, 268] width 113 height 45
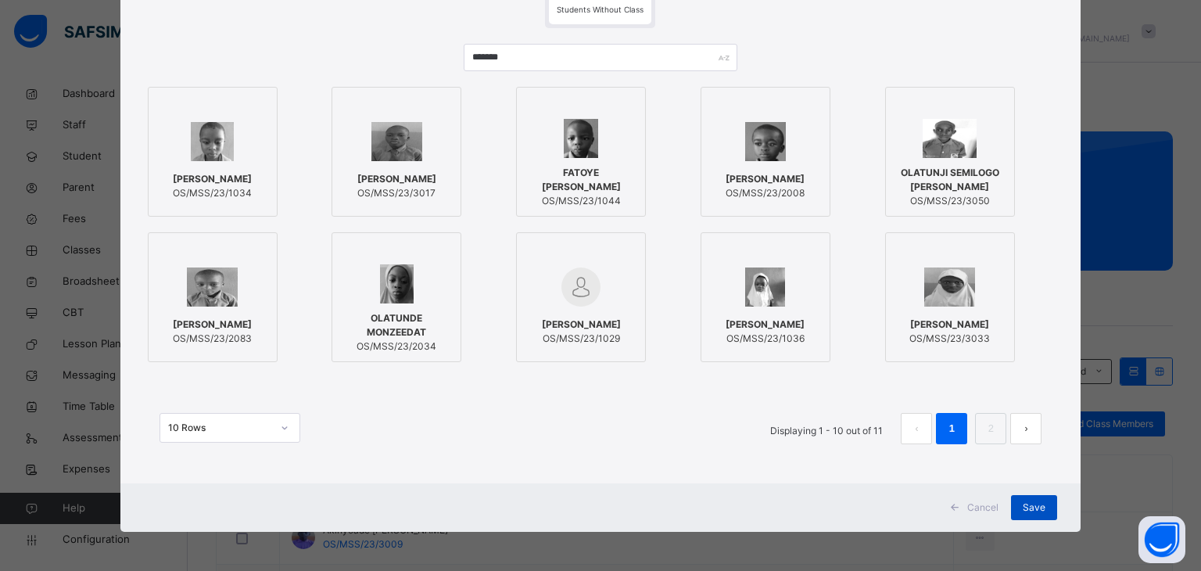
click at [1042, 504] on span "Save" at bounding box center [1034, 507] width 23 height 14
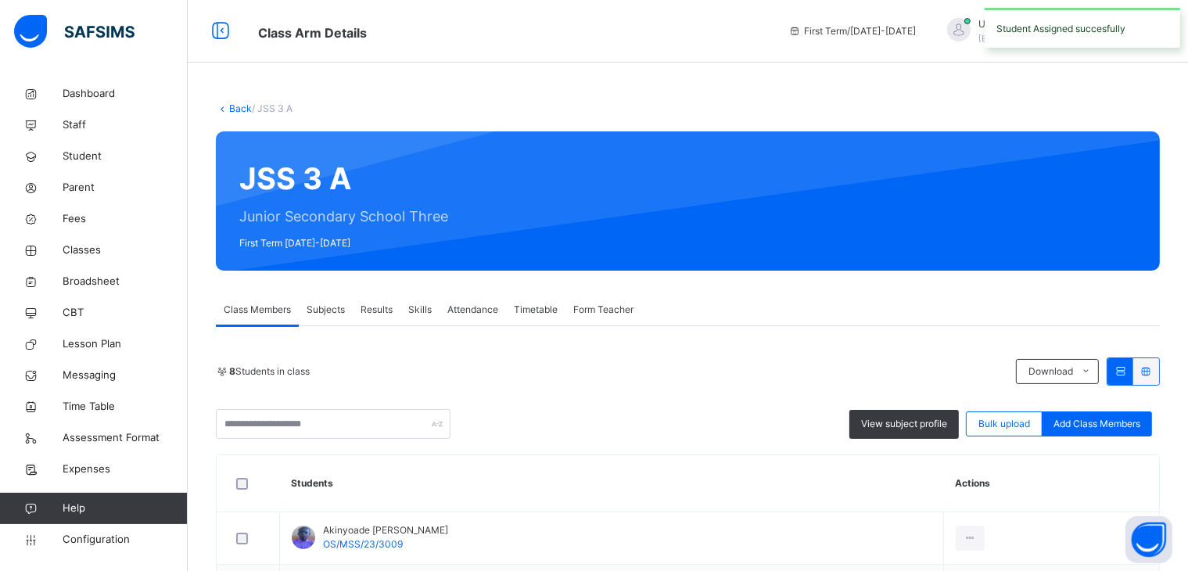
click at [1146, 410] on div "View subject profile Bulk upload Add Class Members" at bounding box center [688, 424] width 944 height 30
click at [1132, 423] on span "Add Class Members" at bounding box center [1096, 424] width 87 height 14
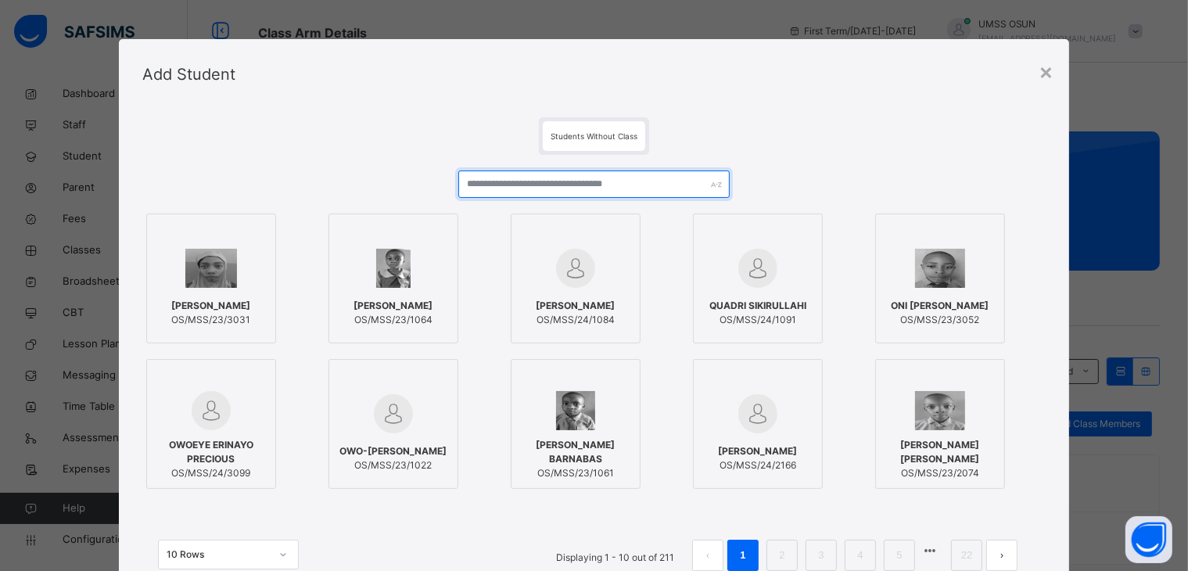
click at [670, 192] on input "text" at bounding box center [593, 183] width 271 height 27
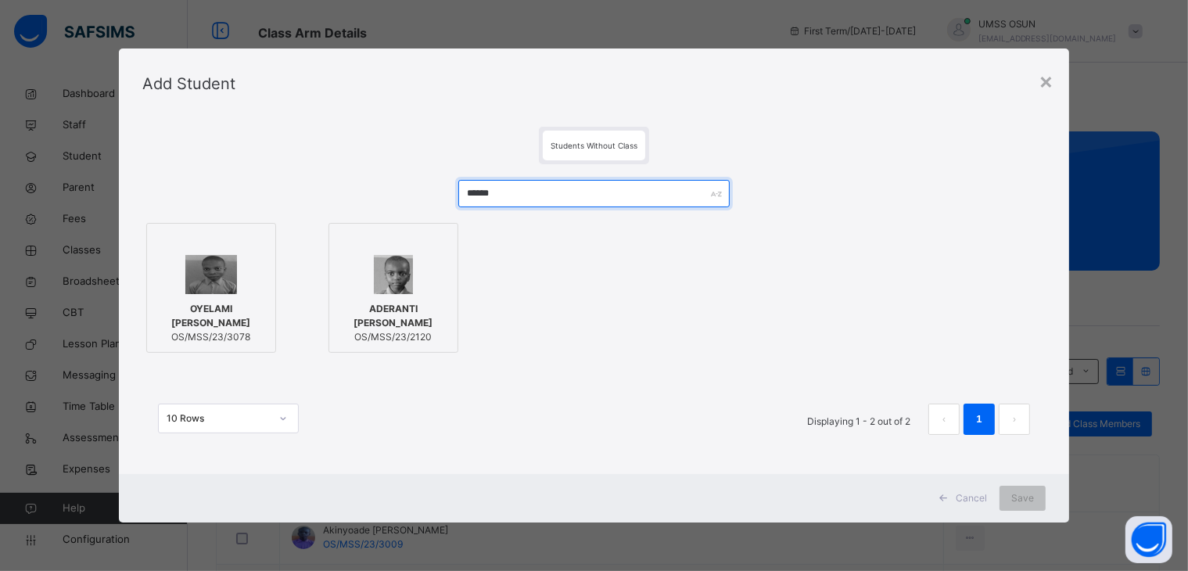
type input "******"
click at [264, 291] on label "OYELAMI [PERSON_NAME] OS/MSS/23/3078" at bounding box center [211, 288] width 130 height 130
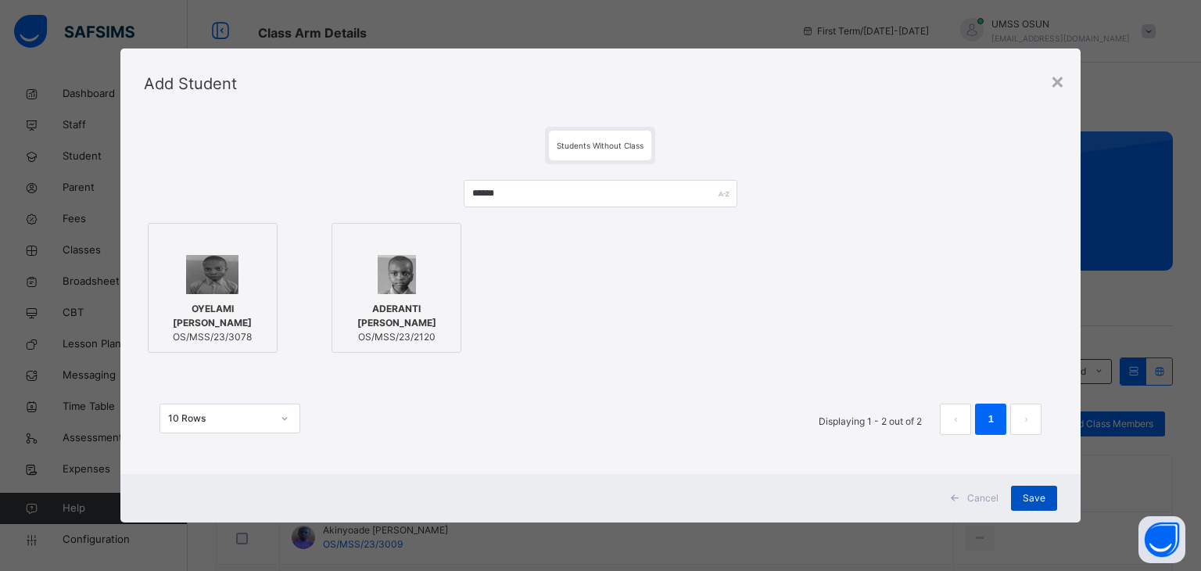
click at [1044, 489] on div "Save" at bounding box center [1034, 498] width 46 height 25
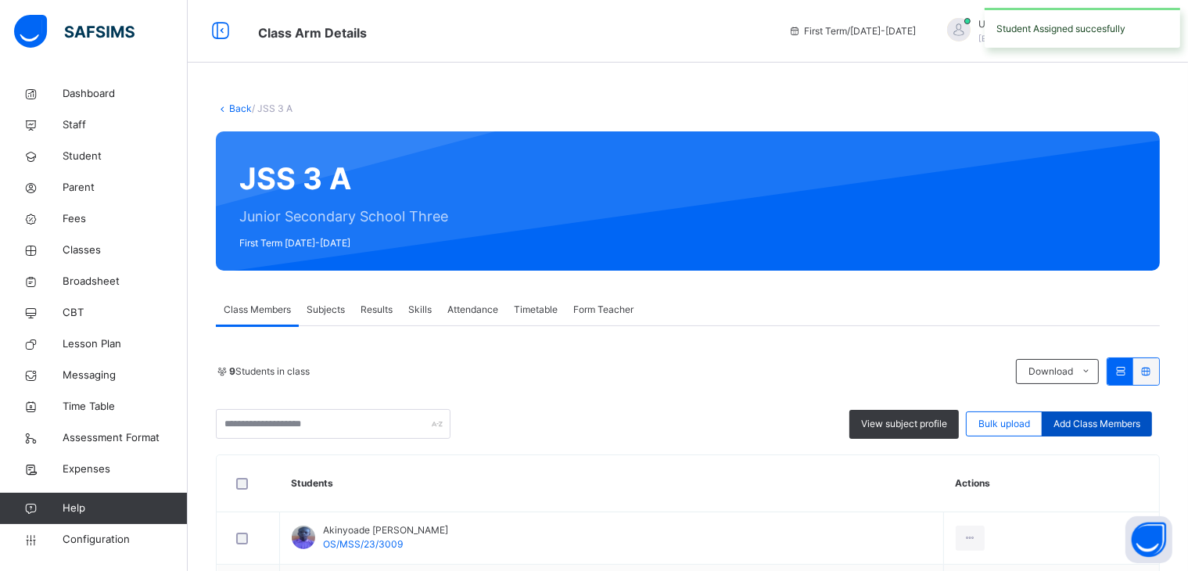
click at [1087, 432] on div "Add Class Members" at bounding box center [1097, 423] width 110 height 25
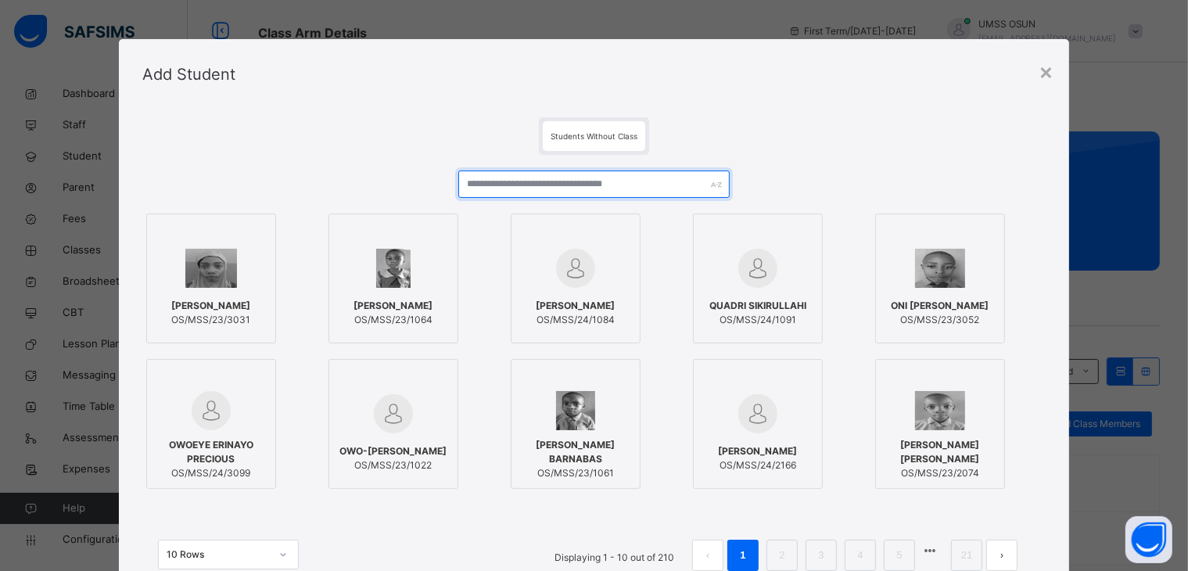
click at [673, 171] on input "text" at bounding box center [593, 183] width 271 height 27
click at [670, 176] on input "text" at bounding box center [593, 183] width 271 height 27
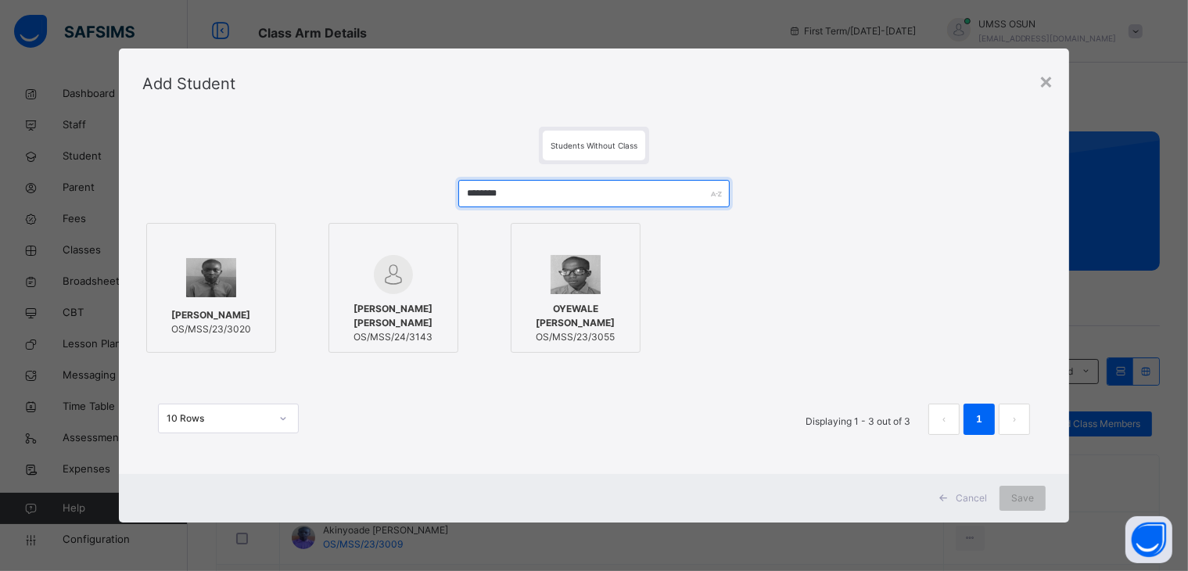
type input "*******"
click at [224, 300] on div "[PERSON_NAME] OS/MSS/23/3020" at bounding box center [211, 322] width 113 height 44
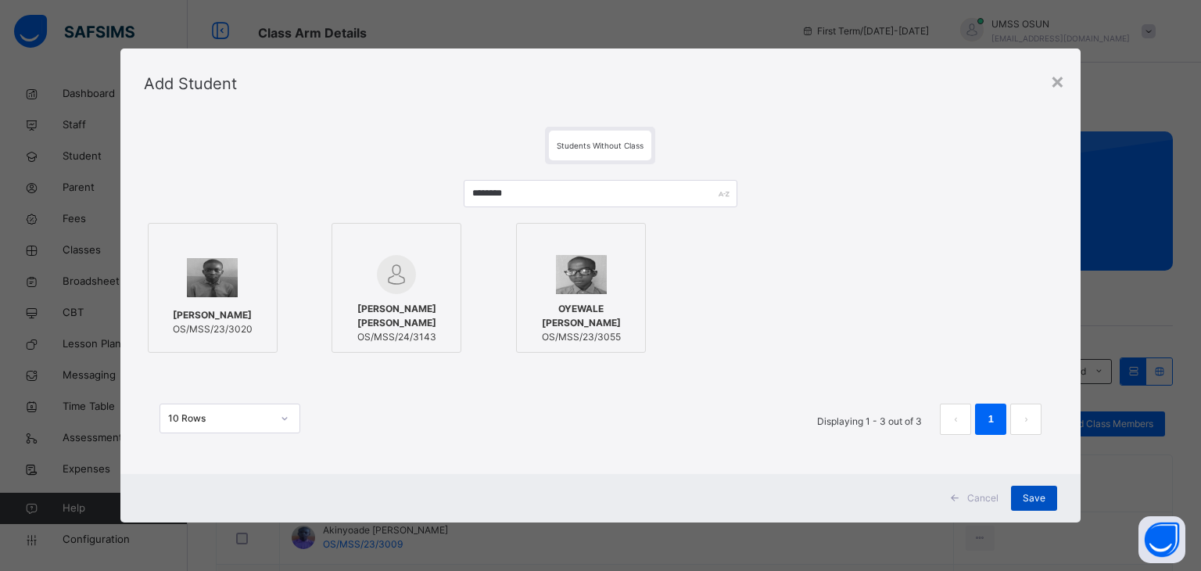
click at [1044, 492] on span "Save" at bounding box center [1034, 498] width 23 height 14
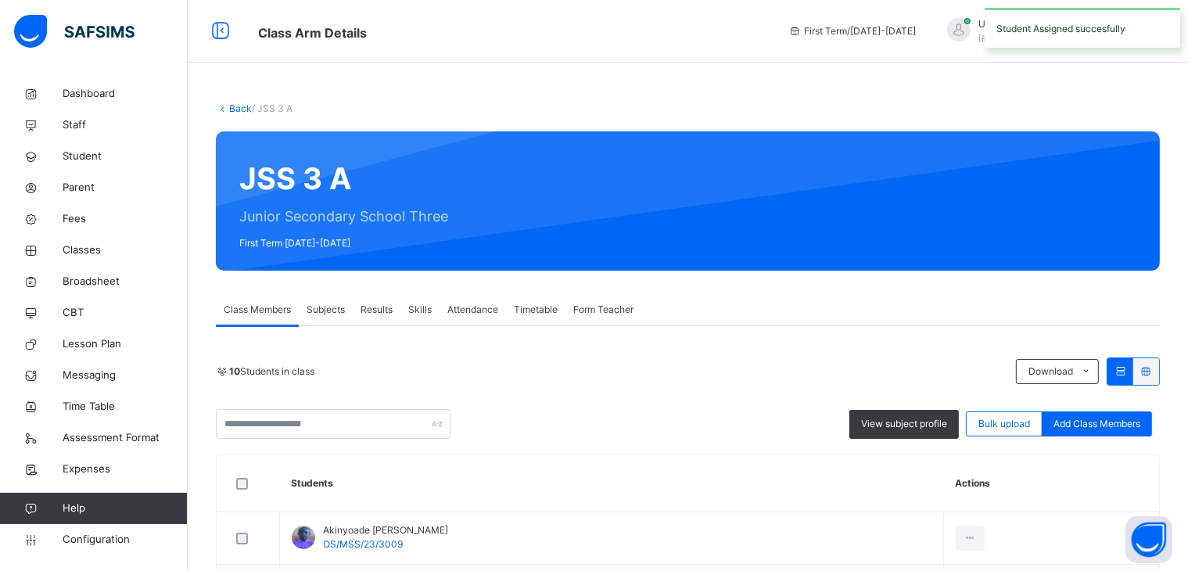
click at [1114, 438] on div "View subject profile Bulk upload Add Class Members" at bounding box center [688, 424] width 944 height 30
click at [1089, 429] on span "Add Class Members" at bounding box center [1096, 424] width 87 height 14
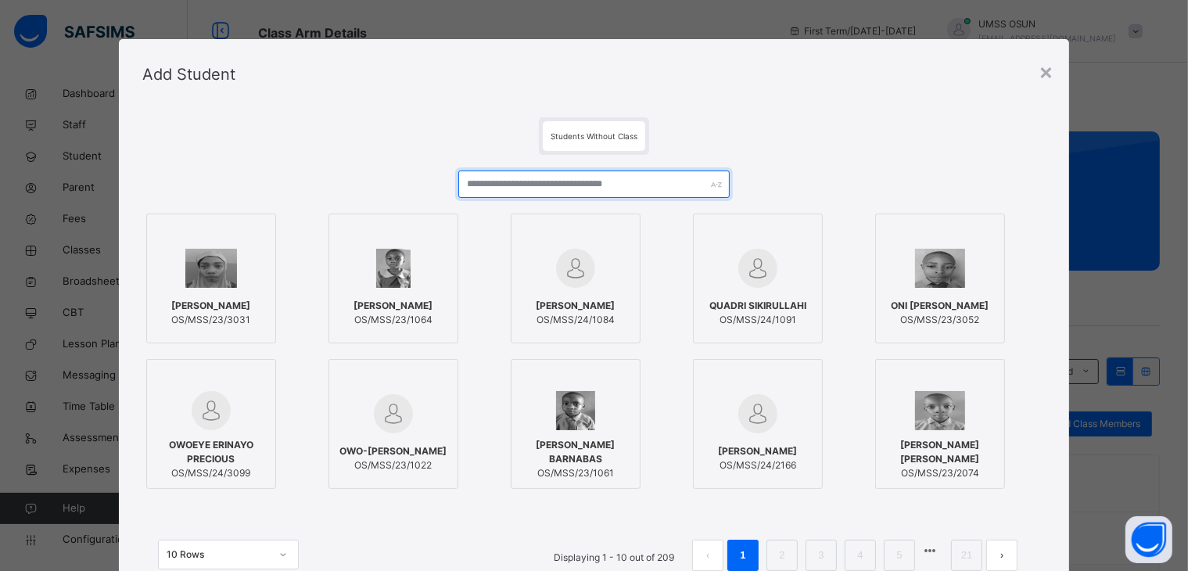
click at [586, 192] on input "text" at bounding box center [593, 183] width 271 height 27
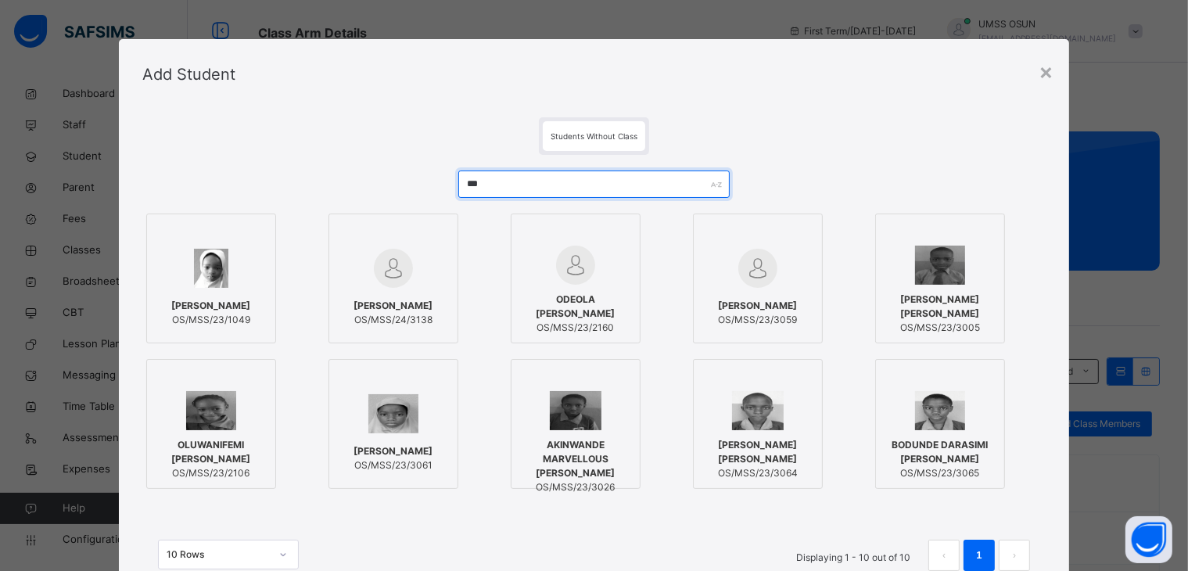
type input "***"
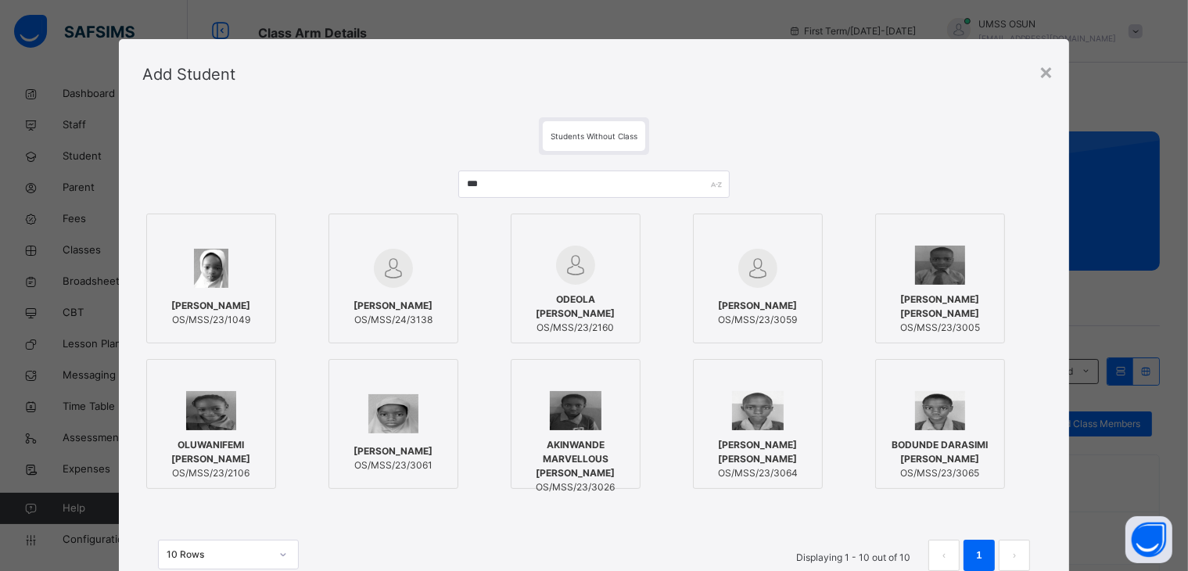
click at [786, 329] on div "[PERSON_NAME] OS/MSS/23/3059" at bounding box center [757, 313] width 113 height 44
click at [1079, 529] on div "× Add Student Students Without Class *** [PERSON_NAME] OS/MSS/23/1049 [PERSON_N…" at bounding box center [600, 285] width 1201 height 571
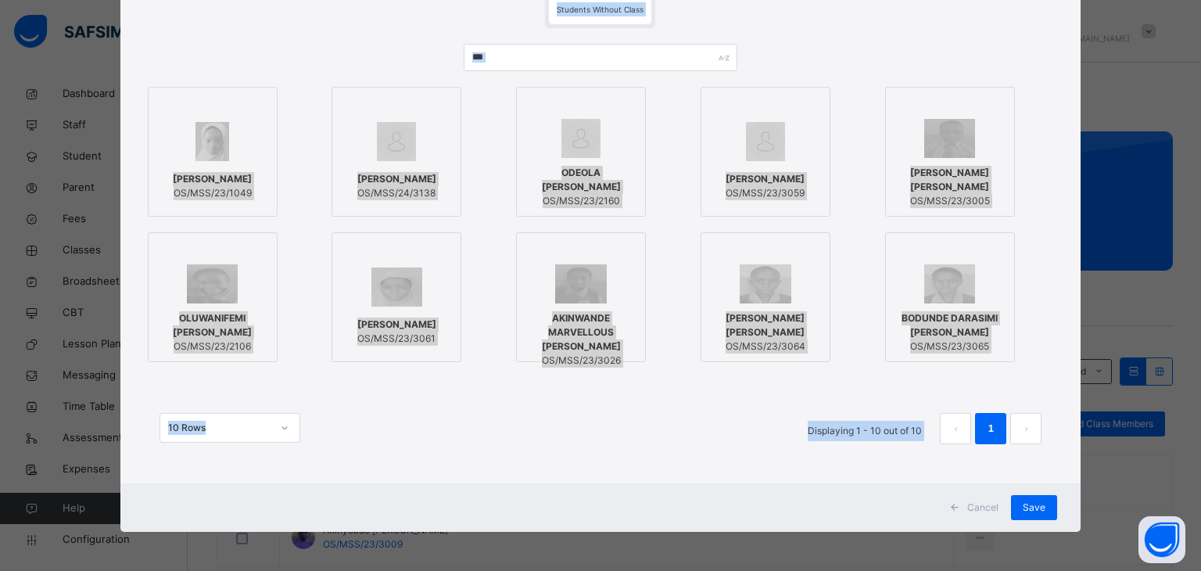
drag, startPoint x: 1079, startPoint y: 529, endPoint x: 1075, endPoint y: 607, distance: 78.3
click at [1075, 570] on html "Class Arm Details First Term / [DATE]-[DATE] UMSS OSUN [EMAIL_ADDRESS][DOMAIN_N…" at bounding box center [600, 561] width 1201 height 1122
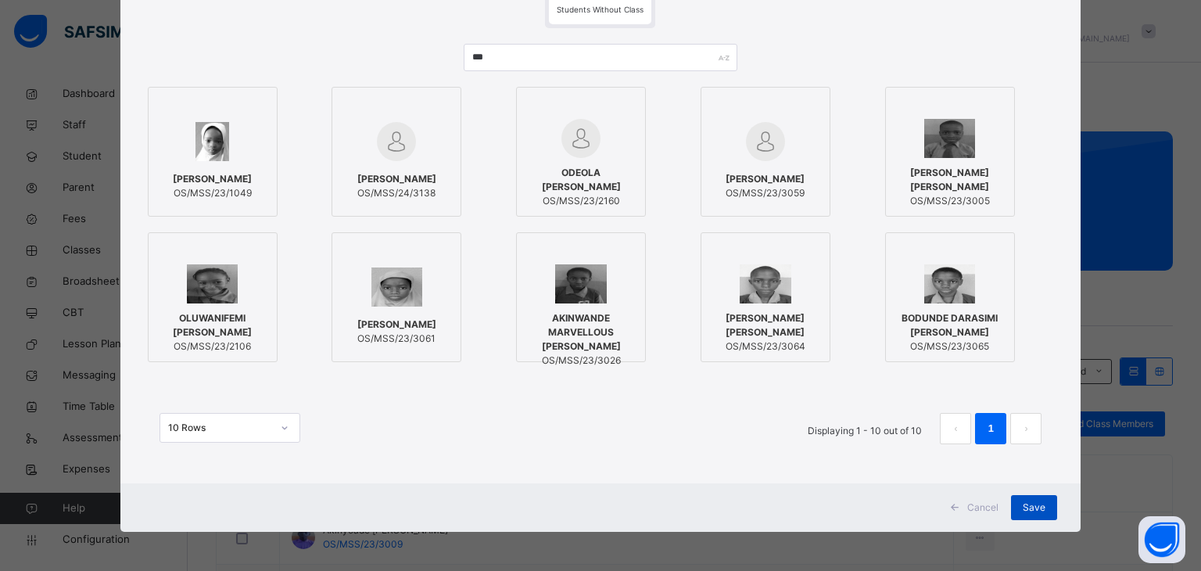
click at [1027, 509] on span "Save" at bounding box center [1034, 507] width 23 height 14
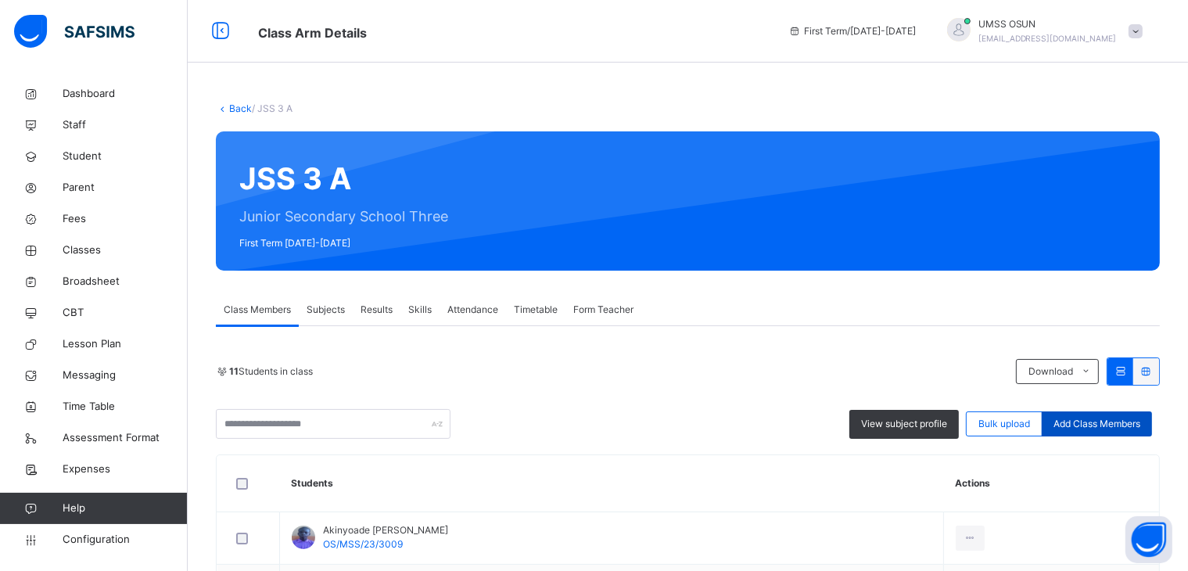
click at [1117, 418] on span "Add Class Members" at bounding box center [1096, 424] width 87 height 14
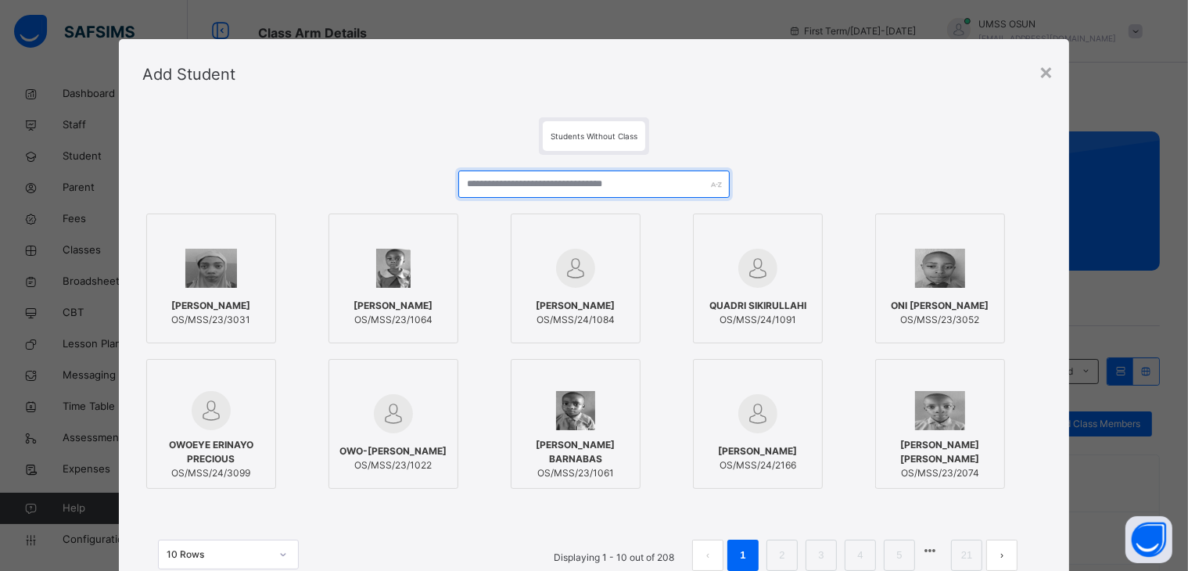
click at [640, 195] on input "text" at bounding box center [593, 183] width 271 height 27
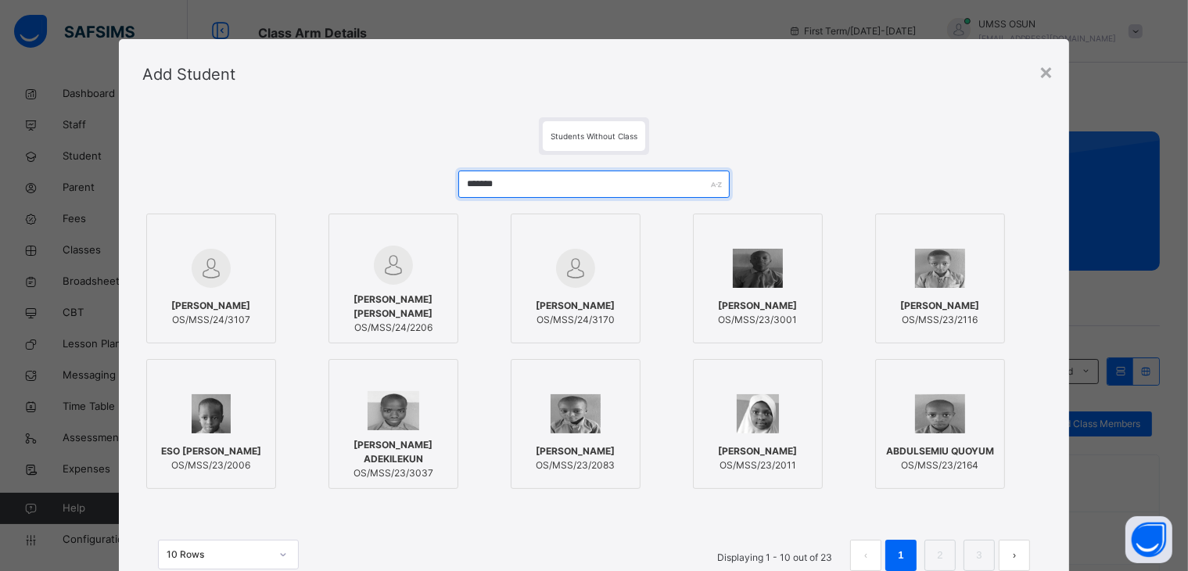
type input "*******"
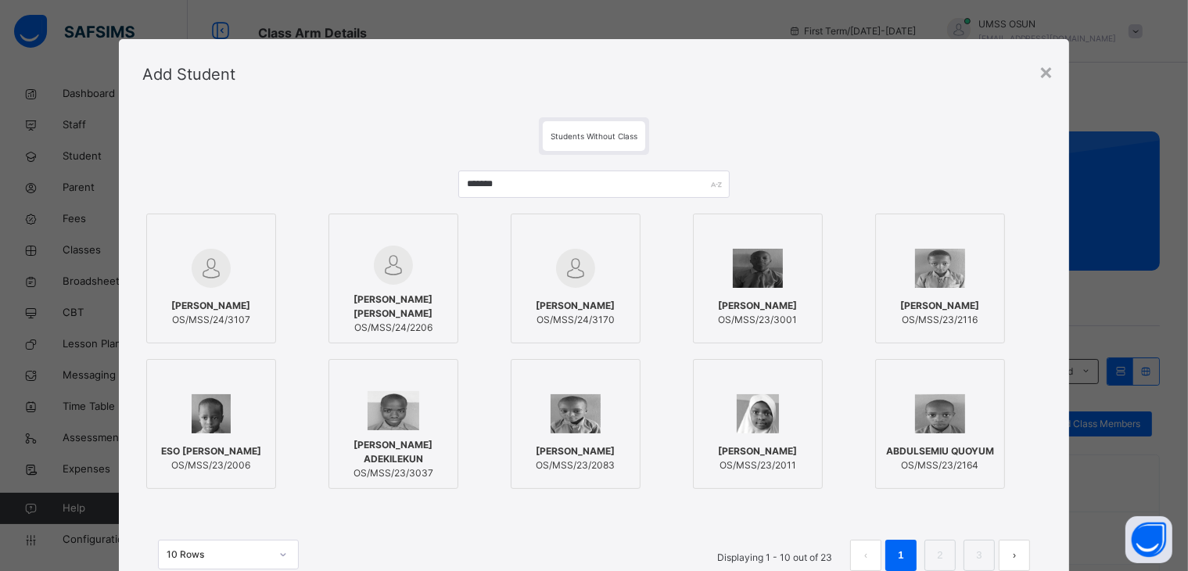
click at [388, 405] on img at bounding box center [394, 410] width 52 height 39
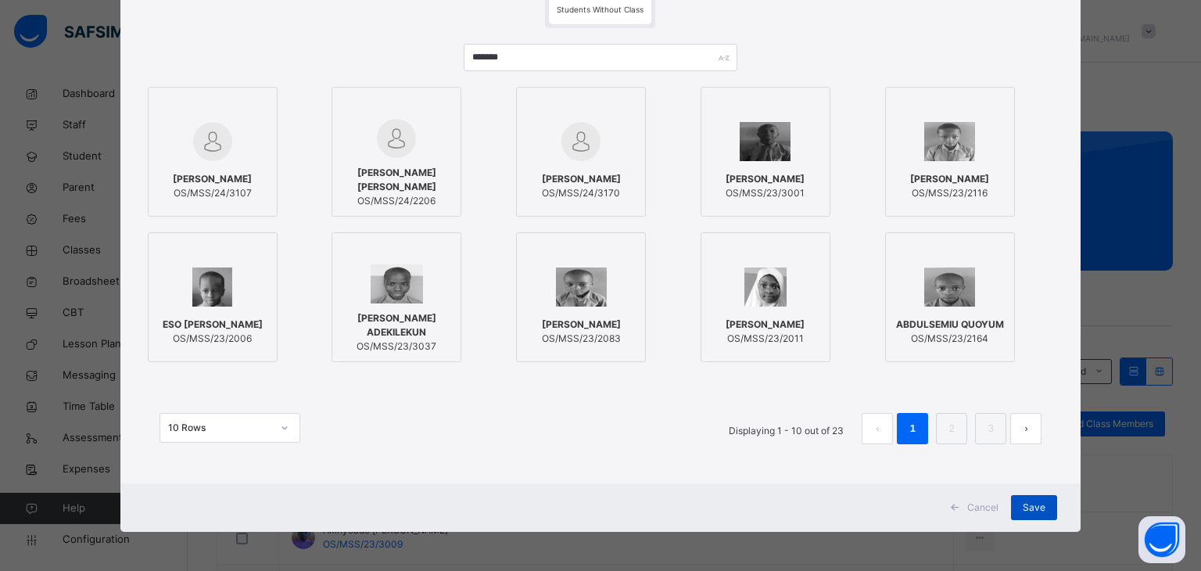
click at [1018, 511] on div "Save" at bounding box center [1034, 507] width 46 height 25
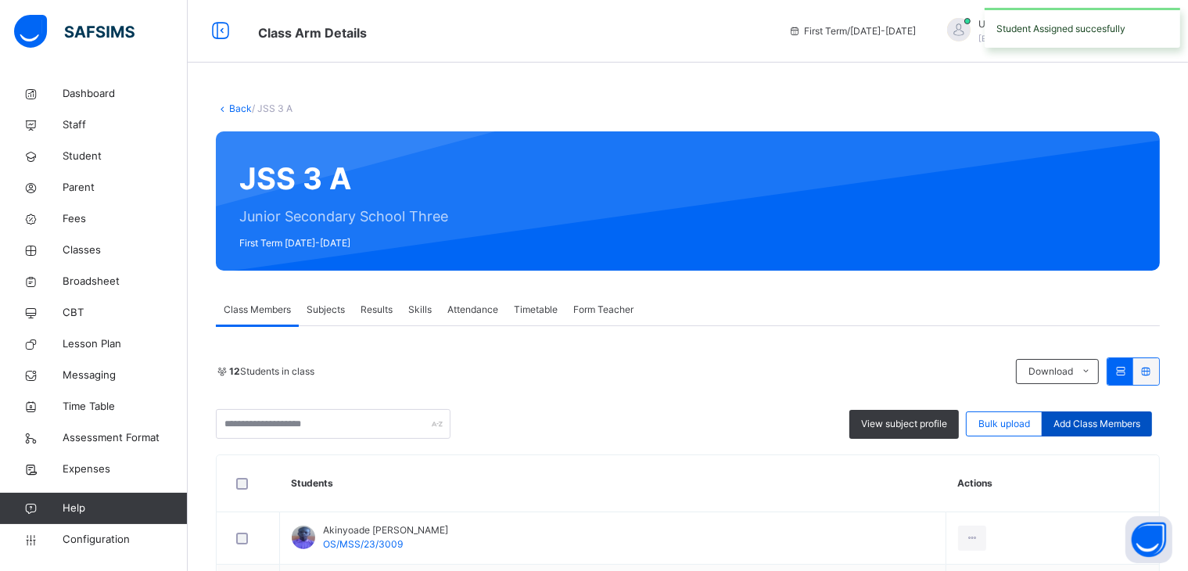
click at [1121, 429] on span "Add Class Members" at bounding box center [1096, 424] width 87 height 14
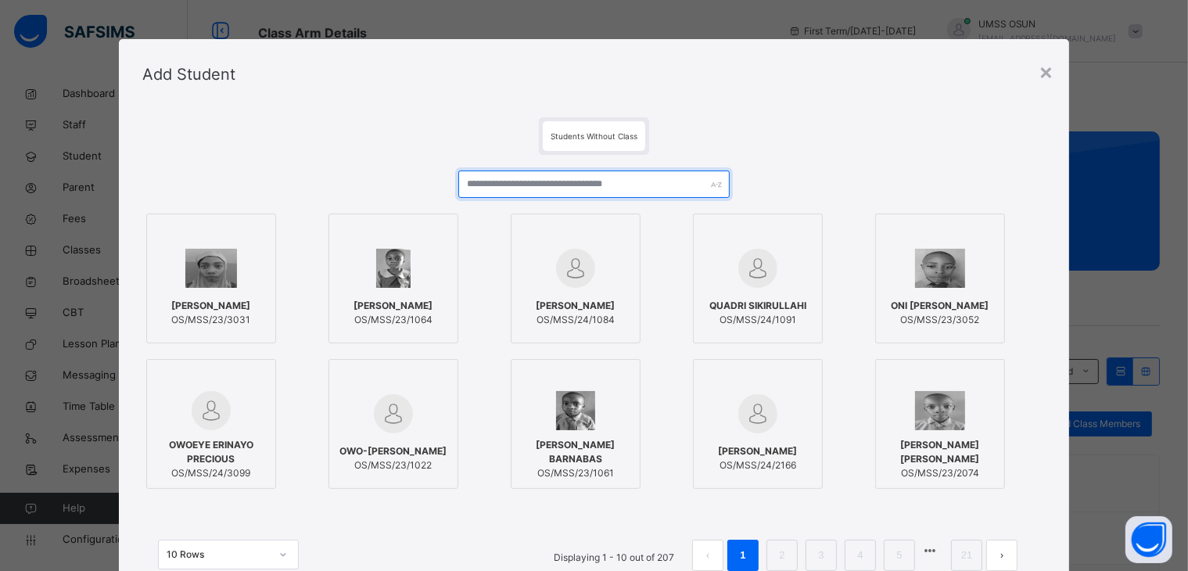
click at [671, 176] on input "text" at bounding box center [593, 183] width 271 height 27
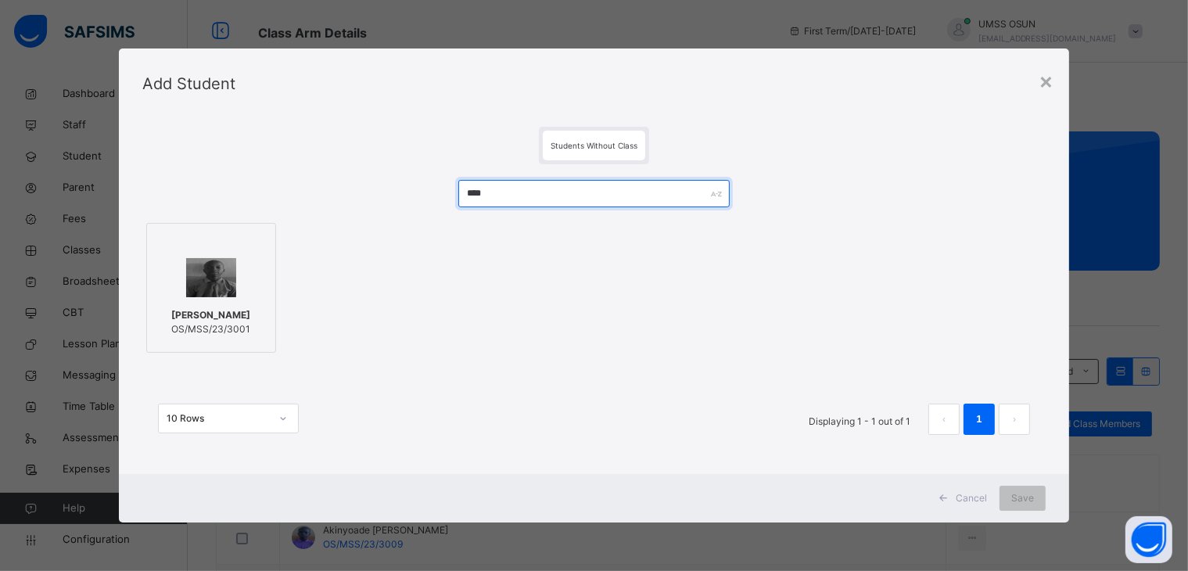
type input "****"
click at [210, 323] on span "OS/MSS/23/3001" at bounding box center [210, 329] width 79 height 14
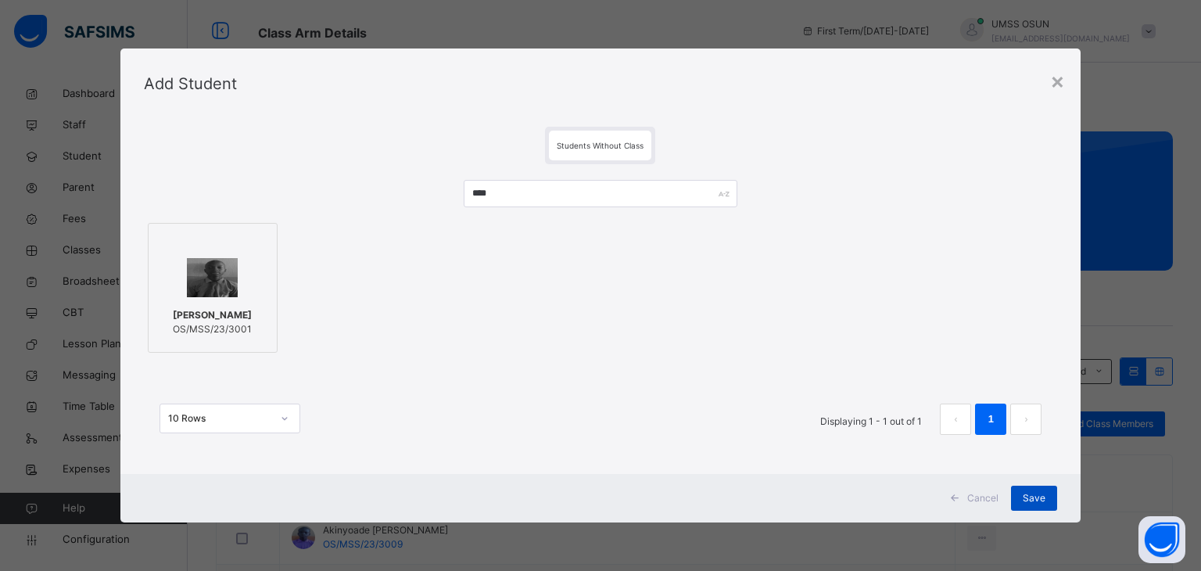
click at [1038, 492] on span "Save" at bounding box center [1034, 498] width 23 height 14
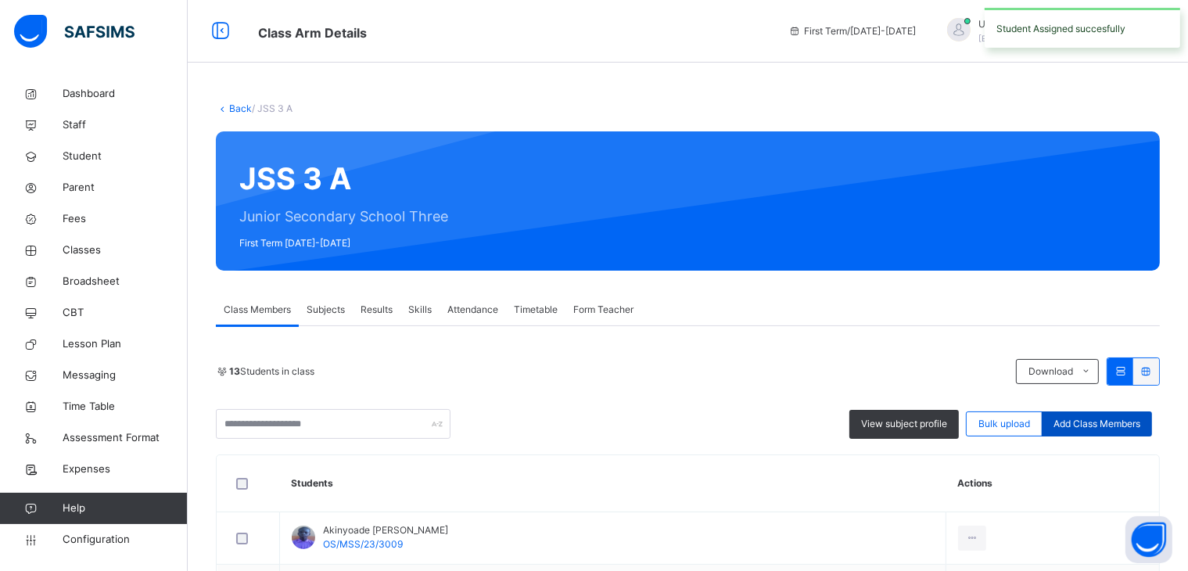
click at [1071, 425] on span "Add Class Members" at bounding box center [1096, 424] width 87 height 14
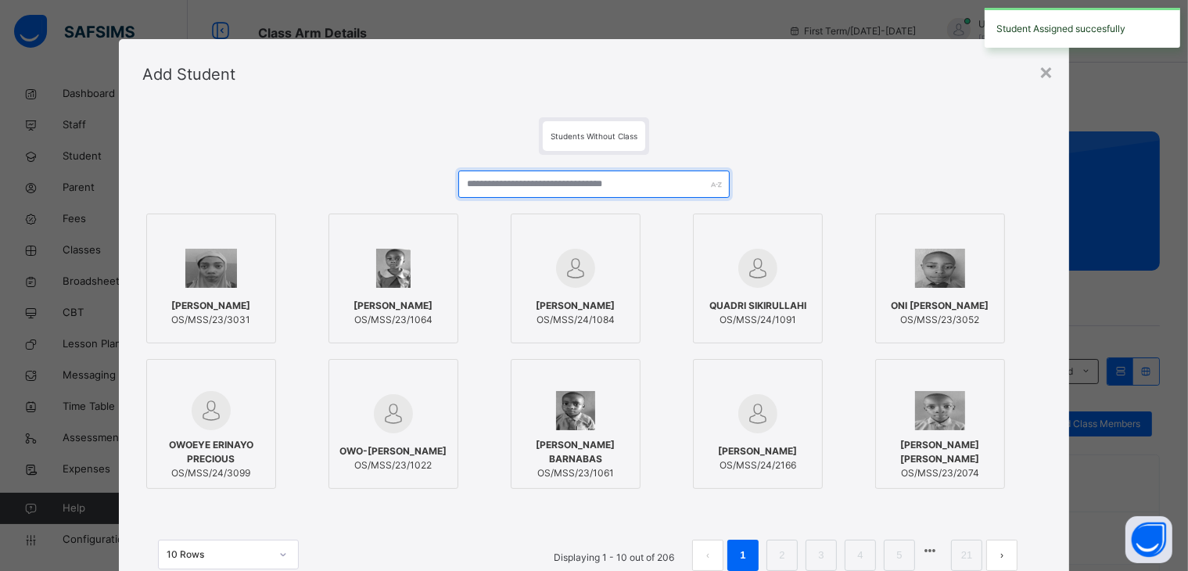
click at [665, 186] on input "text" at bounding box center [593, 183] width 271 height 27
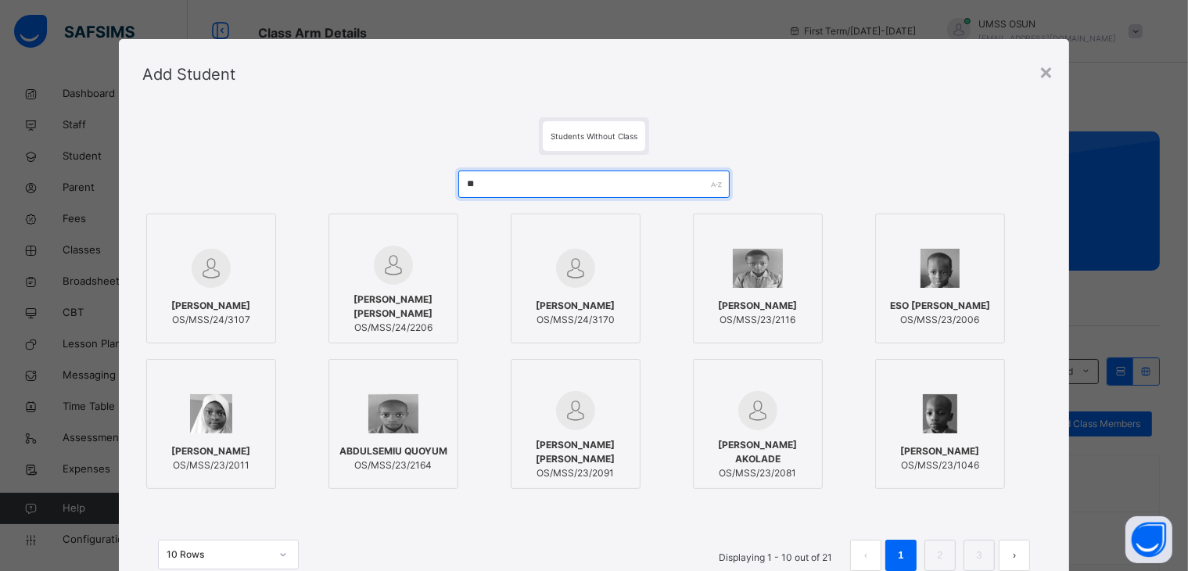
type input "*"
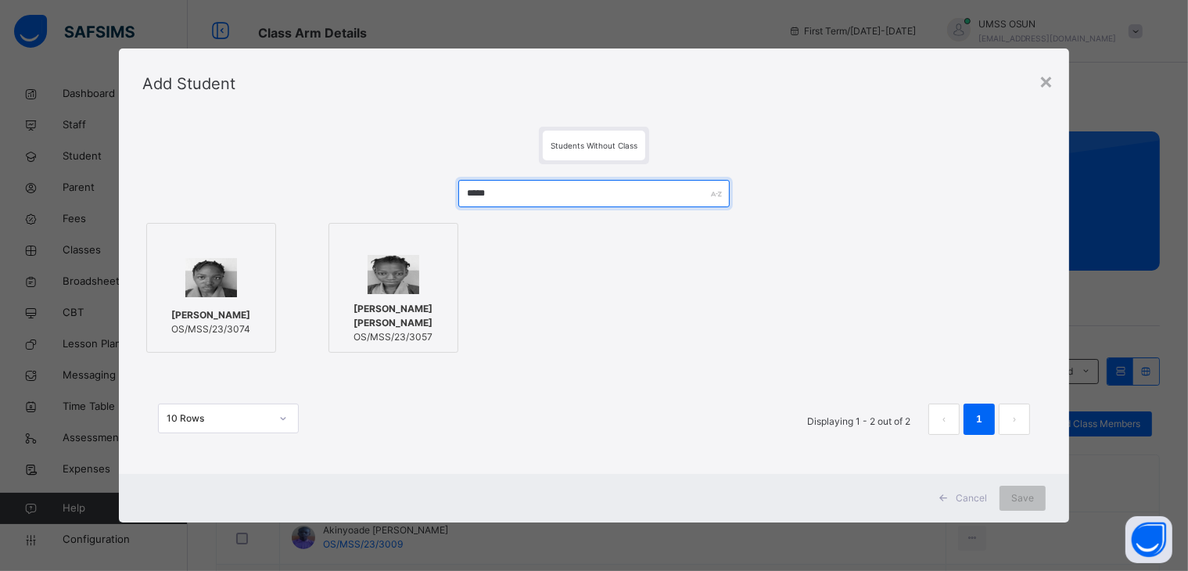
type input "*****"
click at [365, 306] on span "[PERSON_NAME] [PERSON_NAME]" at bounding box center [393, 316] width 113 height 28
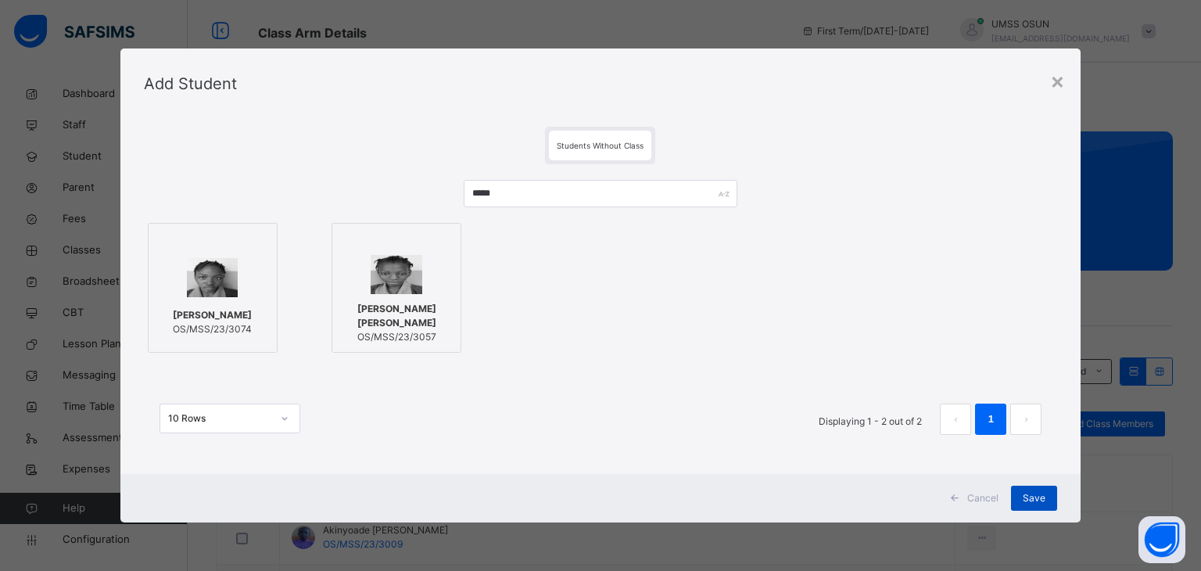
click at [1024, 497] on span "Save" at bounding box center [1034, 498] width 23 height 14
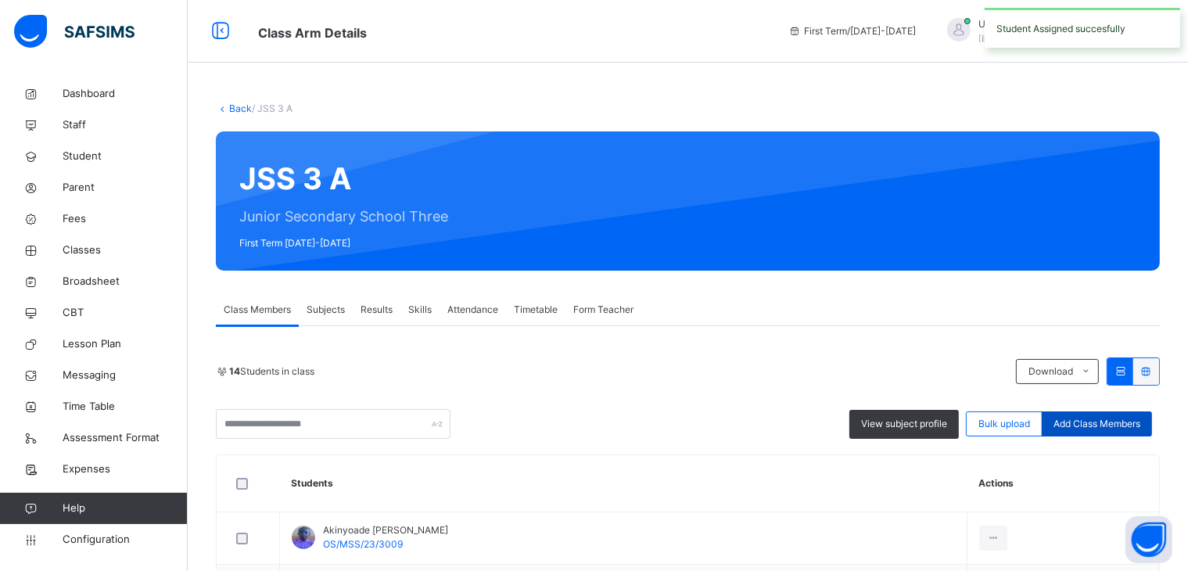
click at [1133, 434] on div "Add Class Members" at bounding box center [1097, 423] width 110 height 25
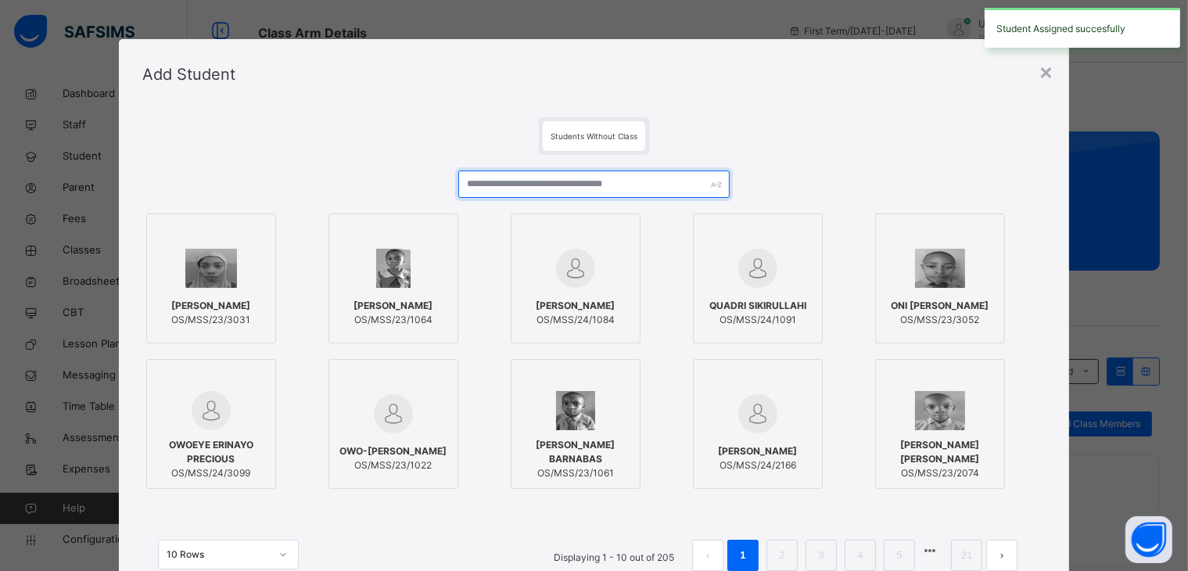
click at [663, 186] on input "text" at bounding box center [593, 183] width 271 height 27
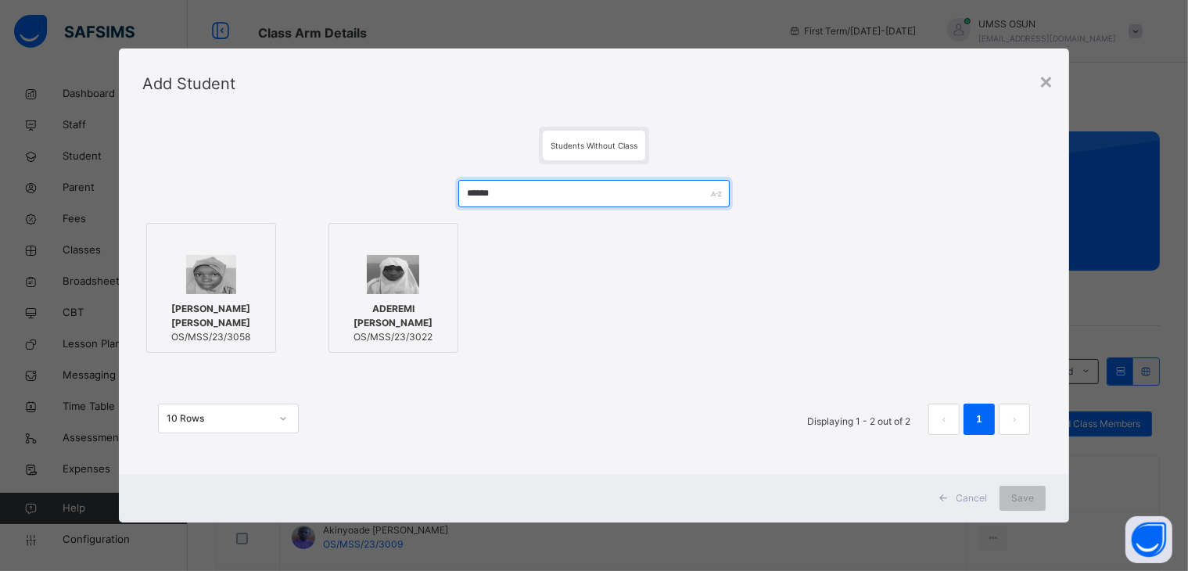
type input "******"
click at [339, 277] on div at bounding box center [393, 274] width 113 height 39
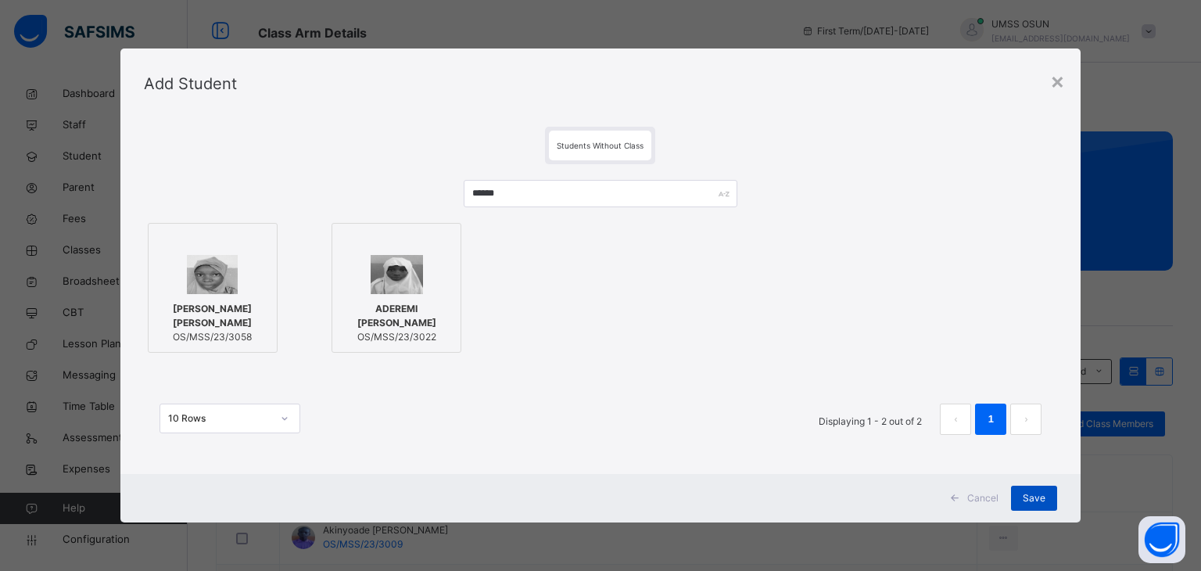
click at [1020, 500] on div "Save" at bounding box center [1034, 498] width 46 height 25
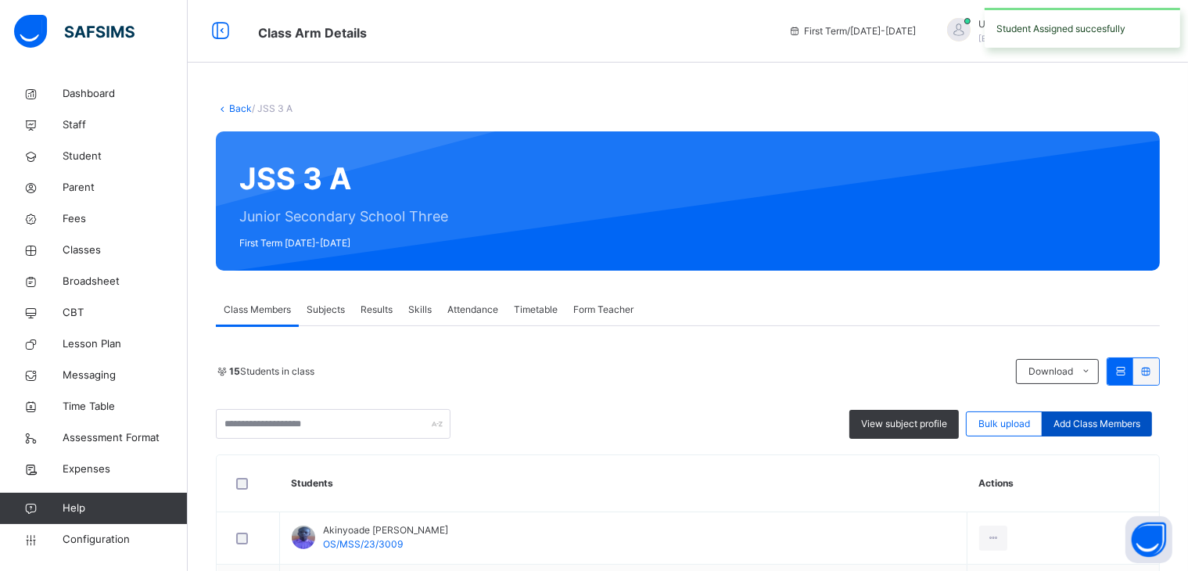
click at [1135, 426] on span "Add Class Members" at bounding box center [1096, 424] width 87 height 14
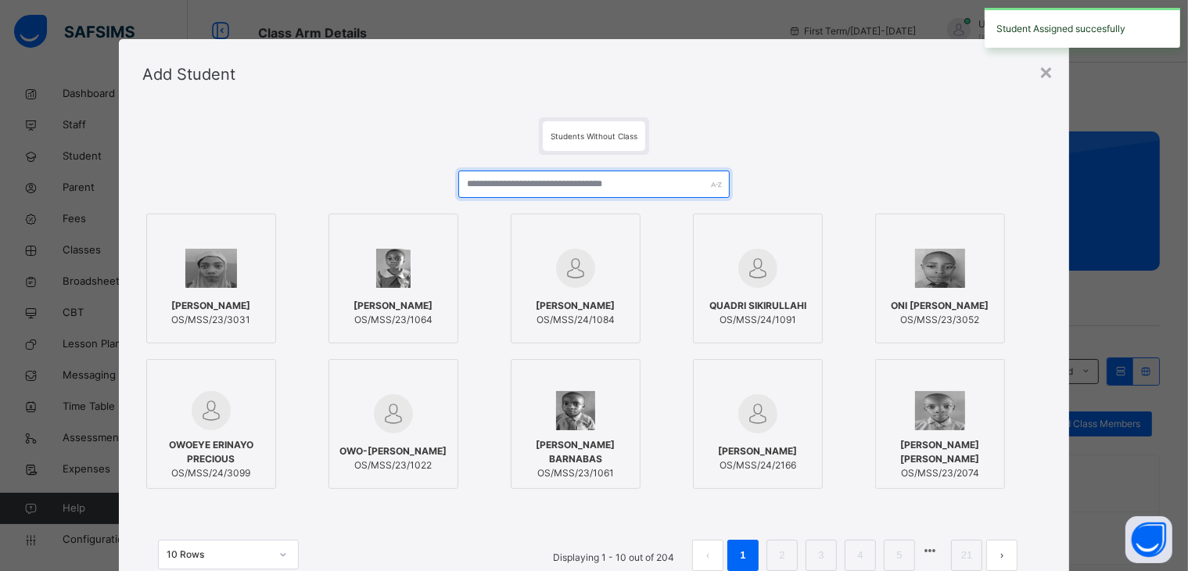
click at [659, 188] on input "text" at bounding box center [593, 183] width 271 height 27
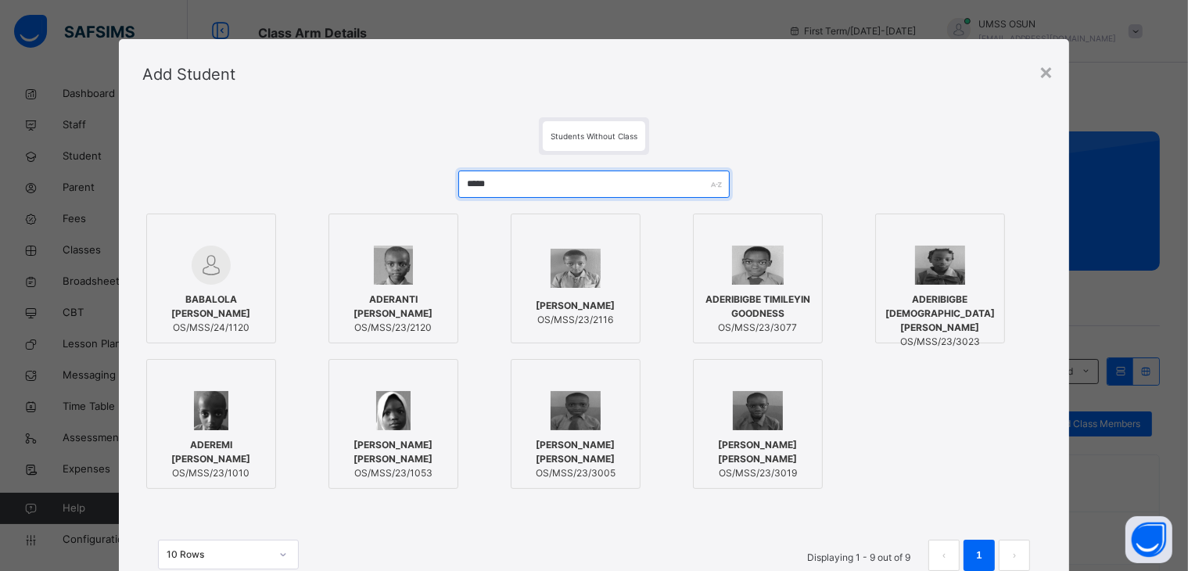
type input "*****"
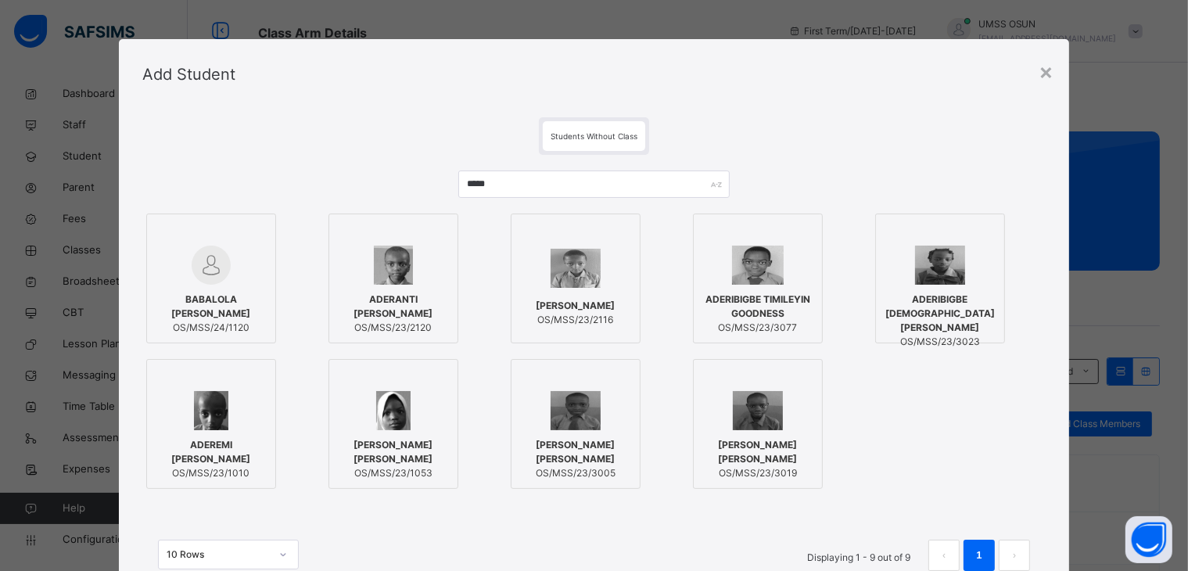
click at [942, 255] on img at bounding box center [940, 265] width 51 height 39
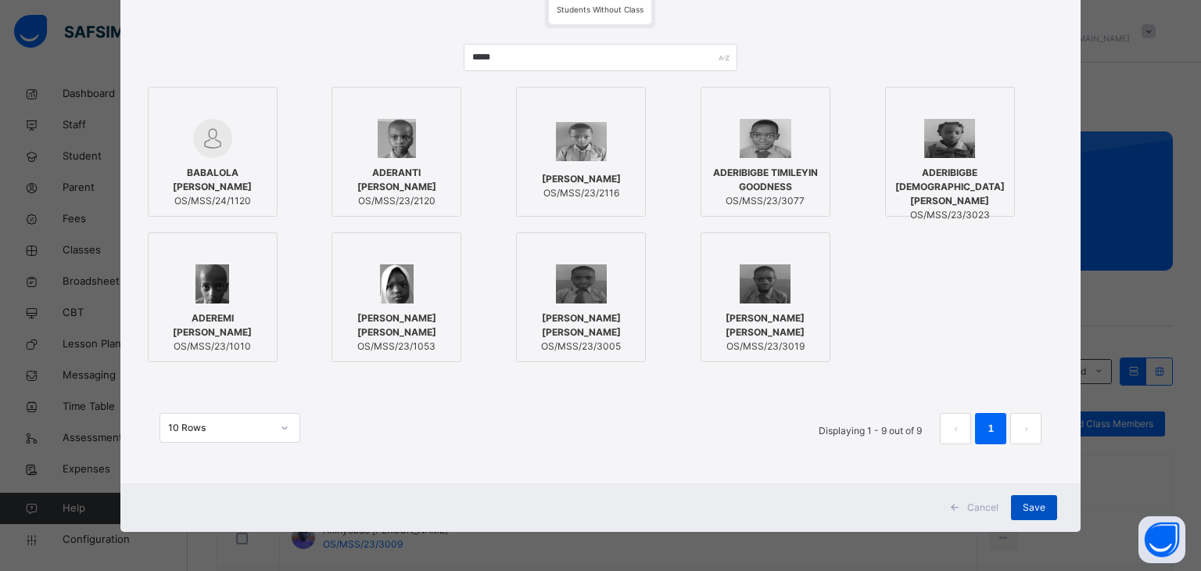
click at [1047, 504] on div "Save" at bounding box center [1034, 507] width 46 height 25
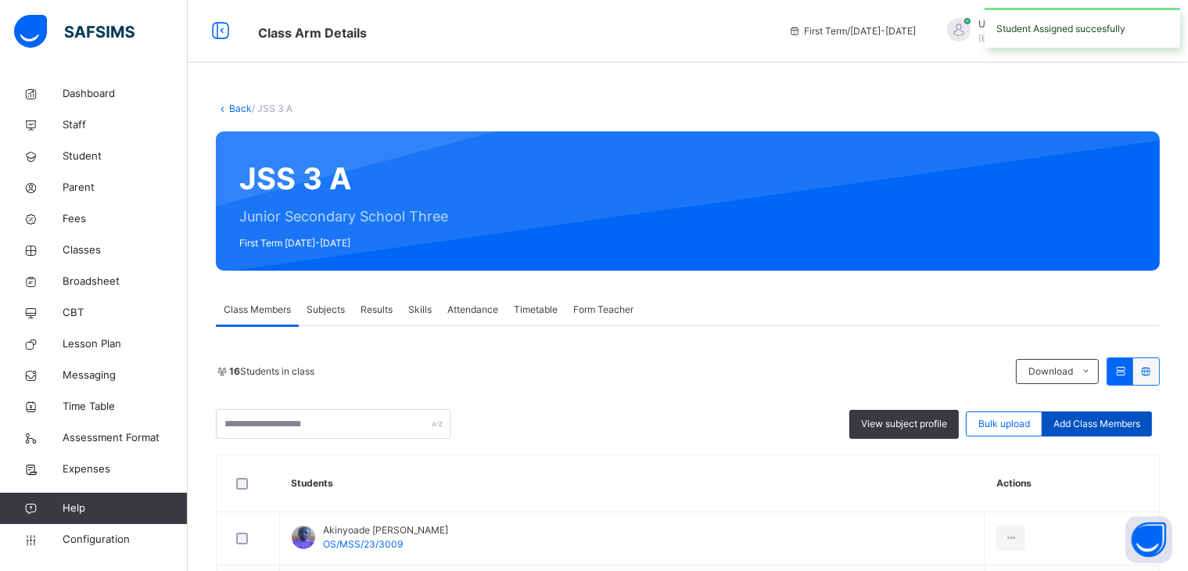
click at [1092, 420] on span "Add Class Members" at bounding box center [1096, 424] width 87 height 14
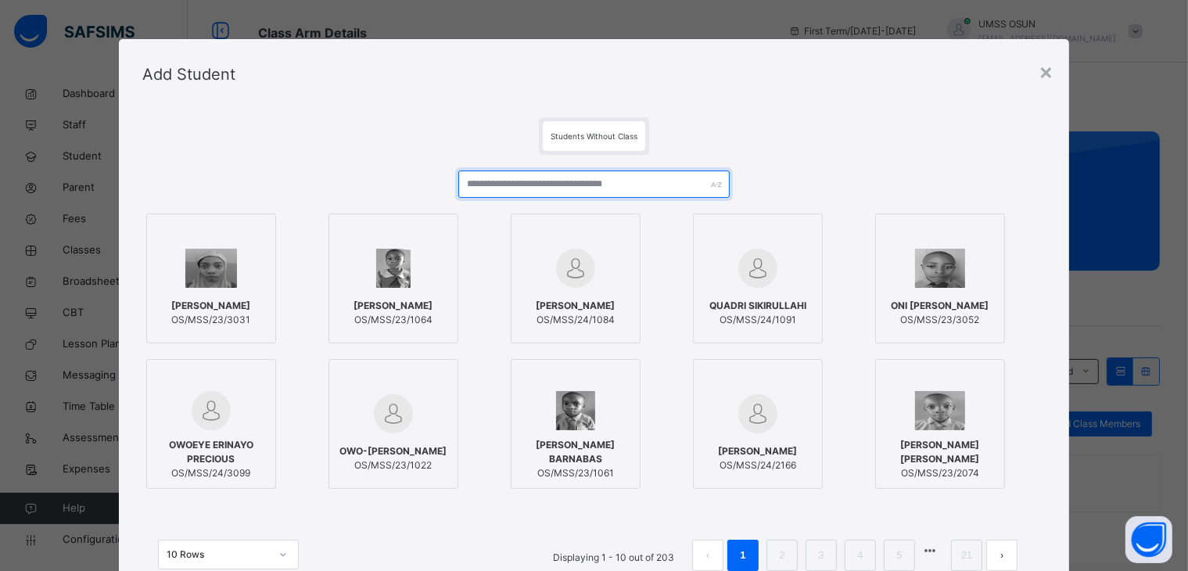
click at [548, 183] on input "text" at bounding box center [593, 183] width 271 height 27
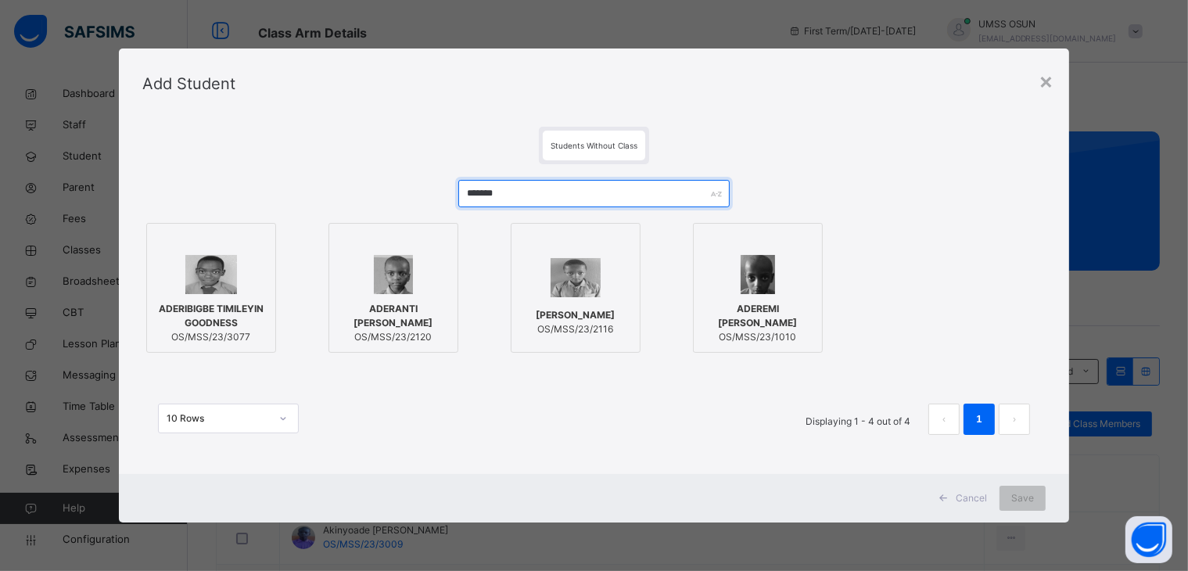
type input "*******"
click at [159, 291] on div at bounding box center [211, 274] width 113 height 39
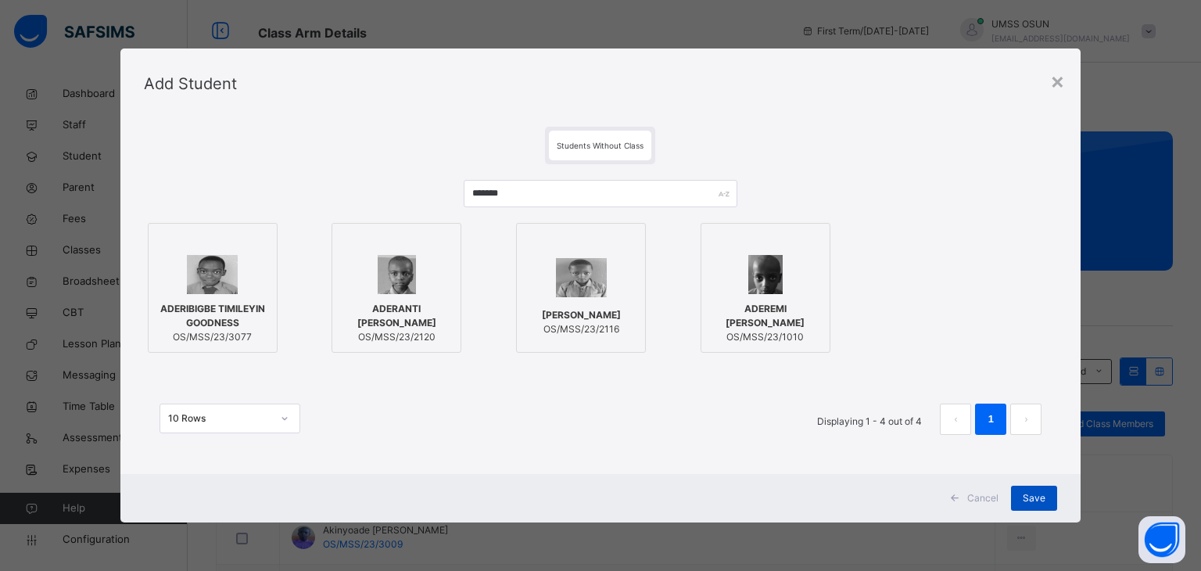
click at [1020, 497] on div "Save" at bounding box center [1034, 498] width 46 height 25
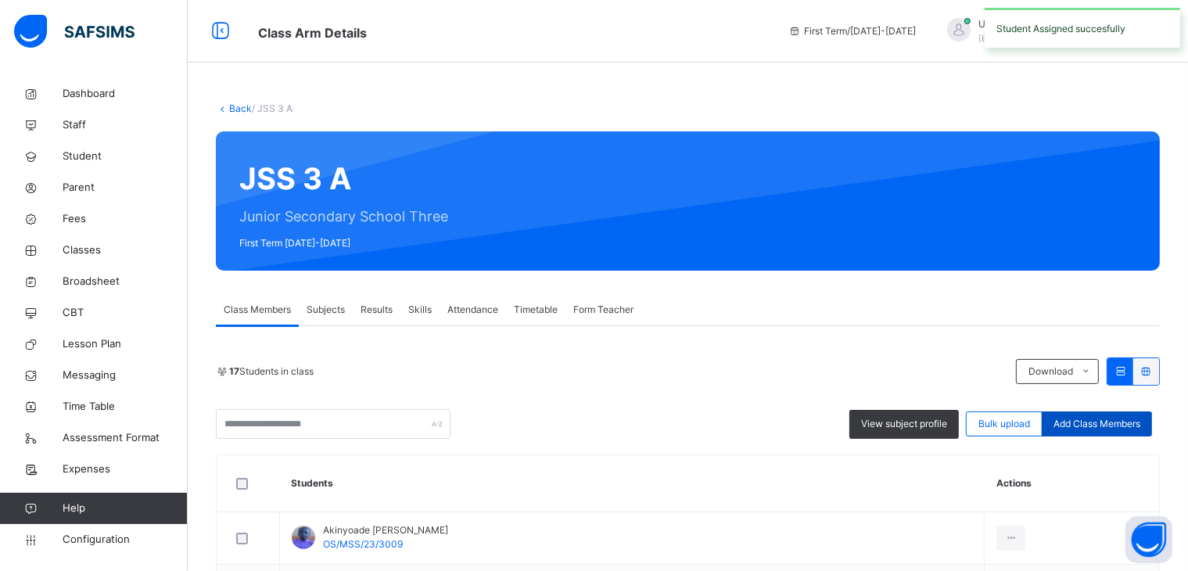
click at [1095, 420] on span "Add Class Members" at bounding box center [1096, 424] width 87 height 14
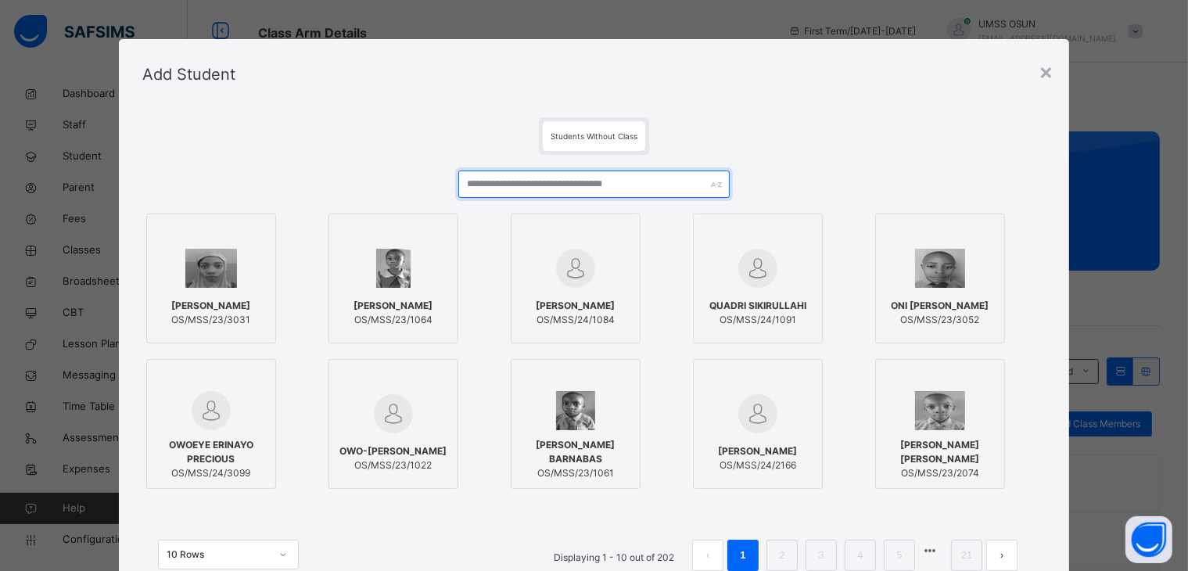
click at [517, 185] on input "text" at bounding box center [593, 183] width 271 height 27
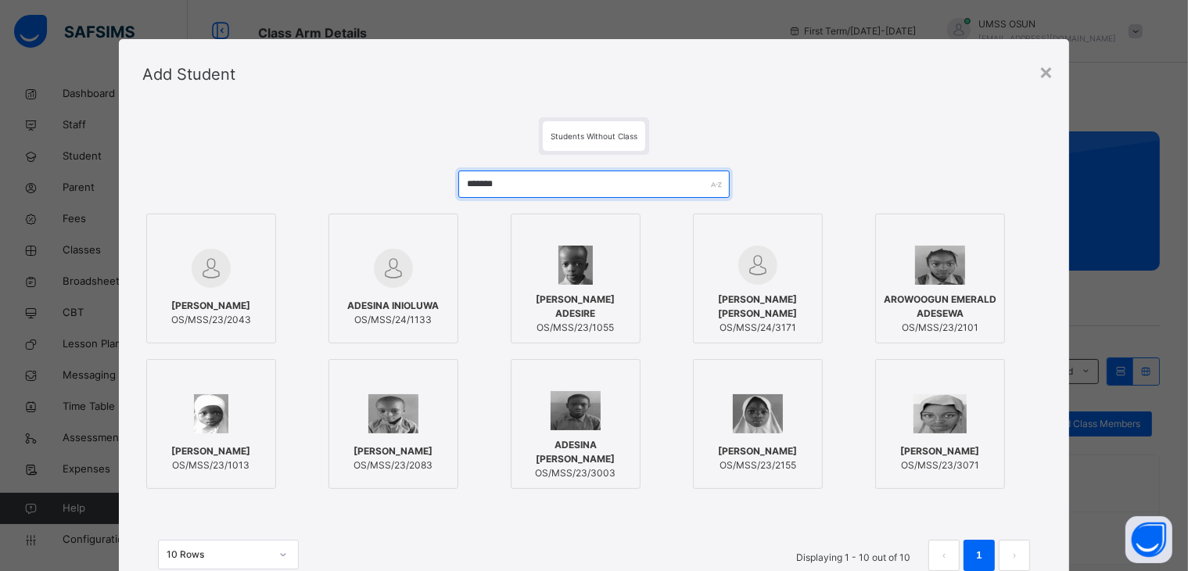
type input "*******"
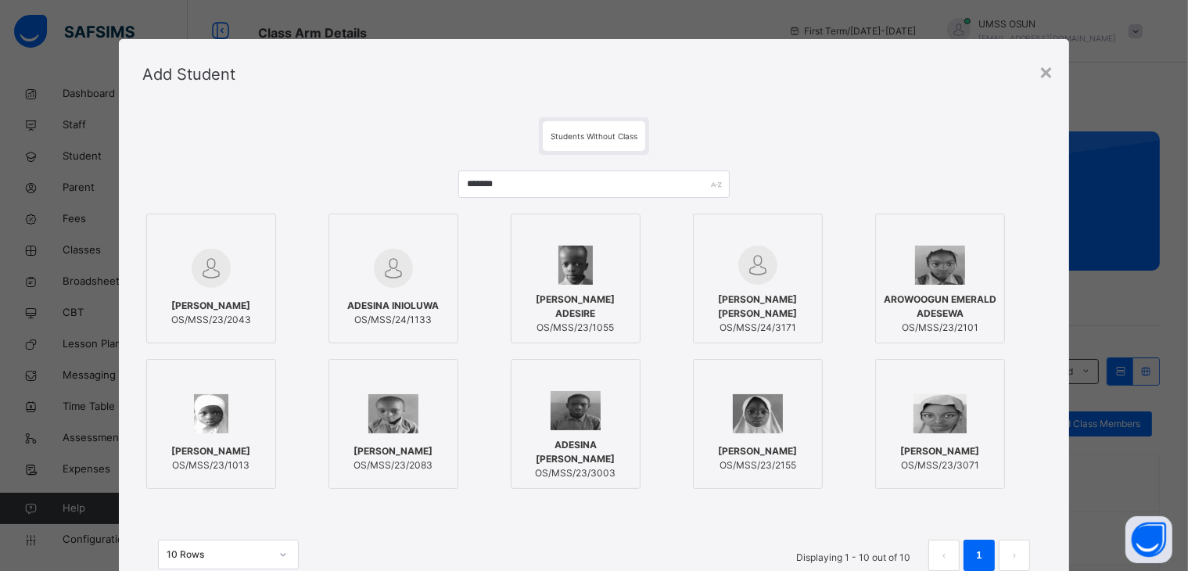
click at [588, 429] on img at bounding box center [576, 410] width 51 height 39
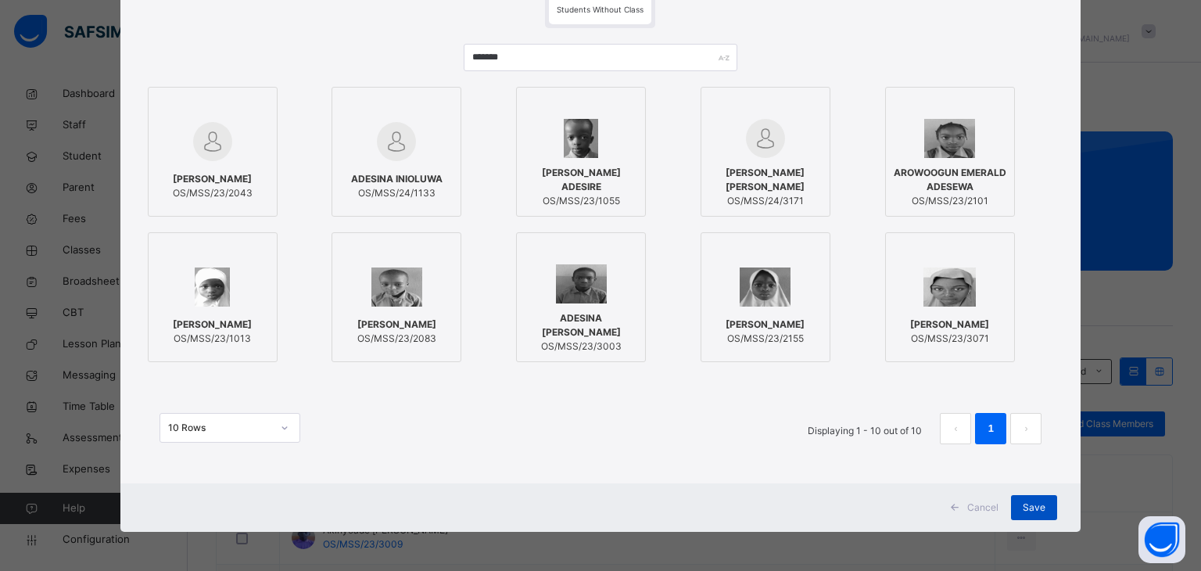
click at [1020, 506] on div "Save" at bounding box center [1034, 507] width 46 height 25
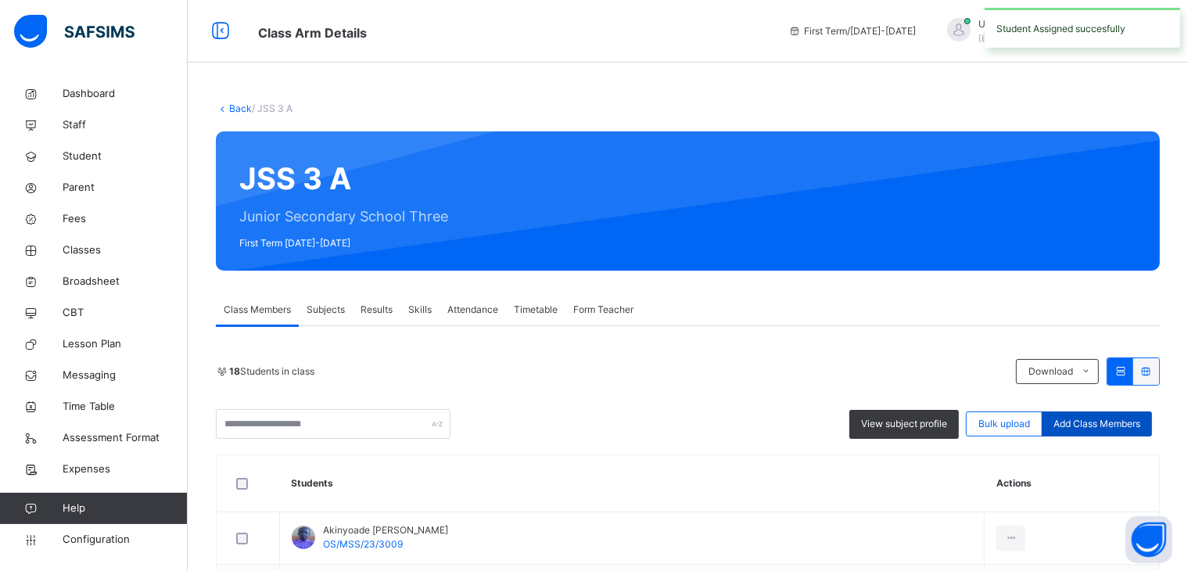
click at [1107, 420] on span "Add Class Members" at bounding box center [1096, 424] width 87 height 14
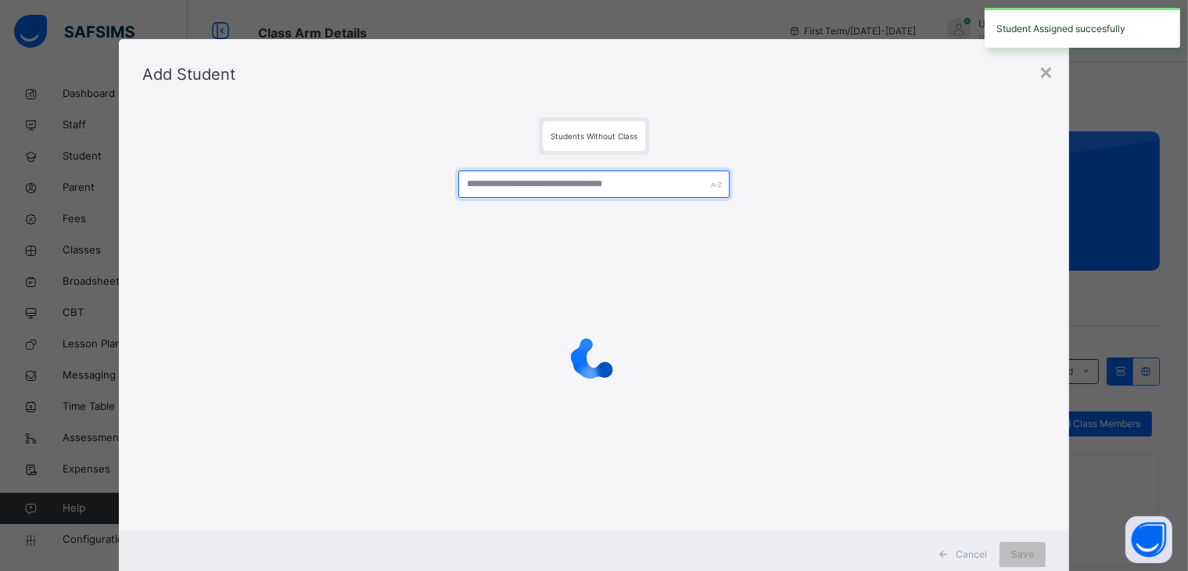
click at [660, 189] on input "text" at bounding box center [593, 183] width 271 height 27
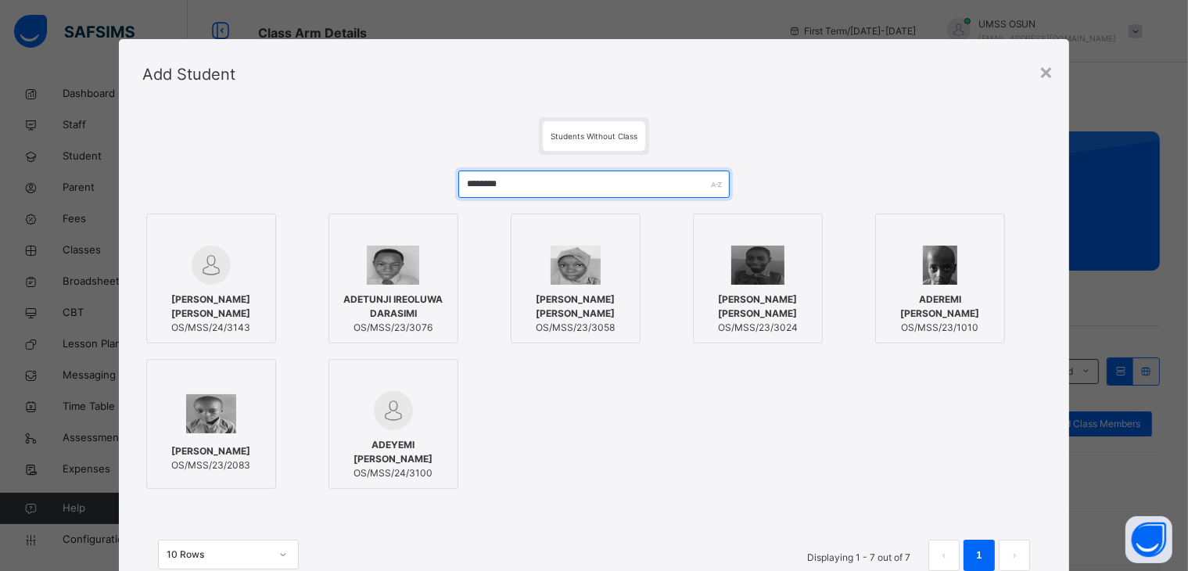
type input "********"
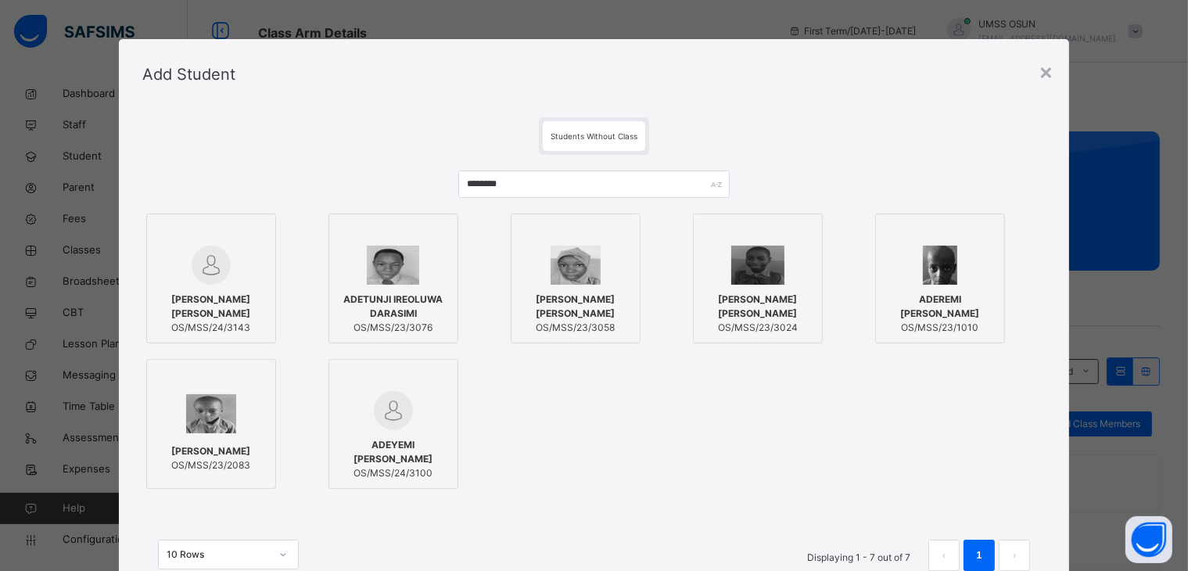
click at [192, 276] on img at bounding box center [211, 265] width 39 height 39
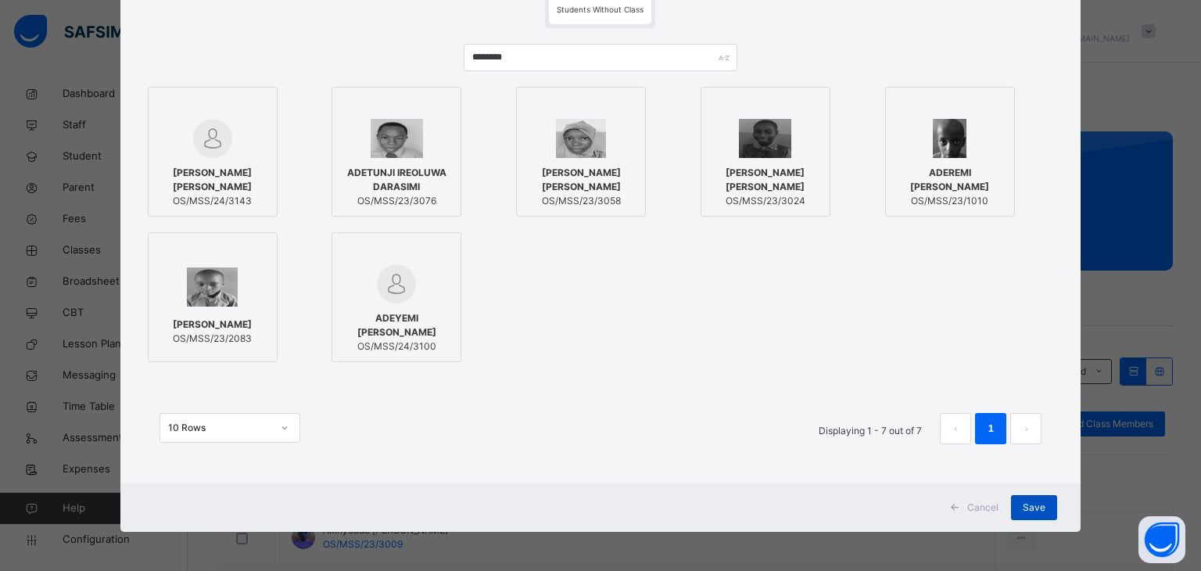
click at [1028, 501] on span "Save" at bounding box center [1034, 507] width 23 height 14
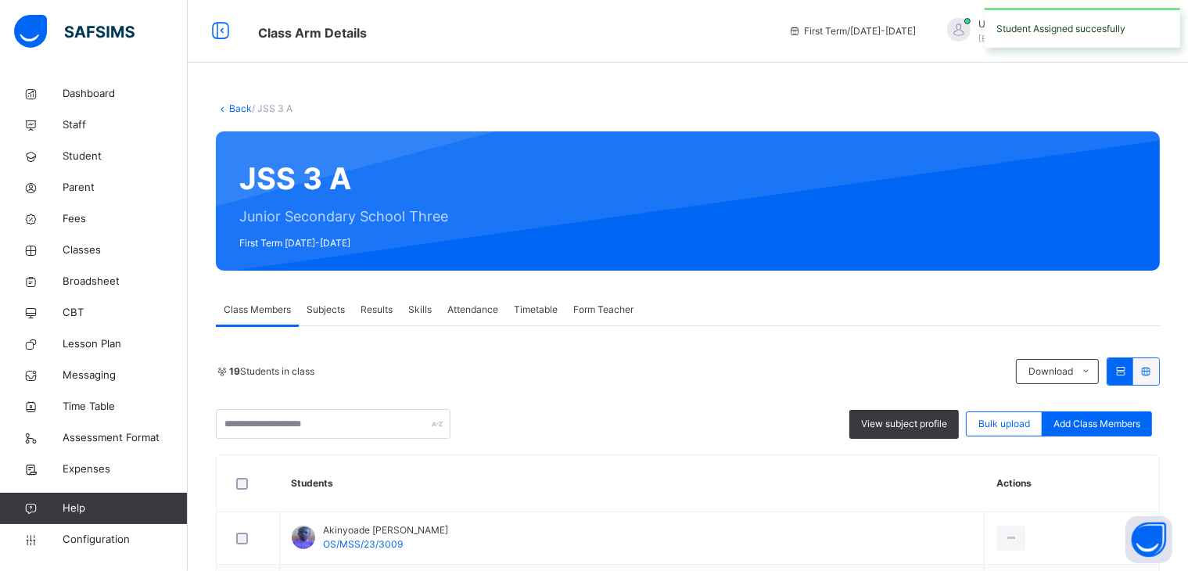
click at [1091, 429] on span "Add Class Members" at bounding box center [1096, 424] width 87 height 14
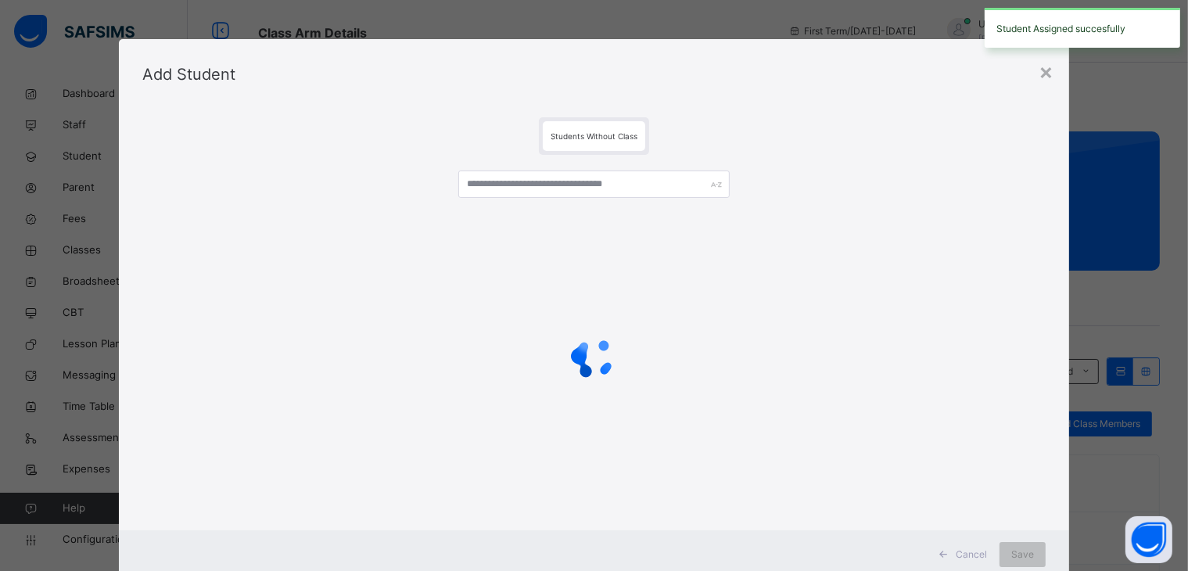
click at [1100, 419] on div "× Add Student Students Without Class Cancel Save" at bounding box center [594, 285] width 1188 height 571
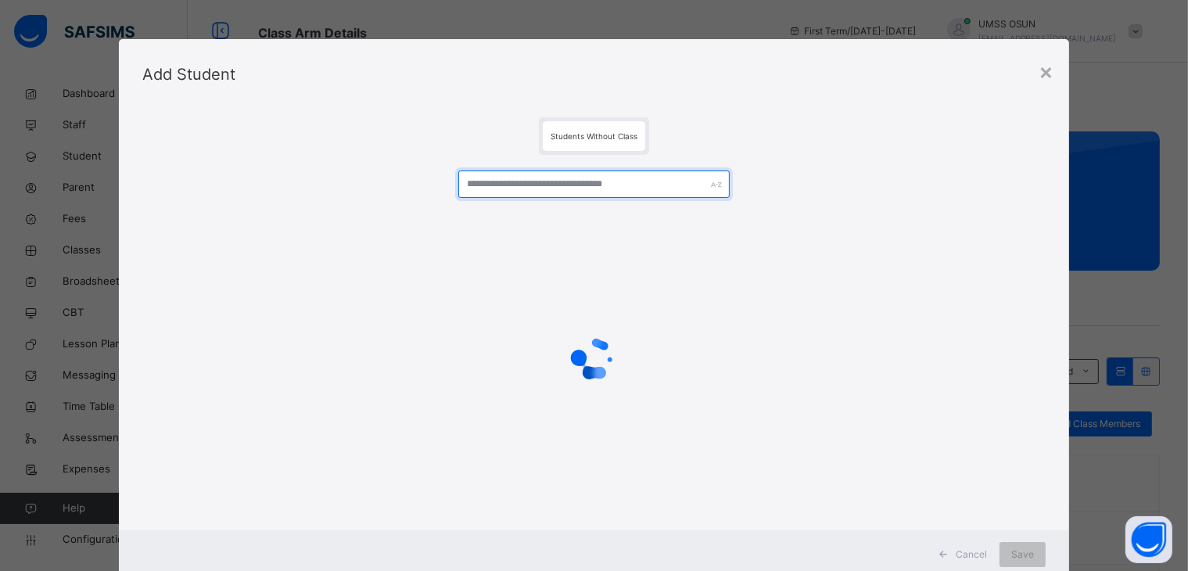
click at [655, 191] on input "text" at bounding box center [593, 183] width 271 height 27
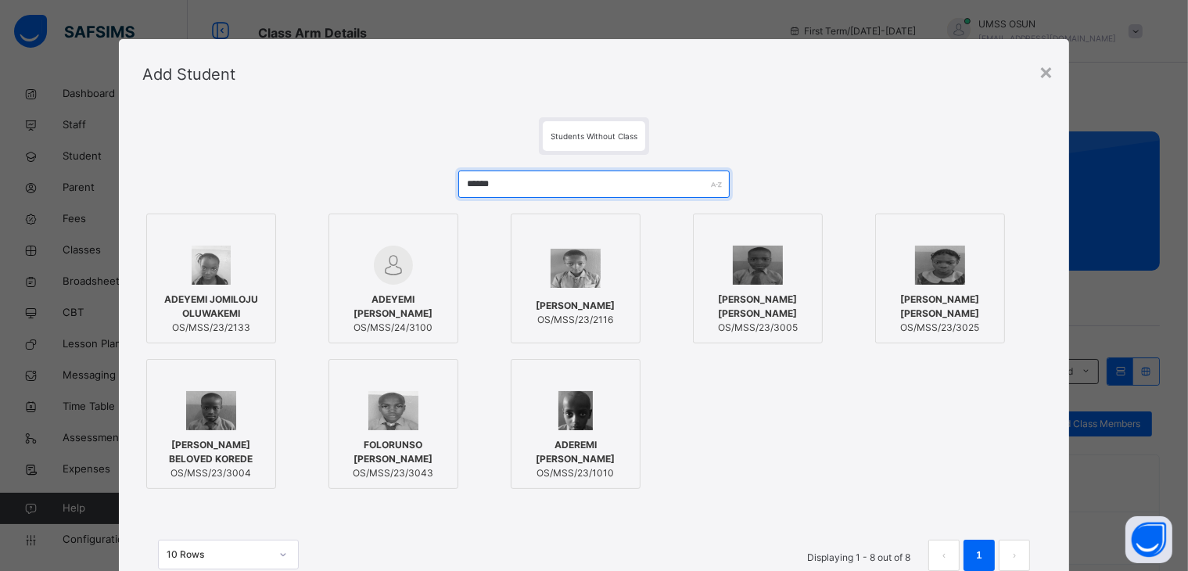
type input "******"
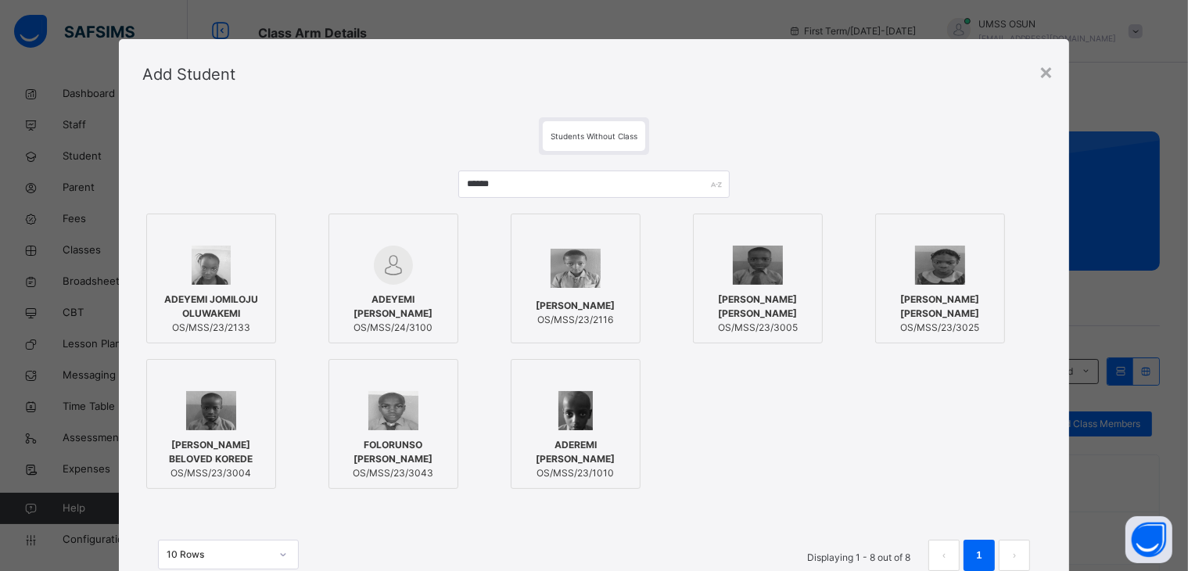
click at [934, 282] on img at bounding box center [940, 265] width 51 height 39
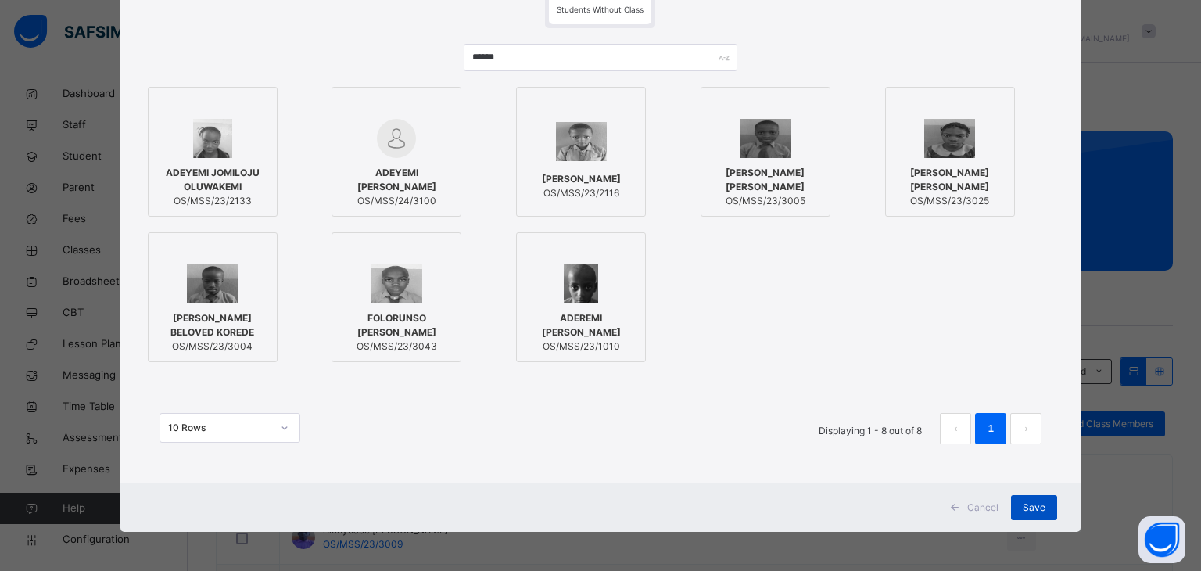
click at [1037, 515] on div "Save" at bounding box center [1034, 507] width 46 height 25
click at [1037, 515] on div "Save" at bounding box center [1022, 507] width 46 height 25
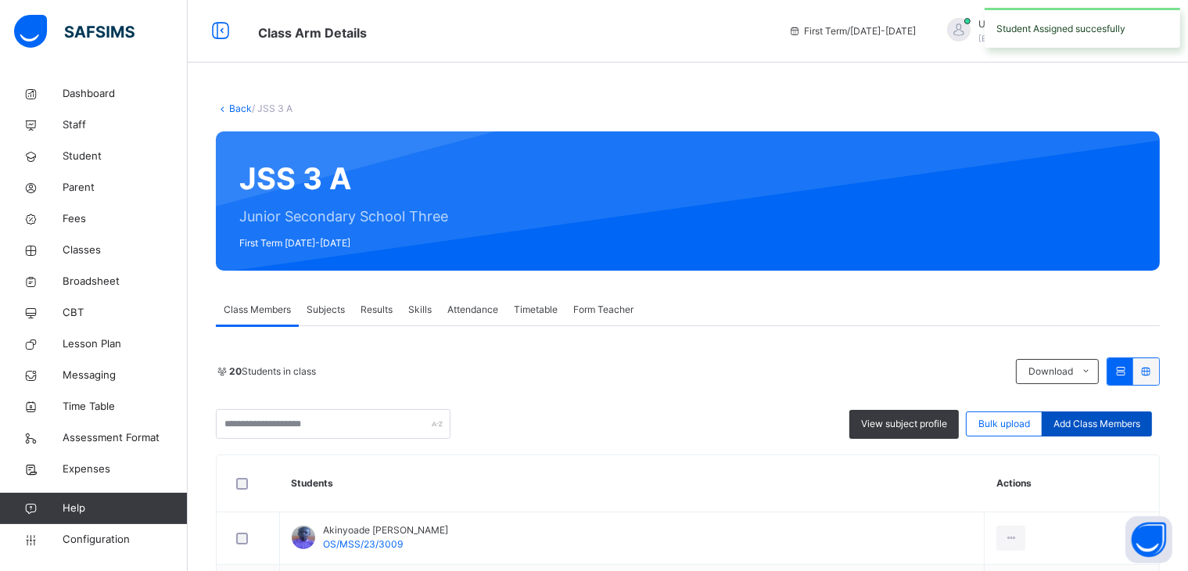
click at [1098, 417] on span "Add Class Members" at bounding box center [1096, 424] width 87 height 14
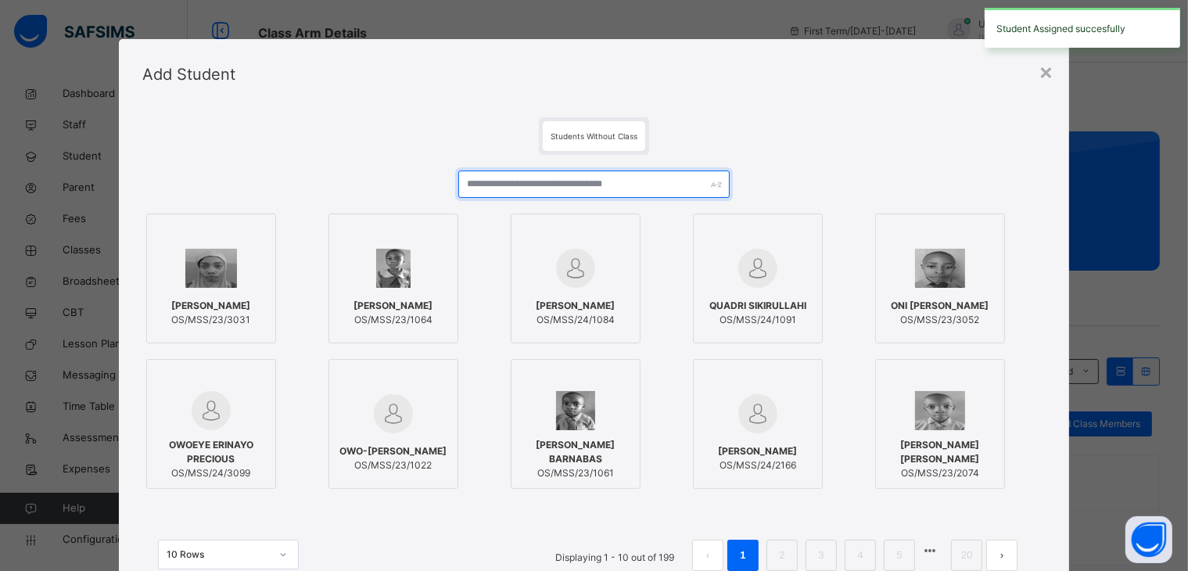
click at [679, 185] on input "text" at bounding box center [593, 183] width 271 height 27
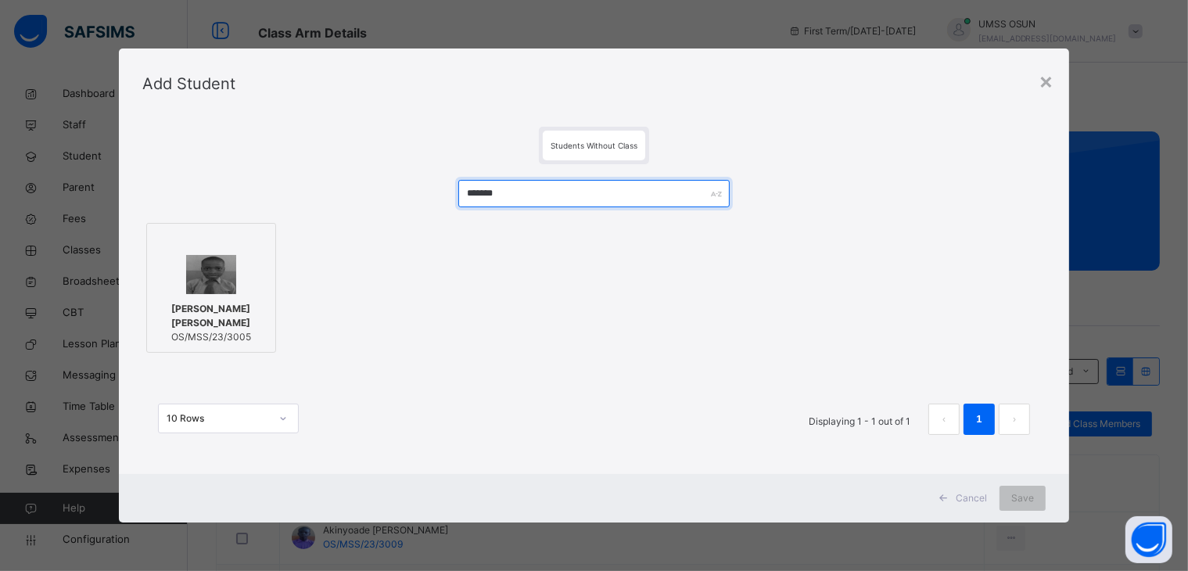
type input "*******"
click at [225, 271] on img at bounding box center [211, 274] width 51 height 39
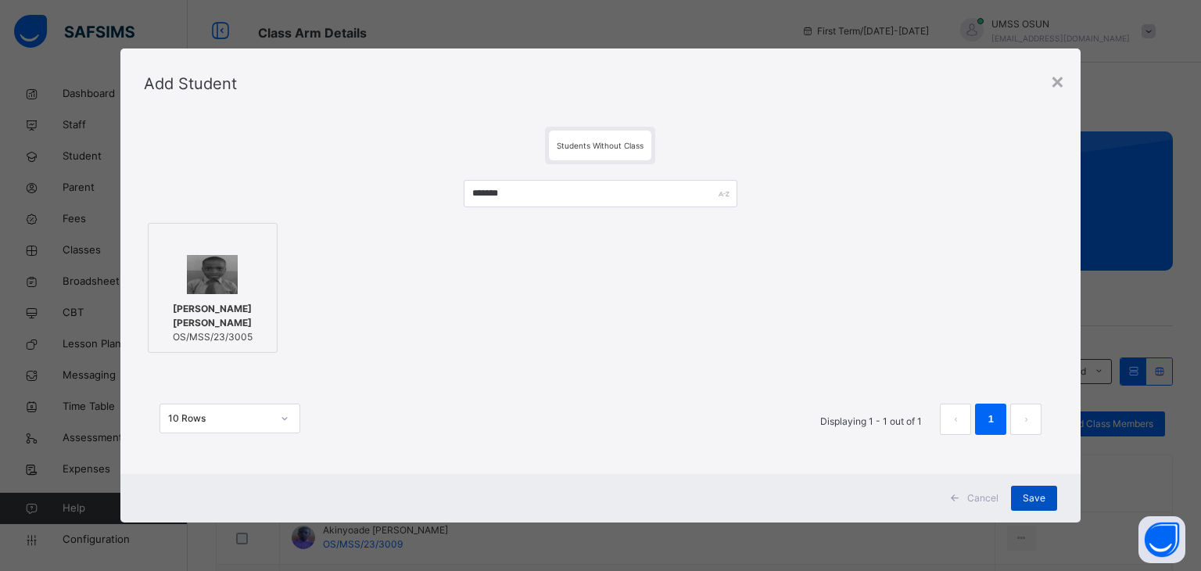
click at [1052, 504] on div "Save" at bounding box center [1034, 498] width 46 height 25
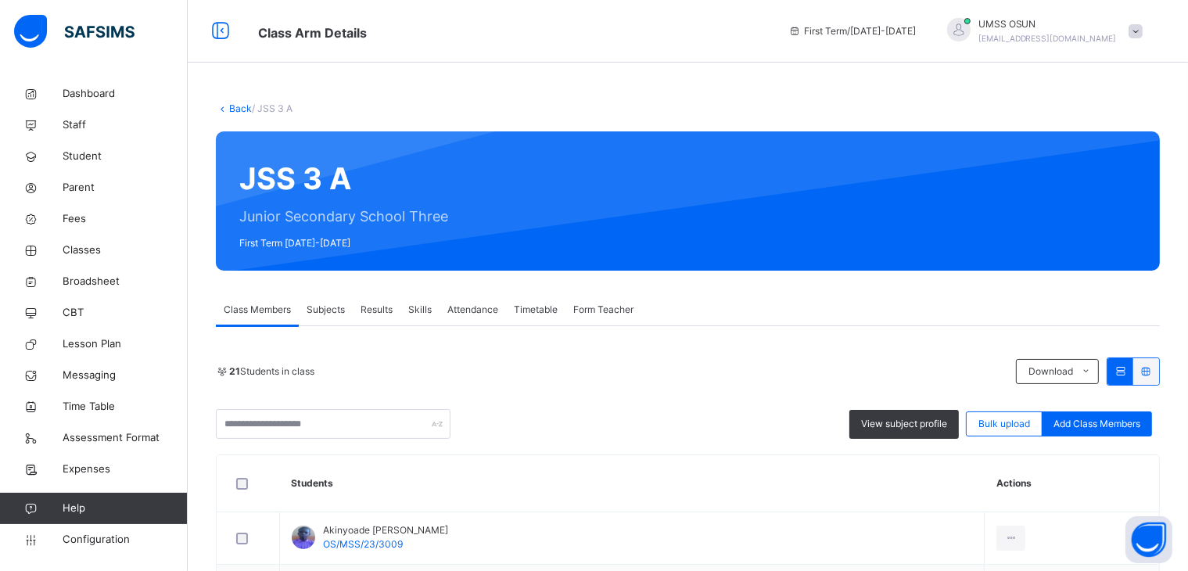
drag, startPoint x: 1123, startPoint y: 436, endPoint x: 1153, endPoint y: 417, distance: 35.8
click at [1152, 417] on div "Add Class Members" at bounding box center [1097, 423] width 110 height 25
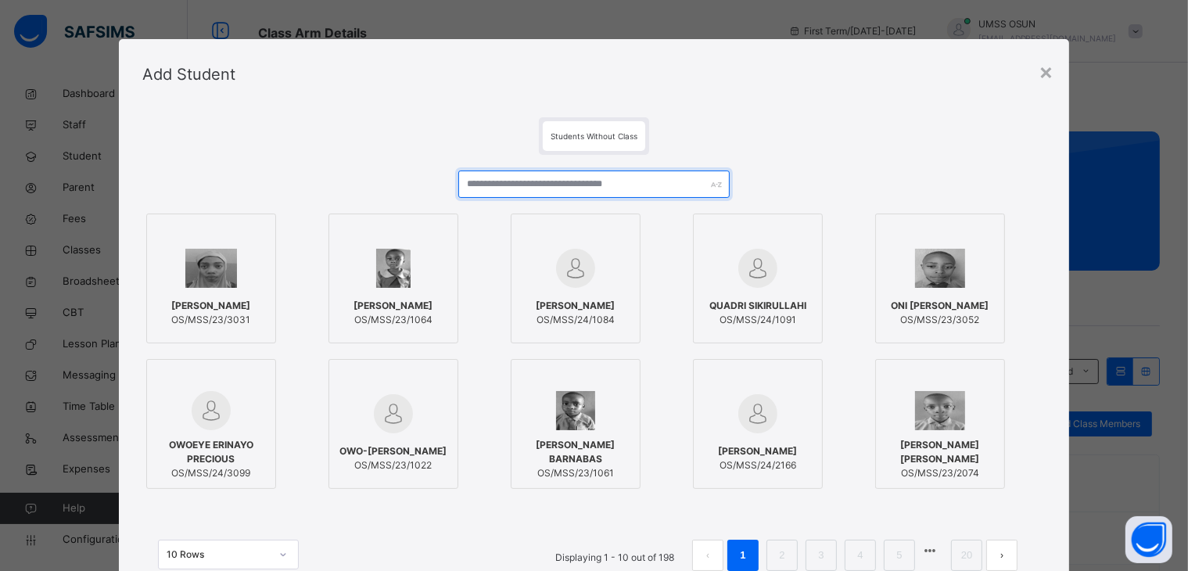
click at [614, 182] on input "text" at bounding box center [593, 183] width 271 height 27
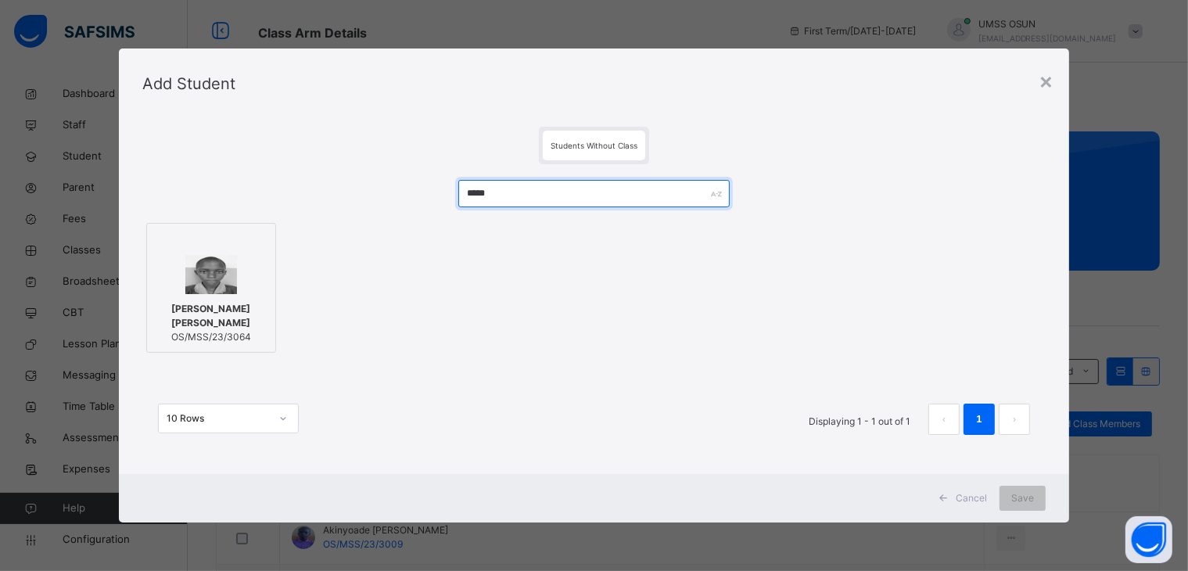
type input "*****"
drag, startPoint x: 249, startPoint y: 294, endPoint x: 263, endPoint y: 284, distance: 17.4
click at [263, 284] on label "[PERSON_NAME] [PERSON_NAME] OS/MSS/23/3064" at bounding box center [211, 288] width 130 height 130
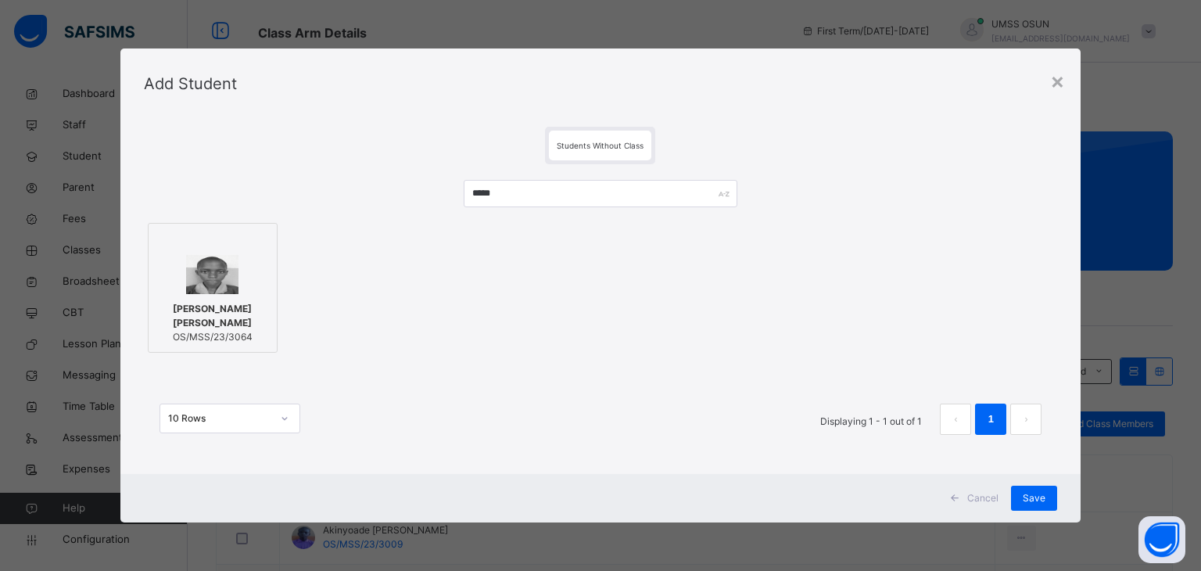
click at [1033, 511] on div "Cancel Save" at bounding box center [600, 498] width 961 height 48
click at [1034, 509] on div "Save" at bounding box center [1034, 498] width 46 height 25
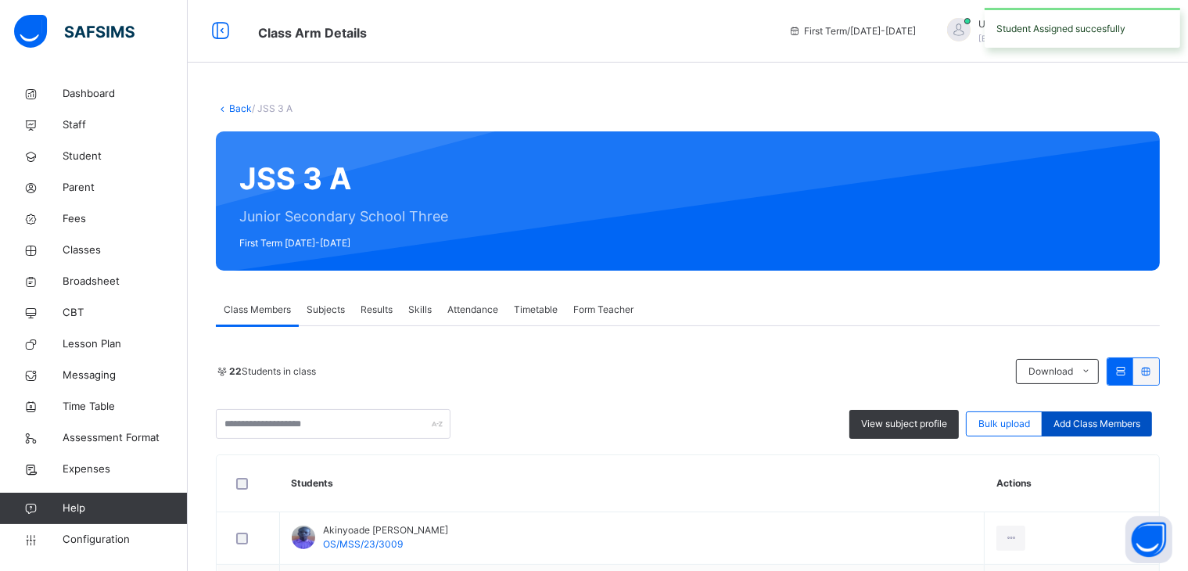
click at [1057, 426] on div "Add Class Members" at bounding box center [1097, 423] width 110 height 25
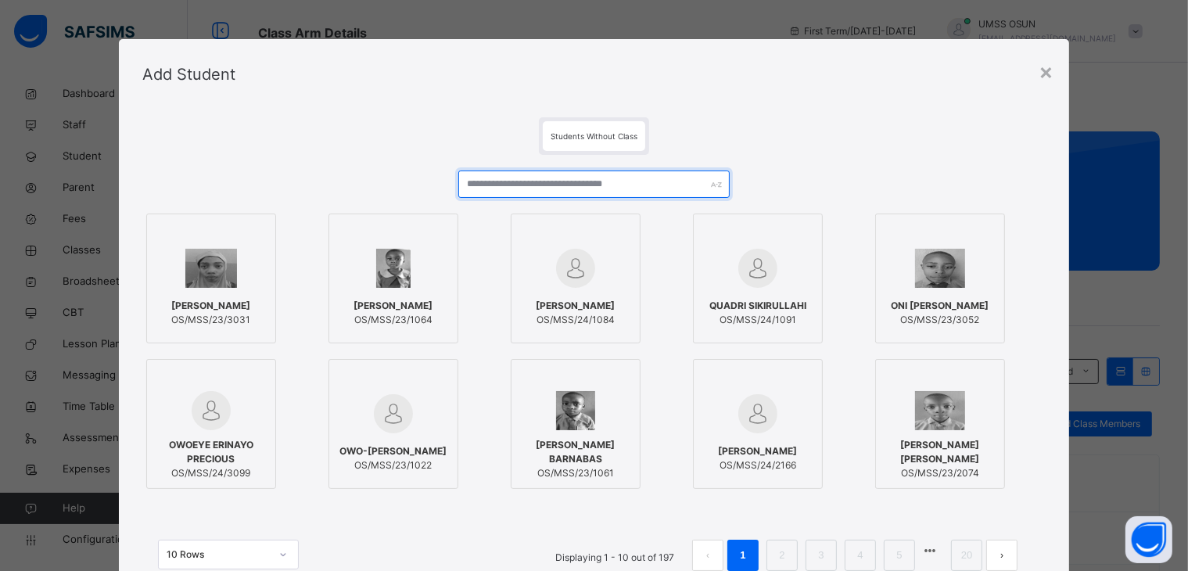
click at [650, 188] on input "text" at bounding box center [593, 183] width 271 height 27
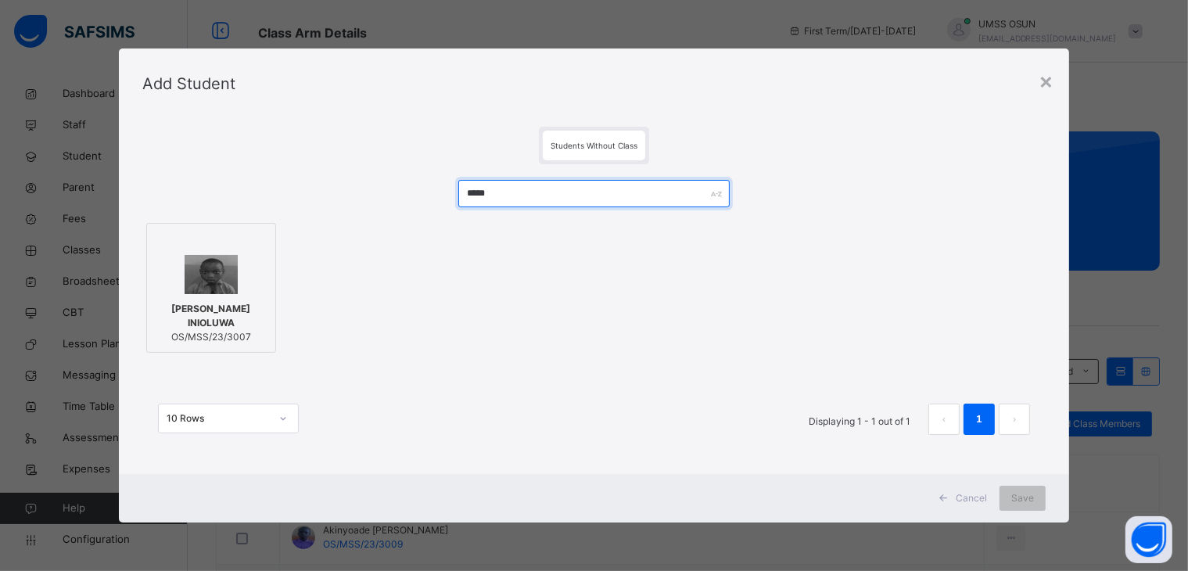
type input "*****"
click at [238, 292] on div at bounding box center [211, 274] width 113 height 39
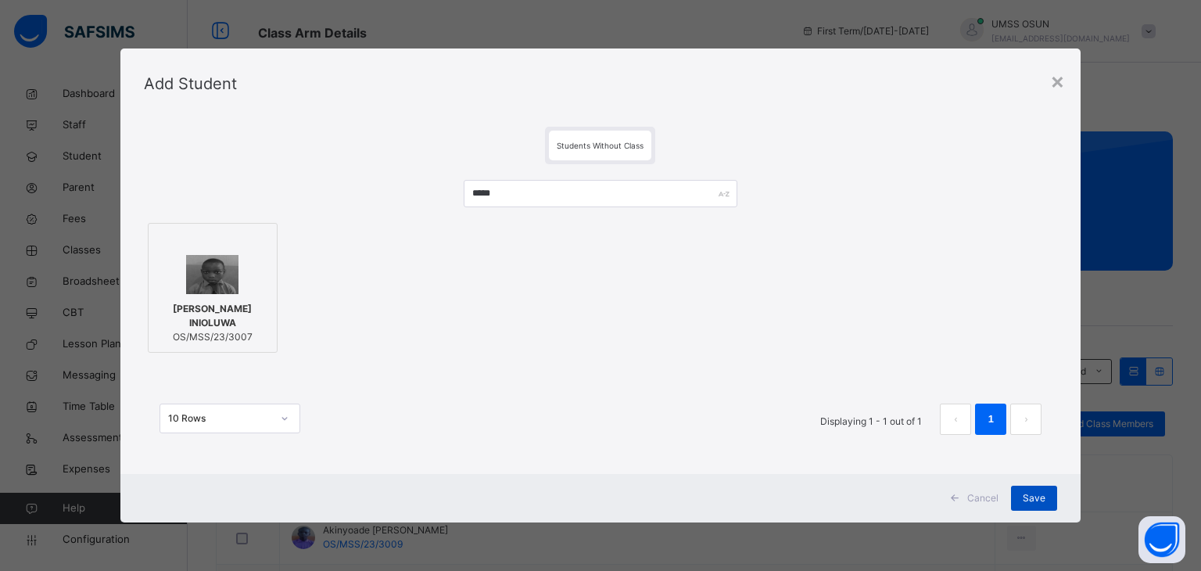
click at [1036, 504] on div "Save" at bounding box center [1034, 498] width 46 height 25
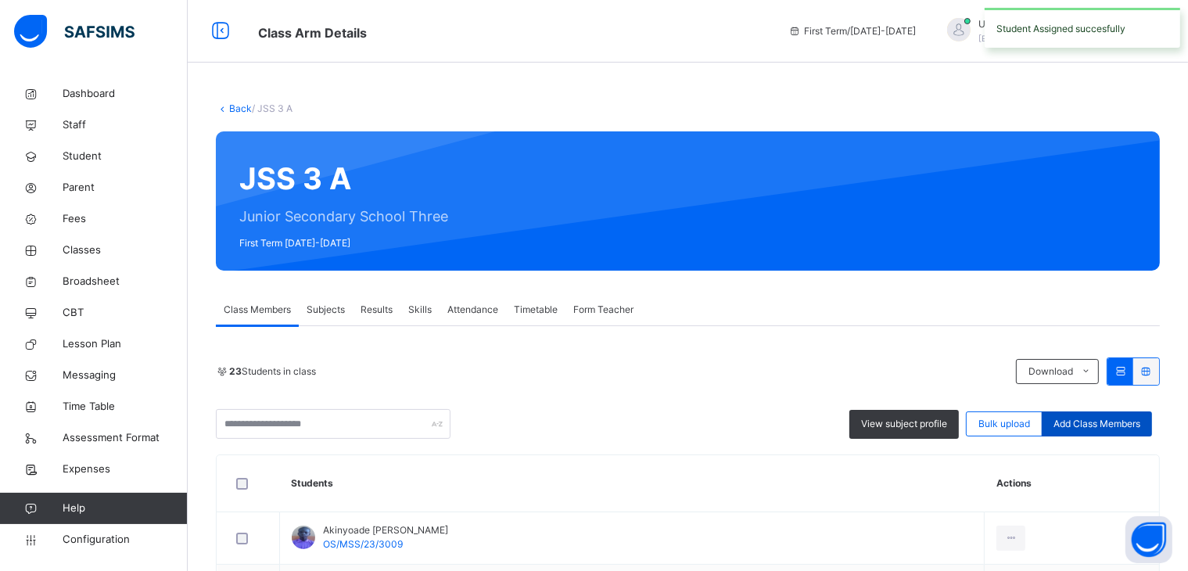
click at [1139, 417] on span "Add Class Members" at bounding box center [1096, 424] width 87 height 14
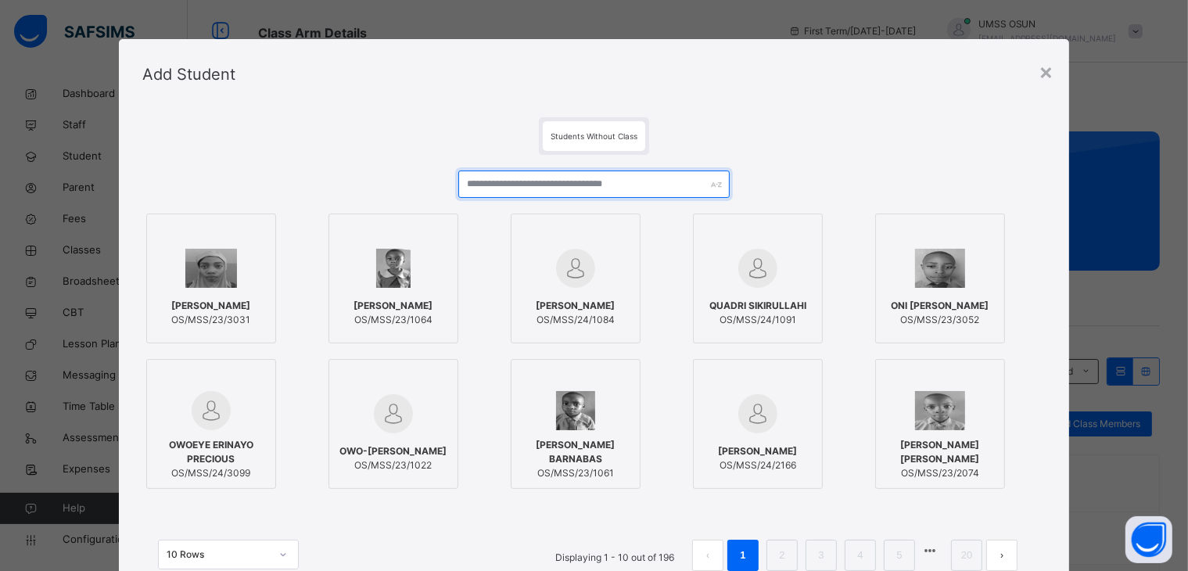
click at [594, 185] on input "text" at bounding box center [593, 183] width 271 height 27
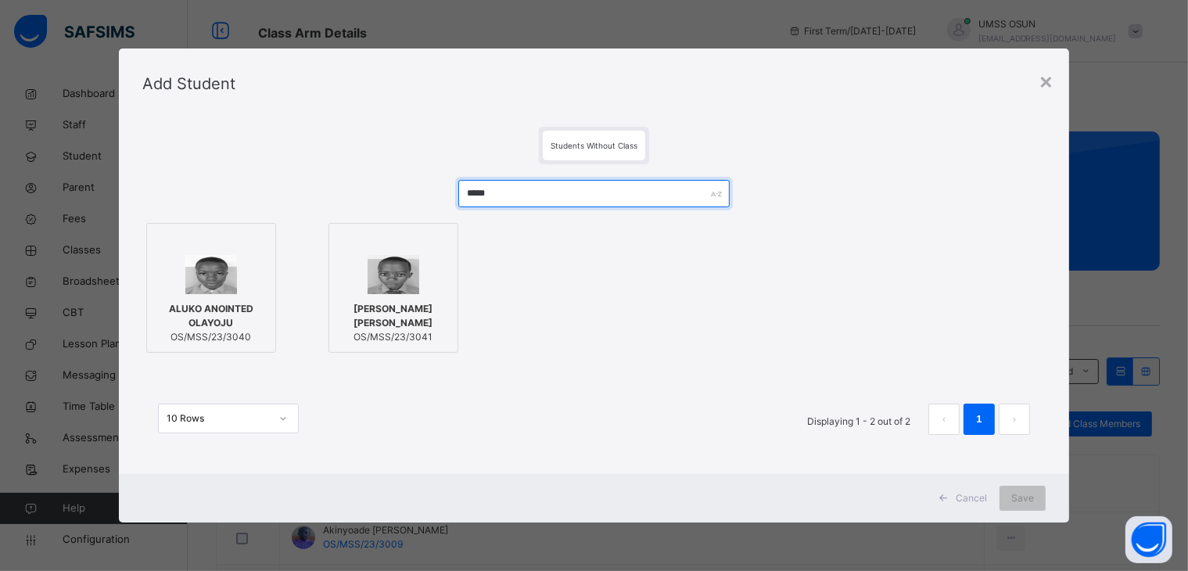
type input "*****"
click at [400, 257] on img at bounding box center [394, 274] width 52 height 39
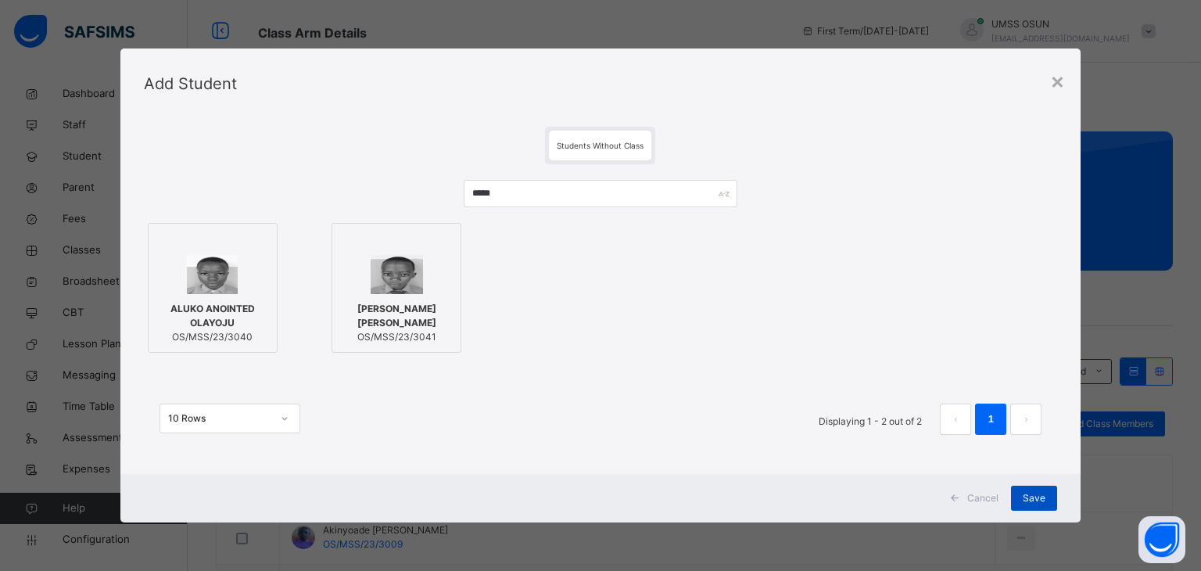
click at [1045, 499] on span "Save" at bounding box center [1034, 498] width 23 height 14
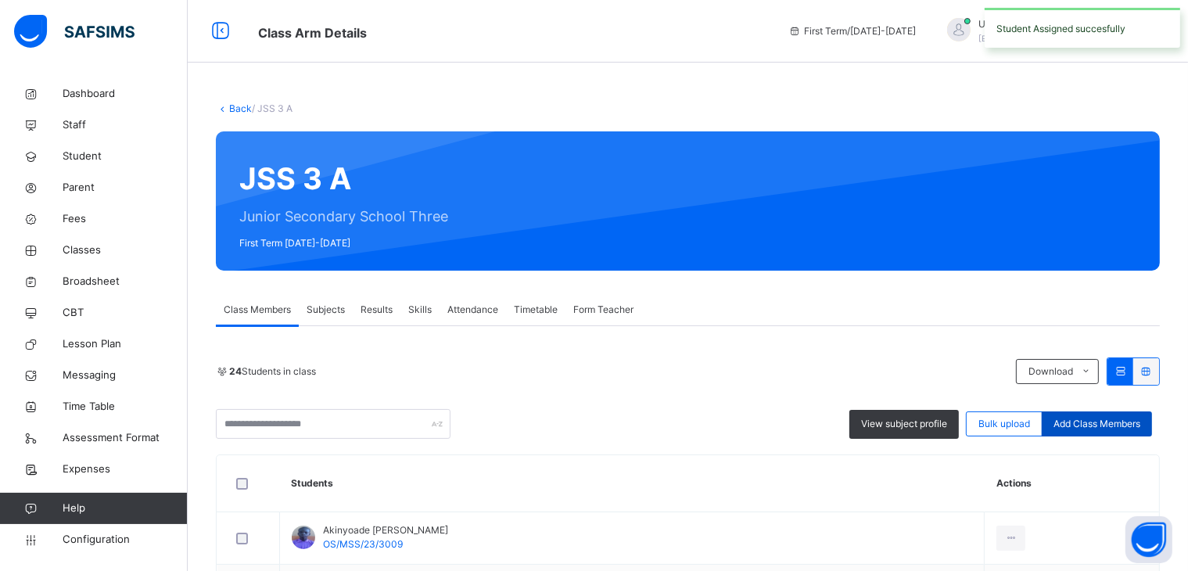
click at [1105, 414] on div "Add Class Members" at bounding box center [1097, 423] width 110 height 25
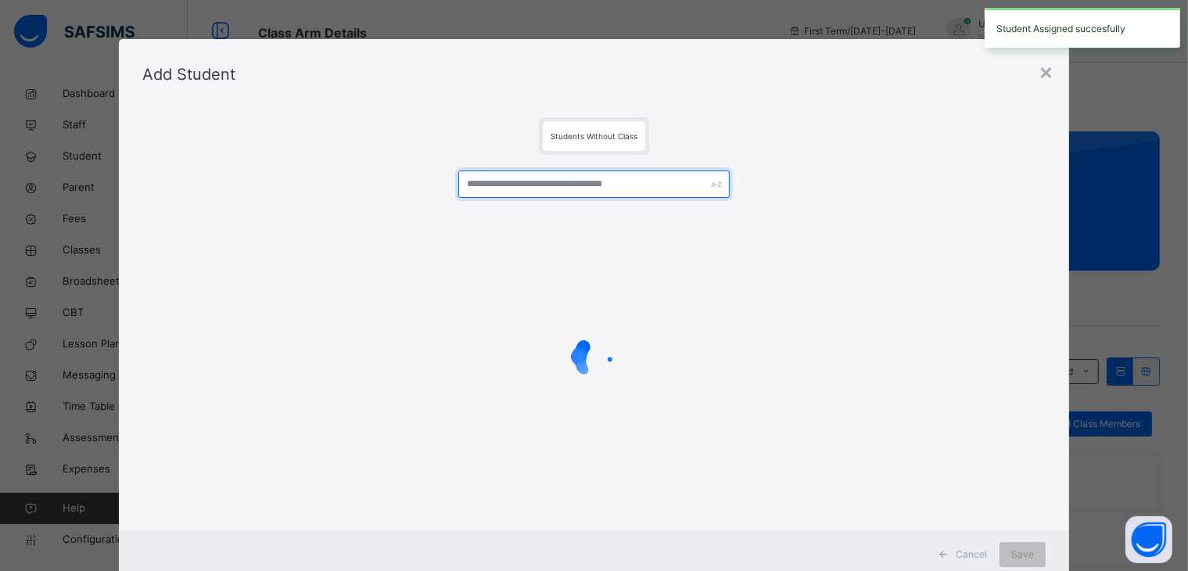
click at [663, 191] on input "text" at bounding box center [593, 183] width 271 height 27
click at [663, 191] on input "*****" at bounding box center [593, 183] width 271 height 27
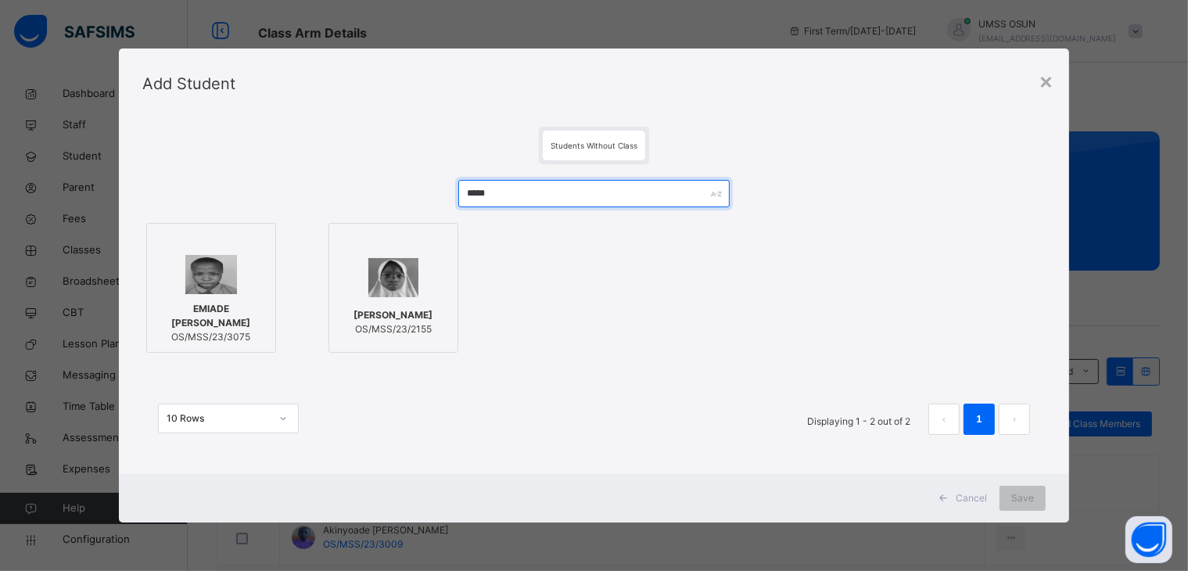
type input "*****"
drag, startPoint x: 191, startPoint y: 305, endPoint x: 707, endPoint y: 378, distance: 521.3
click at [1021, 366] on div "***** EMIADE FAITH BOLUWATIFE OS/MSS/23/3075 ADEWUYI FAIZAT ADESEWA OS/MSS/23/2…" at bounding box center [593, 315] width 903 height 302
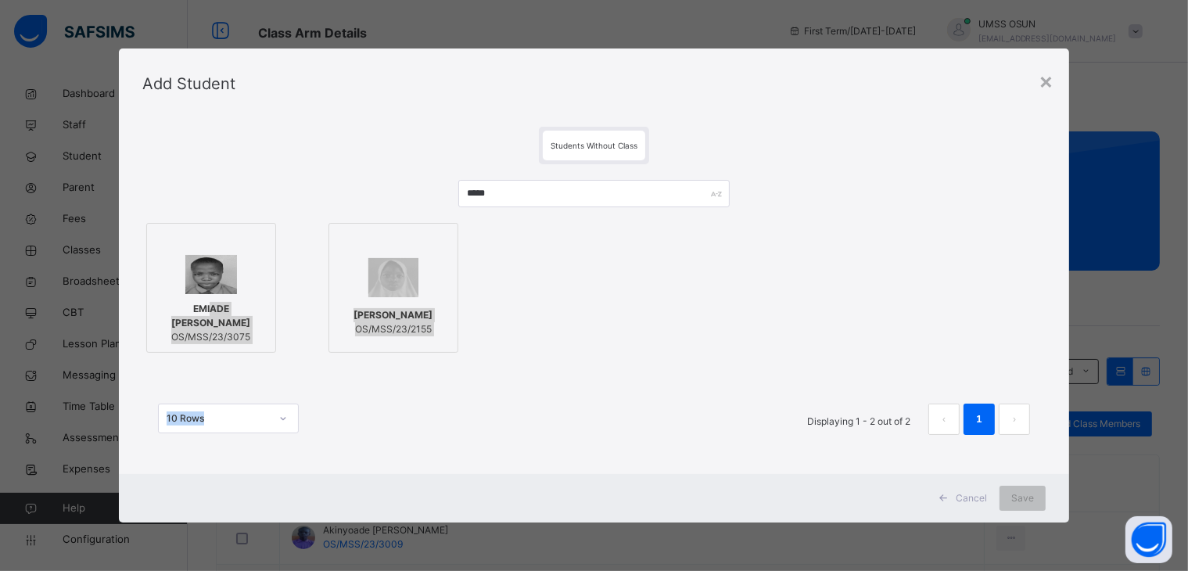
click at [214, 295] on div "EMIADE FAITH BOLUWATIFE OS/MSS/23/3075" at bounding box center [211, 323] width 113 height 58
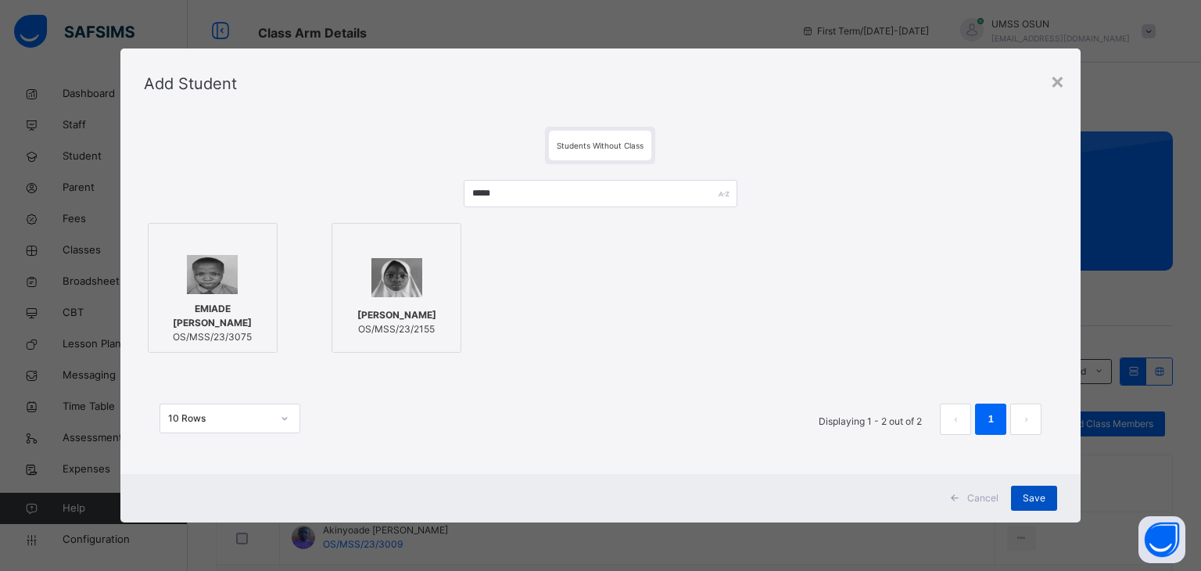
click at [1044, 493] on span "Save" at bounding box center [1034, 498] width 23 height 14
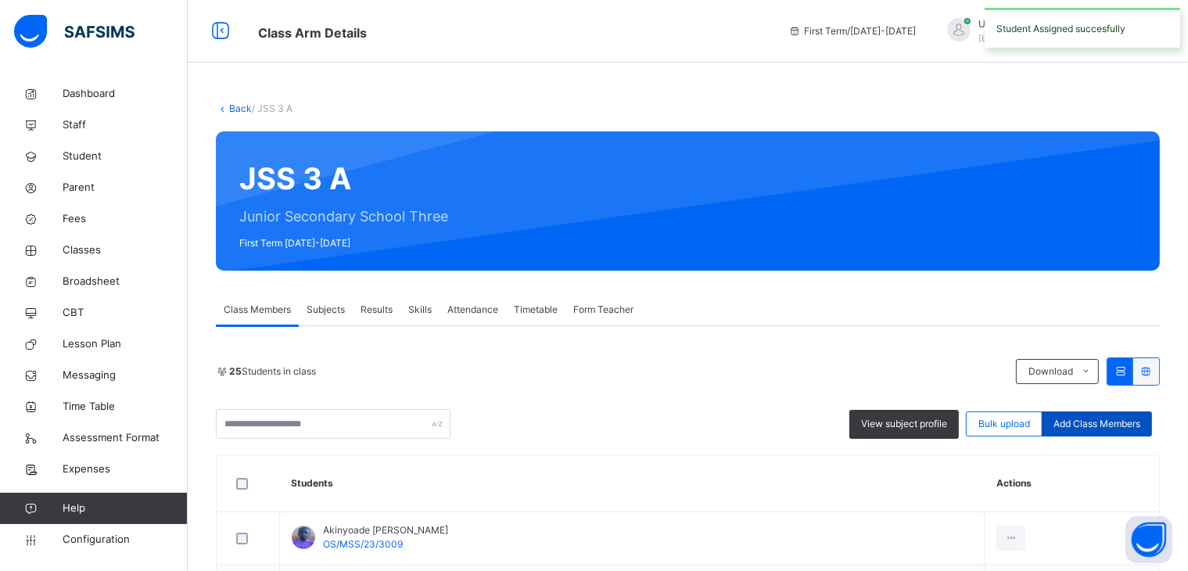
drag, startPoint x: 1044, startPoint y: 493, endPoint x: 1133, endPoint y: 425, distance: 112.1
click at [1133, 425] on span "Add Class Members" at bounding box center [1096, 424] width 87 height 14
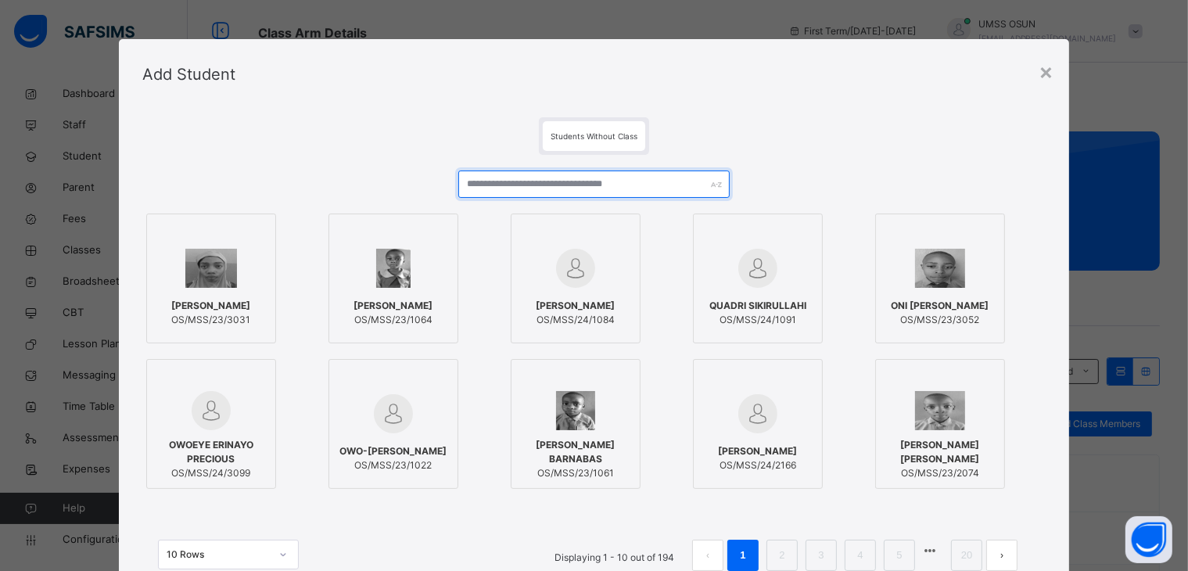
click at [644, 181] on input "text" at bounding box center [593, 183] width 271 height 27
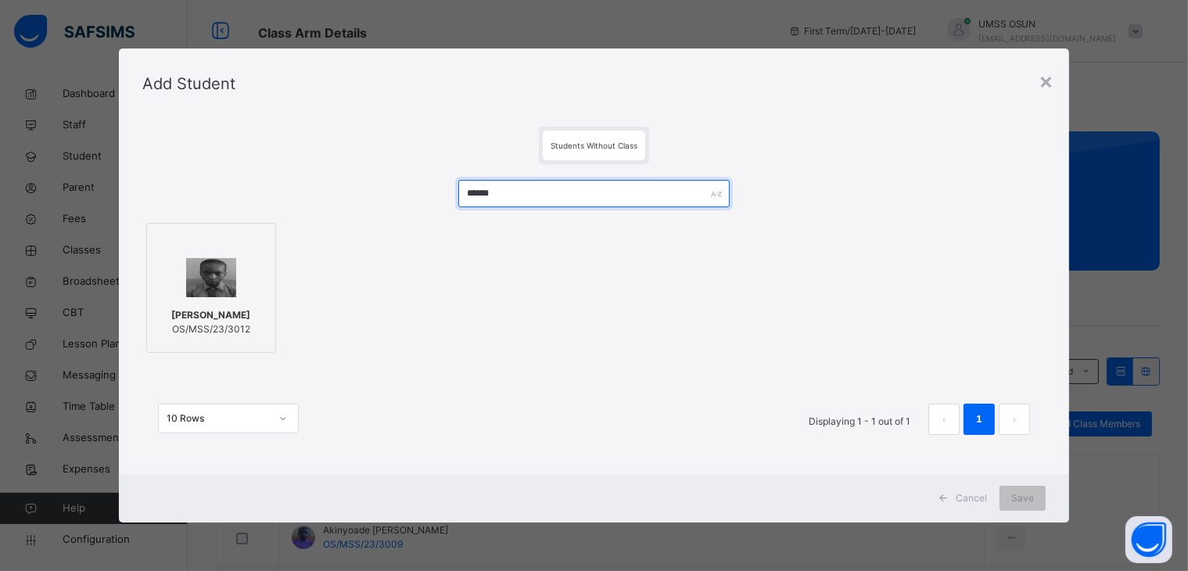
type input "******"
click at [201, 279] on img at bounding box center [211, 277] width 51 height 39
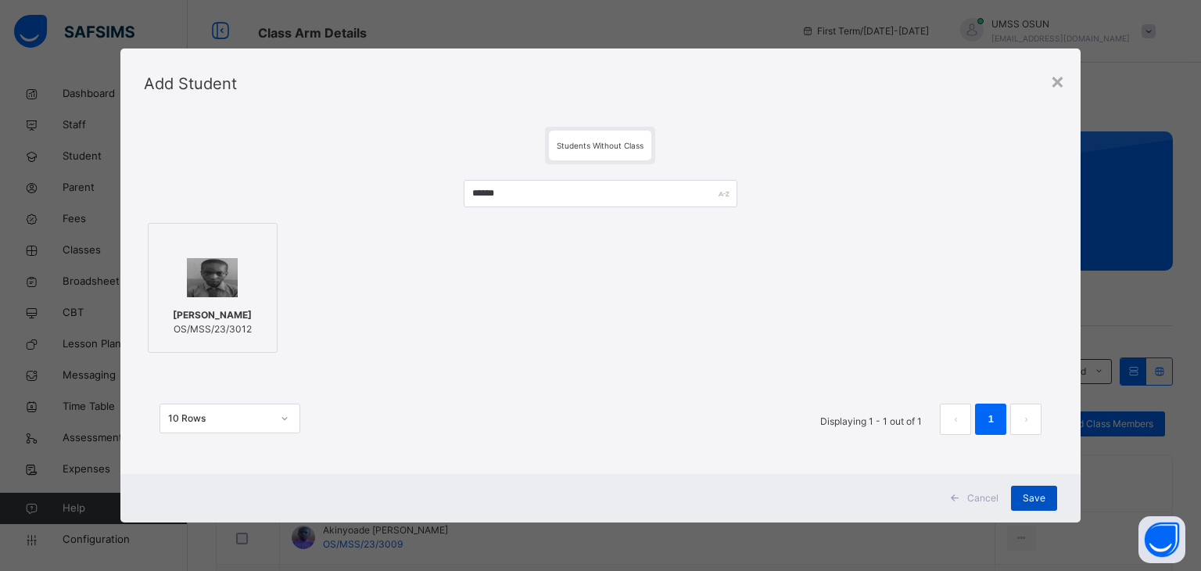
click at [1026, 509] on div "Save" at bounding box center [1034, 498] width 46 height 25
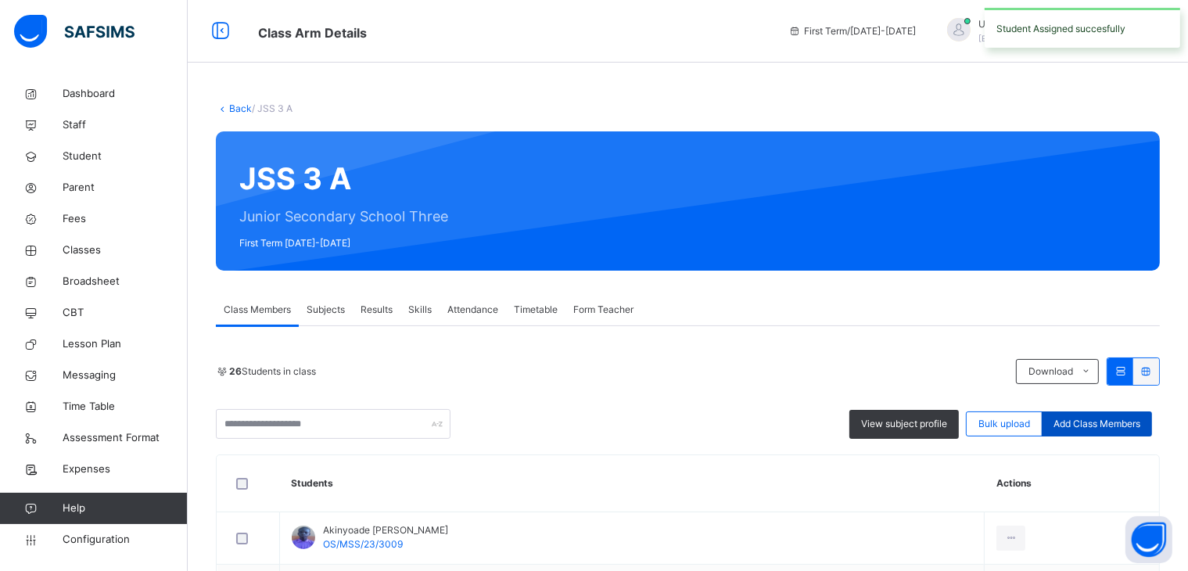
click at [1082, 414] on div "Add Class Members" at bounding box center [1097, 423] width 110 height 25
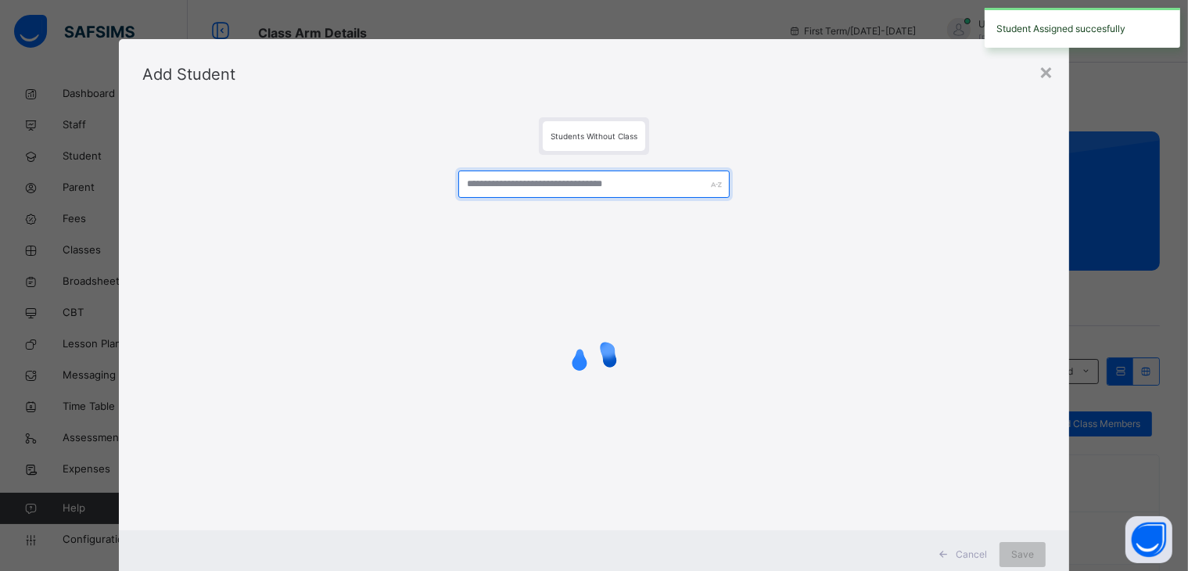
drag, startPoint x: 647, startPoint y: 172, endPoint x: 631, endPoint y: 193, distance: 26.3
click at [650, 153] on div "Students Without Class" at bounding box center [594, 319] width 950 height 421
click at [631, 193] on input "text" at bounding box center [593, 183] width 271 height 27
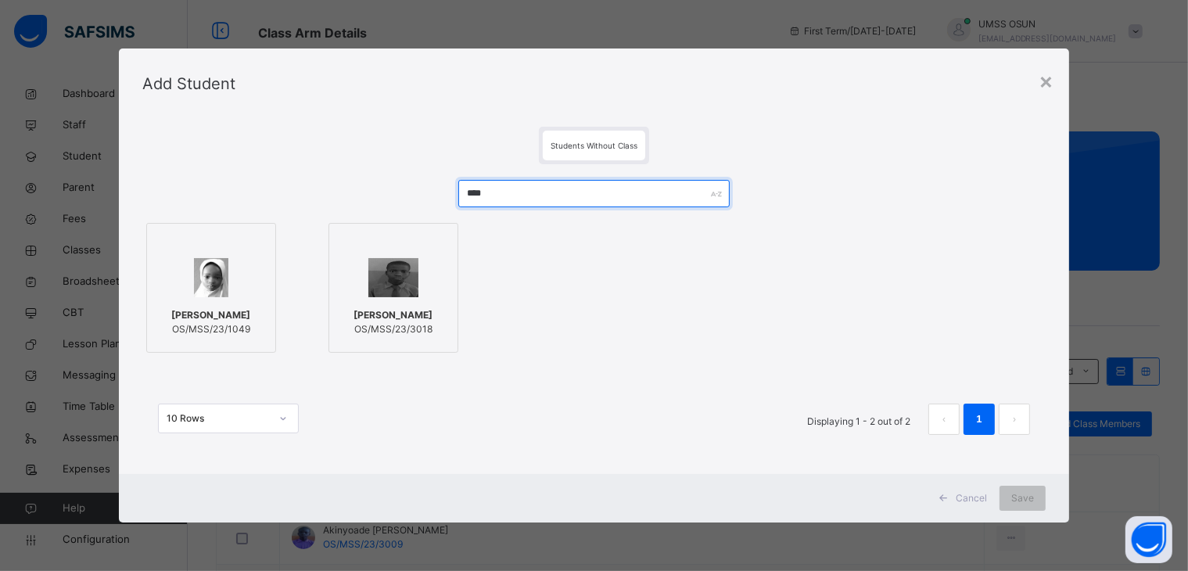
type input "****"
click at [360, 314] on span "[PERSON_NAME]" at bounding box center [392, 315] width 79 height 14
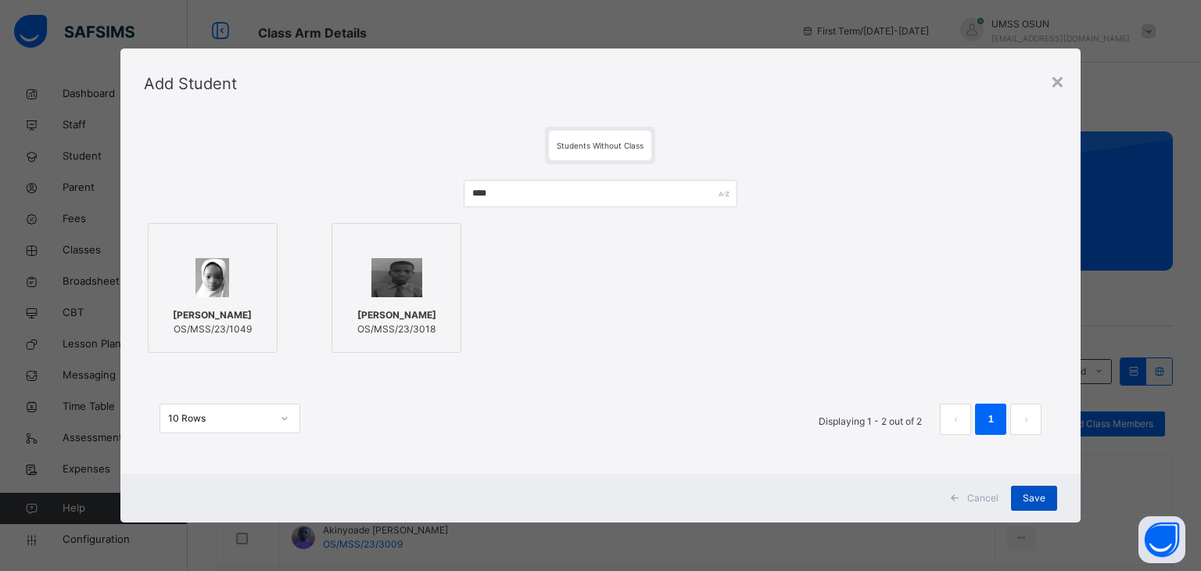
click at [1041, 507] on div "Save" at bounding box center [1034, 498] width 46 height 25
click at [1041, 507] on div "Save" at bounding box center [1022, 498] width 46 height 25
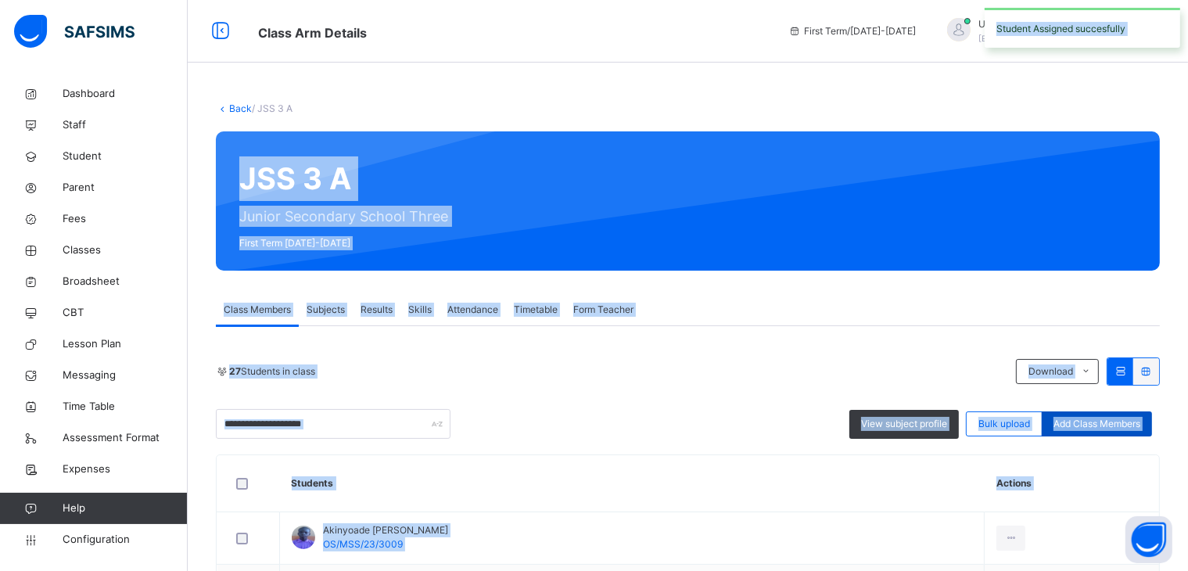
click at [1128, 425] on span "Add Class Members" at bounding box center [1096, 424] width 87 height 14
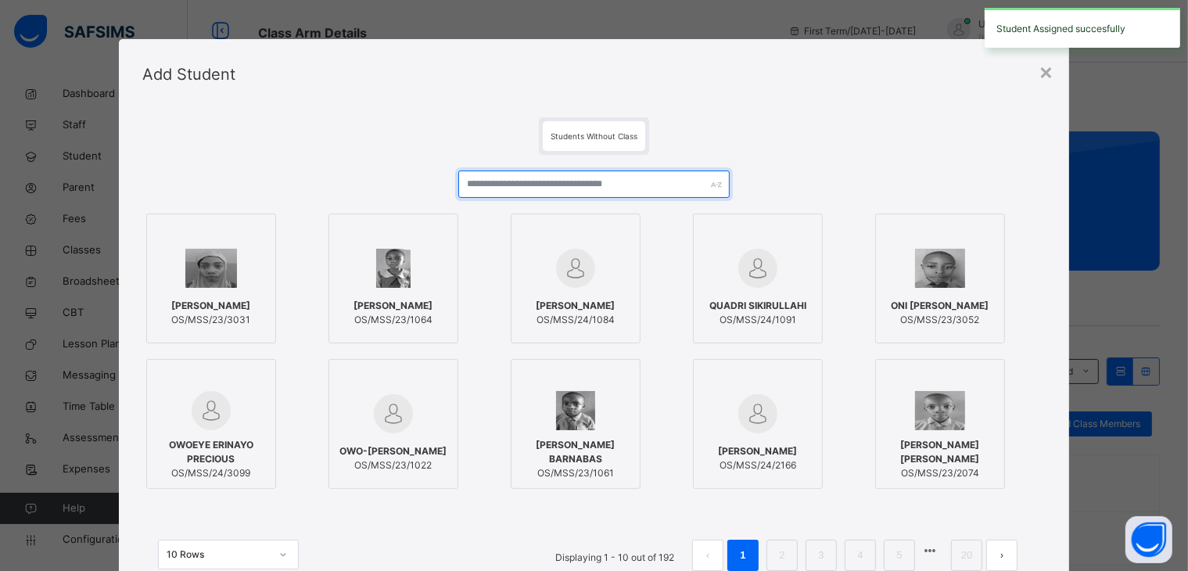
click at [643, 178] on input "text" at bounding box center [593, 183] width 271 height 27
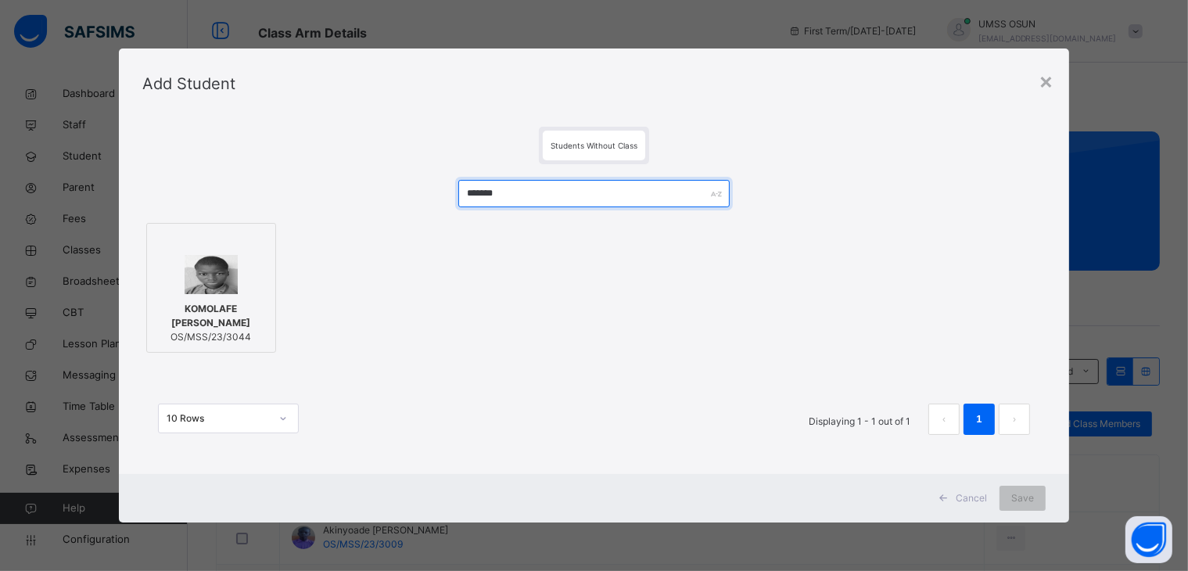
type input "*******"
click at [209, 302] on span "KOMOLAFE [PERSON_NAME]" at bounding box center [211, 316] width 113 height 28
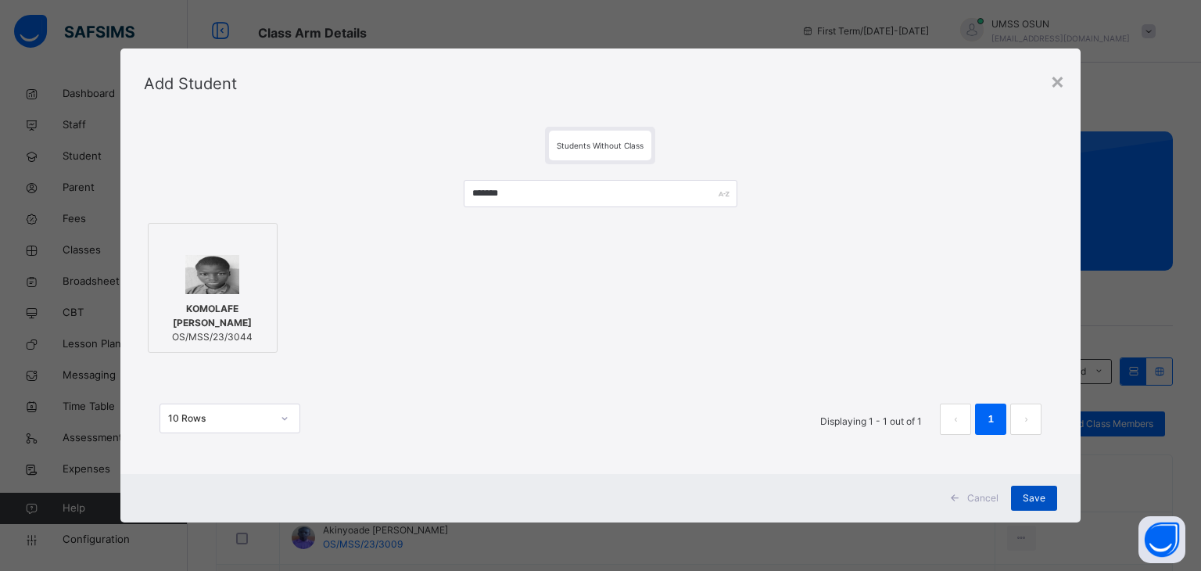
click at [1026, 490] on div "Save" at bounding box center [1034, 498] width 46 height 25
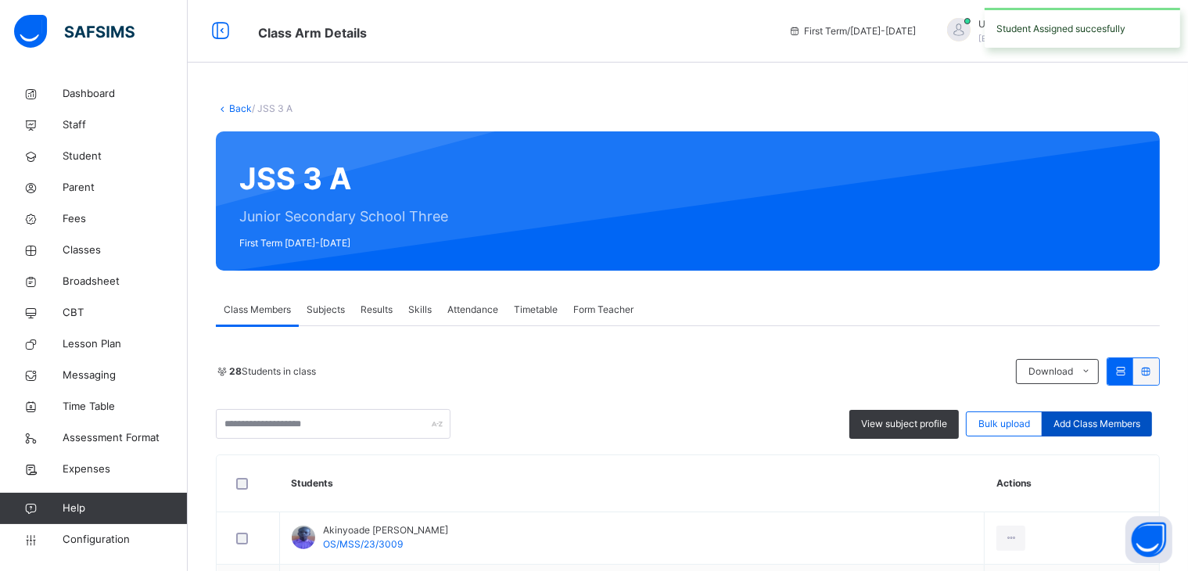
click at [1090, 429] on span "Add Class Members" at bounding box center [1096, 424] width 87 height 14
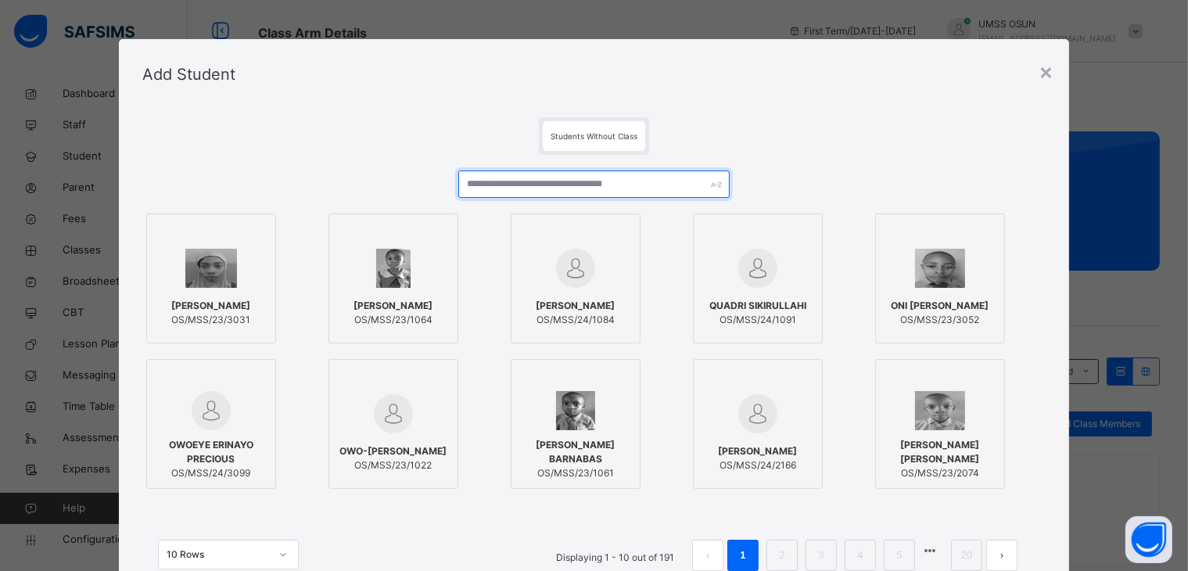
click at [594, 183] on input "text" at bounding box center [593, 183] width 271 height 27
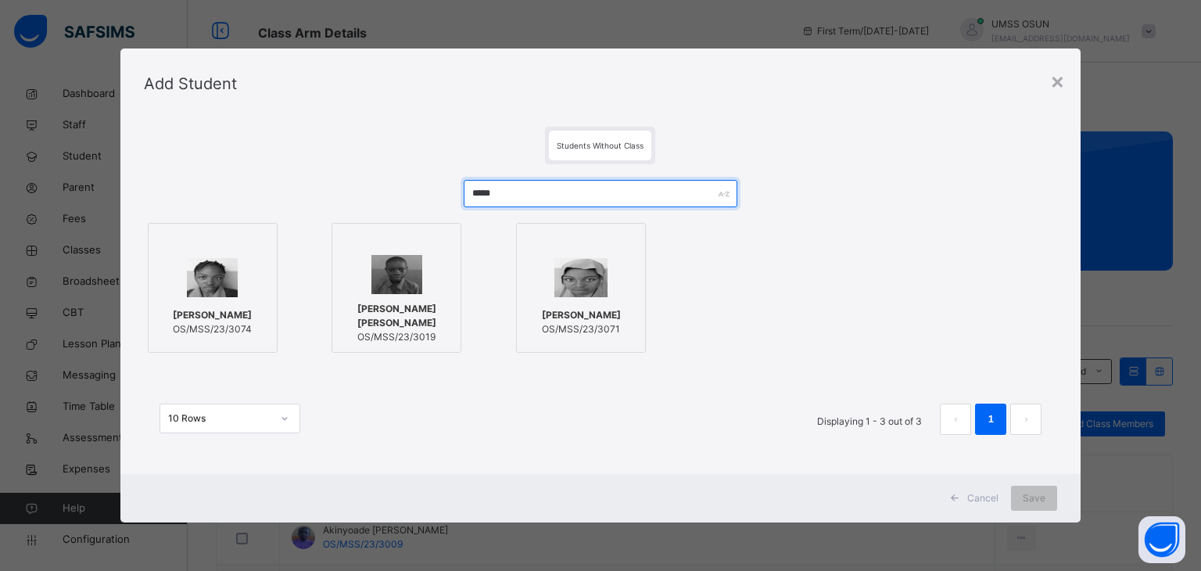
type input "*****"
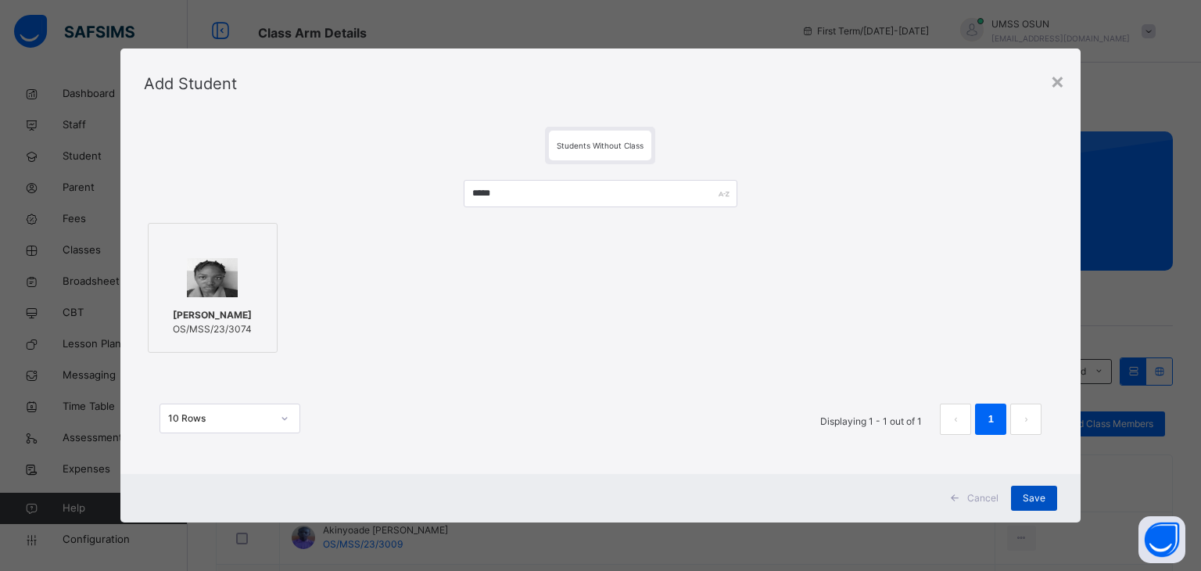
click at [1042, 498] on span "Save" at bounding box center [1034, 498] width 23 height 14
click at [1042, 498] on div "Save" at bounding box center [1022, 498] width 46 height 25
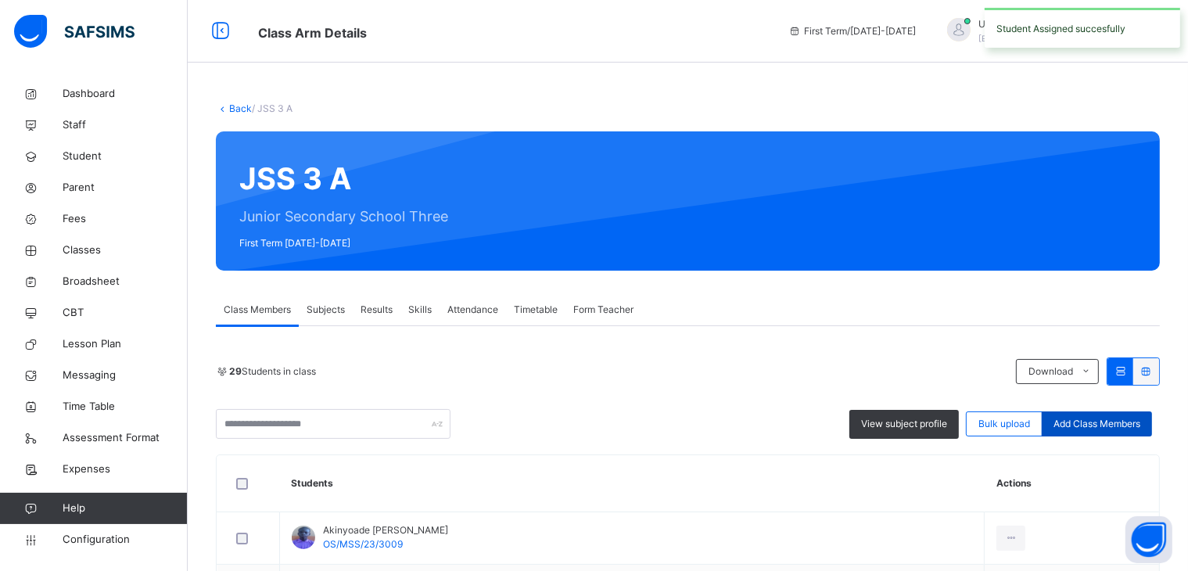
click at [1140, 426] on span "Add Class Members" at bounding box center [1096, 424] width 87 height 14
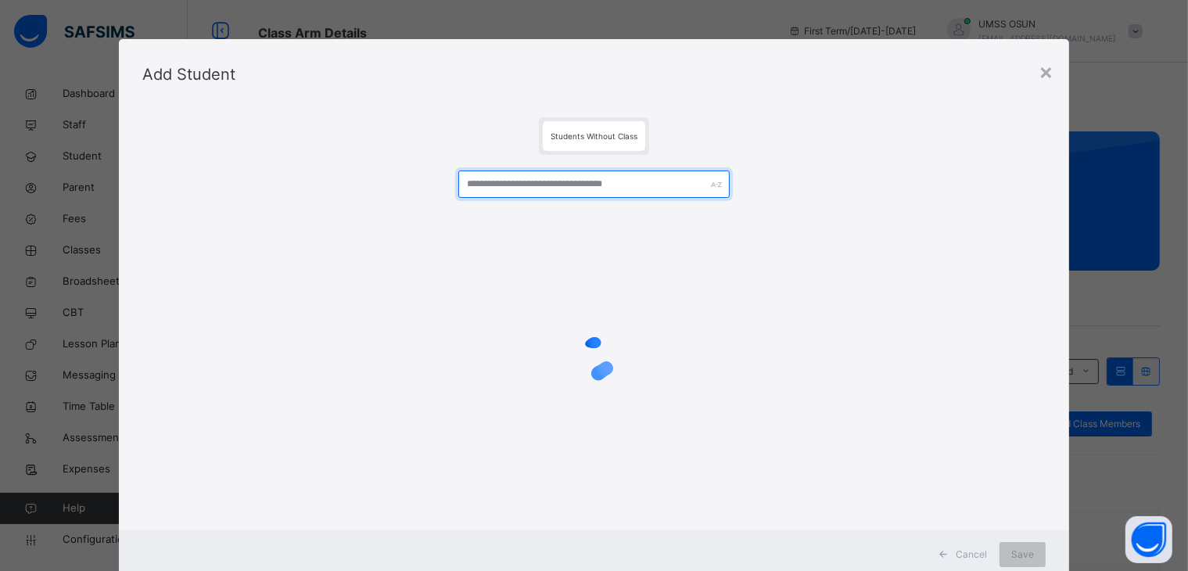
click at [601, 178] on input "text" at bounding box center [593, 183] width 271 height 27
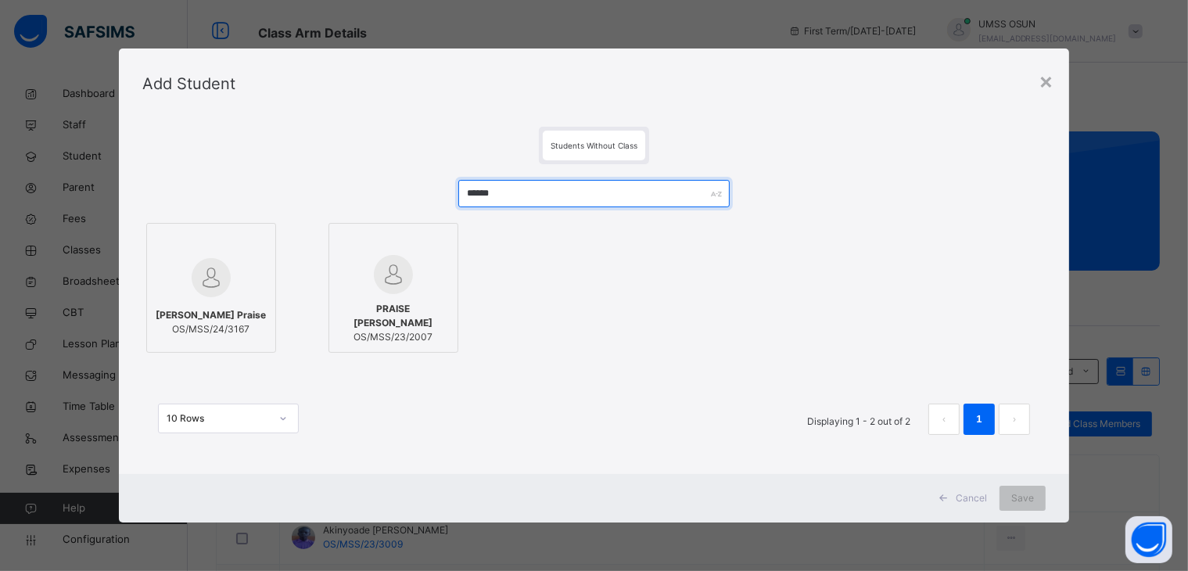
type input "******"
click at [182, 314] on span "[PERSON_NAME] Praise" at bounding box center [211, 315] width 110 height 14
click at [264, 336] on span "OS/MSS/24/3167" at bounding box center [212, 329] width 110 height 14
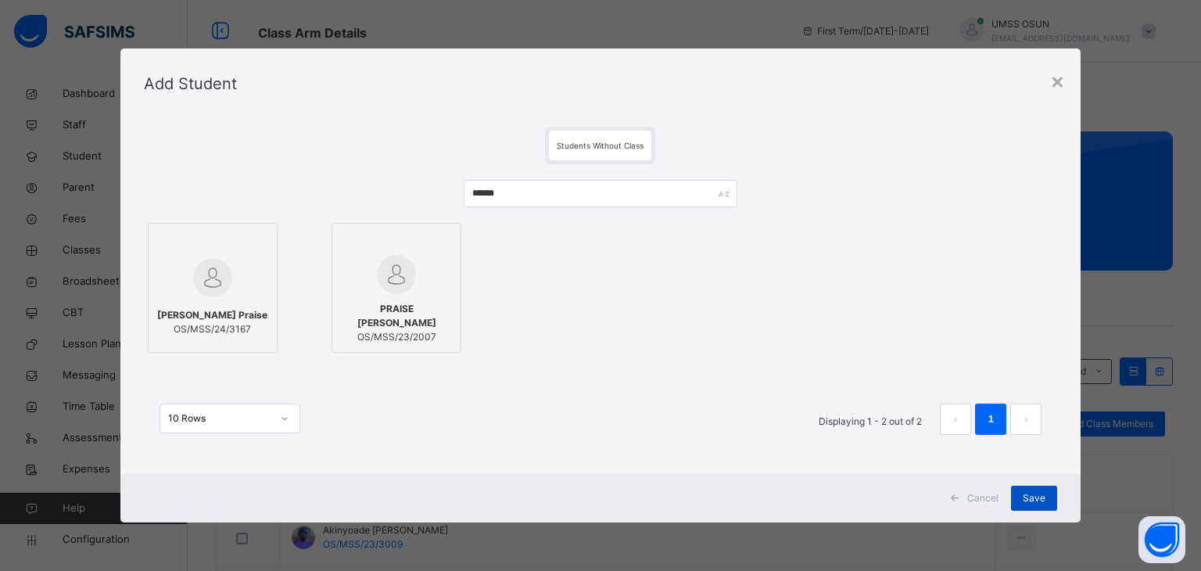
click at [1019, 493] on div "Save" at bounding box center [1034, 498] width 46 height 25
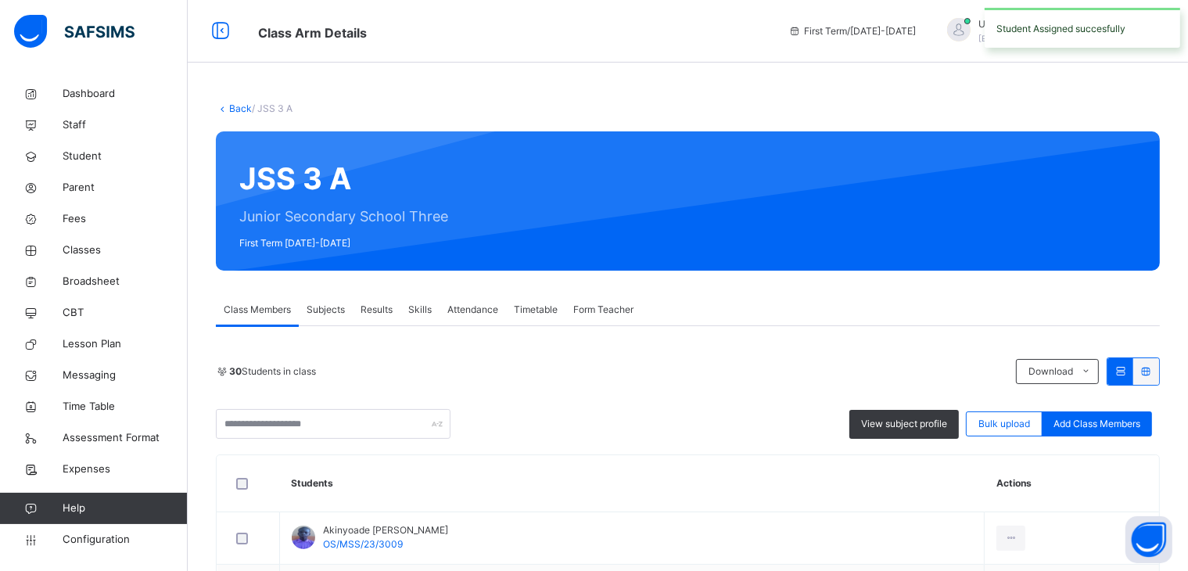
drag, startPoint x: 1129, startPoint y: 413, endPoint x: 1107, endPoint y: 447, distance: 40.1
click at [1117, 385] on div "30 Students in class Download Pdf Report Excel Report View subject profile Bulk…" at bounding box center [688, 397] width 944 height 81
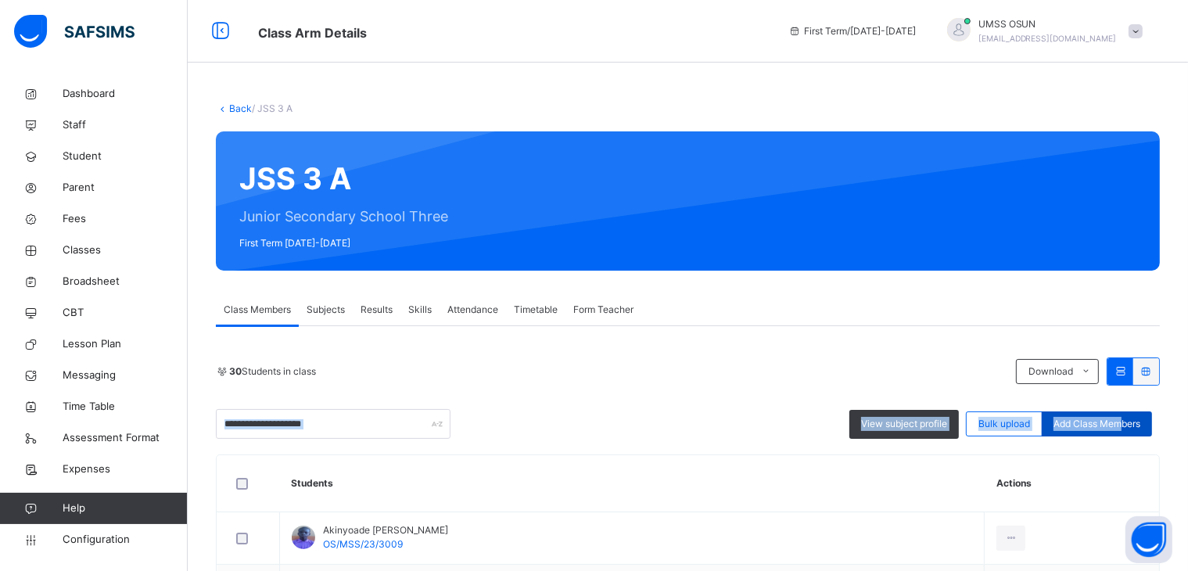
click at [1110, 420] on span "Add Class Members" at bounding box center [1096, 424] width 87 height 14
click at [0, 0] on div "× Add Student Students Without Class PRAISE [PERSON_NAME] OS/MSS/23/2007 10 Row…" at bounding box center [0, 0] width 0 height 0
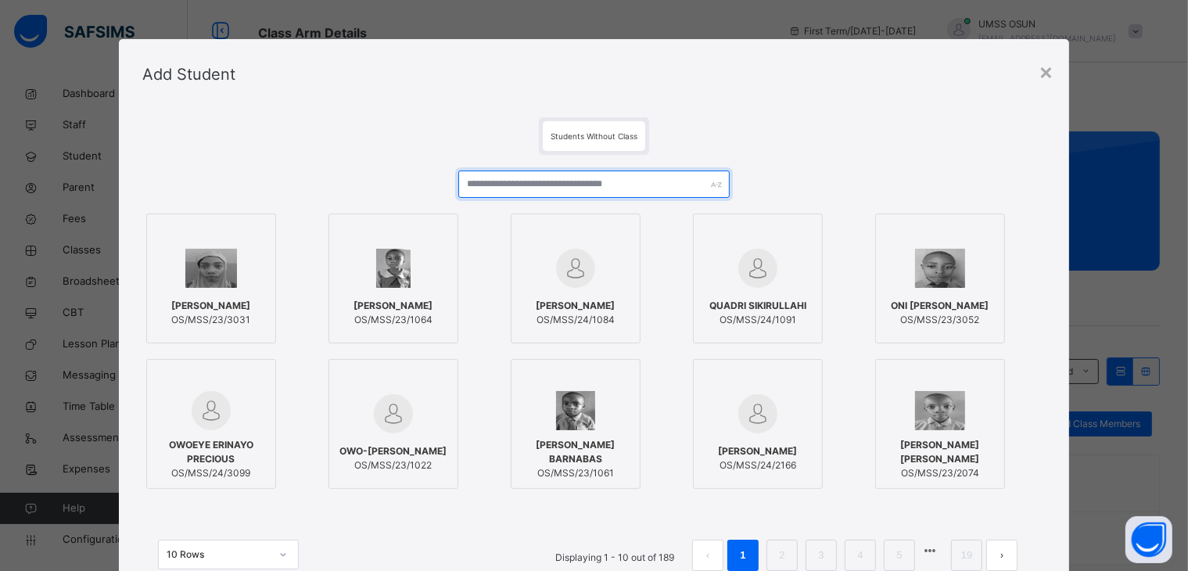
click at [647, 195] on input "text" at bounding box center [593, 183] width 271 height 27
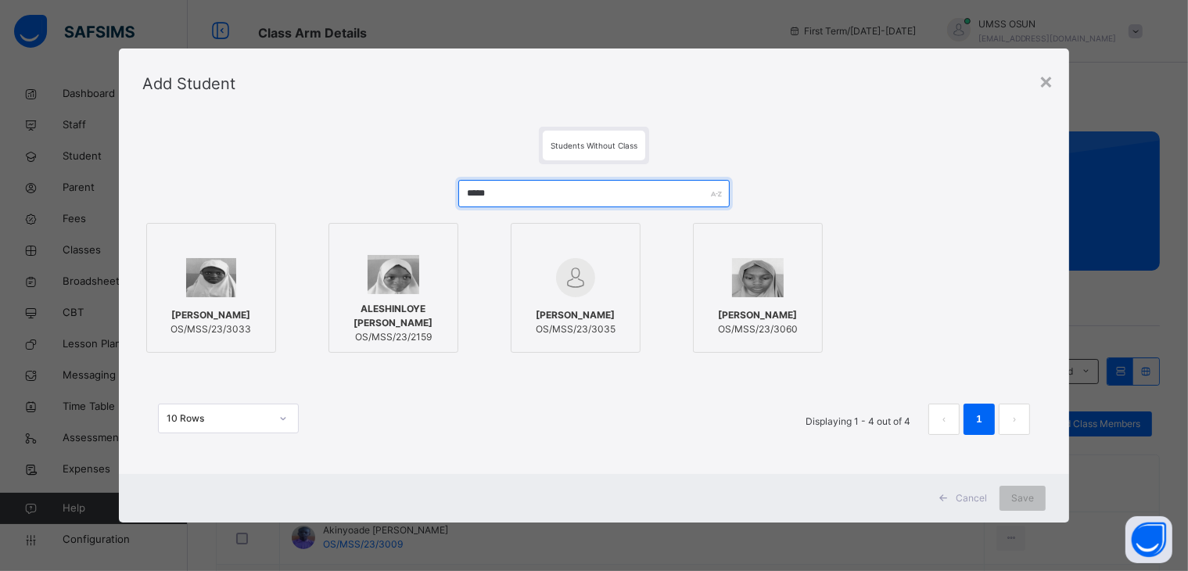
type input "*****"
click at [238, 293] on div at bounding box center [211, 277] width 113 height 45
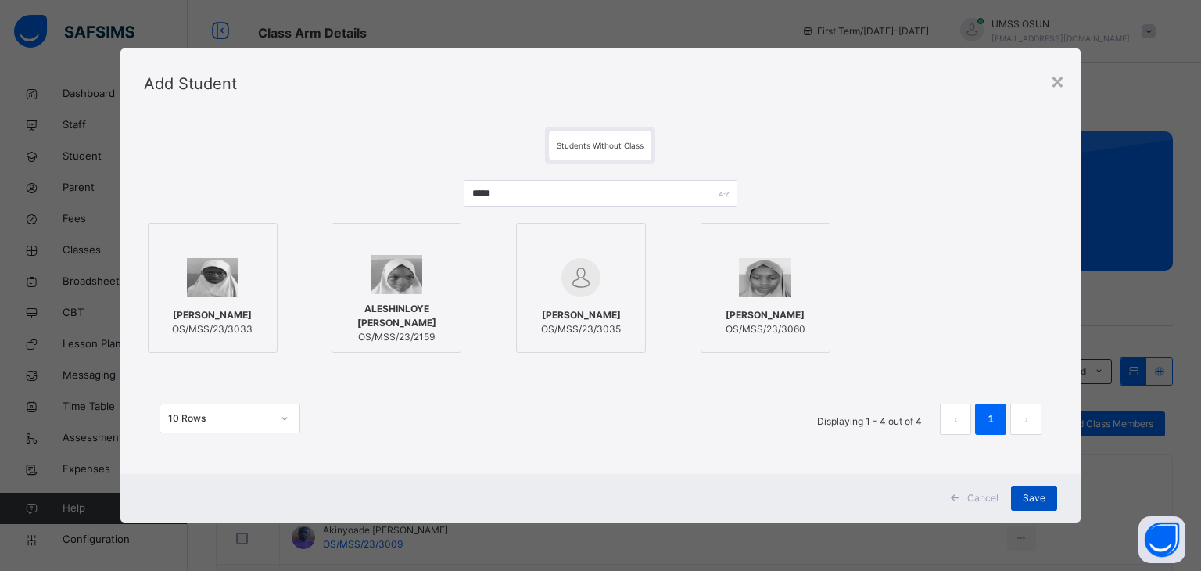
click at [1038, 495] on span "Save" at bounding box center [1034, 498] width 23 height 14
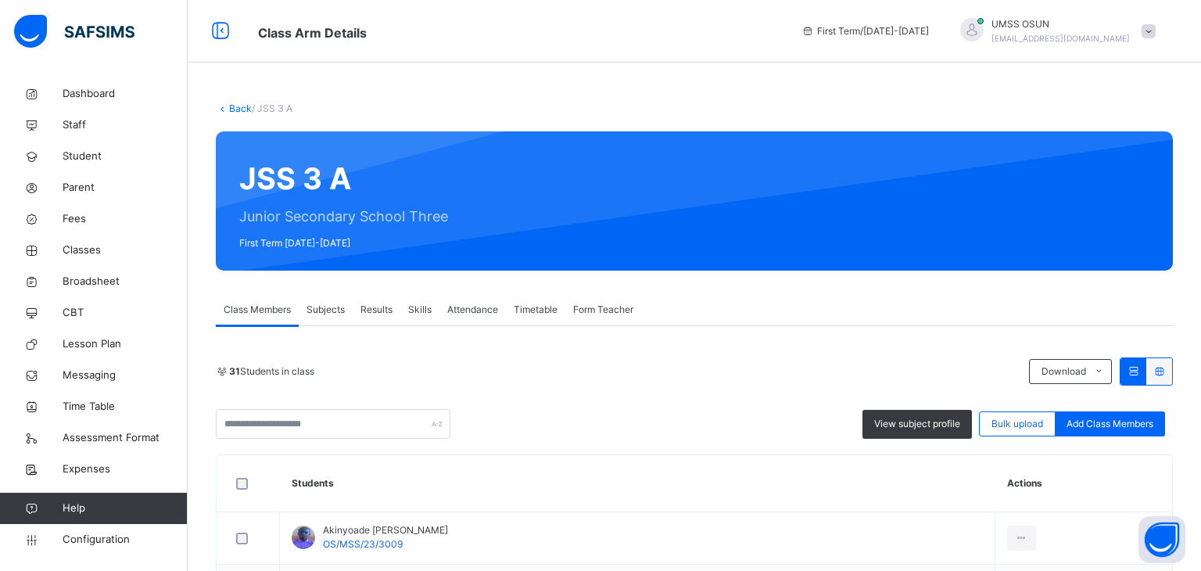
click at [816, 104] on div "Back / JSS 3 A" at bounding box center [694, 109] width 957 height 14
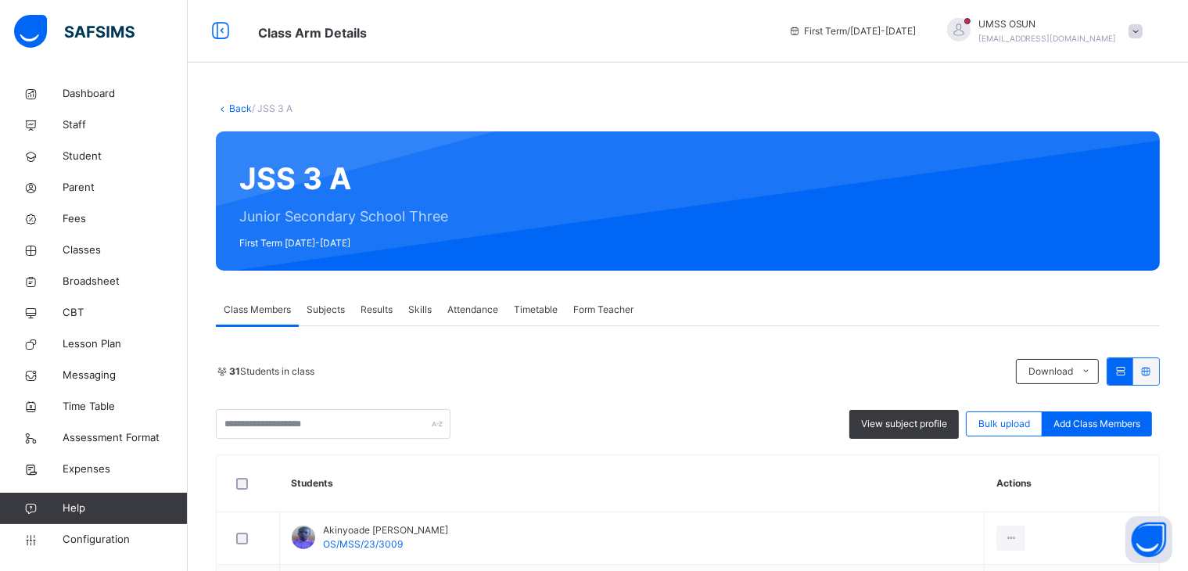
click at [644, 145] on div "JSS 3 A Junior Secondary School Three First Term [DATE]-[DATE]" at bounding box center [688, 200] width 944 height 139
click at [641, 163] on div "JSS 3 A Junior Secondary School Three First Term [DATE]-[DATE]" at bounding box center [688, 200] width 944 height 139
click at [641, 166] on div "JSS 3 A Junior Secondary School Three First Term [DATE]-[DATE]" at bounding box center [688, 200] width 944 height 139
click at [835, 170] on div "JSS 3 A Junior Secondary School Three First Term [DATE]-[DATE]" at bounding box center [688, 200] width 944 height 139
click at [651, 164] on div "JSS 3 A Junior Secondary School Three First Term [DATE]-[DATE]" at bounding box center [688, 200] width 944 height 139
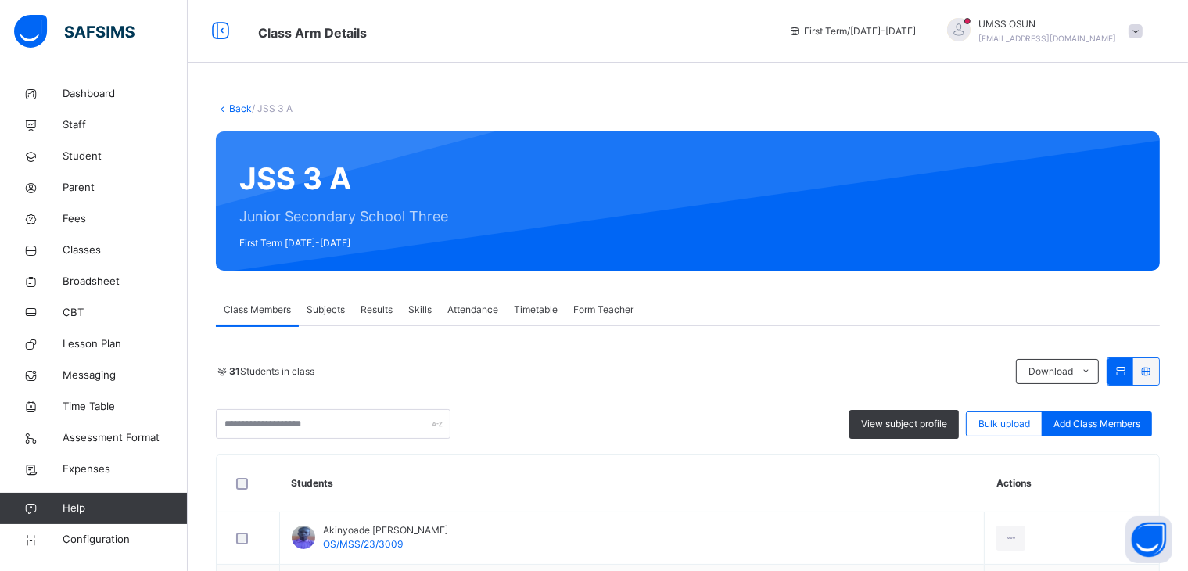
click at [1091, 426] on span "Add Class Members" at bounding box center [1096, 424] width 87 height 14
click at [0, 0] on div "× Add Student Students Without Class [PERSON_NAME] OS/MSS/23/2159 [PERSON_NAME]…" at bounding box center [0, 0] width 0 height 0
click at [0, 0] on div "Students Without Class [PERSON_NAME] OS/MSS/23/2159 [PERSON_NAME] AJOLAYO OS/MS…" at bounding box center [0, 0] width 0 height 0
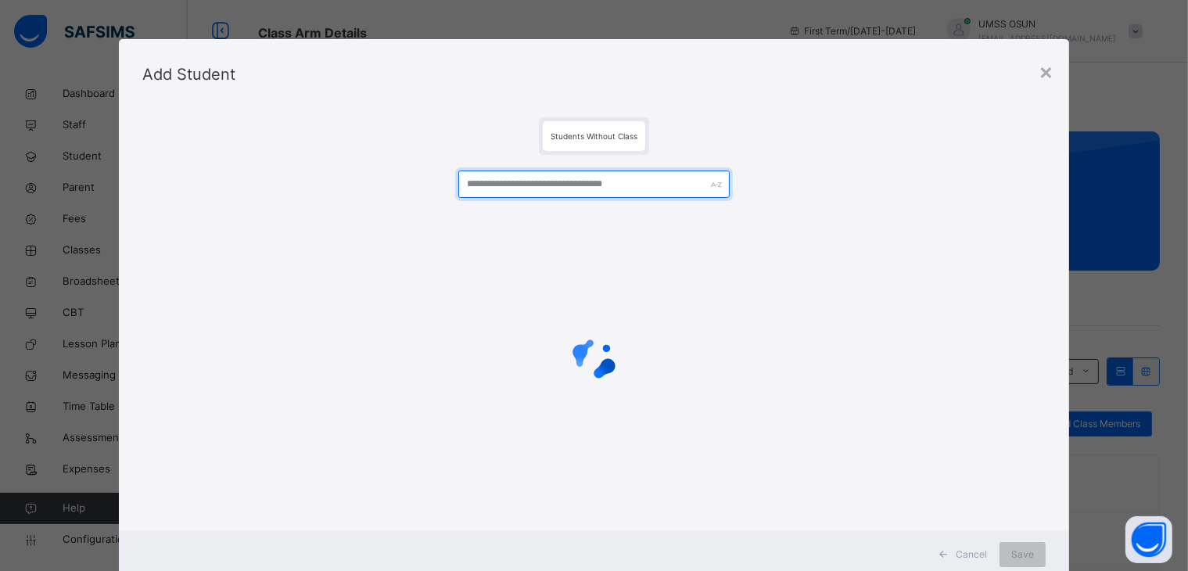
click at [547, 182] on input "text" at bounding box center [593, 183] width 271 height 27
click at [610, 188] on input "text" at bounding box center [593, 183] width 271 height 27
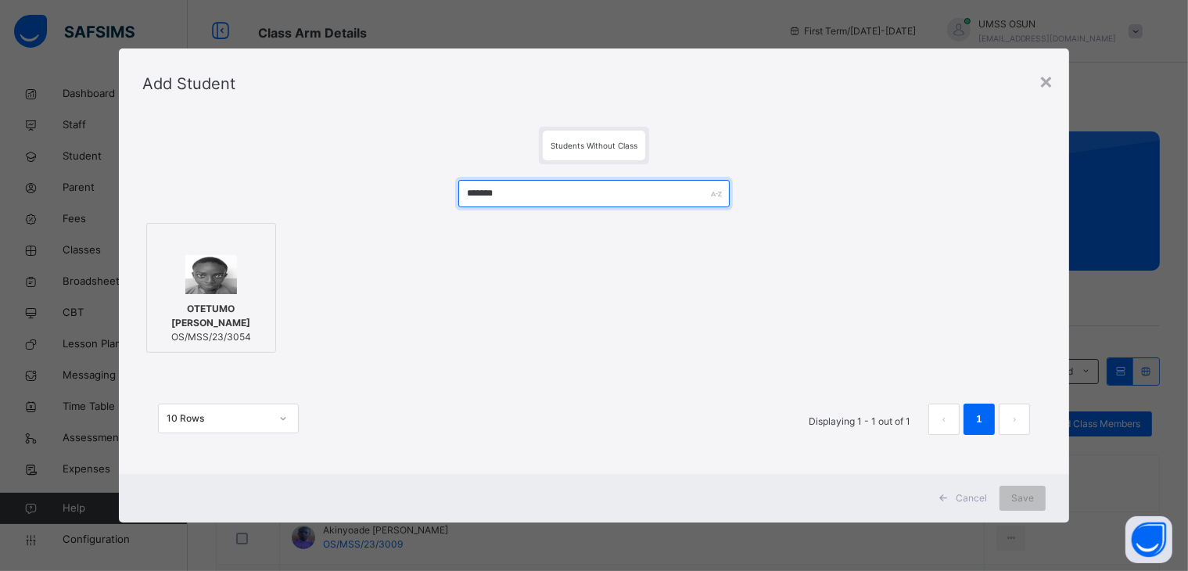
type input "*******"
click at [263, 322] on label "OTETUMO [PERSON_NAME] OS/MSS/23/3054" at bounding box center [211, 288] width 130 height 130
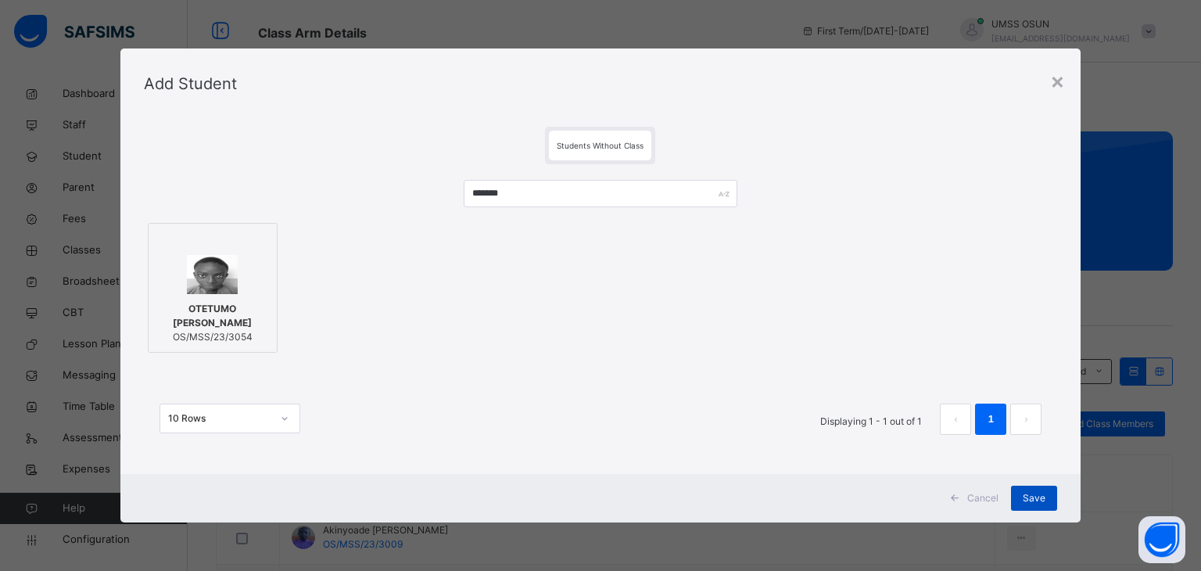
click at [1048, 496] on div "Save" at bounding box center [1034, 498] width 46 height 25
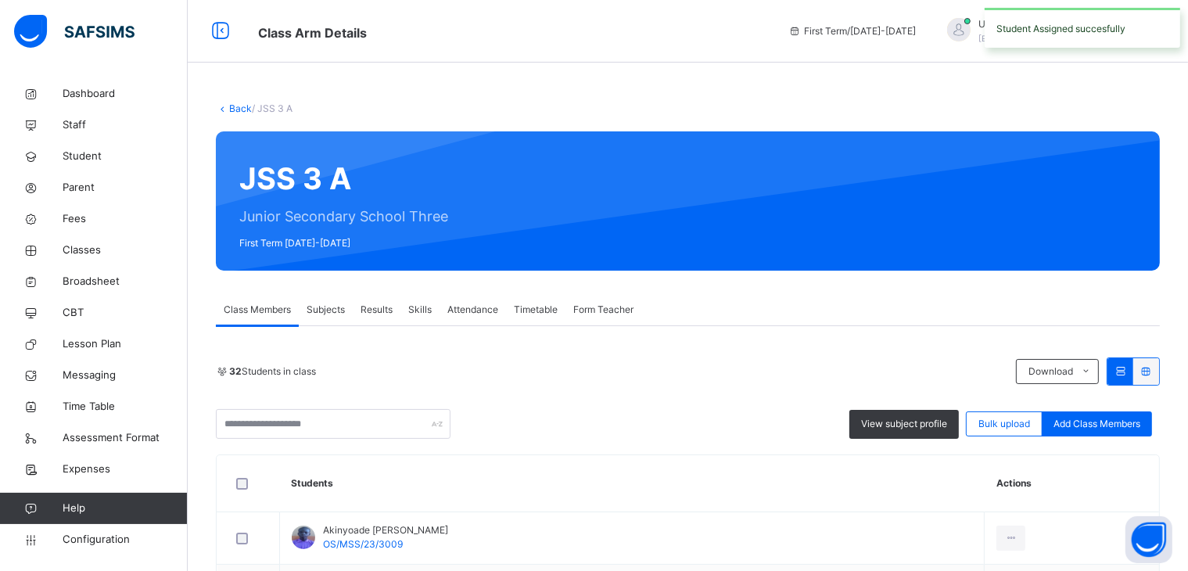
click at [1129, 422] on span "Add Class Members" at bounding box center [1096, 424] width 87 height 14
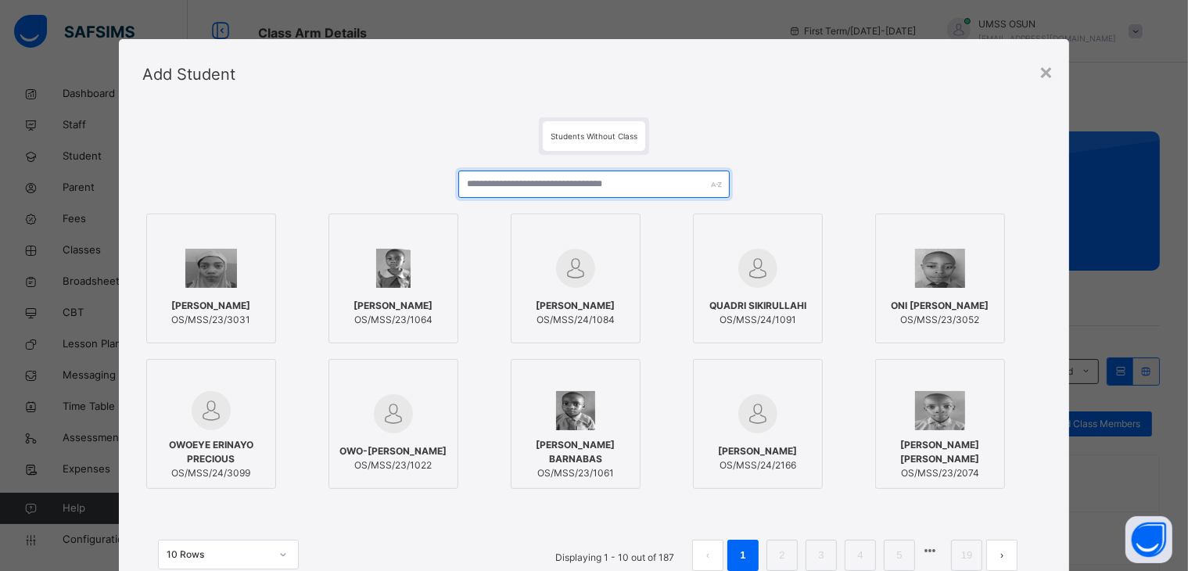
click at [524, 178] on input "text" at bounding box center [593, 183] width 271 height 27
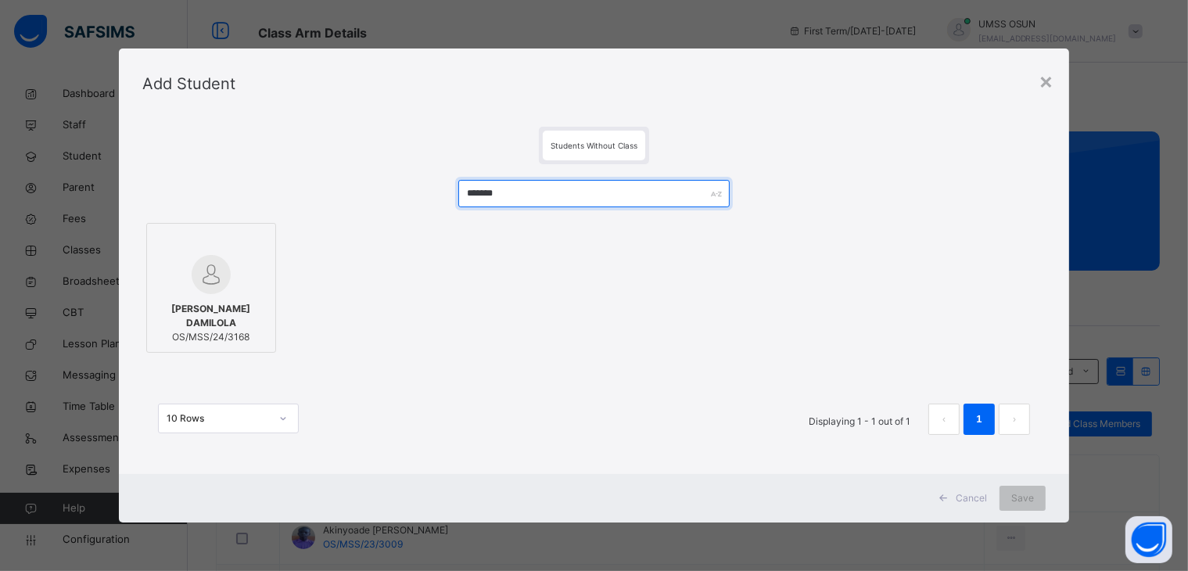
type input "*******"
drag, startPoint x: 180, startPoint y: 271, endPoint x: 524, endPoint y: 264, distance: 344.1
click at [181, 271] on div at bounding box center [211, 274] width 113 height 39
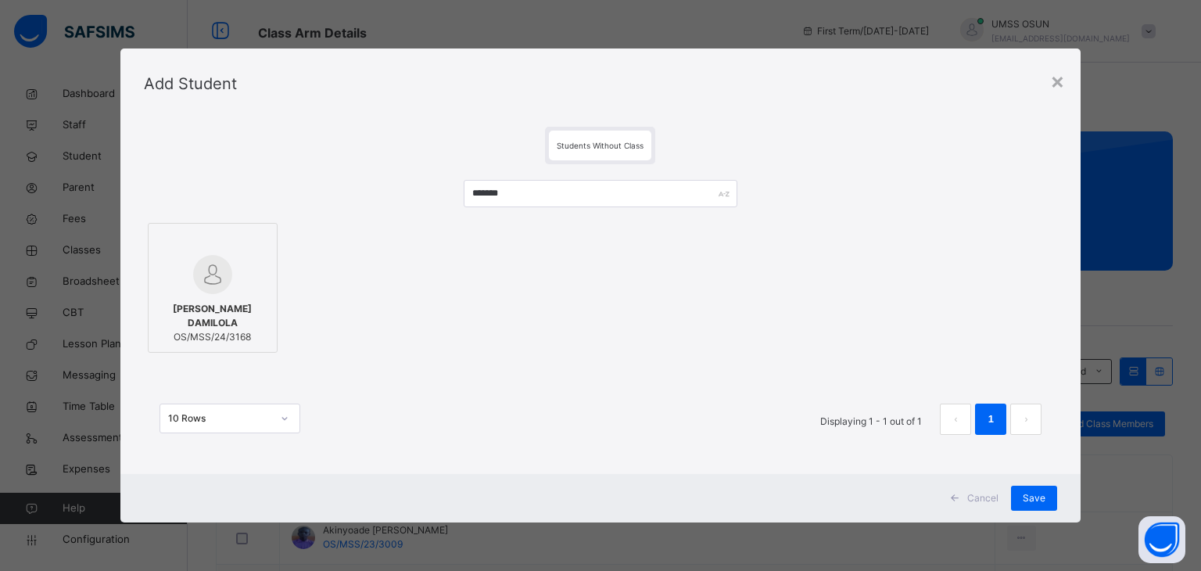
click at [1059, 495] on div "Cancel Save" at bounding box center [600, 498] width 961 height 48
click at [1048, 495] on div "Save" at bounding box center [1034, 498] width 46 height 25
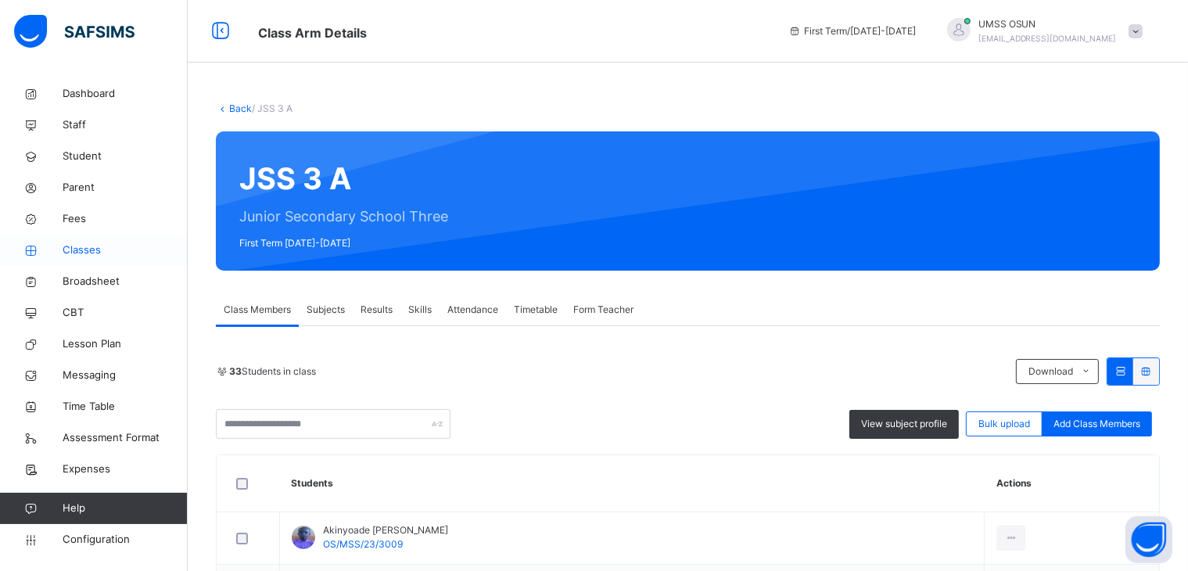
click at [84, 251] on span "Classes" at bounding box center [125, 250] width 125 height 16
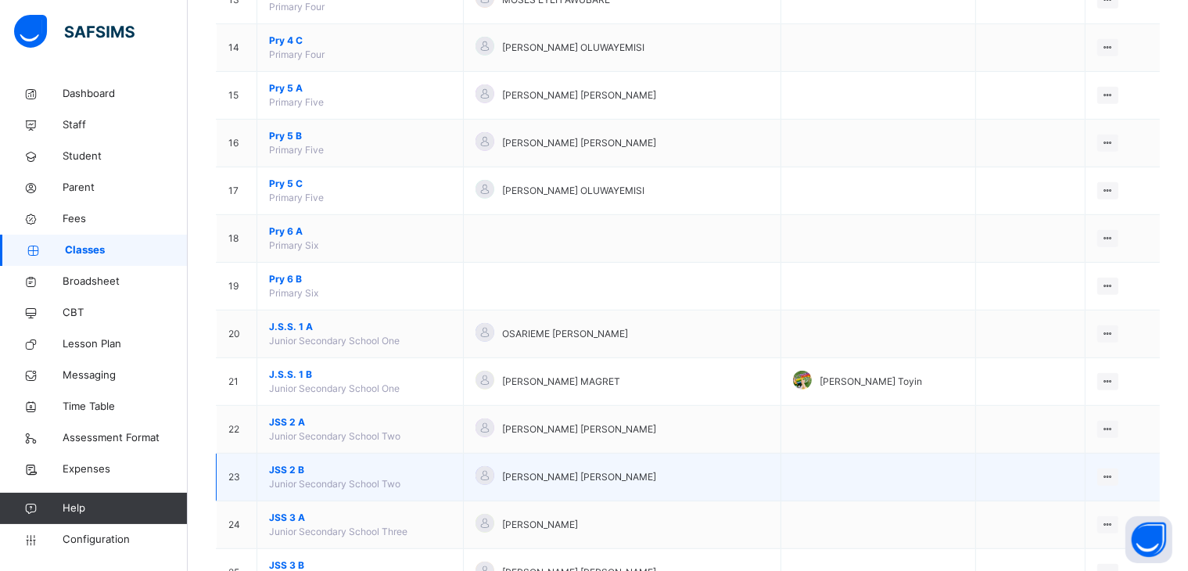
scroll to position [843, 0]
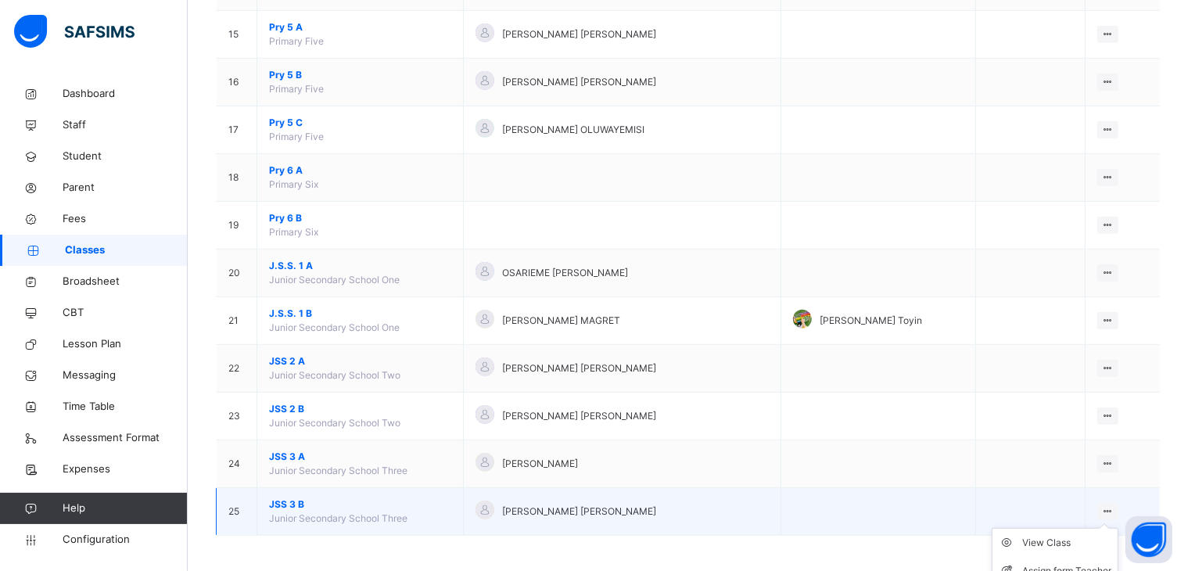
click at [1114, 505] on icon at bounding box center [1107, 511] width 13 height 12
click at [1069, 543] on div "View Class" at bounding box center [1066, 543] width 89 height 16
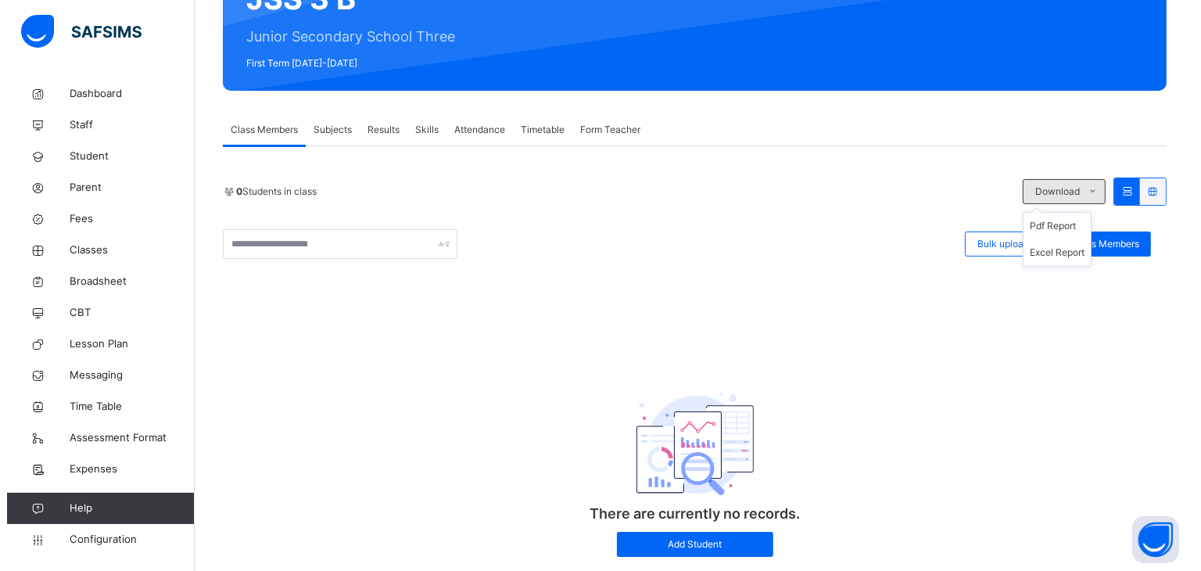
scroll to position [66, 0]
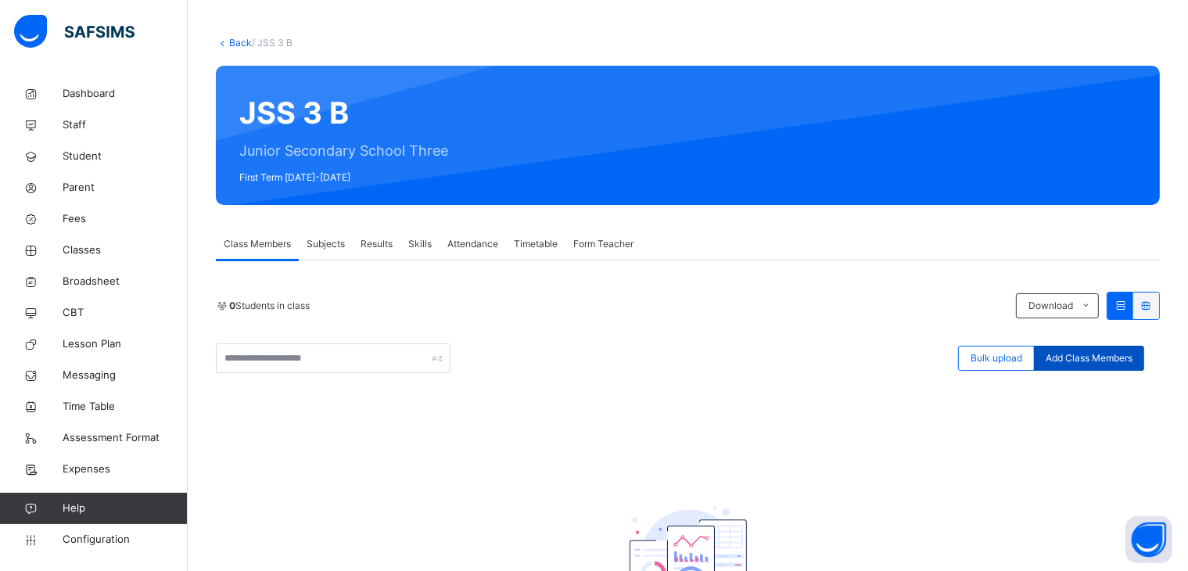
click at [1117, 360] on span "Add Class Members" at bounding box center [1089, 358] width 87 height 14
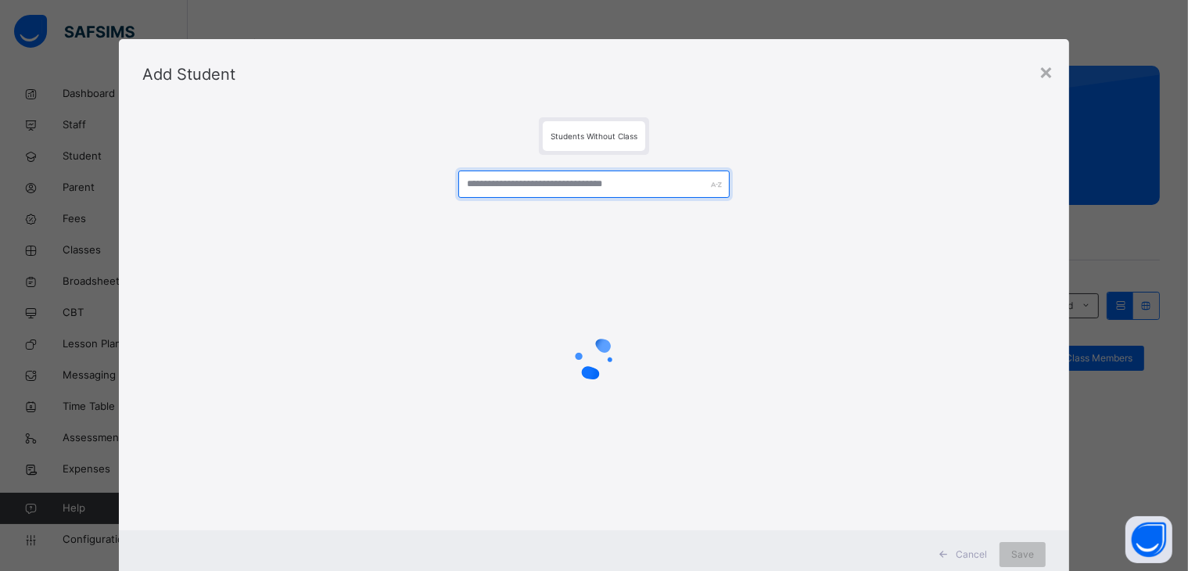
click at [665, 192] on input "text" at bounding box center [593, 183] width 271 height 27
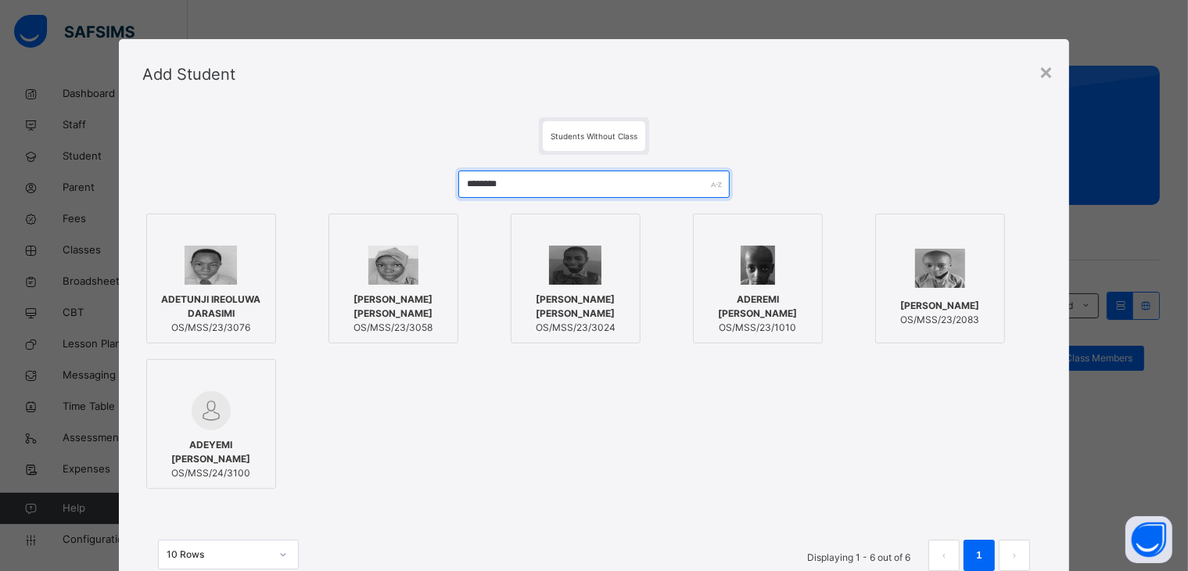
type input "********"
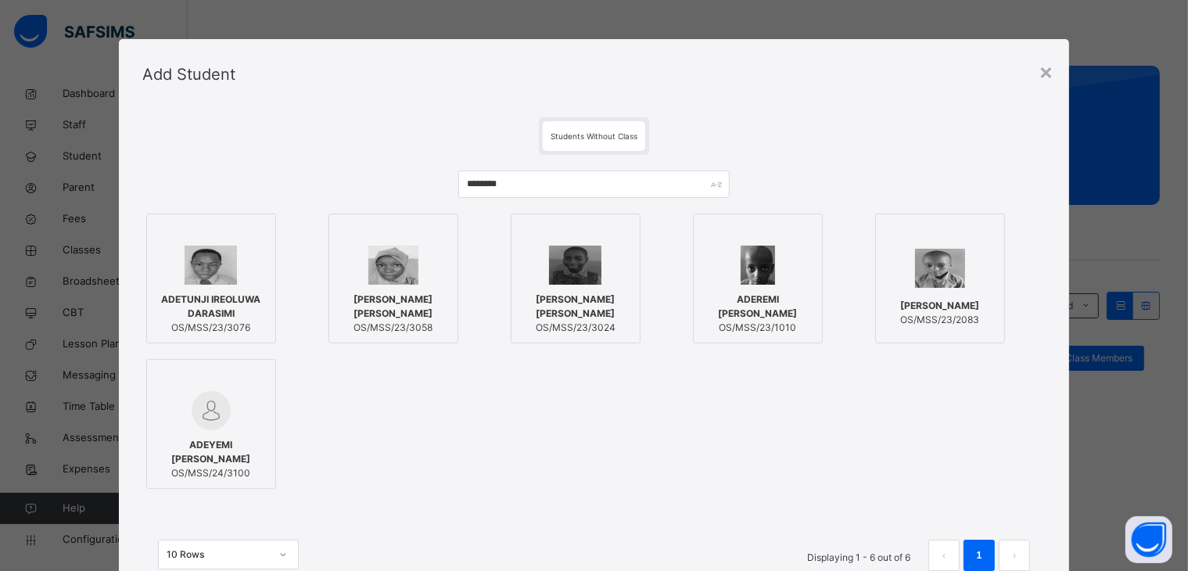
drag, startPoint x: 378, startPoint y: 285, endPoint x: 851, endPoint y: 298, distance: 473.3
click at [381, 285] on div "[PERSON_NAME] [PERSON_NAME] OS/MSS/23/3058" at bounding box center [393, 314] width 113 height 58
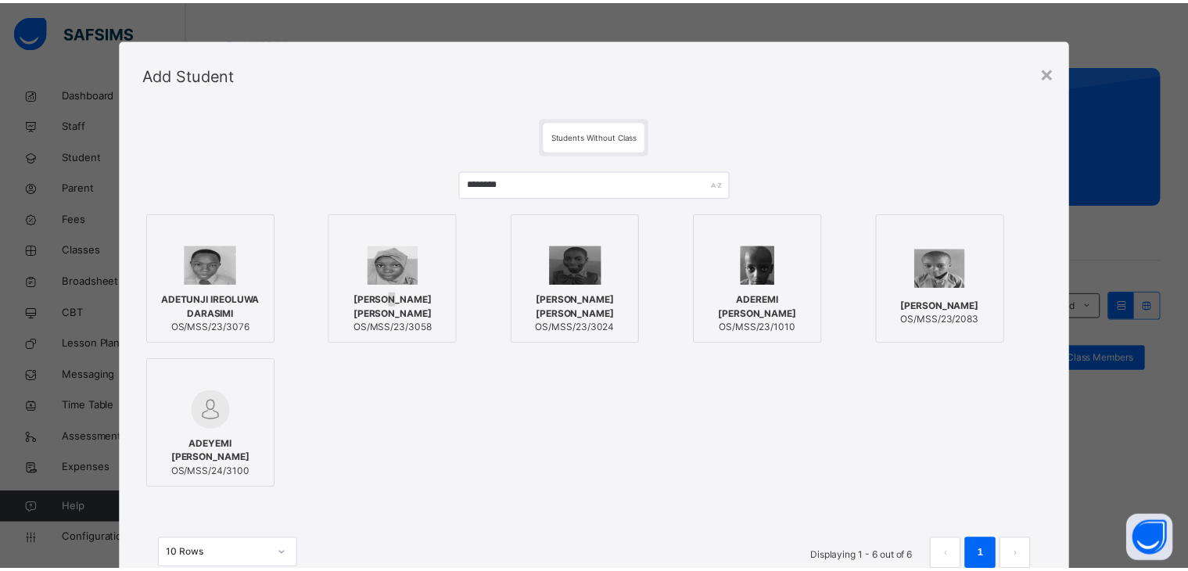
scroll to position [127, 0]
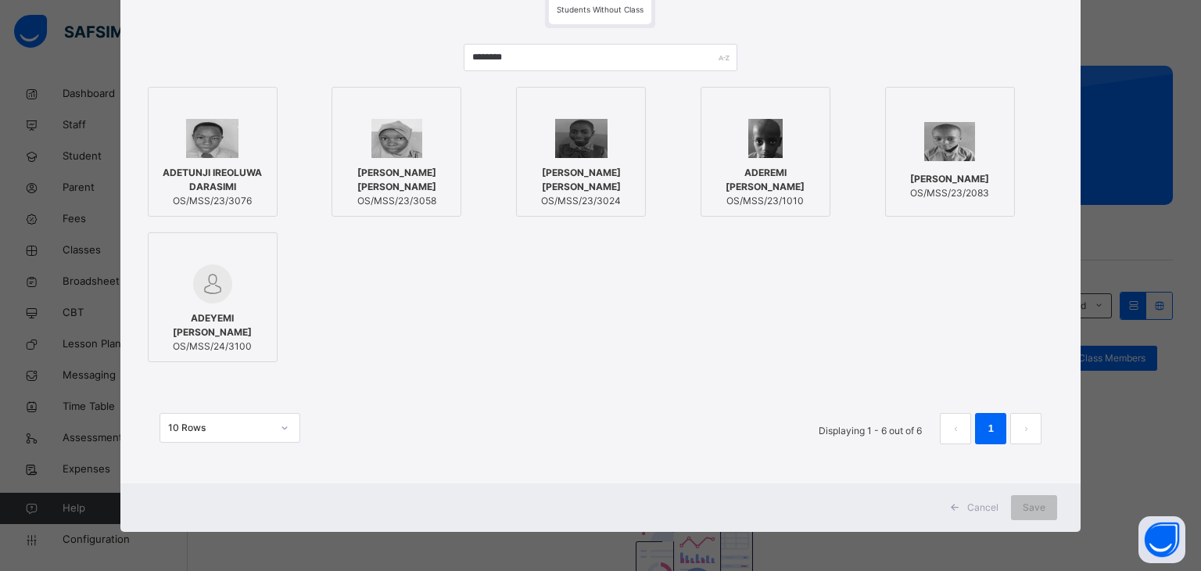
click at [432, 117] on div at bounding box center [396, 106] width 113 height 23
click at [1038, 504] on span "Save" at bounding box center [1034, 507] width 23 height 14
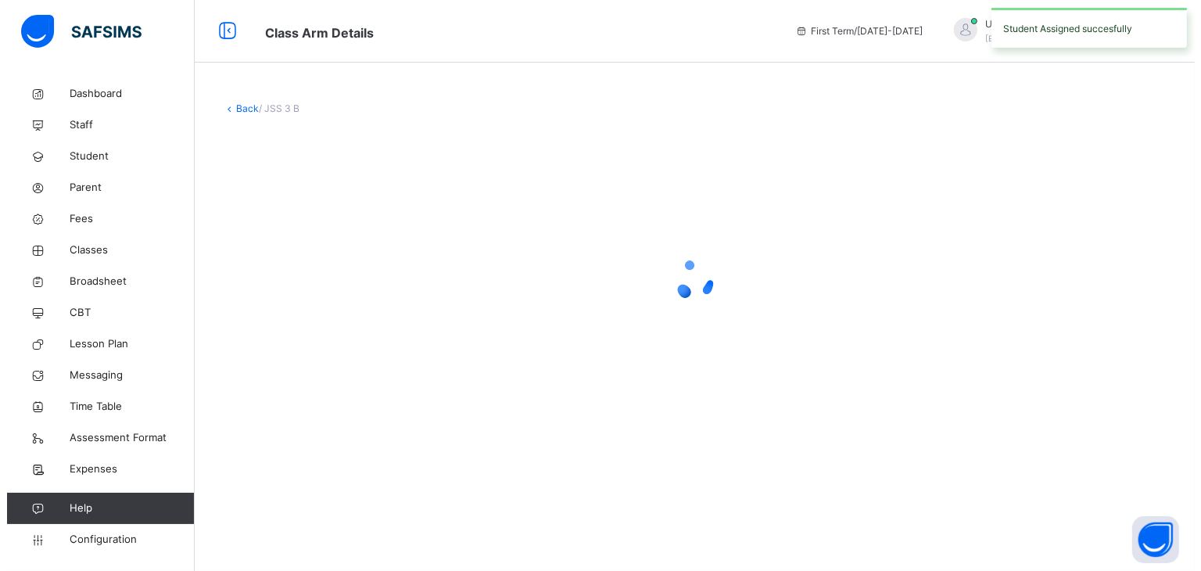
scroll to position [0, 0]
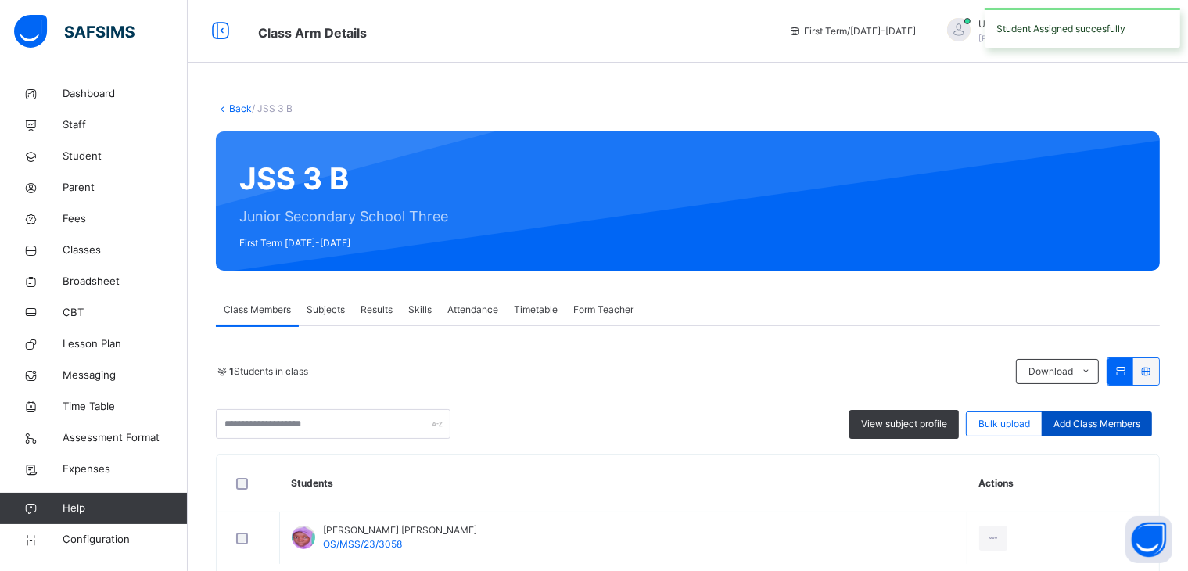
click at [1140, 420] on span "Add Class Members" at bounding box center [1096, 424] width 87 height 14
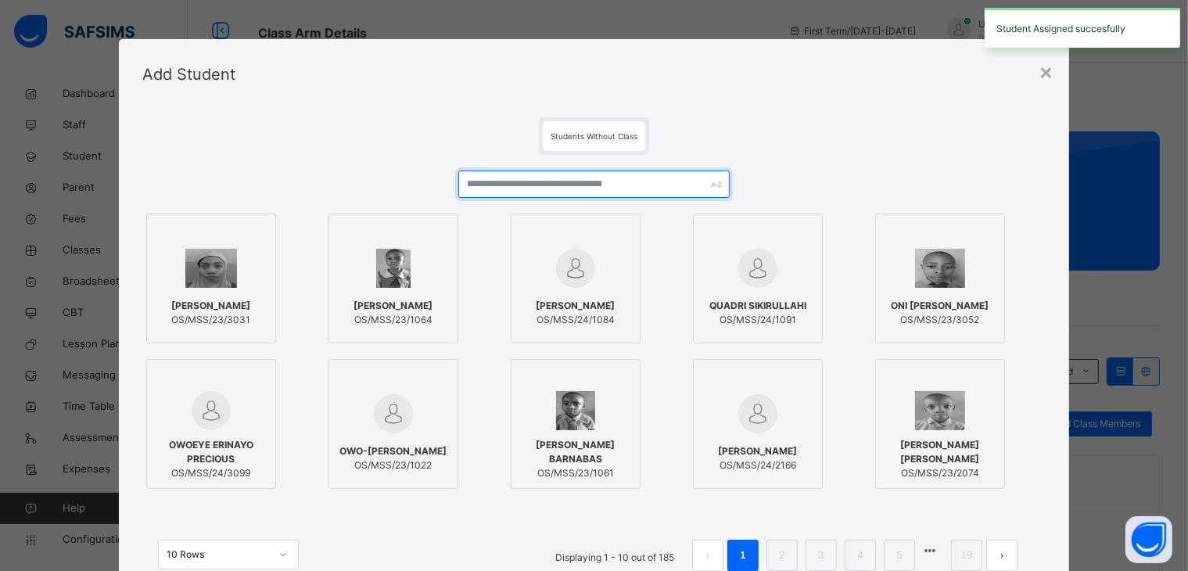
click at [572, 180] on input "text" at bounding box center [593, 183] width 271 height 27
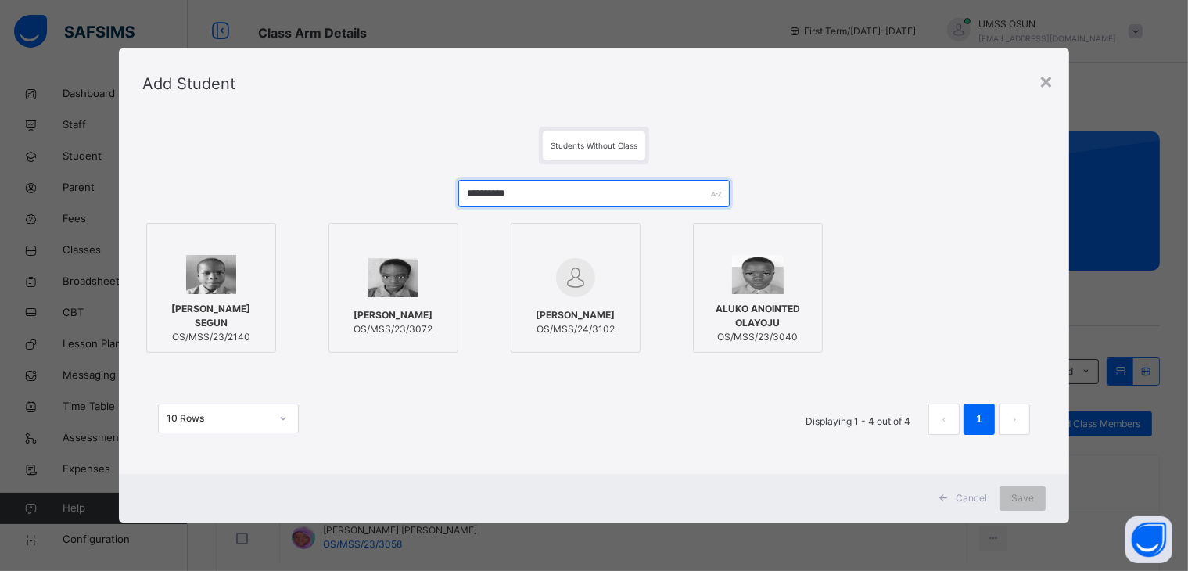
type input "*********"
click at [396, 261] on img at bounding box center [393, 277] width 51 height 39
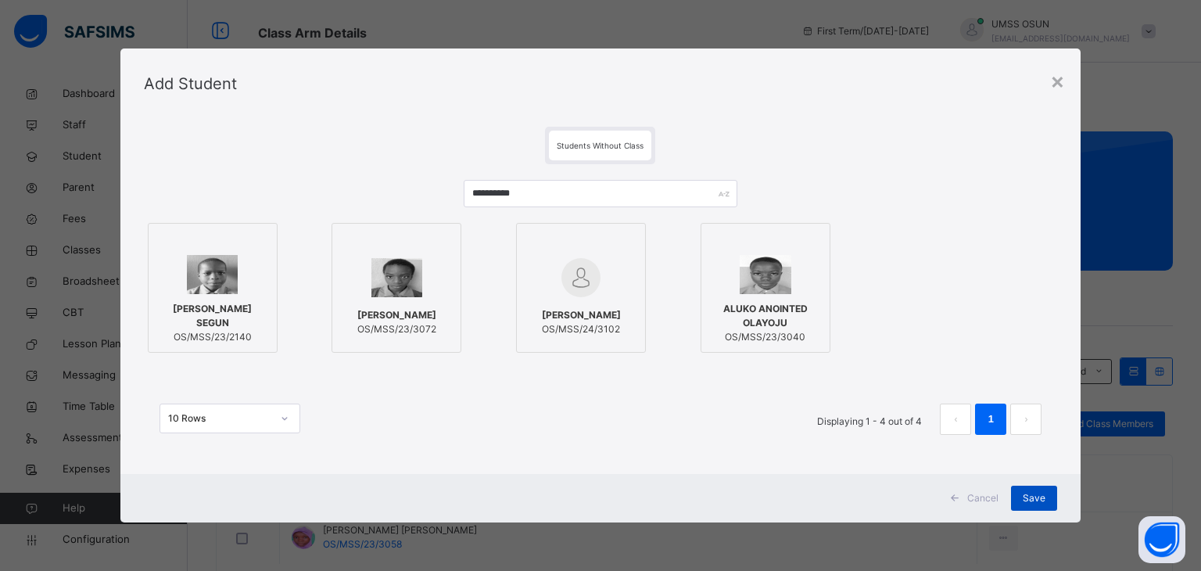
click at [1048, 497] on div "Save" at bounding box center [1034, 498] width 46 height 25
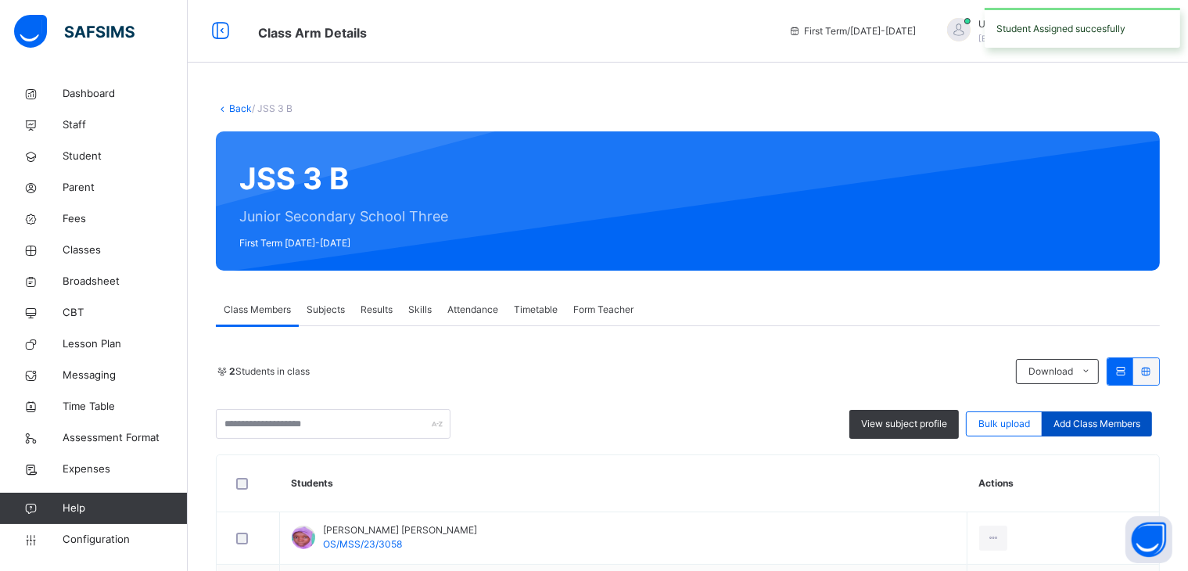
click at [1119, 420] on span "Add Class Members" at bounding box center [1096, 424] width 87 height 14
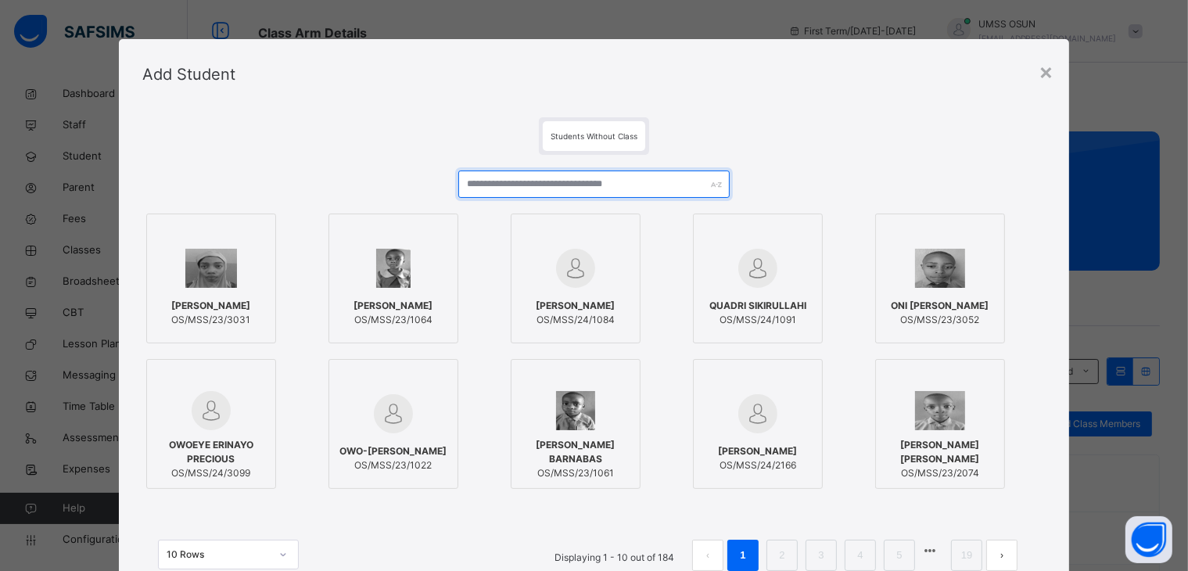
click at [532, 178] on input "text" at bounding box center [593, 183] width 271 height 27
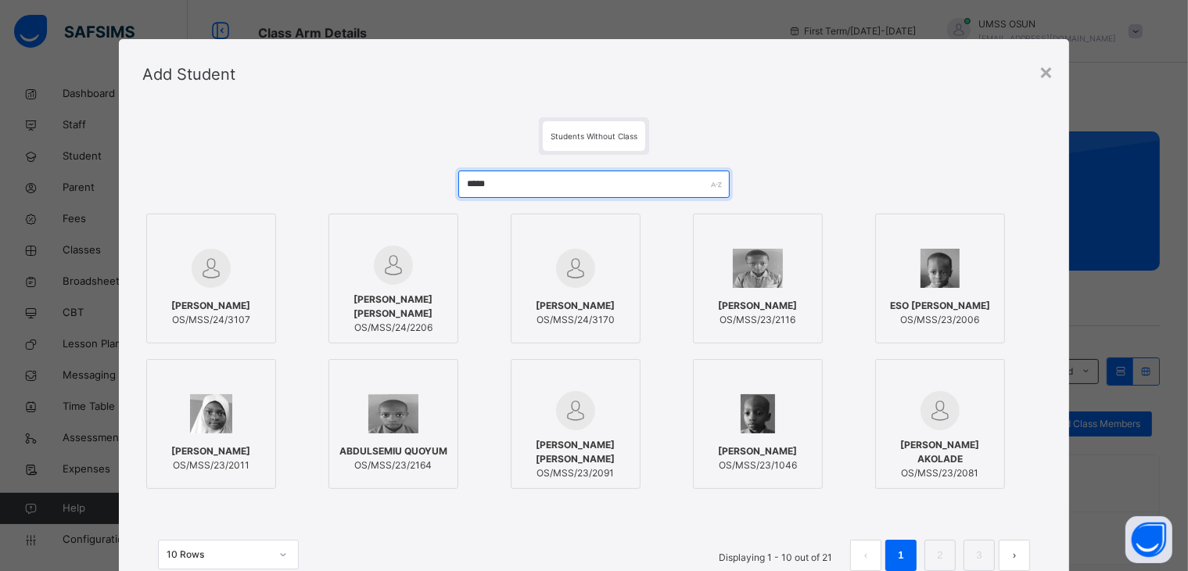
type input "*****"
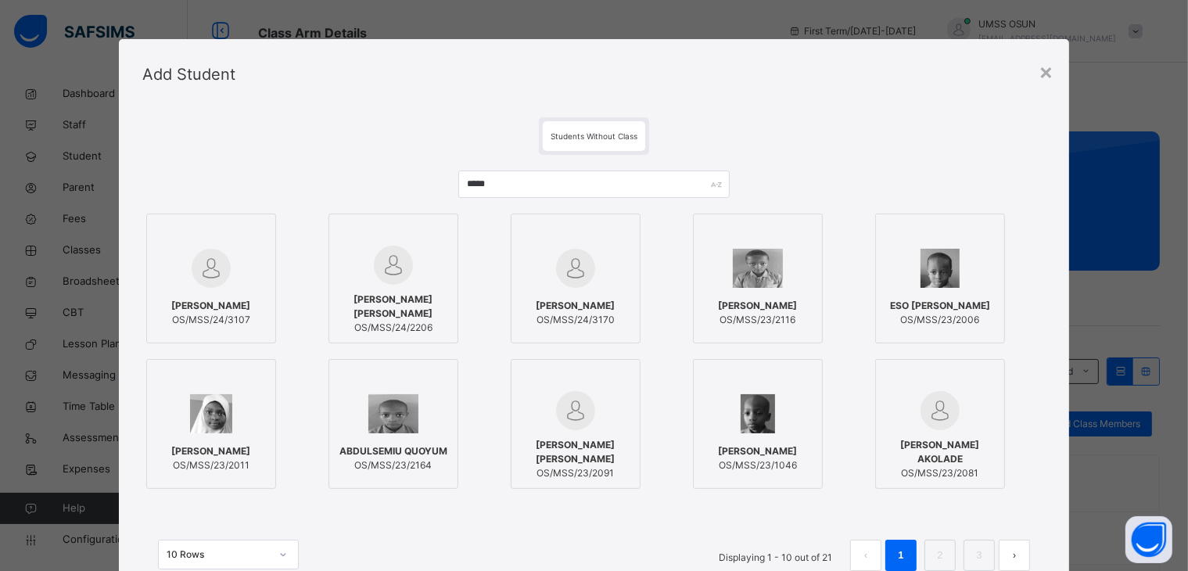
click at [237, 246] on div at bounding box center [211, 268] width 113 height 45
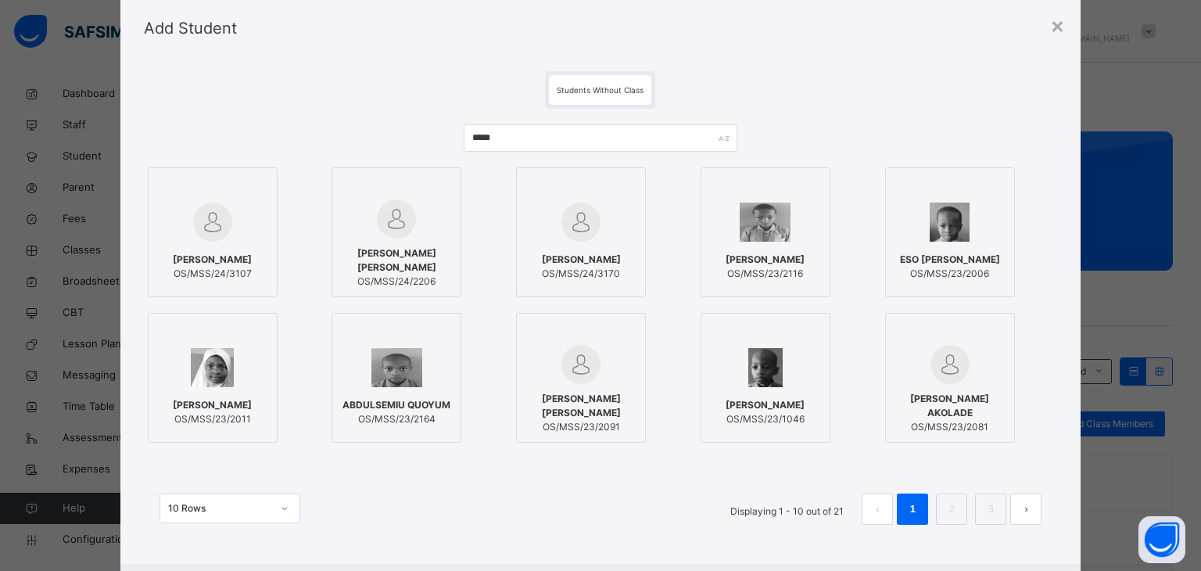
scroll to position [127, 0]
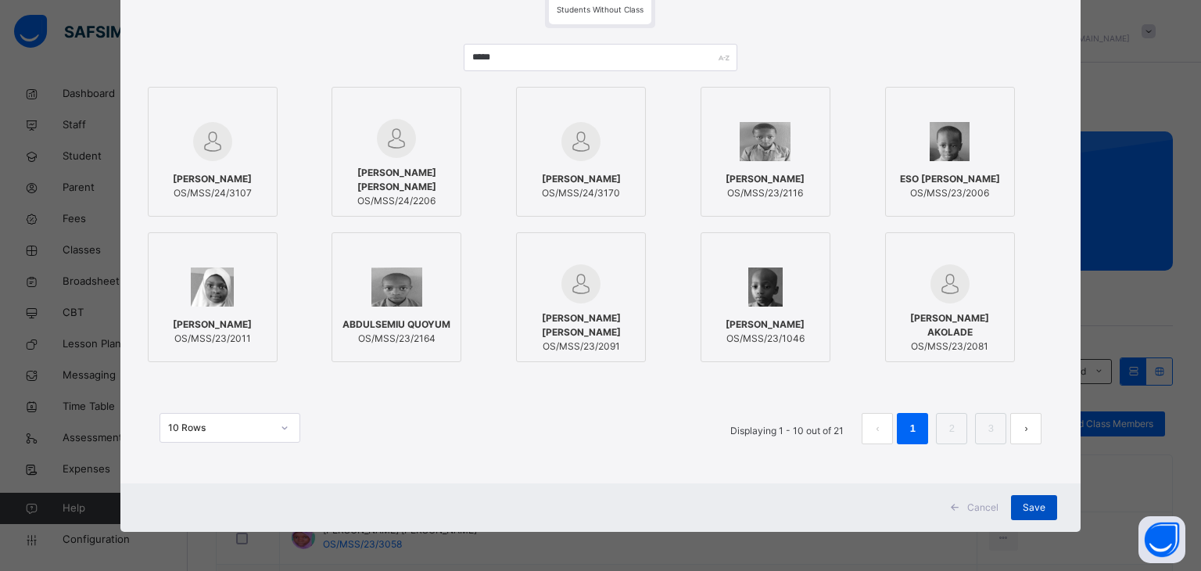
click at [1053, 495] on div "Save" at bounding box center [1034, 507] width 46 height 25
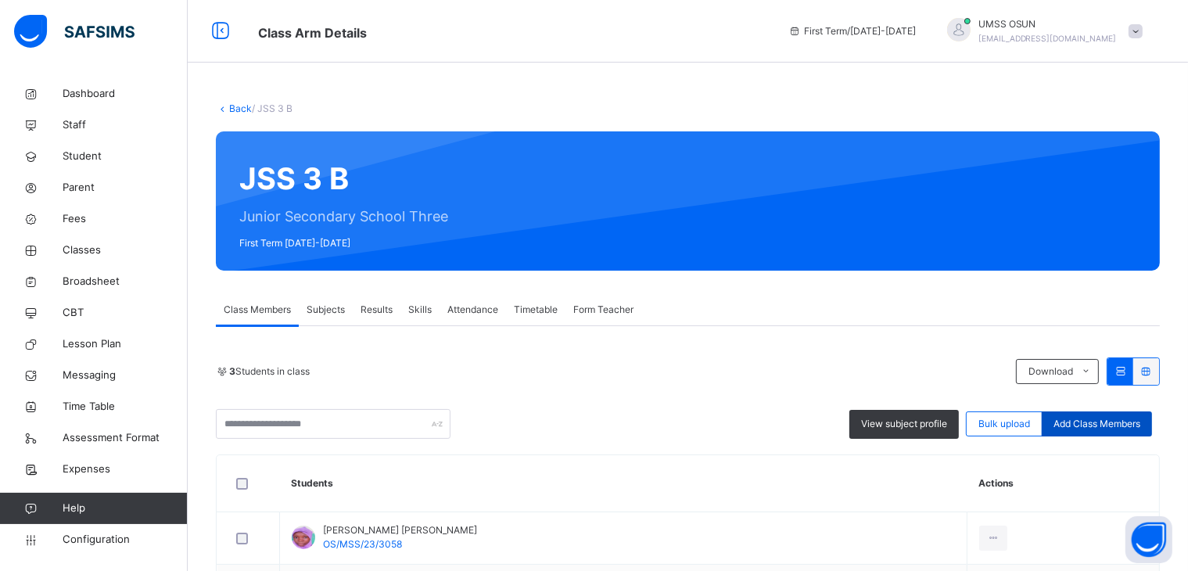
drag, startPoint x: 1142, startPoint y: 411, endPoint x: 1137, endPoint y: 425, distance: 14.8
click at [1137, 425] on div "Add Class Members" at bounding box center [1097, 423] width 110 height 25
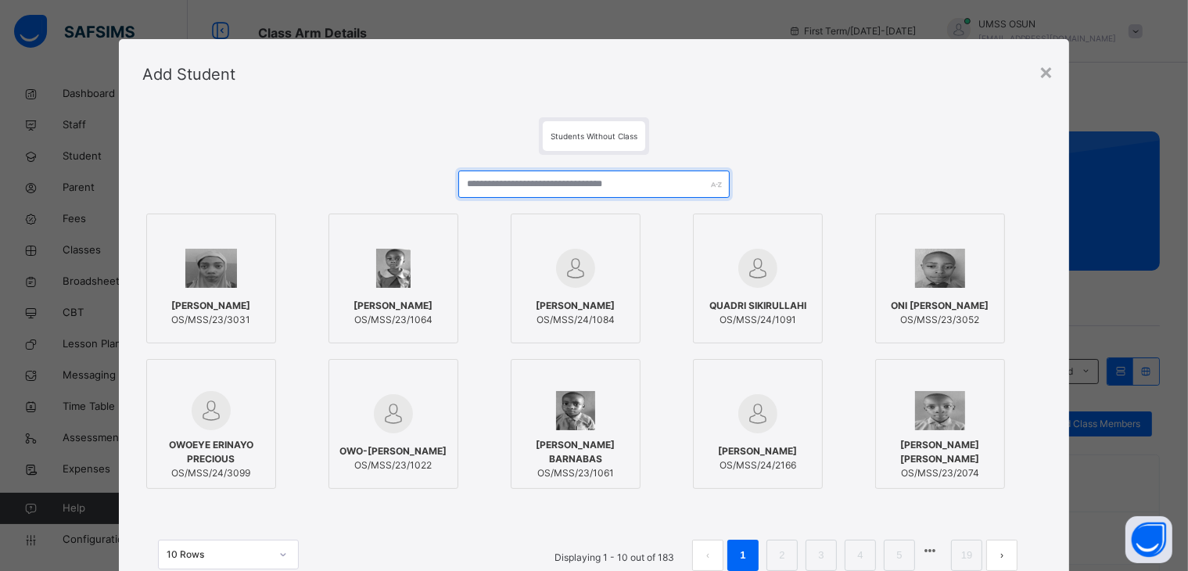
click at [541, 187] on input "text" at bounding box center [593, 183] width 271 height 27
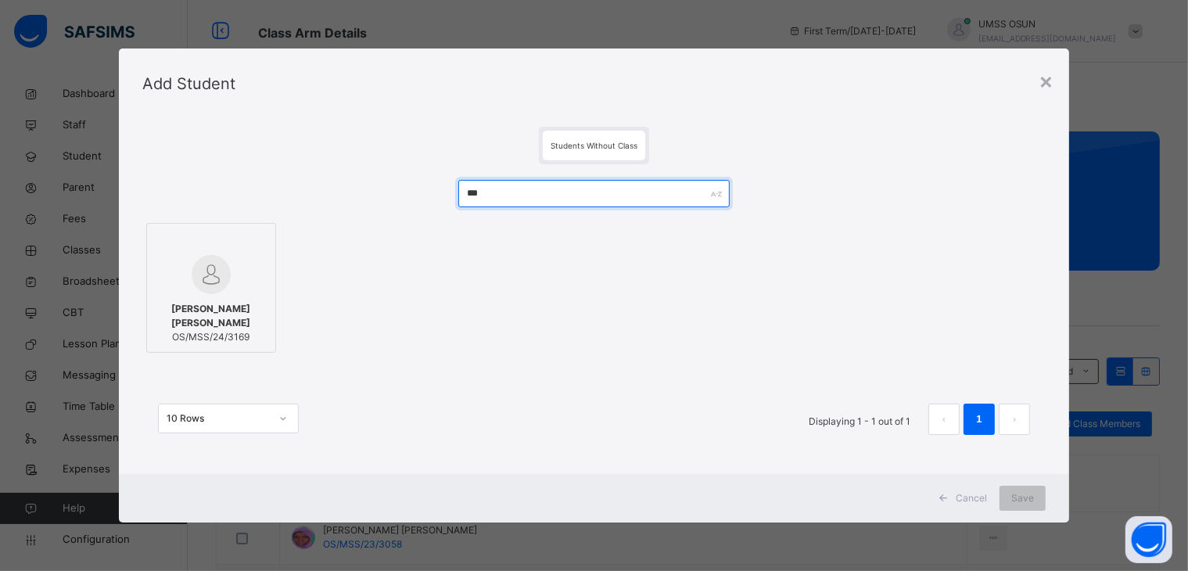
type input "***"
drag, startPoint x: 179, startPoint y: 236, endPoint x: 187, endPoint y: 242, distance: 10.0
click at [179, 237] on div at bounding box center [211, 242] width 113 height 23
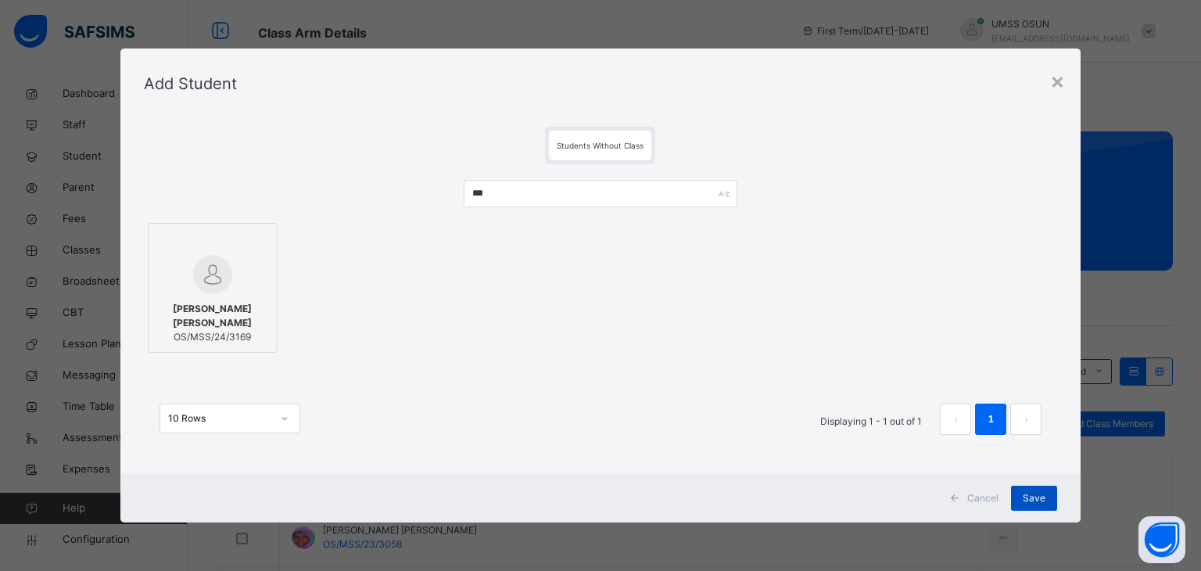
click at [1016, 486] on div "Save" at bounding box center [1034, 498] width 46 height 25
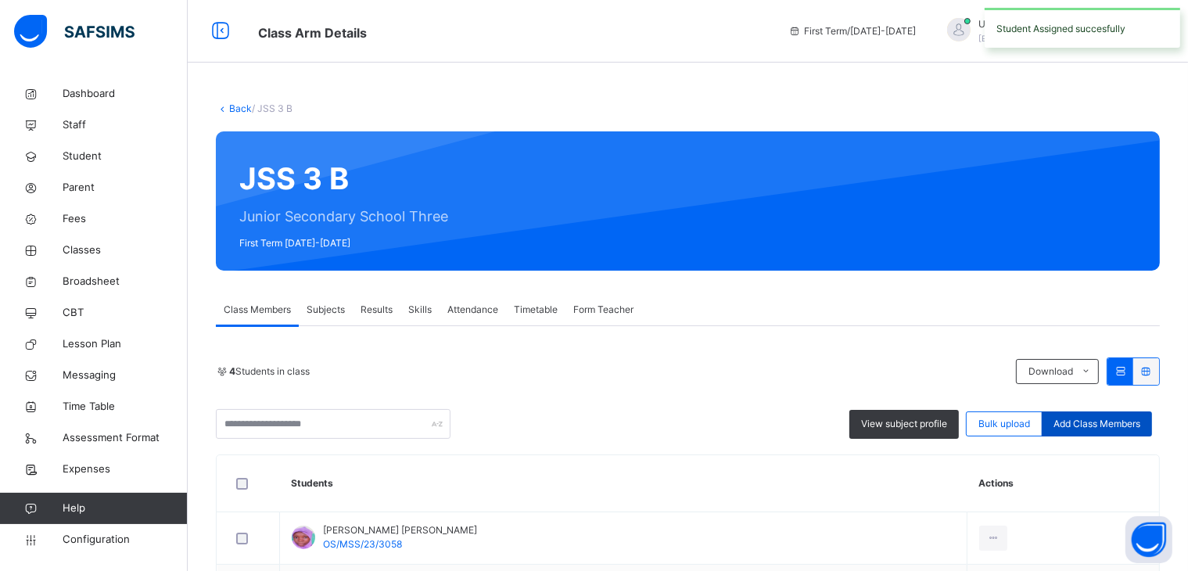
click at [1077, 421] on span "Add Class Members" at bounding box center [1096, 424] width 87 height 14
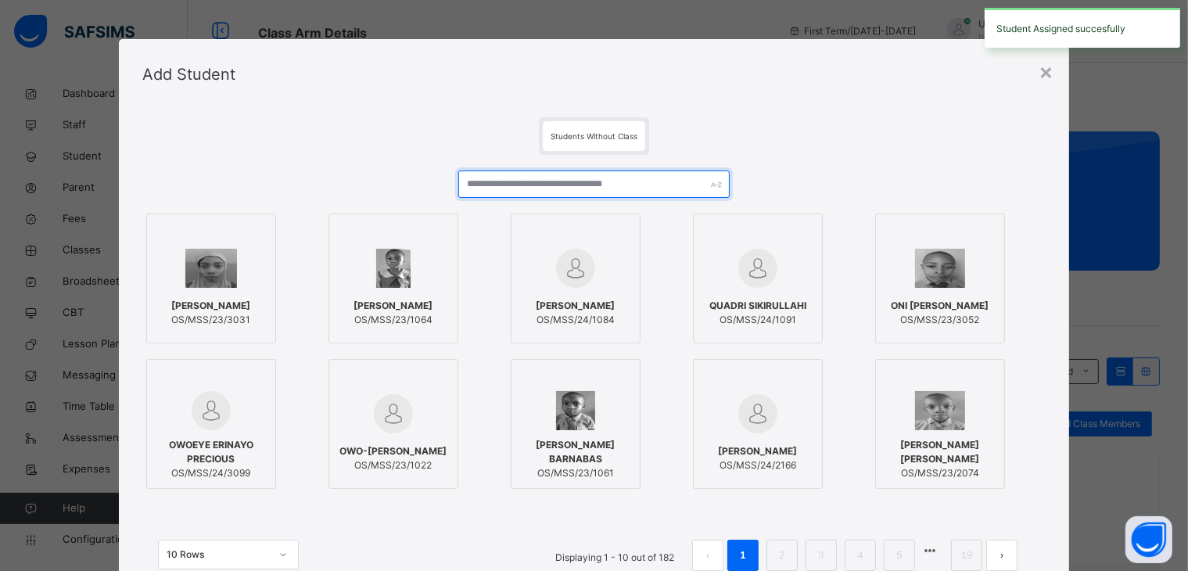
click at [525, 170] on input "text" at bounding box center [593, 183] width 271 height 27
click at [529, 183] on input "text" at bounding box center [593, 183] width 271 height 27
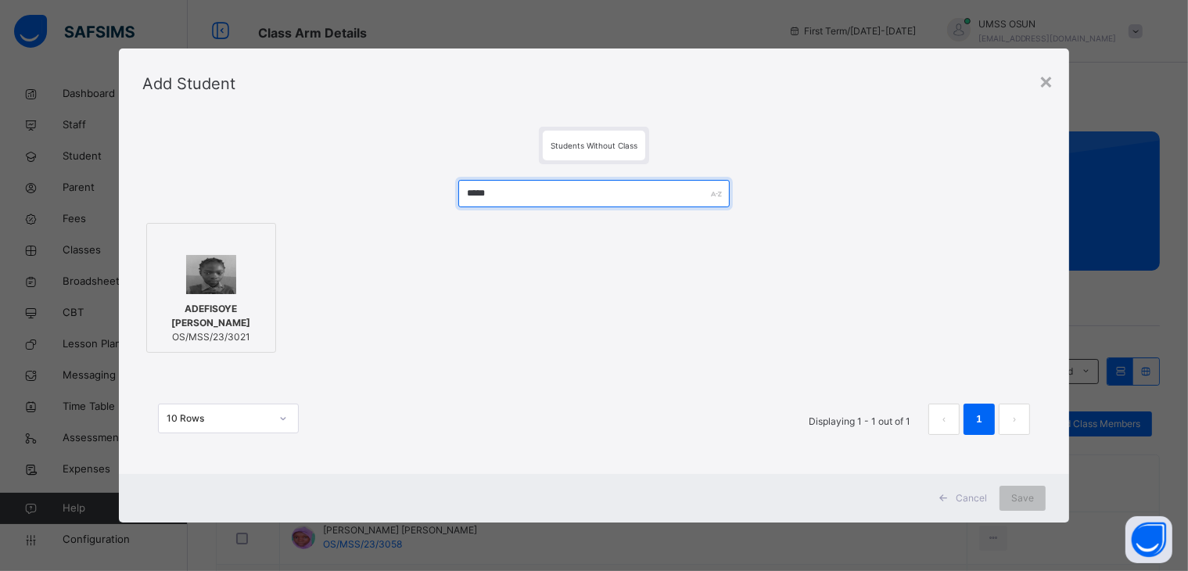
type input "*****"
click at [206, 292] on img at bounding box center [211, 274] width 51 height 39
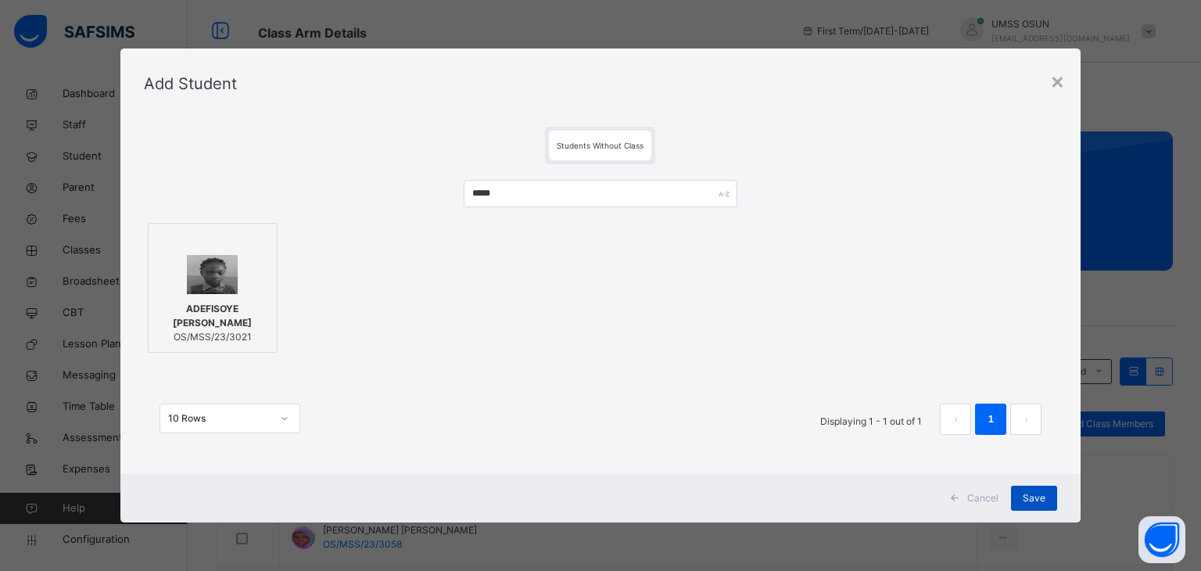
click at [1048, 501] on div "Save" at bounding box center [1034, 498] width 46 height 25
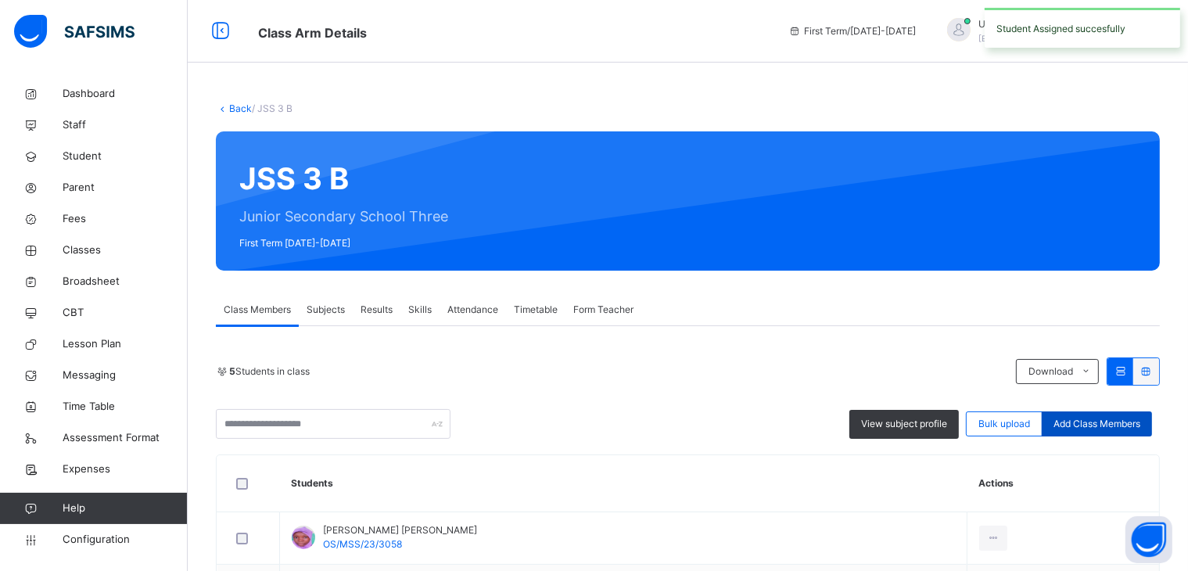
click at [1140, 427] on span "Add Class Members" at bounding box center [1096, 424] width 87 height 14
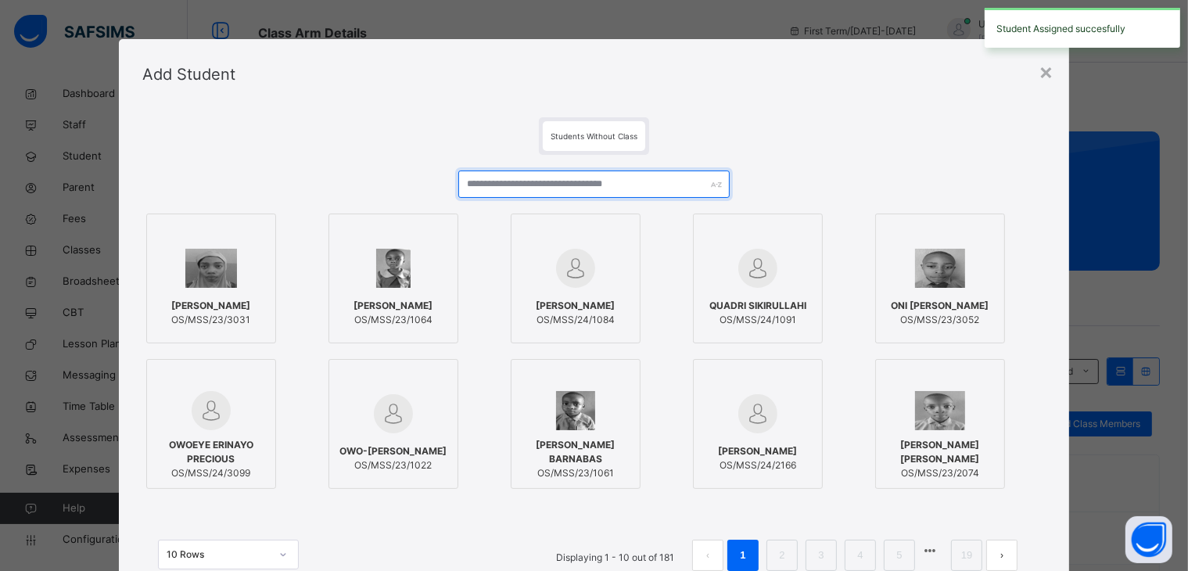
click at [557, 188] on input "text" at bounding box center [593, 183] width 271 height 27
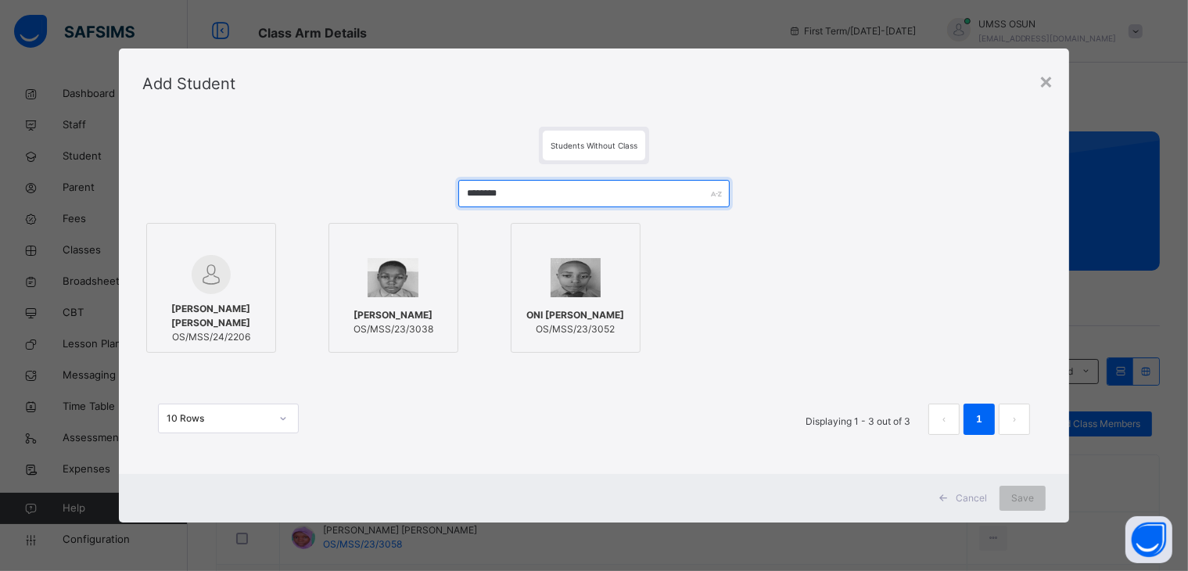
type input "********"
click at [361, 253] on div at bounding box center [393, 242] width 113 height 23
click at [389, 308] on span "[PERSON_NAME]" at bounding box center [393, 315] width 80 height 14
click at [410, 282] on img at bounding box center [396, 277] width 51 height 39
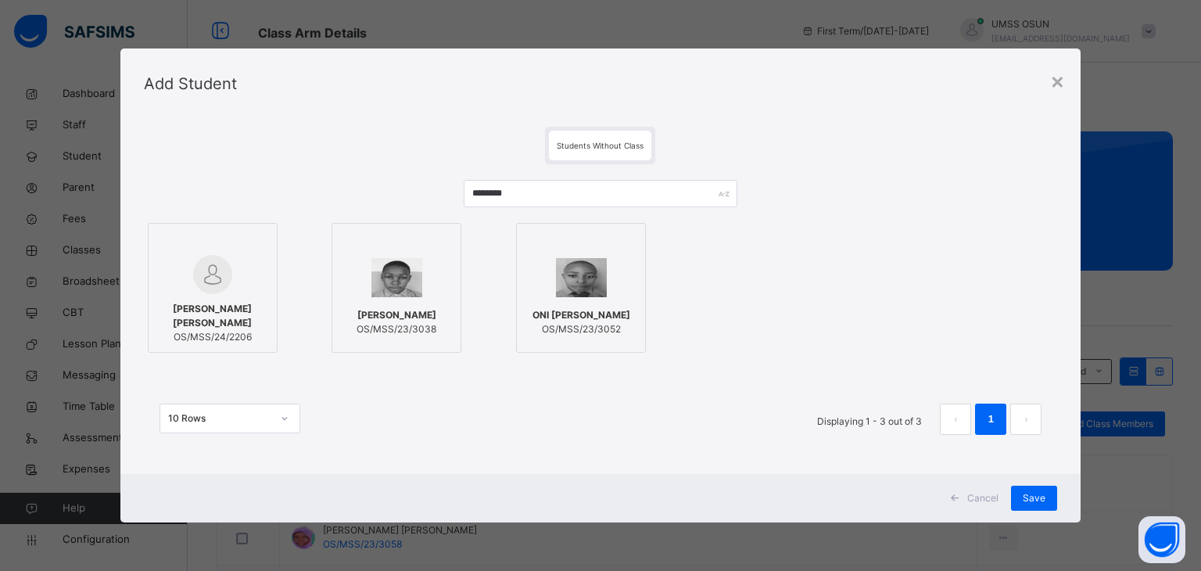
click at [1047, 501] on div "Save" at bounding box center [1034, 498] width 46 height 25
click at [1034, 501] on span "Save" at bounding box center [1034, 498] width 23 height 14
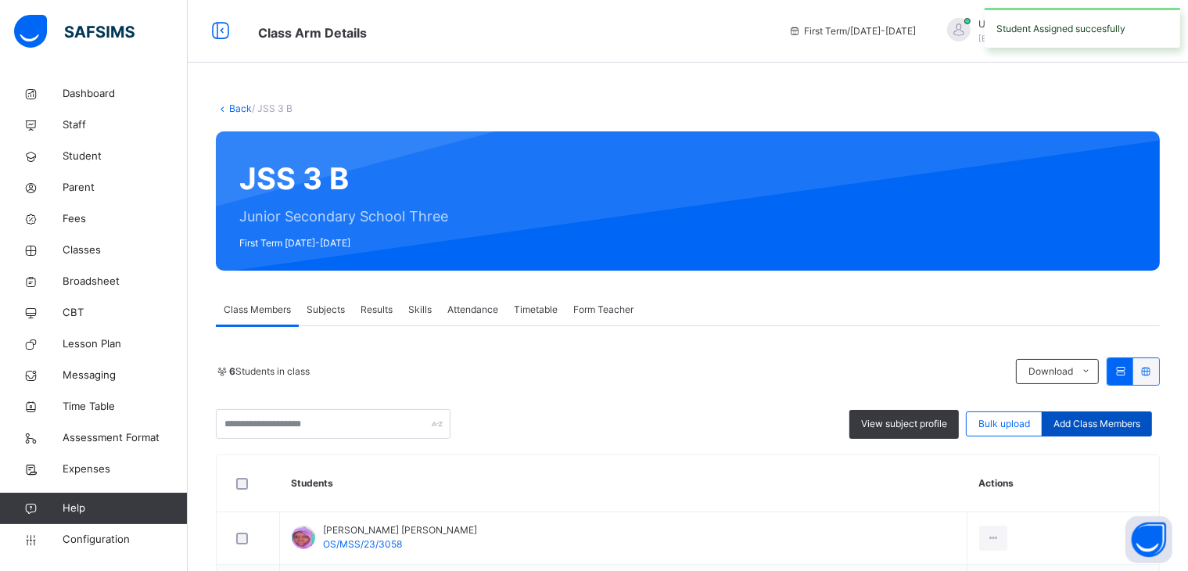
click at [1112, 412] on div "Add Class Members" at bounding box center [1097, 423] width 110 height 25
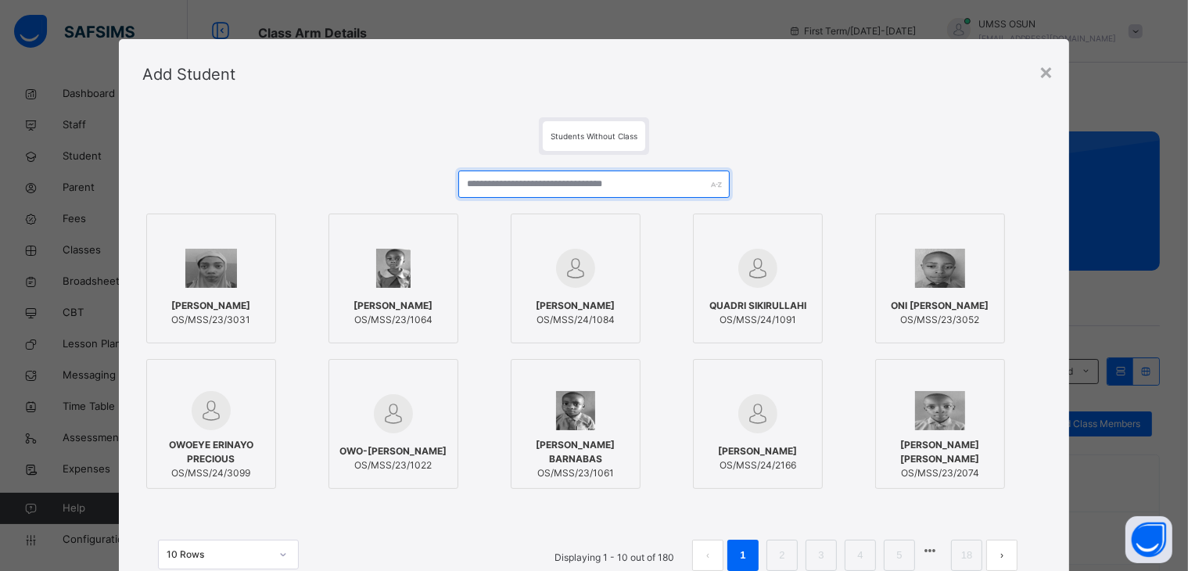
click at [494, 178] on input "text" at bounding box center [593, 183] width 271 height 27
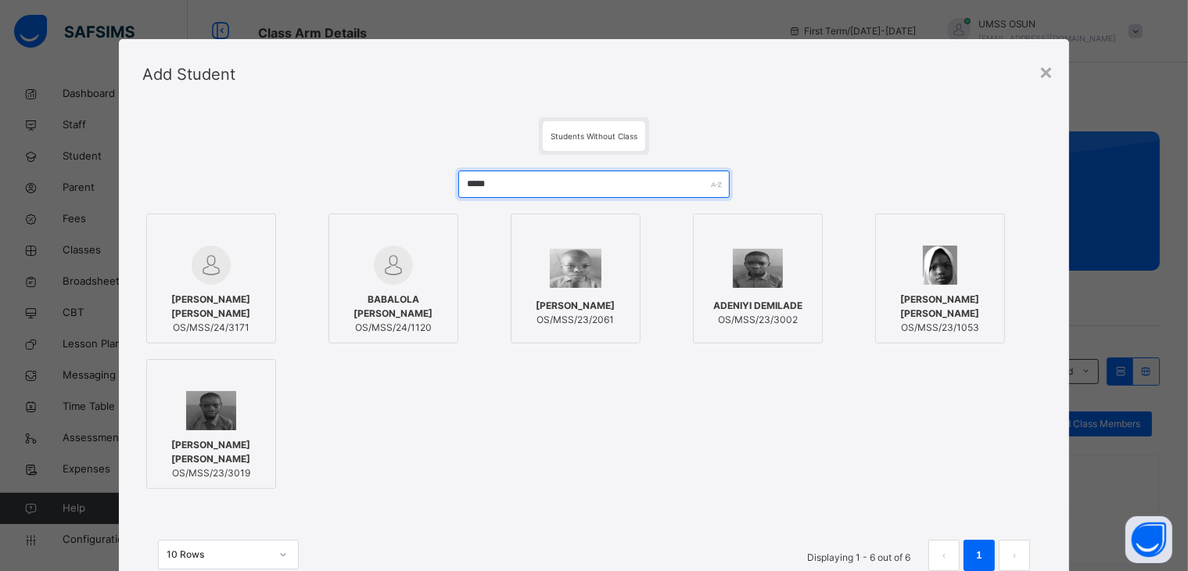
type input "*****"
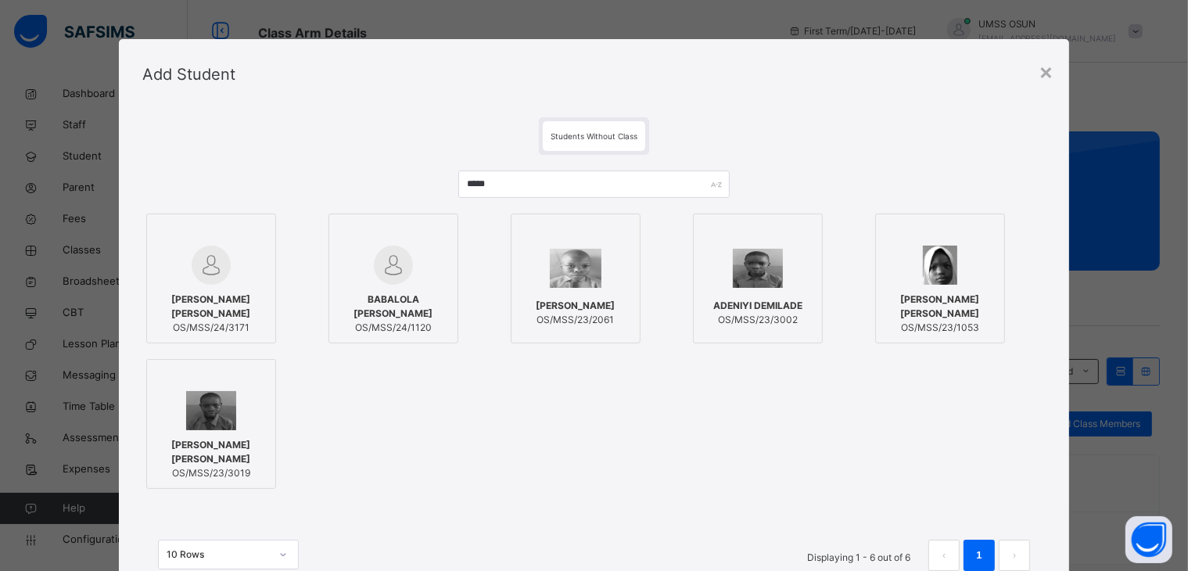
drag, startPoint x: 218, startPoint y: 291, endPoint x: 221, endPoint y: 282, distance: 9.7
click at [218, 286] on div "[PERSON_NAME] [PERSON_NAME] OS/MSS/24/3171" at bounding box center [211, 314] width 113 height 58
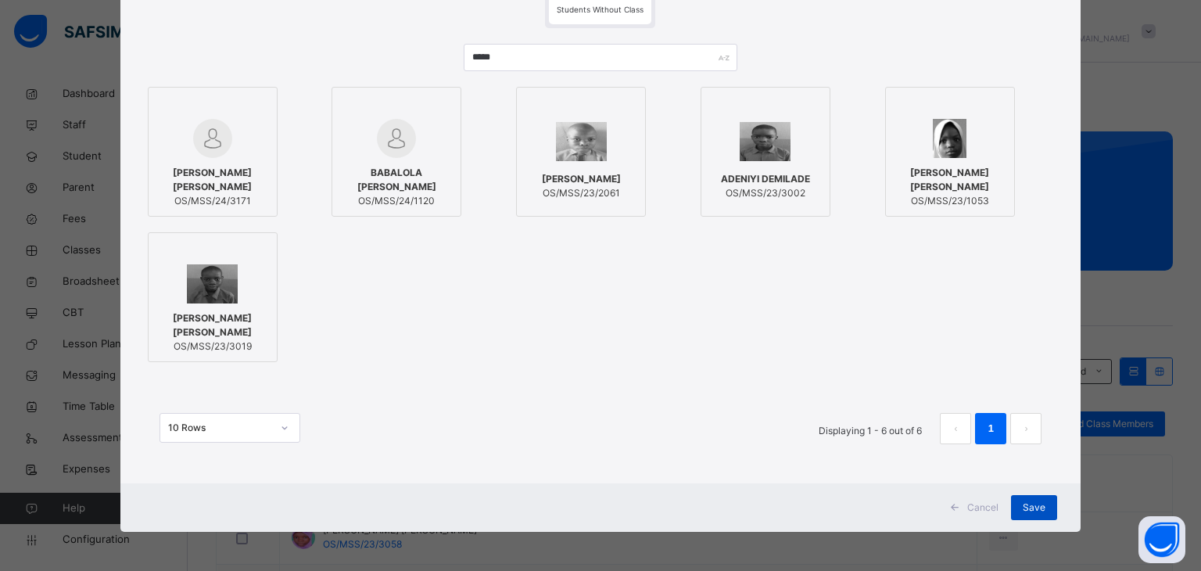
click at [1034, 497] on div "Save" at bounding box center [1034, 507] width 46 height 25
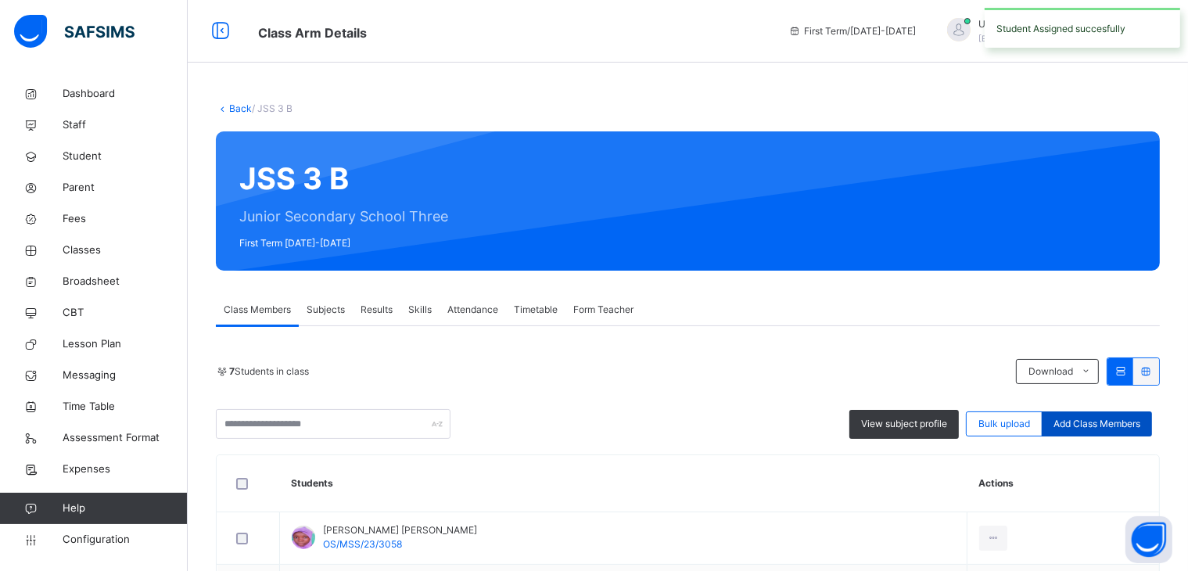
click at [1146, 412] on div "Add Class Members" at bounding box center [1097, 423] width 110 height 25
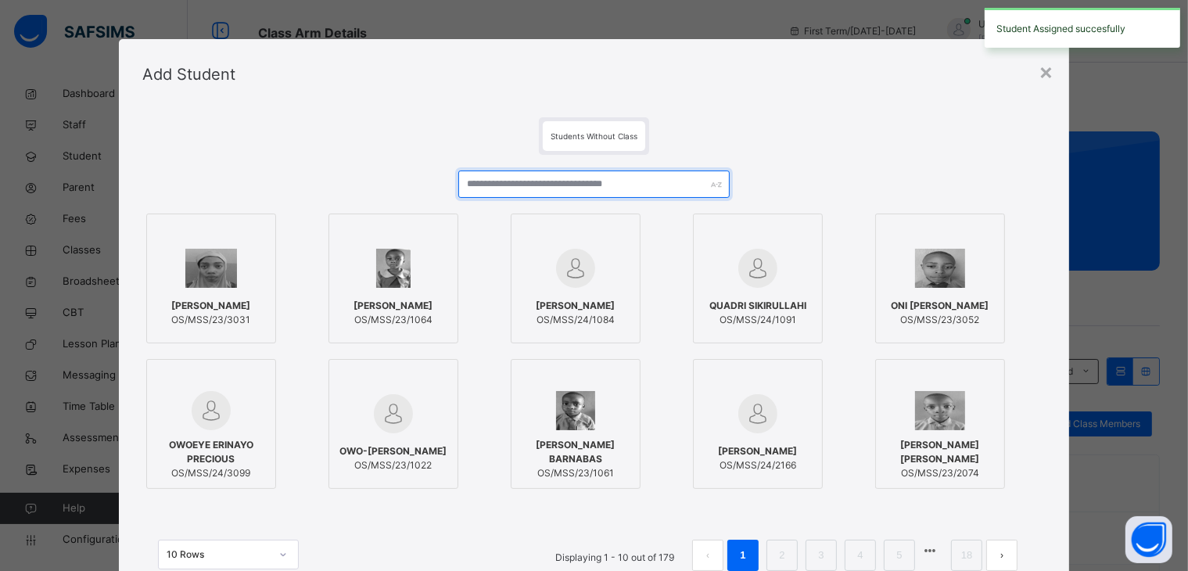
click at [588, 171] on input "text" at bounding box center [593, 183] width 271 height 27
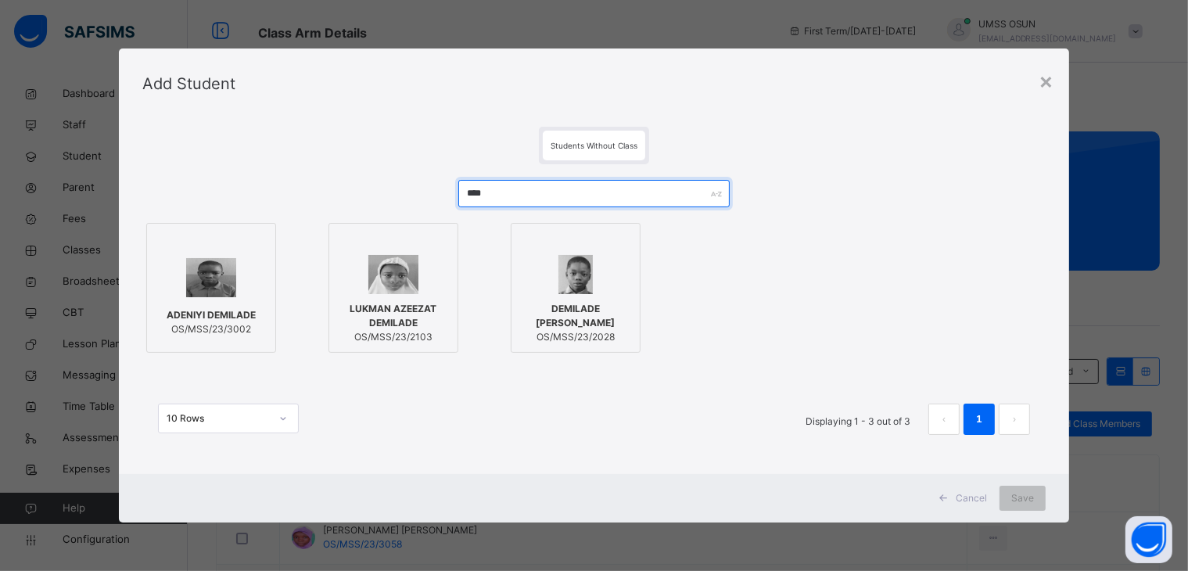
type input "****"
drag, startPoint x: 210, startPoint y: 268, endPoint x: 247, endPoint y: 267, distance: 37.6
click at [211, 269] on img at bounding box center [211, 277] width 51 height 39
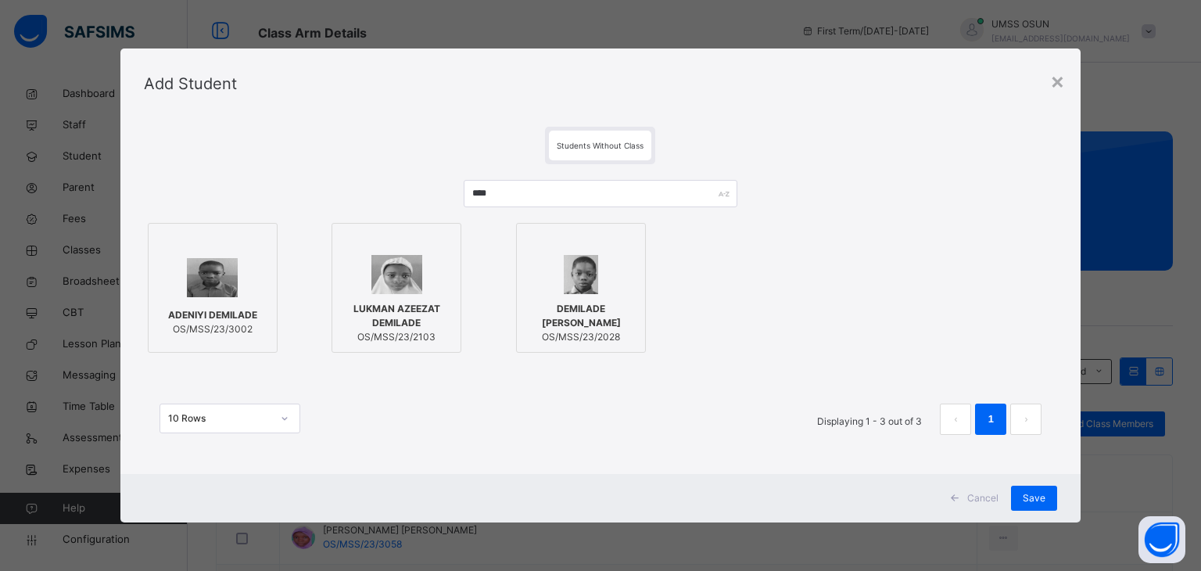
click at [1058, 489] on div "Cancel Save" at bounding box center [600, 498] width 961 height 48
click at [1029, 501] on span "Save" at bounding box center [1034, 498] width 23 height 14
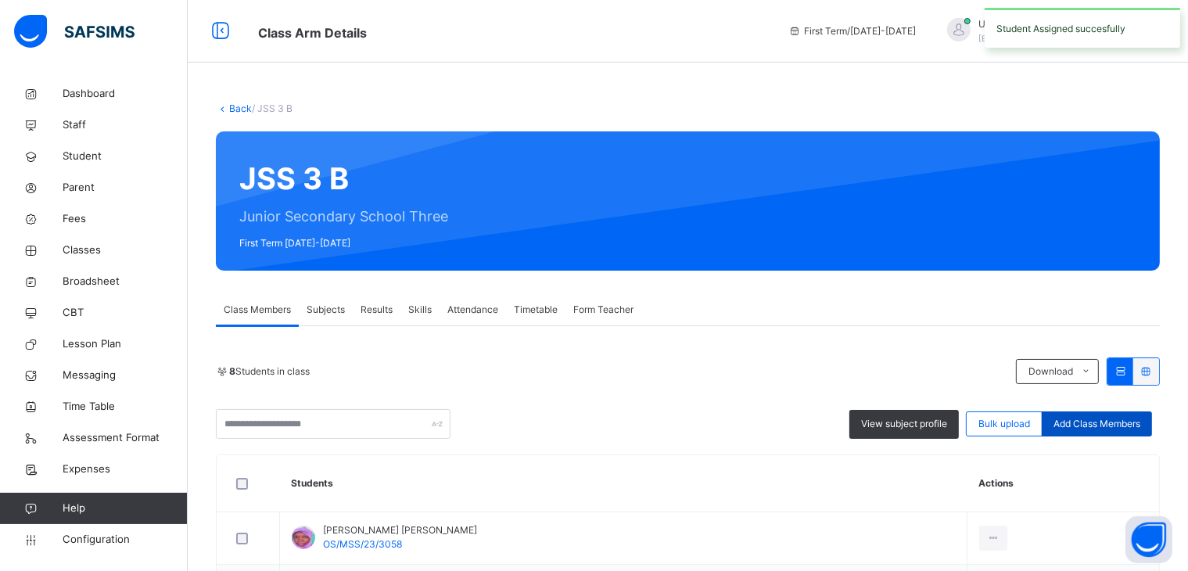
click at [1132, 432] on div "Add Class Members" at bounding box center [1097, 423] width 110 height 25
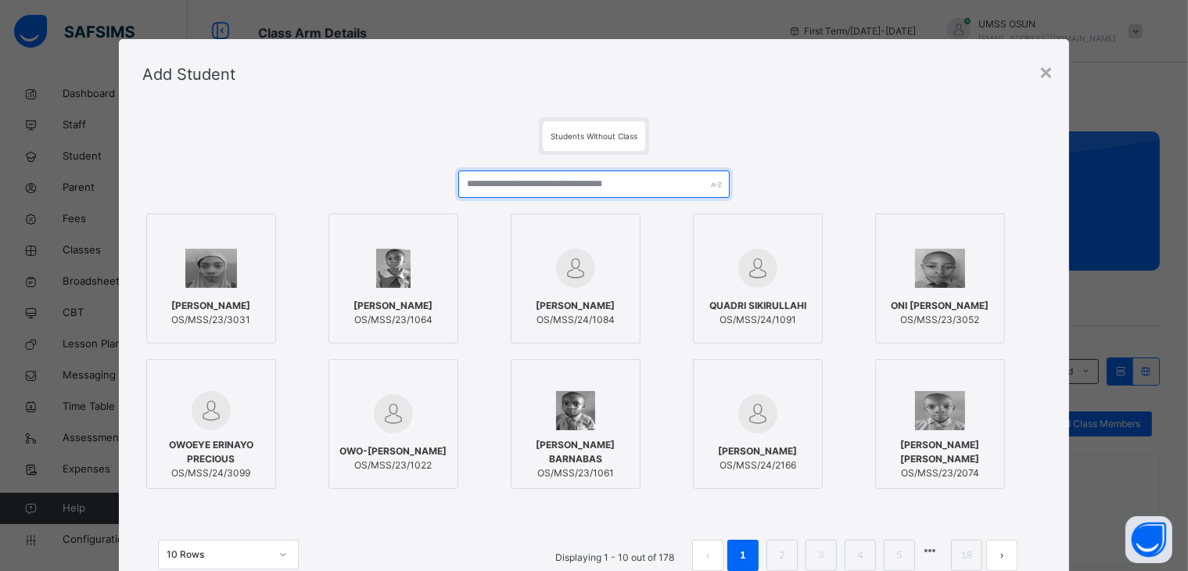
click at [606, 182] on input "text" at bounding box center [593, 183] width 271 height 27
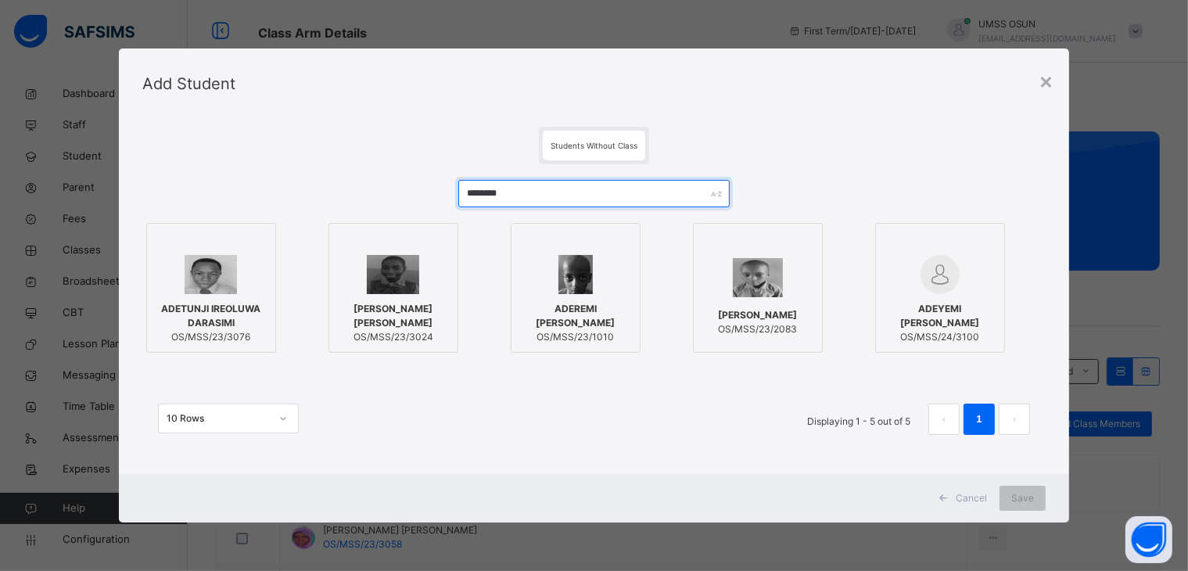
type input "********"
click at [400, 279] on img at bounding box center [393, 274] width 52 height 39
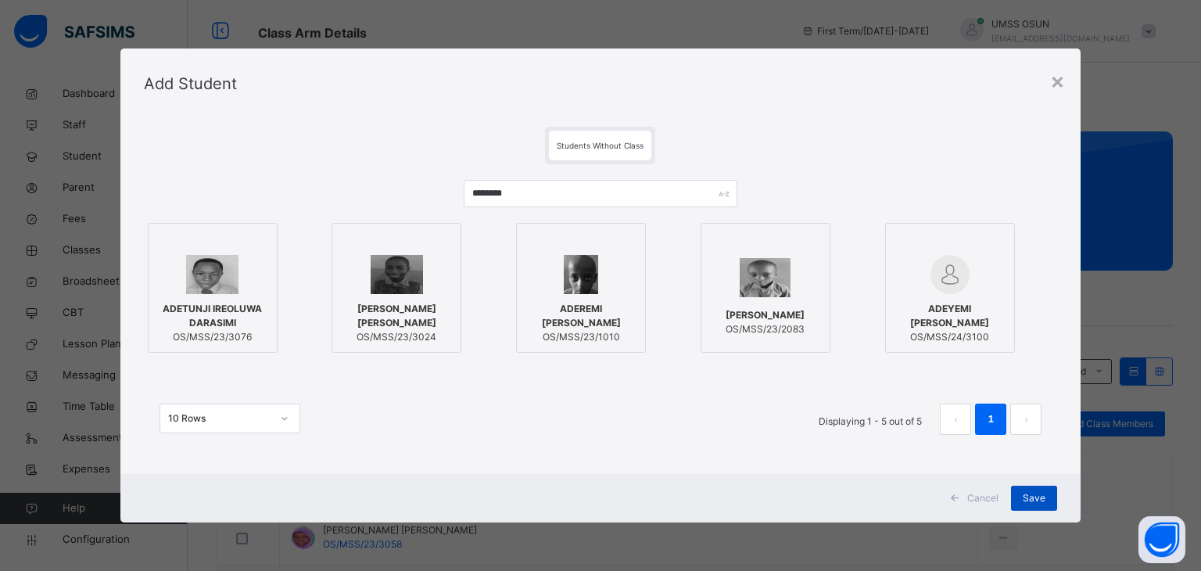
click at [1049, 504] on div "Save" at bounding box center [1034, 498] width 46 height 25
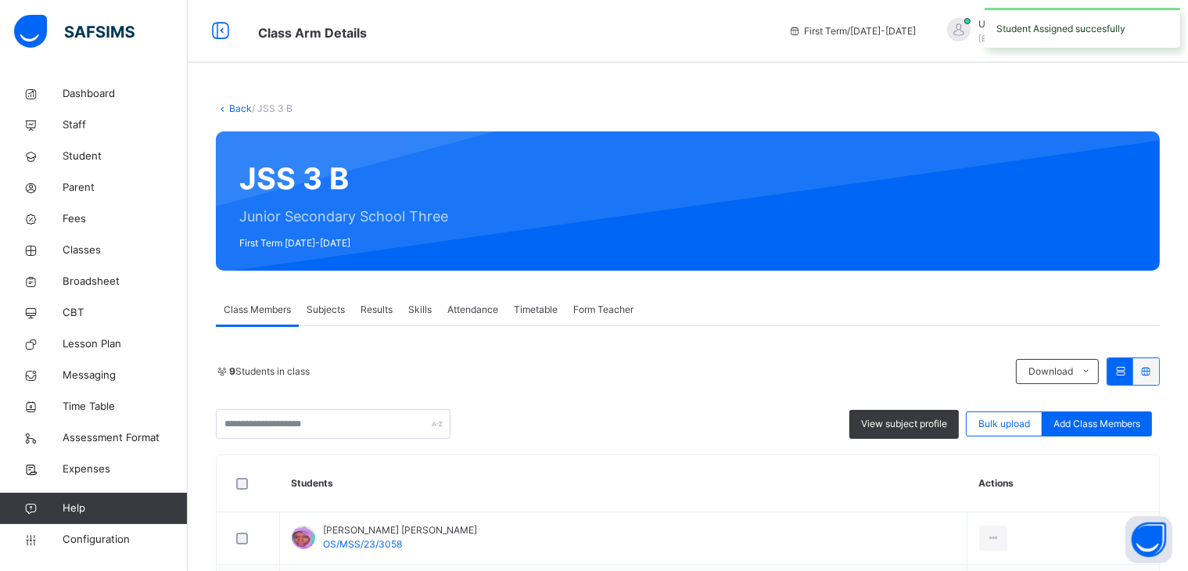
click at [1152, 426] on div "Add Class Members" at bounding box center [1097, 423] width 110 height 25
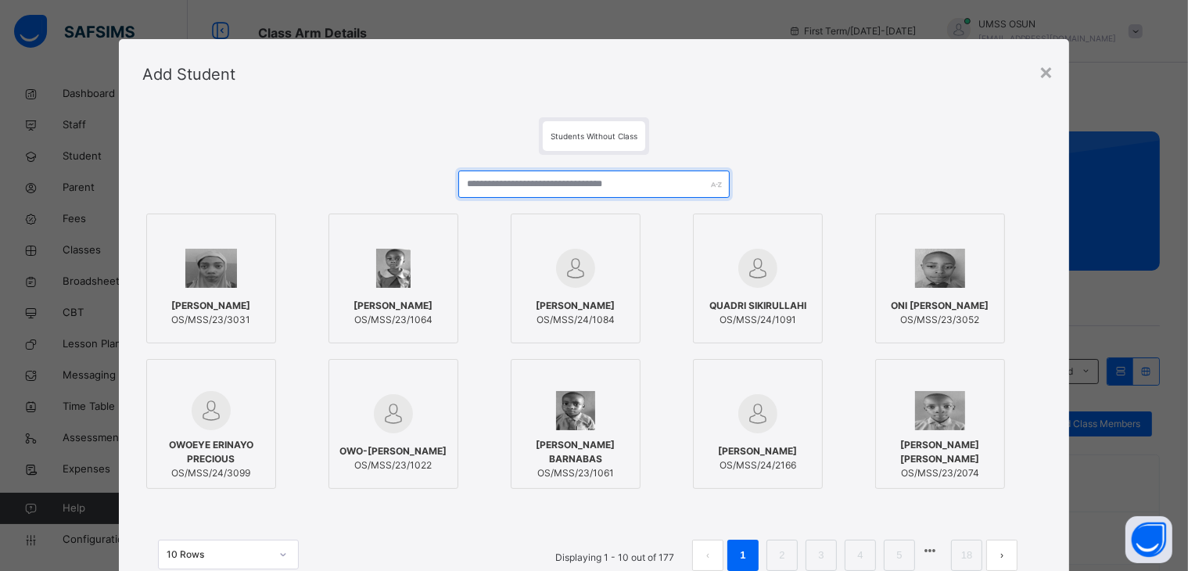
click at [558, 179] on input "text" at bounding box center [593, 183] width 271 height 27
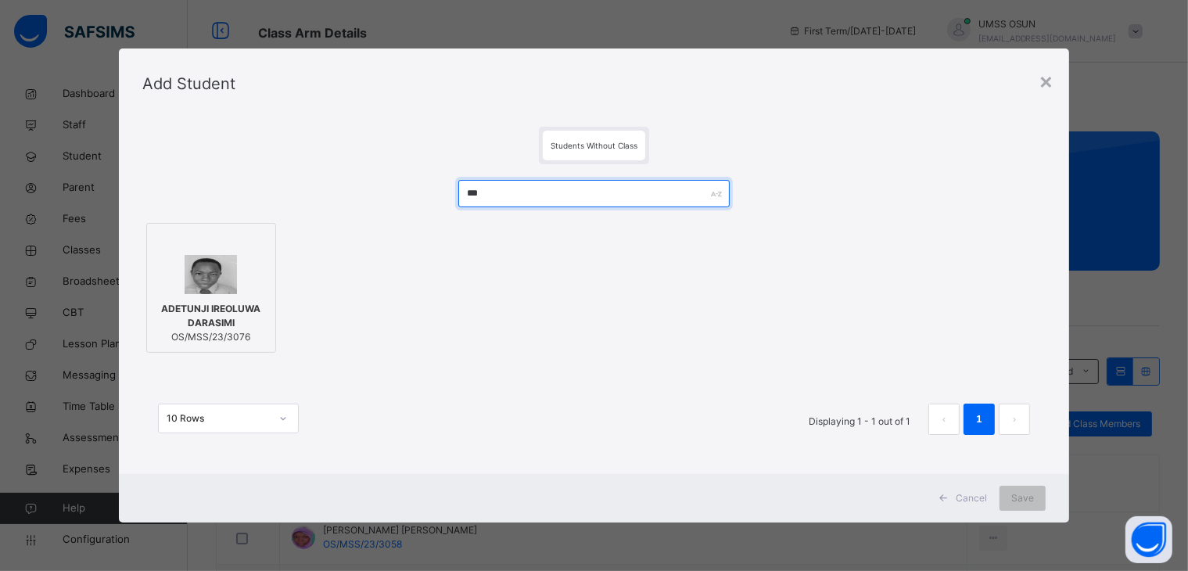
type input "***"
click at [239, 290] on div at bounding box center [211, 274] width 113 height 39
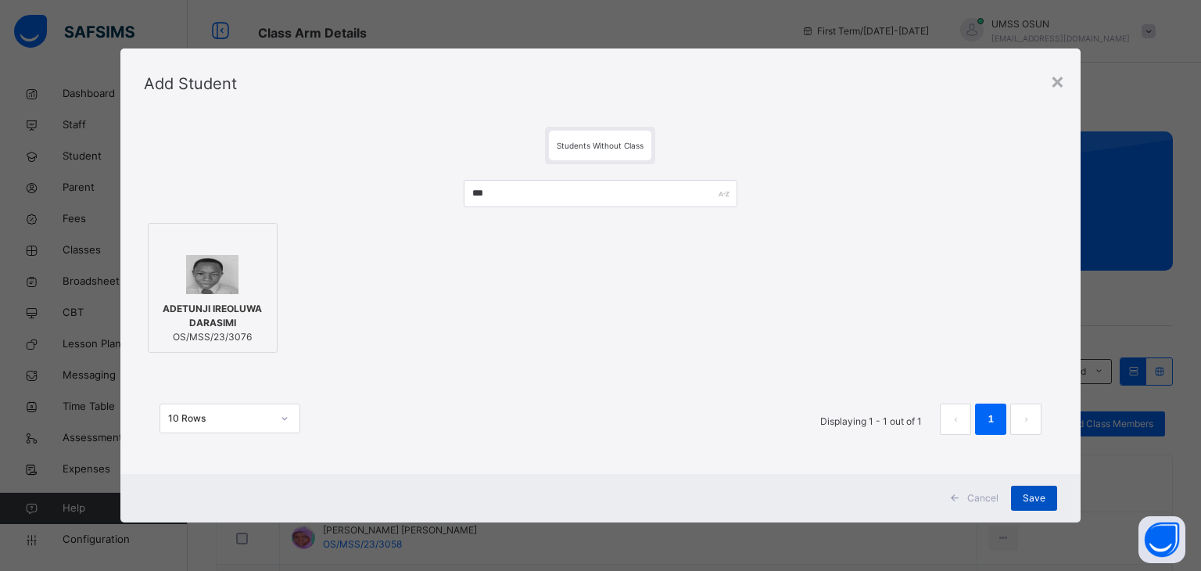
click at [1048, 495] on div "Save" at bounding box center [1034, 498] width 46 height 25
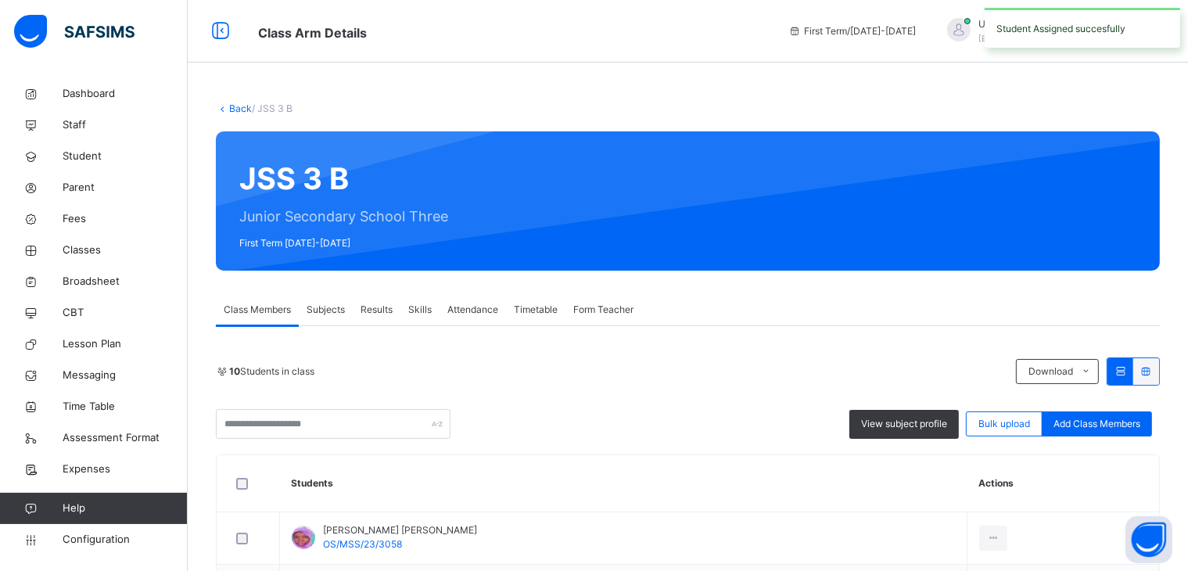
click at [1081, 414] on div "Add Class Members" at bounding box center [1097, 423] width 110 height 25
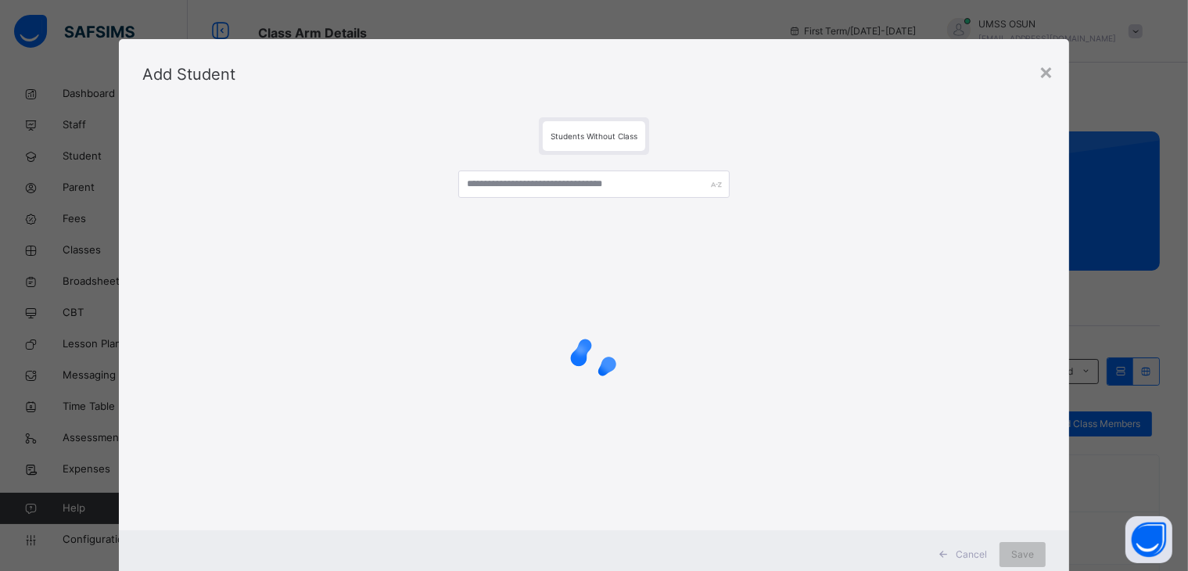
click at [637, 172] on div at bounding box center [593, 339] width 903 height 368
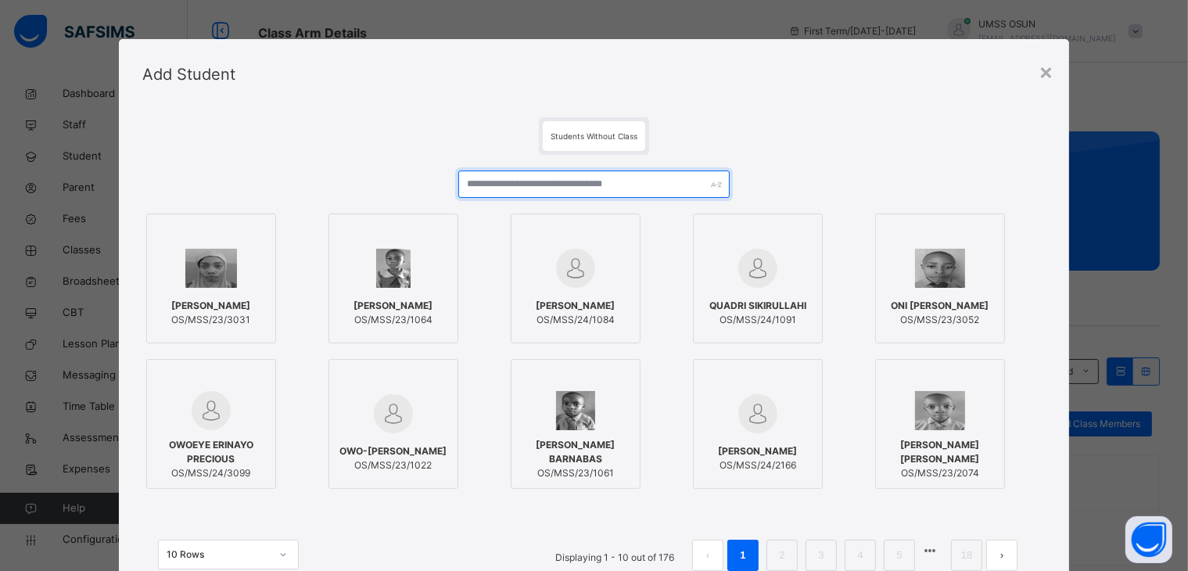
click at [644, 198] on div at bounding box center [593, 189] width 271 height 39
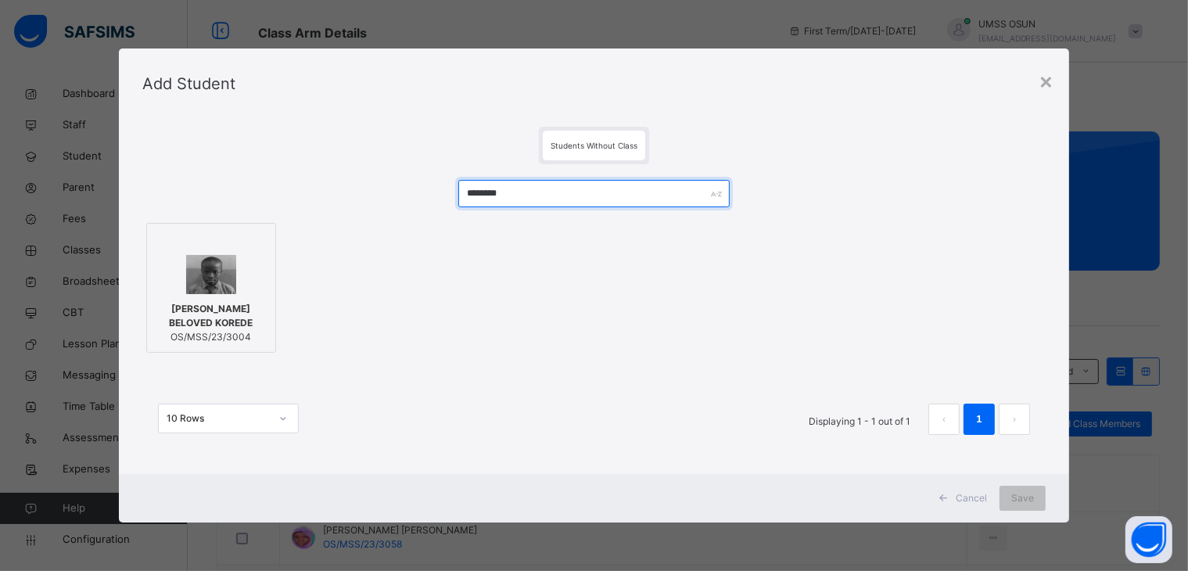
type input "*******"
click at [238, 277] on div at bounding box center [211, 274] width 113 height 39
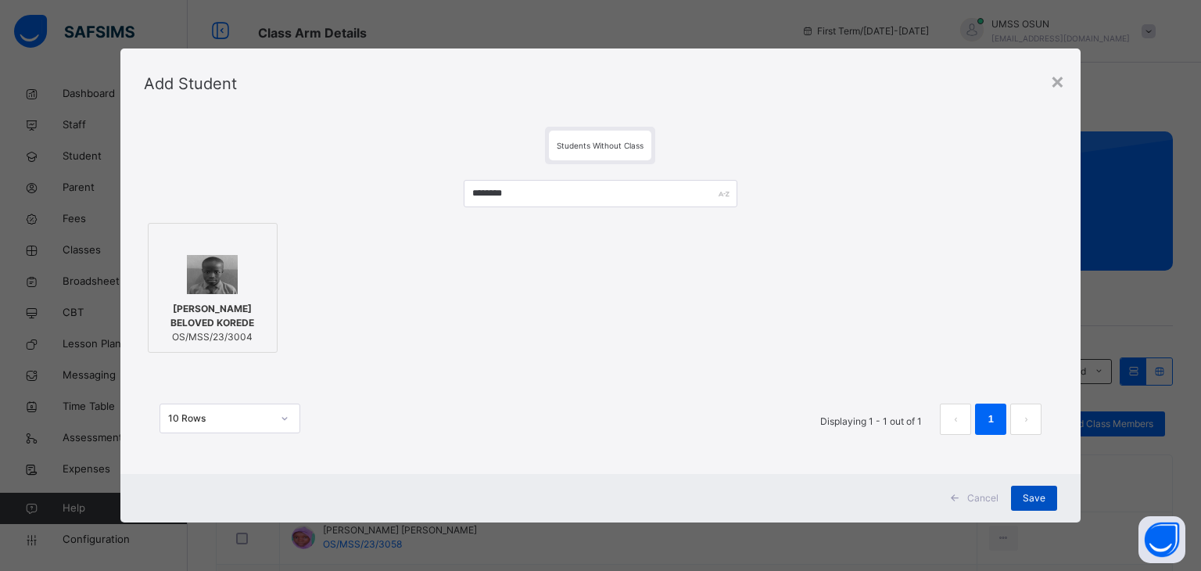
click at [1038, 495] on span "Save" at bounding box center [1034, 498] width 23 height 14
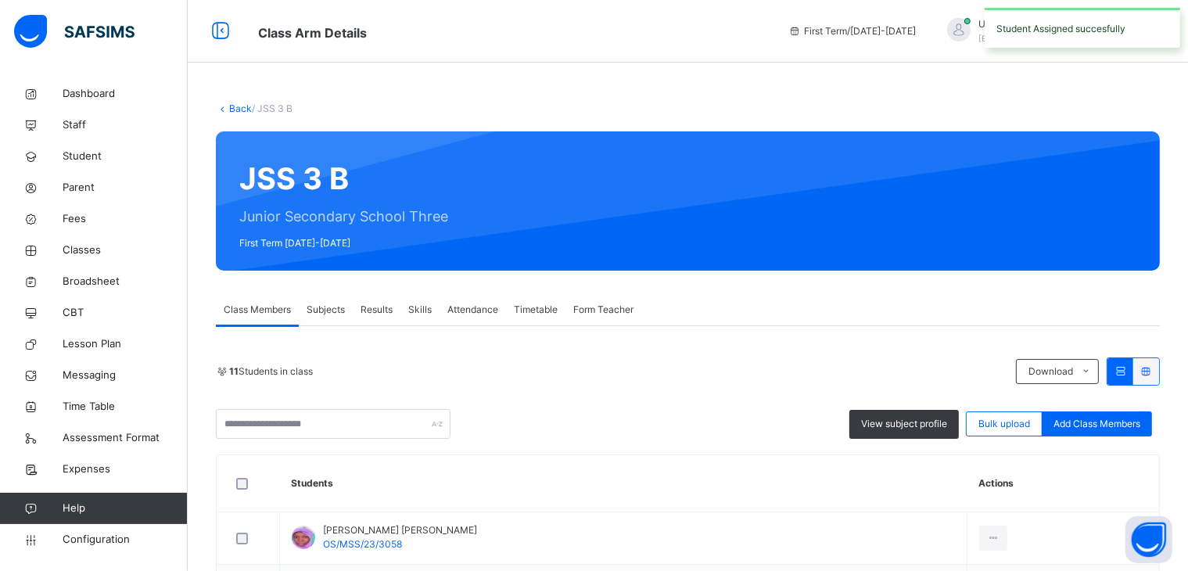
click at [1134, 406] on div "11 Students in class Download Pdf Report Excel Report View subject profile Bulk…" at bounding box center [688, 397] width 944 height 81
click at [1135, 414] on div "Add Class Members" at bounding box center [1097, 423] width 110 height 25
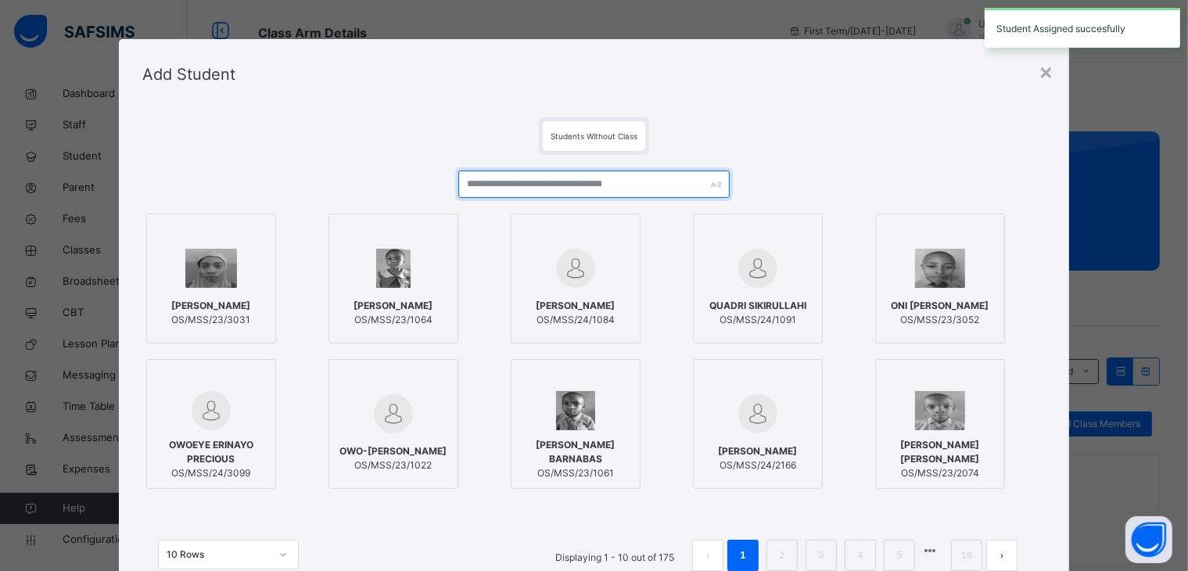
click at [623, 172] on input "text" at bounding box center [593, 183] width 271 height 27
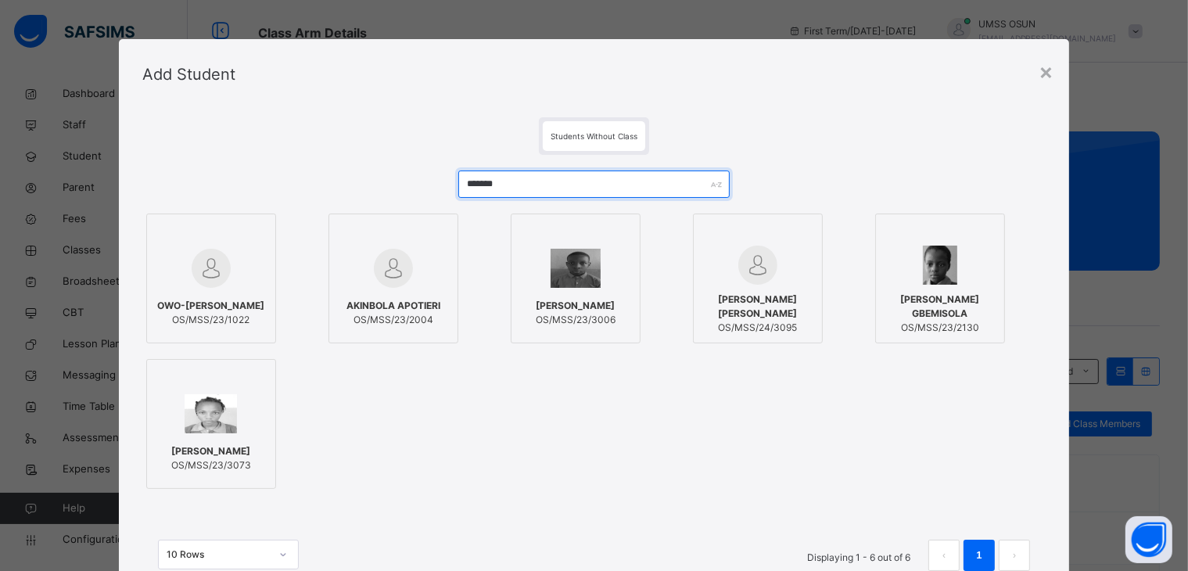
type input "*******"
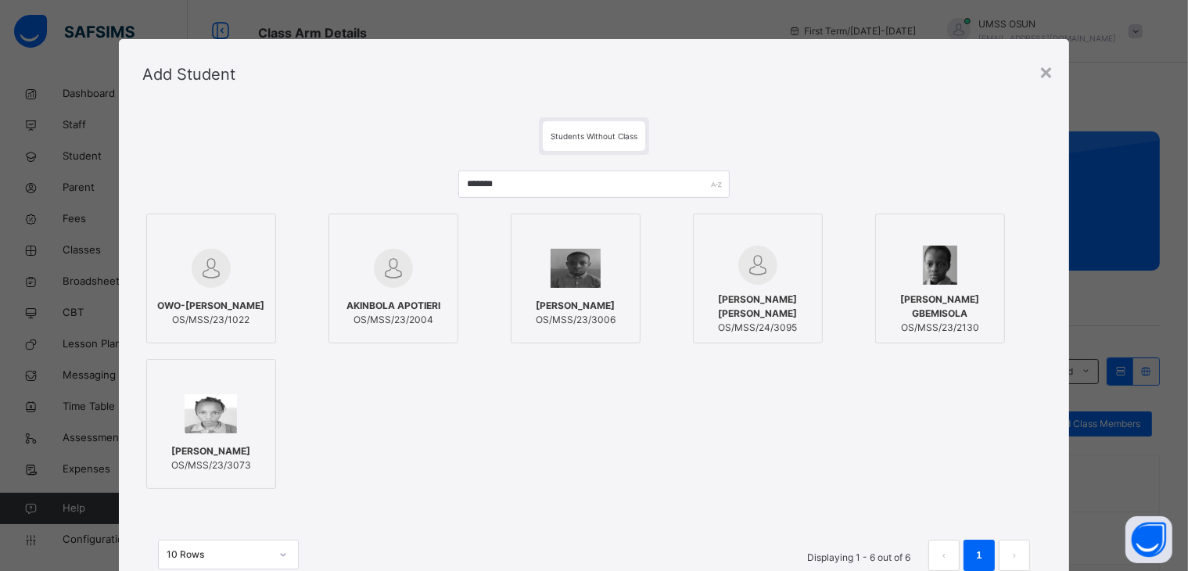
drag, startPoint x: 654, startPoint y: 229, endPoint x: 576, endPoint y: 269, distance: 87.8
click at [637, 245] on div "[PERSON_NAME] OS/MSS/23/3006" at bounding box center [594, 278] width 167 height 130
click at [569, 274] on img at bounding box center [581, 268] width 51 height 39
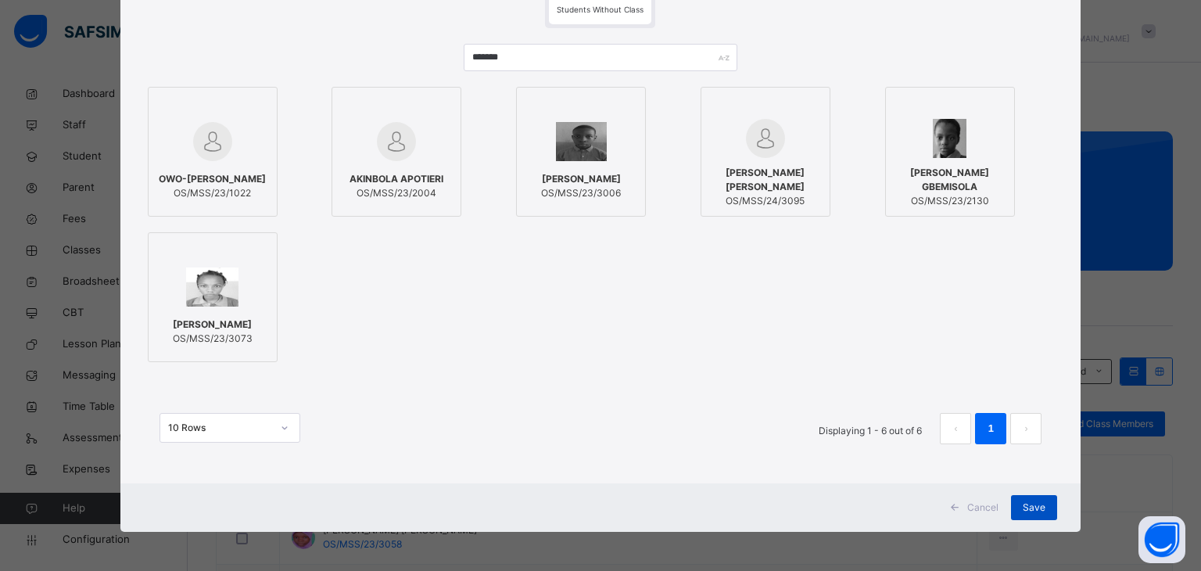
click at [1038, 497] on div "Save" at bounding box center [1034, 507] width 46 height 25
click at [1020, 508] on div "Save" at bounding box center [1034, 507] width 46 height 25
click at [1032, 501] on span "Save" at bounding box center [1034, 507] width 23 height 14
click at [1029, 502] on span "Save" at bounding box center [1034, 507] width 23 height 14
click at [1028, 503] on span "Save" at bounding box center [1034, 507] width 23 height 14
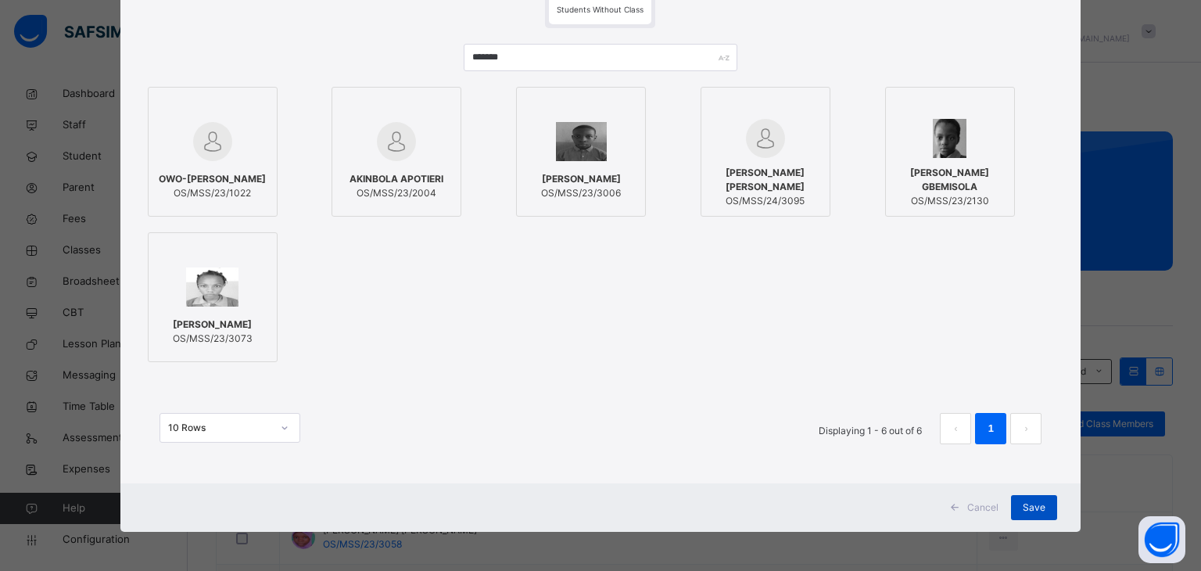
click at [1028, 503] on span "Save" at bounding box center [1034, 507] width 23 height 14
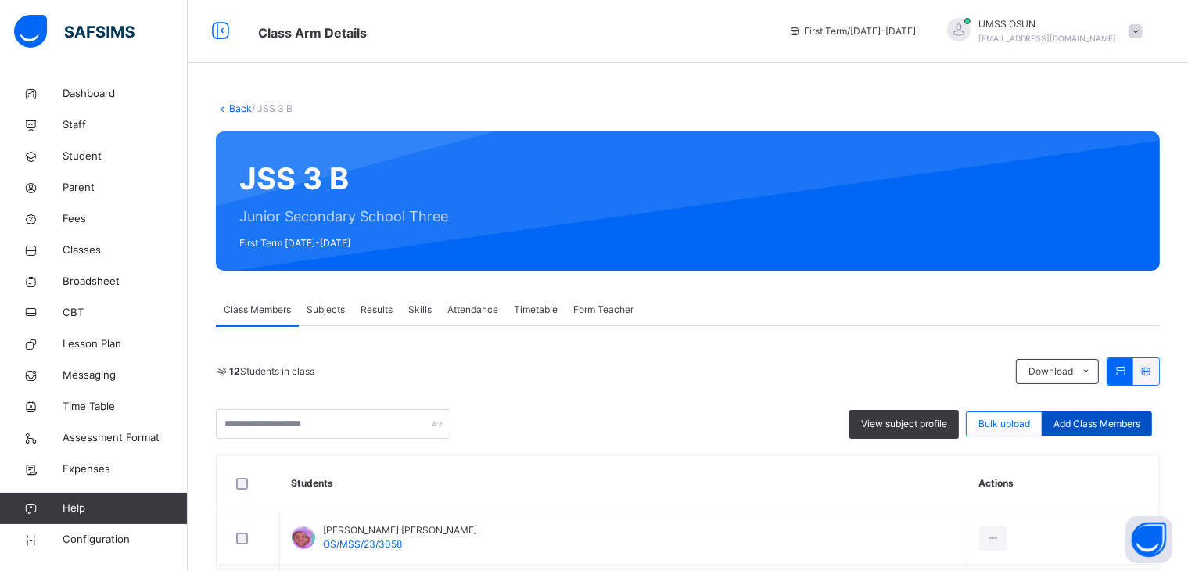
click at [1140, 422] on span "Add Class Members" at bounding box center [1096, 424] width 87 height 14
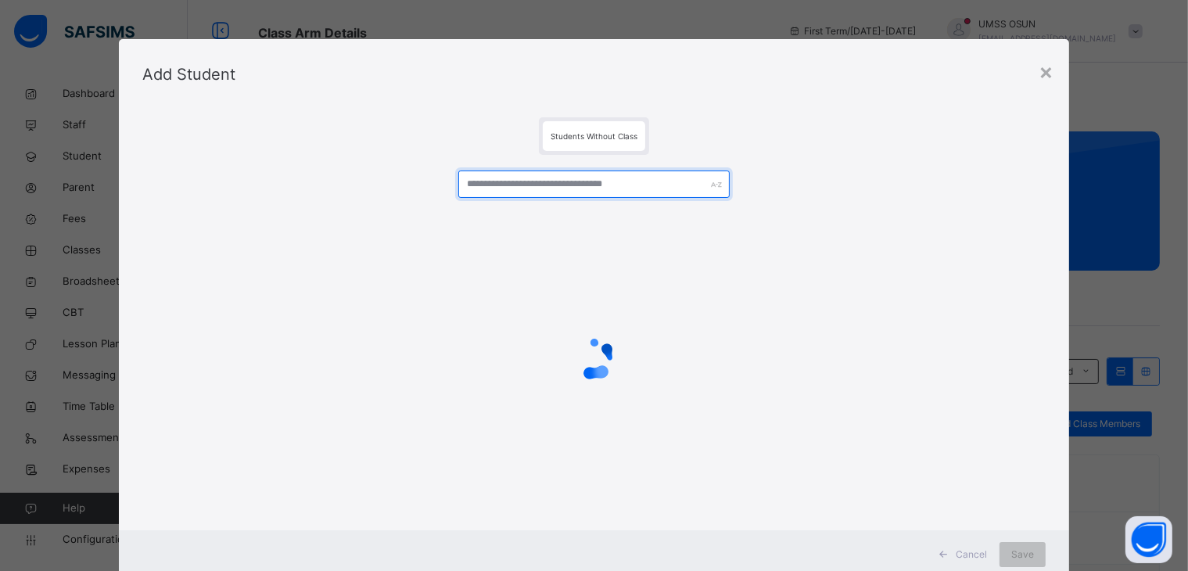
click at [604, 188] on input "text" at bounding box center [593, 183] width 271 height 27
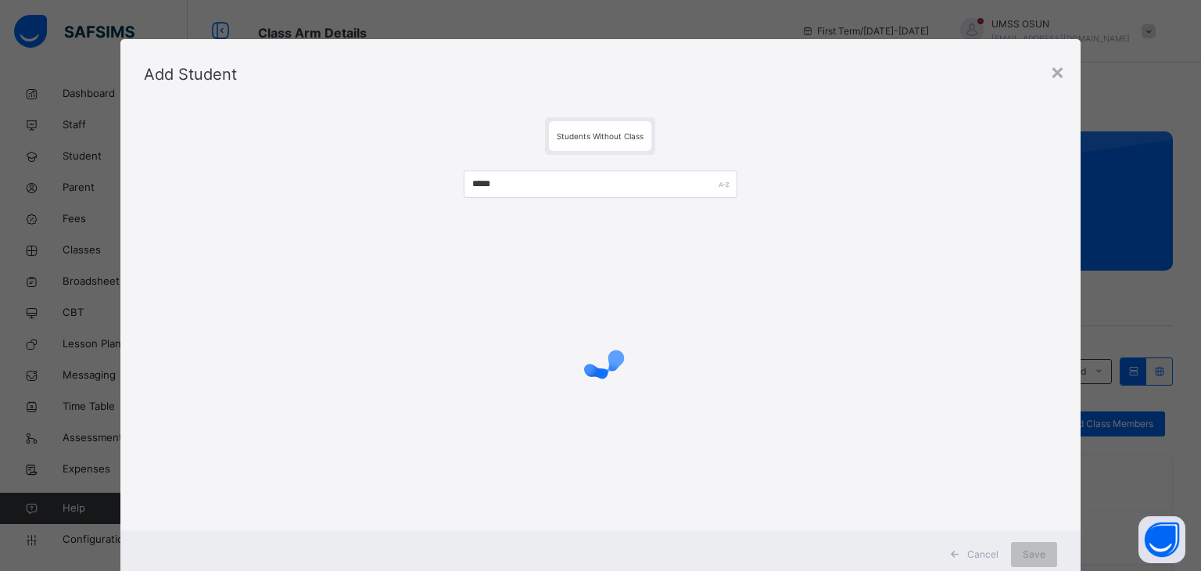
drag, startPoint x: 338, startPoint y: 237, endPoint x: 289, endPoint y: 238, distance: 48.5
click at [293, 238] on div at bounding box center [601, 358] width 914 height 297
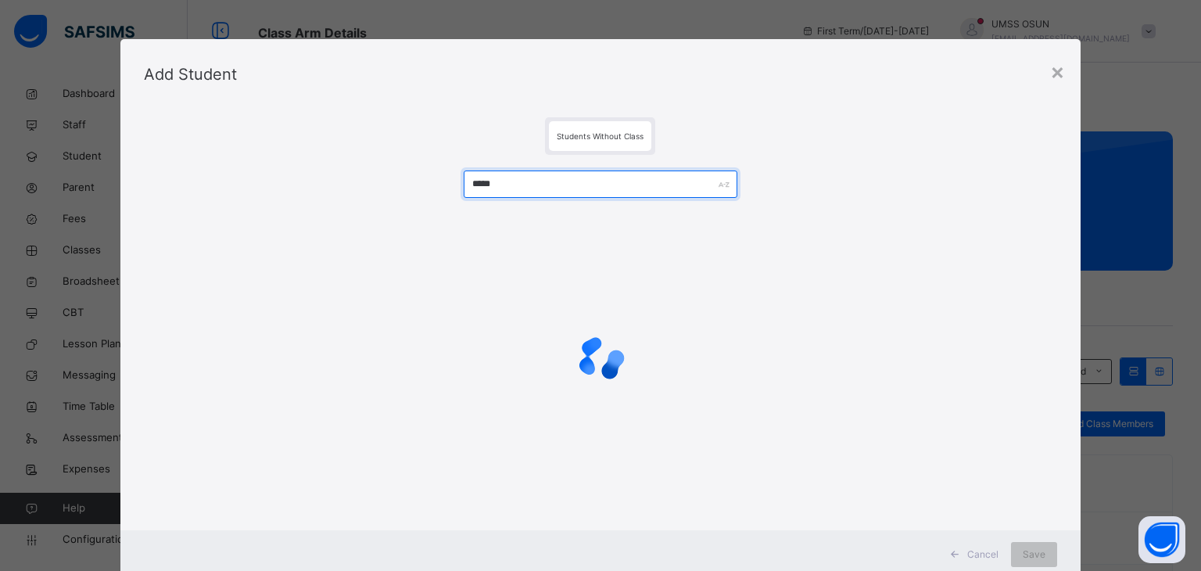
click at [563, 186] on input "*****" at bounding box center [601, 183] width 274 height 27
type input "**********"
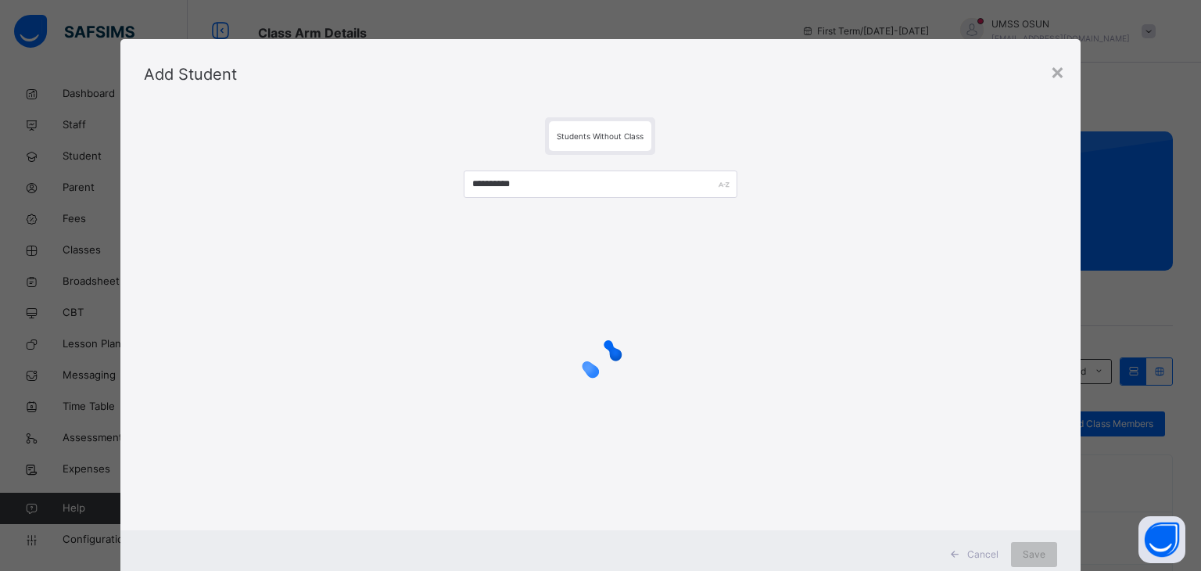
click at [303, 184] on div "**********" at bounding box center [601, 339] width 914 height 368
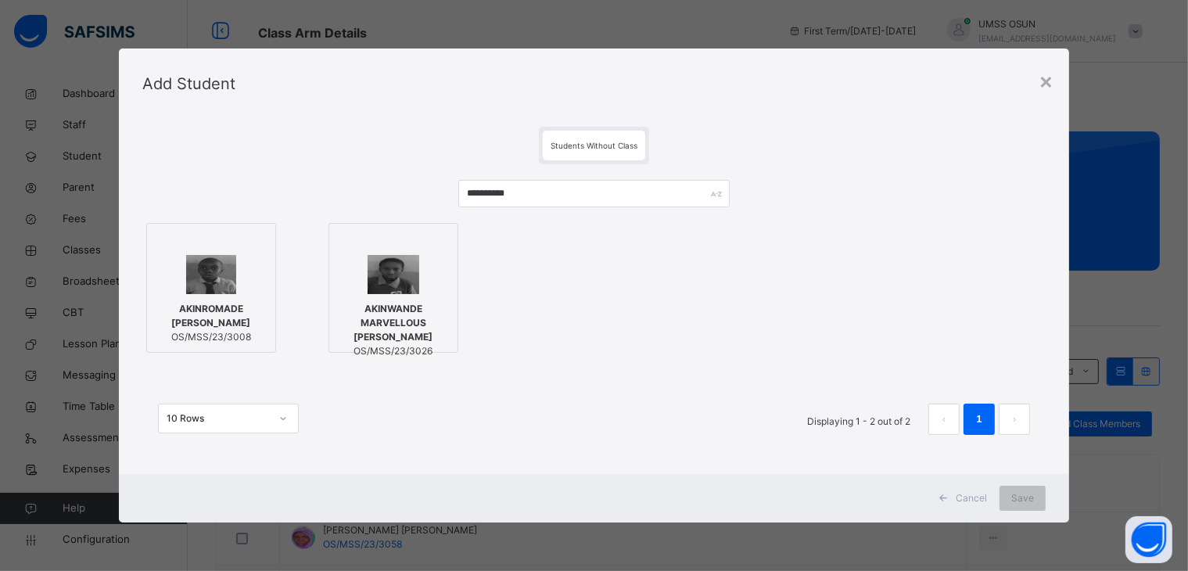
click at [195, 320] on span "AKINROMADE [PERSON_NAME]" at bounding box center [211, 316] width 113 height 28
click at [1051, 498] on div "Save" at bounding box center [1034, 498] width 46 height 25
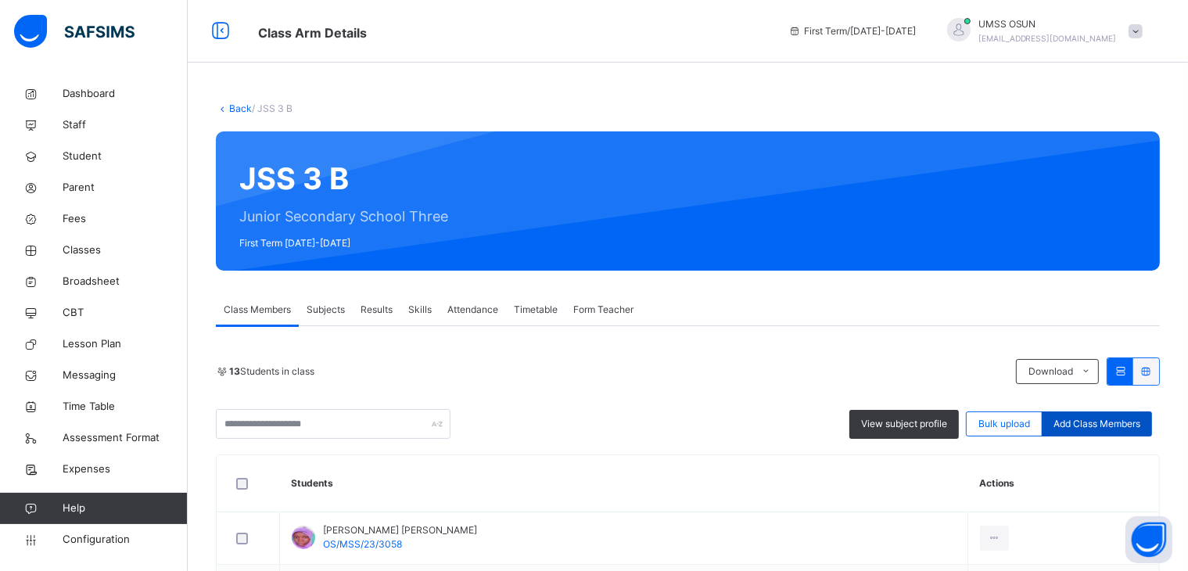
click at [1108, 418] on span "Add Class Members" at bounding box center [1096, 424] width 87 height 14
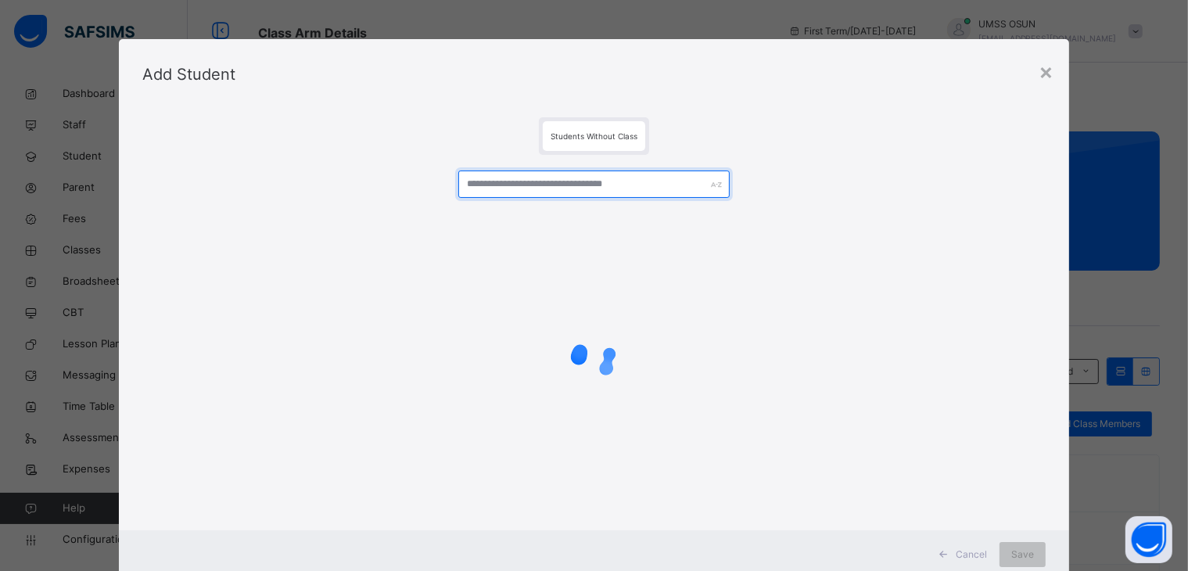
click at [655, 191] on input "text" at bounding box center [593, 183] width 271 height 27
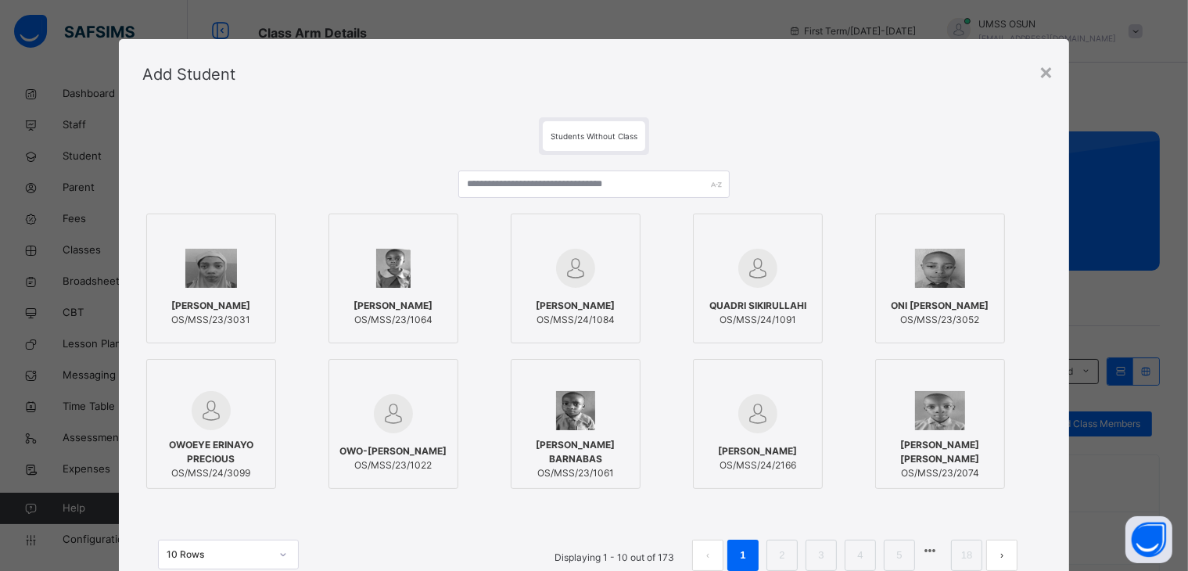
click at [510, 515] on div "10 Rows Displaying 1 - 10 out of 173 1 2 3 4 5 18" at bounding box center [593, 547] width 903 height 78
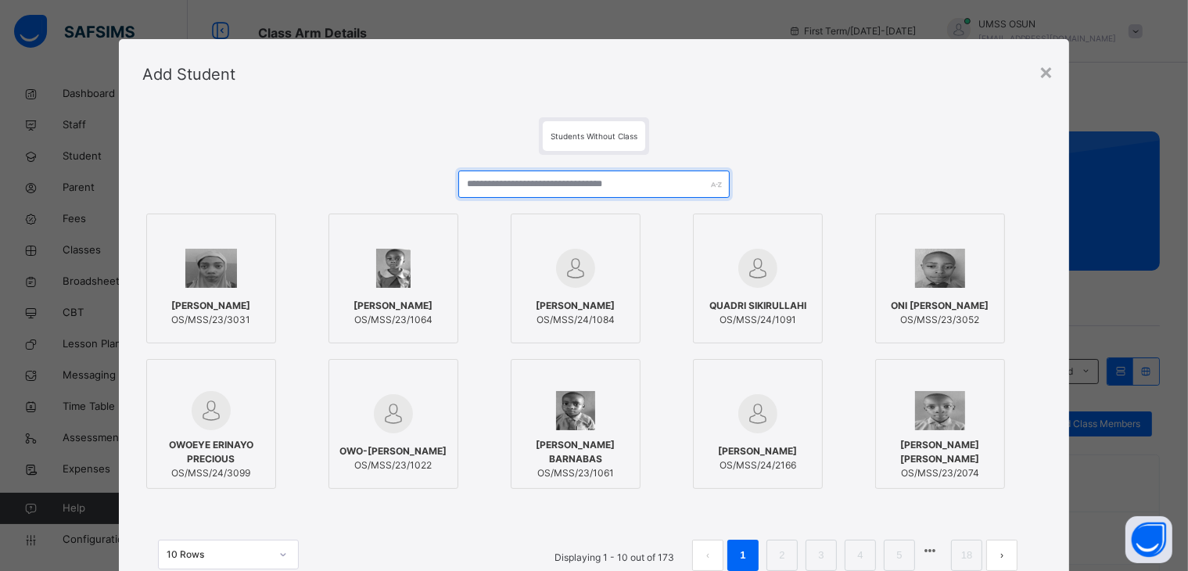
click at [626, 183] on input "text" at bounding box center [593, 183] width 271 height 27
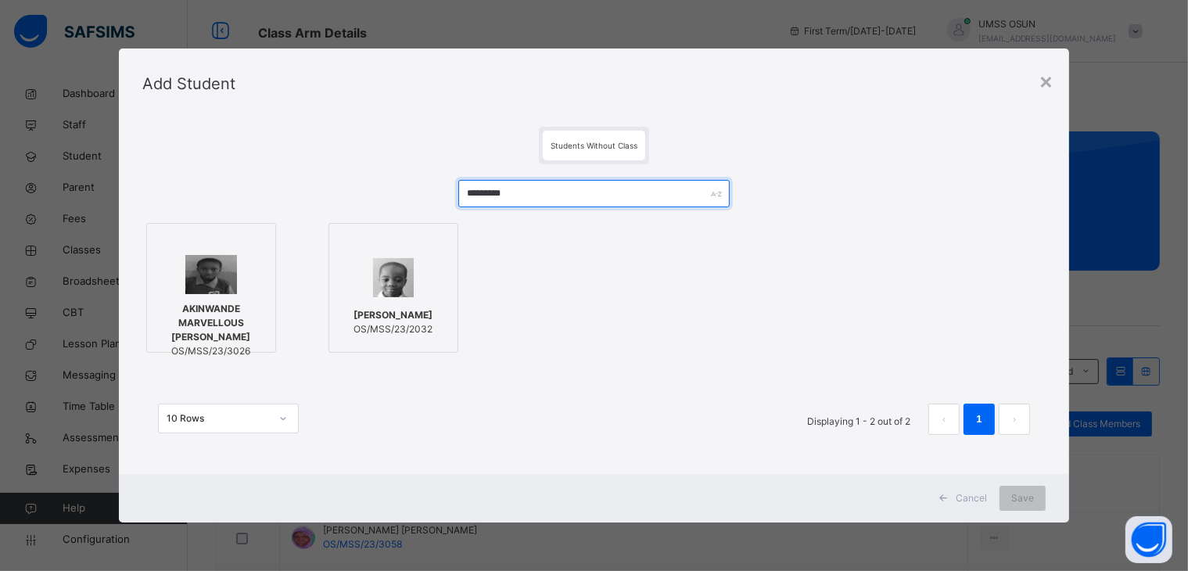
type input "*********"
click at [210, 289] on img at bounding box center [211, 274] width 52 height 39
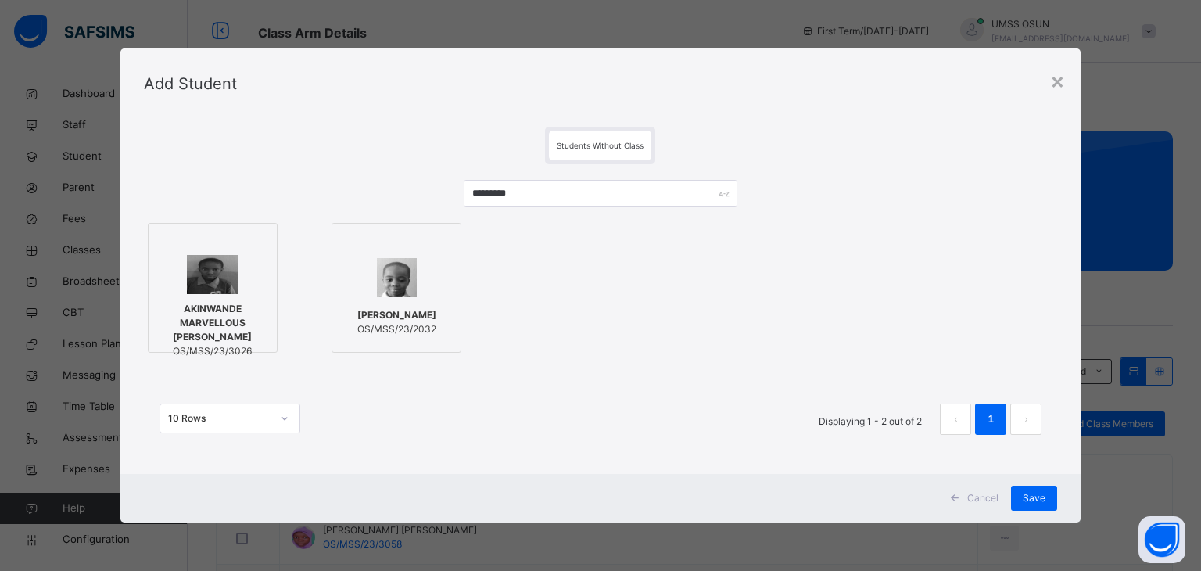
click at [210, 289] on img at bounding box center [213, 274] width 52 height 39
click at [203, 310] on span "AKINWANDE MARVELLOUS [PERSON_NAME]" at bounding box center [212, 323] width 113 height 42
click at [1038, 511] on div "Cancel Save" at bounding box center [600, 498] width 961 height 48
click at [1036, 507] on div "Save" at bounding box center [1034, 498] width 46 height 25
click at [1036, 504] on div "Save" at bounding box center [1022, 498] width 46 height 25
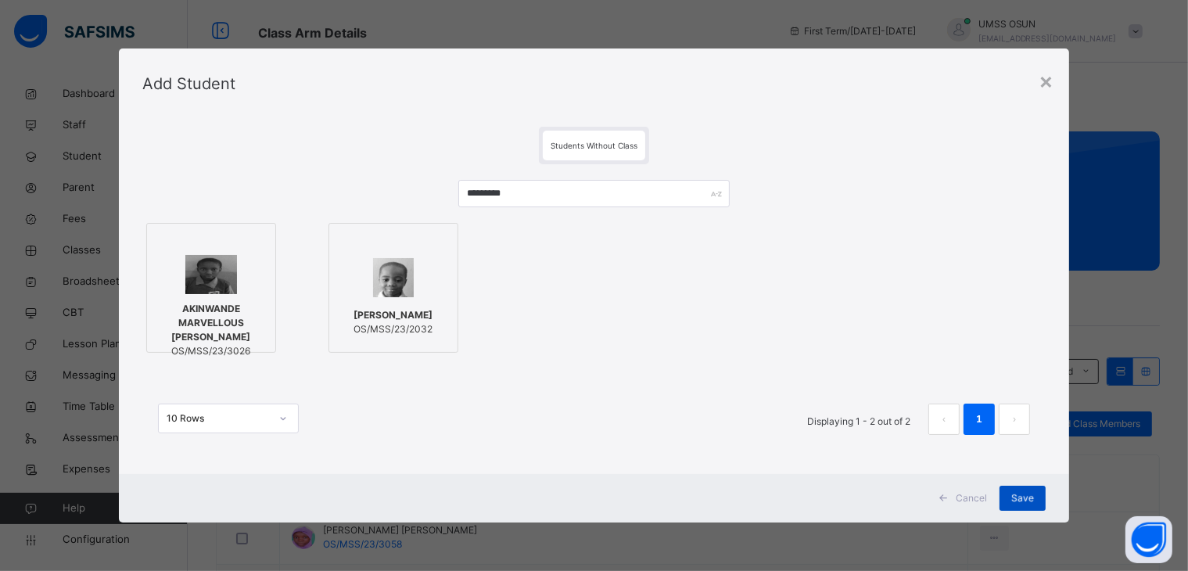
click at [1036, 504] on div "Save" at bounding box center [1022, 498] width 46 height 25
